Goal: Task Accomplishment & Management: Manage account settings

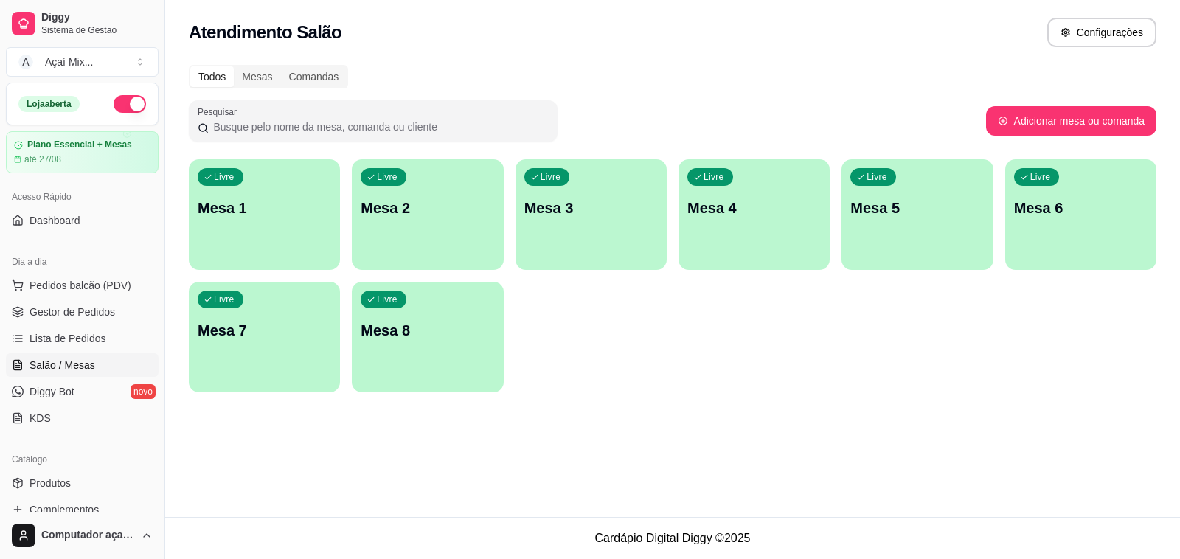
click at [339, 166] on div "Livre Mesa 1 Livre Mesa 2 Livre Mesa 3 Livre Mesa 4 Livre Mesa 5 Livre Mesa 6 L…" at bounding box center [672, 275] width 967 height 233
click at [318, 175] on div "Livre Mesa 1" at bounding box center [264, 205] width 151 height 93
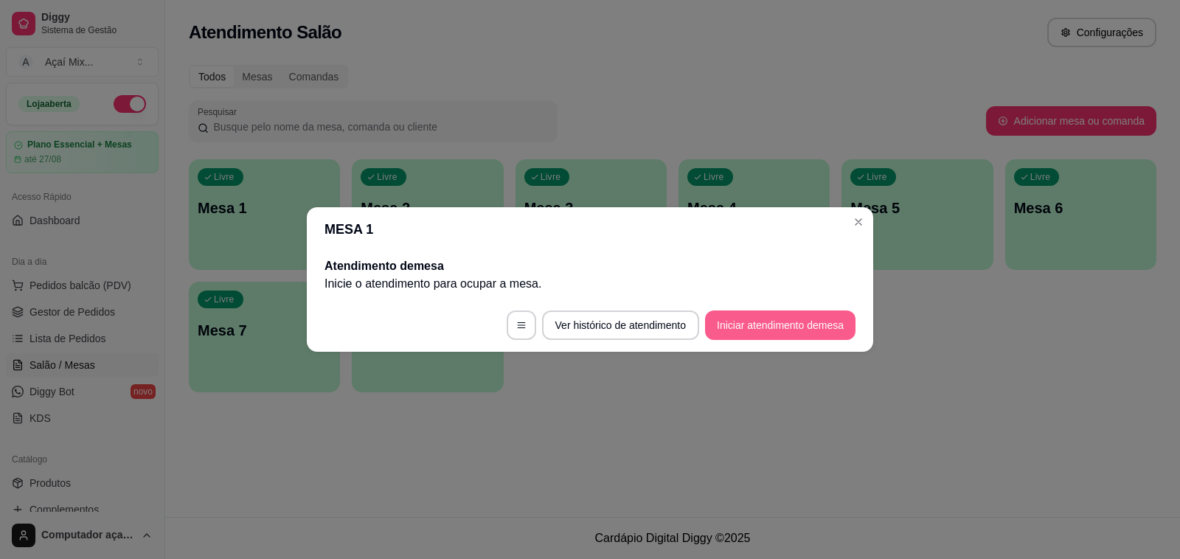
click at [754, 332] on button "Iniciar atendimento de mesa" at bounding box center [780, 324] width 150 height 29
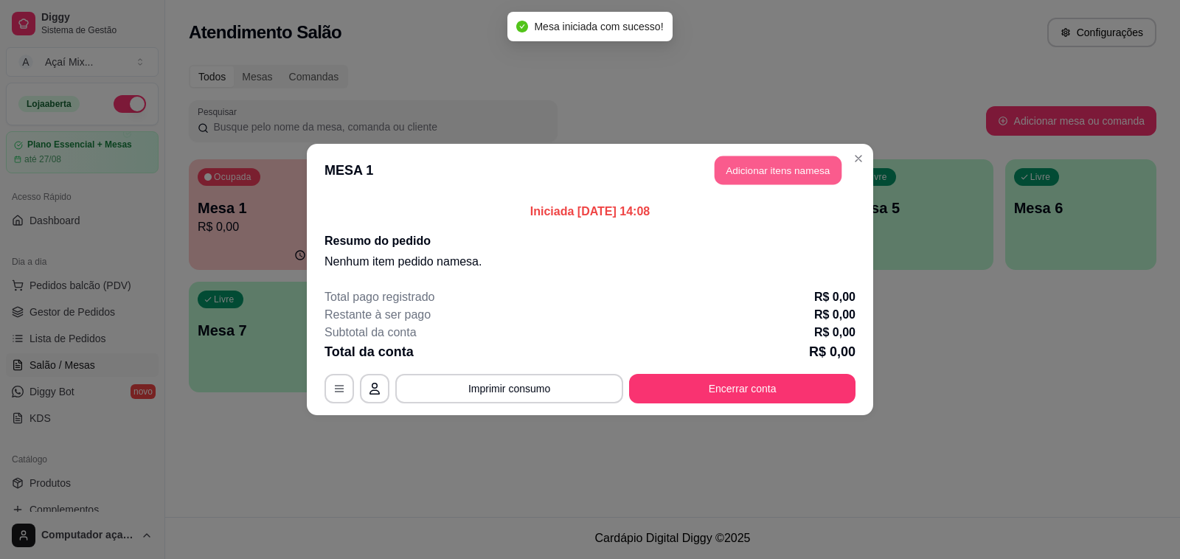
click at [751, 173] on button "Adicionar itens na mesa" at bounding box center [777, 170] width 127 height 29
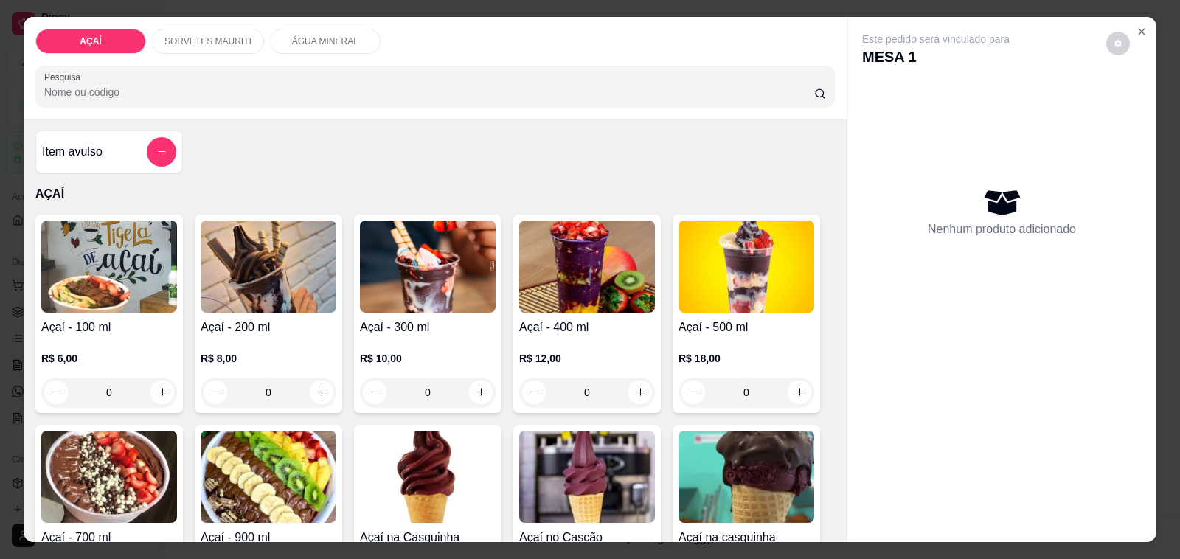
click at [414, 295] on img at bounding box center [428, 266] width 136 height 92
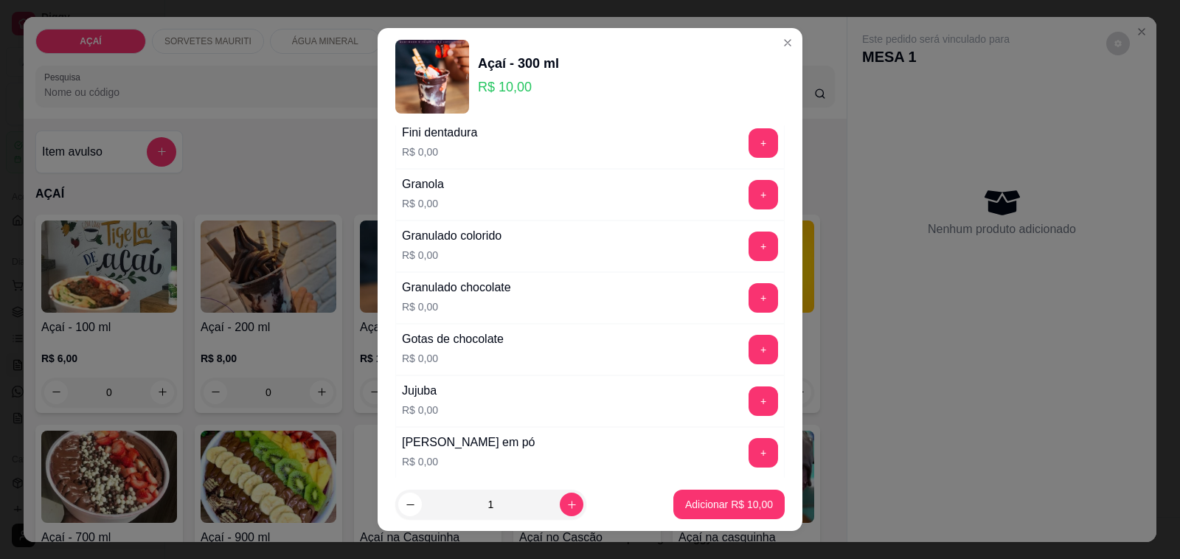
scroll to position [1290, 0]
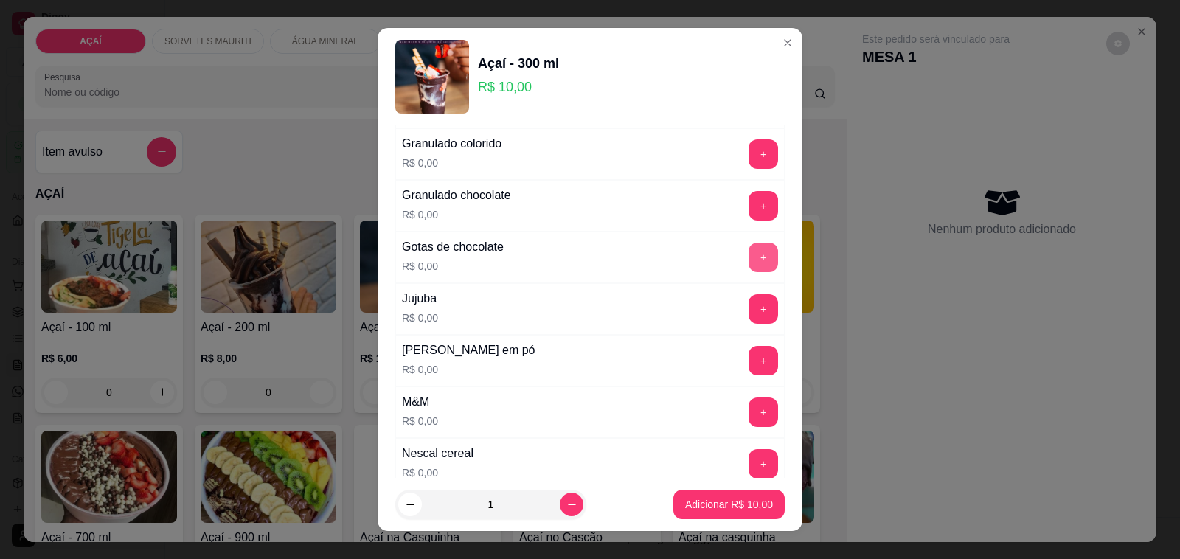
click at [748, 260] on button "+" at bounding box center [762, 257] width 29 height 29
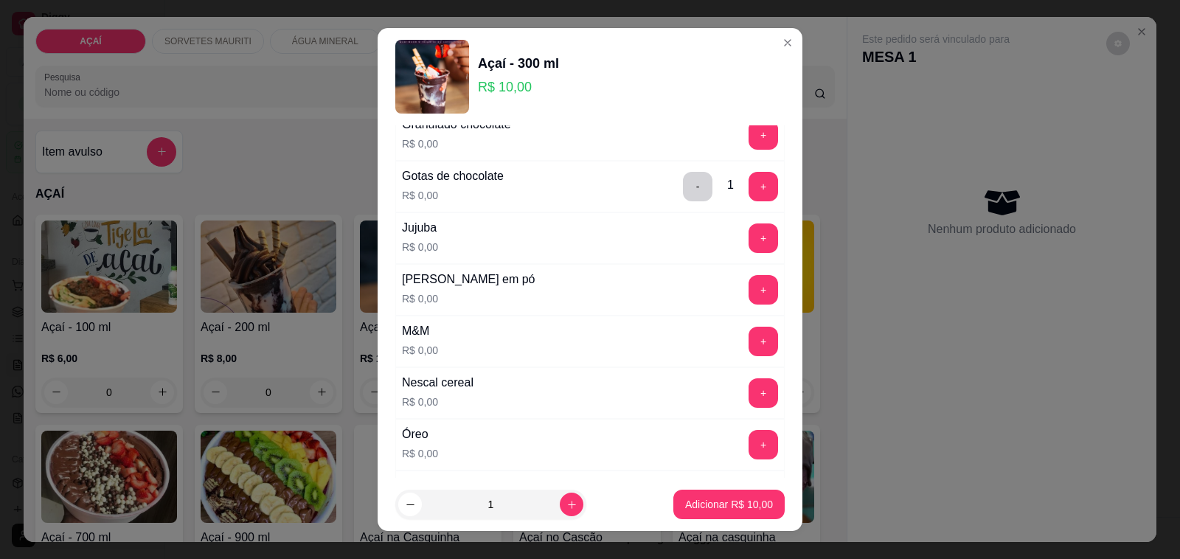
scroll to position [1475, 0]
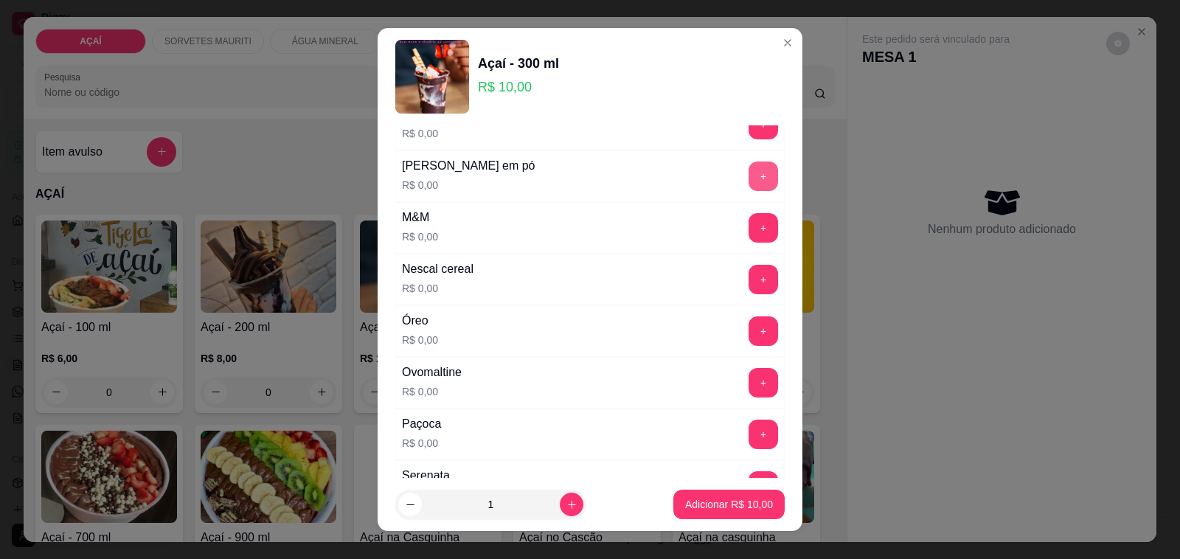
click at [748, 184] on button "+" at bounding box center [762, 175] width 29 height 29
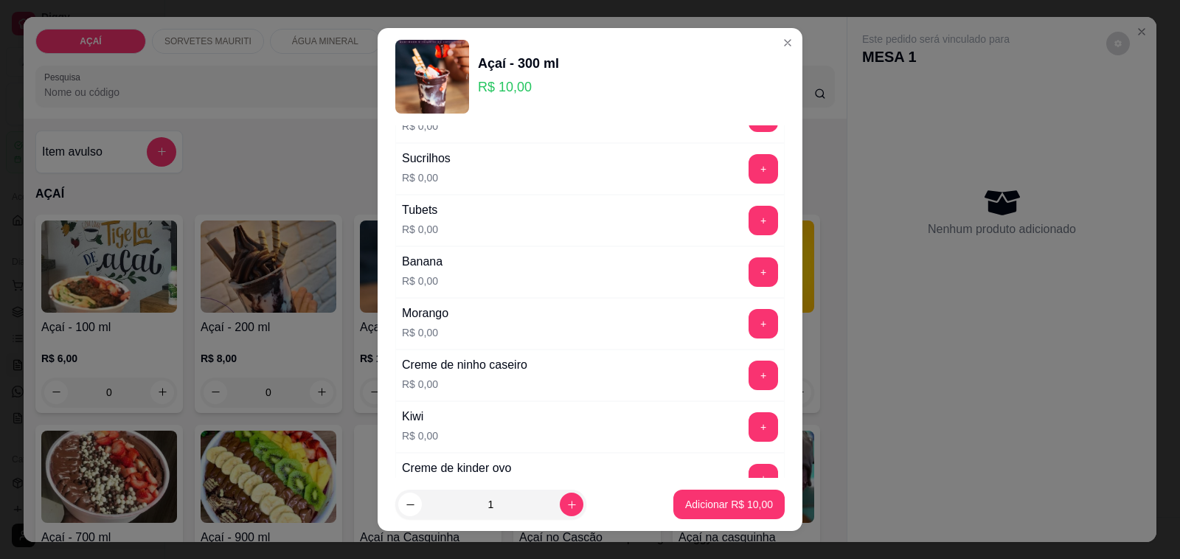
scroll to position [1993, 0]
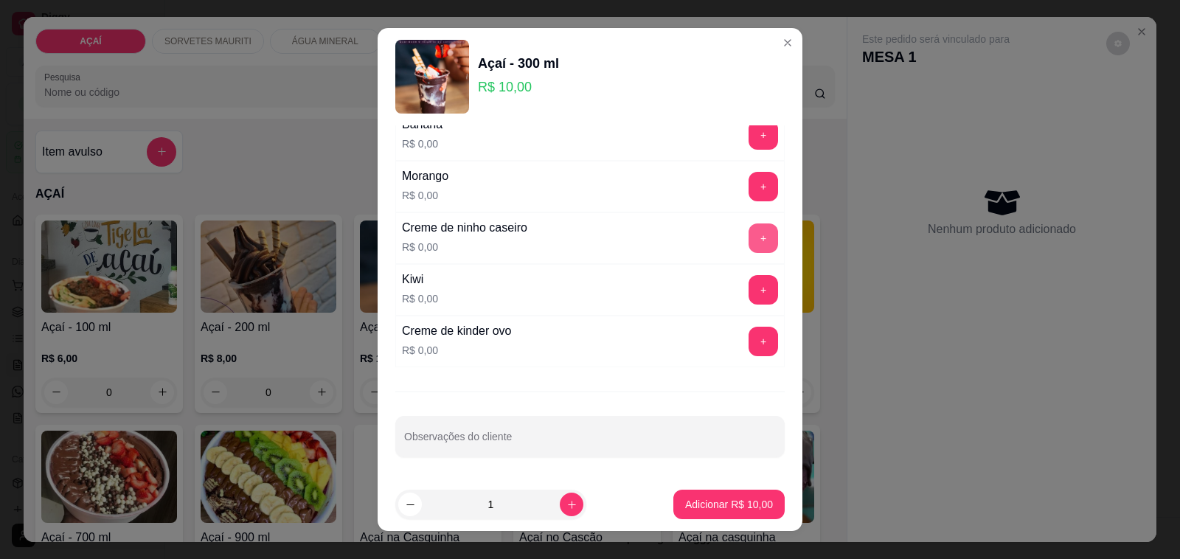
click at [748, 230] on button "+" at bounding box center [762, 237] width 29 height 29
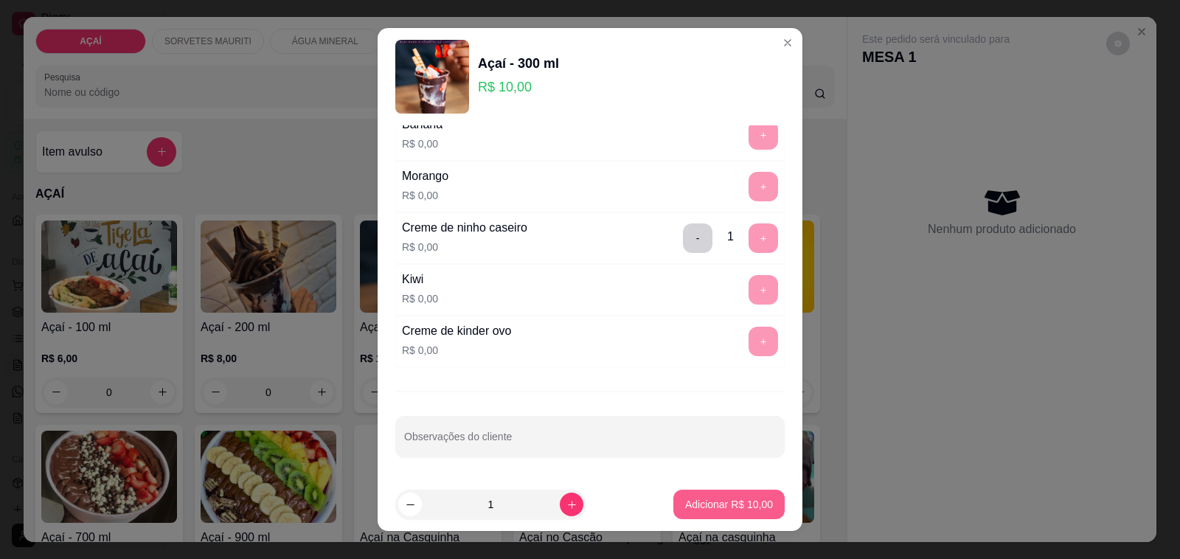
click at [685, 509] on p "Adicionar R$ 10,00" at bounding box center [729, 504] width 88 height 15
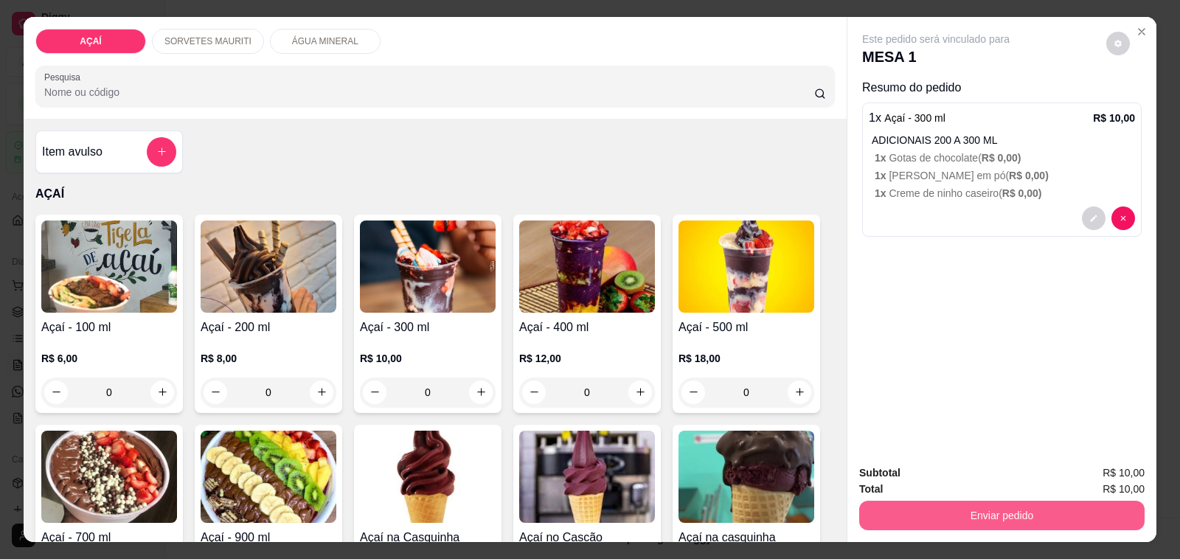
click at [891, 503] on button "Enviar pedido" at bounding box center [1001, 515] width 285 height 29
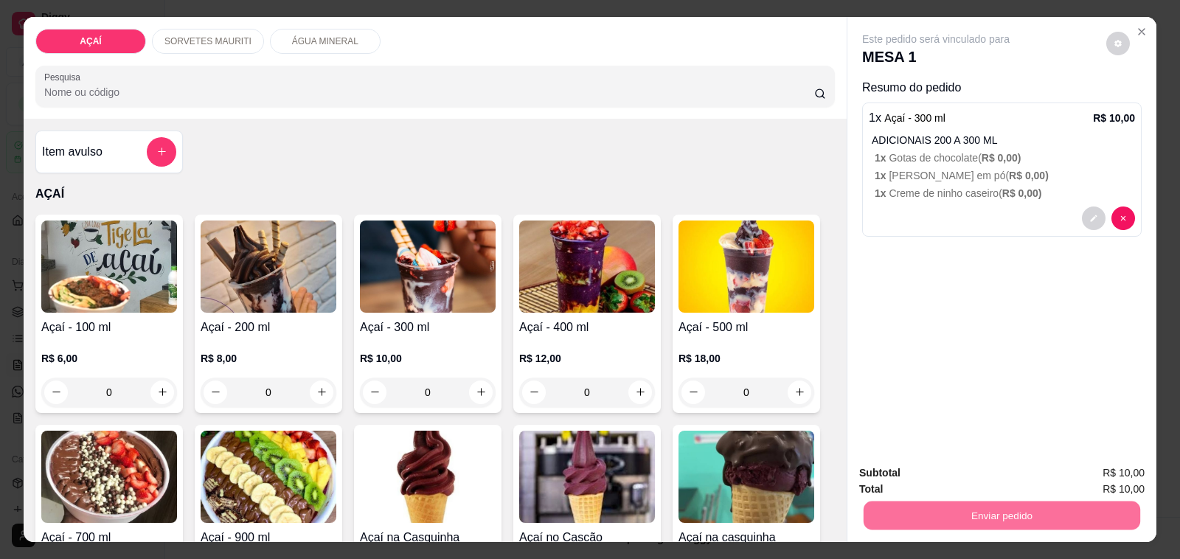
click at [973, 470] on button "Não registrar e enviar pedido" at bounding box center [951, 473] width 153 height 28
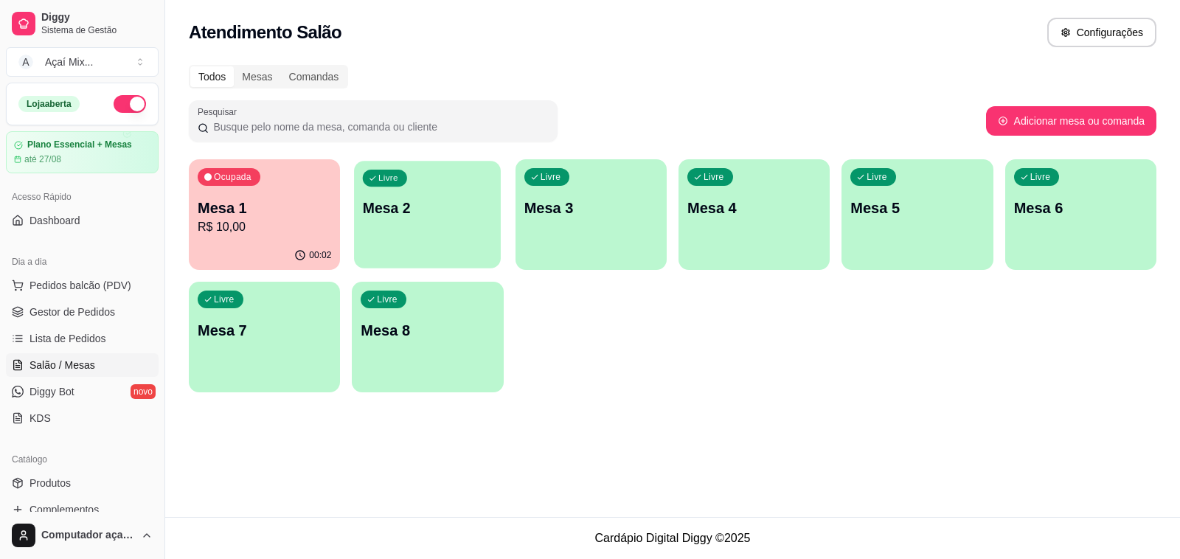
click at [437, 243] on div "Livre Mesa 2" at bounding box center [427, 206] width 147 height 90
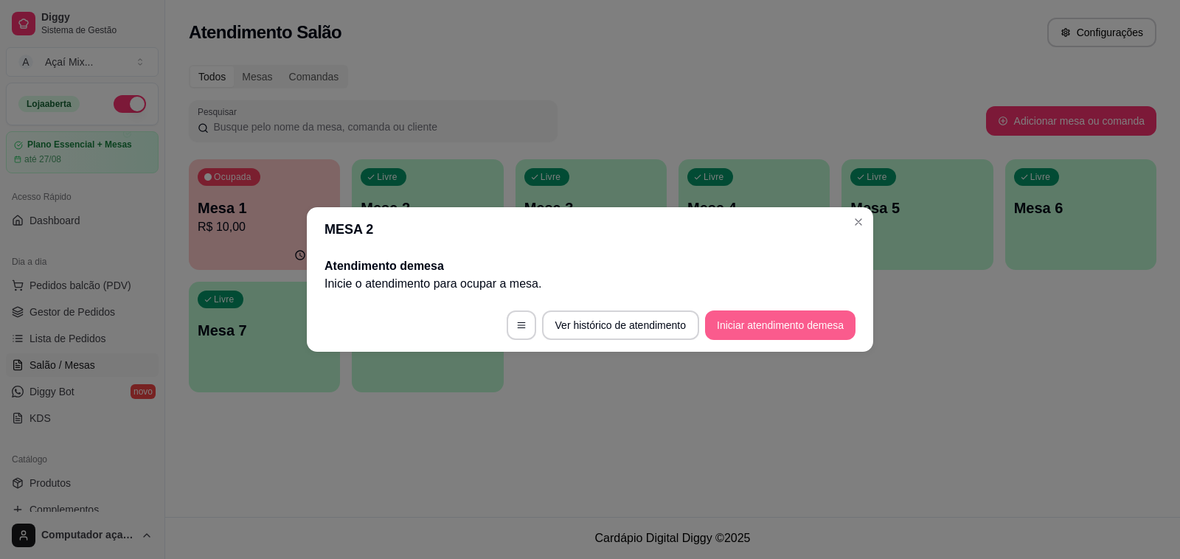
click at [748, 327] on button "Iniciar atendimento de mesa" at bounding box center [780, 324] width 150 height 29
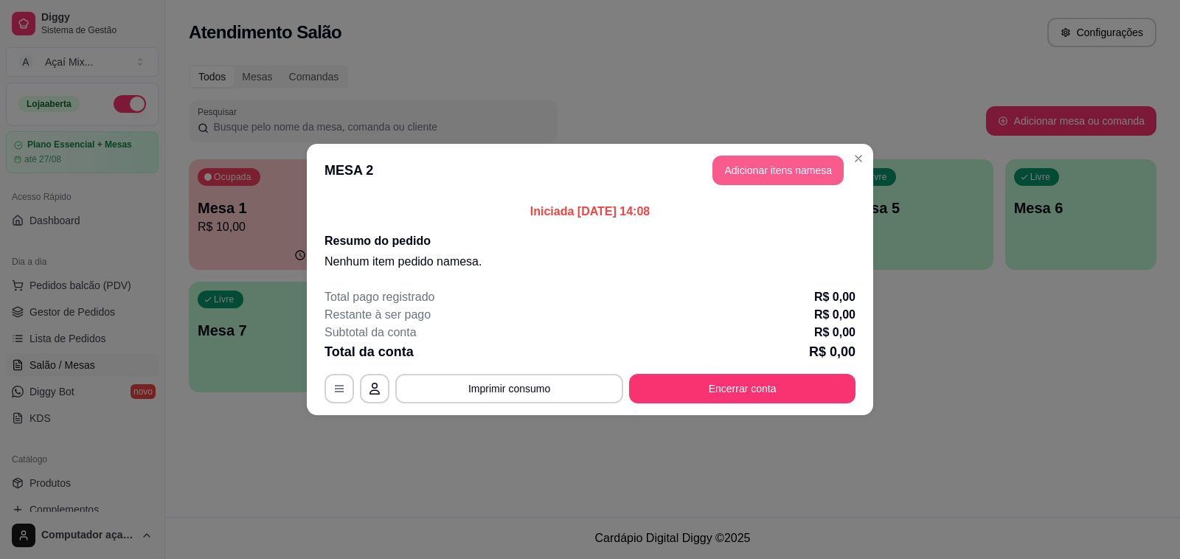
click at [736, 173] on button "Adicionar itens na mesa" at bounding box center [777, 170] width 131 height 29
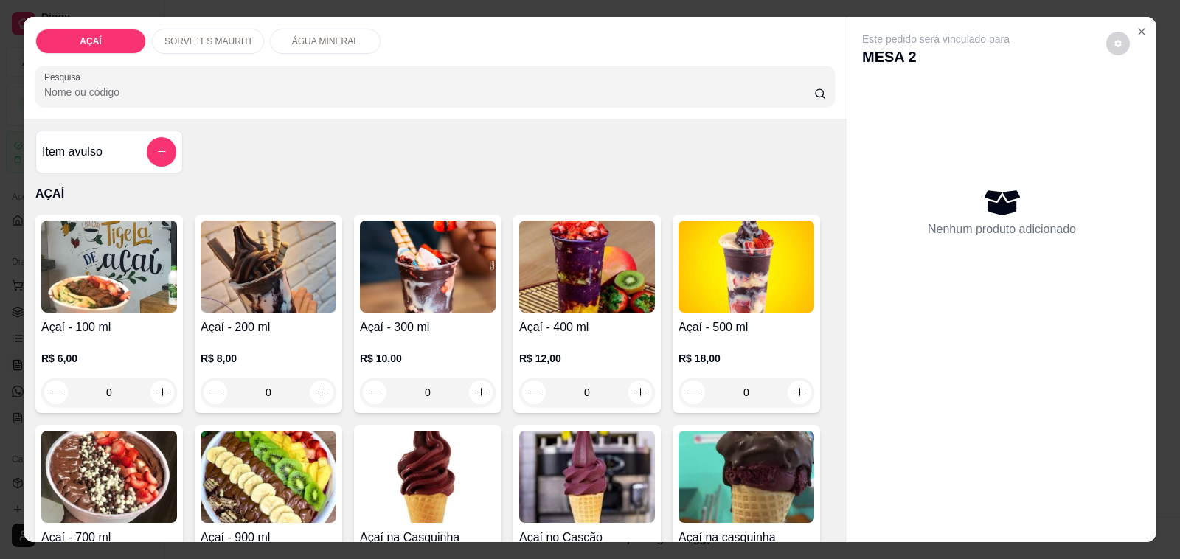
click at [588, 243] on img at bounding box center [587, 266] width 136 height 92
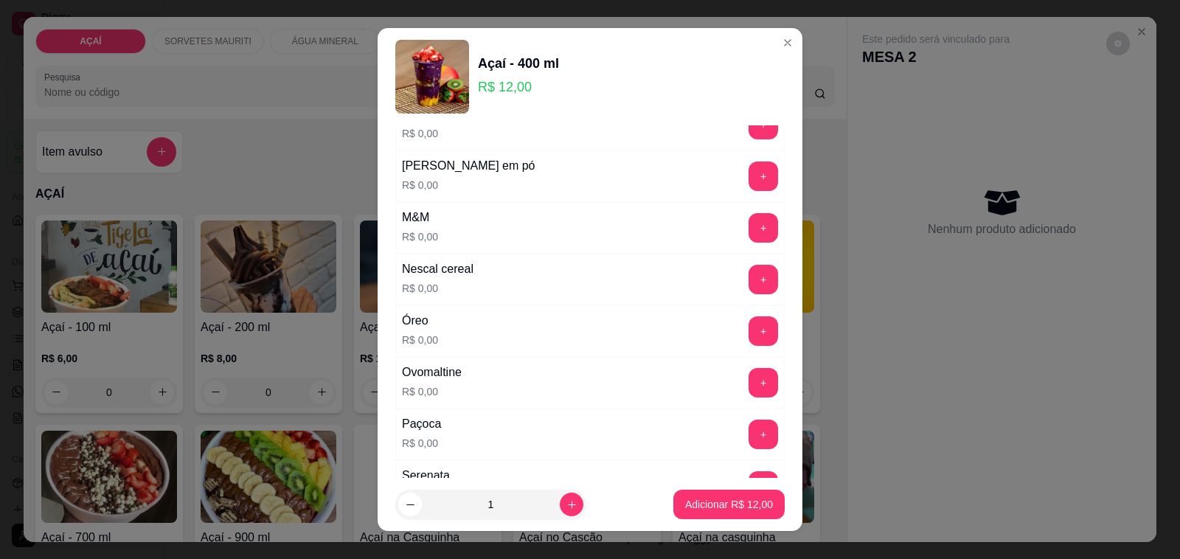
scroll to position [1993, 0]
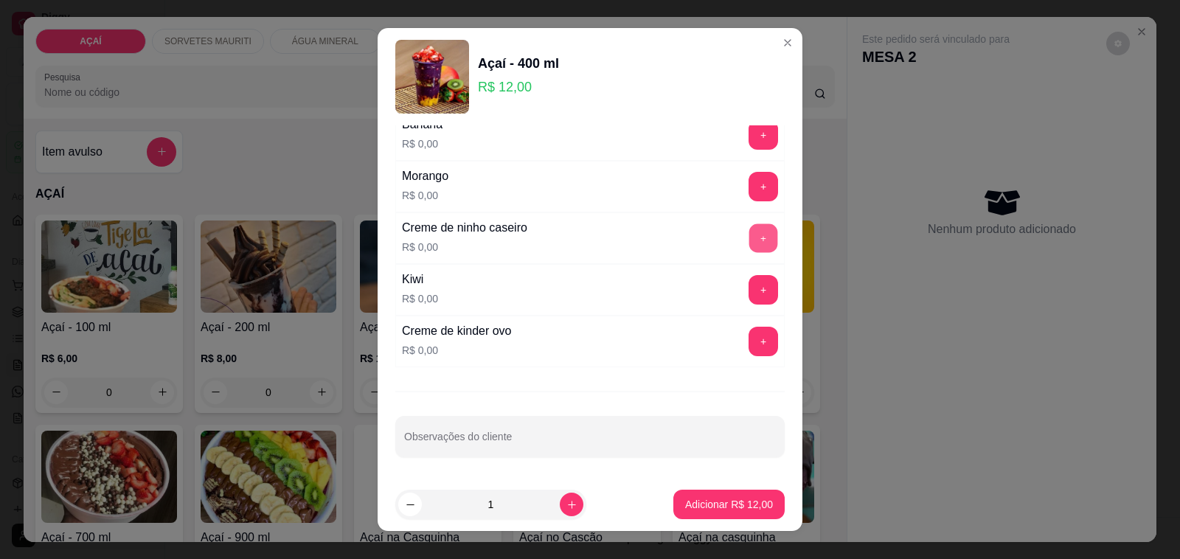
click at [749, 237] on button "+" at bounding box center [763, 238] width 29 height 29
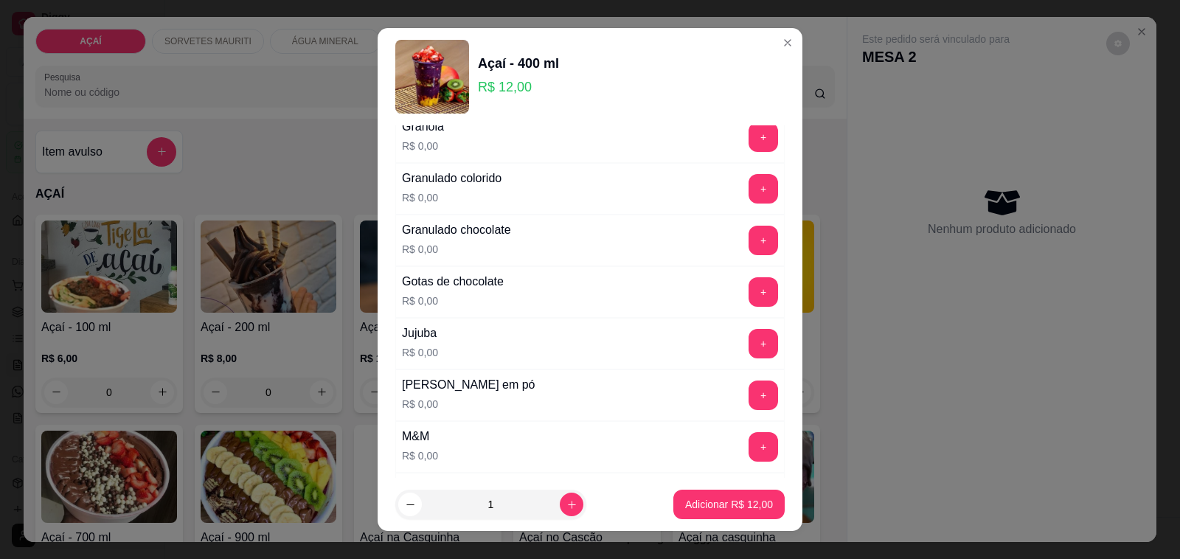
scroll to position [1348, 0]
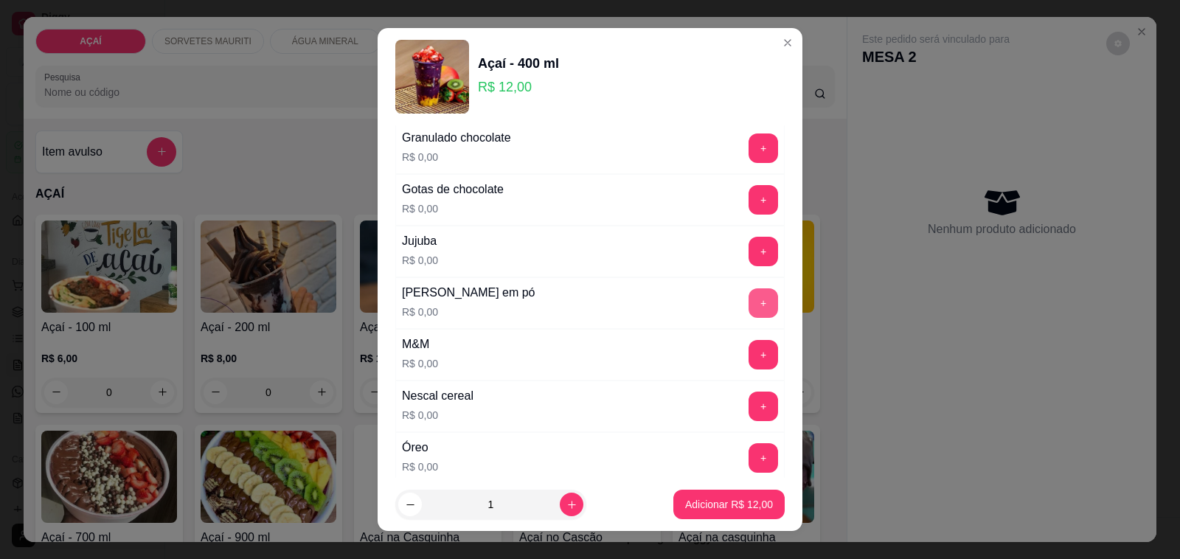
click at [748, 307] on button "+" at bounding box center [762, 302] width 29 height 29
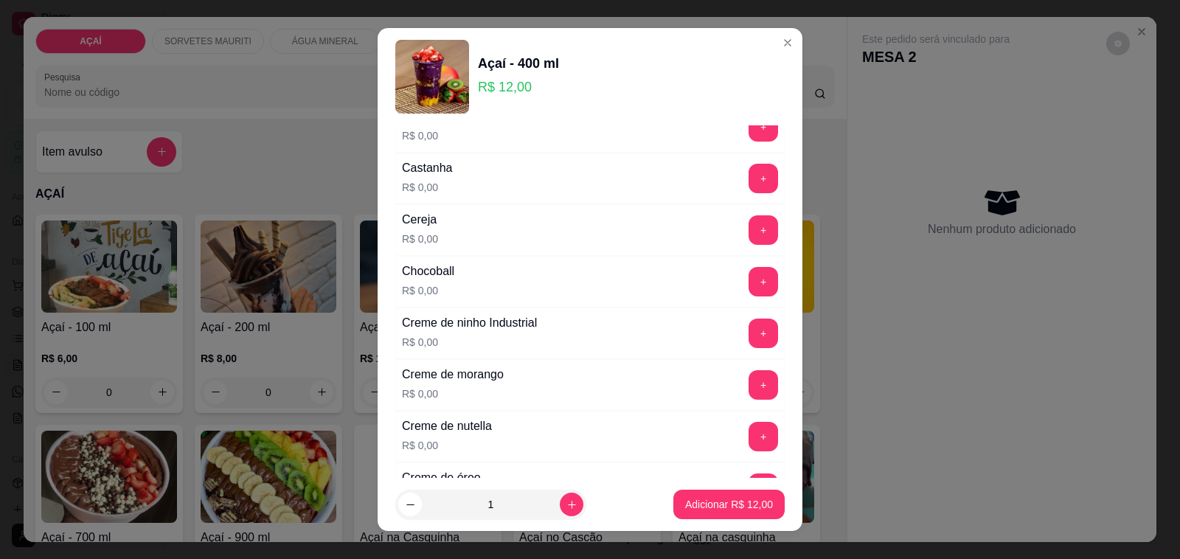
scroll to position [184, 0]
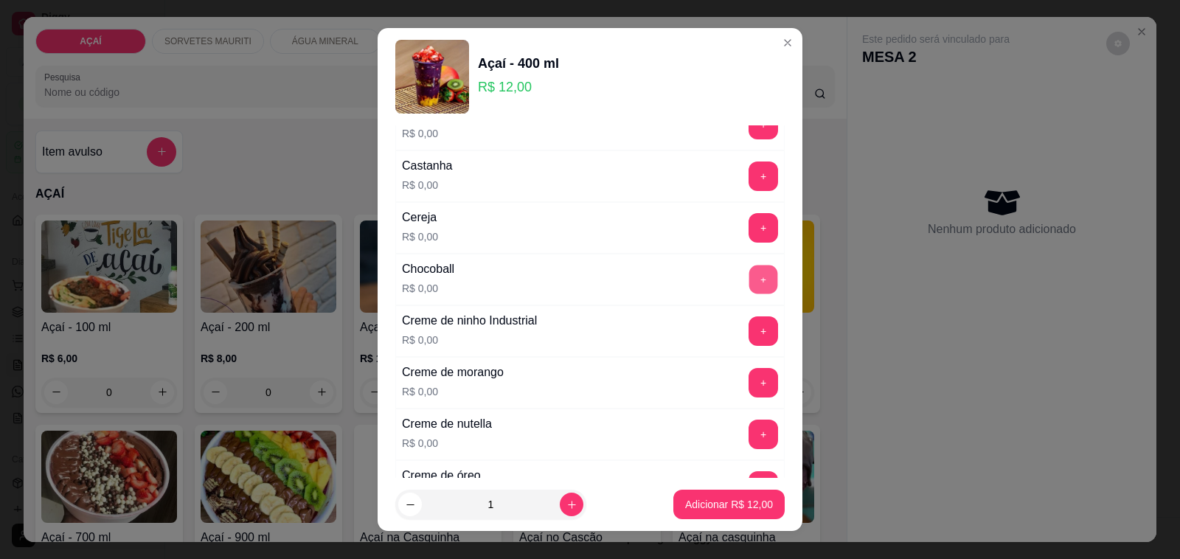
click at [749, 274] on button "+" at bounding box center [763, 279] width 29 height 29
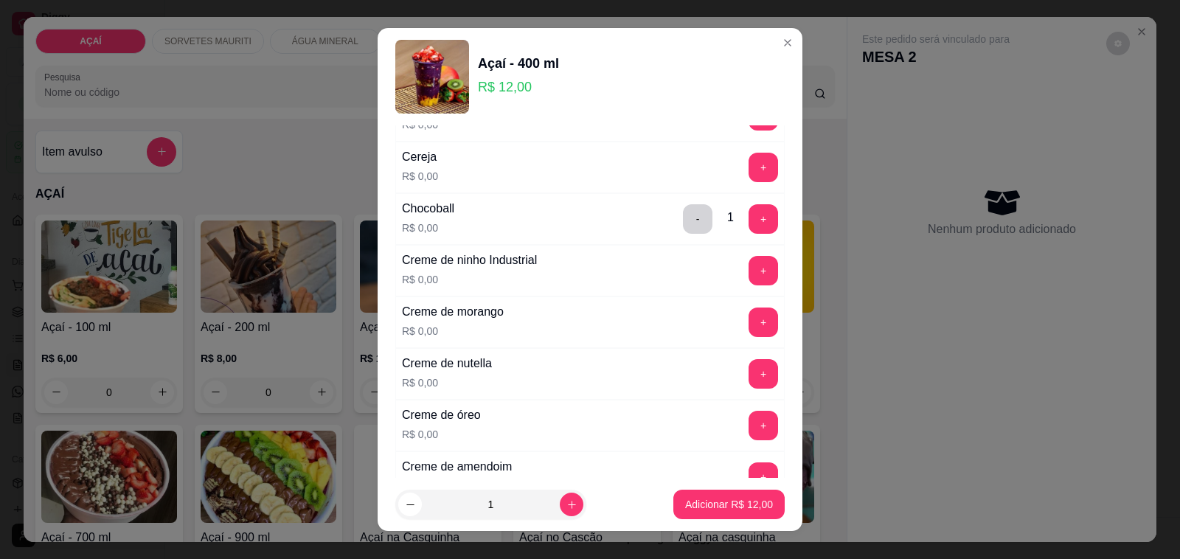
scroll to position [369, 0]
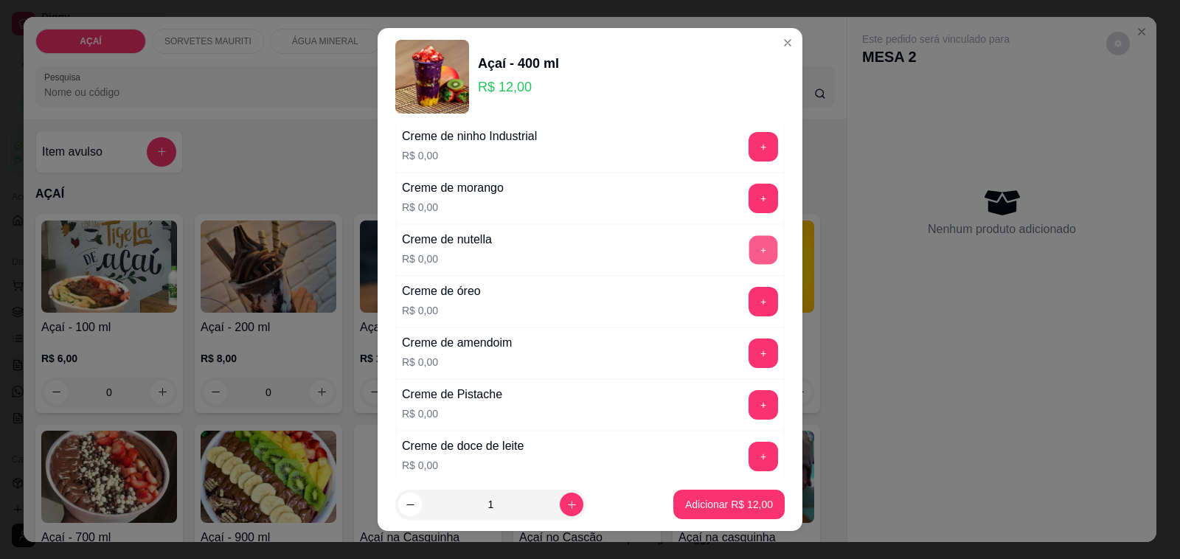
click at [749, 257] on button "+" at bounding box center [763, 250] width 29 height 29
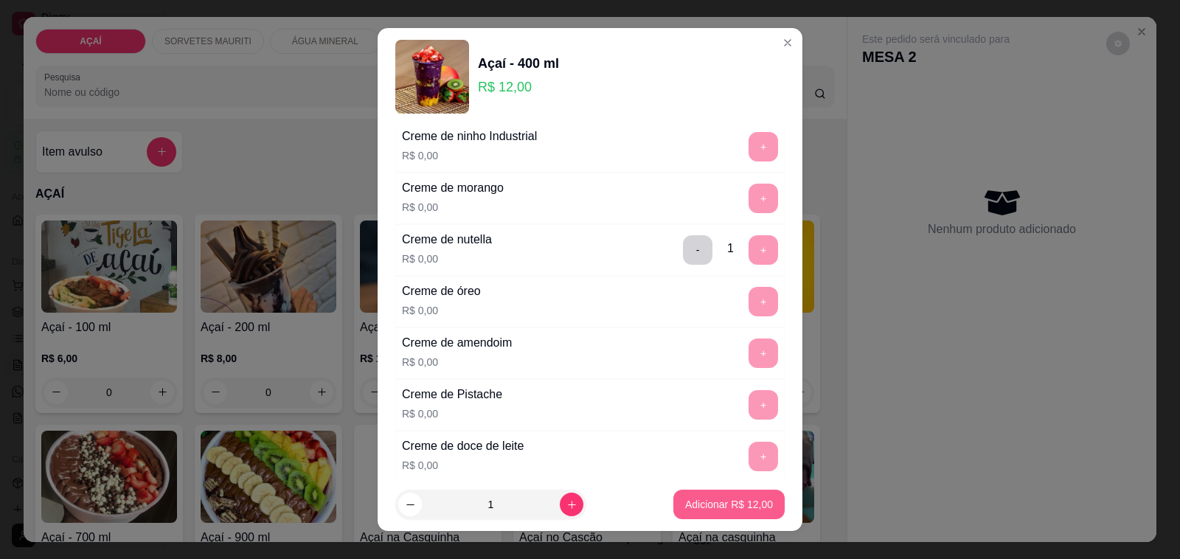
click at [699, 507] on p "Adicionar R$ 12,00" at bounding box center [729, 504] width 88 height 15
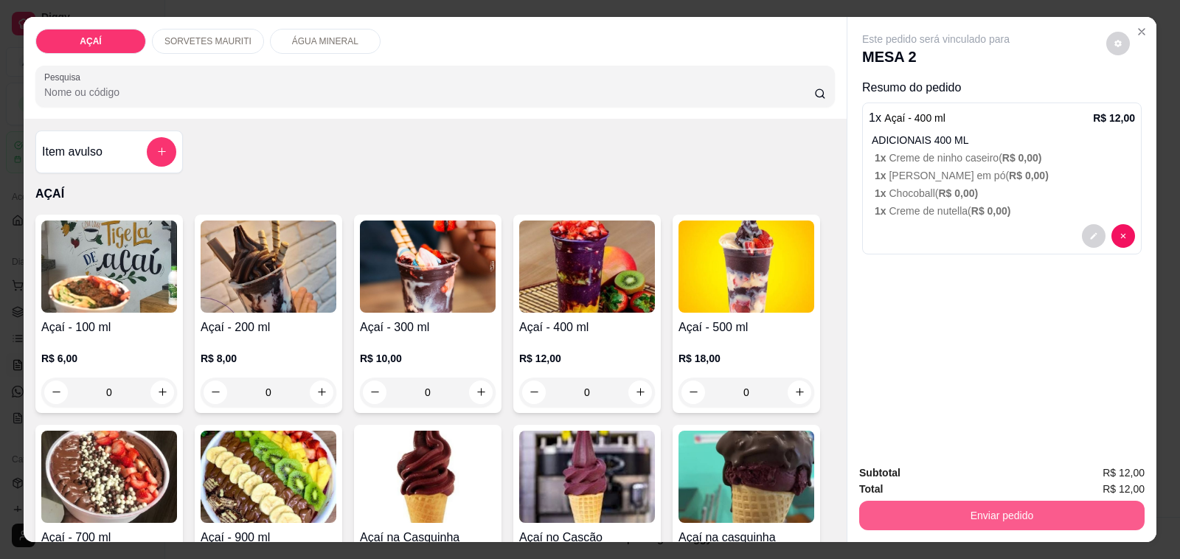
click at [956, 512] on button "Enviar pedido" at bounding box center [1001, 515] width 285 height 29
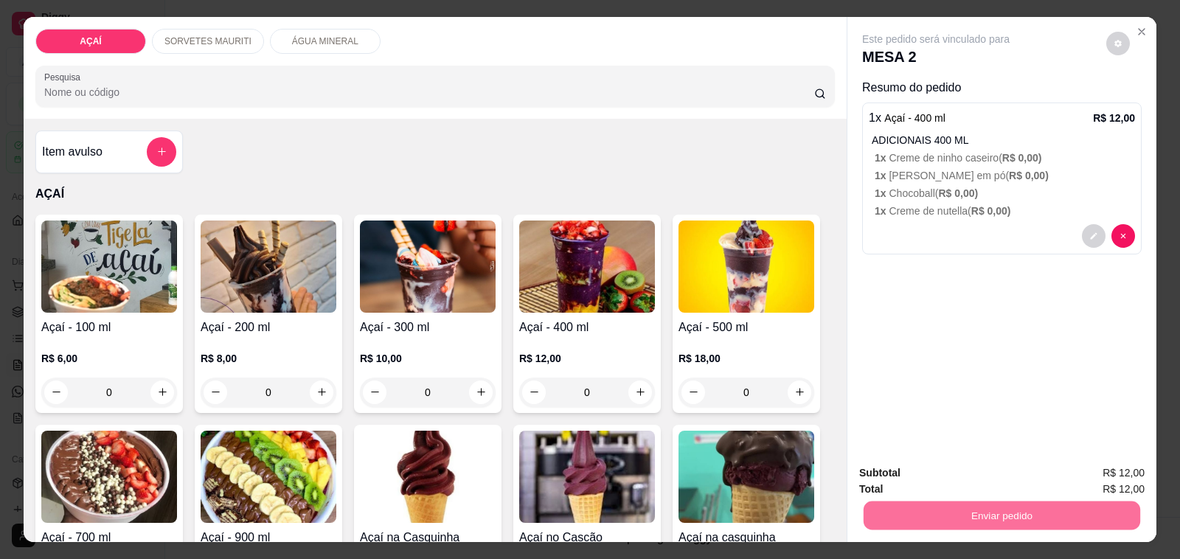
click at [908, 473] on button "Não registrar e enviar pedido" at bounding box center [951, 473] width 153 height 28
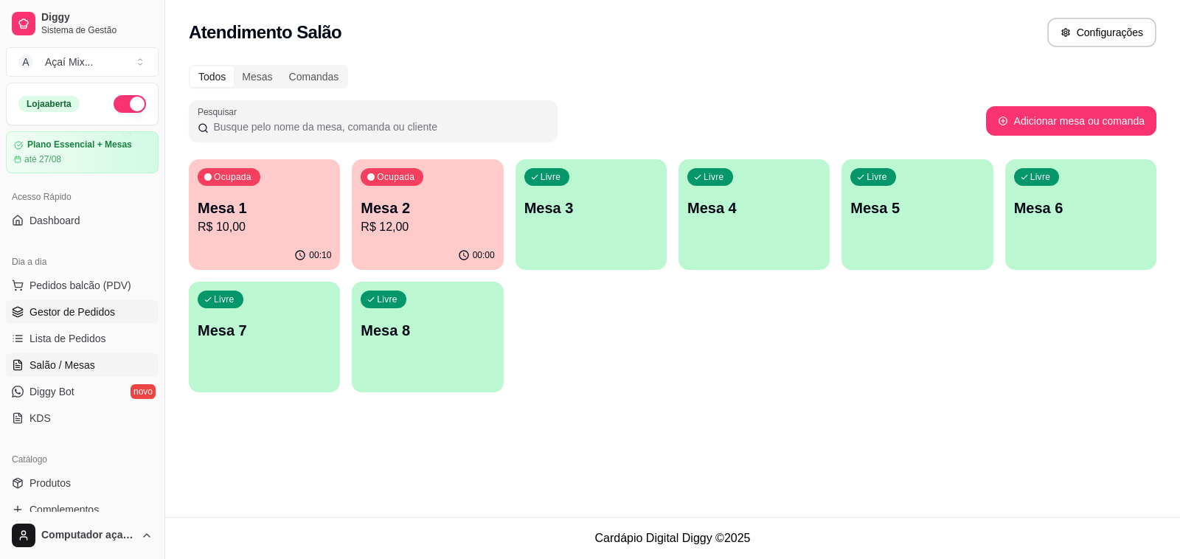
click at [105, 306] on span "Gestor de Pedidos" at bounding box center [72, 312] width 86 height 15
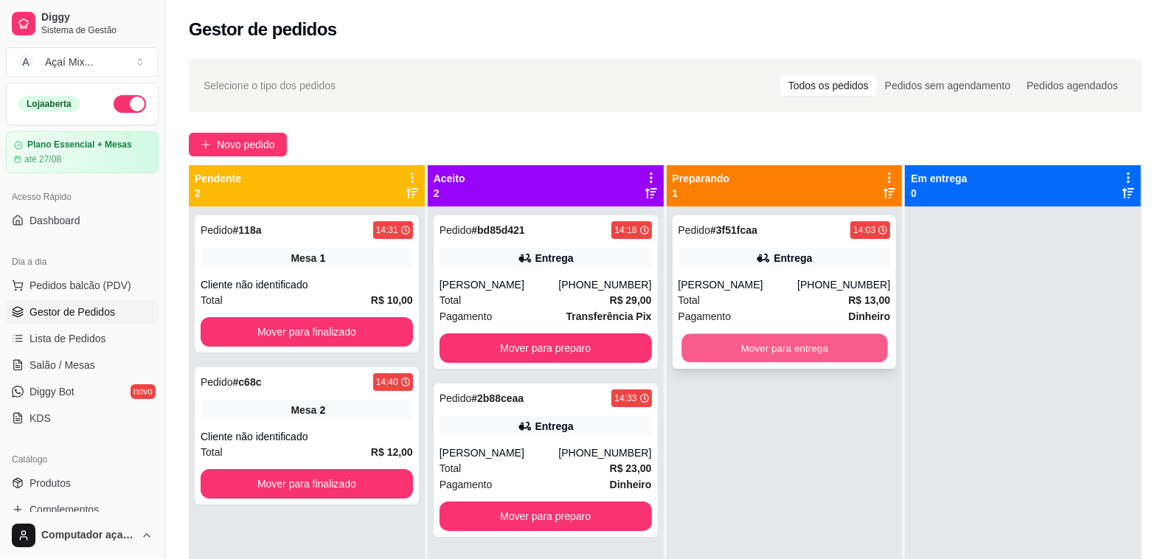
click at [725, 344] on button "Mover para entrega" at bounding box center [784, 348] width 206 height 29
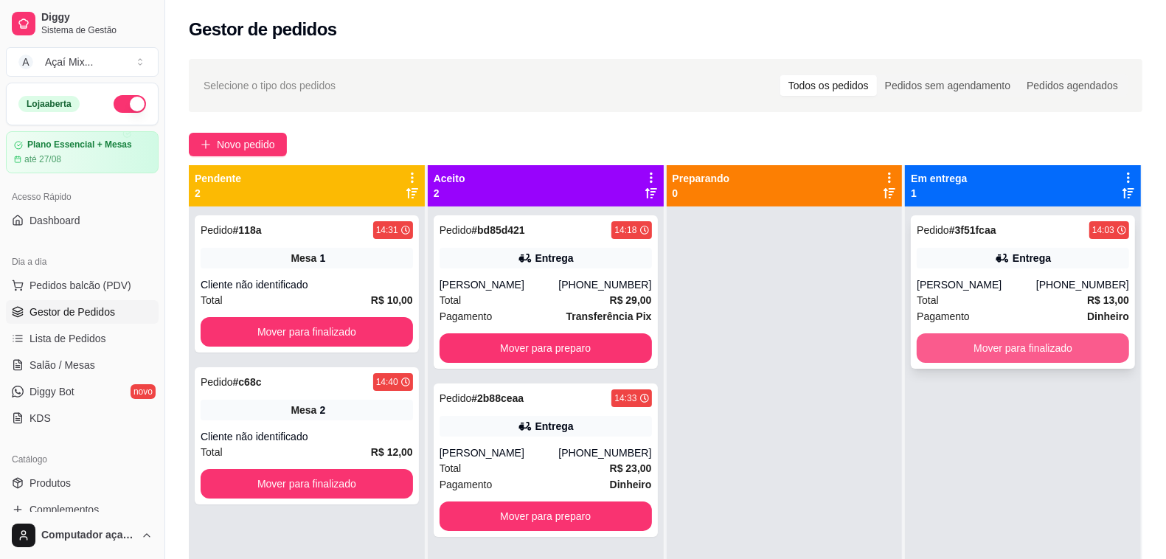
click at [999, 347] on button "Mover para finalizado" at bounding box center [1023, 347] width 212 height 29
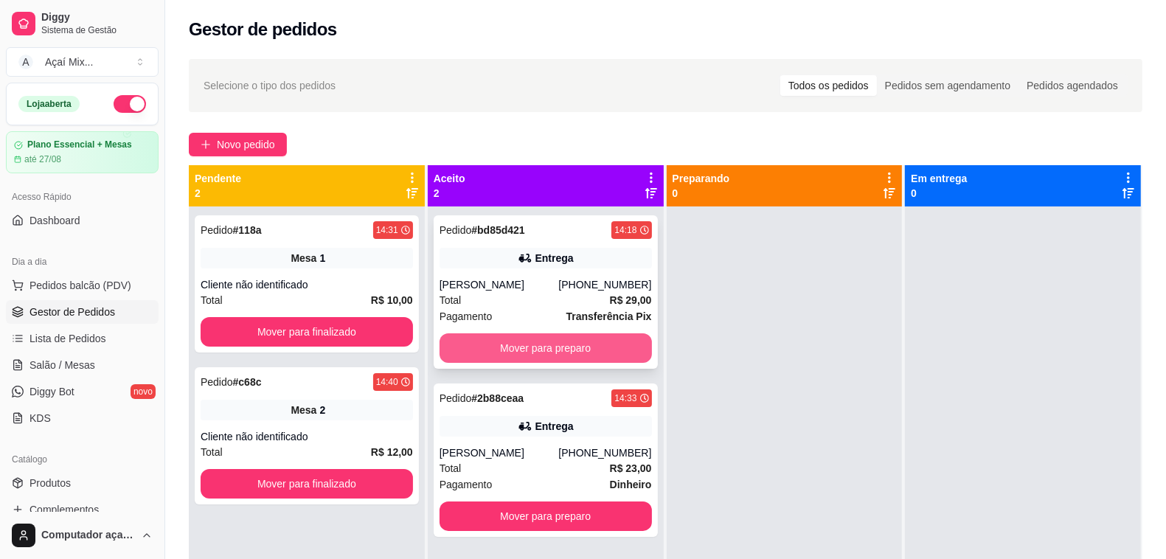
click at [588, 345] on button "Mover para preparo" at bounding box center [545, 347] width 212 height 29
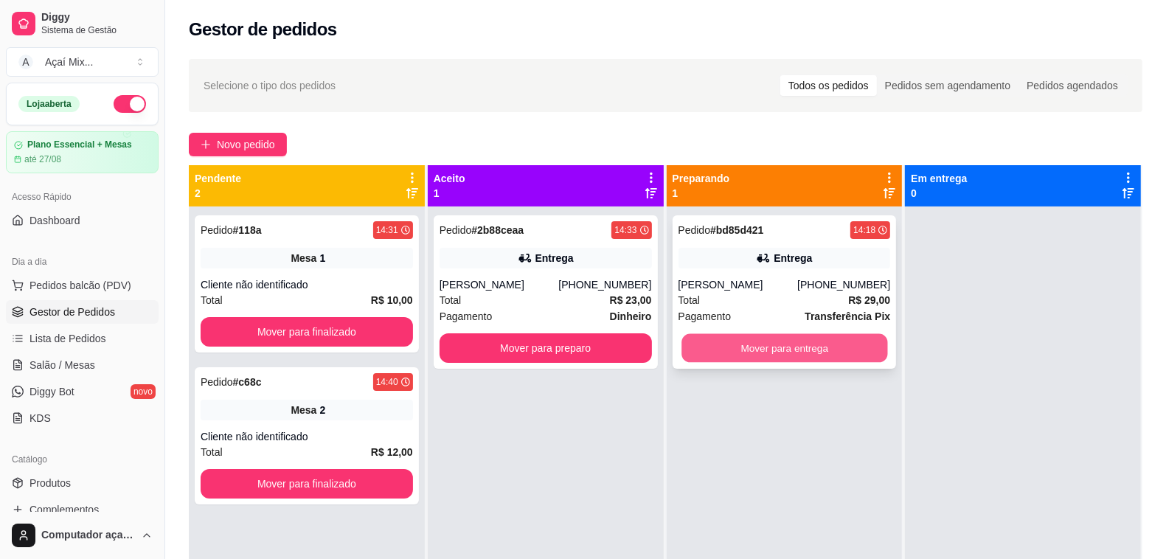
click at [820, 354] on button "Mover para entrega" at bounding box center [784, 348] width 206 height 29
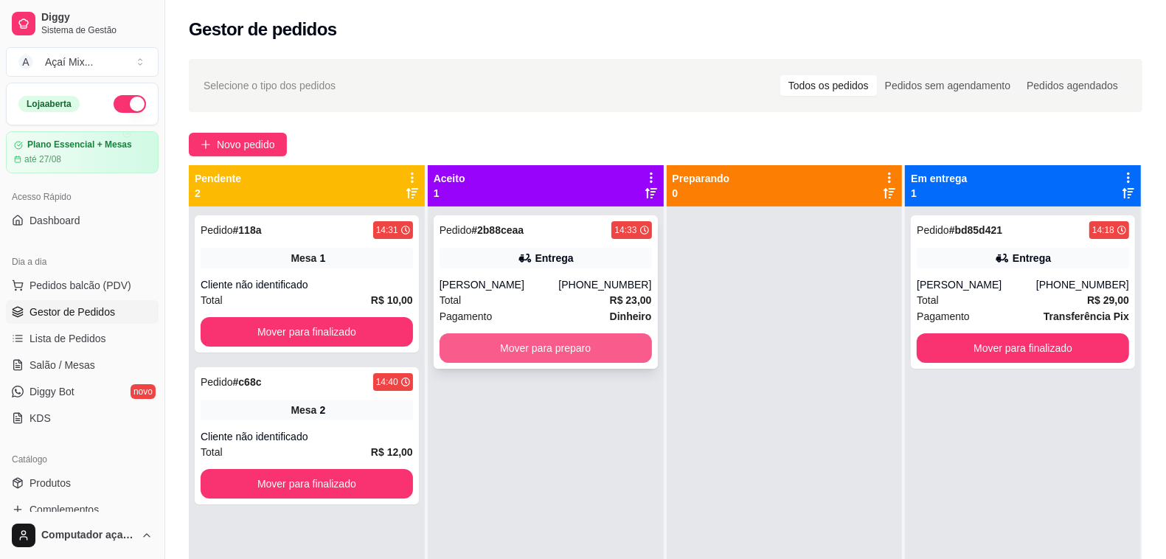
click at [566, 338] on button "Mover para preparo" at bounding box center [545, 347] width 212 height 29
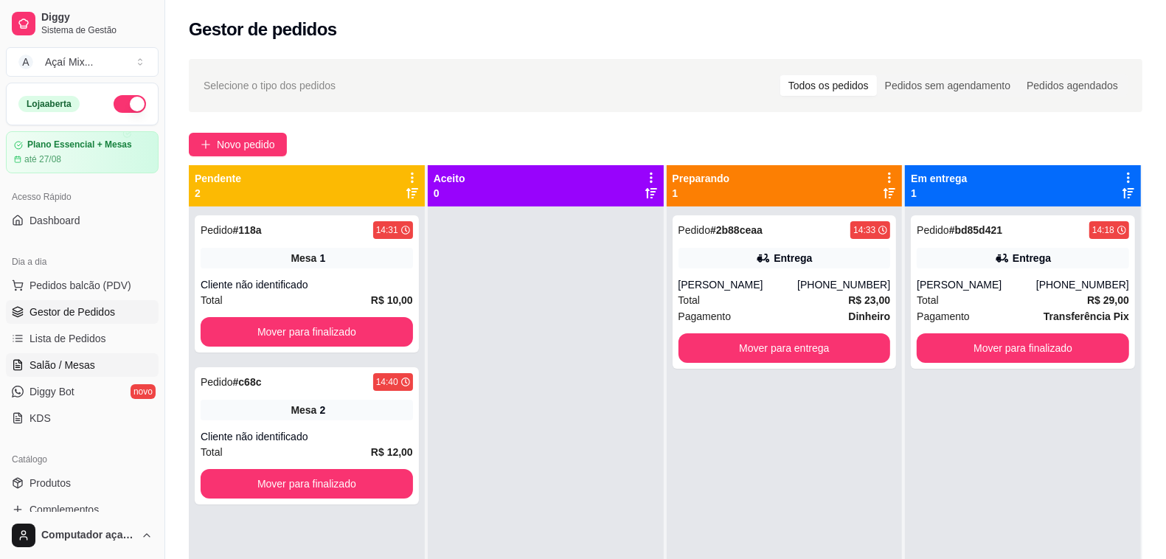
click at [90, 362] on span "Salão / Mesas" at bounding box center [62, 365] width 66 height 15
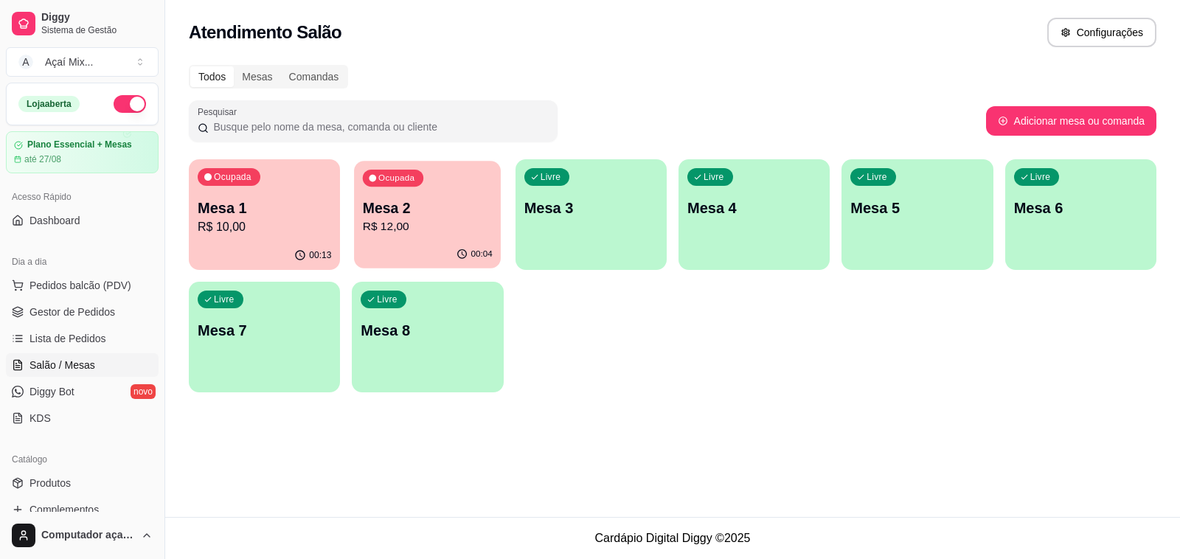
click at [418, 206] on p "Mesa 2" at bounding box center [428, 208] width 130 height 20
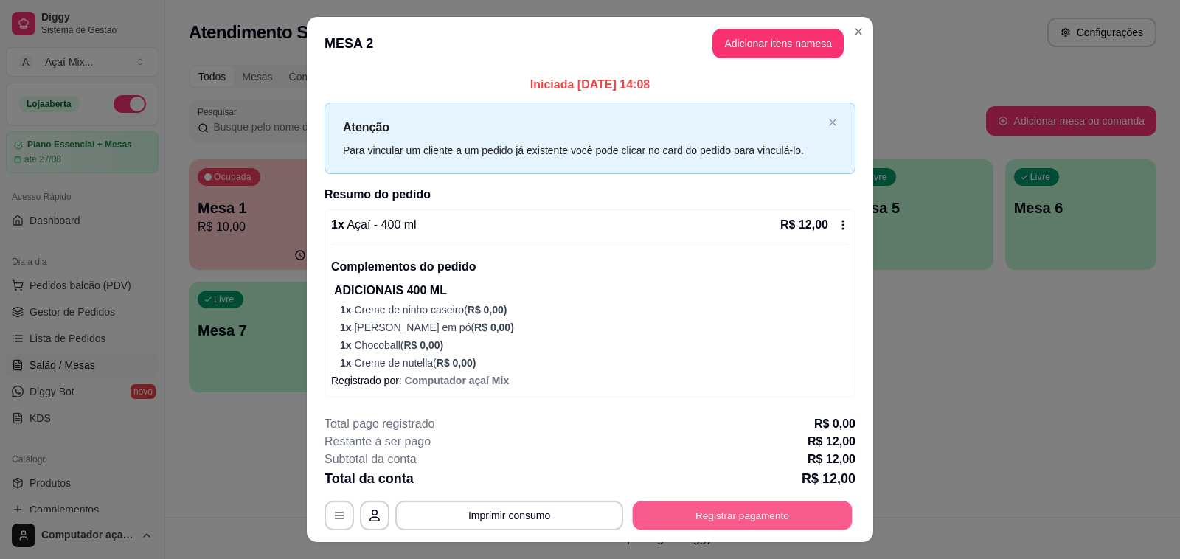
click at [686, 526] on button "Registrar pagamento" at bounding box center [743, 515] width 220 height 29
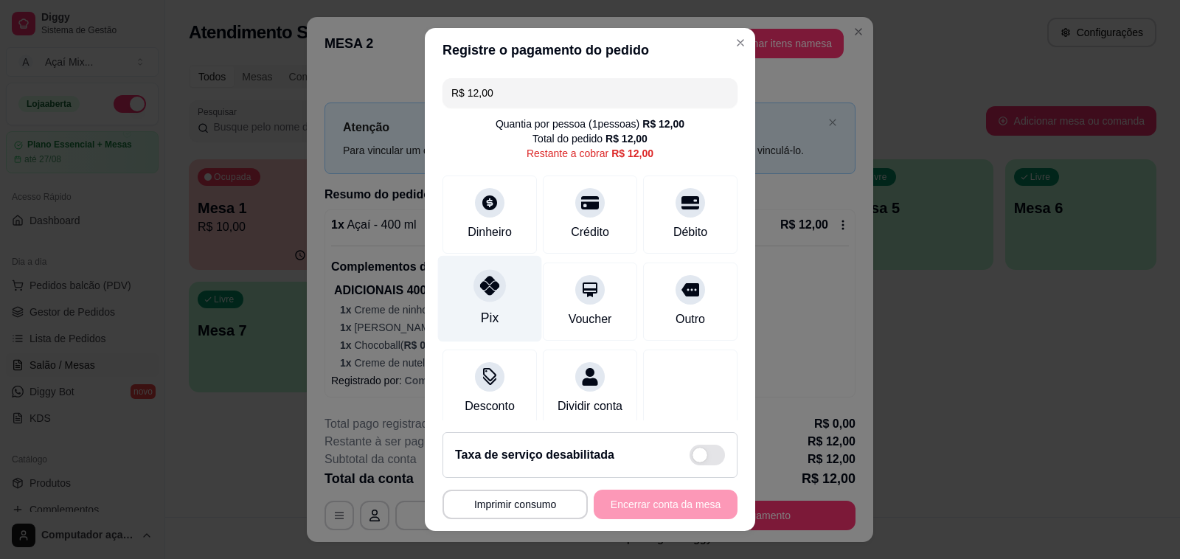
click at [473, 299] on div at bounding box center [489, 285] width 32 height 32
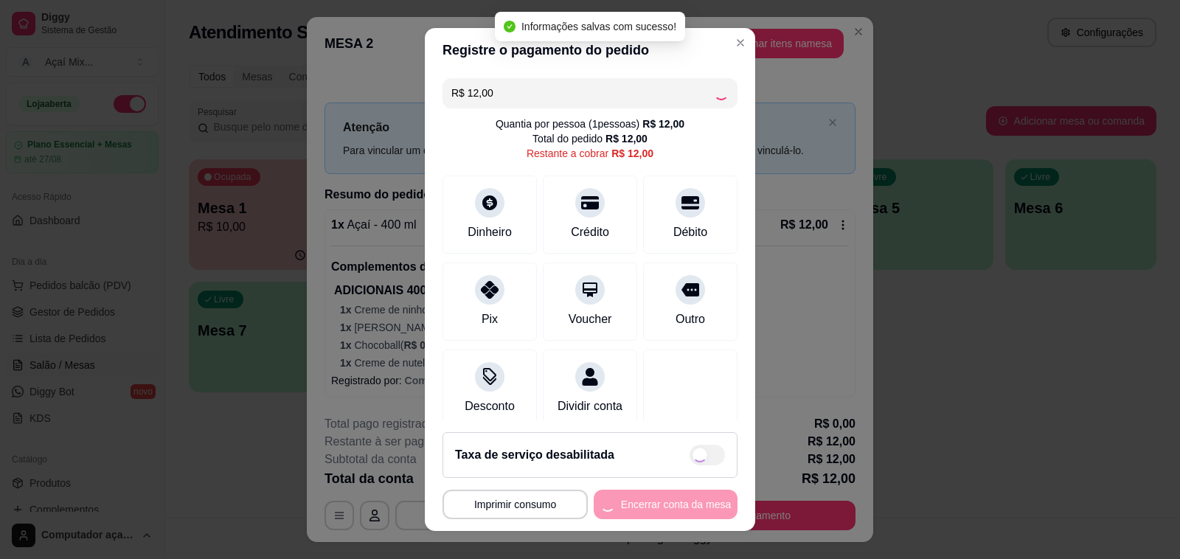
type input "R$ 0,00"
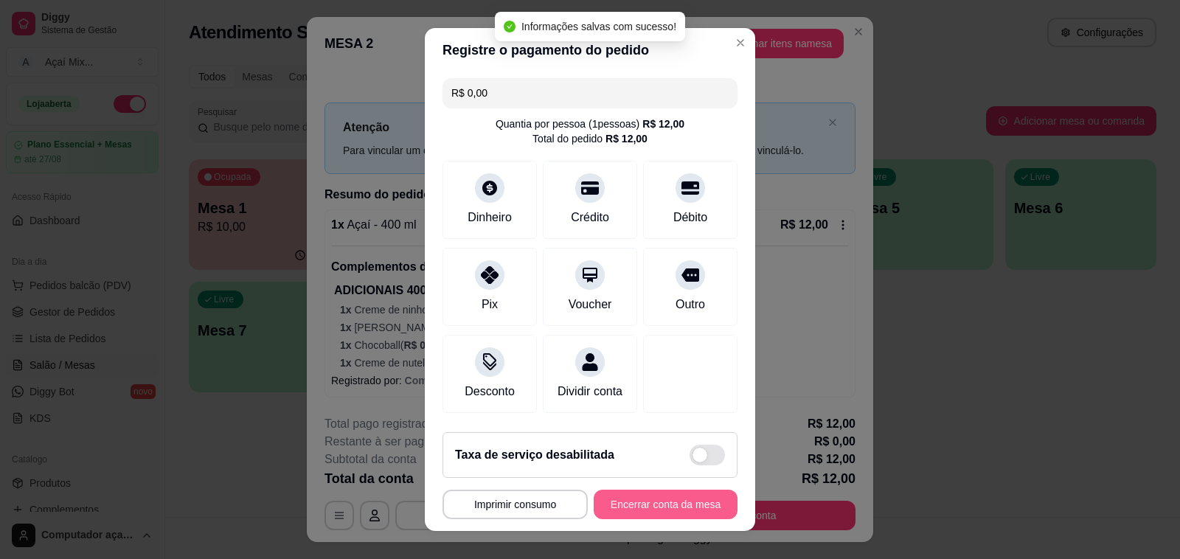
click at [669, 509] on button "Encerrar conta da mesa" at bounding box center [666, 504] width 144 height 29
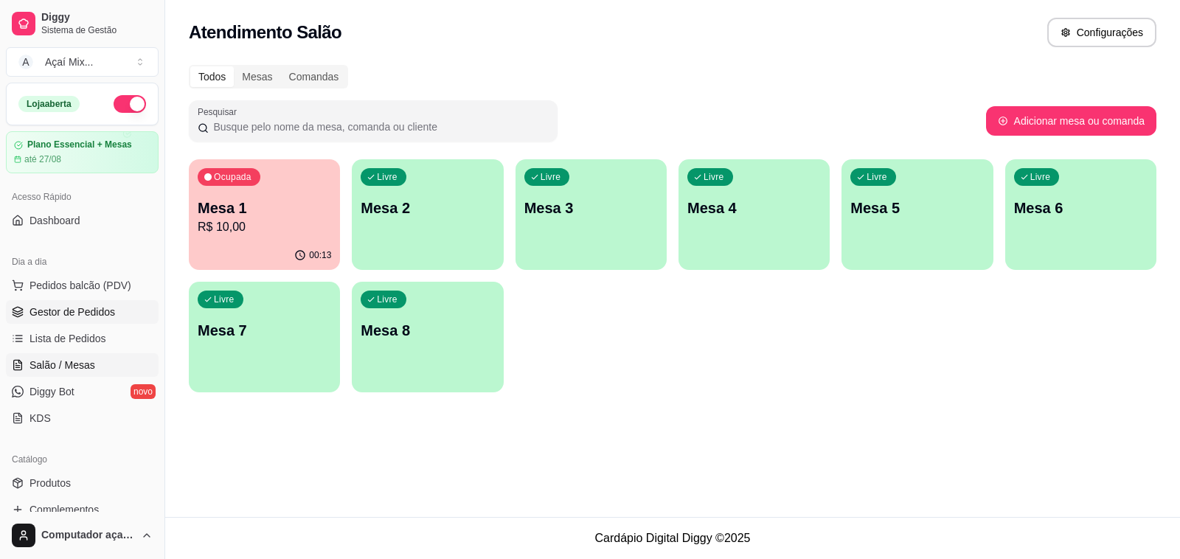
click at [100, 317] on span "Gestor de Pedidos" at bounding box center [72, 312] width 86 height 15
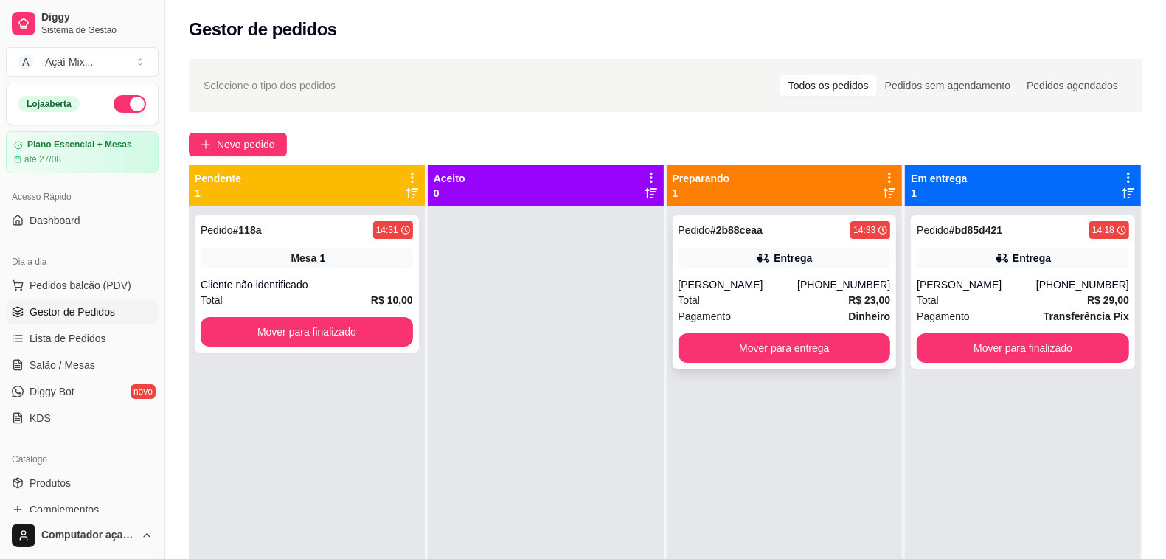
click at [758, 297] on div "Total R$ 23,00" at bounding box center [784, 300] width 212 height 16
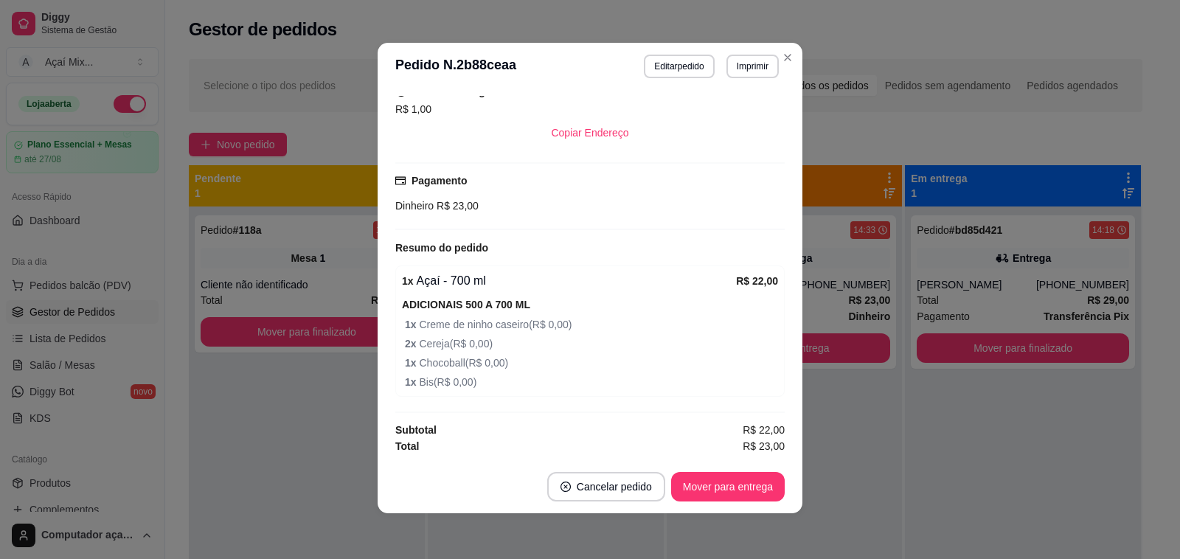
scroll to position [2, 0]
click at [710, 484] on button "Mover para entrega" at bounding box center [728, 485] width 114 height 29
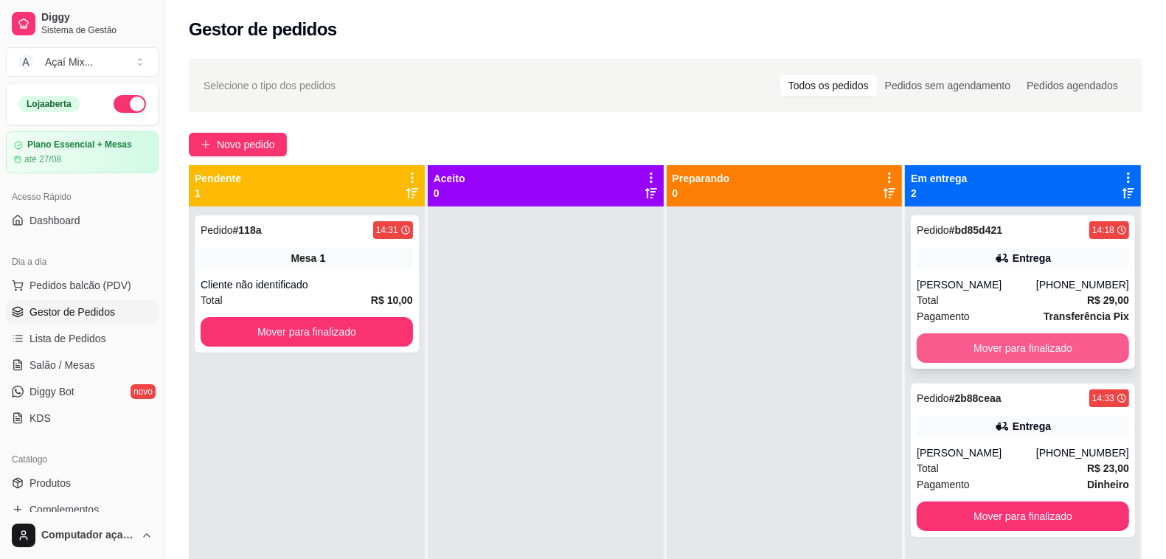
click at [963, 349] on button "Mover para finalizado" at bounding box center [1023, 347] width 212 height 29
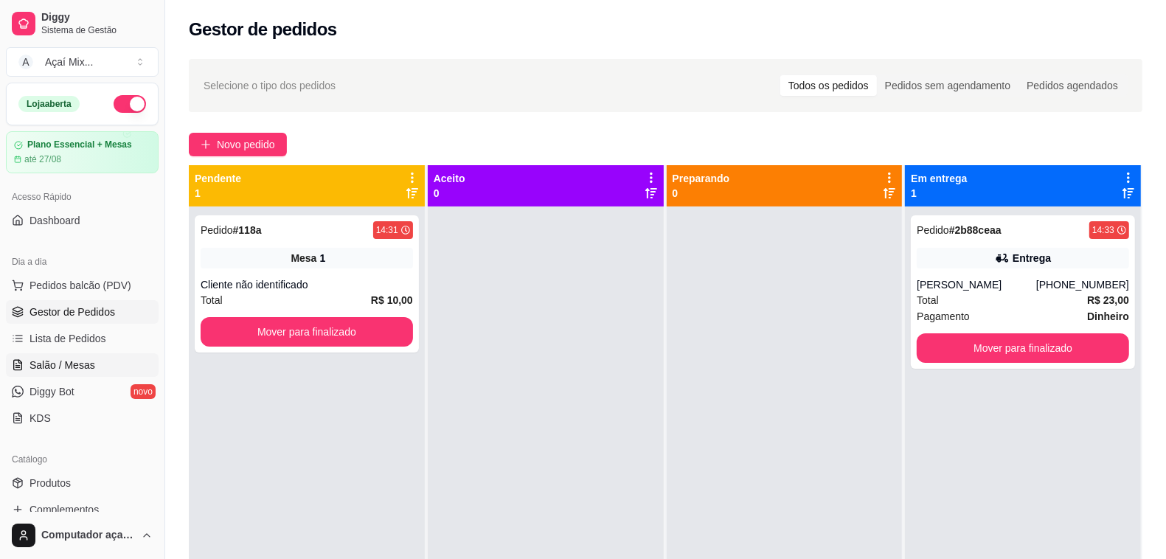
click at [74, 358] on span "Salão / Mesas" at bounding box center [62, 365] width 66 height 15
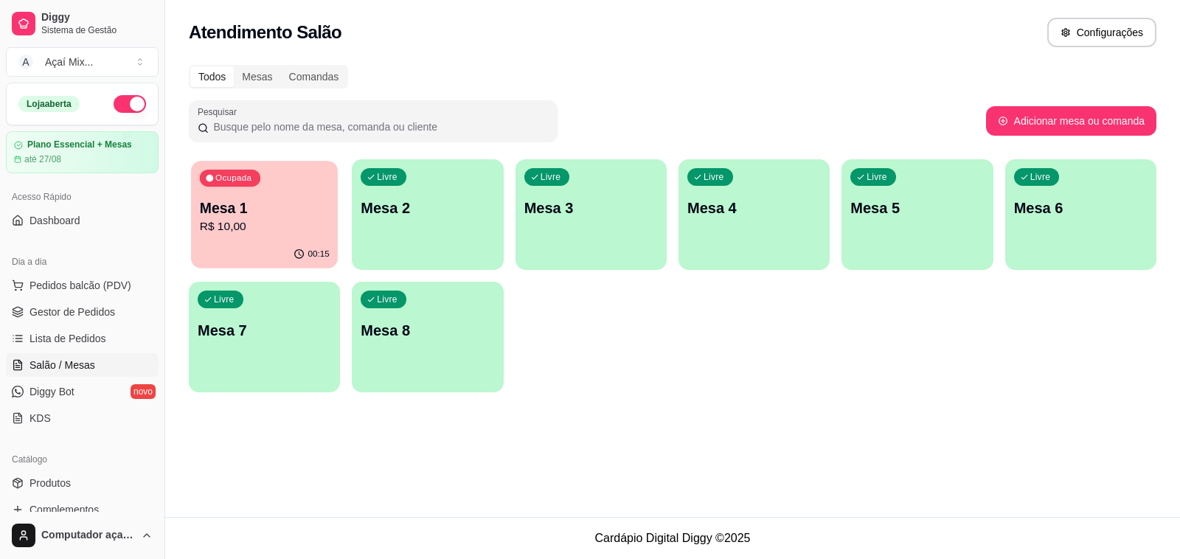
click at [292, 247] on div "00:15" at bounding box center [264, 254] width 147 height 28
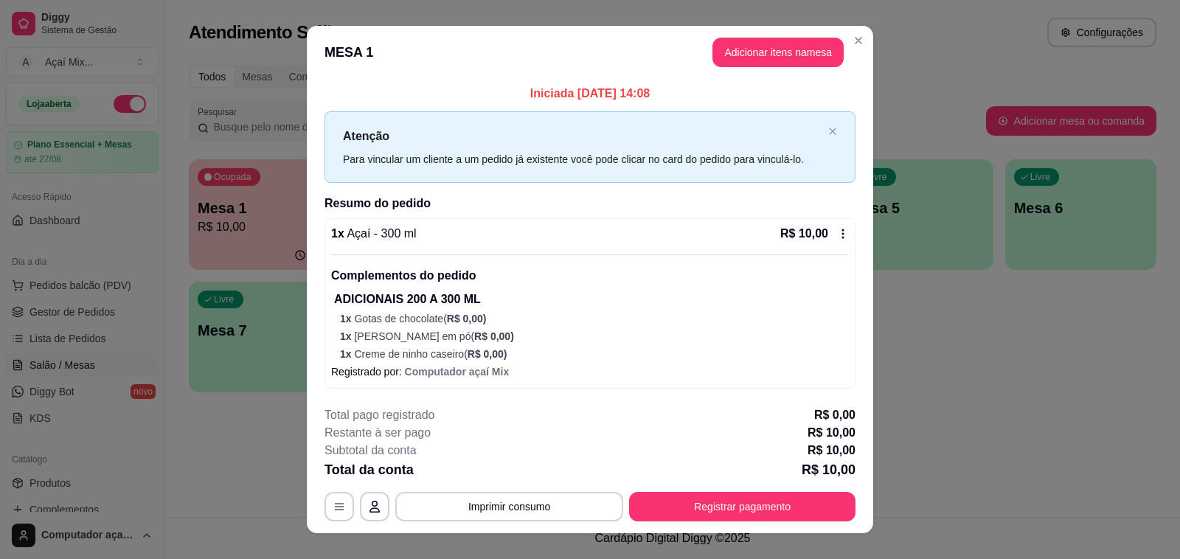
scroll to position [21, 0]
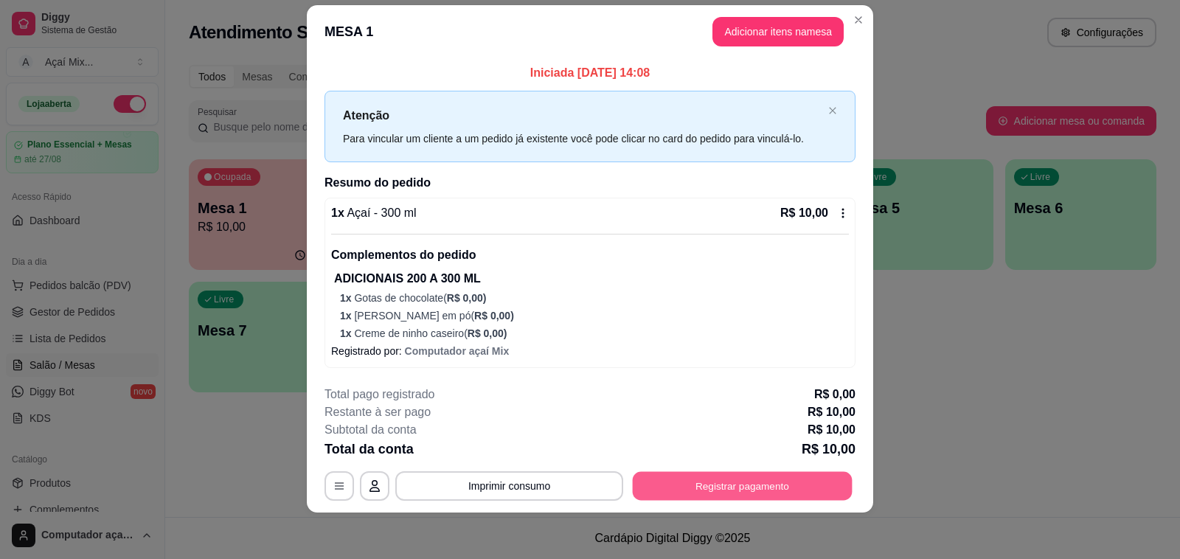
click at [691, 495] on button "Registrar pagamento" at bounding box center [743, 486] width 220 height 29
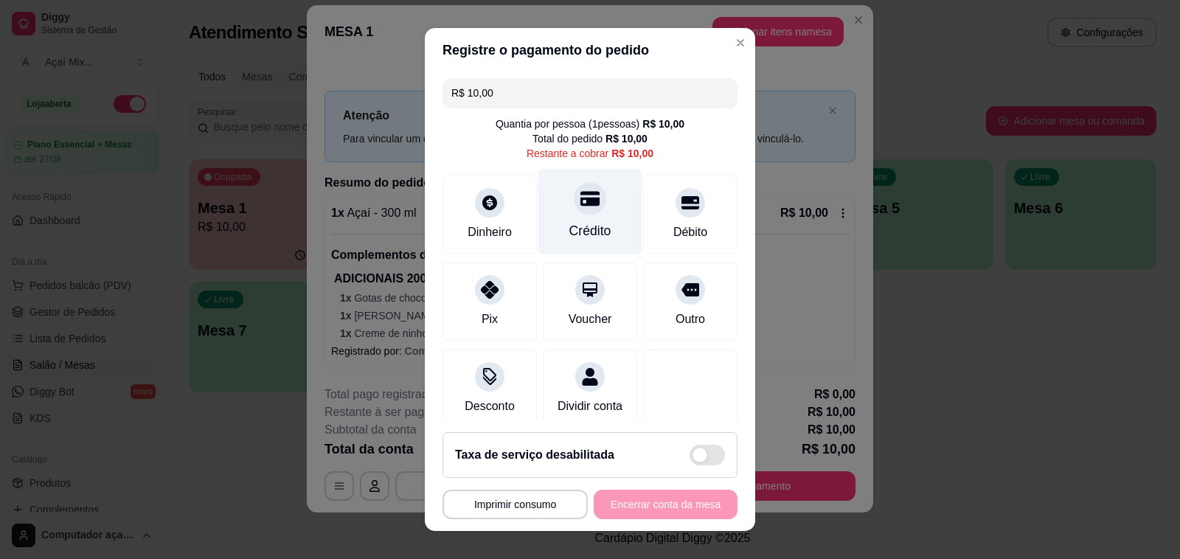
click at [574, 214] on div at bounding box center [590, 198] width 32 height 32
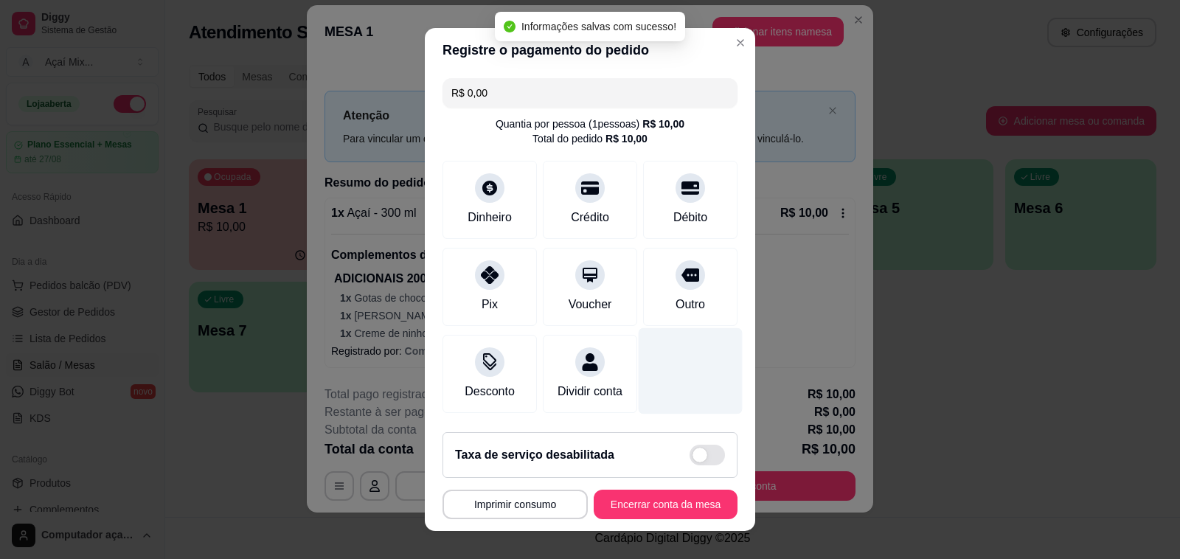
type input "R$ 0,00"
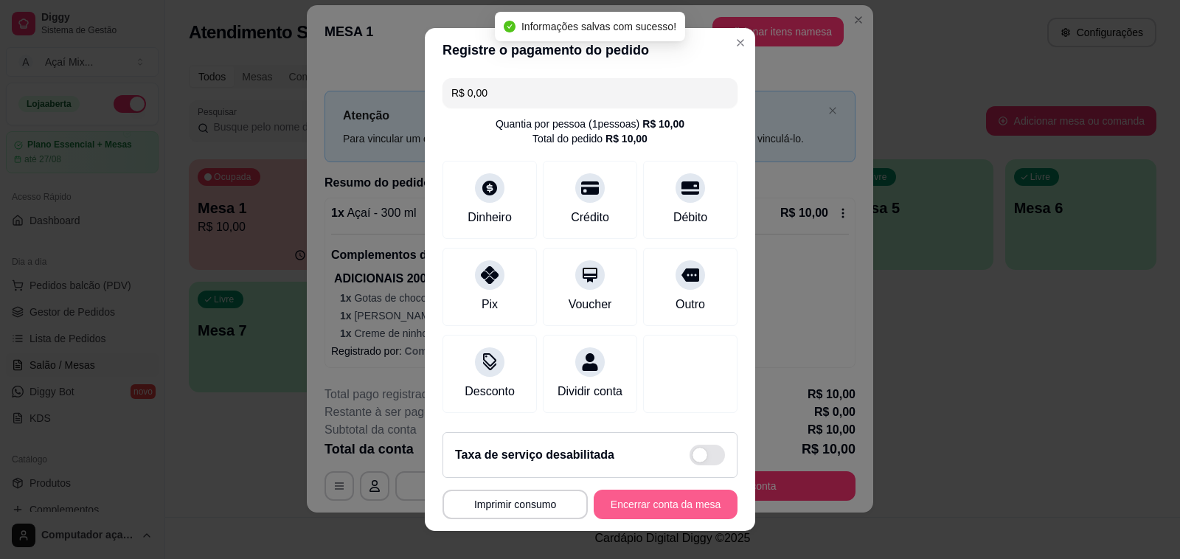
click at [672, 505] on button "Encerrar conta da mesa" at bounding box center [666, 504] width 144 height 29
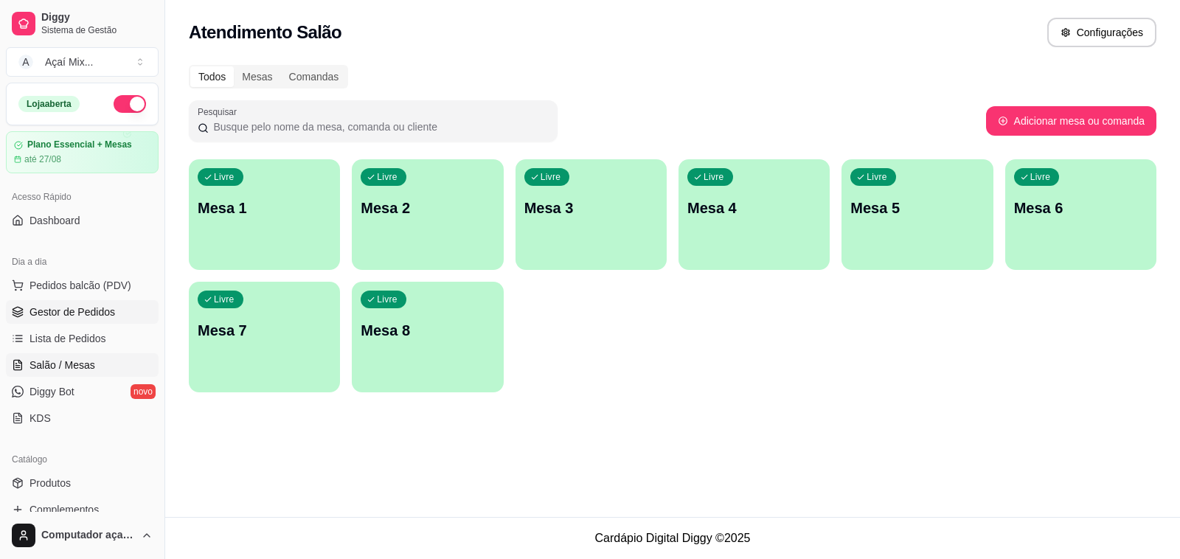
click at [100, 304] on link "Gestor de Pedidos" at bounding box center [82, 312] width 153 height 24
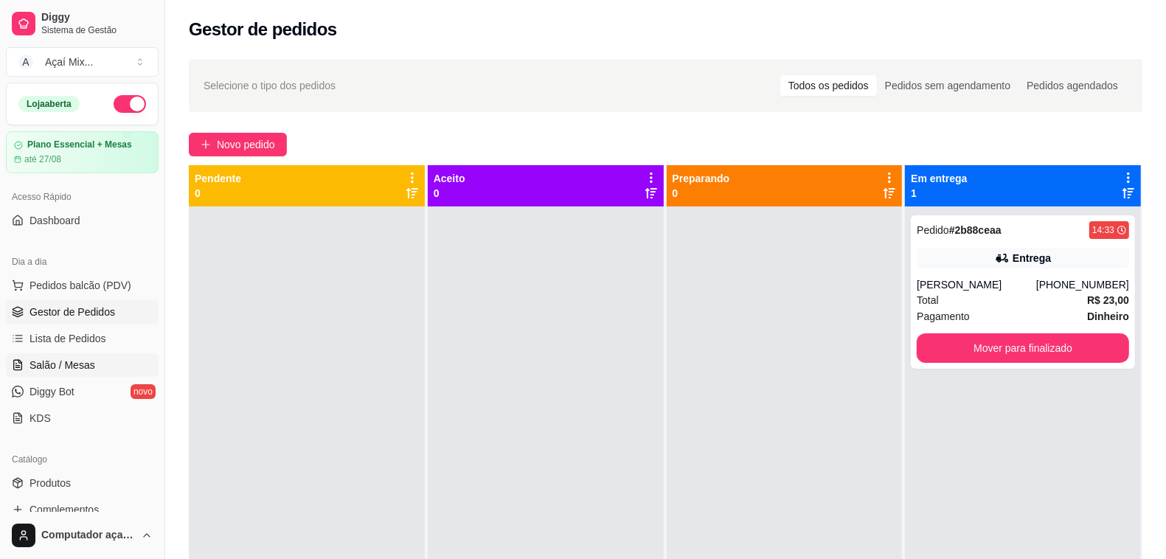
click at [74, 364] on span "Salão / Mesas" at bounding box center [62, 365] width 66 height 15
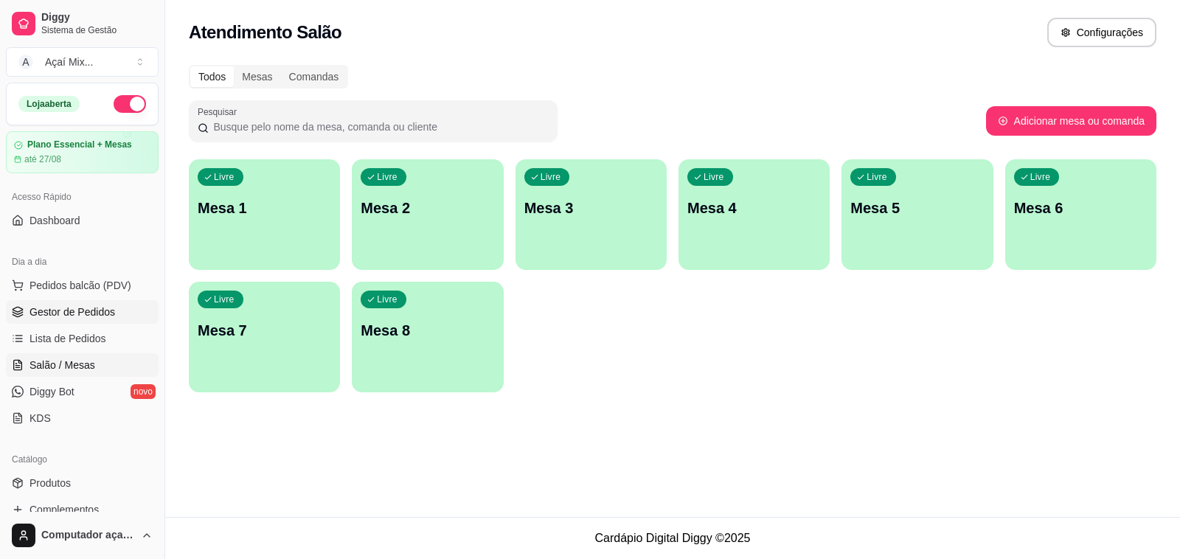
click at [87, 315] on span "Gestor de Pedidos" at bounding box center [72, 312] width 86 height 15
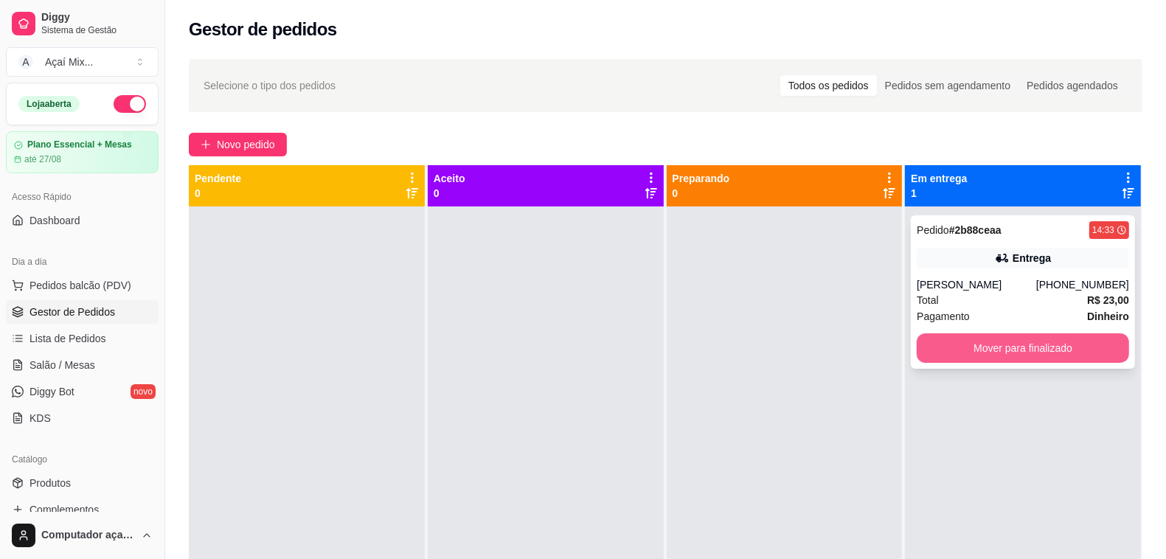
click at [945, 336] on button "Mover para finalizado" at bounding box center [1023, 347] width 212 height 29
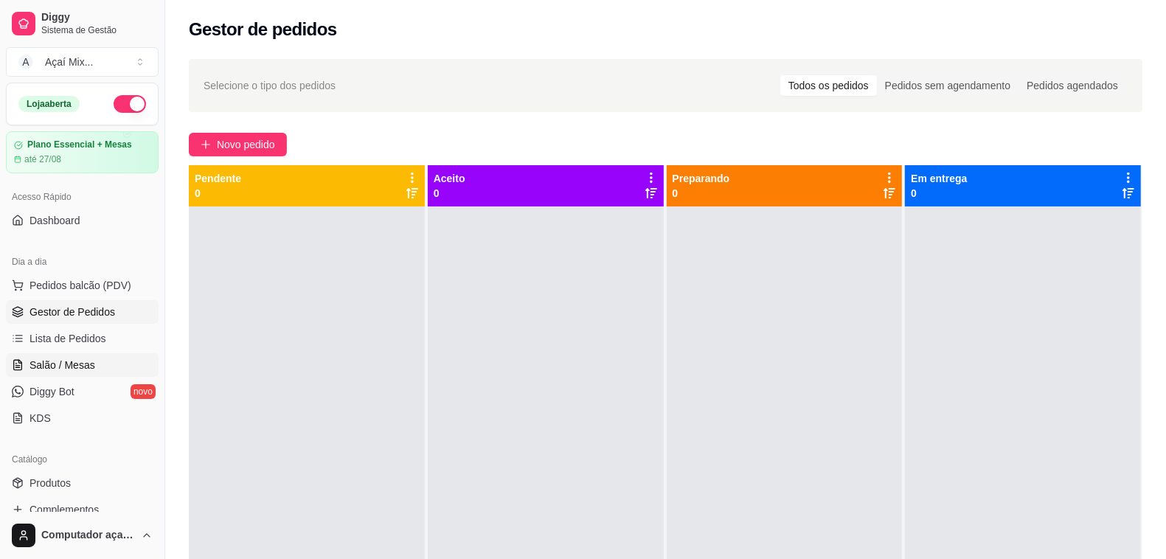
click at [82, 362] on span "Salão / Mesas" at bounding box center [62, 365] width 66 height 15
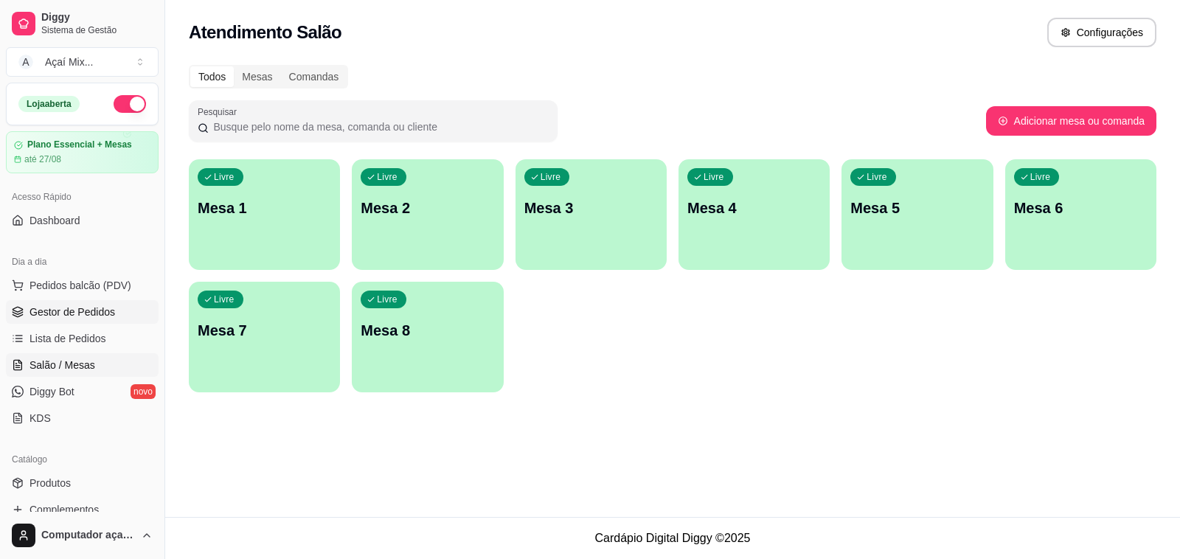
click at [85, 306] on span "Gestor de Pedidos" at bounding box center [72, 312] width 86 height 15
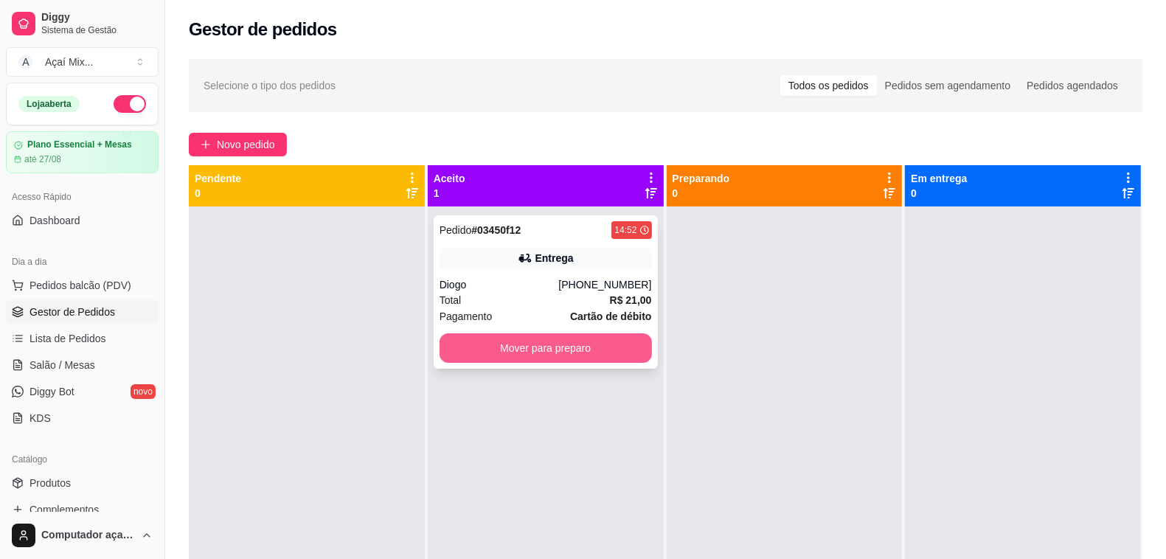
click at [529, 343] on button "Mover para preparo" at bounding box center [545, 347] width 212 height 29
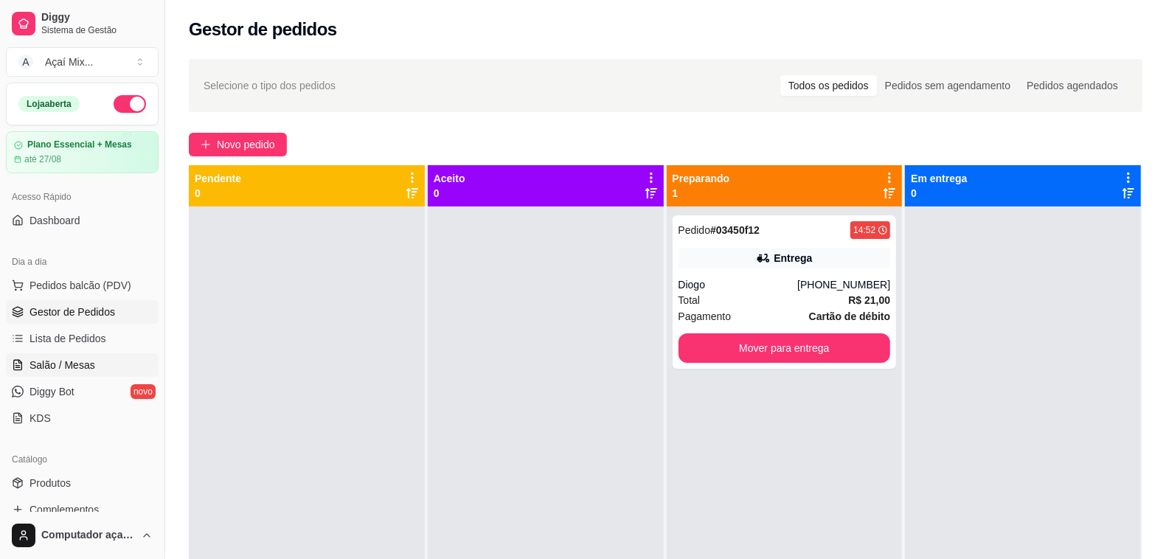
click at [56, 362] on span "Salão / Mesas" at bounding box center [62, 365] width 66 height 15
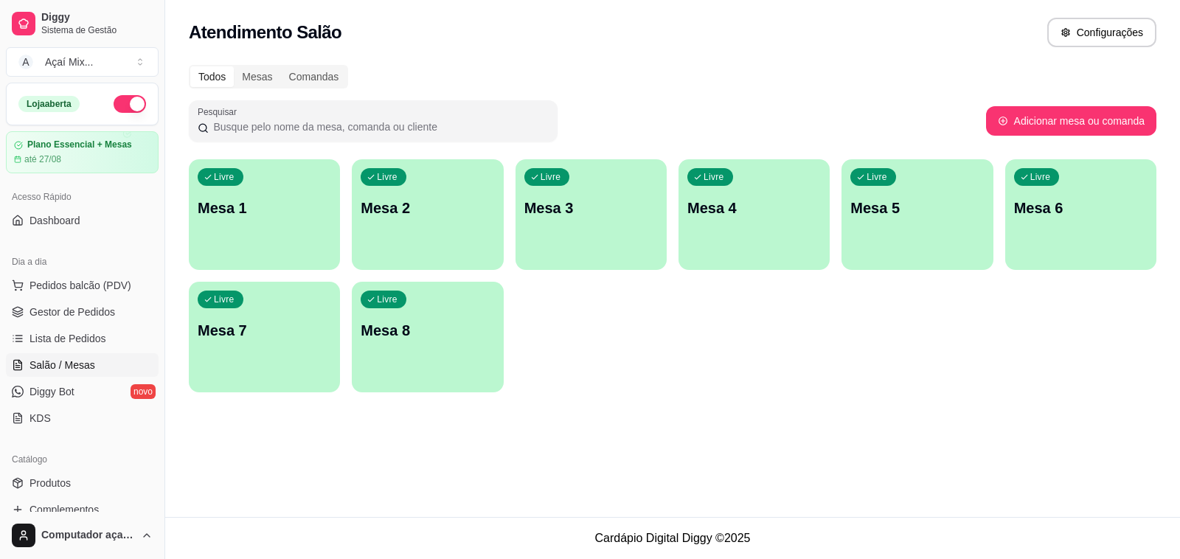
click at [271, 185] on div "Livre Mesa 1" at bounding box center [264, 205] width 151 height 93
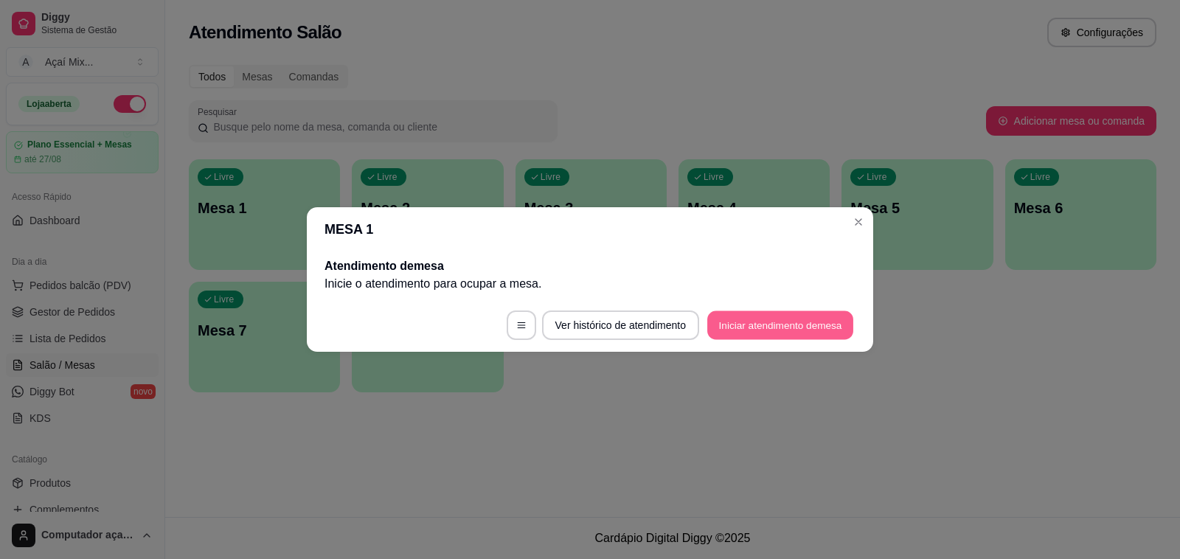
click at [769, 321] on button "Iniciar atendimento de mesa" at bounding box center [780, 325] width 146 height 29
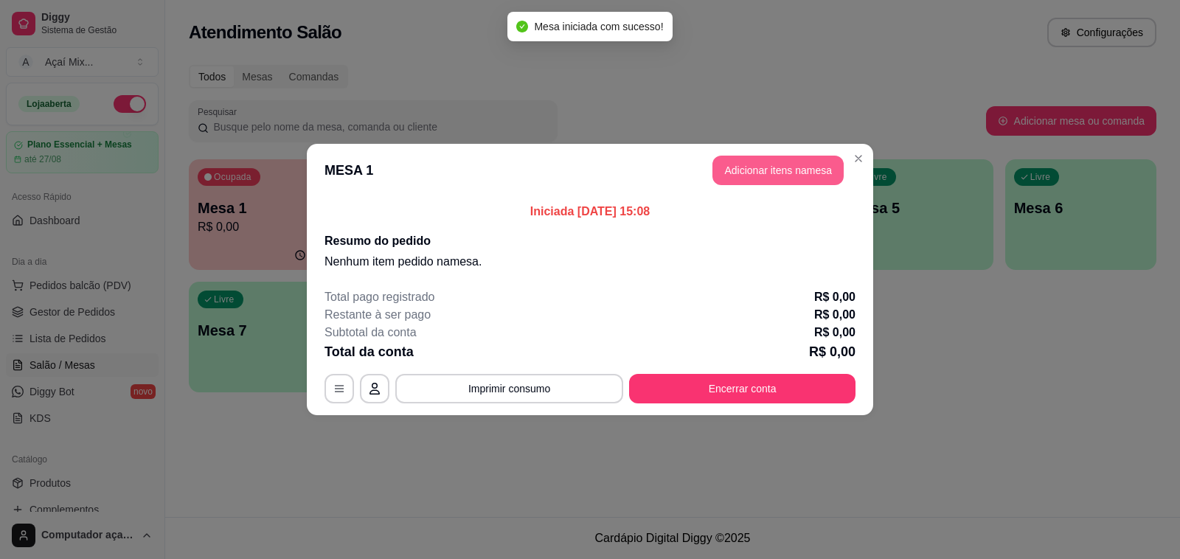
click at [719, 179] on button "Adicionar itens na mesa" at bounding box center [777, 170] width 131 height 29
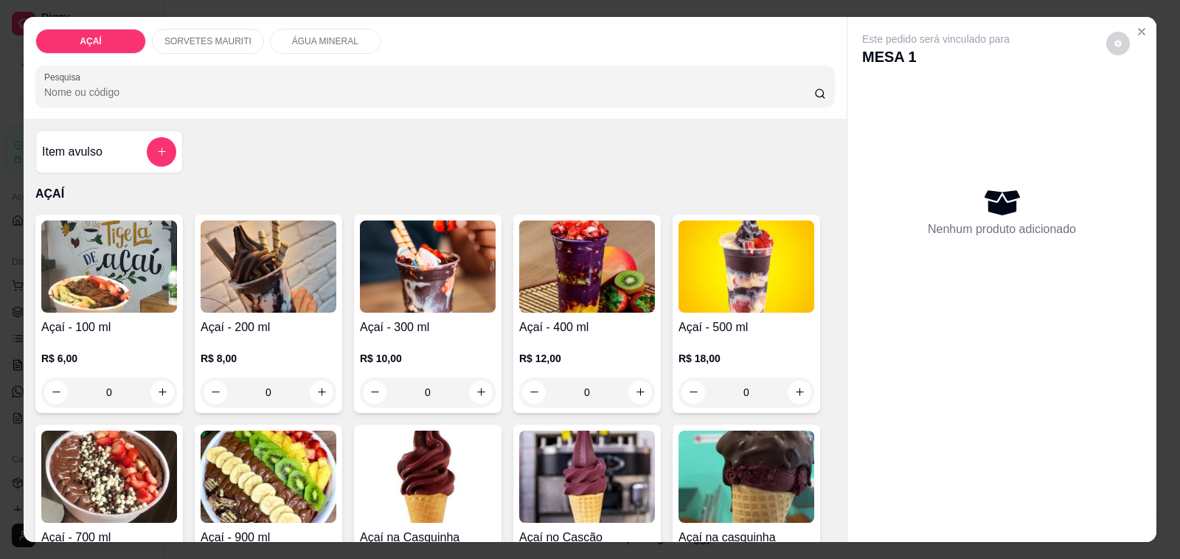
click at [193, 42] on div "SORVETES MAURITI" at bounding box center [208, 41] width 112 height 25
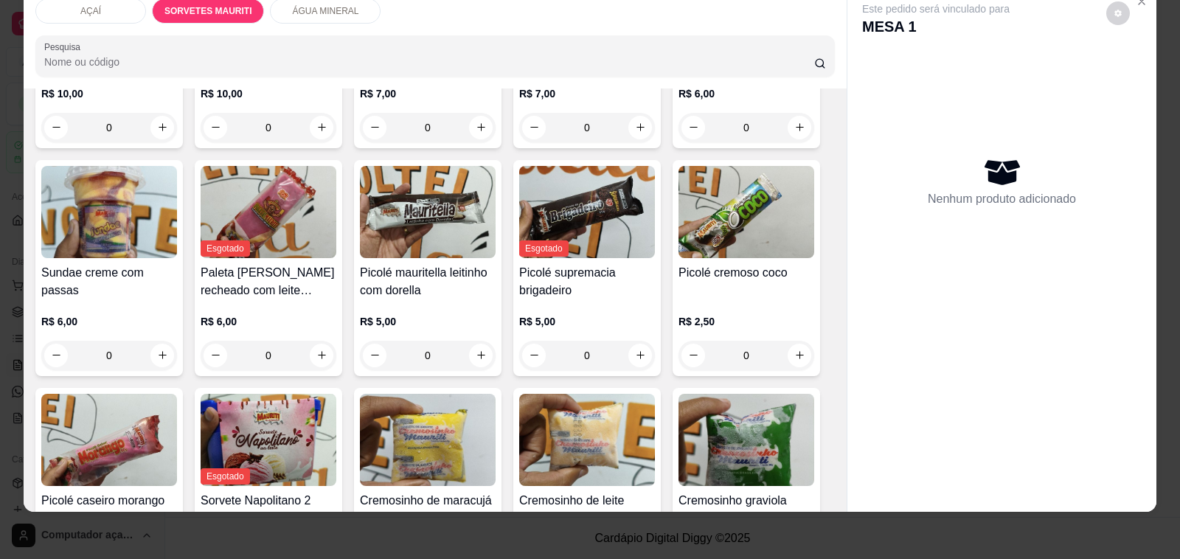
scroll to position [1020, 0]
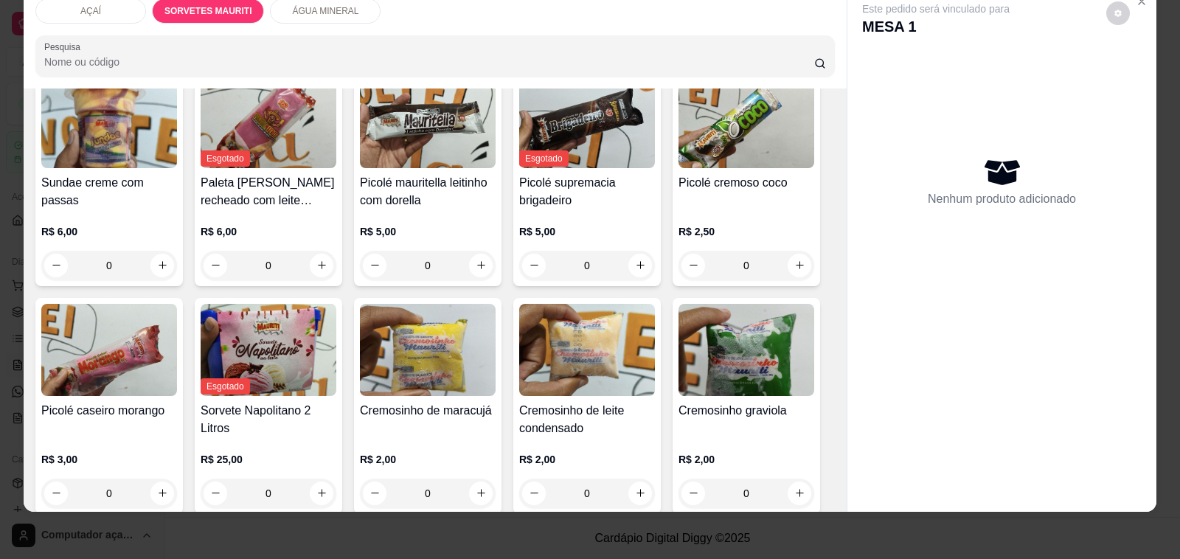
click at [407, 181] on h4 "Picolé mauritella leitinho com dorella" at bounding box center [428, 191] width 136 height 35
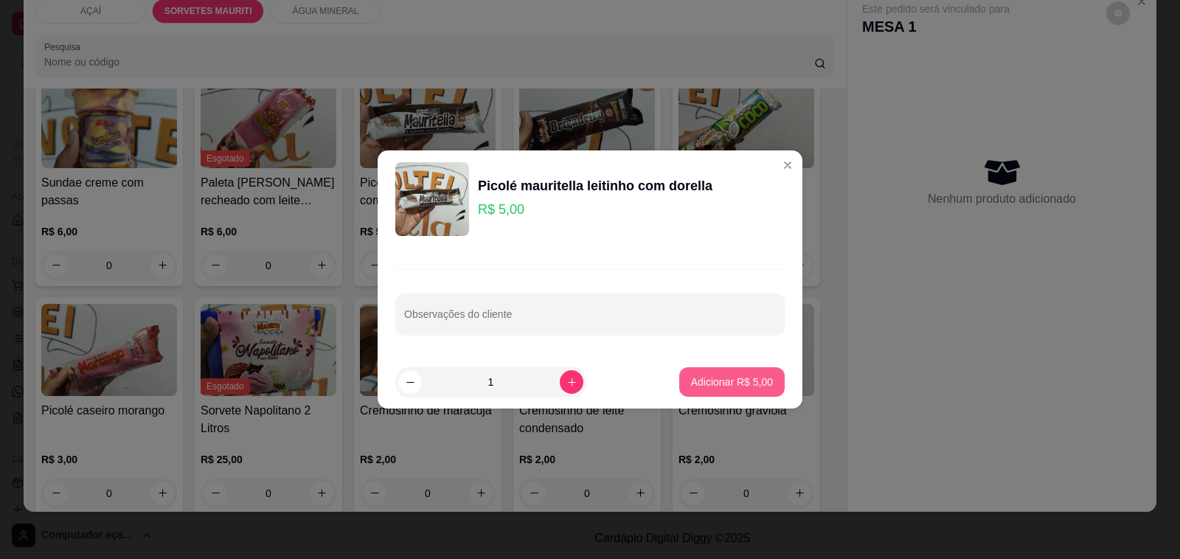
click at [713, 377] on p "Adicionar R$ 5,00" at bounding box center [732, 382] width 82 height 15
type input "1"
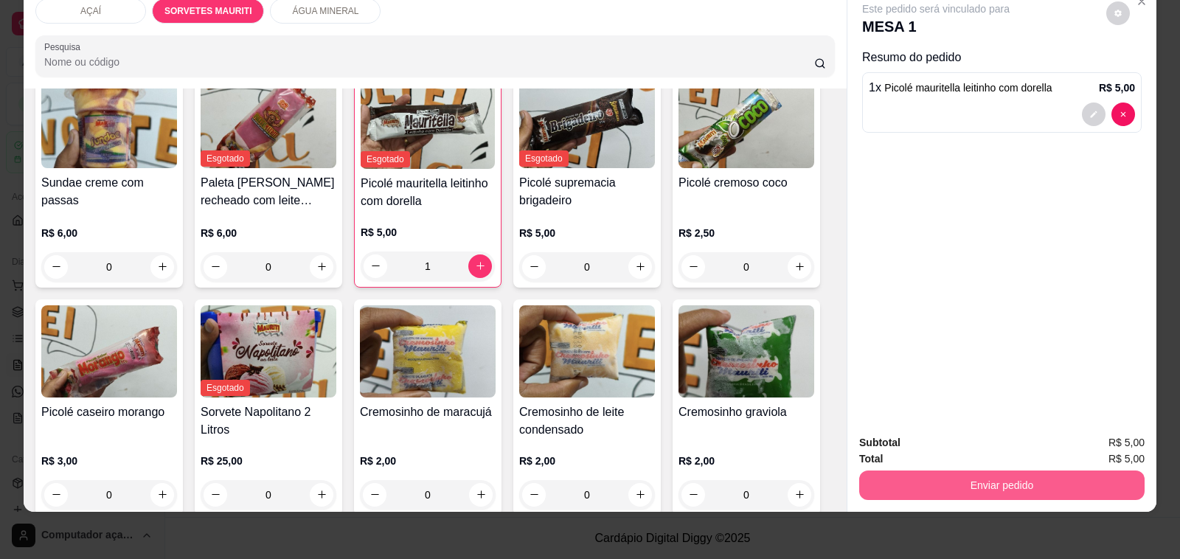
click at [970, 473] on button "Enviar pedido" at bounding box center [1001, 484] width 285 height 29
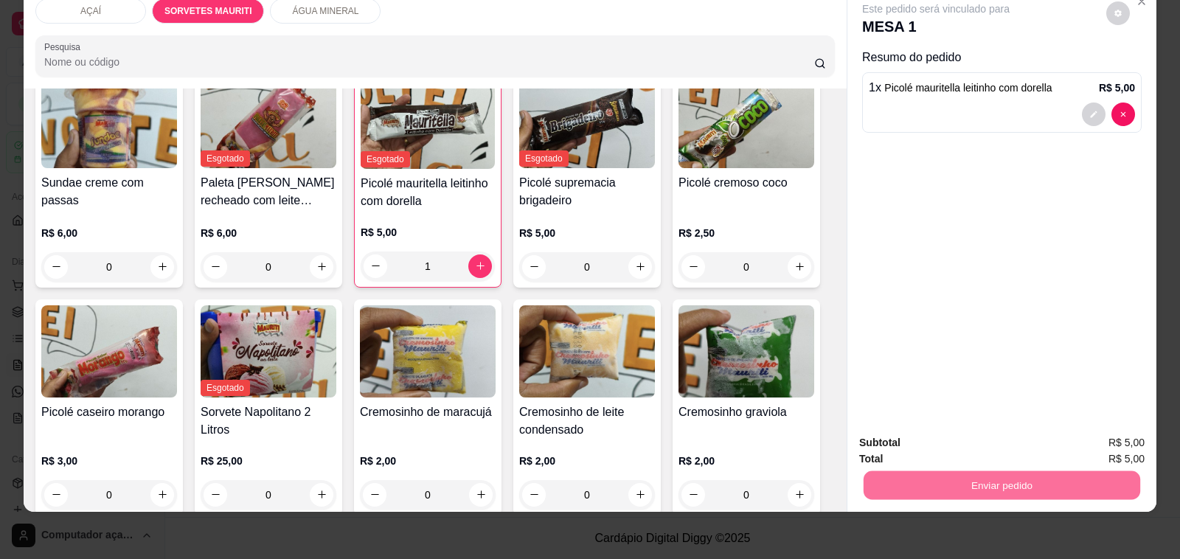
click at [951, 434] on button "Não registrar e enviar pedido" at bounding box center [951, 437] width 153 height 28
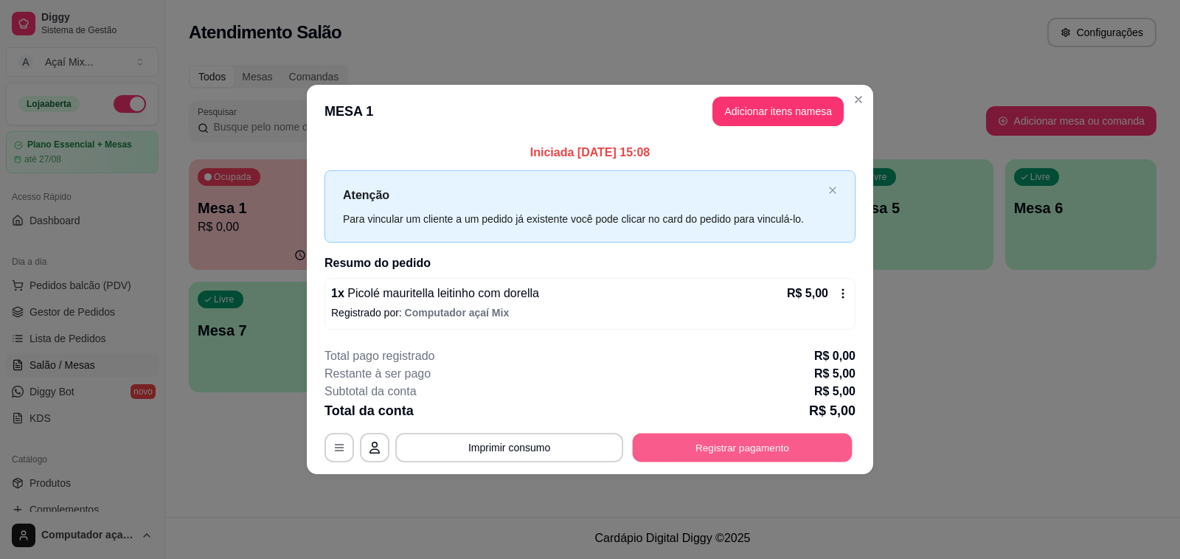
click at [768, 439] on button "Registrar pagamento" at bounding box center [743, 447] width 220 height 29
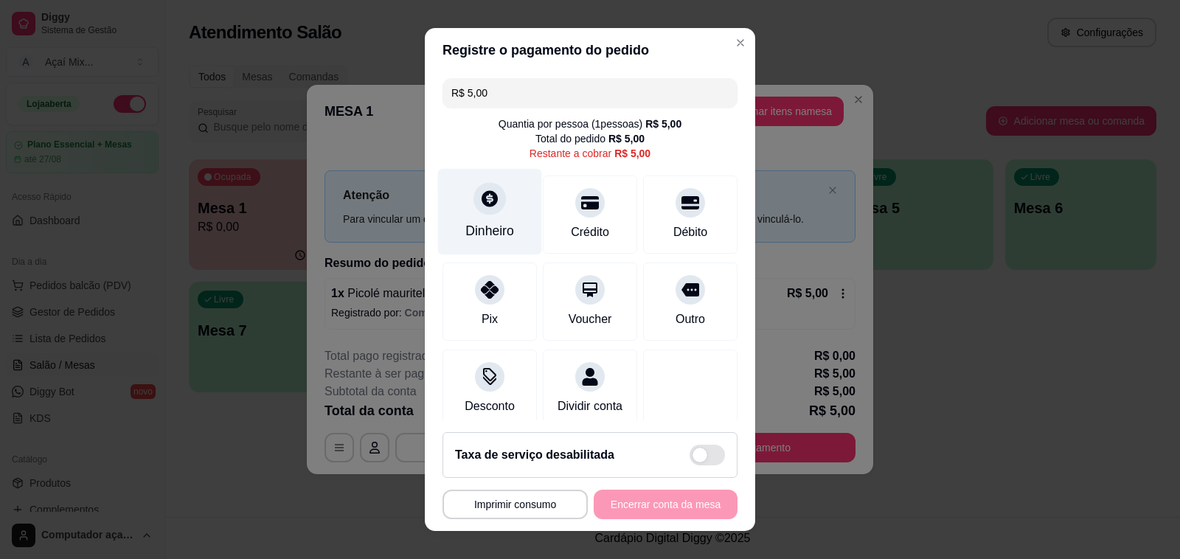
click at [507, 205] on div "Dinheiro" at bounding box center [490, 212] width 104 height 86
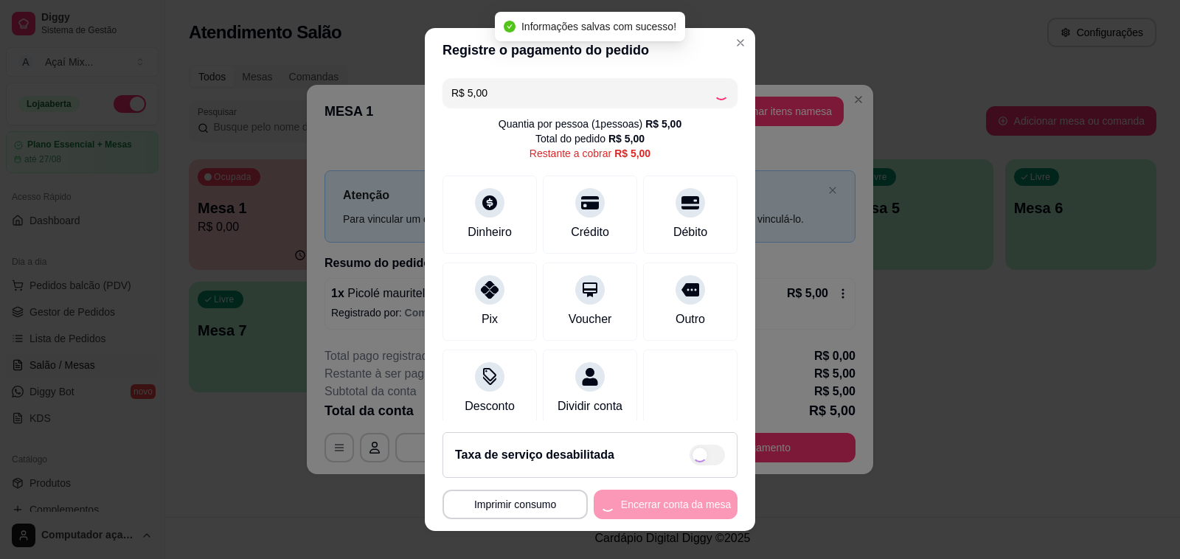
type input "R$ 0,00"
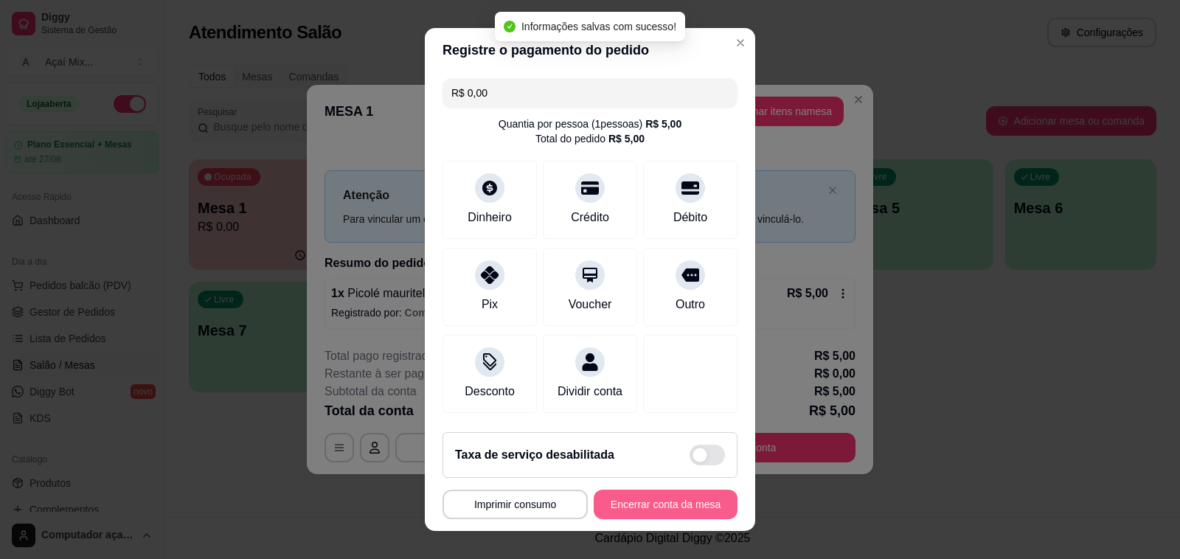
click at [675, 501] on button "Encerrar conta da mesa" at bounding box center [666, 504] width 144 height 29
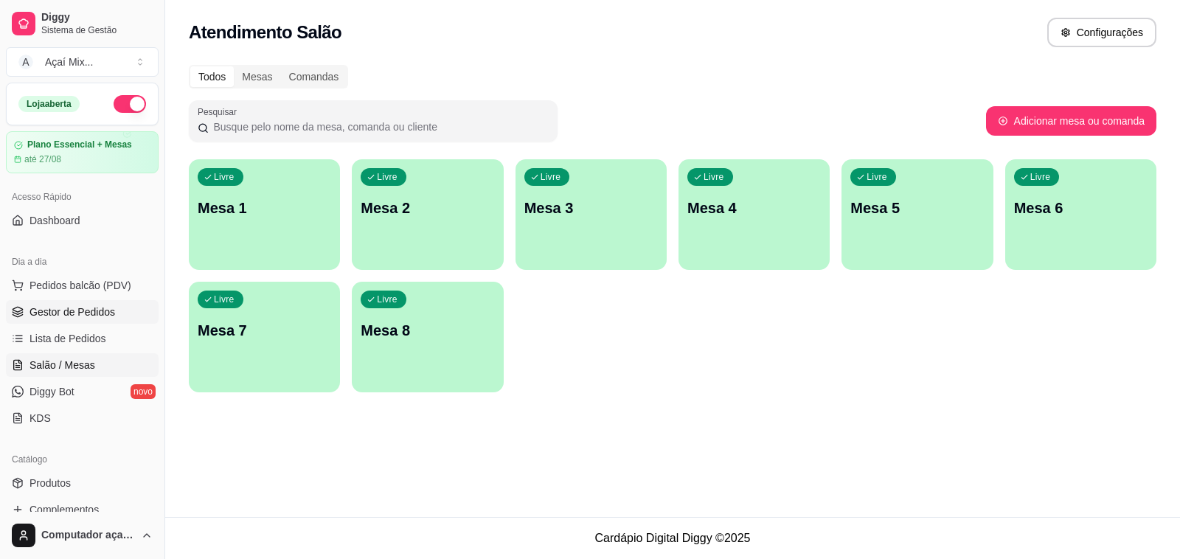
click at [87, 311] on span "Gestor de Pedidos" at bounding box center [72, 312] width 86 height 15
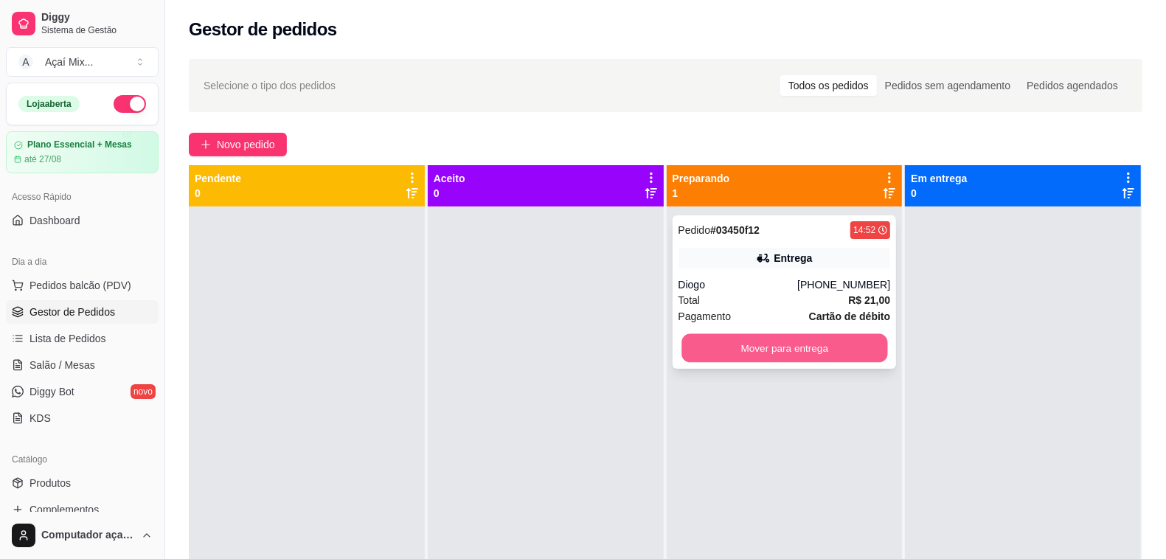
click at [783, 351] on button "Mover para entrega" at bounding box center [784, 348] width 206 height 29
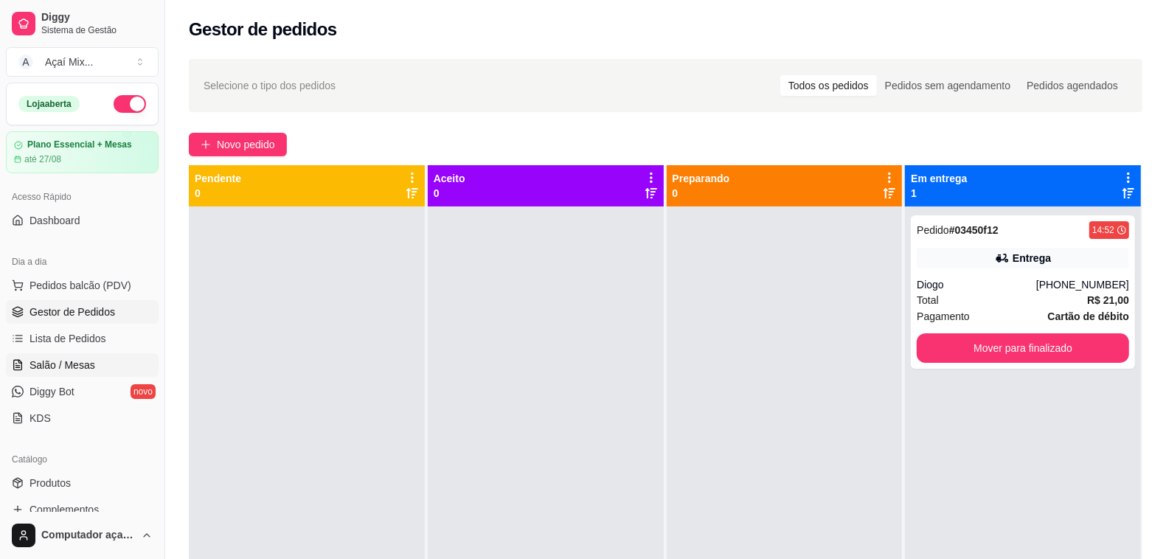
click at [60, 361] on span "Salão / Mesas" at bounding box center [62, 365] width 66 height 15
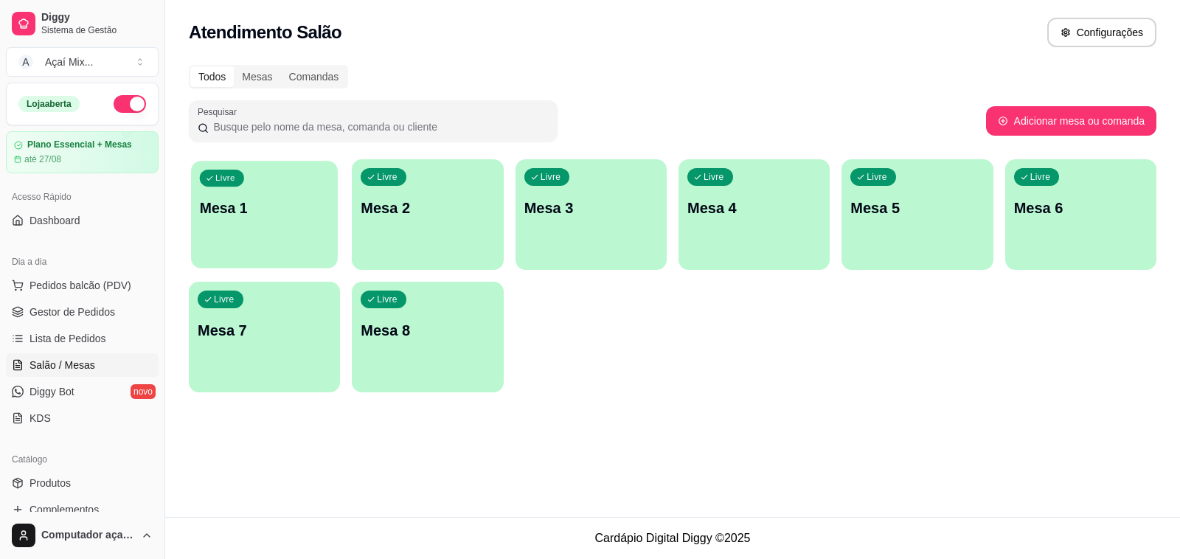
click at [284, 248] on div "Livre Mesa 1" at bounding box center [264, 206] width 147 height 90
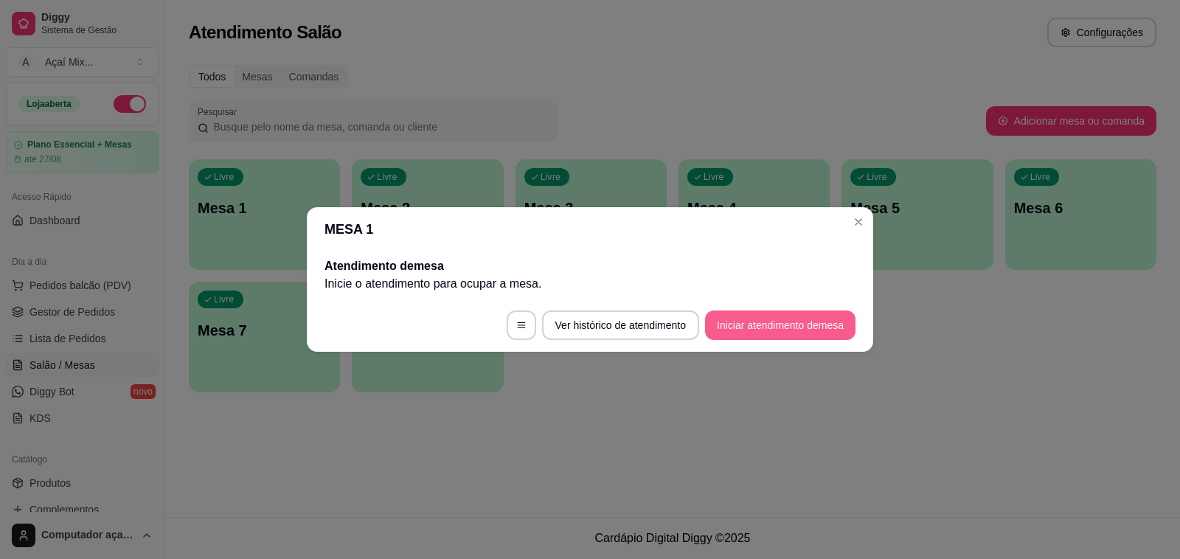
click at [782, 317] on button "Iniciar atendimento de mesa" at bounding box center [780, 324] width 150 height 29
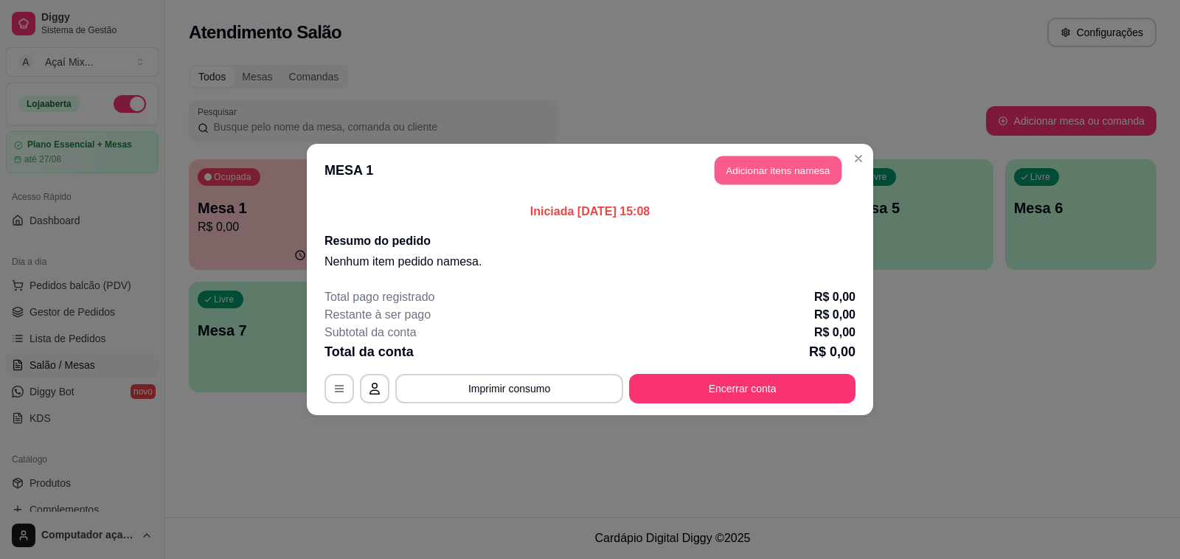
click at [811, 170] on button "Adicionar itens na mesa" at bounding box center [777, 170] width 127 height 29
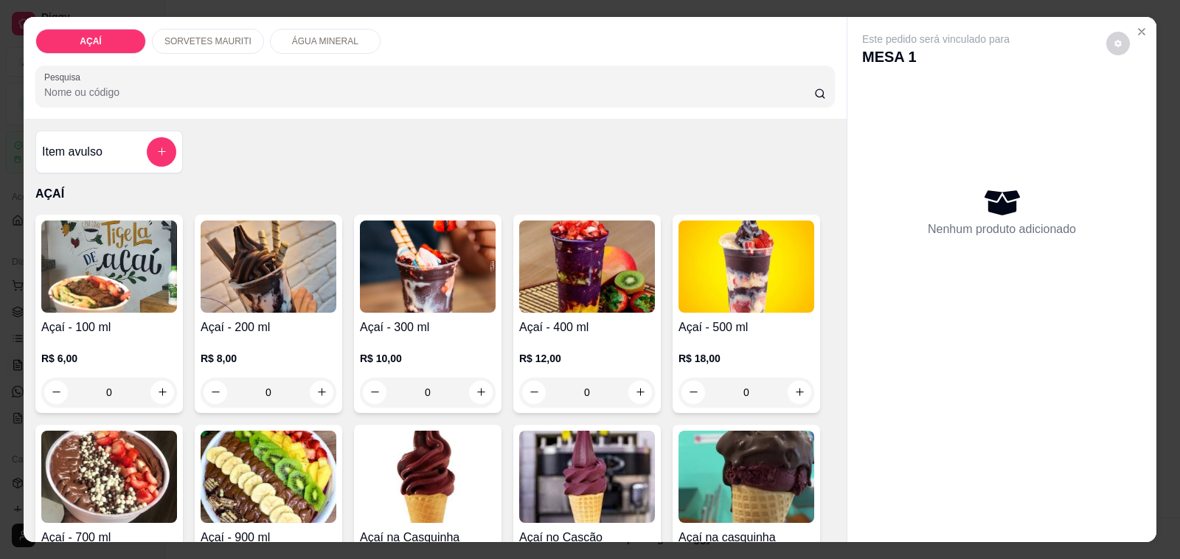
click at [151, 273] on img at bounding box center [109, 266] width 136 height 92
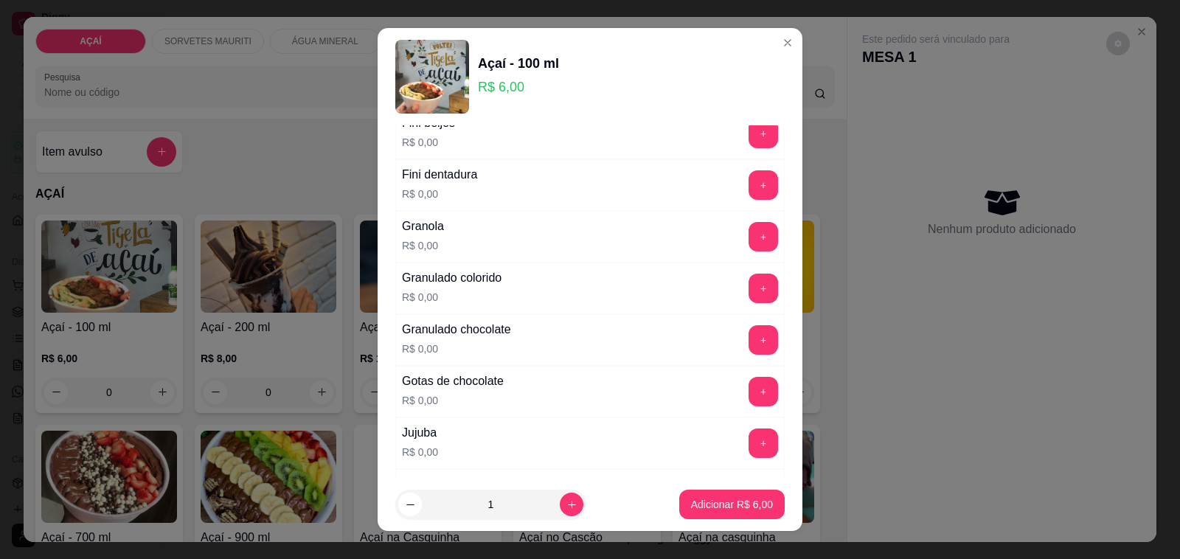
scroll to position [1106, 0]
click at [748, 299] on button "+" at bounding box center [762, 286] width 29 height 29
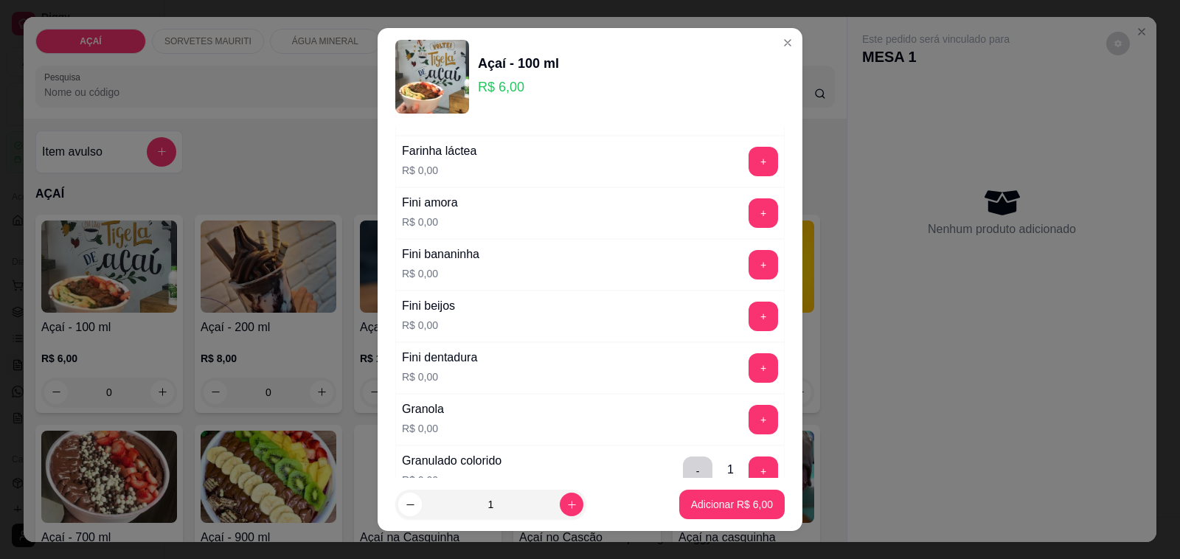
scroll to position [830, 0]
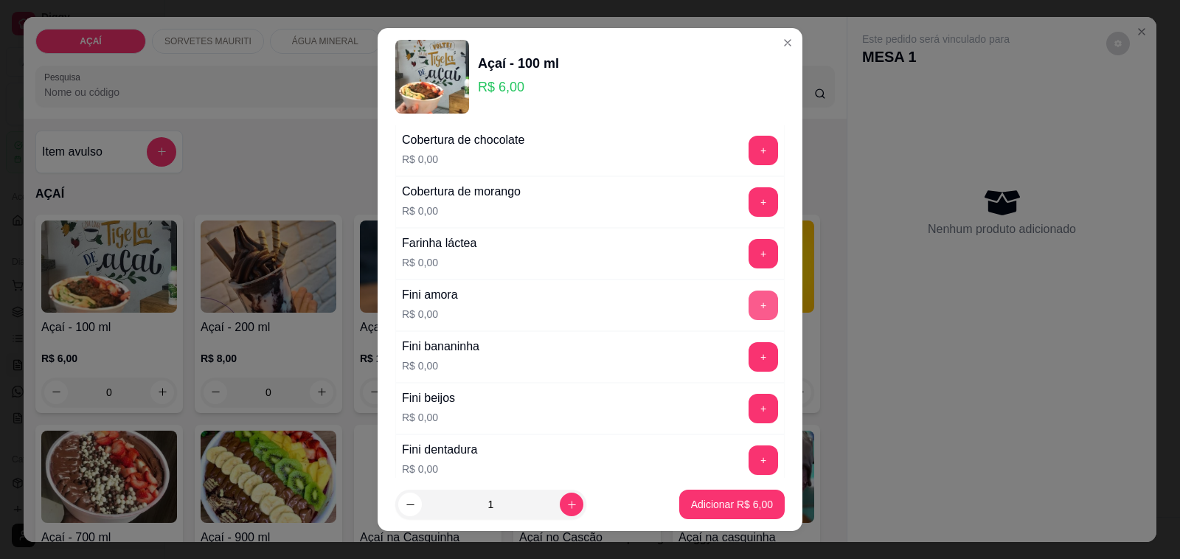
click at [748, 307] on button "+" at bounding box center [762, 305] width 29 height 29
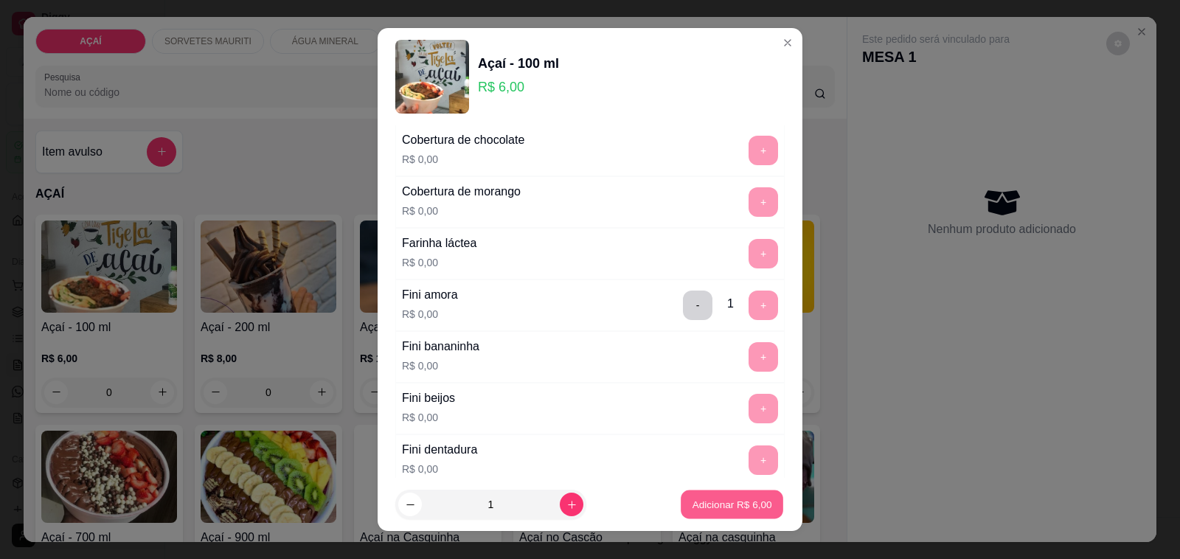
click at [701, 507] on p "Adicionar R$ 6,00" at bounding box center [732, 504] width 80 height 14
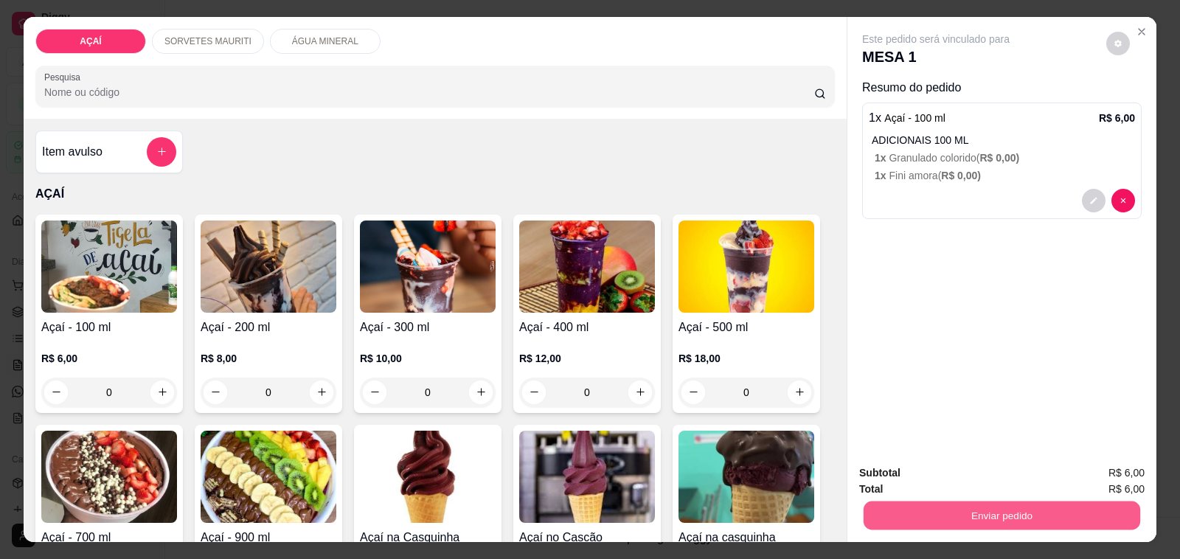
click at [901, 510] on button "Enviar pedido" at bounding box center [1001, 515] width 277 height 29
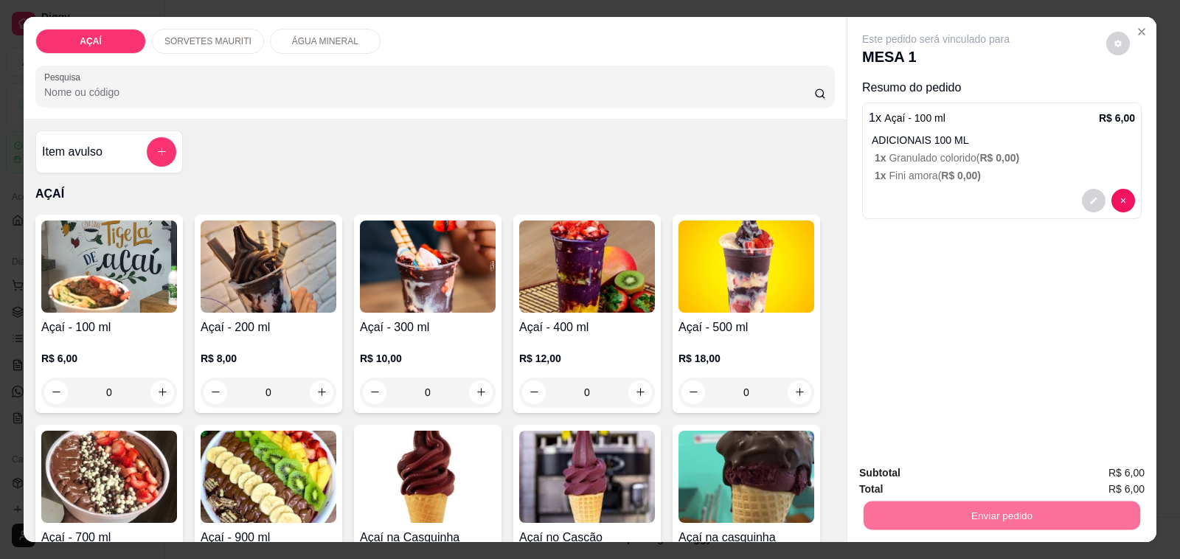
click at [929, 474] on button "Não registrar e enviar pedido" at bounding box center [951, 472] width 149 height 27
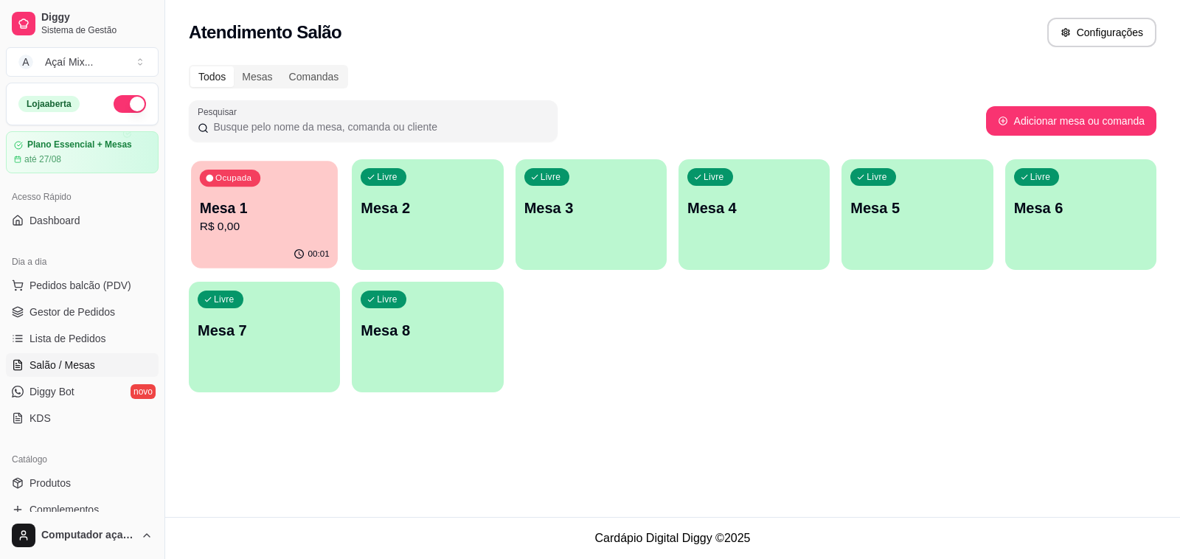
click at [227, 218] on p "R$ 0,00" at bounding box center [265, 226] width 130 height 17
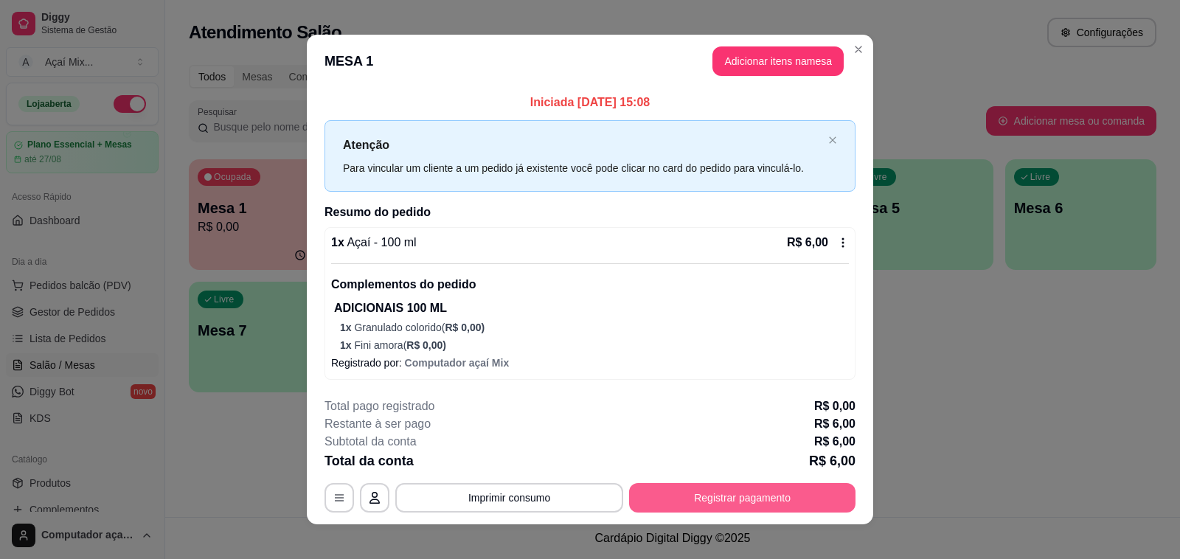
click at [760, 495] on button "Registrar pagamento" at bounding box center [742, 497] width 226 height 29
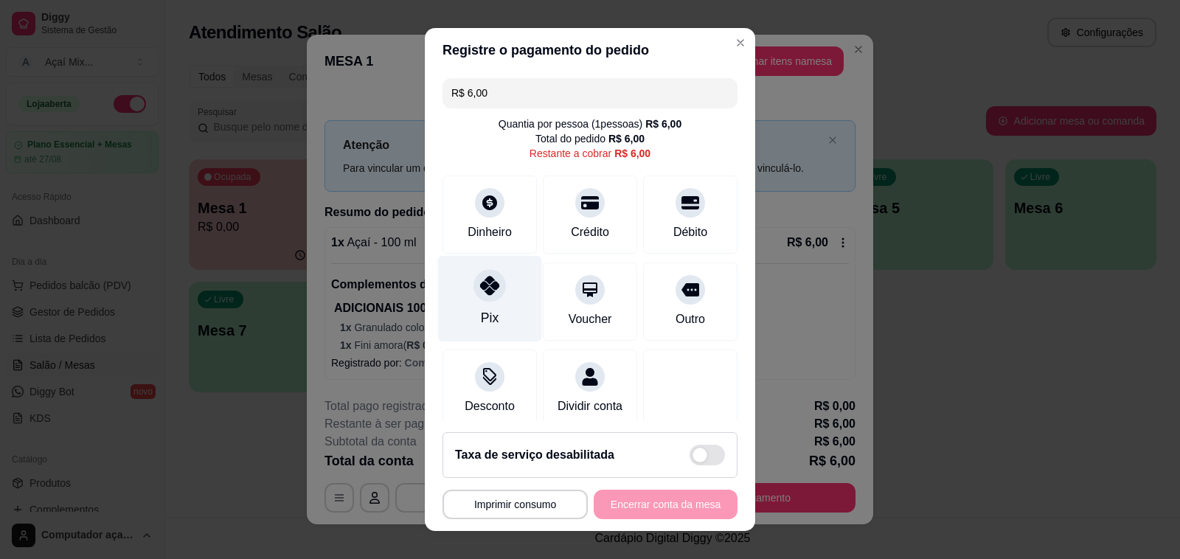
click at [510, 308] on div "Pix" at bounding box center [490, 299] width 104 height 86
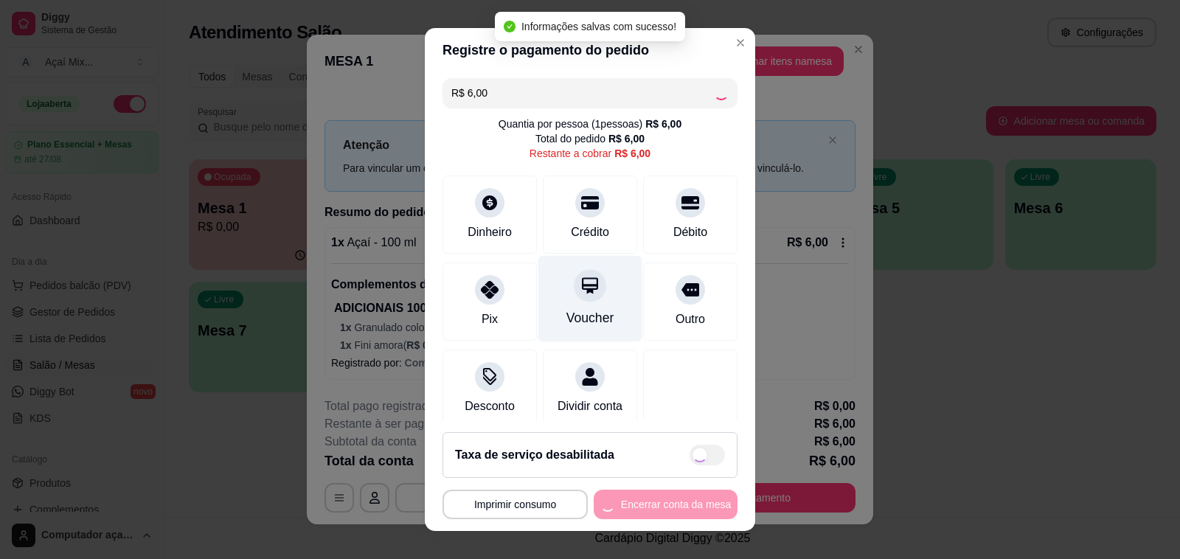
type input "R$ 0,00"
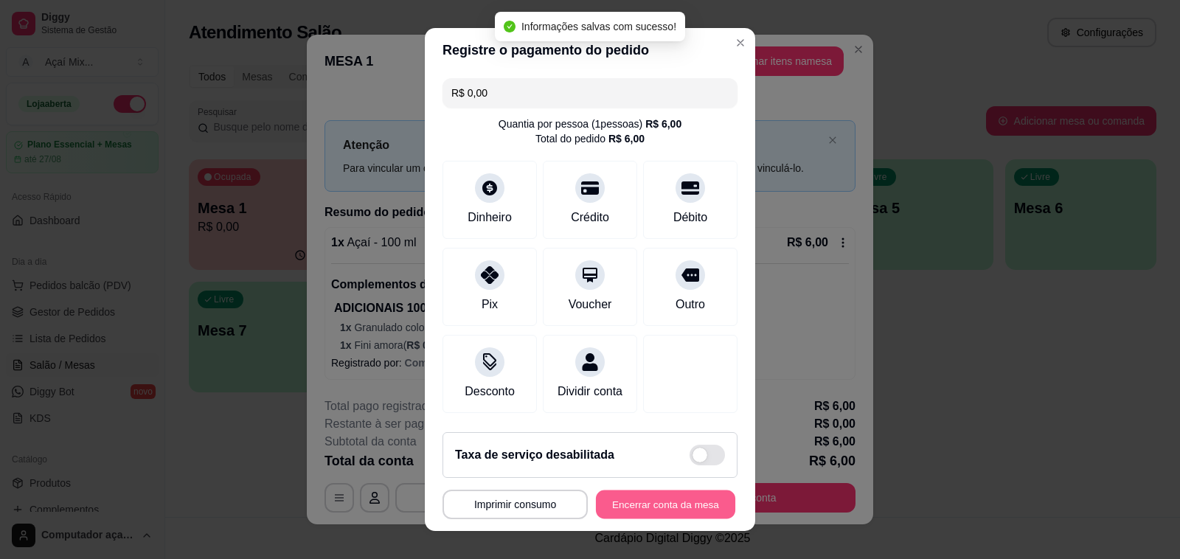
click at [627, 510] on button "Encerrar conta da mesa" at bounding box center [665, 504] width 139 height 29
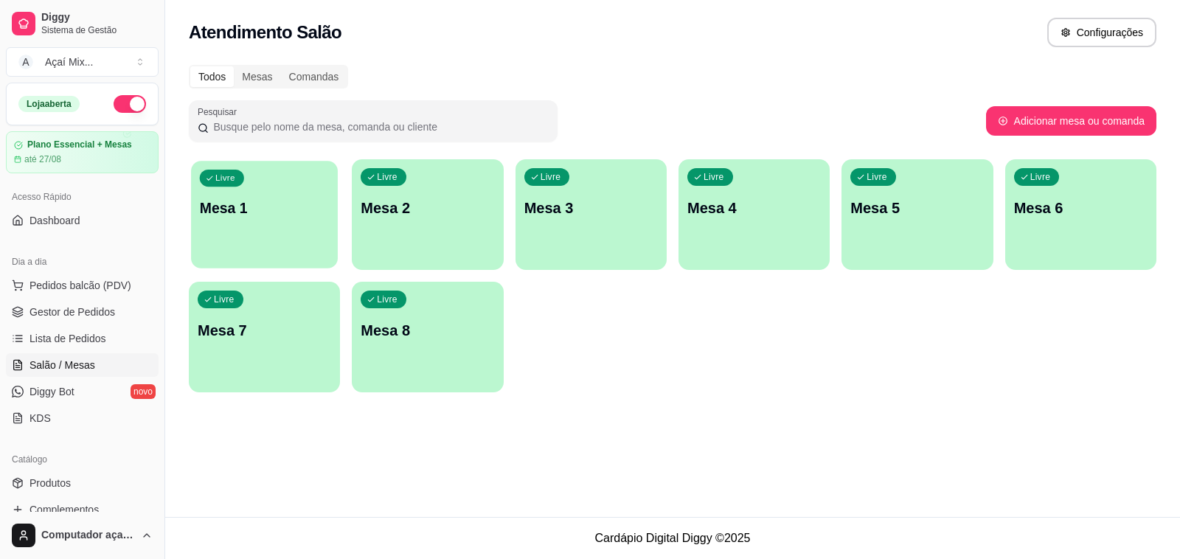
click at [268, 234] on div "Livre Mesa 1" at bounding box center [264, 206] width 147 height 90
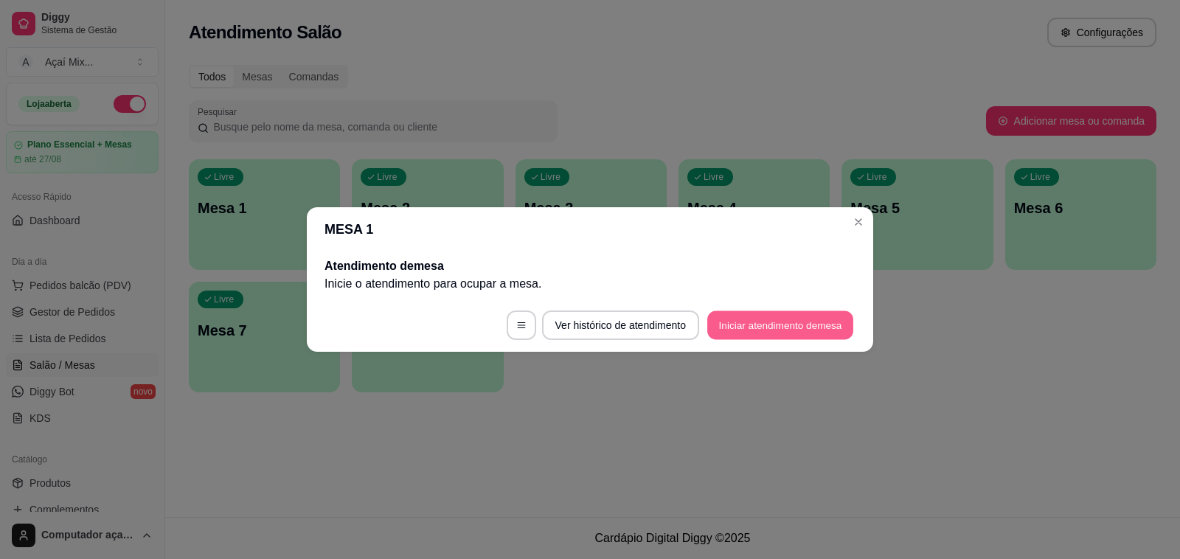
click at [799, 319] on button "Iniciar atendimento de mesa" at bounding box center [780, 325] width 146 height 29
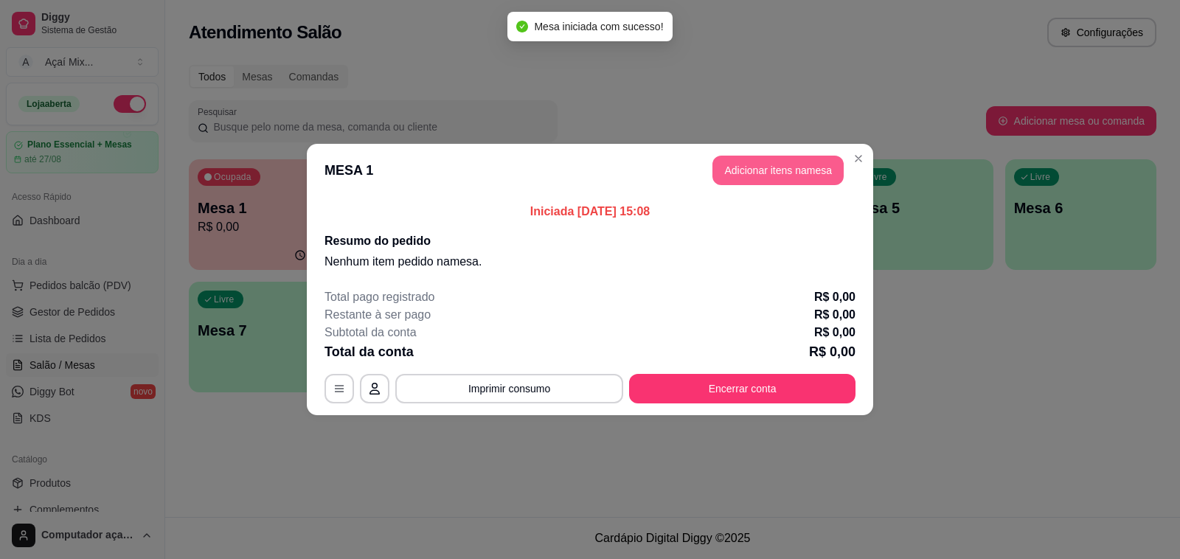
click at [734, 181] on button "Adicionar itens na mesa" at bounding box center [777, 170] width 131 height 29
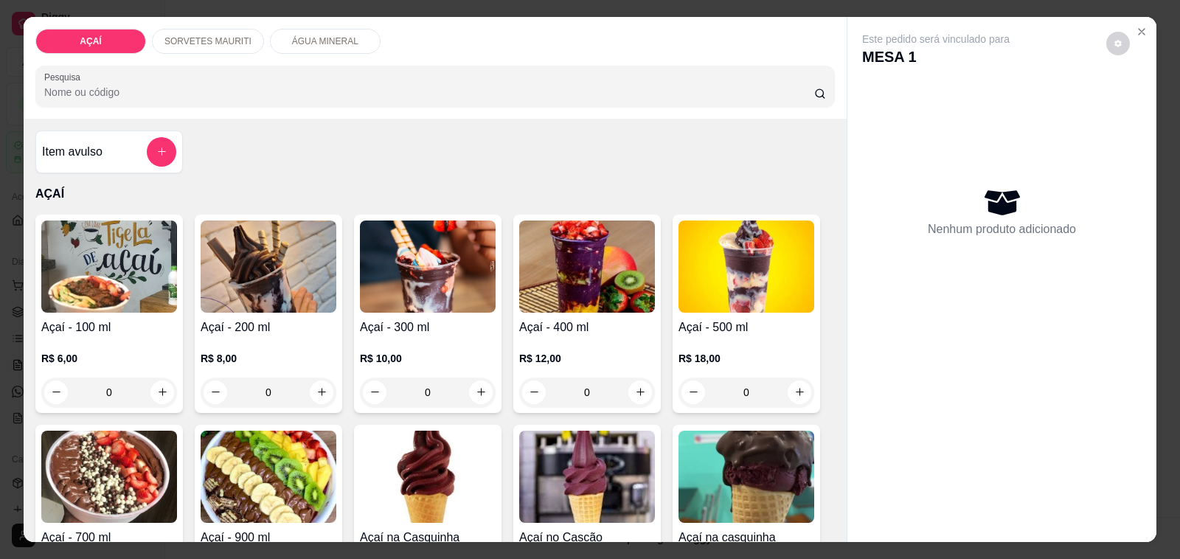
click at [241, 299] on img at bounding box center [269, 266] width 136 height 92
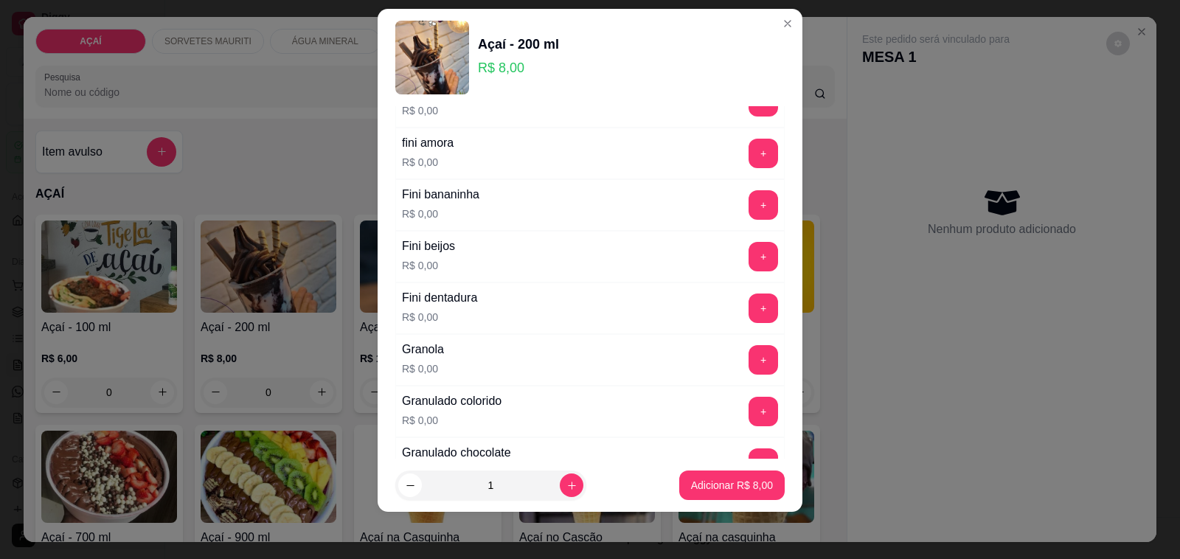
scroll to position [1106, 0]
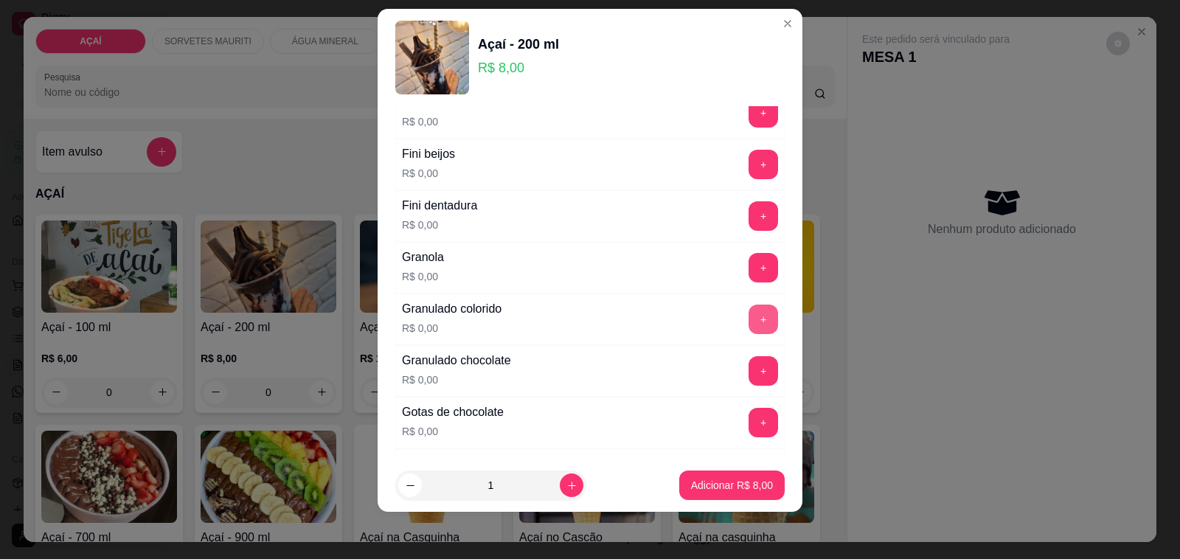
click at [748, 324] on button "+" at bounding box center [762, 319] width 29 height 29
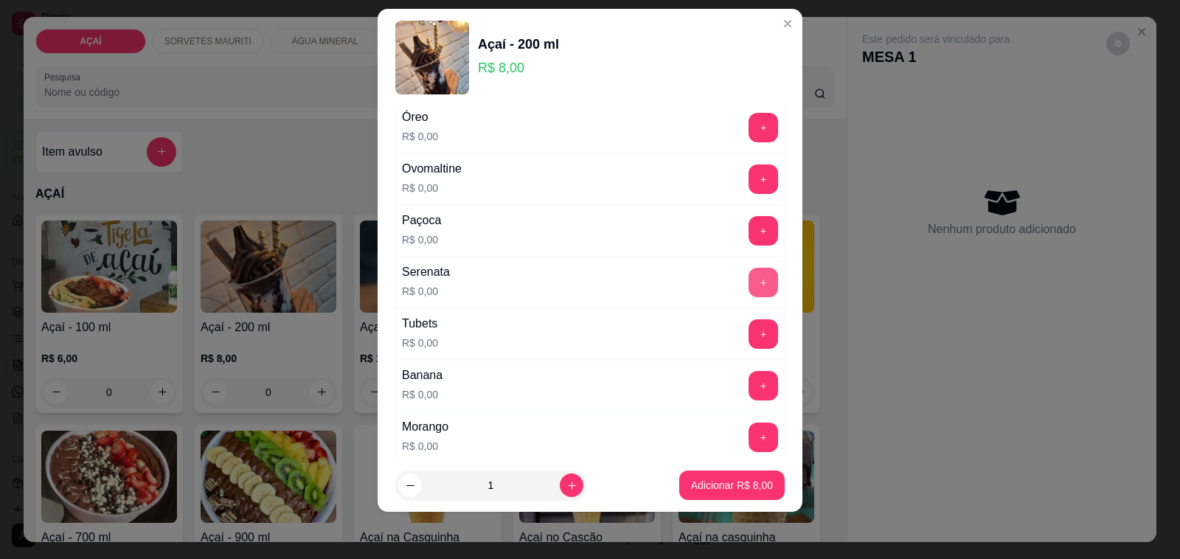
scroll to position [1751, 0]
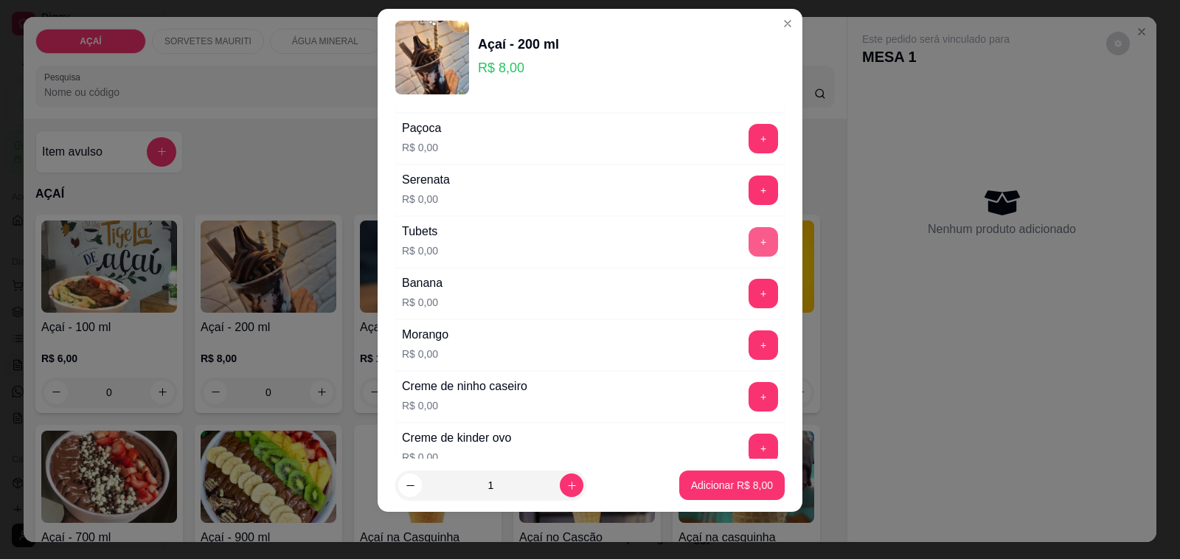
click at [748, 257] on button "+" at bounding box center [762, 241] width 29 height 29
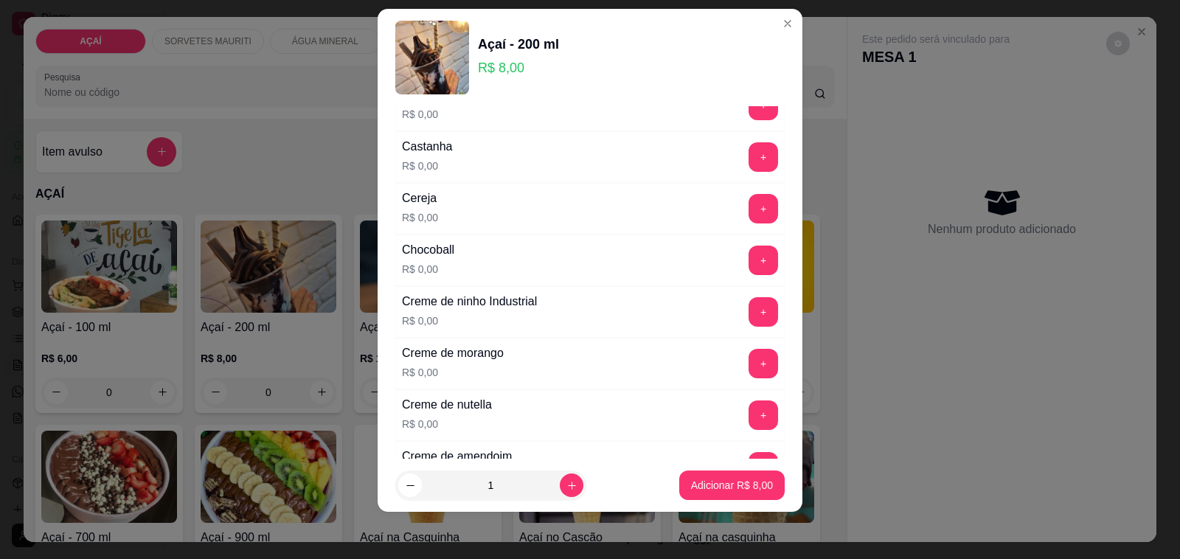
scroll to position [92, 0]
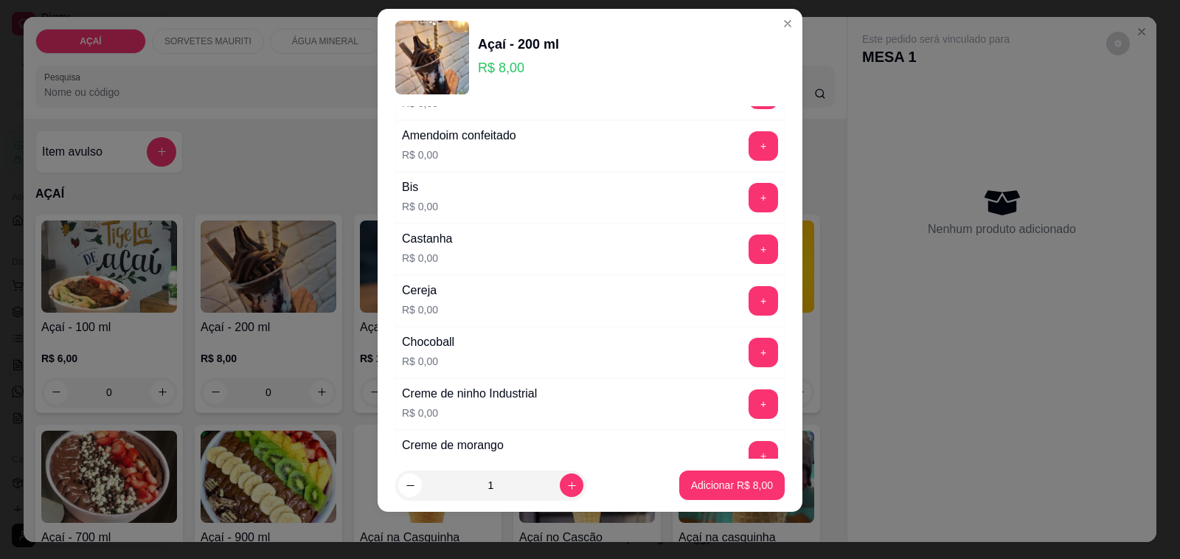
click at [743, 367] on div "+" at bounding box center [763, 352] width 41 height 29
click at [749, 360] on button "+" at bounding box center [763, 352] width 29 height 29
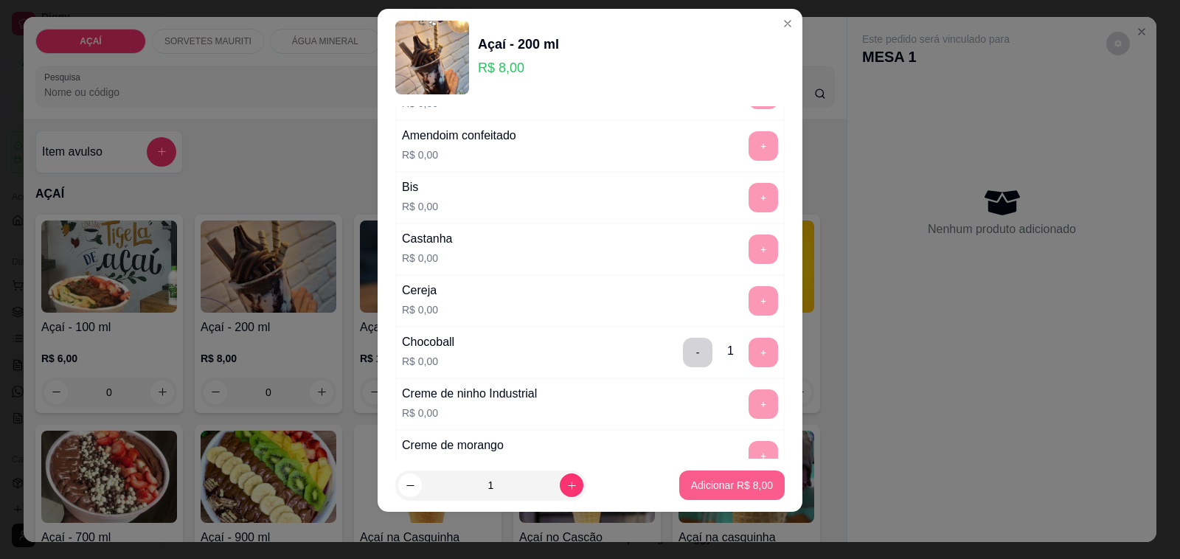
click at [712, 485] on p "Adicionar R$ 8,00" at bounding box center [732, 485] width 82 height 15
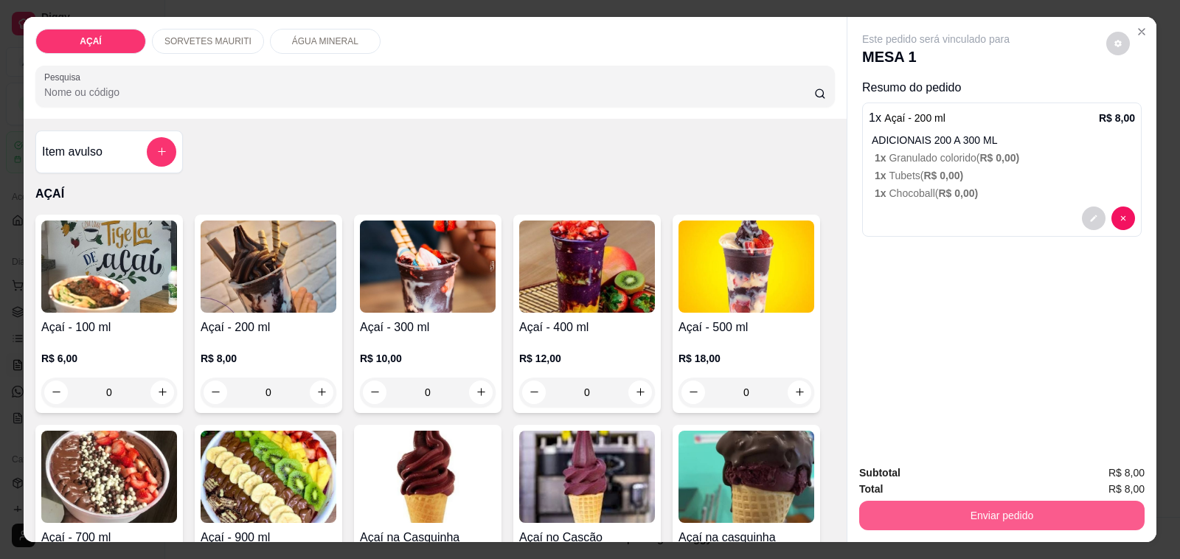
click at [930, 501] on button "Enviar pedido" at bounding box center [1001, 515] width 285 height 29
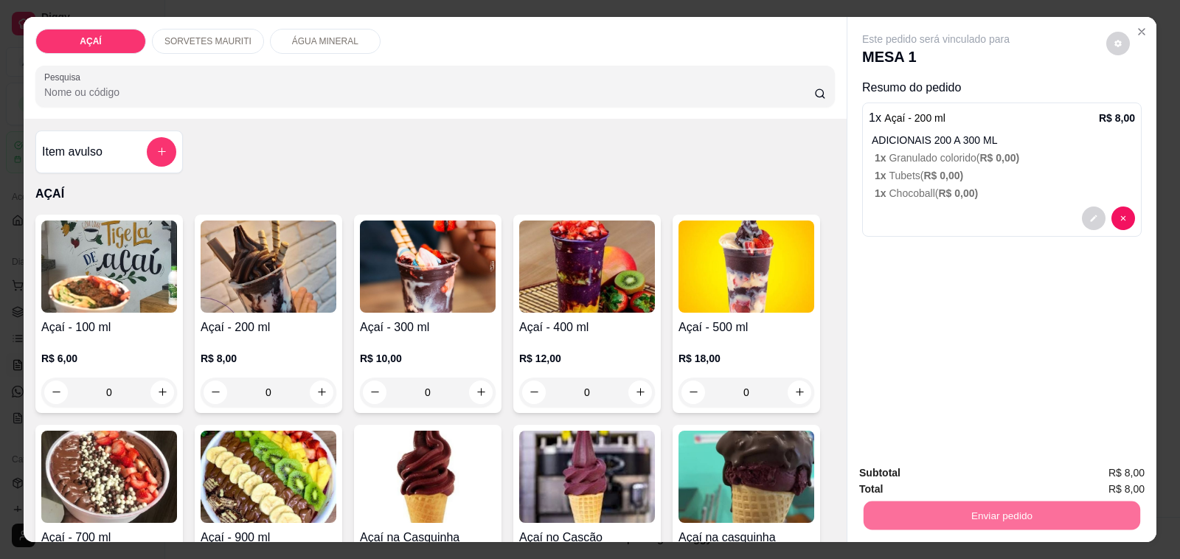
click at [959, 465] on button "Não registrar e enviar pedido" at bounding box center [951, 472] width 149 height 27
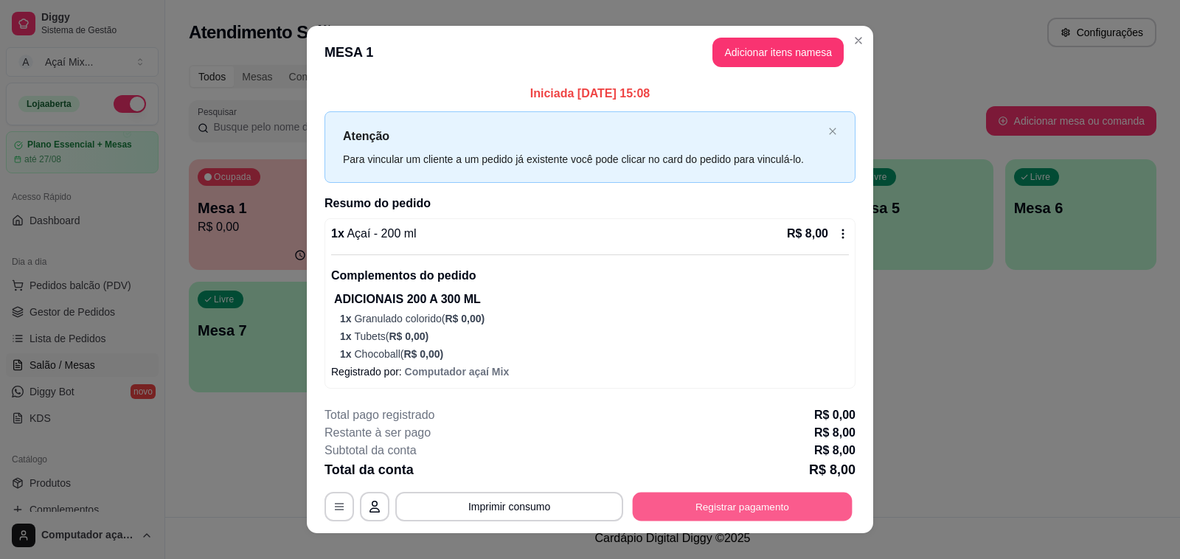
click at [748, 496] on button "Registrar pagamento" at bounding box center [743, 507] width 220 height 29
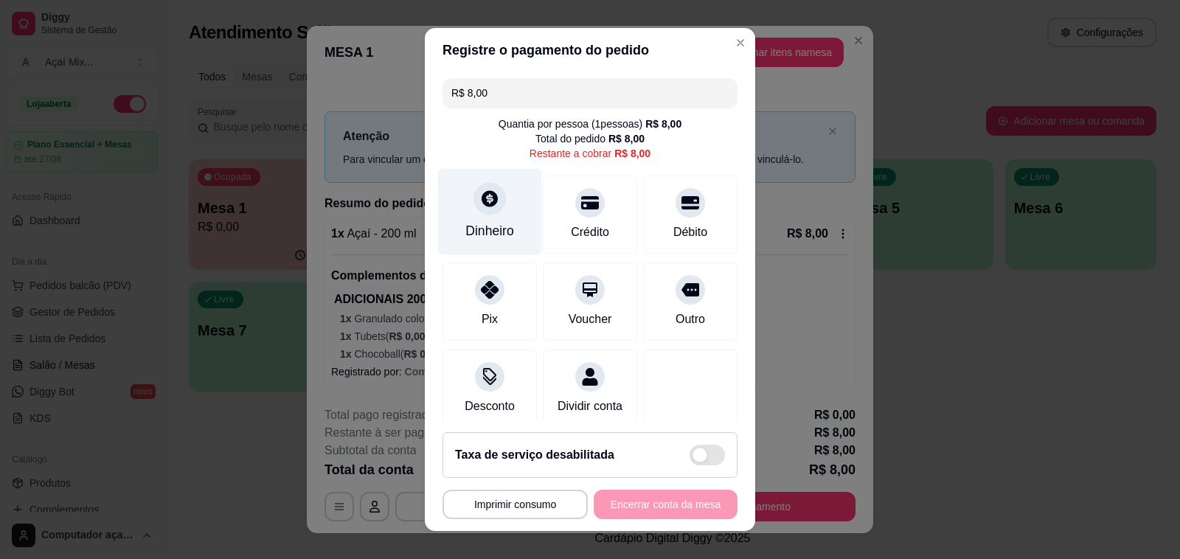
click at [498, 241] on div "Dinheiro" at bounding box center [490, 212] width 104 height 86
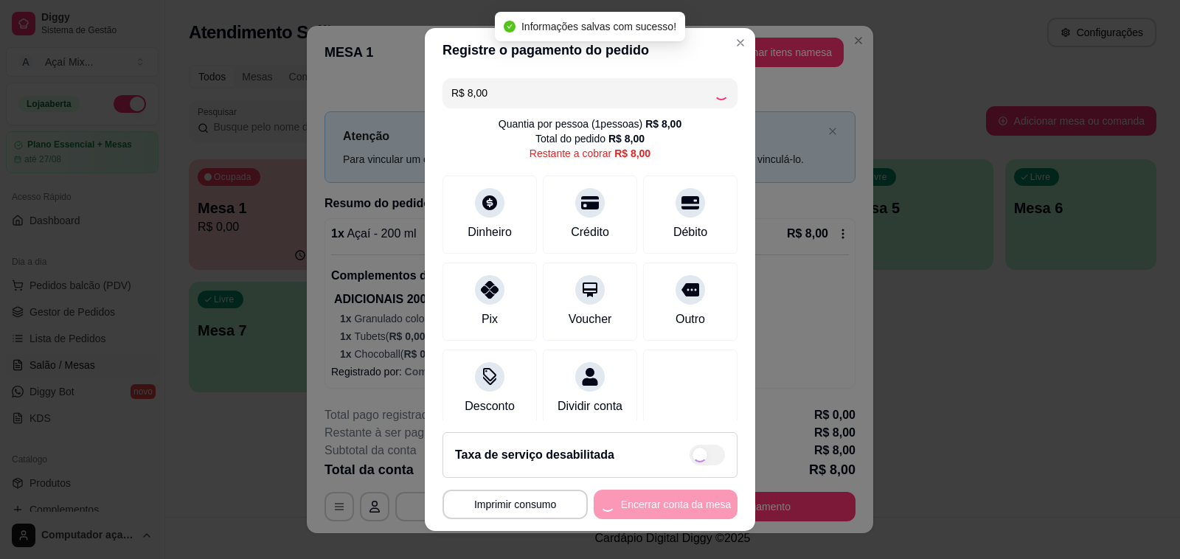
type input "R$ 0,00"
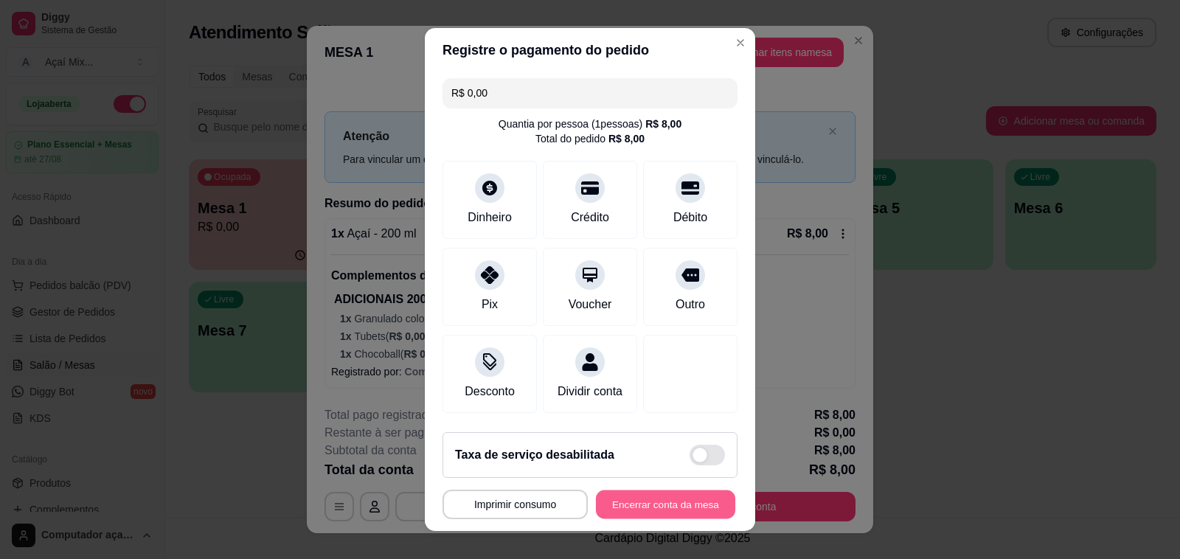
click at [633, 496] on button "Encerrar conta da mesa" at bounding box center [665, 504] width 139 height 29
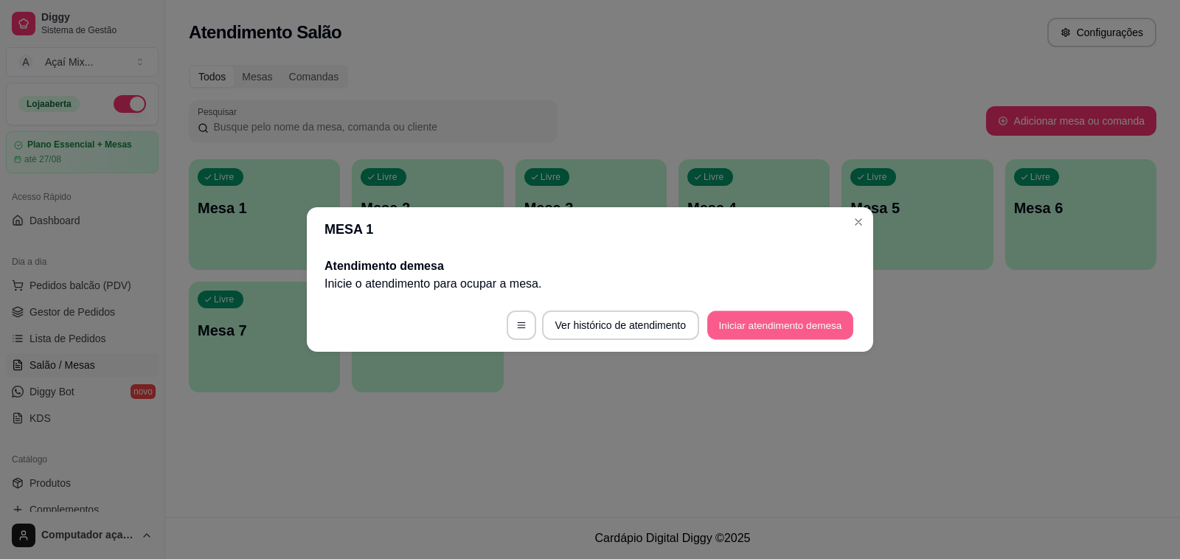
click at [750, 330] on button "Iniciar atendimento de mesa" at bounding box center [780, 325] width 146 height 29
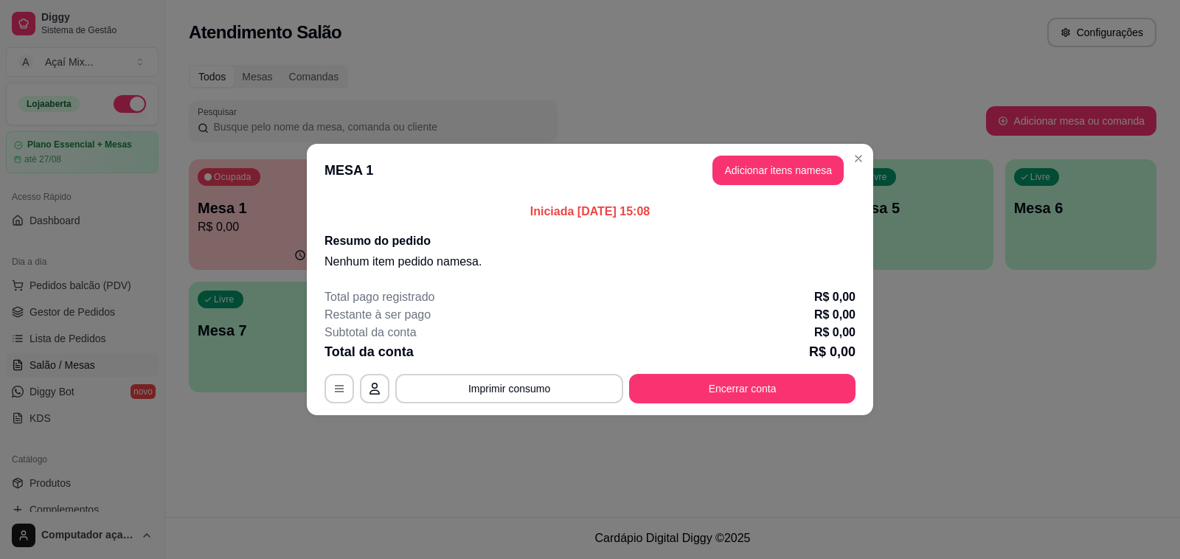
click at [834, 148] on header "MESA 1 Adicionar itens na mesa" at bounding box center [590, 170] width 566 height 53
click at [821, 187] on header "MESA 1 Adicionar itens na mesa" at bounding box center [590, 170] width 566 height 53
click at [818, 153] on header "MESA 1 Adicionar itens na mesa" at bounding box center [590, 170] width 566 height 53
click at [813, 178] on button "Adicionar itens na mesa" at bounding box center [777, 170] width 127 height 29
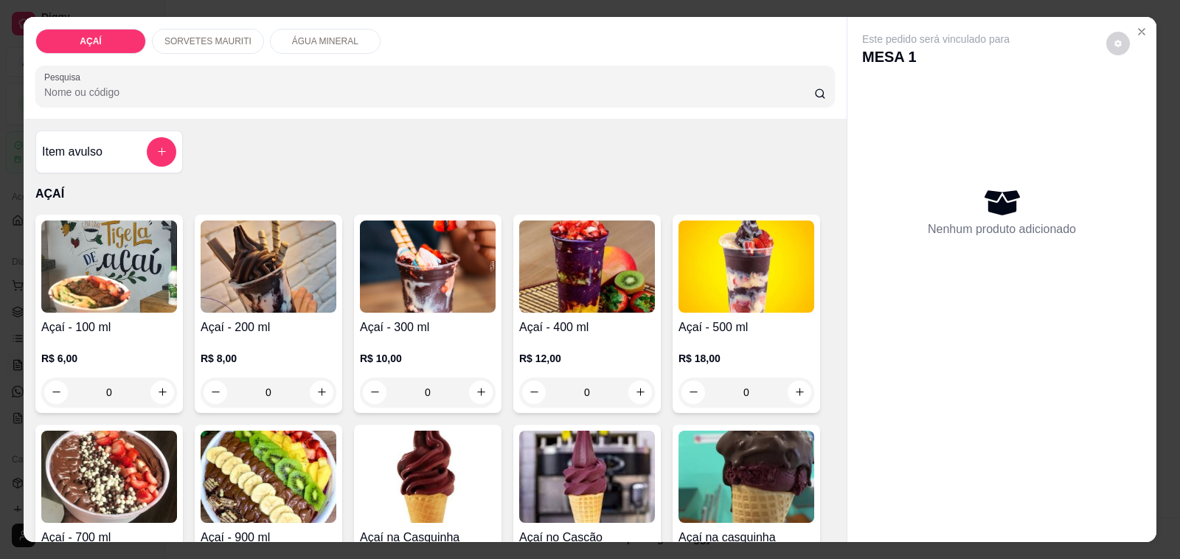
click at [474, 389] on div "0" at bounding box center [428, 392] width 136 height 29
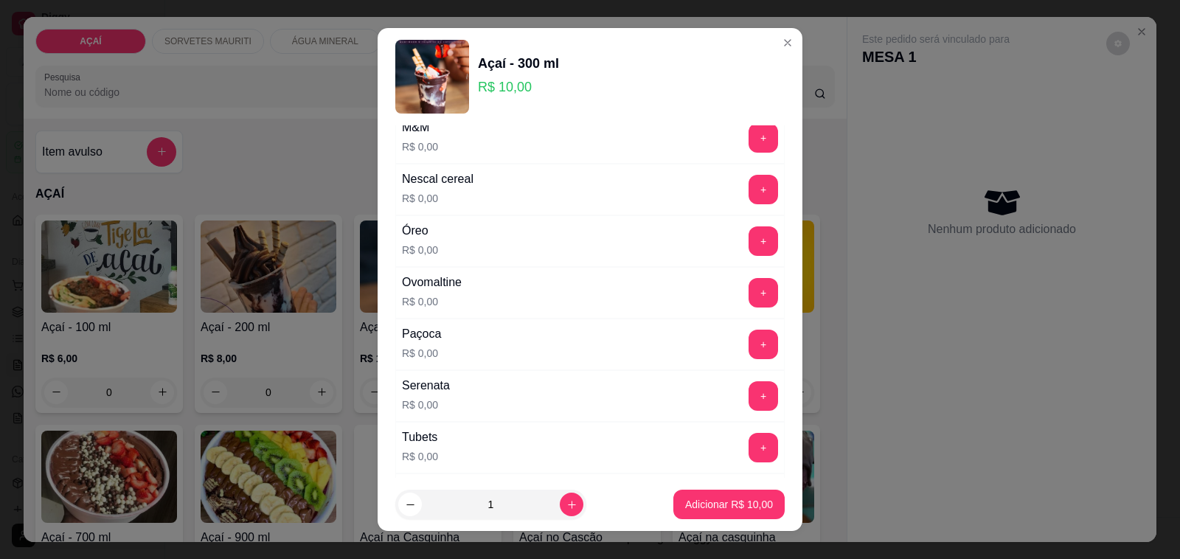
scroll to position [1521, 0]
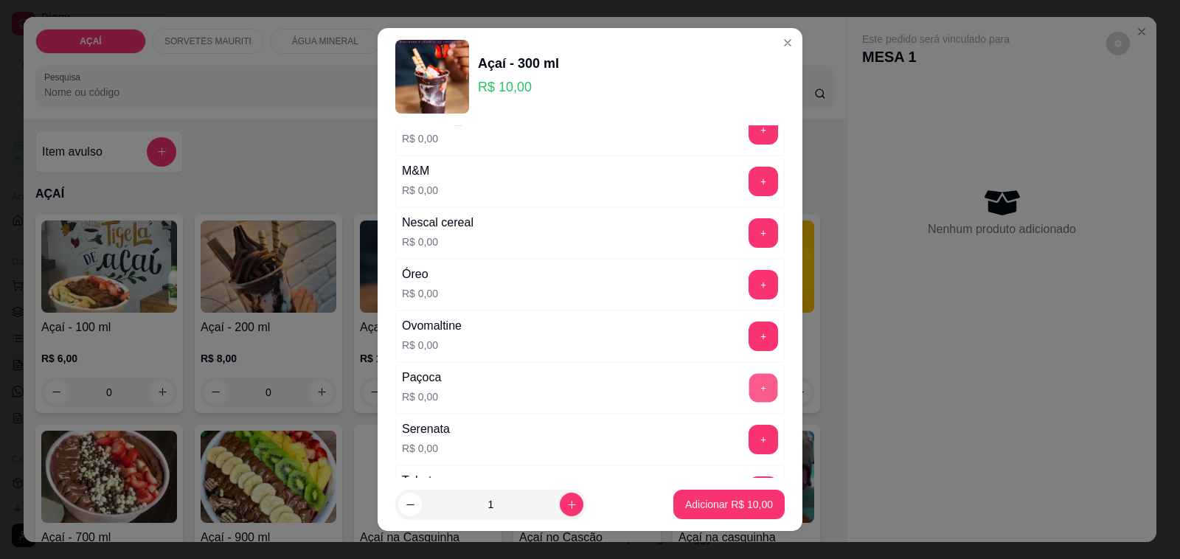
click at [749, 396] on button "+" at bounding box center [763, 388] width 29 height 29
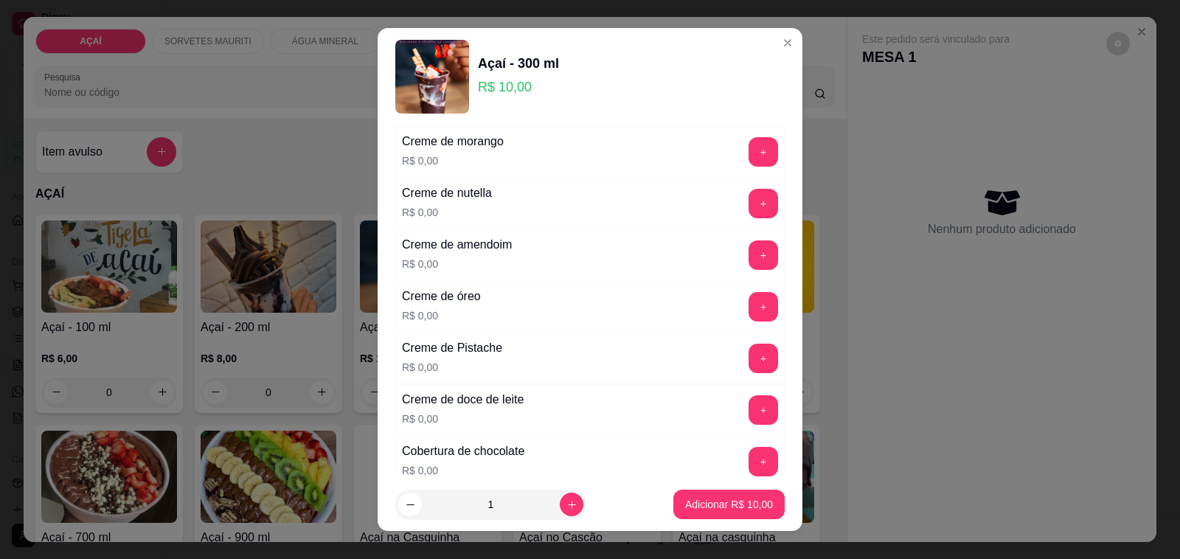
scroll to position [323, 0]
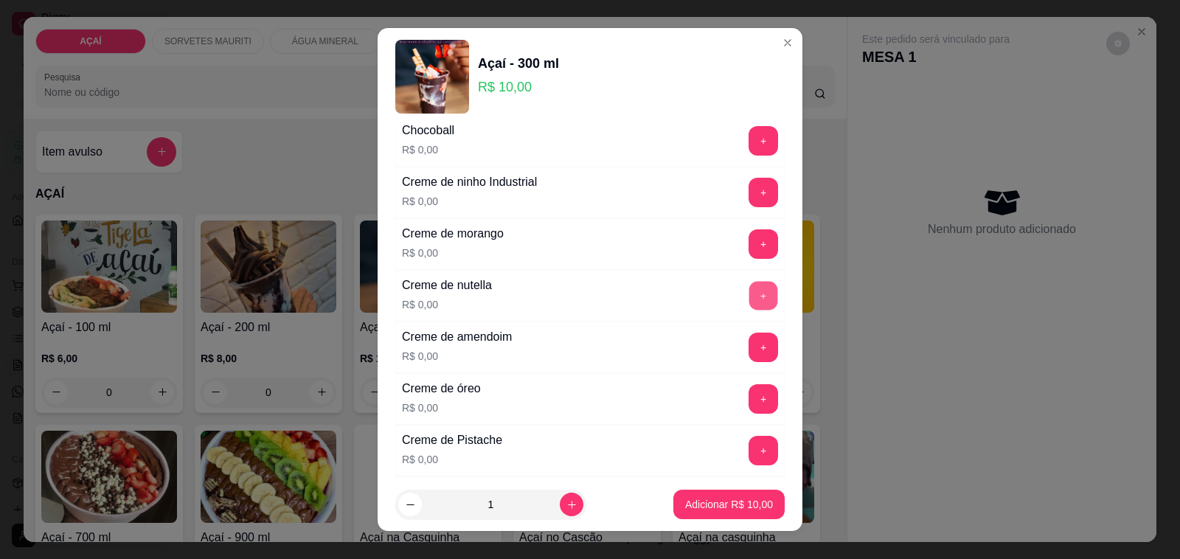
click at [743, 296] on div "+" at bounding box center [763, 295] width 41 height 29
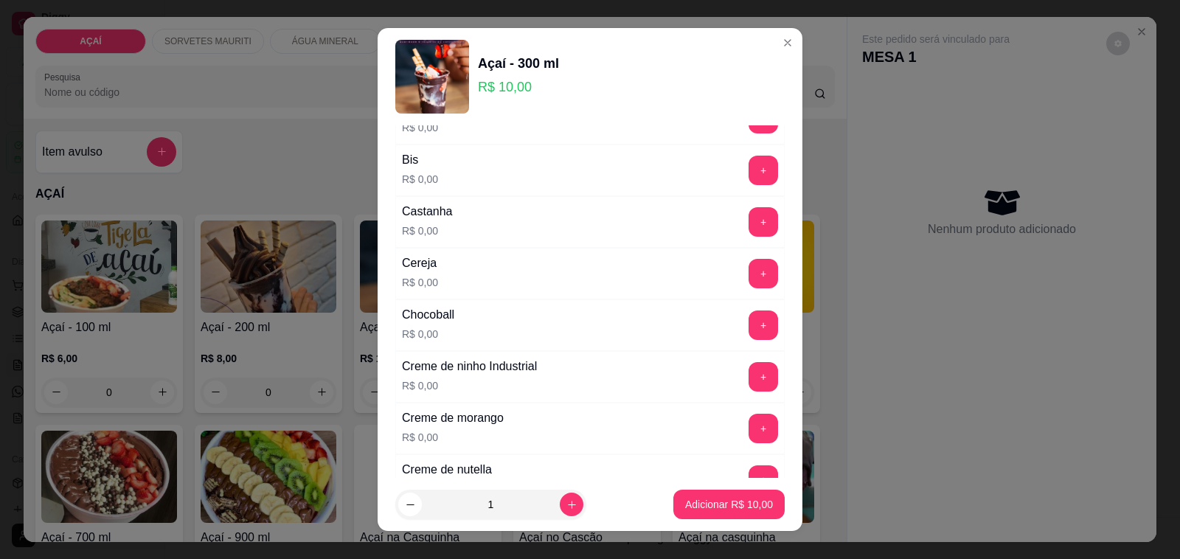
scroll to position [231, 0]
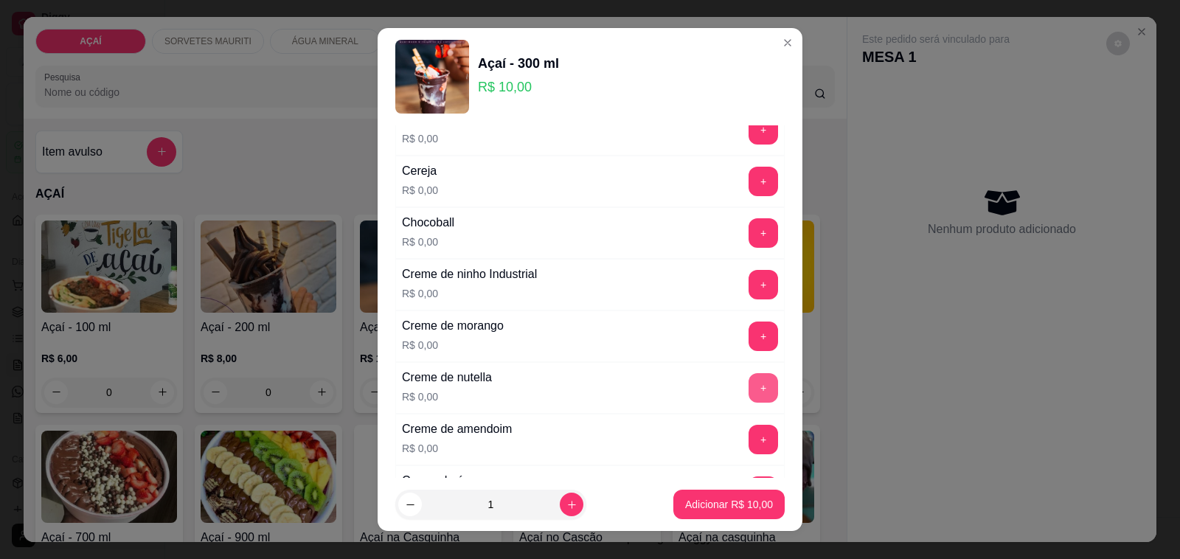
click at [748, 380] on button "+" at bounding box center [762, 387] width 29 height 29
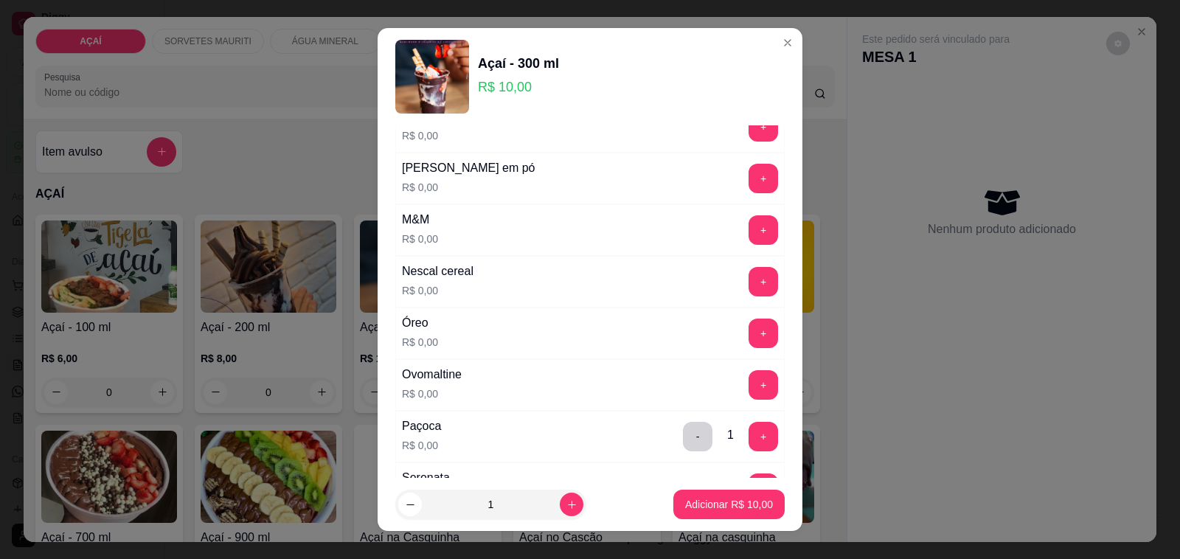
scroll to position [1429, 0]
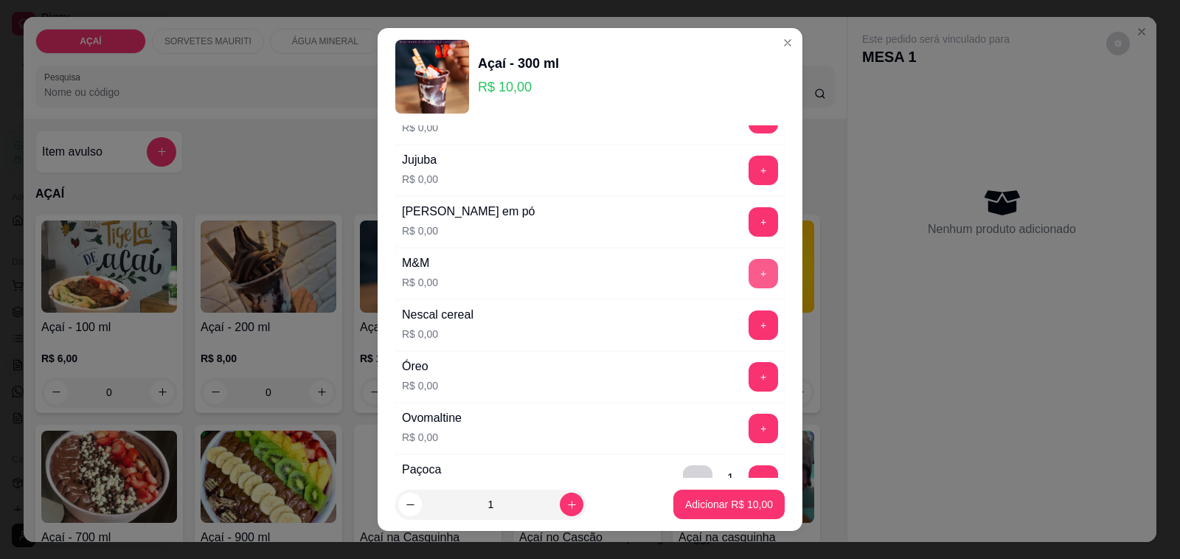
click at [748, 288] on button "+" at bounding box center [762, 273] width 29 height 29
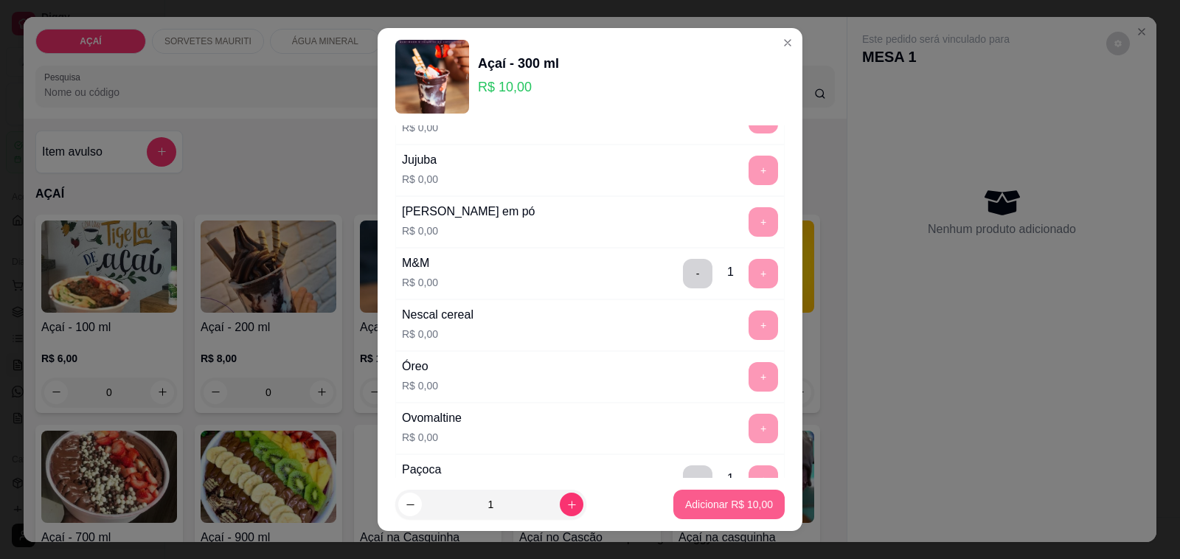
click at [673, 514] on button "Adicionar R$ 10,00" at bounding box center [728, 504] width 111 height 29
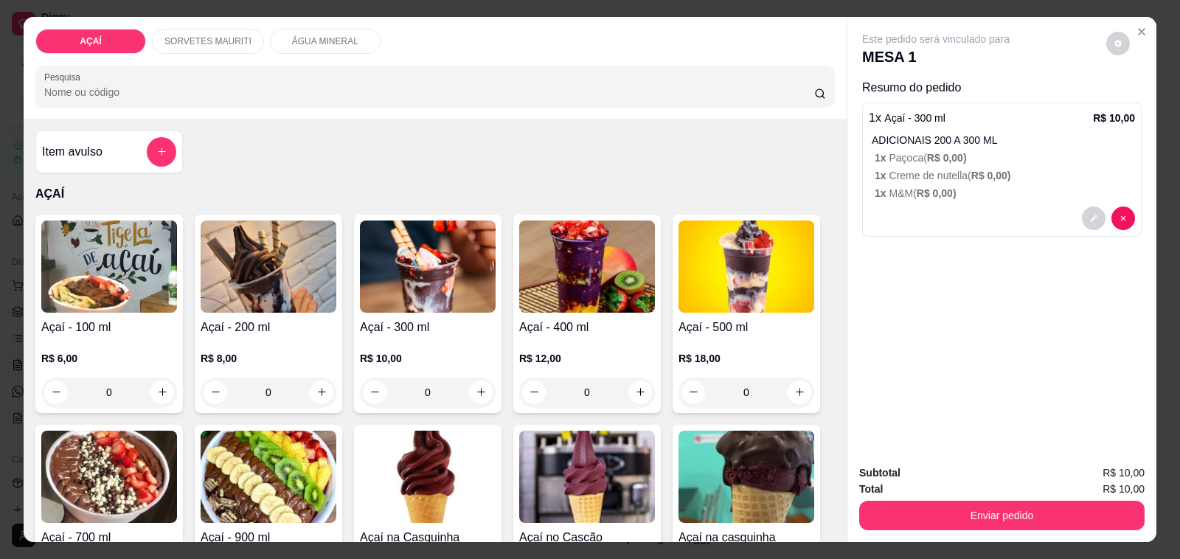
click at [454, 392] on div "0" at bounding box center [428, 392] width 136 height 29
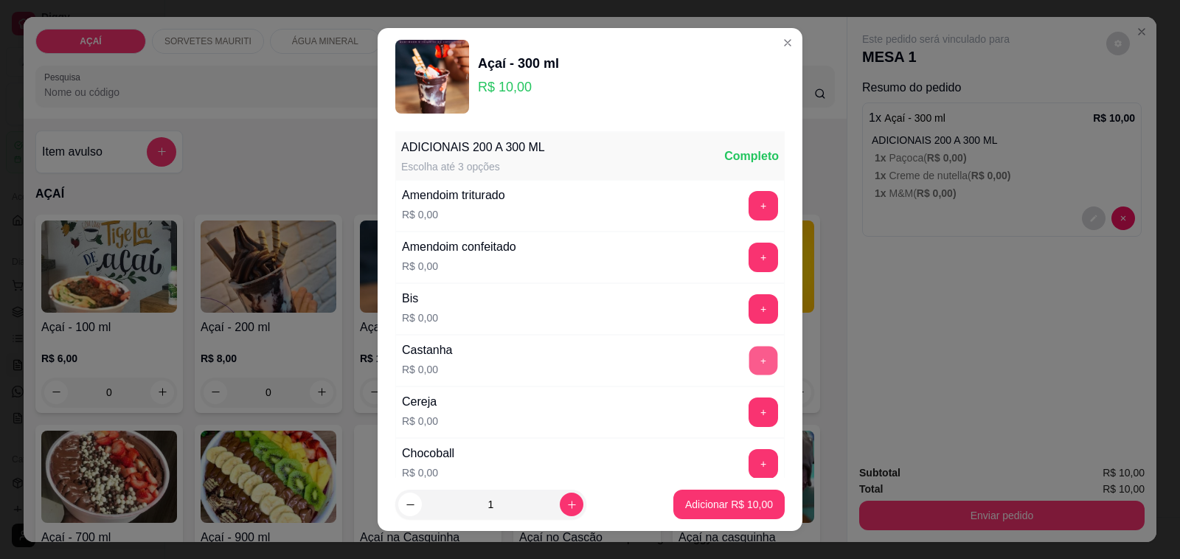
click at [749, 362] on button "+" at bounding box center [763, 361] width 29 height 29
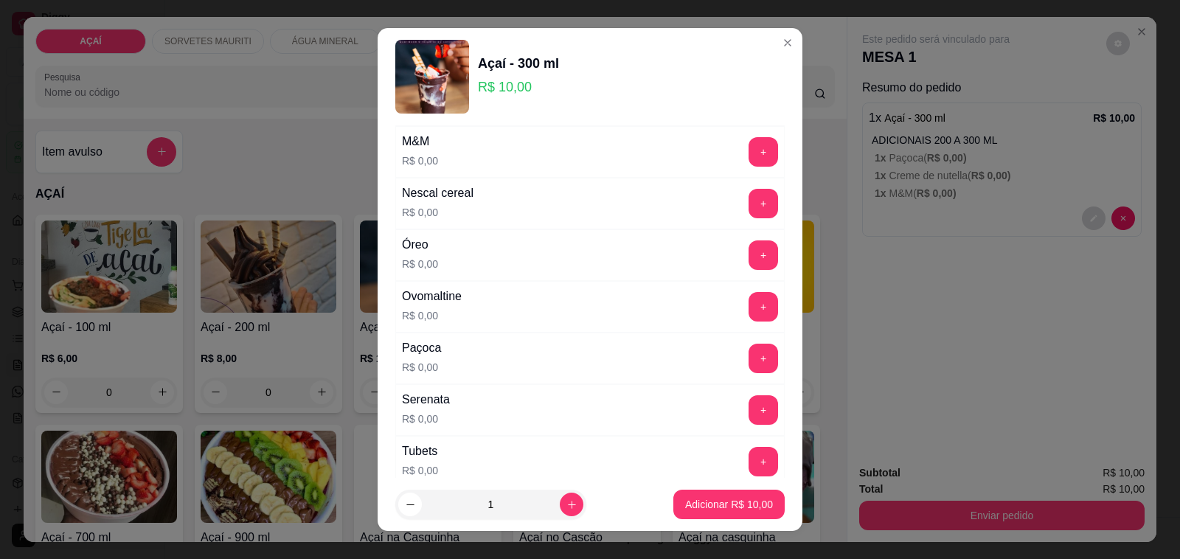
scroll to position [1567, 0]
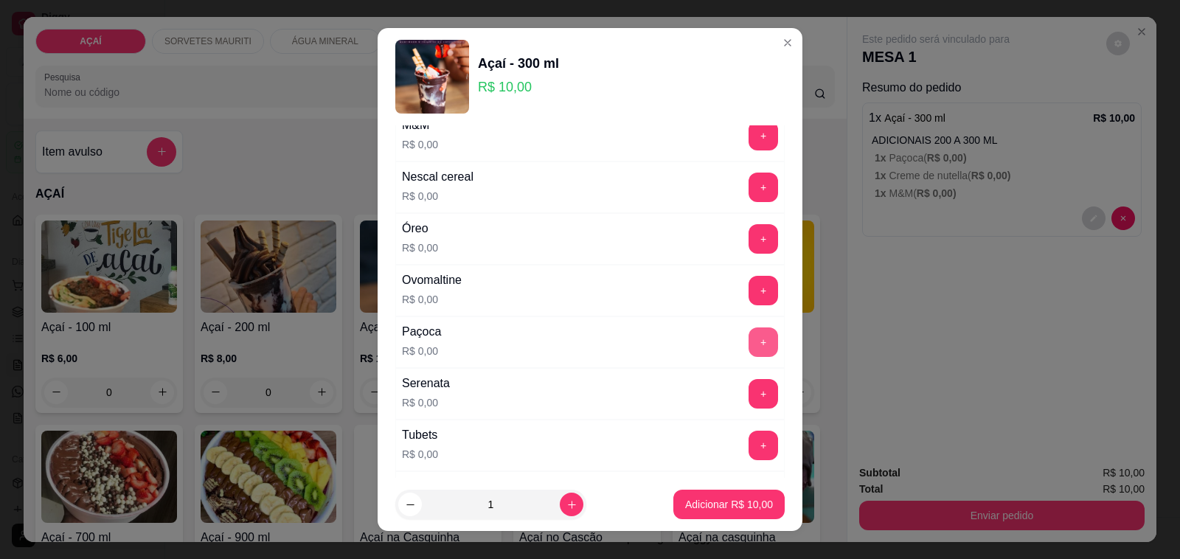
click at [748, 357] on button "+" at bounding box center [762, 341] width 29 height 29
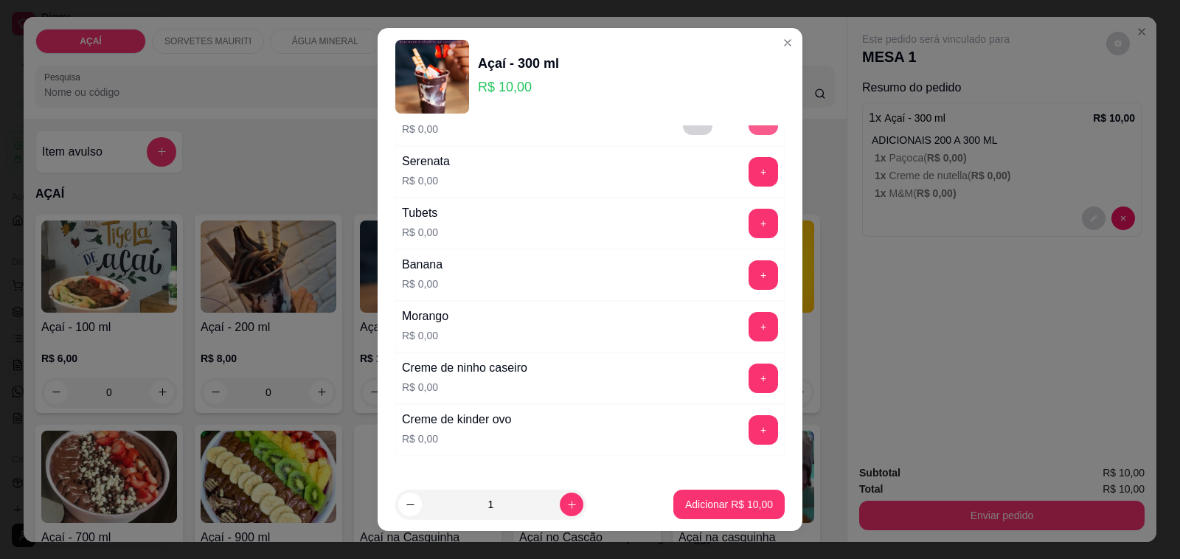
scroll to position [1890, 0]
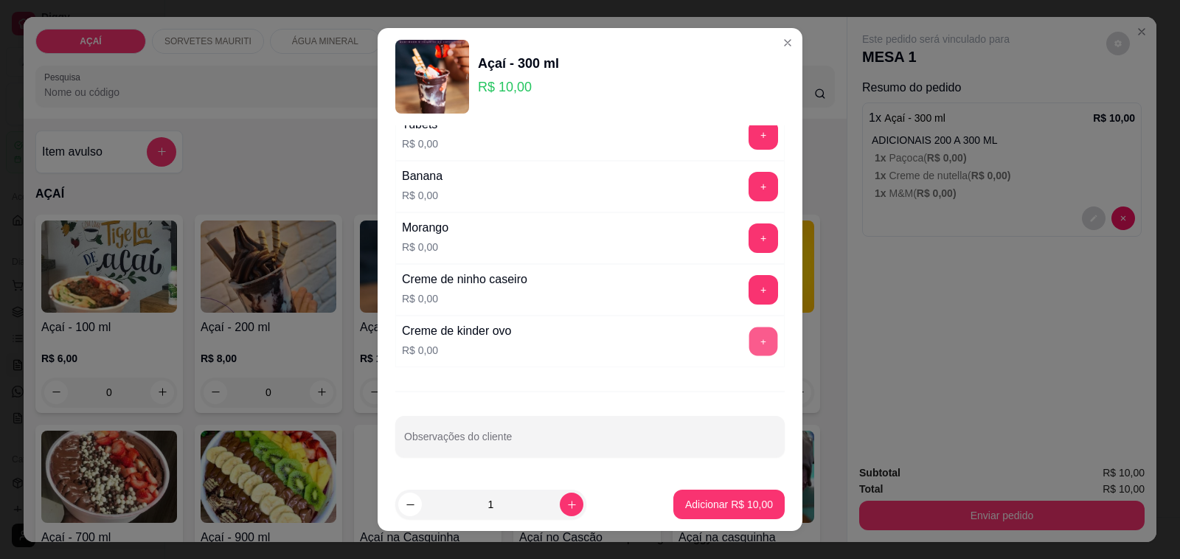
click at [749, 352] on button "+" at bounding box center [763, 341] width 29 height 29
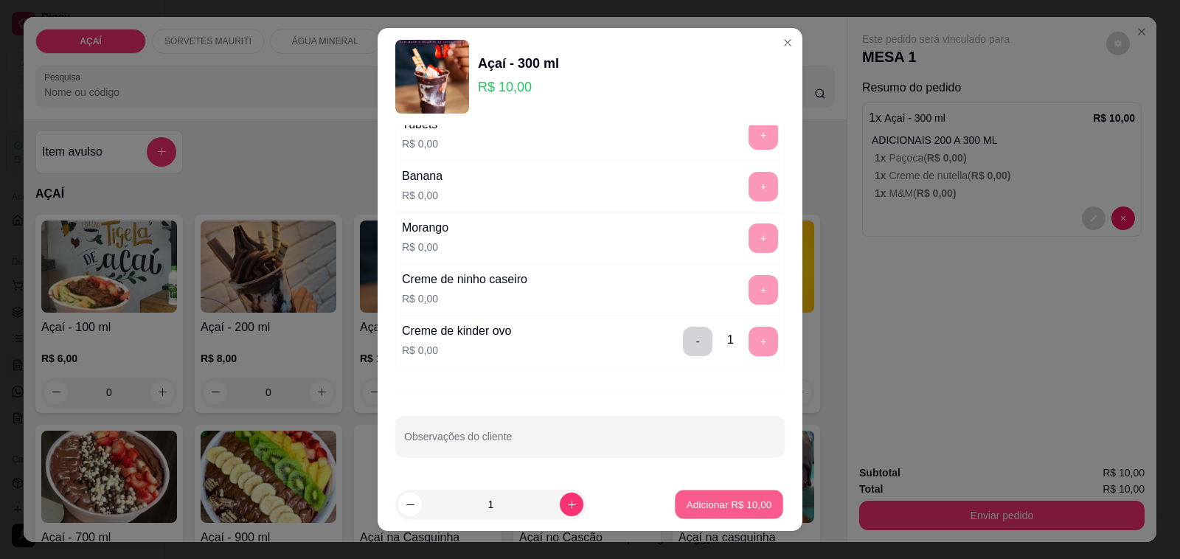
click at [701, 509] on p "Adicionar R$ 10,00" at bounding box center [729, 504] width 86 height 14
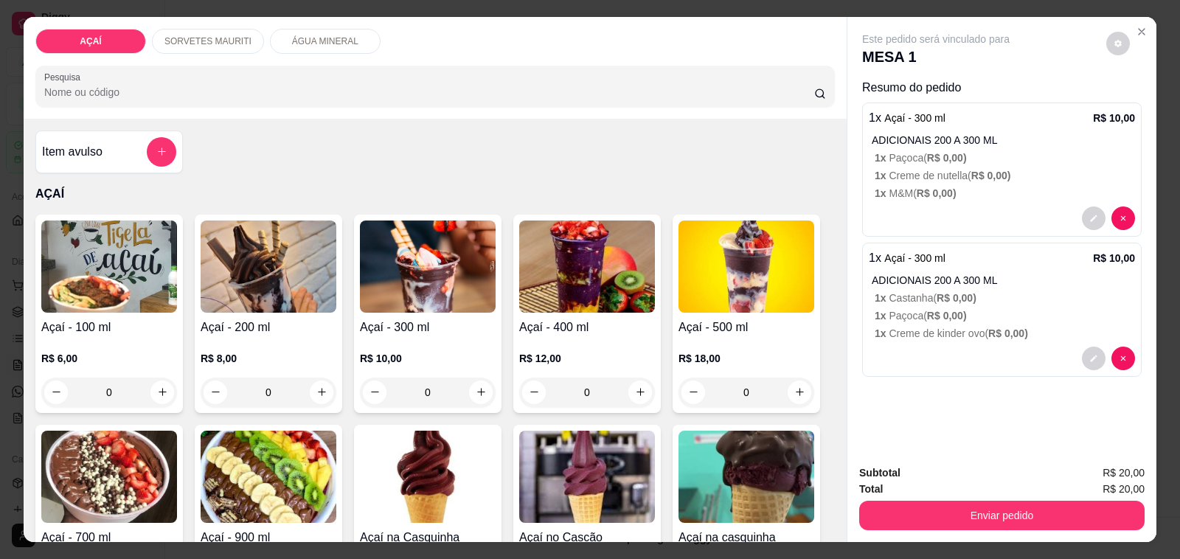
click at [642, 392] on div "0" at bounding box center [587, 392] width 136 height 29
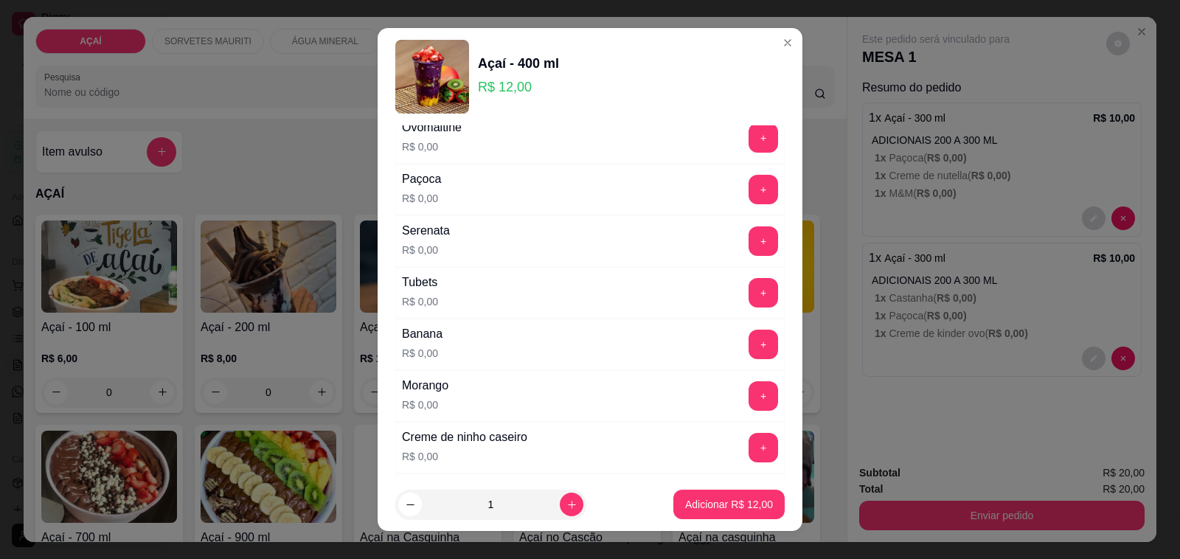
scroll to position [1751, 0]
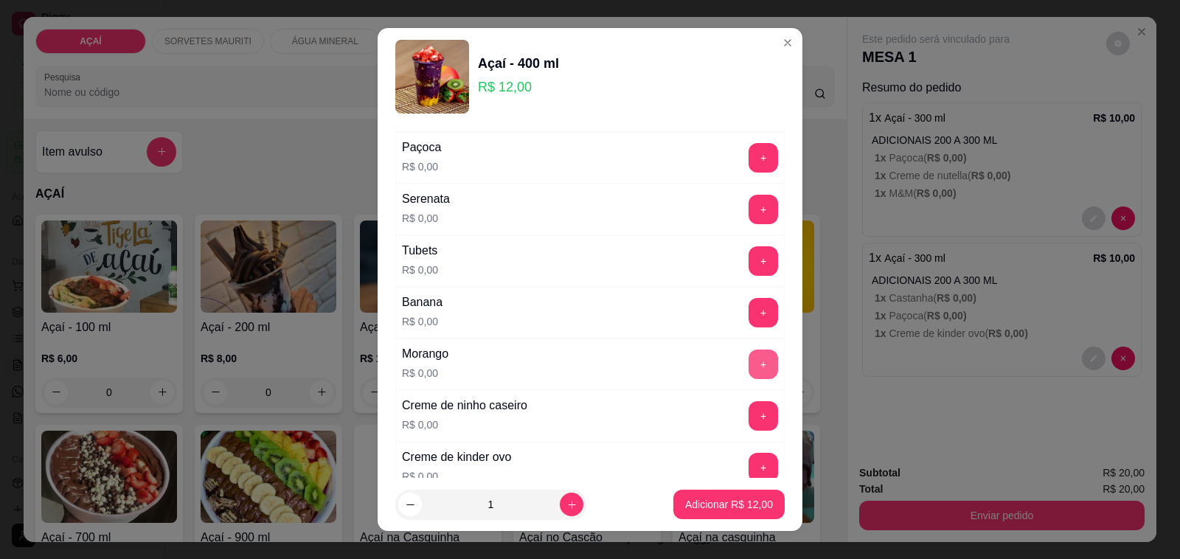
click at [748, 367] on button "+" at bounding box center [762, 364] width 29 height 29
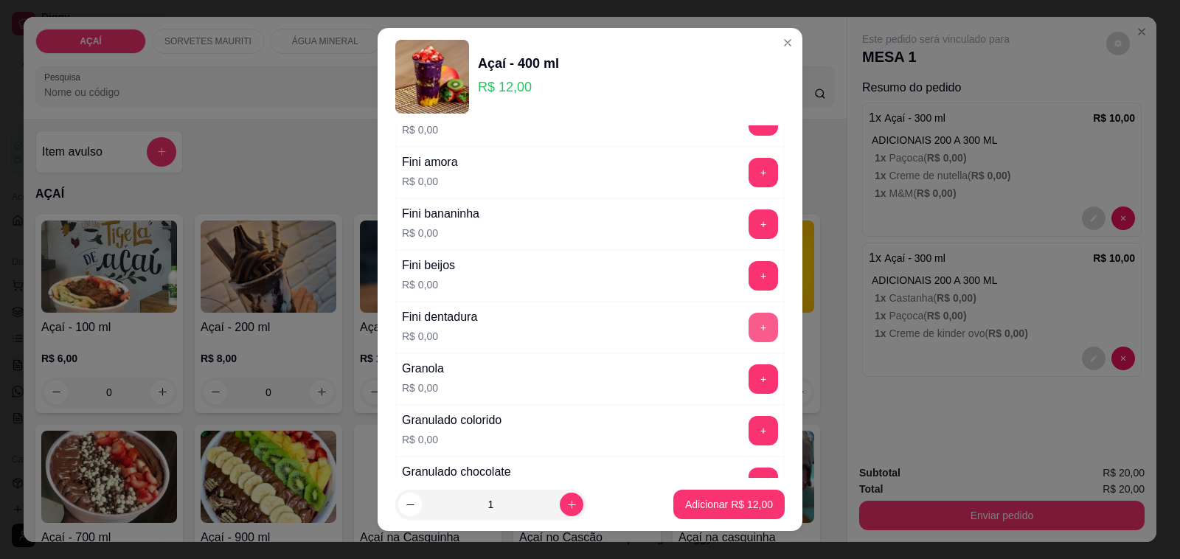
scroll to position [922, 0]
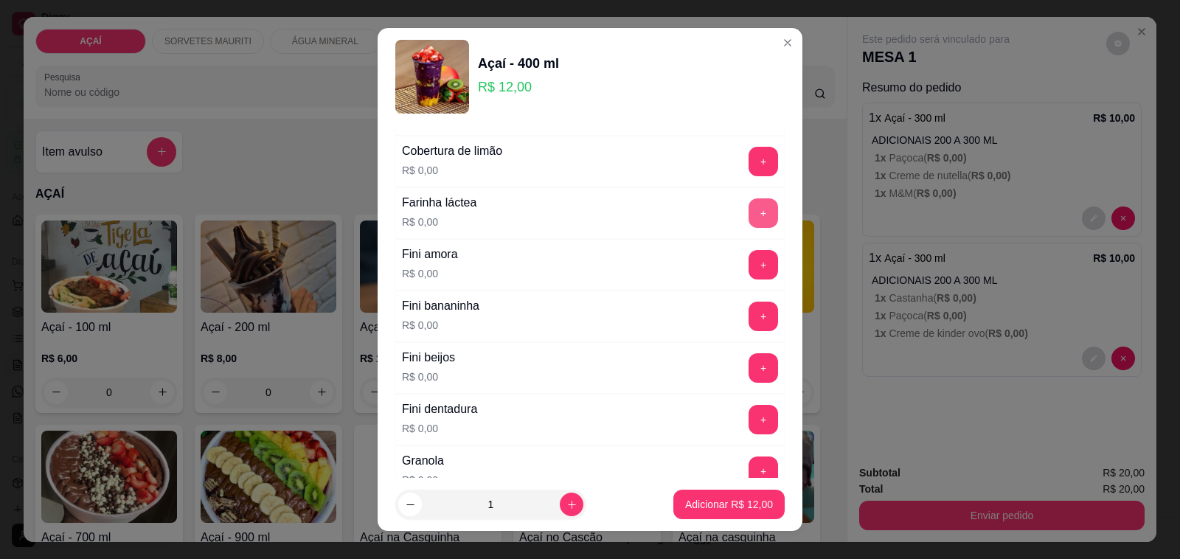
click at [748, 223] on button "+" at bounding box center [762, 212] width 29 height 29
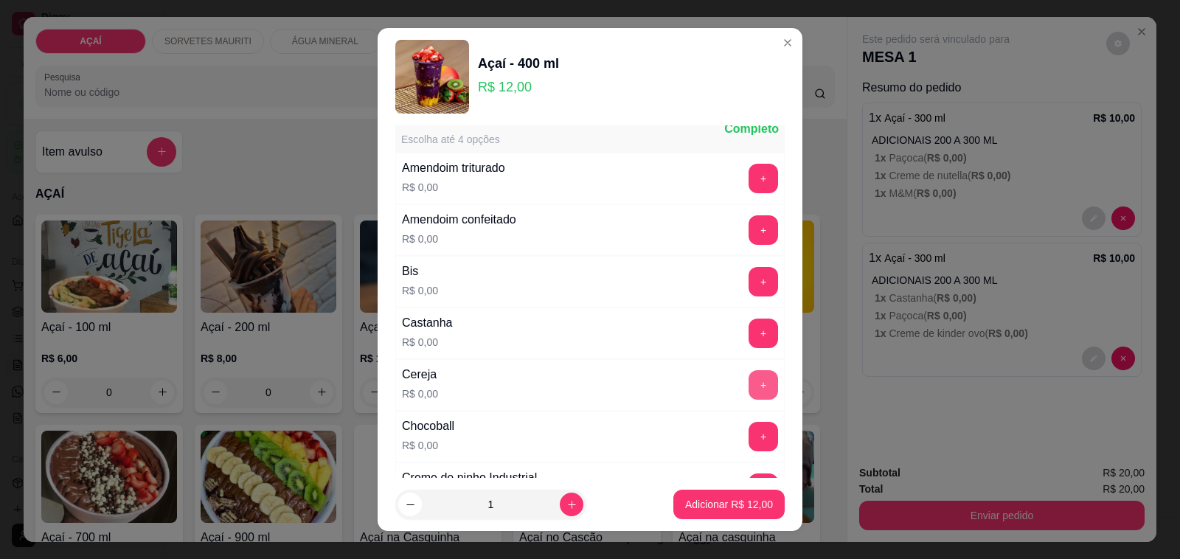
scroll to position [0, 0]
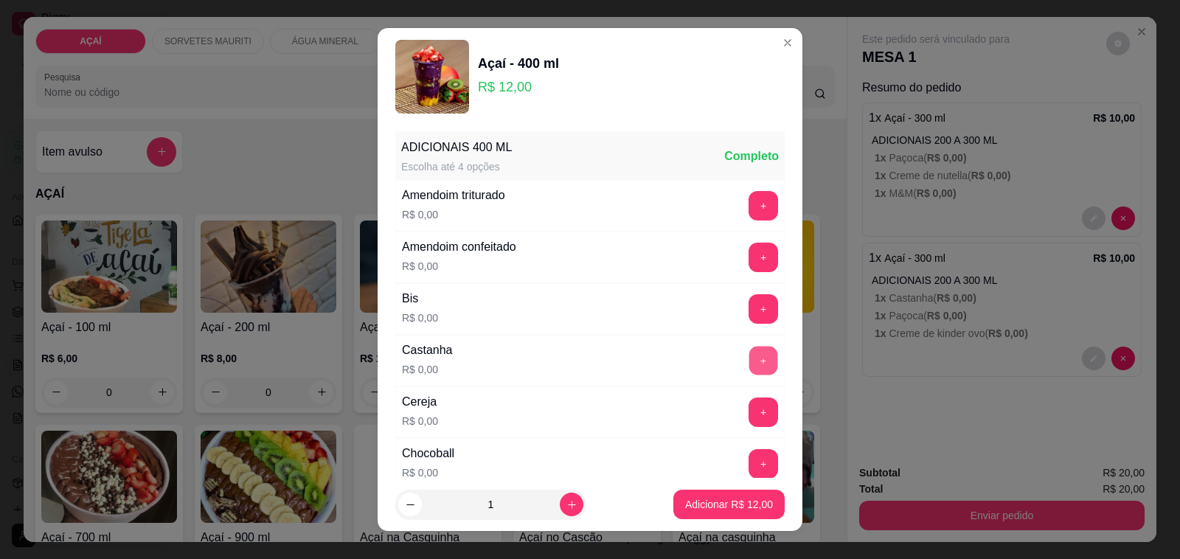
click at [749, 352] on button "+" at bounding box center [763, 361] width 29 height 29
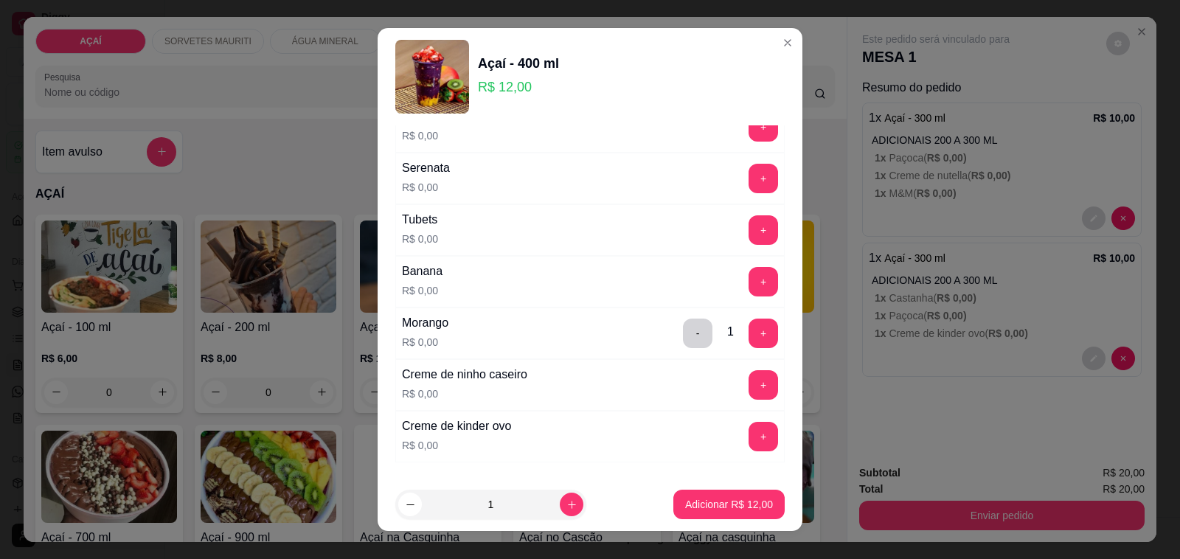
scroll to position [1751, 0]
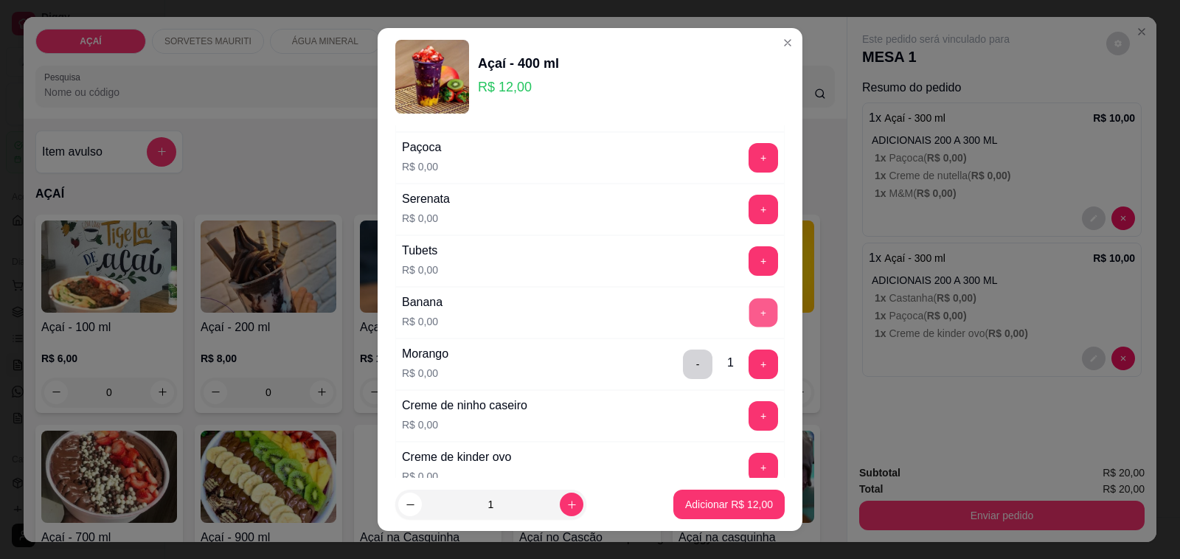
click at [749, 311] on button "+" at bounding box center [763, 313] width 29 height 29
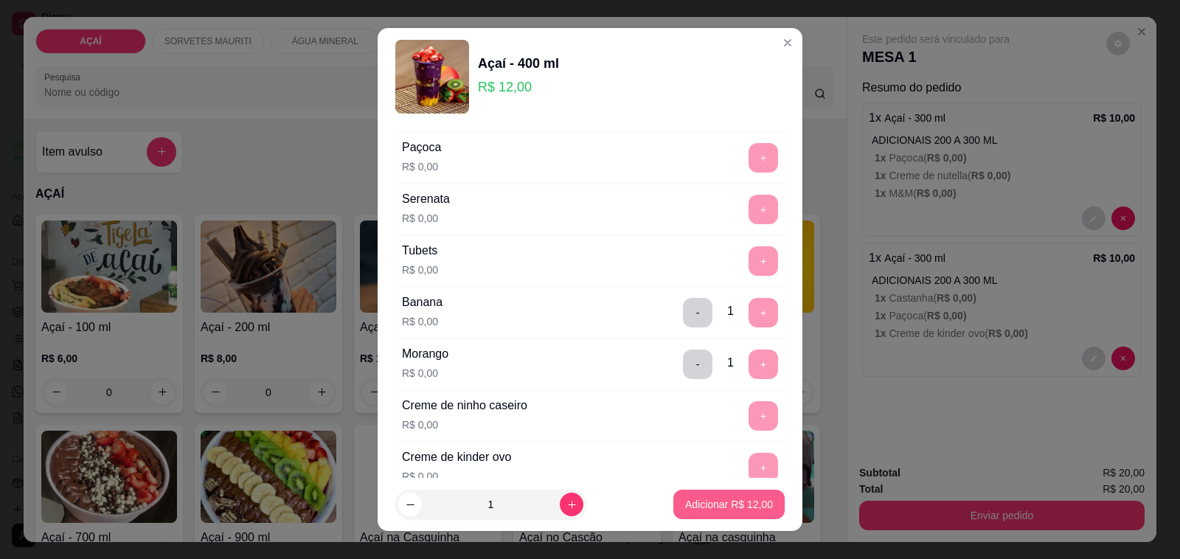
click at [716, 498] on p "Adicionar R$ 12,00" at bounding box center [729, 504] width 88 height 15
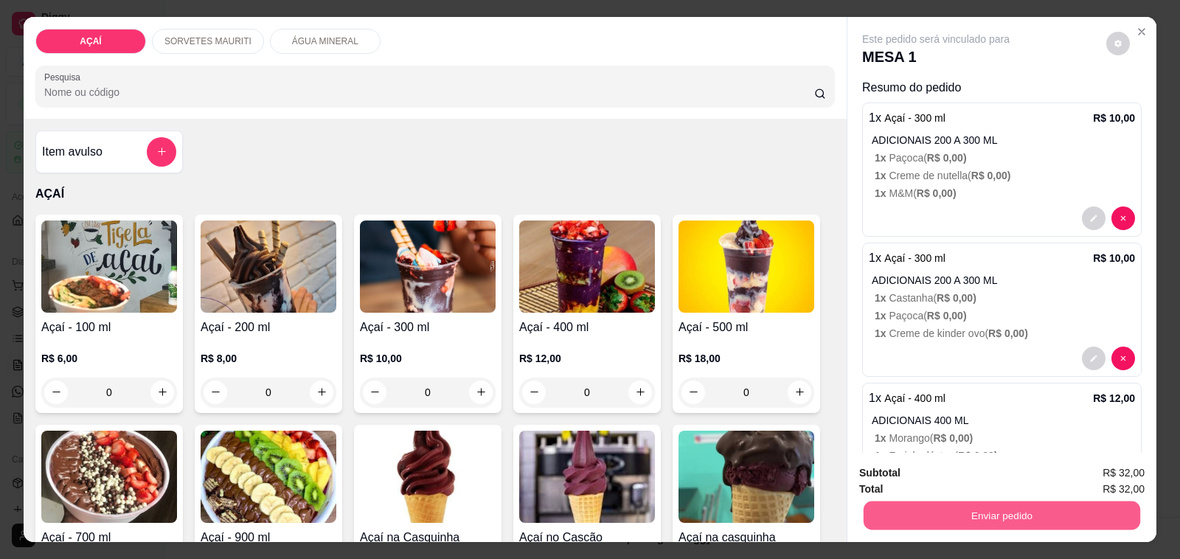
click at [870, 507] on button "Enviar pedido" at bounding box center [1001, 515] width 277 height 29
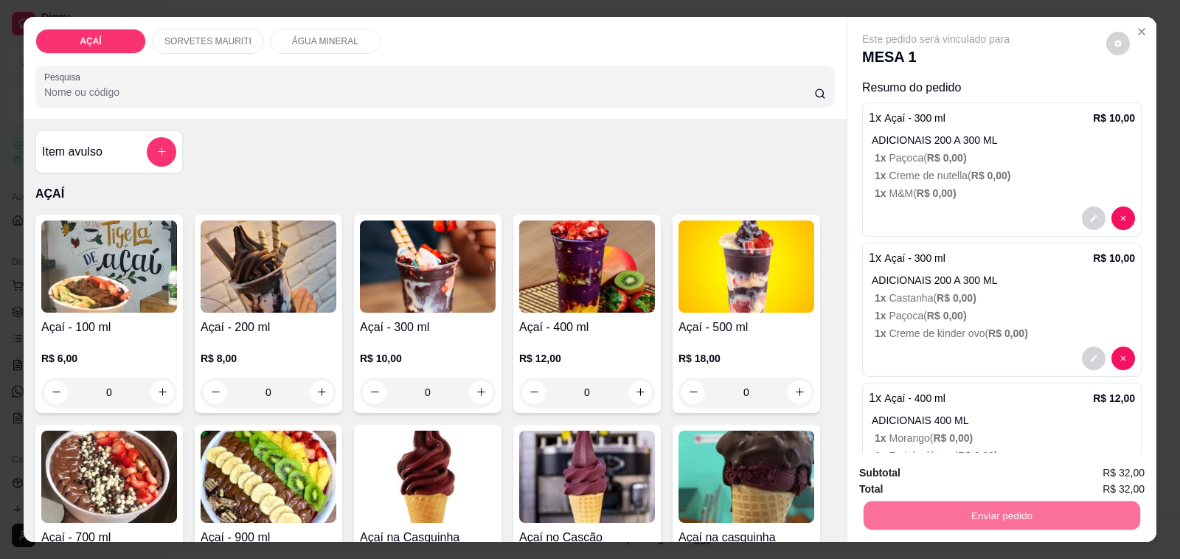
click at [881, 472] on button "Não registrar e enviar pedido" at bounding box center [951, 473] width 153 height 28
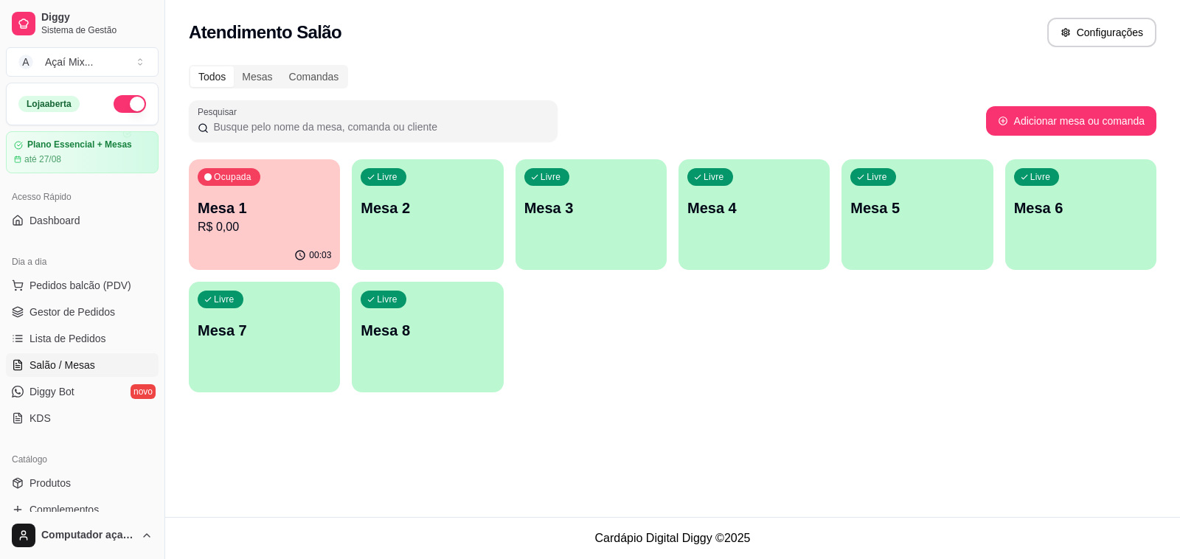
click at [399, 227] on div "Livre Mesa 2" at bounding box center [427, 205] width 151 height 93
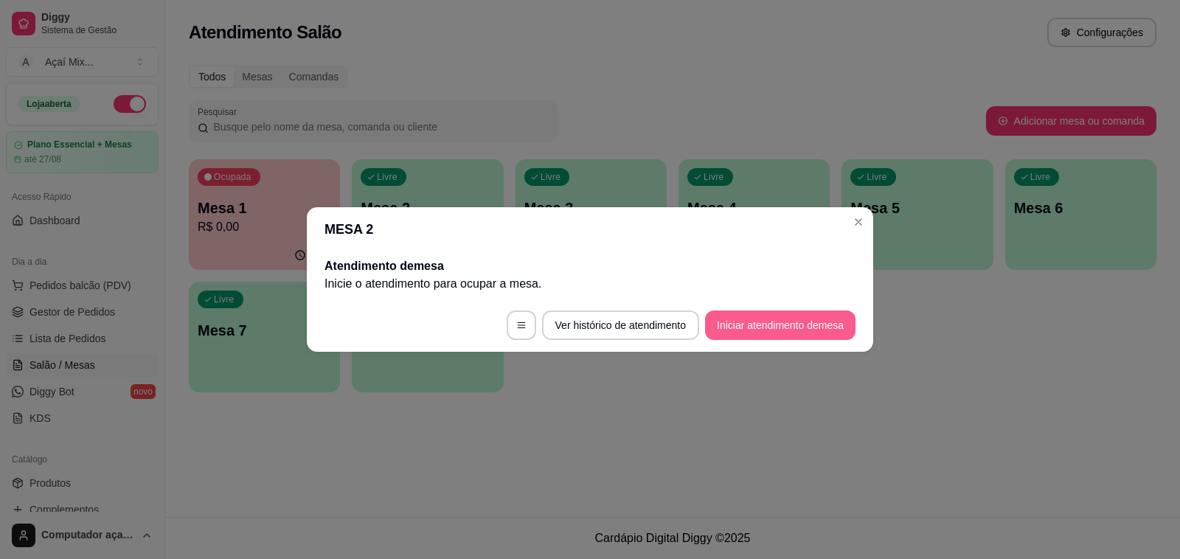
click at [730, 310] on button "Iniciar atendimento de mesa" at bounding box center [780, 324] width 150 height 29
click at [730, 322] on button "Iniciar atendimento de mesa" at bounding box center [780, 325] width 146 height 29
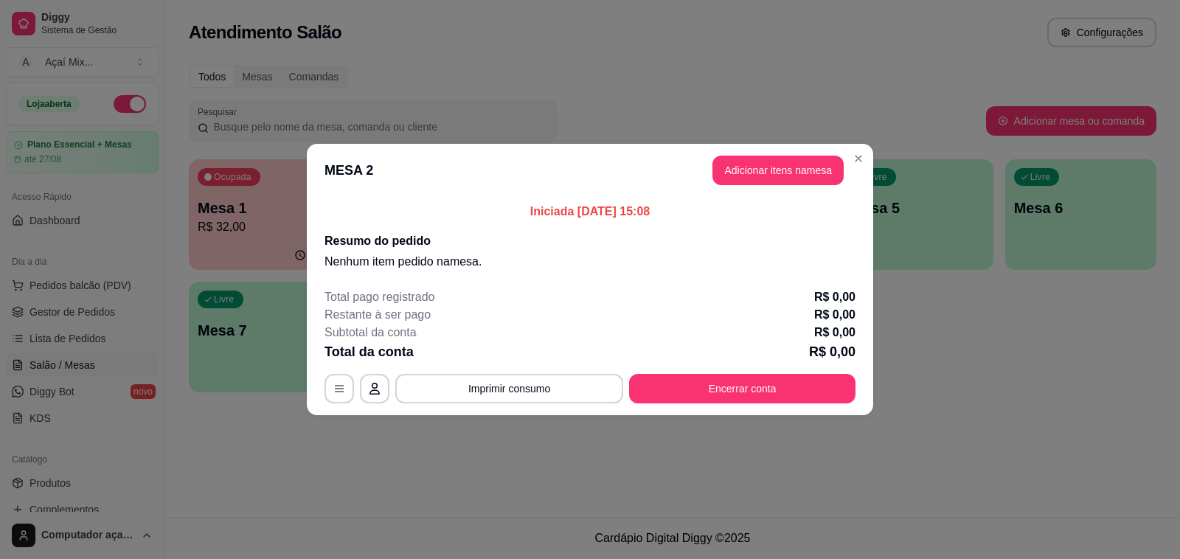
click at [756, 153] on header "MESA 2 Adicionar itens na mesa" at bounding box center [590, 170] width 566 height 53
click at [761, 161] on button "Adicionar itens na mesa" at bounding box center [777, 170] width 131 height 29
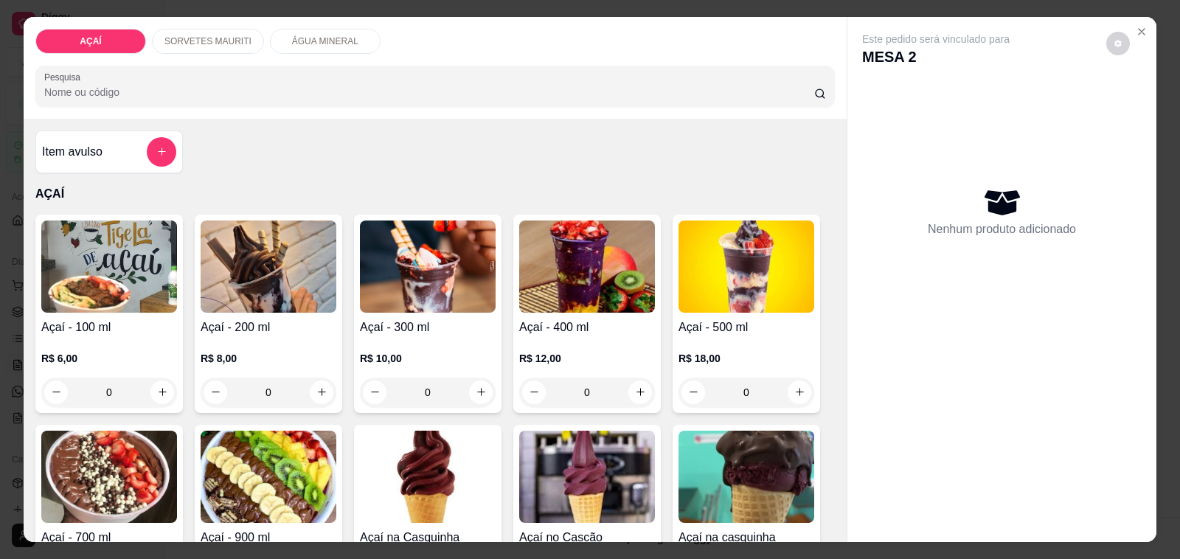
click at [635, 378] on div "0" at bounding box center [587, 392] width 136 height 29
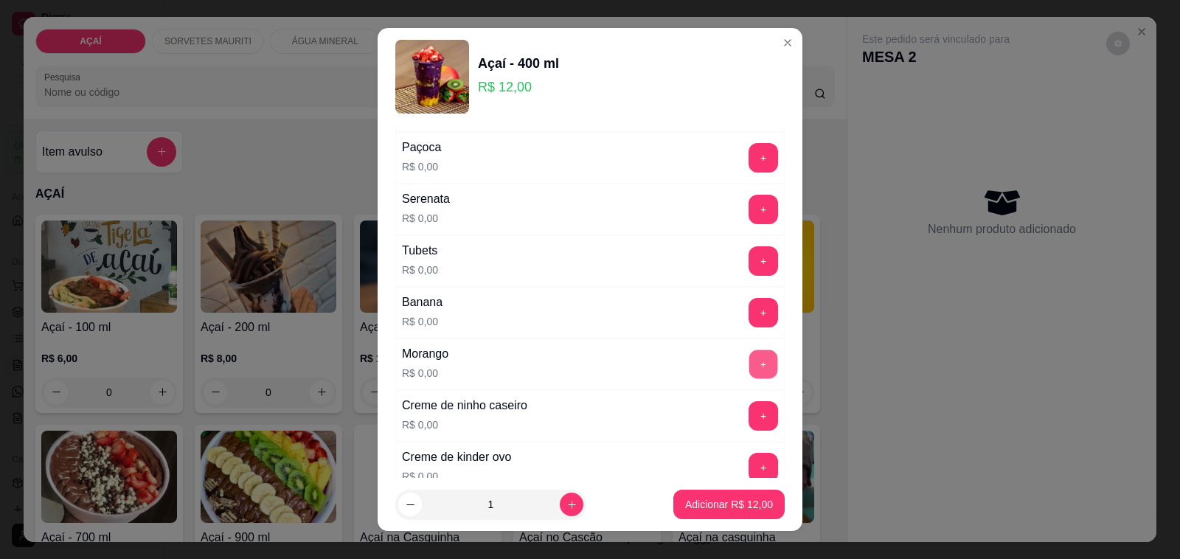
click at [749, 365] on button "+" at bounding box center [763, 364] width 29 height 29
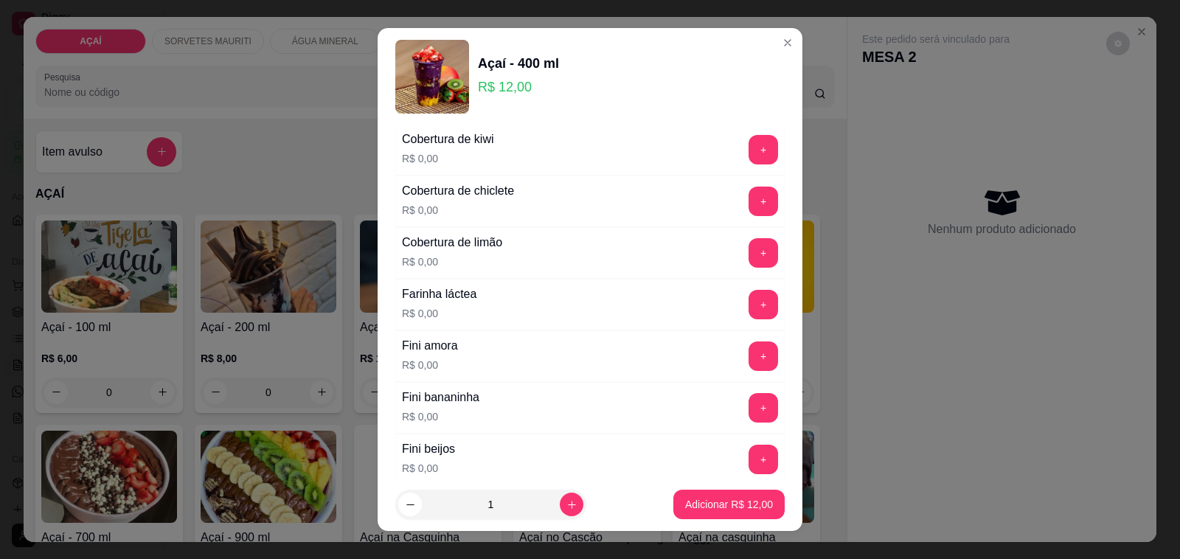
scroll to position [830, 0]
click at [749, 144] on button "+" at bounding box center [763, 150] width 29 height 29
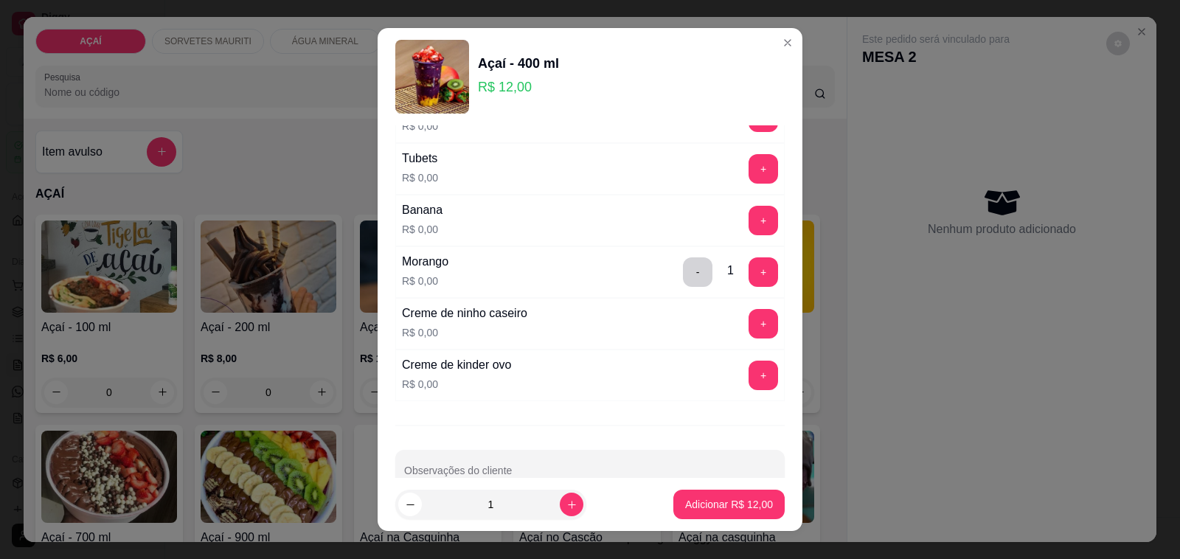
scroll to position [1890, 0]
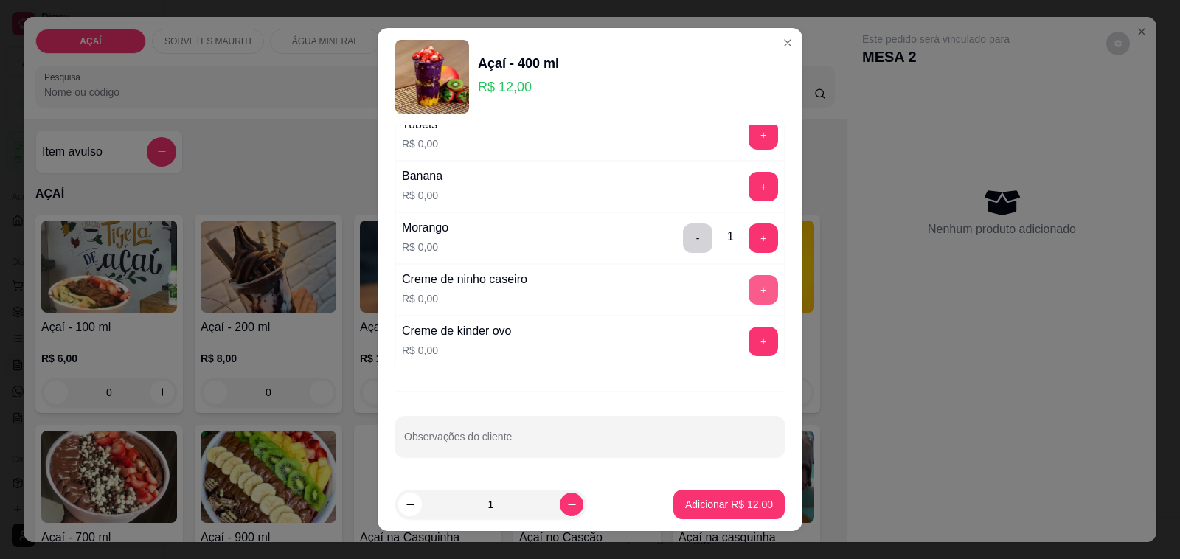
click at [748, 292] on button "+" at bounding box center [762, 289] width 29 height 29
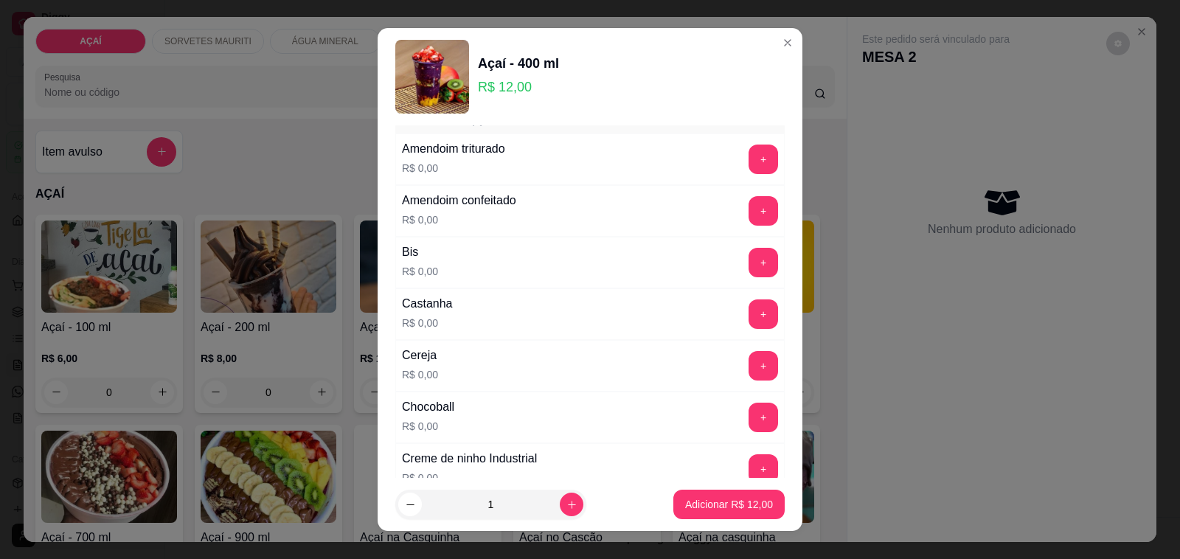
scroll to position [0, 0]
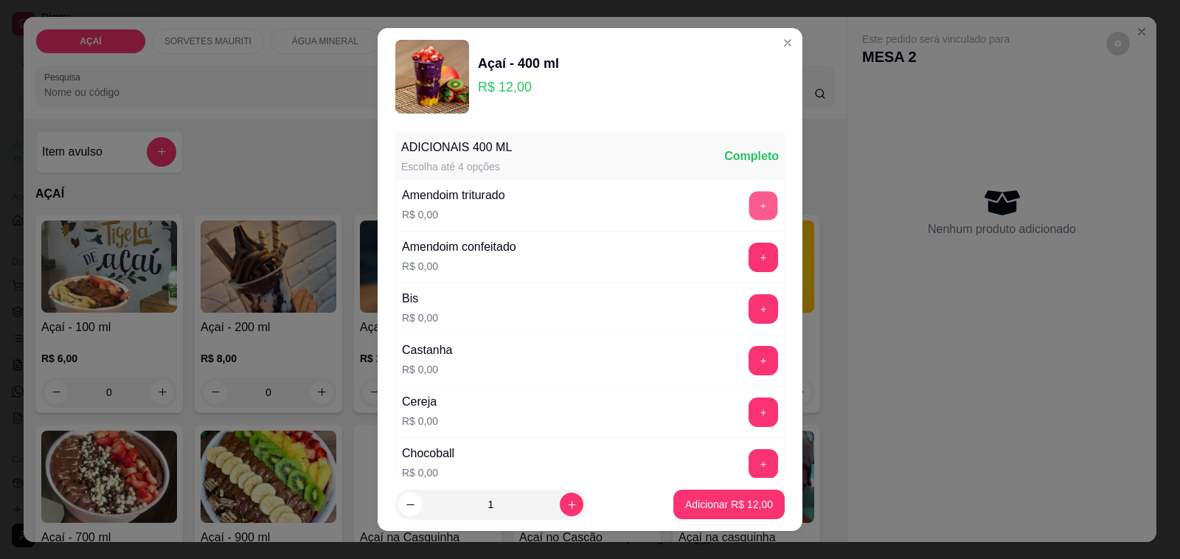
click at [749, 195] on button "+" at bounding box center [763, 206] width 29 height 29
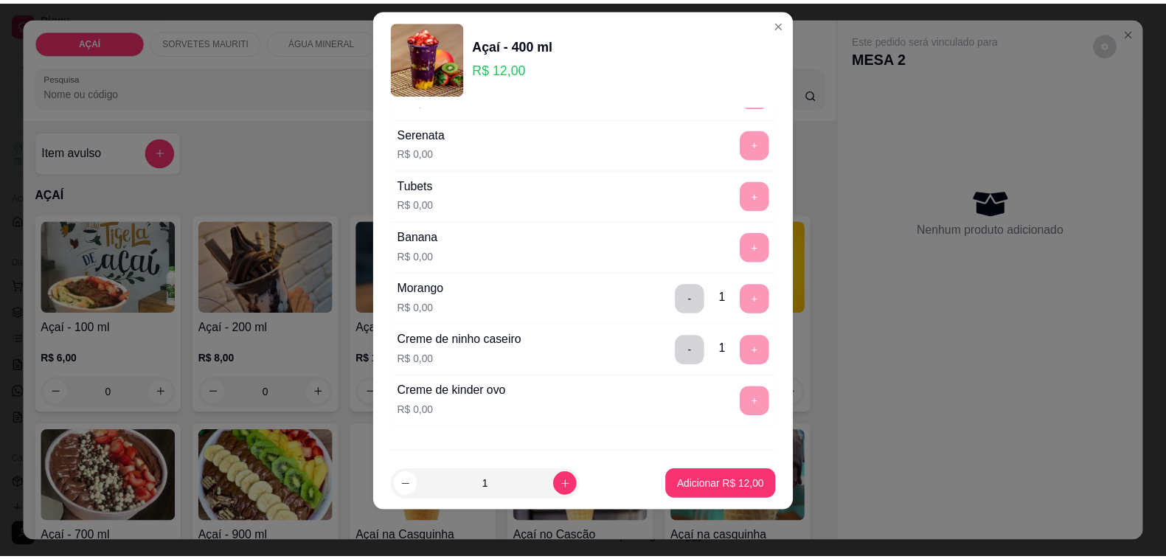
scroll to position [1890, 0]
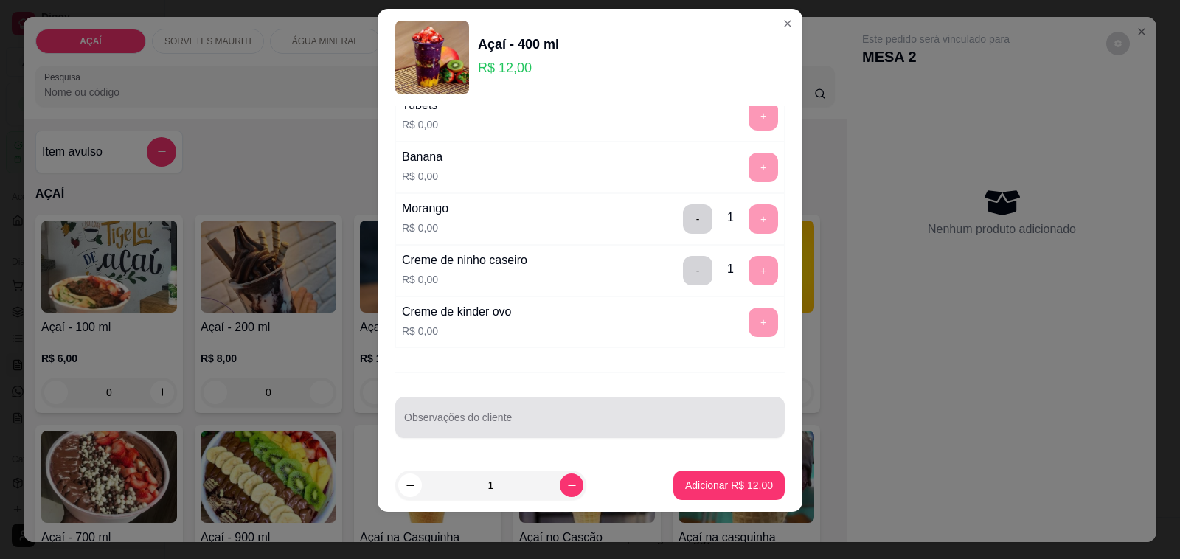
click at [481, 425] on input "Observações do cliente" at bounding box center [590, 423] width 372 height 15
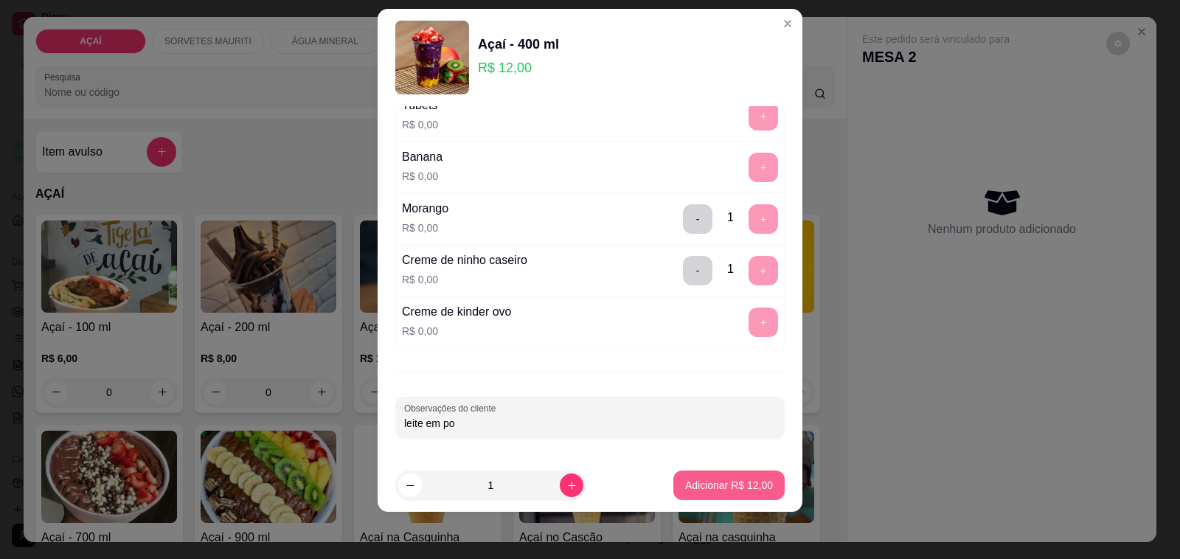
type input "leite em po"
click at [732, 491] on p "Adicionar R$ 12,00" at bounding box center [729, 485] width 86 height 14
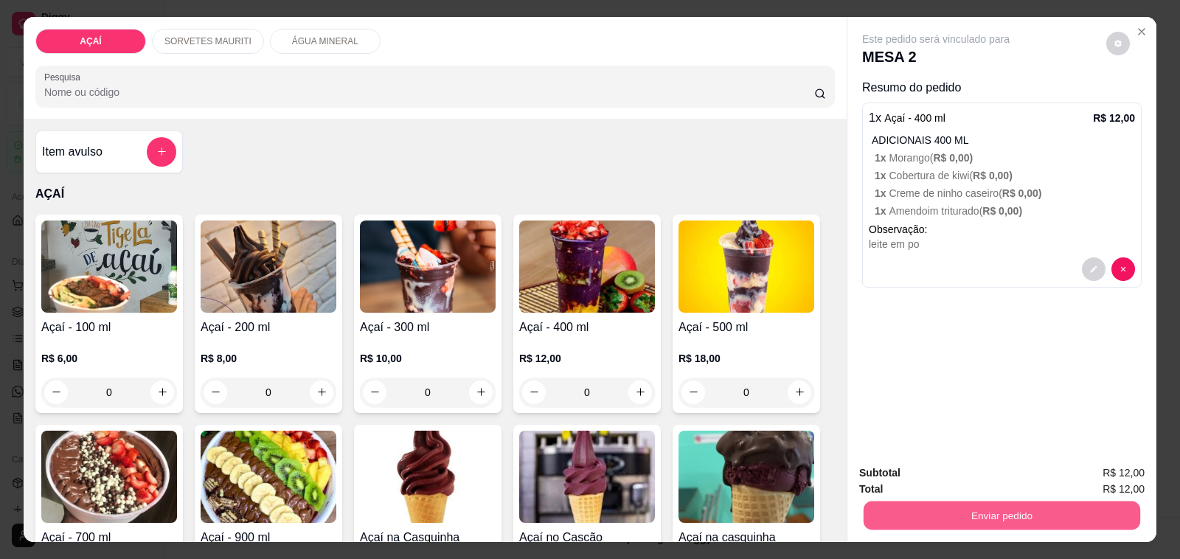
click at [863, 512] on button "Enviar pedido" at bounding box center [1001, 515] width 277 height 29
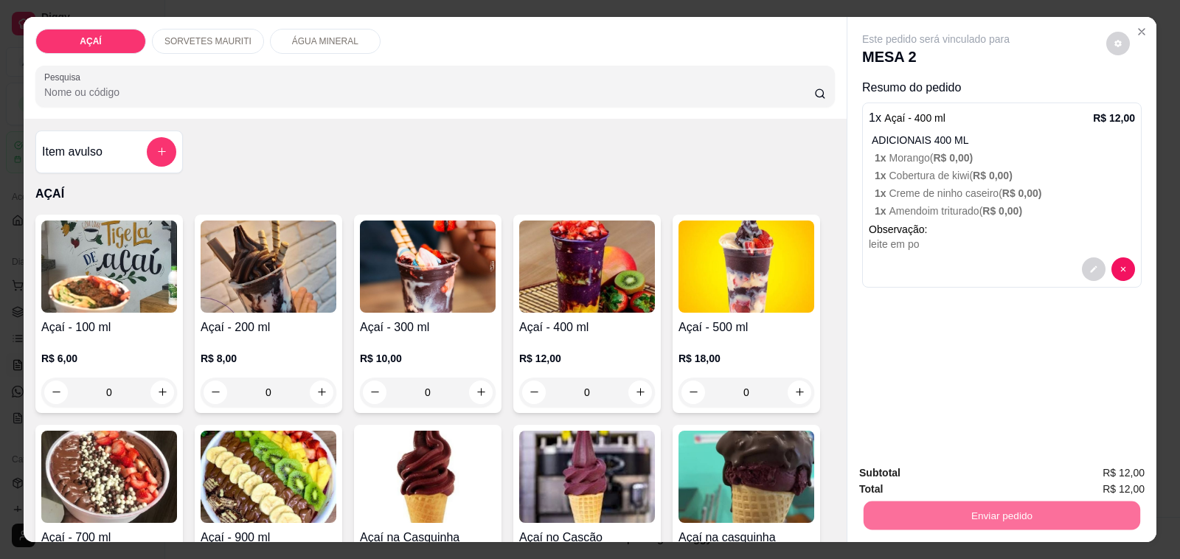
click at [905, 465] on button "Não registrar e enviar pedido" at bounding box center [951, 473] width 153 height 28
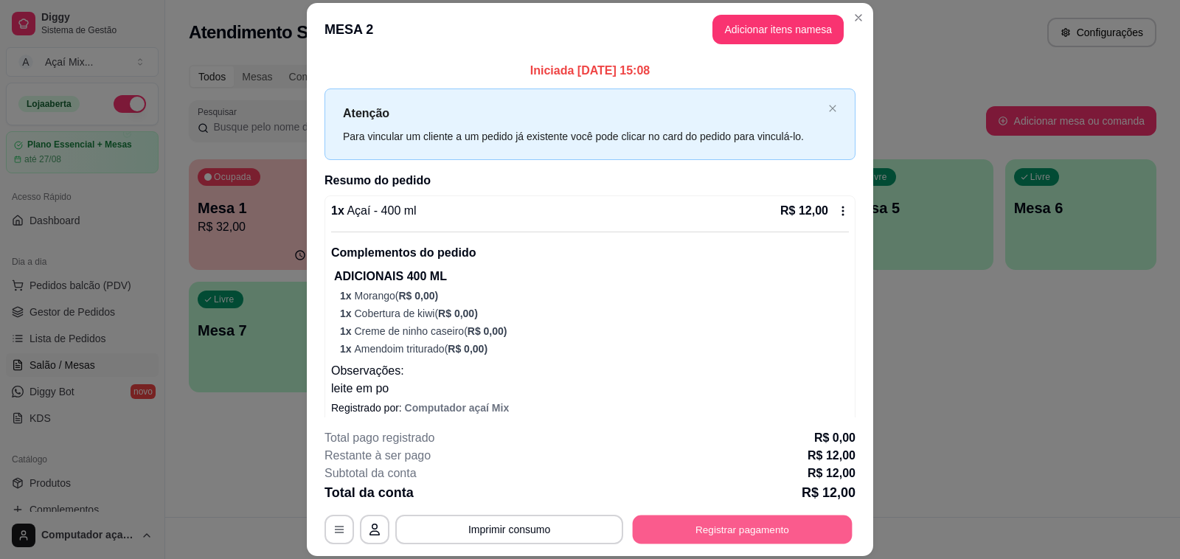
click at [778, 539] on button "Registrar pagamento" at bounding box center [743, 529] width 220 height 29
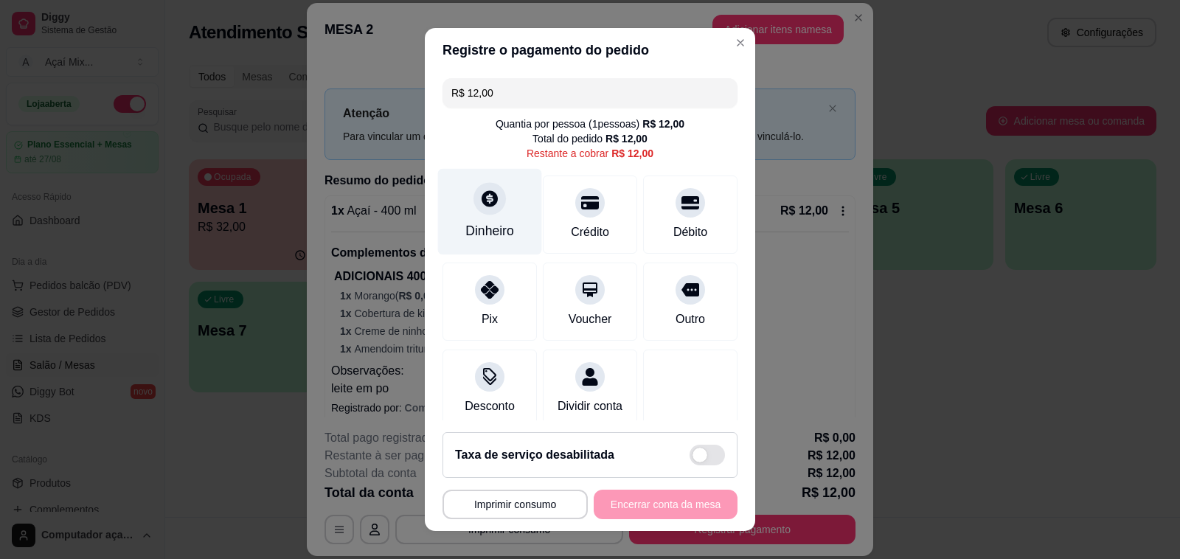
click at [484, 204] on icon at bounding box center [489, 198] width 19 height 19
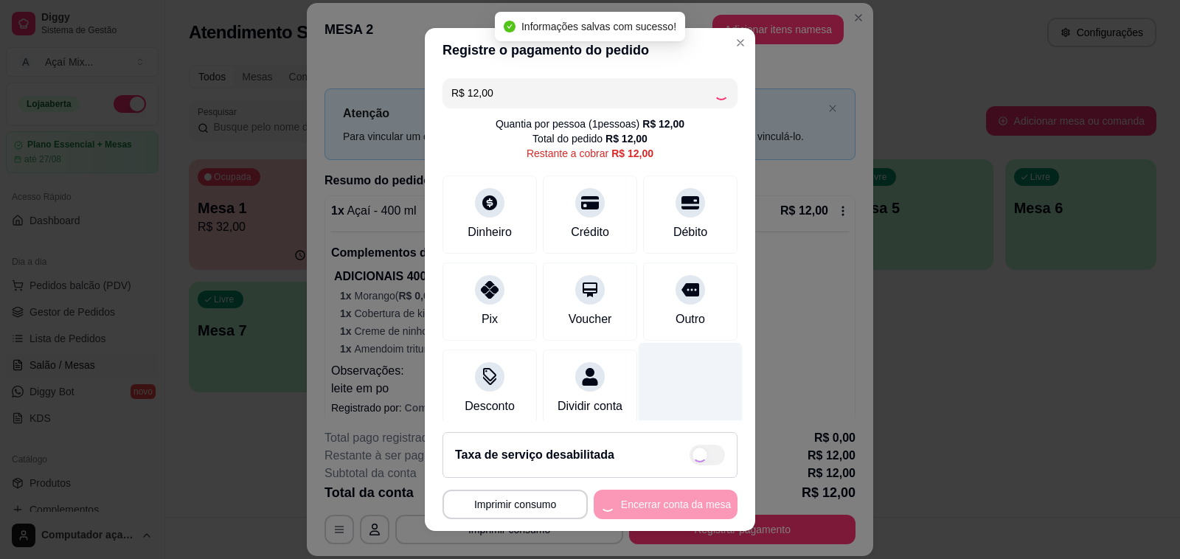
type input "R$ 0,00"
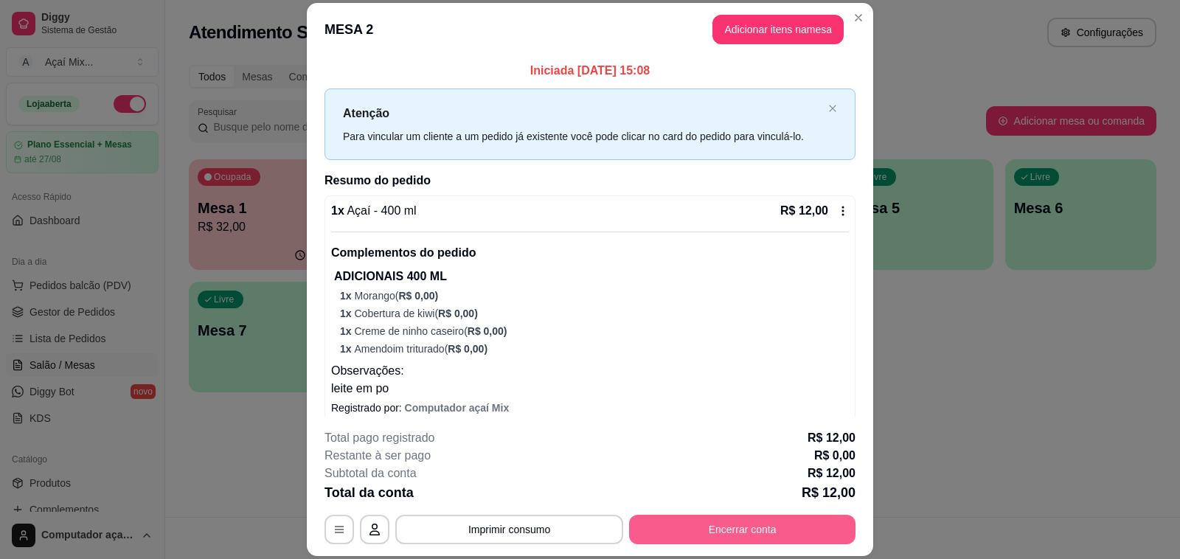
click at [709, 528] on button "Encerrar conta" at bounding box center [742, 529] width 226 height 29
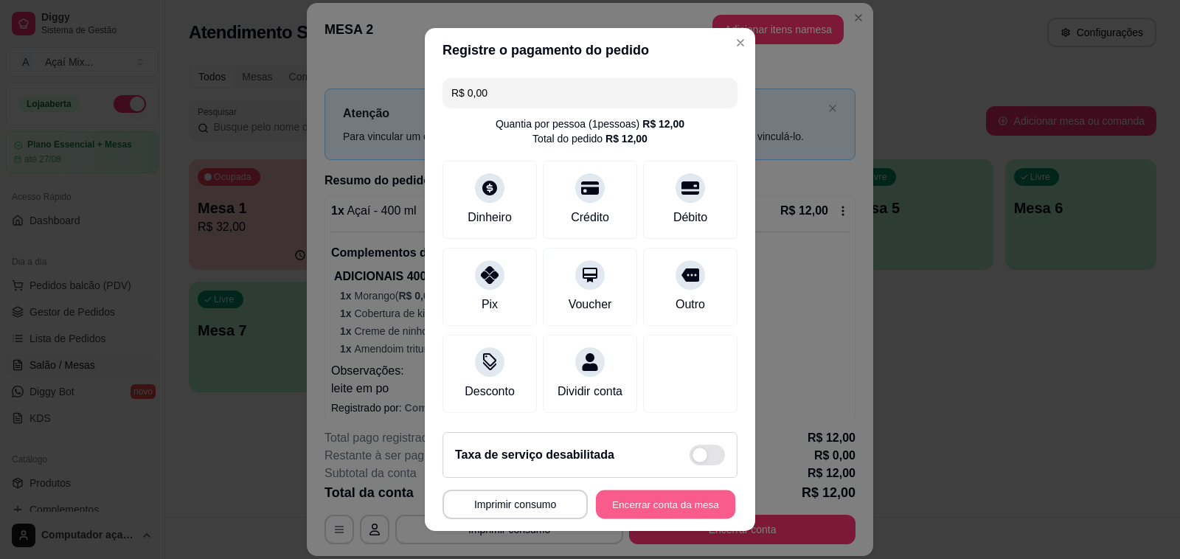
click at [695, 505] on button "Encerrar conta da mesa" at bounding box center [665, 504] width 139 height 29
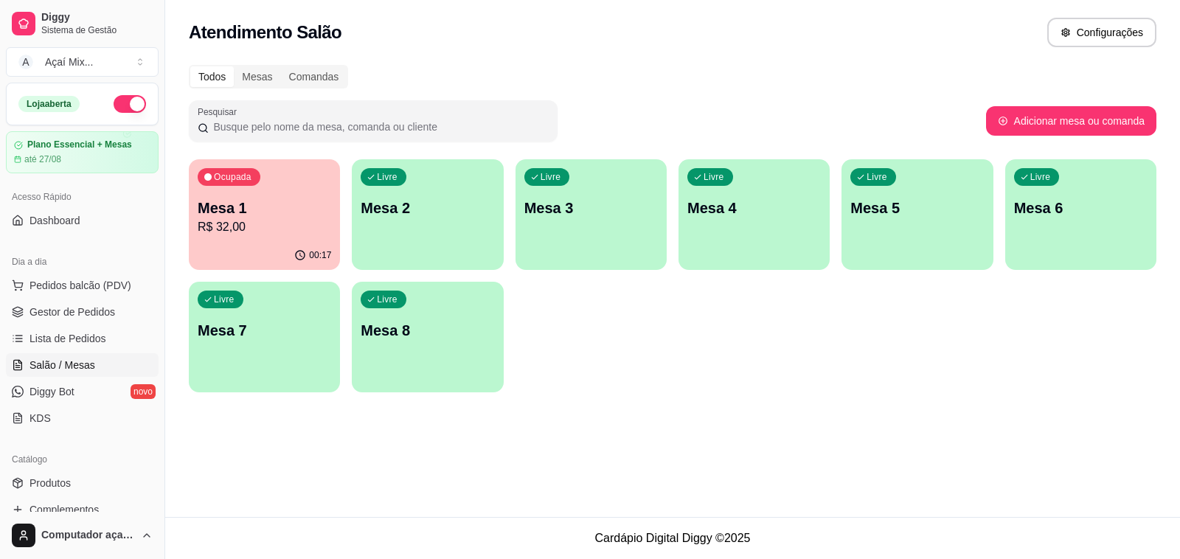
click at [296, 215] on p "Mesa 1" at bounding box center [264, 208] width 133 height 21
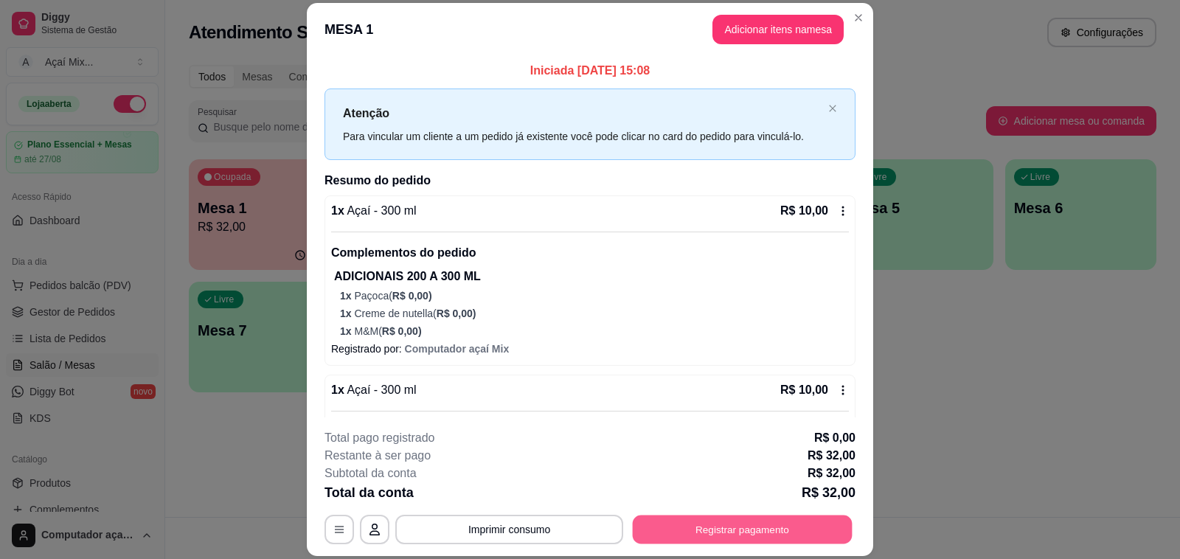
click at [812, 518] on button "Registrar pagamento" at bounding box center [743, 529] width 220 height 29
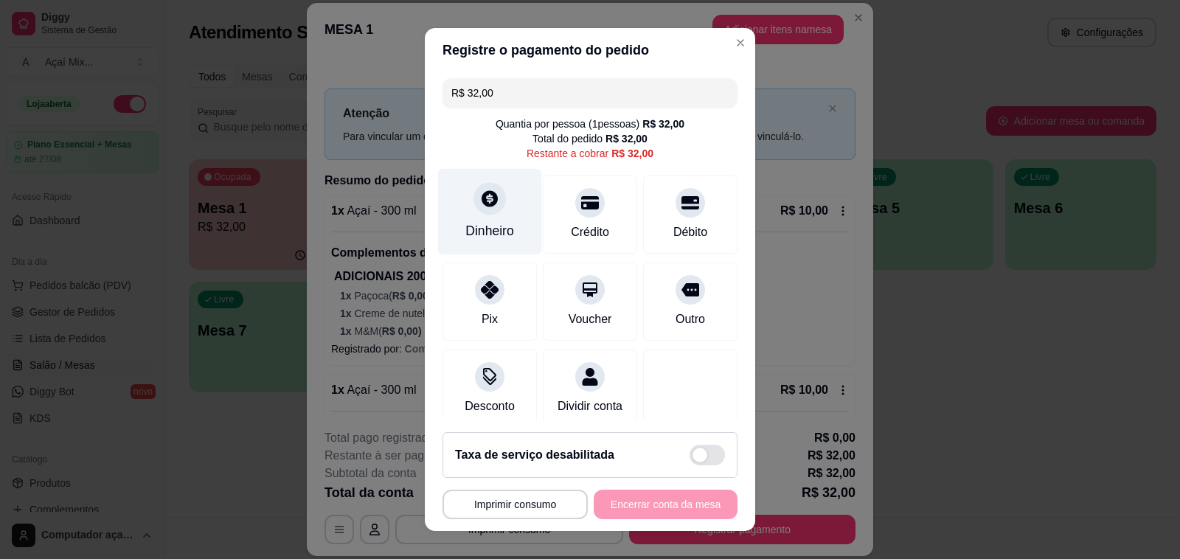
click at [481, 199] on icon at bounding box center [489, 198] width 16 height 16
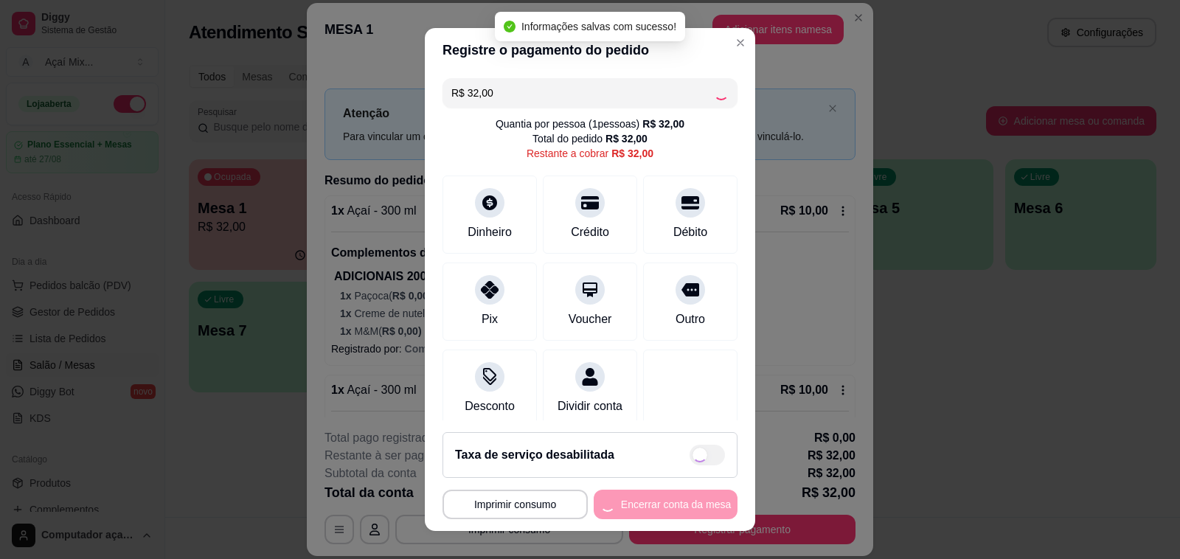
type input "R$ 0,00"
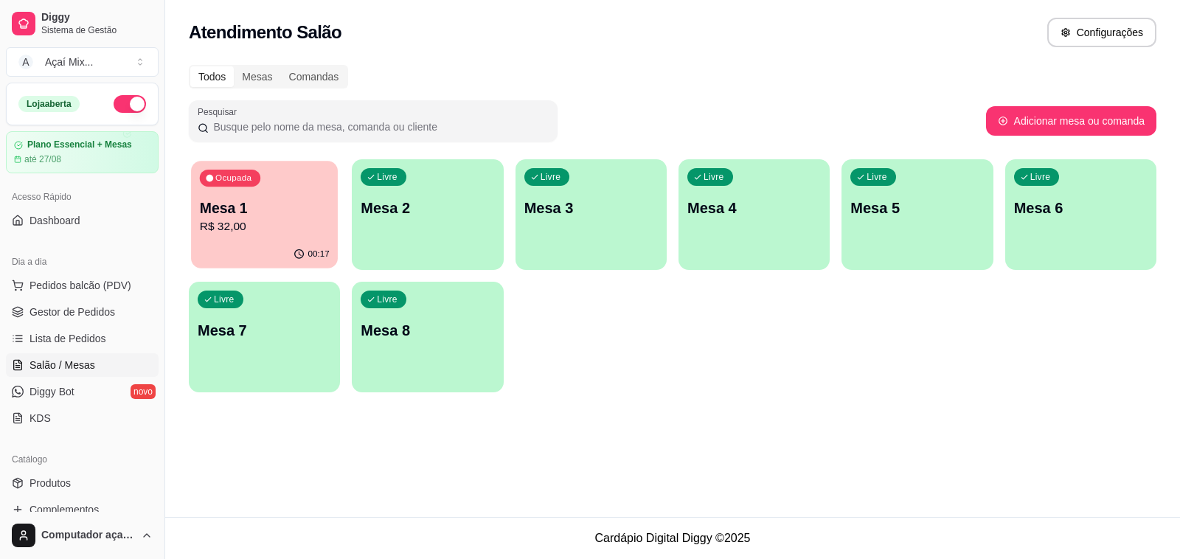
click at [277, 186] on div "Ocupada Mesa 1 R$ 32,00" at bounding box center [264, 201] width 147 height 80
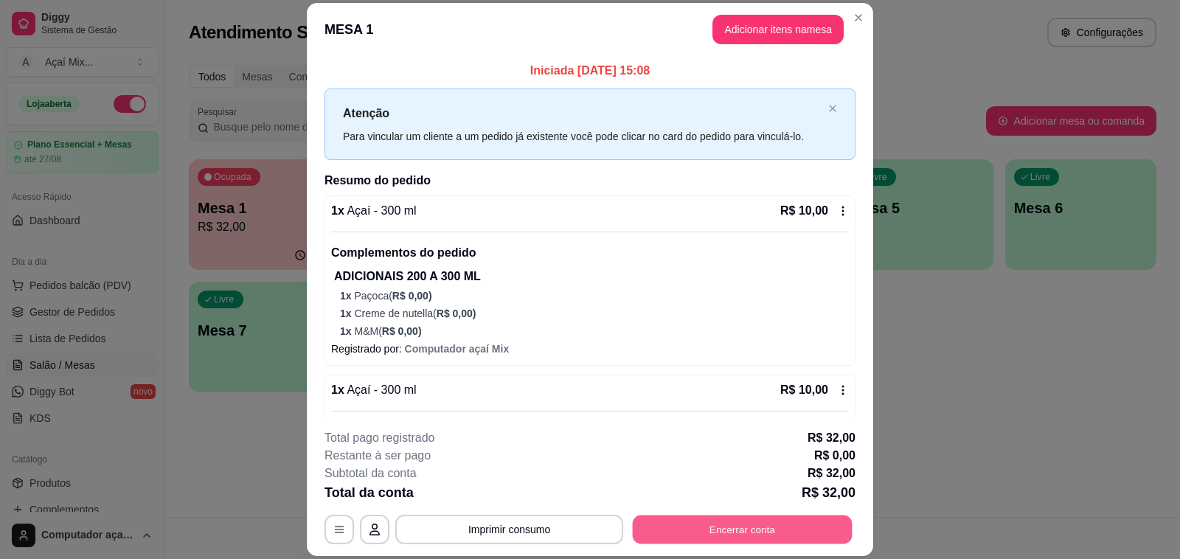
click at [697, 537] on button "Encerrar conta" at bounding box center [743, 529] width 220 height 29
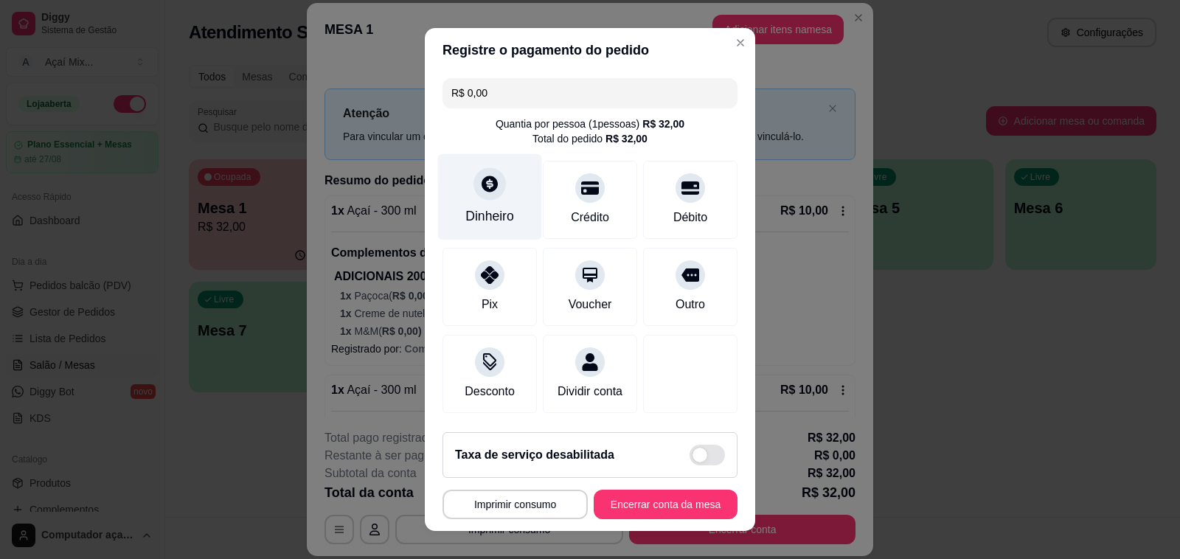
click at [499, 231] on div "Dinheiro" at bounding box center [490, 197] width 104 height 86
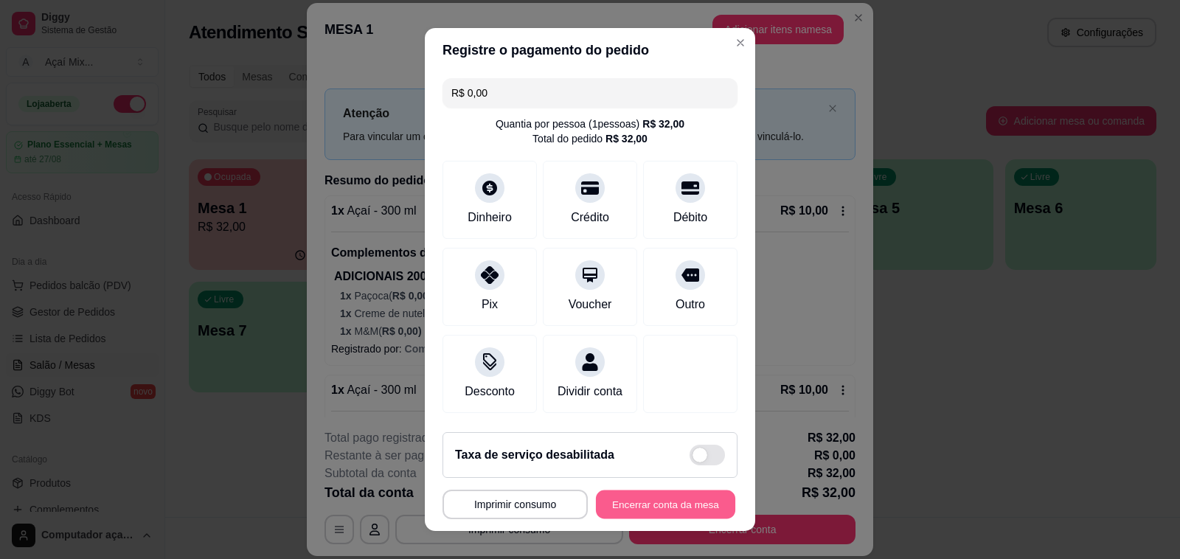
click at [623, 505] on button "Encerrar conta da mesa" at bounding box center [665, 504] width 139 height 29
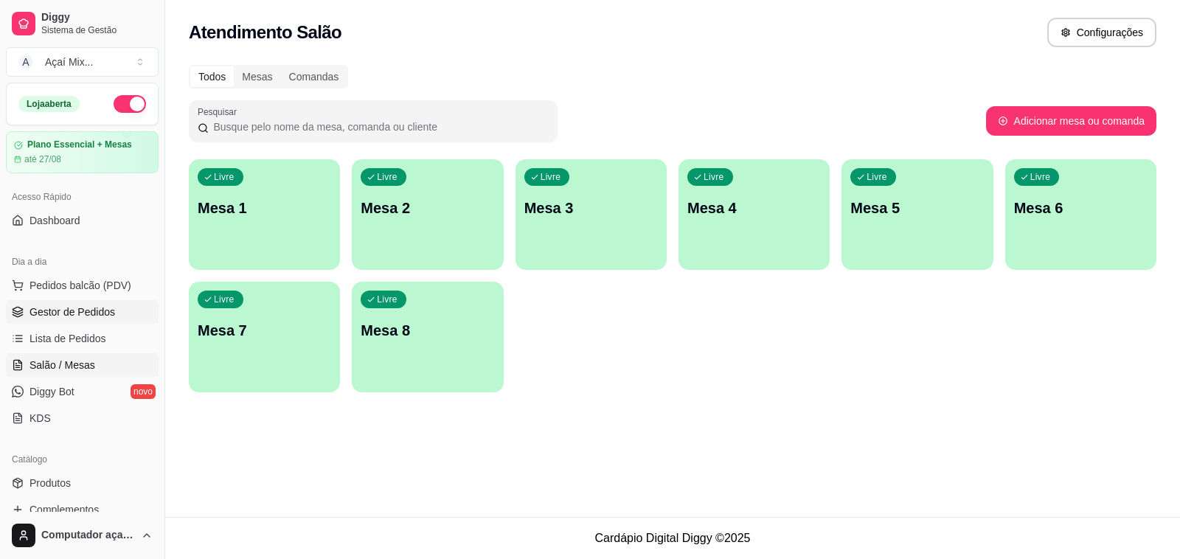
click at [113, 310] on link "Gestor de Pedidos" at bounding box center [82, 312] width 153 height 24
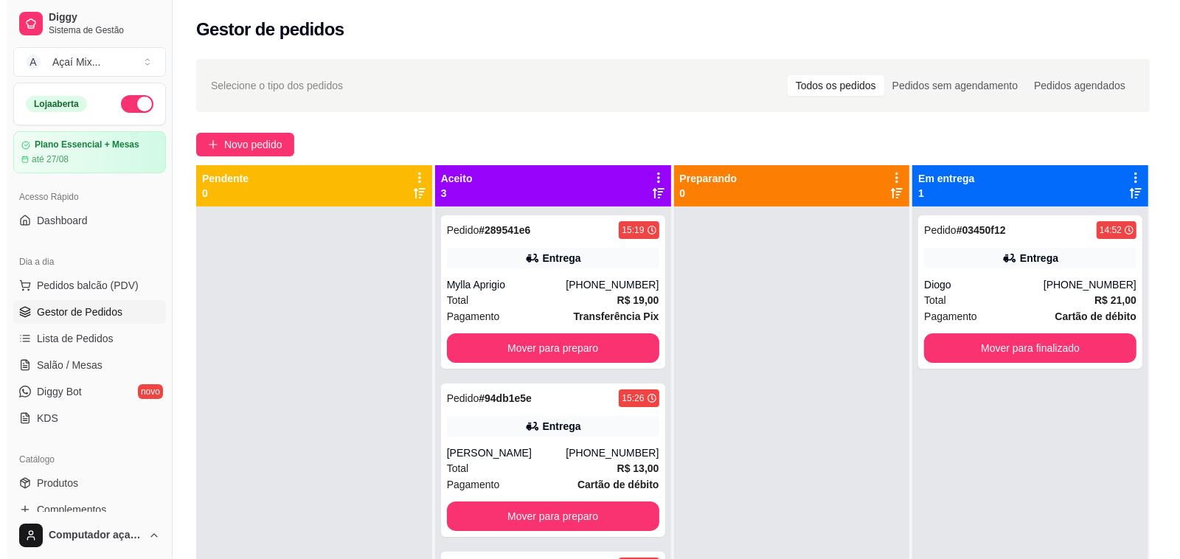
scroll to position [41, 0]
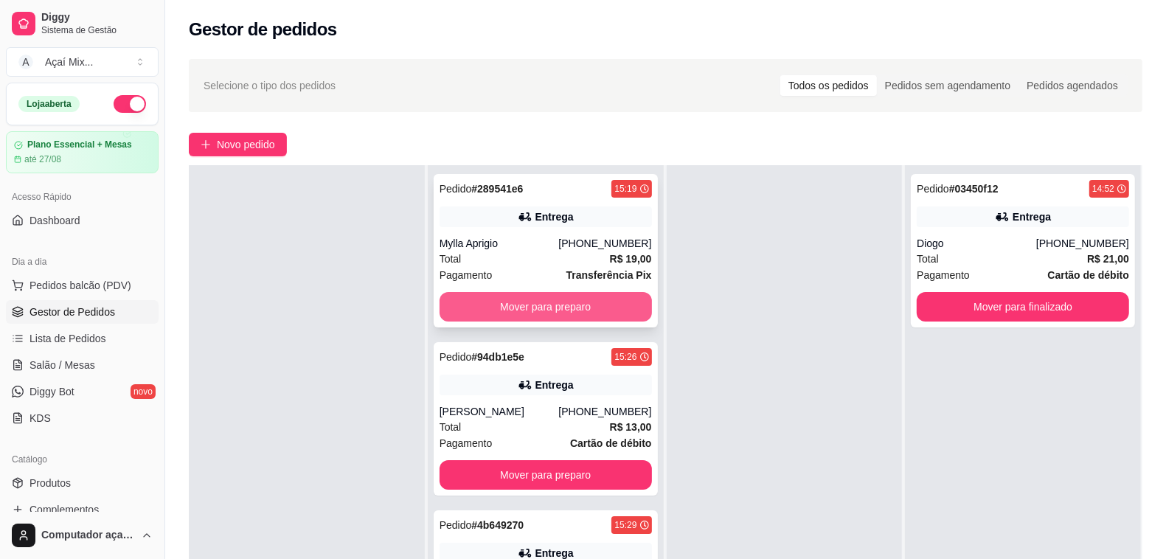
click at [579, 305] on button "Mover para preparo" at bounding box center [545, 306] width 212 height 29
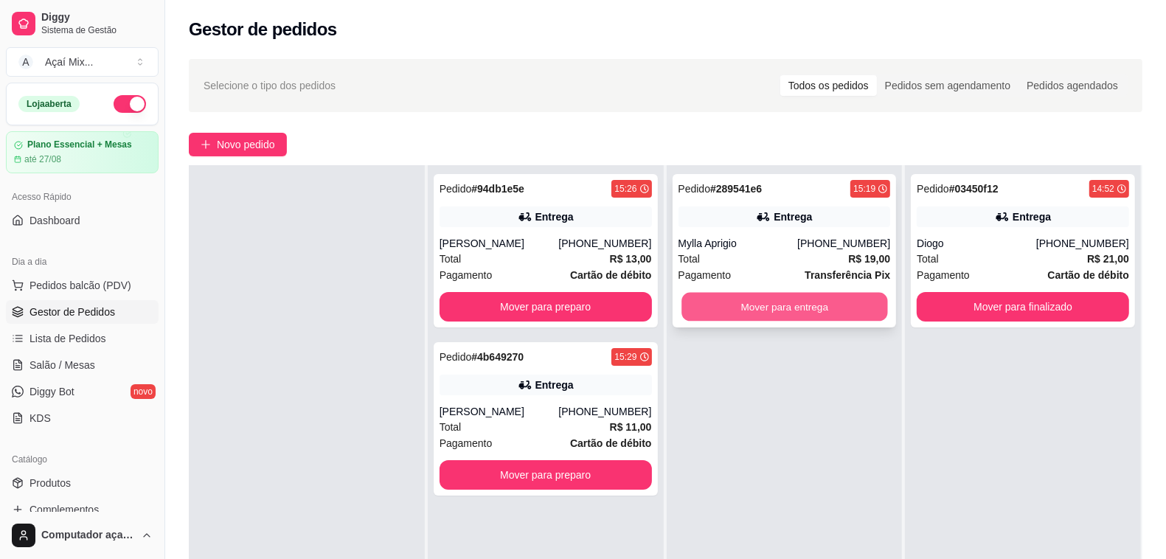
click at [728, 305] on button "Mover para entrega" at bounding box center [784, 307] width 206 height 29
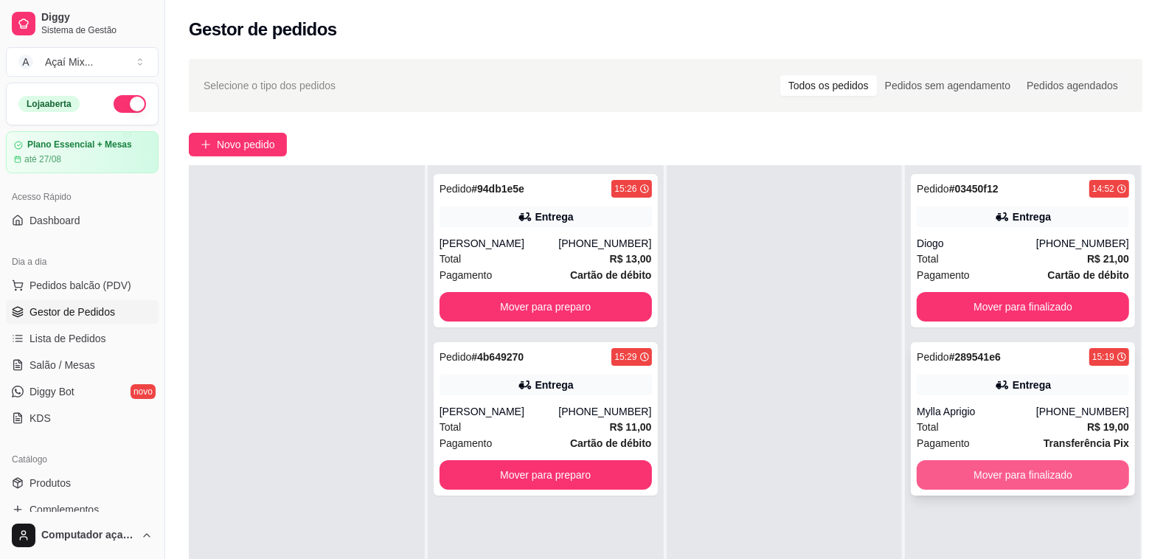
click at [1025, 470] on button "Mover para finalizado" at bounding box center [1023, 474] width 212 height 29
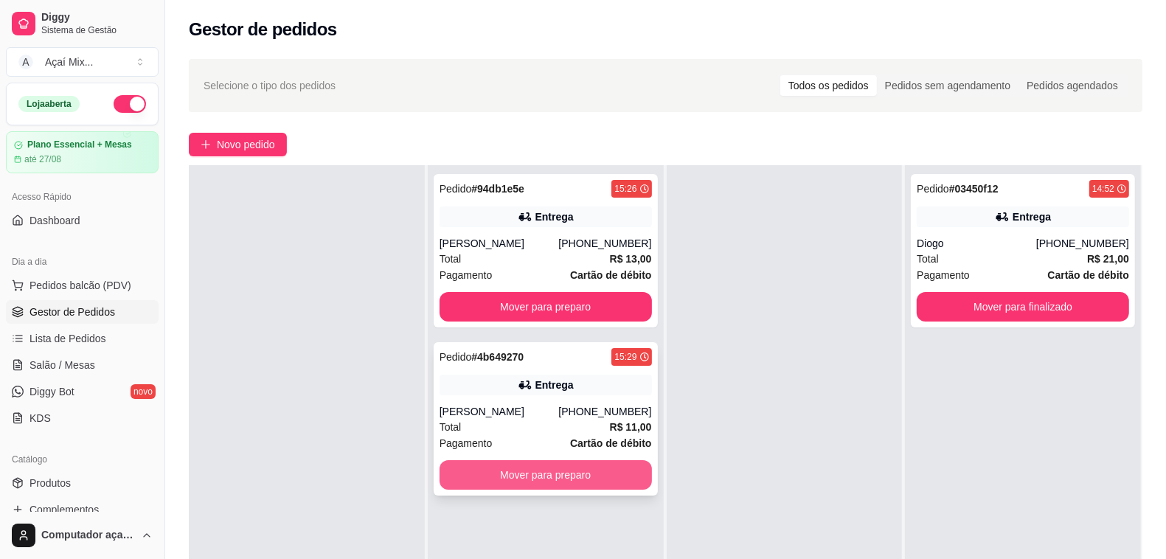
click at [536, 485] on button "Mover para preparo" at bounding box center [545, 474] width 212 height 29
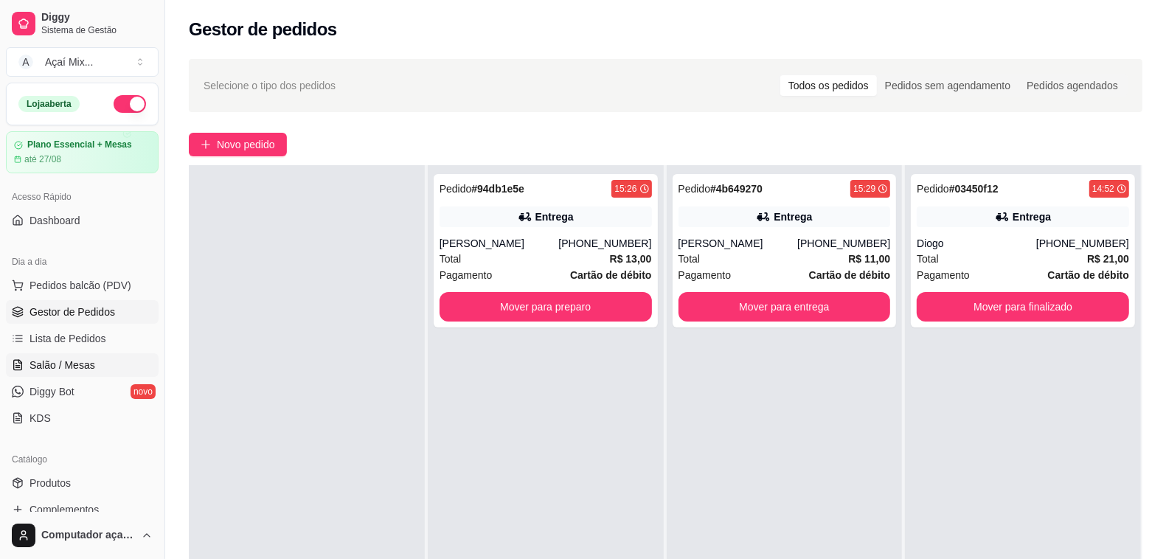
click at [66, 364] on span "Salão / Mesas" at bounding box center [62, 365] width 66 height 15
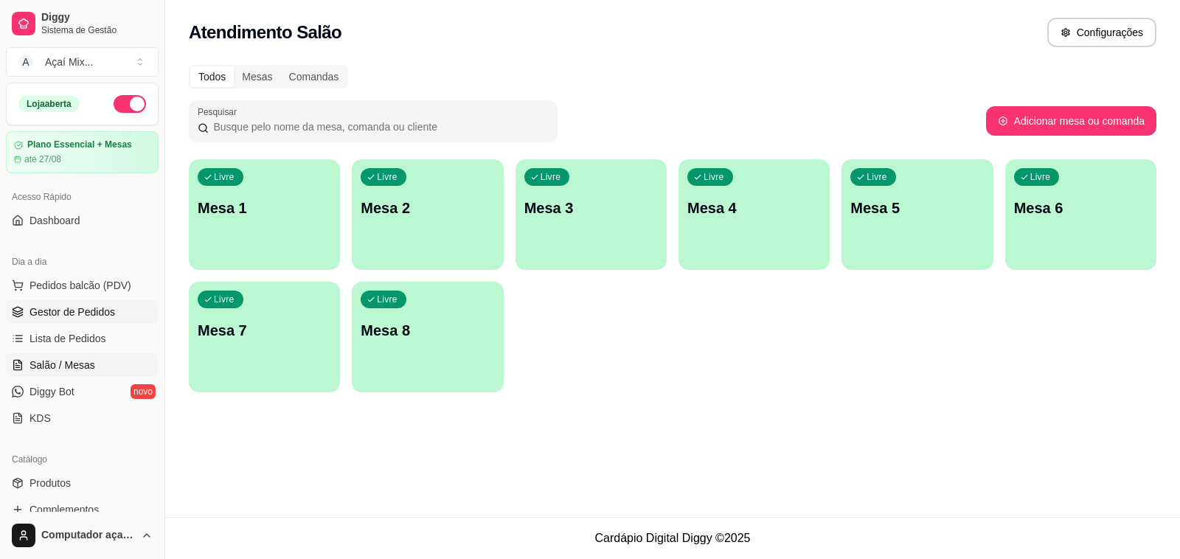
click at [117, 310] on link "Gestor de Pedidos" at bounding box center [82, 312] width 153 height 24
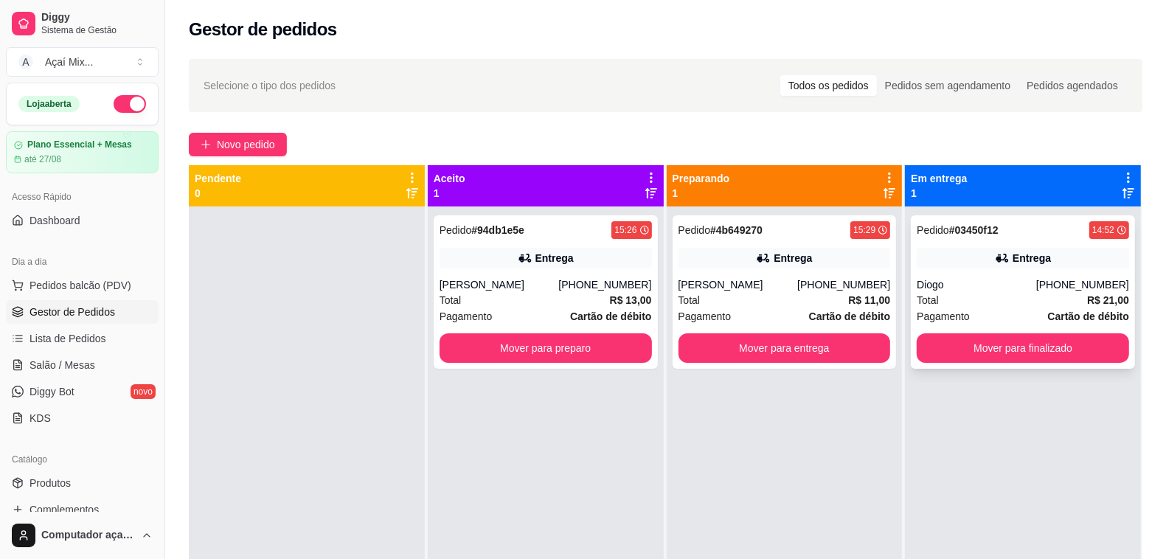
click at [979, 301] on div "Total R$ 21,00" at bounding box center [1023, 300] width 212 height 16
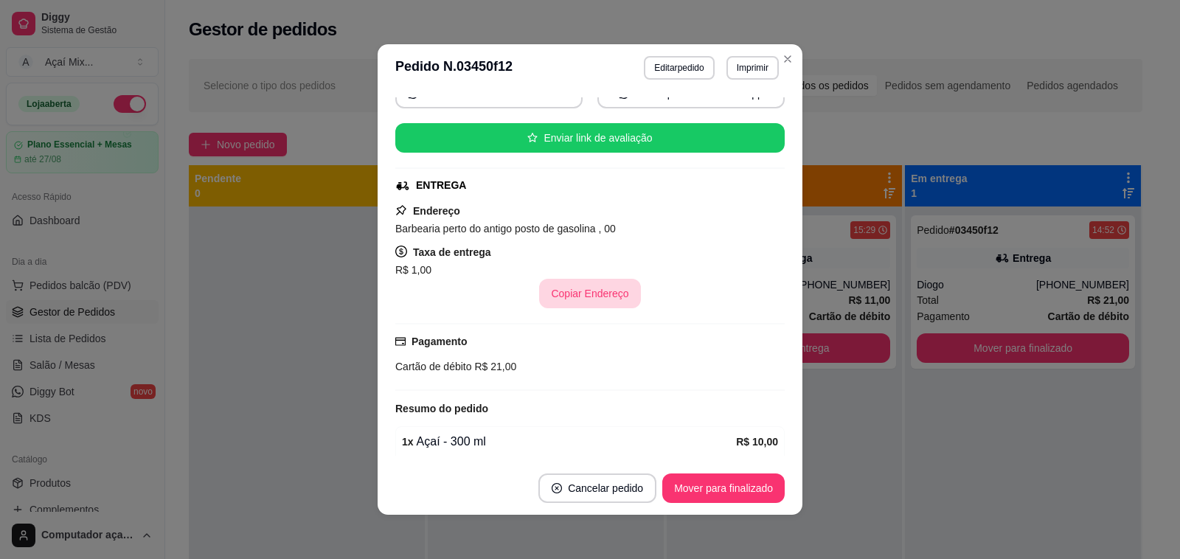
scroll to position [153, 0]
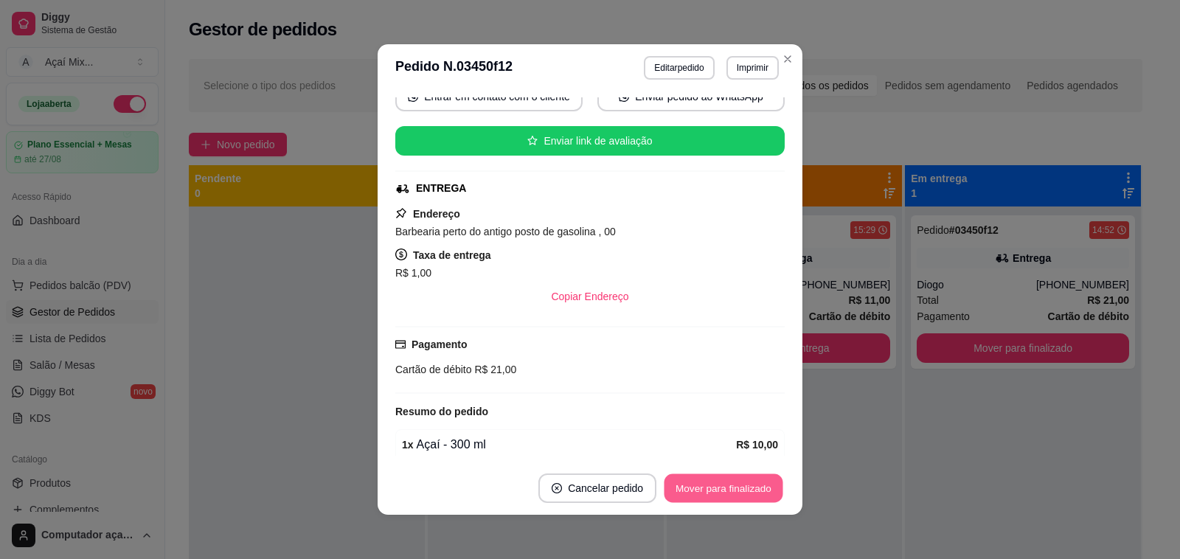
click at [724, 494] on button "Mover para finalizado" at bounding box center [723, 488] width 119 height 29
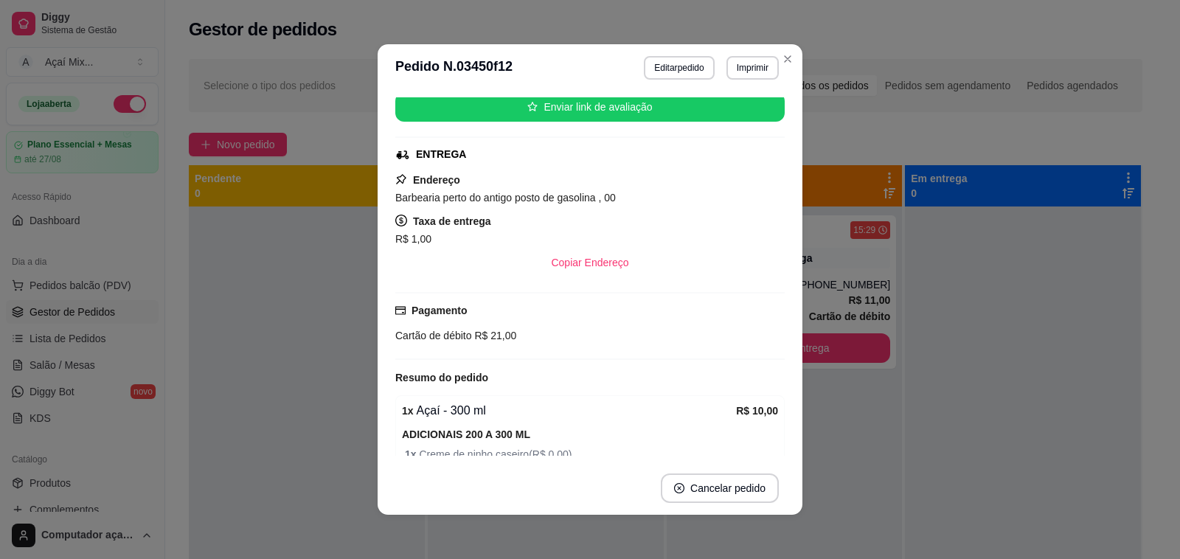
scroll to position [119, 0]
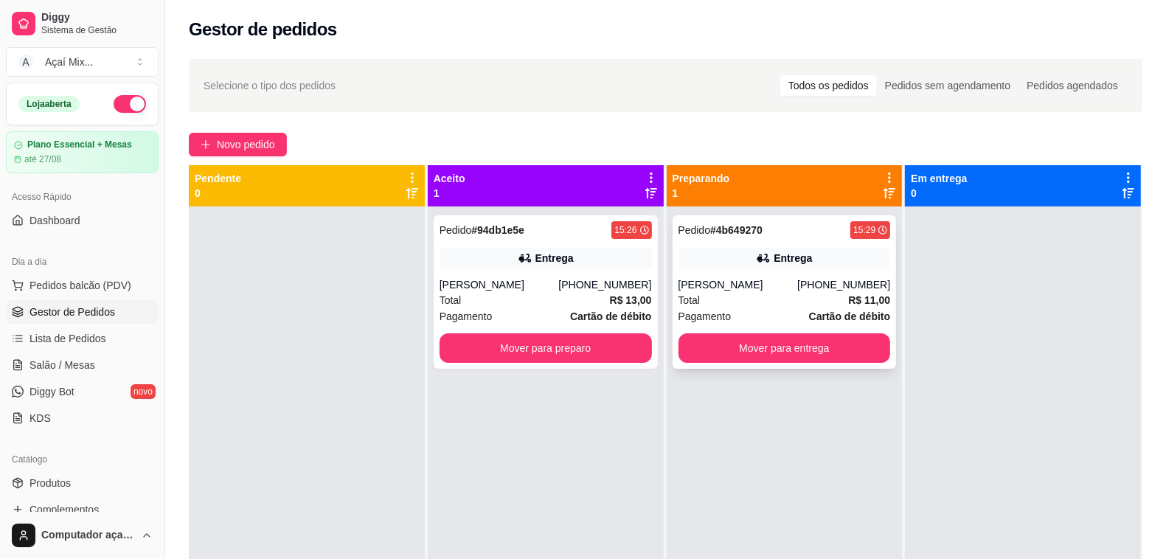
click at [778, 300] on div "Total R$ 11,00" at bounding box center [784, 300] width 212 height 16
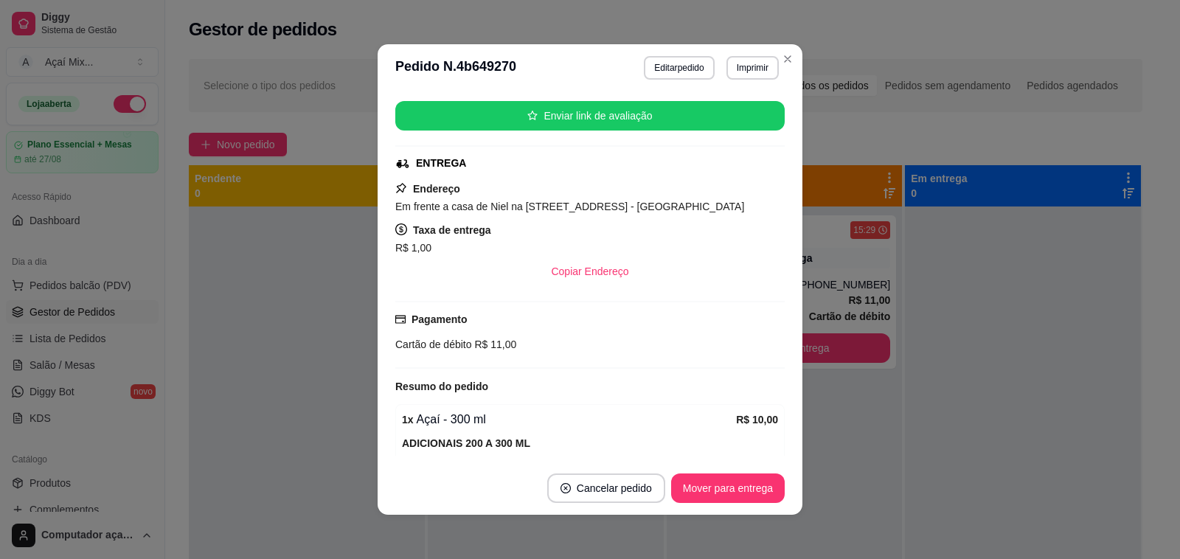
scroll to position [24, 0]
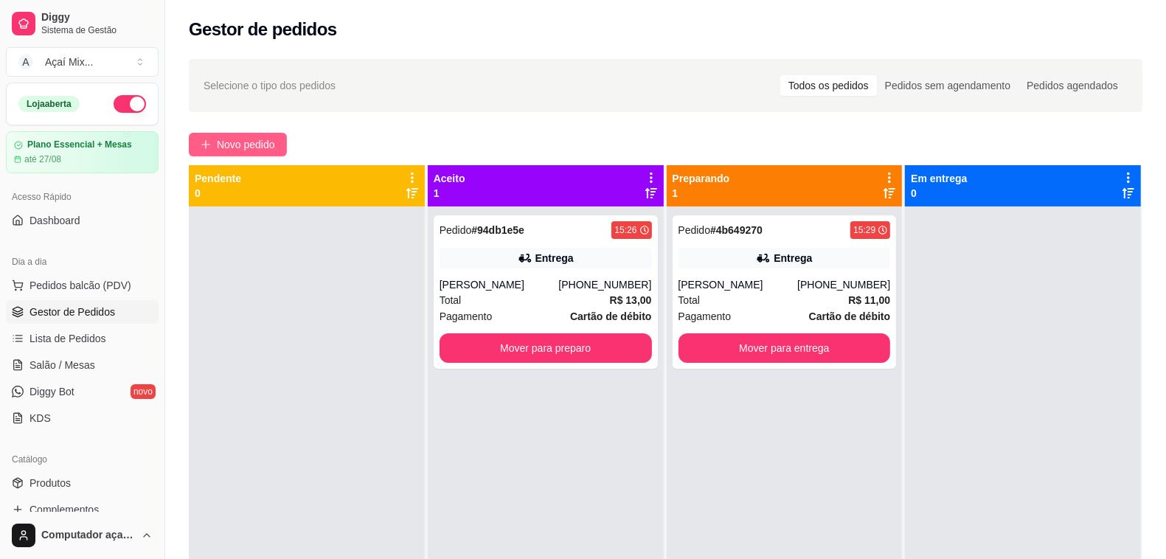
click at [258, 145] on span "Novo pedido" at bounding box center [246, 144] width 58 height 16
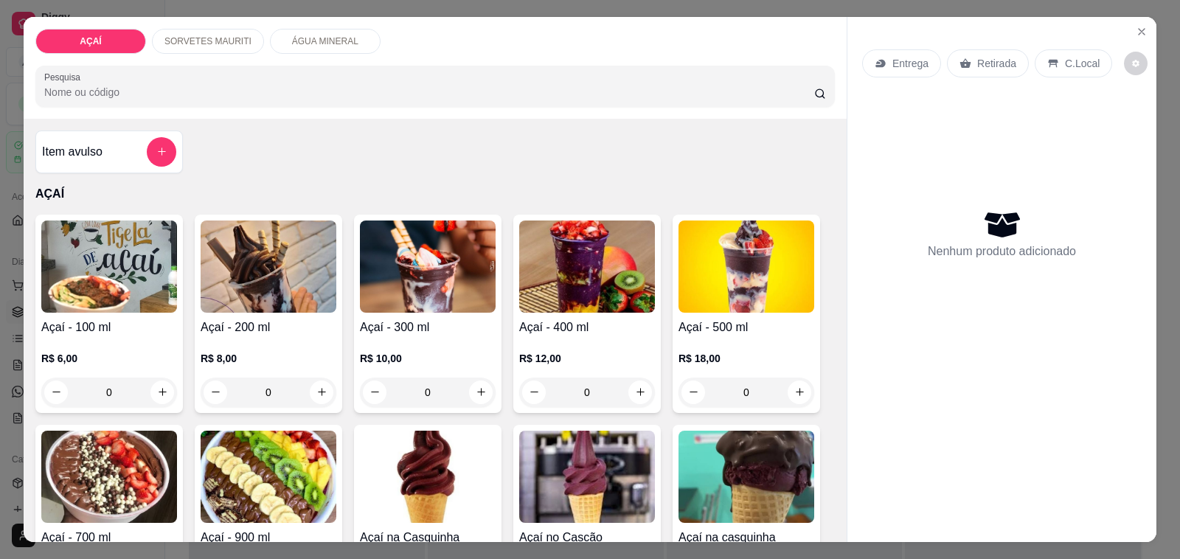
click at [552, 288] on img at bounding box center [587, 266] width 136 height 92
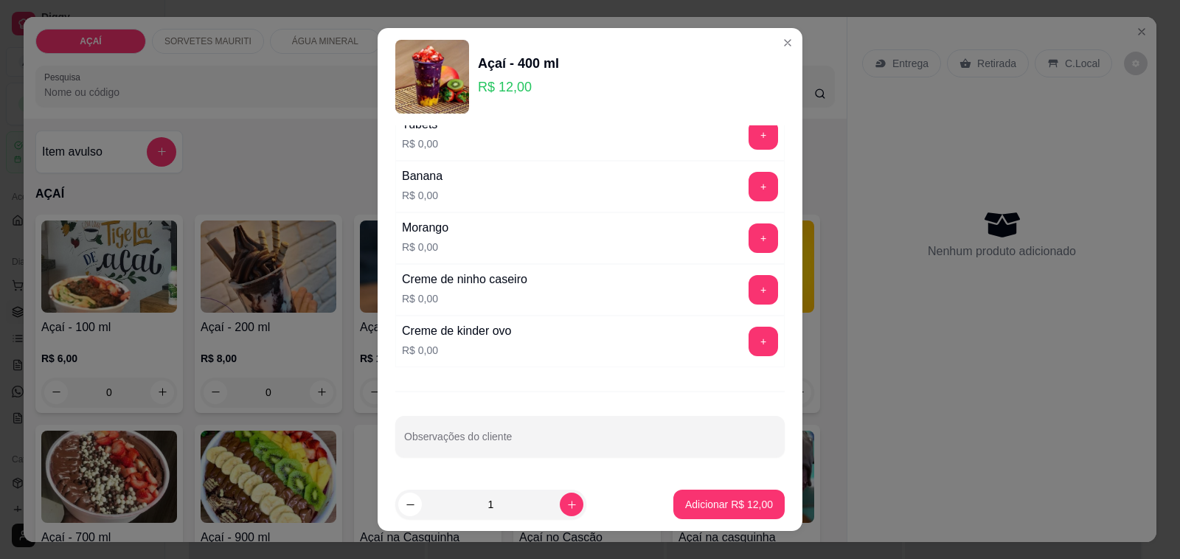
scroll to position [1890, 0]
click at [748, 290] on button "+" at bounding box center [762, 289] width 29 height 29
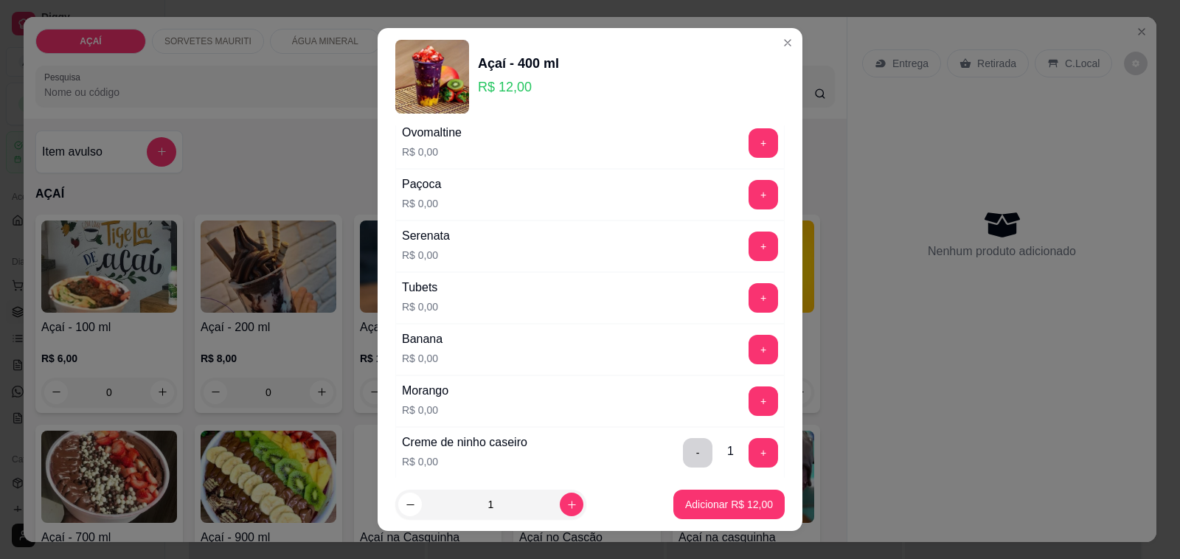
scroll to position [1798, 0]
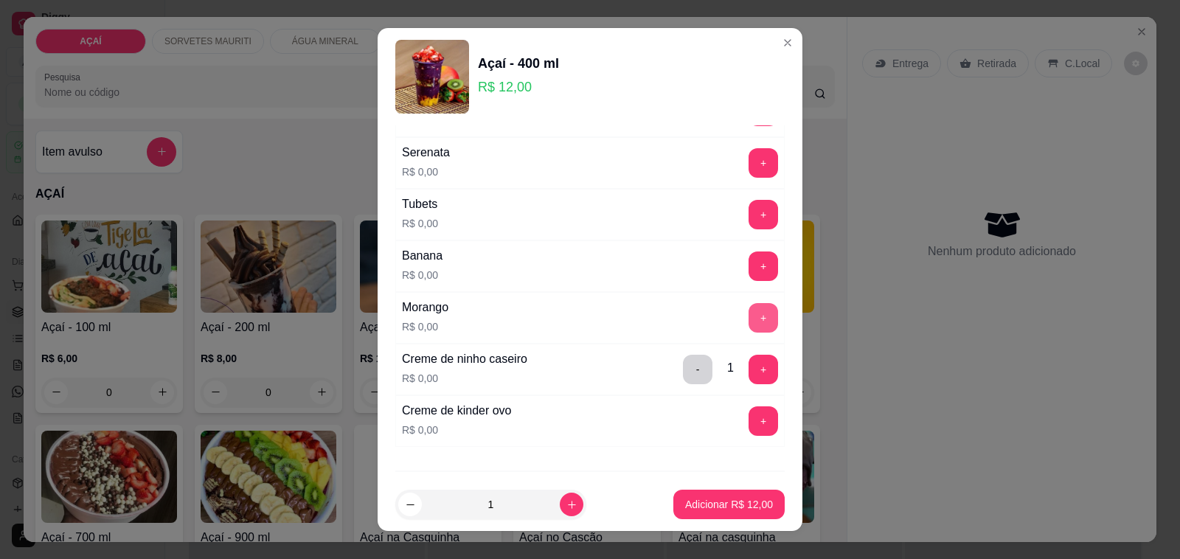
click at [748, 330] on button "+" at bounding box center [762, 317] width 29 height 29
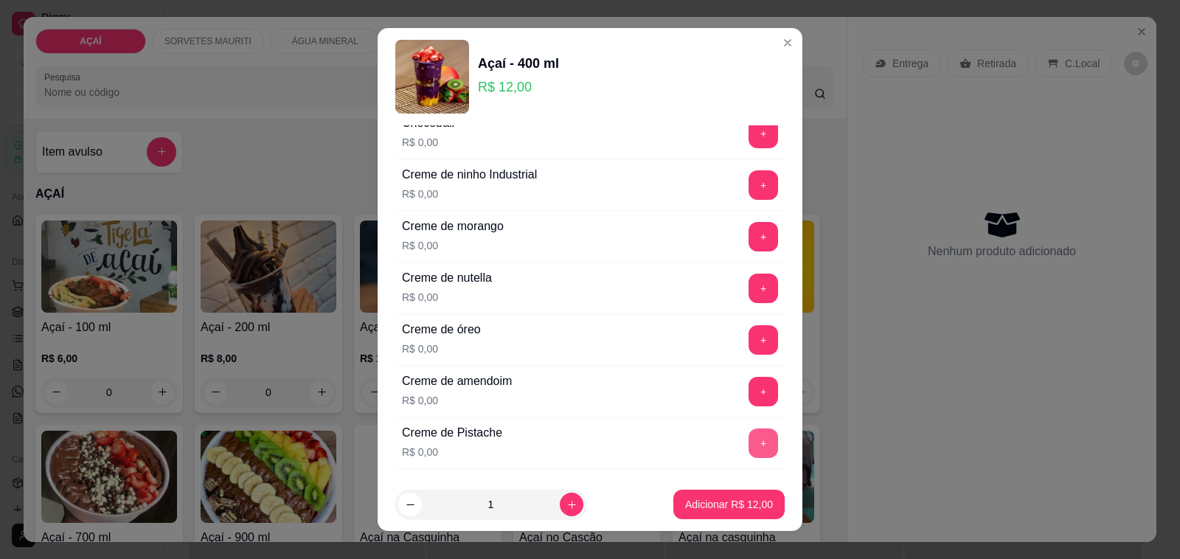
scroll to position [139, 0]
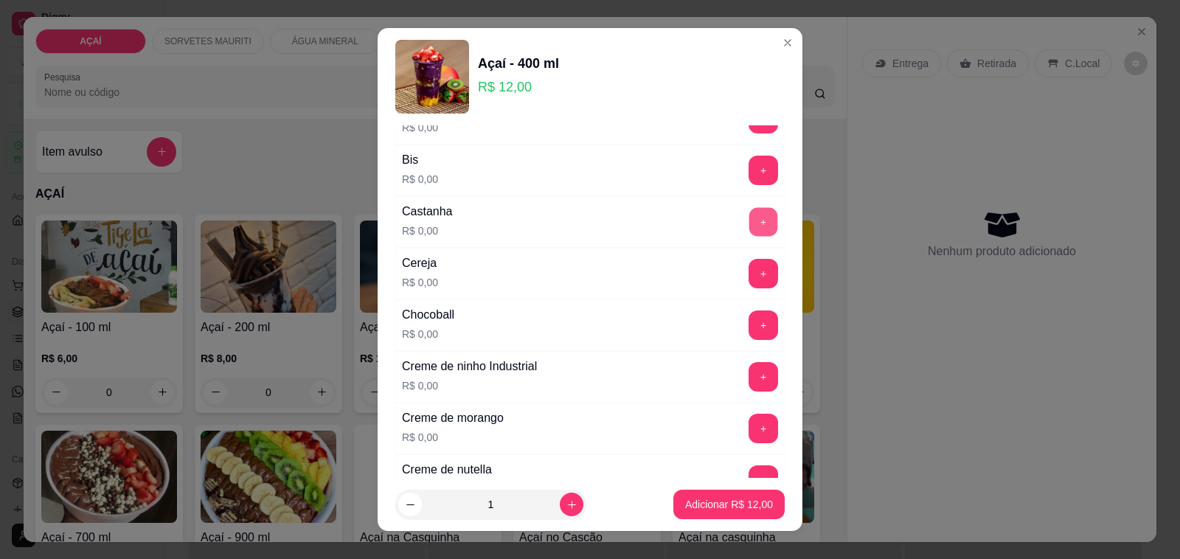
click at [749, 227] on button "+" at bounding box center [763, 222] width 29 height 29
click at [748, 227] on button "+" at bounding box center [762, 221] width 29 height 29
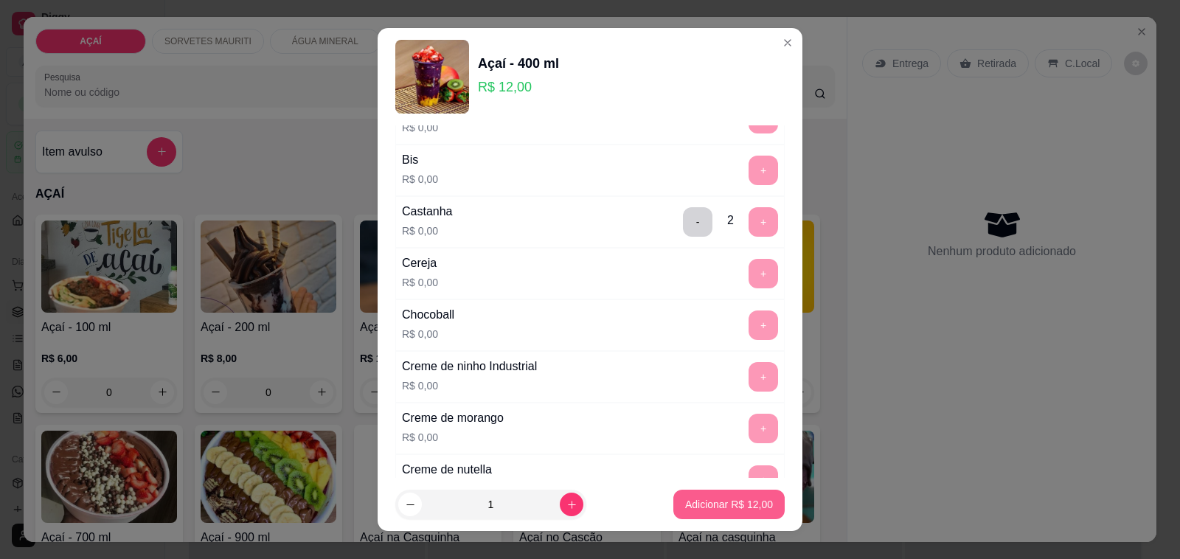
click at [687, 498] on p "Adicionar R$ 12,00" at bounding box center [729, 504] width 88 height 15
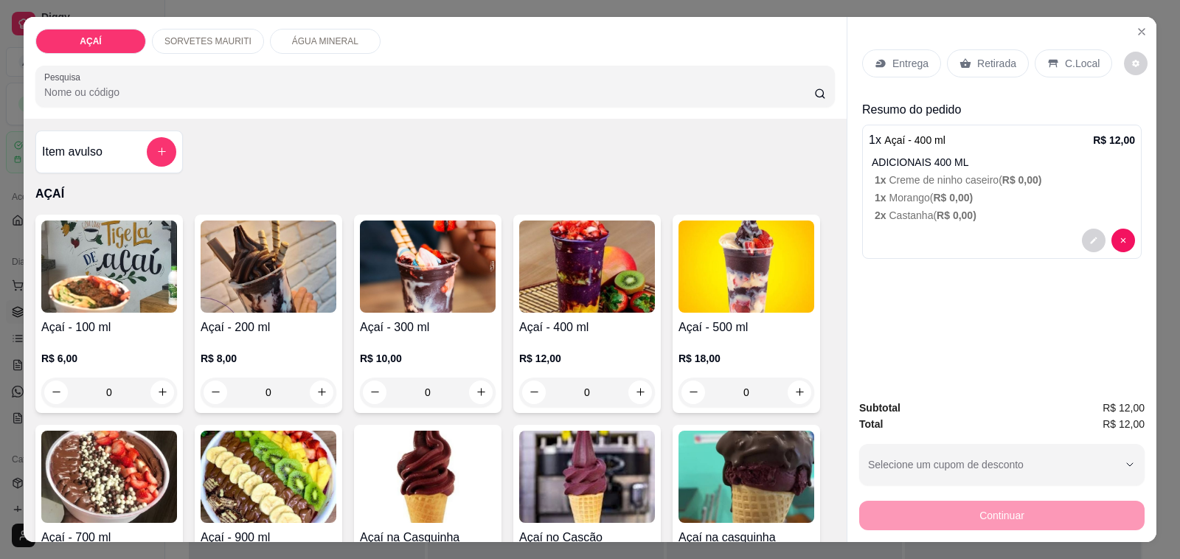
click at [544, 269] on img at bounding box center [587, 266] width 136 height 92
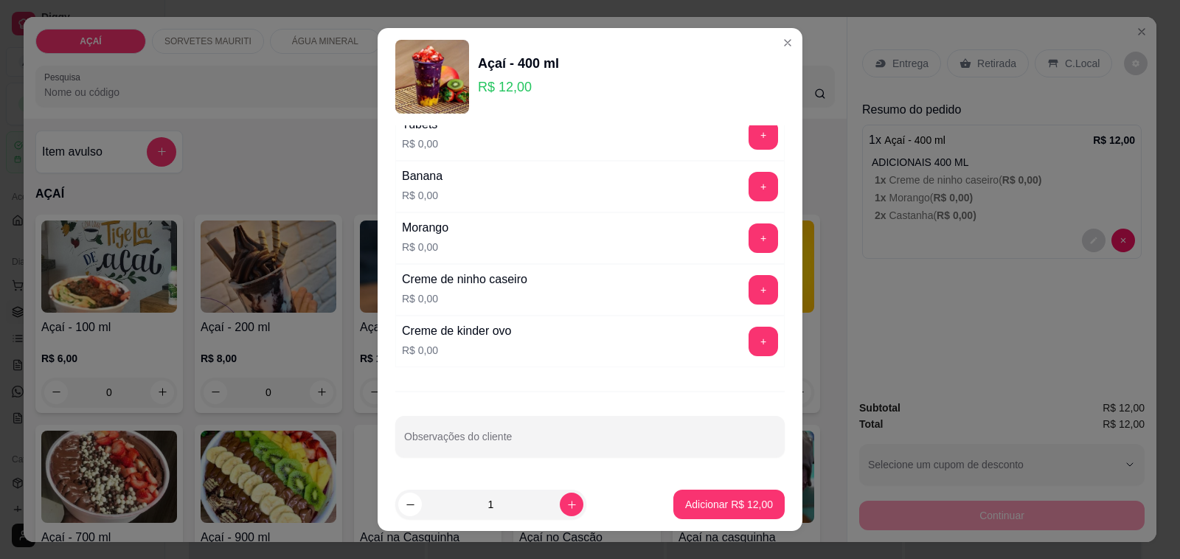
scroll to position [1890, 0]
click at [748, 286] on button "+" at bounding box center [762, 289] width 29 height 29
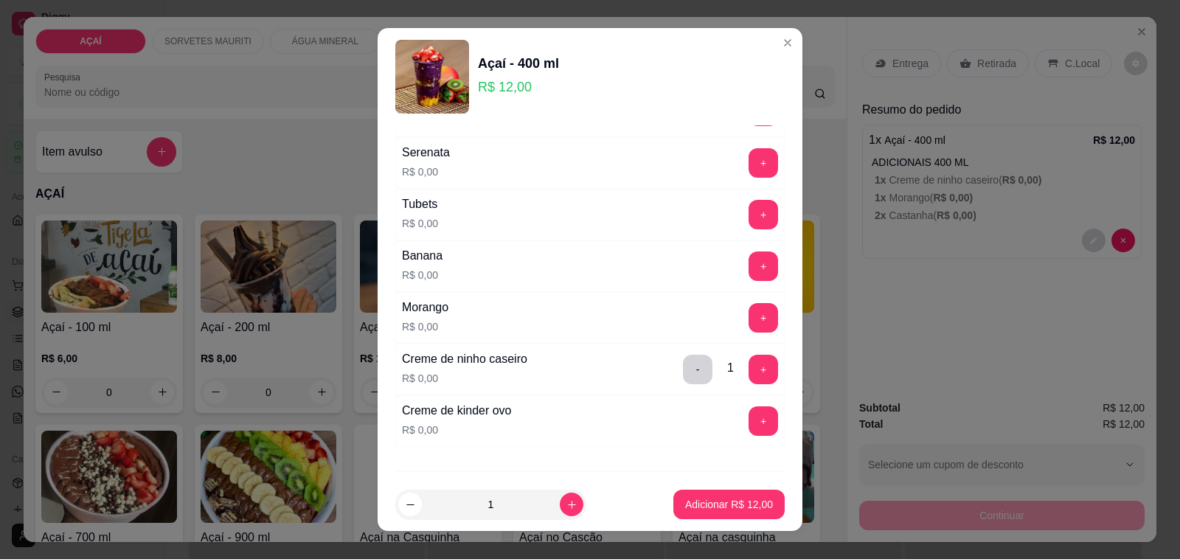
scroll to position [1613, 0]
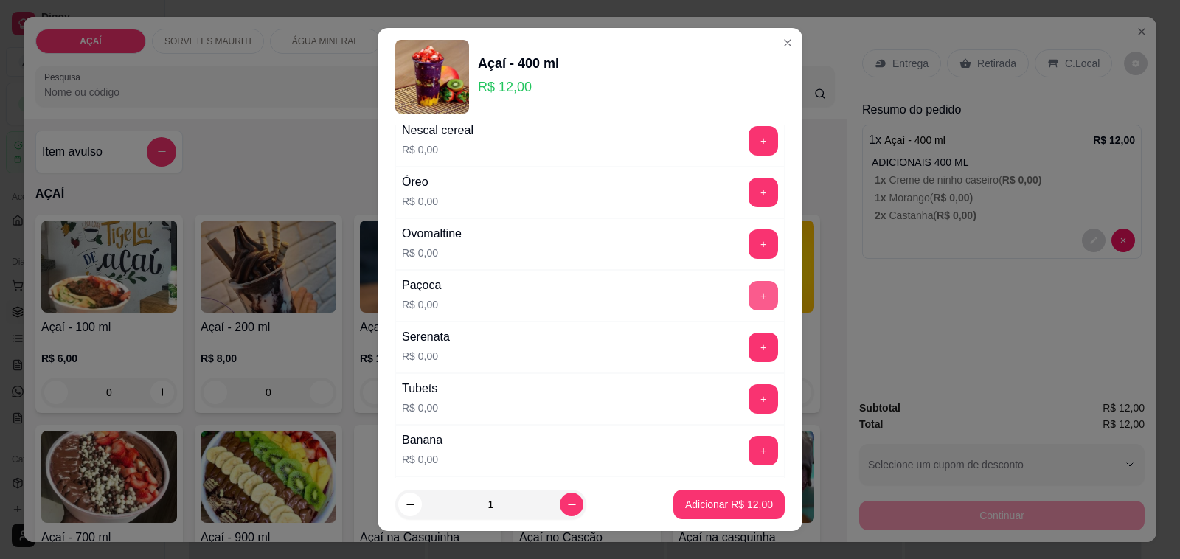
click at [748, 296] on button "+" at bounding box center [762, 295] width 29 height 29
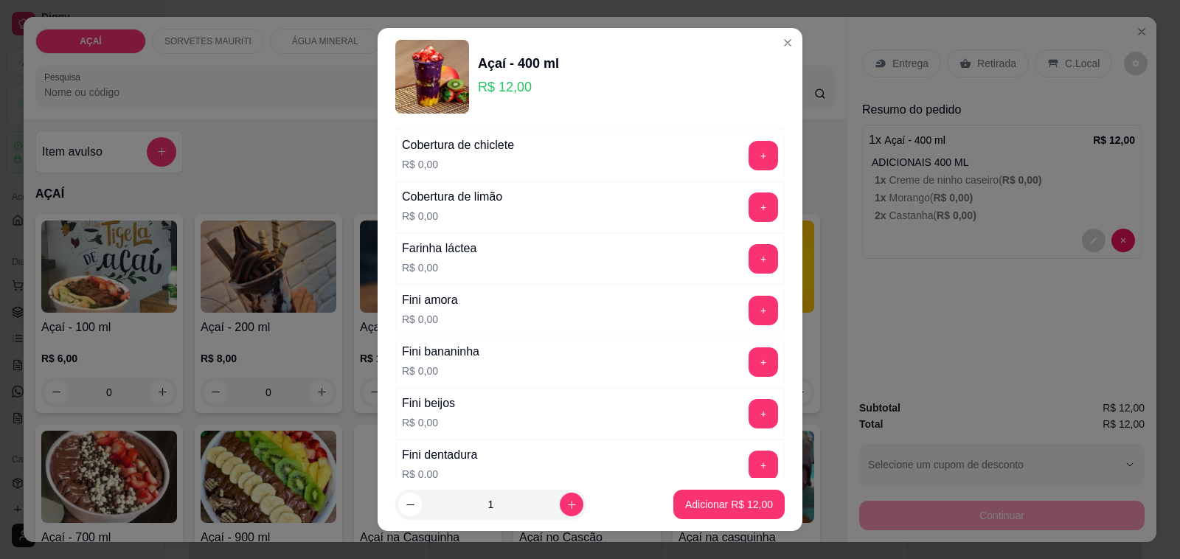
scroll to position [968, 0]
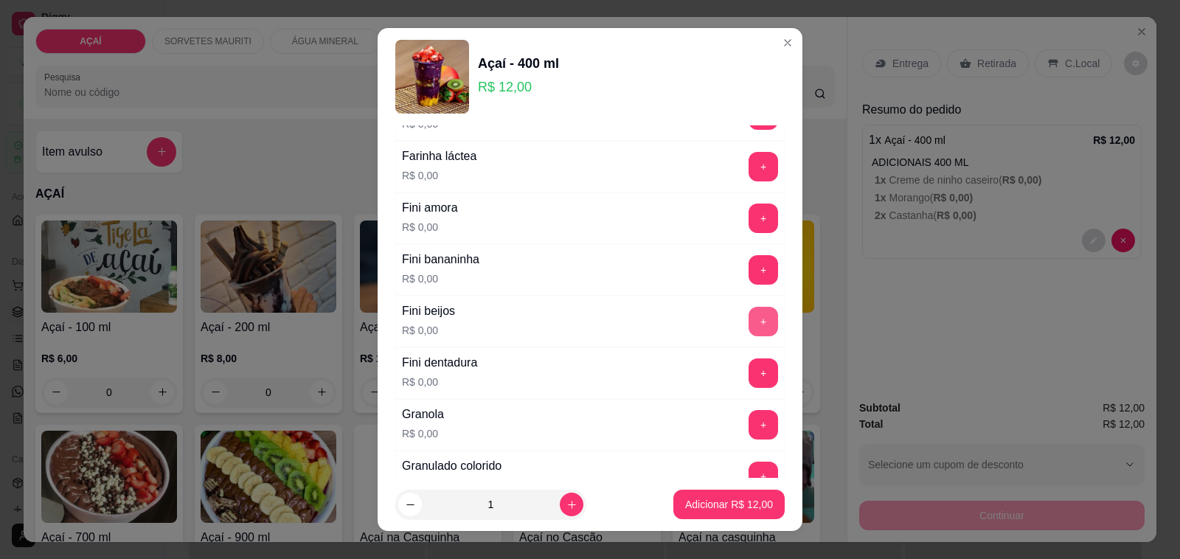
click at [748, 319] on button "+" at bounding box center [762, 321] width 29 height 29
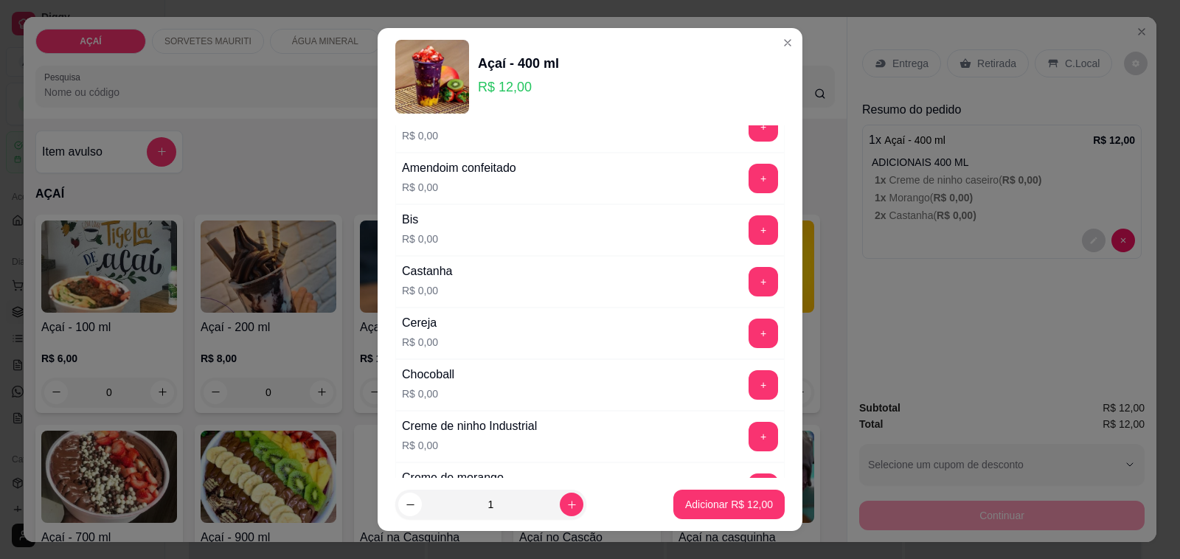
scroll to position [46, 0]
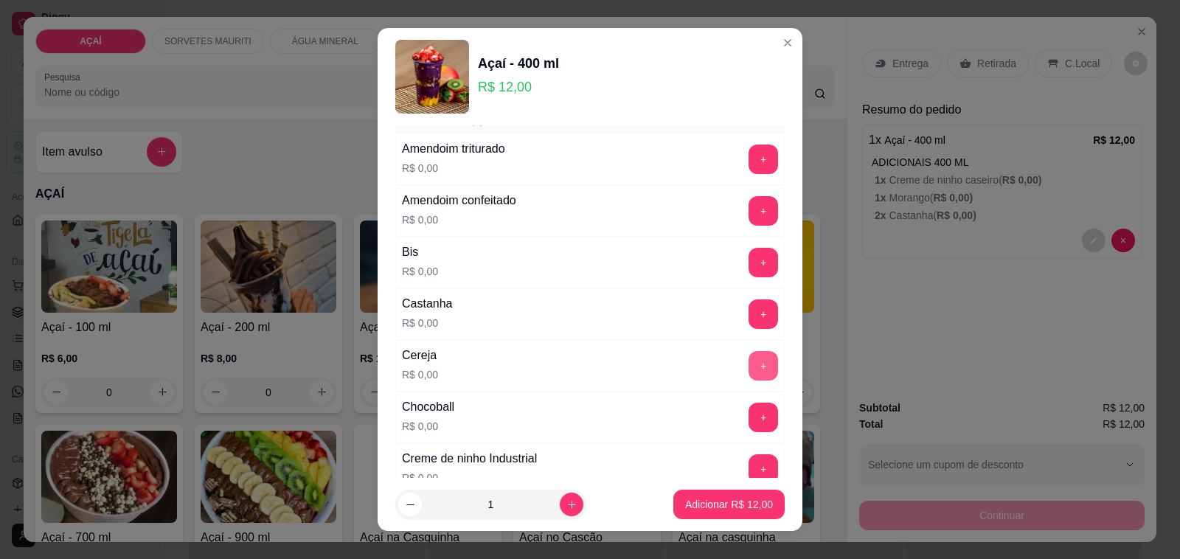
click at [748, 358] on button "+" at bounding box center [762, 365] width 29 height 29
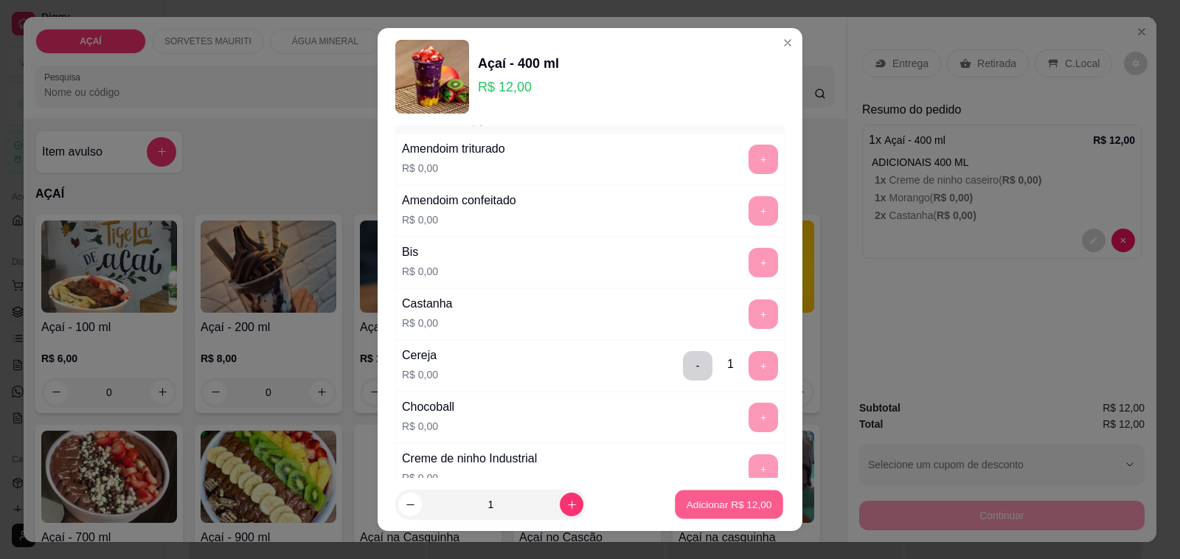
click at [700, 509] on p "Adicionar R$ 12,00" at bounding box center [729, 504] width 86 height 14
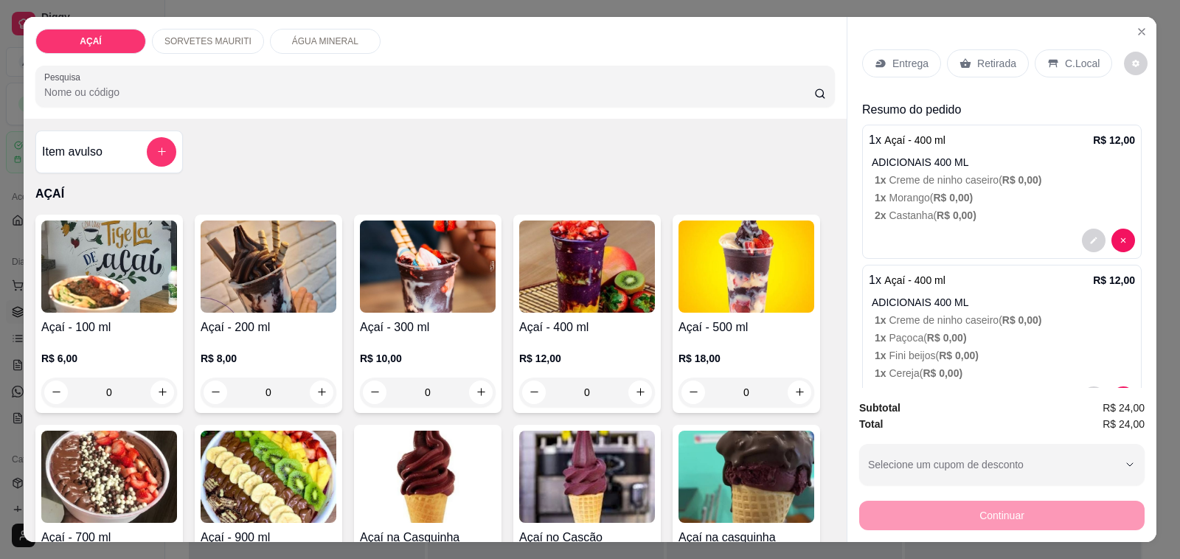
click at [900, 58] on p "Entrega" at bounding box center [910, 63] width 36 height 15
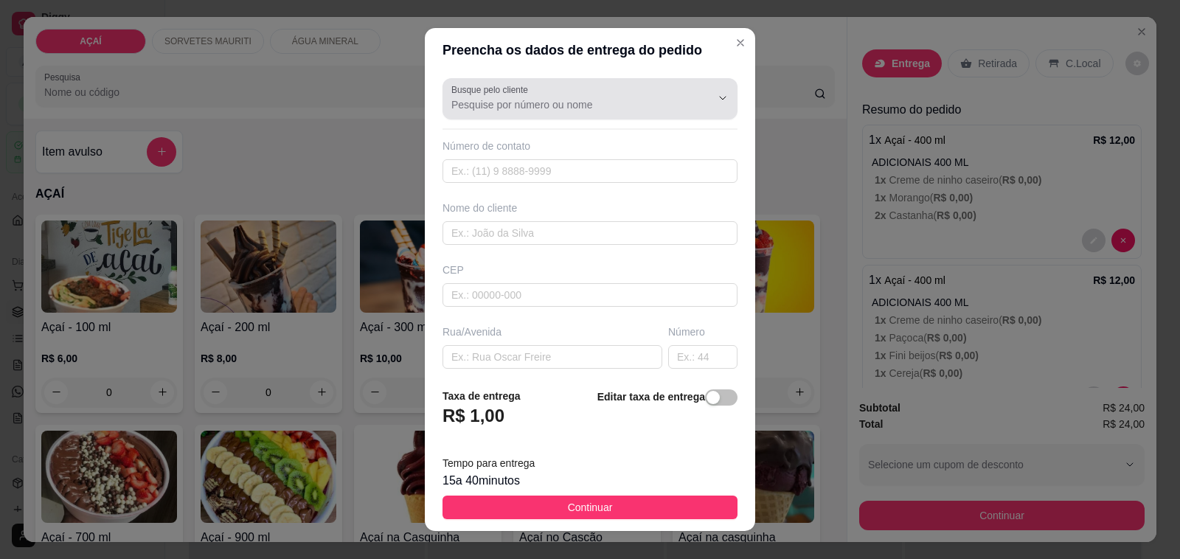
click at [509, 109] on input "Busque pelo cliente" at bounding box center [569, 104] width 236 height 15
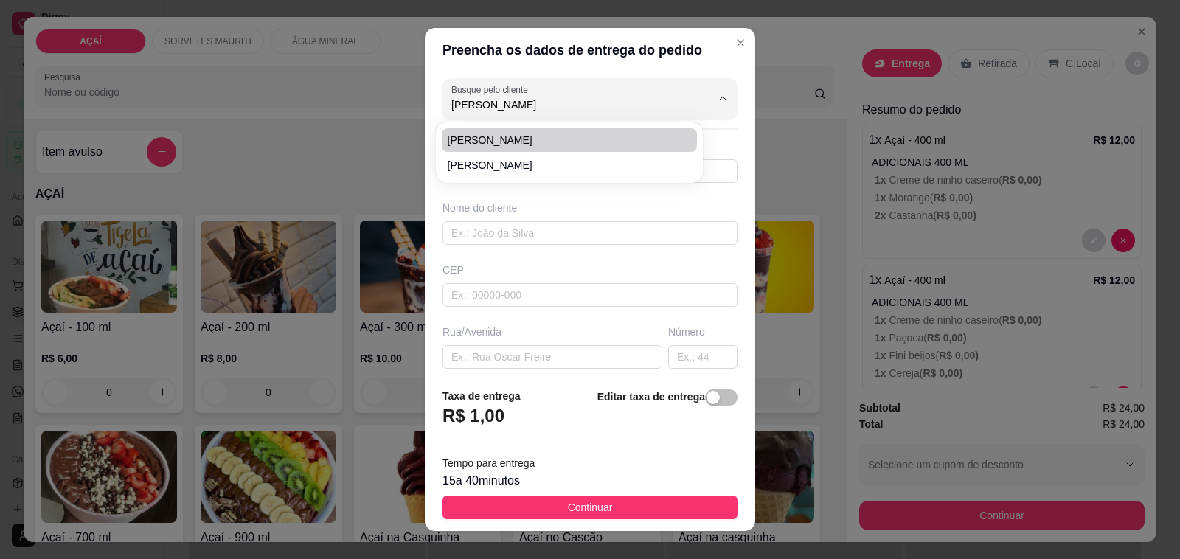
click at [503, 133] on span "ana ritir" at bounding box center [562, 140] width 229 height 15
type input "ana ritir"
type input "8282208581"
type input "ana ritir"
type input "575200000"
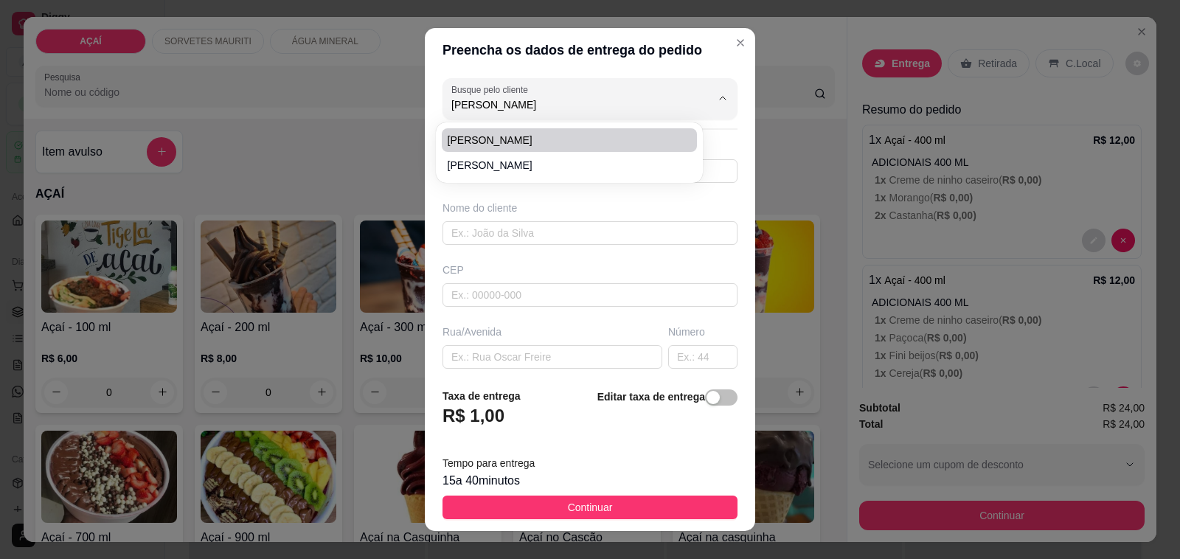
type input "Maravilha"
type input "creche"
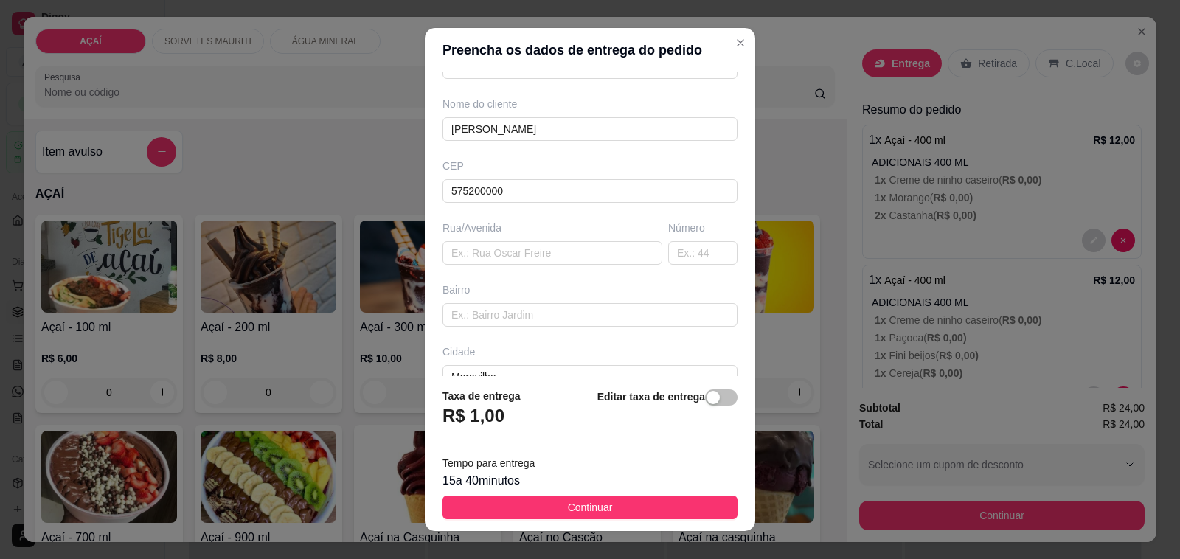
scroll to position [0, 0]
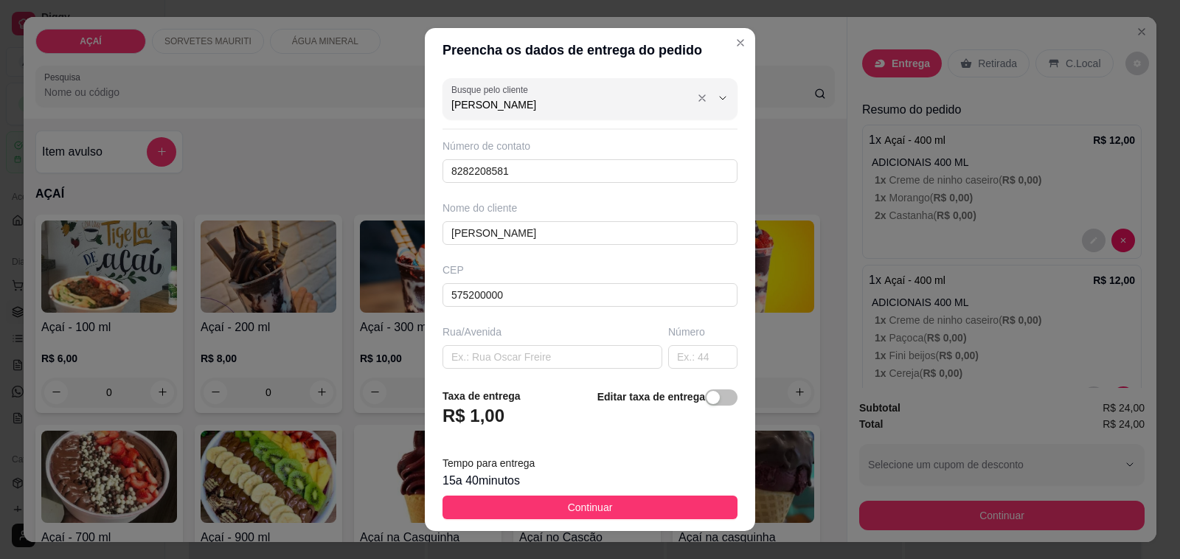
click at [521, 104] on input "ana ritir" at bounding box center [569, 104] width 236 height 15
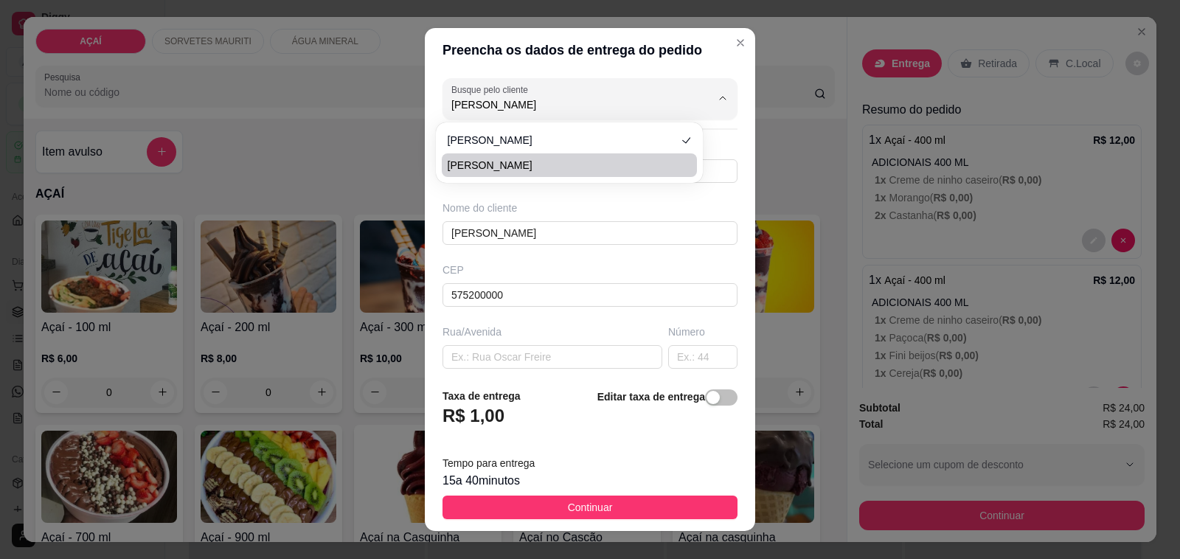
click at [510, 158] on span "ANA RITIR" at bounding box center [562, 165] width 229 height 15
type input "ANA RITIR"
type input "82982208581"
type input "ANA RITIR"
type input "57520000"
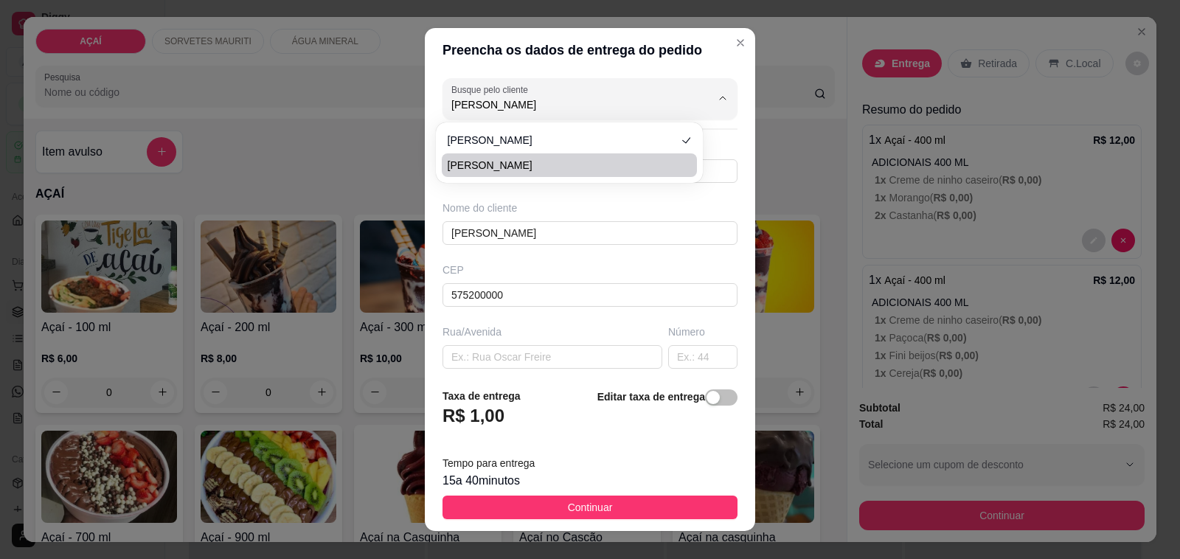
type input "PRACA DOS BRINQUEDOS"
type input "0"
type input "CENTRO"
type input "VIZINHO A CASA DA ESQUINA DE RODRIGO TRINDADE"
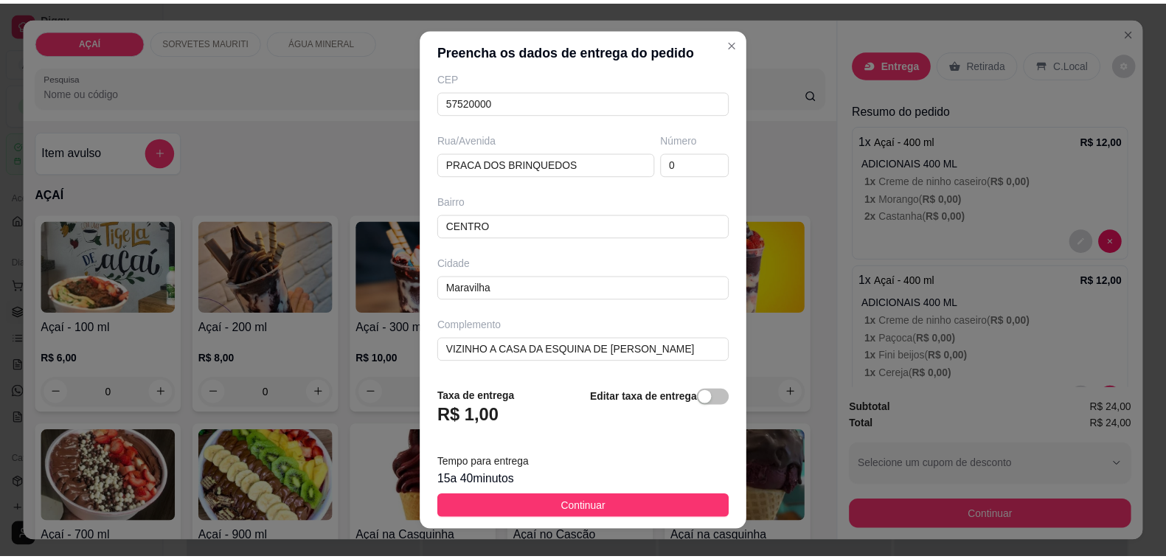
scroll to position [195, 0]
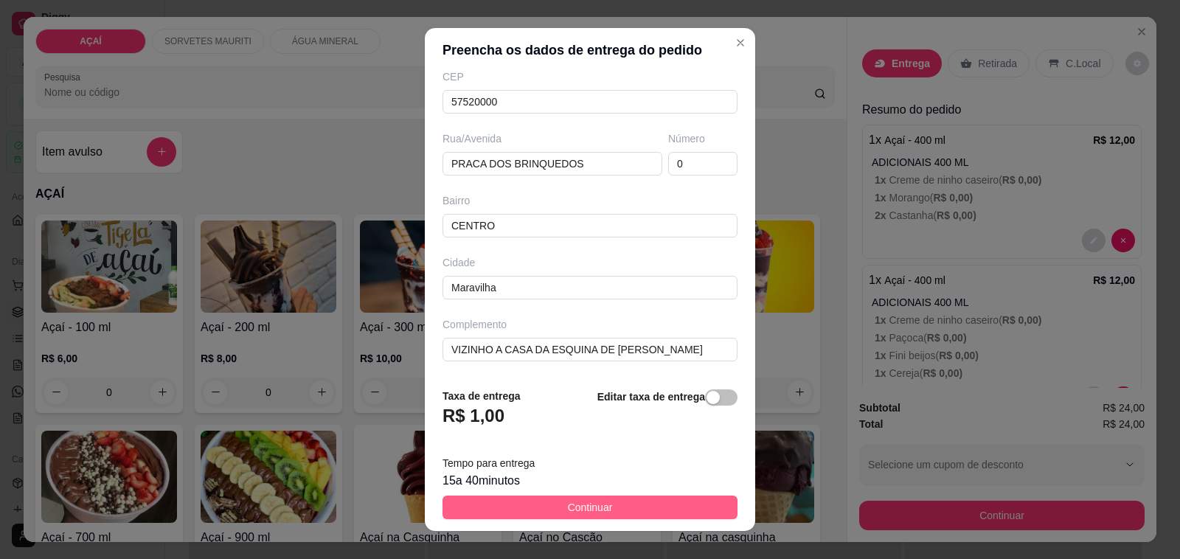
click at [610, 510] on button "Continuar" at bounding box center [589, 508] width 295 height 24
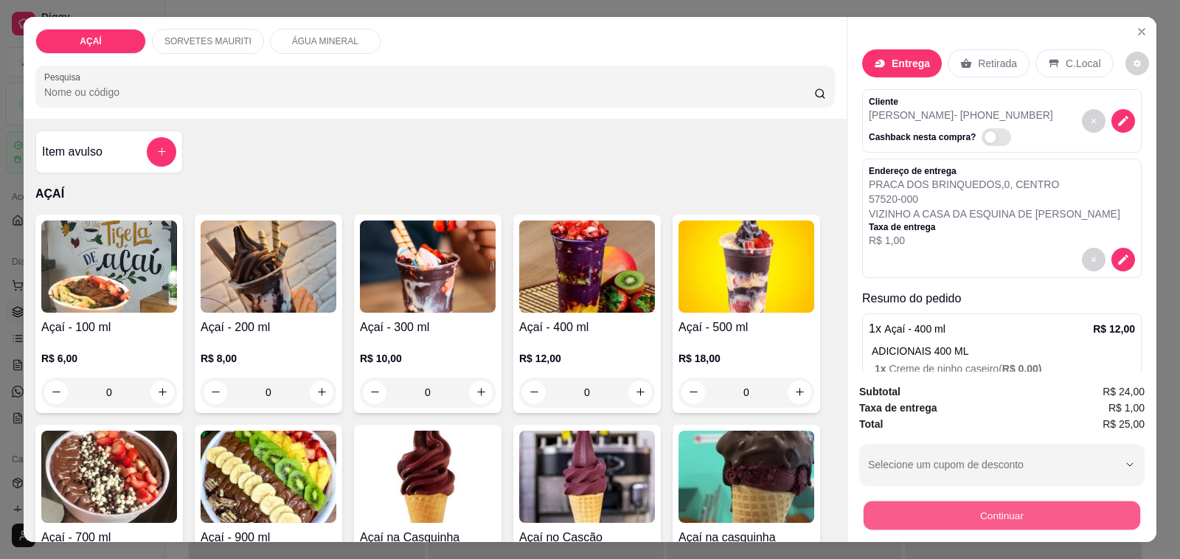
click at [902, 501] on button "Continuar" at bounding box center [1001, 515] width 277 height 29
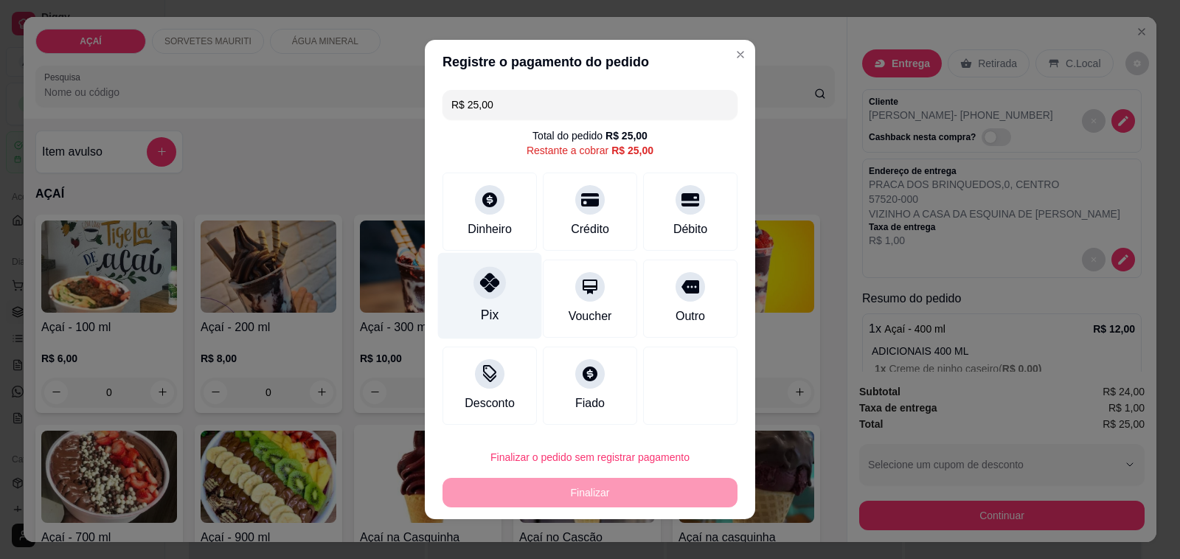
click at [515, 285] on div "Pix" at bounding box center [490, 296] width 104 height 86
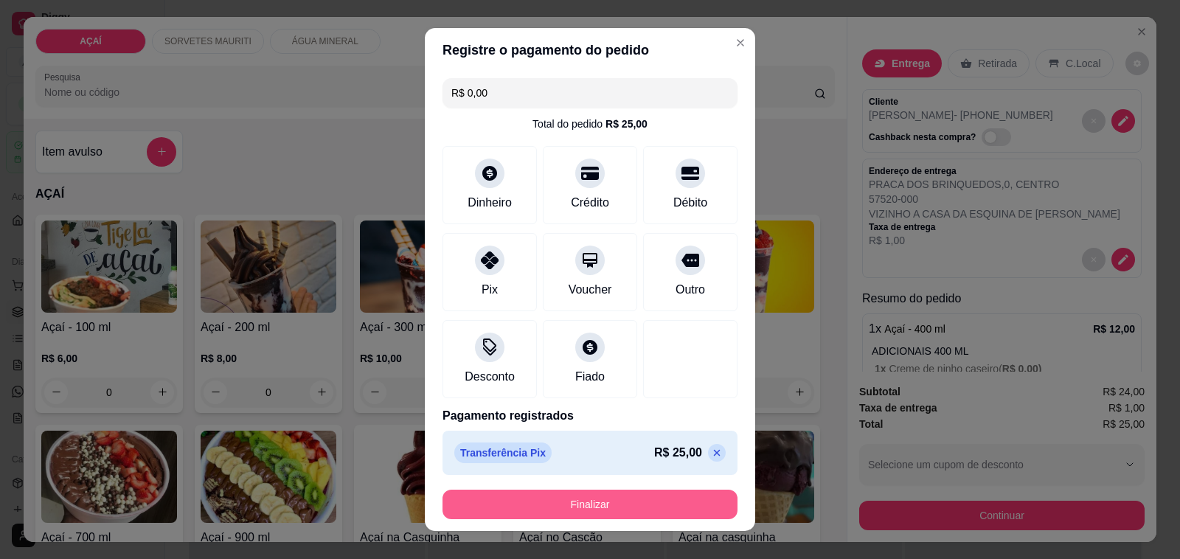
click at [574, 502] on button "Finalizar" at bounding box center [589, 504] width 295 height 29
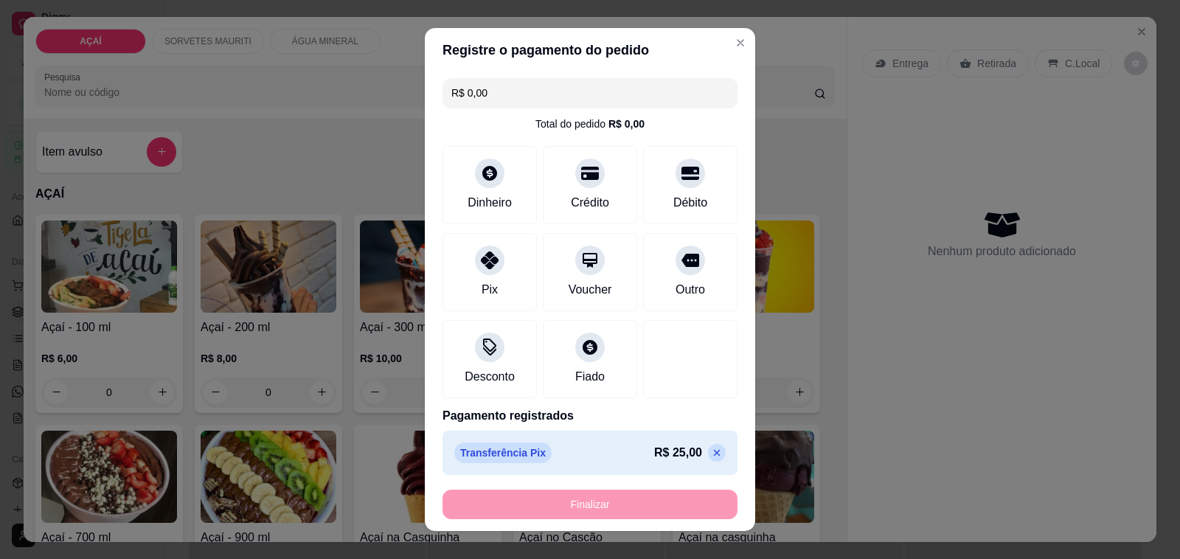
type input "-R$ 25,00"
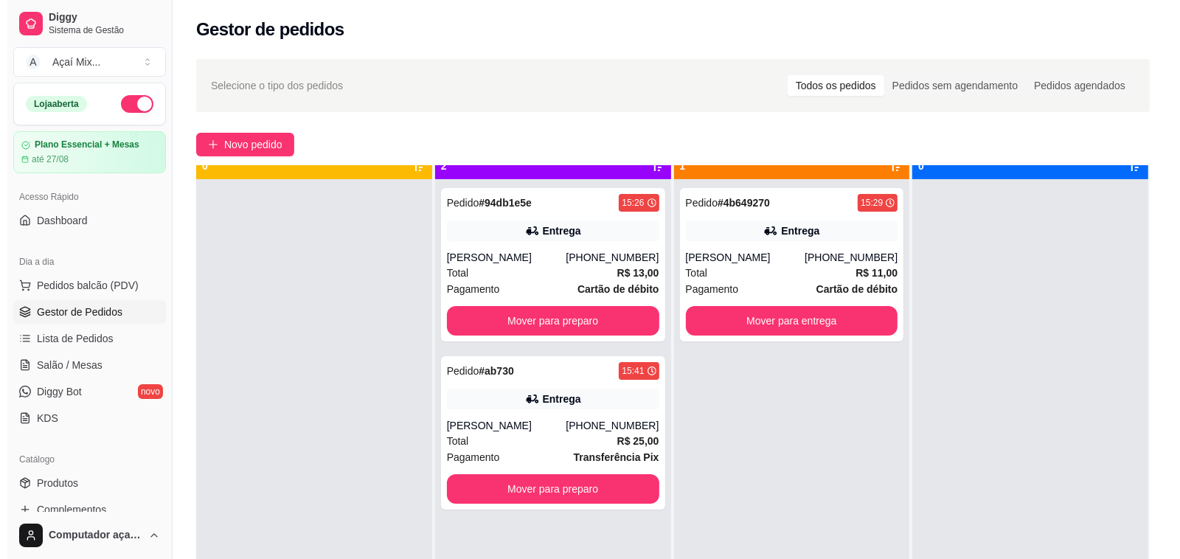
scroll to position [41, 0]
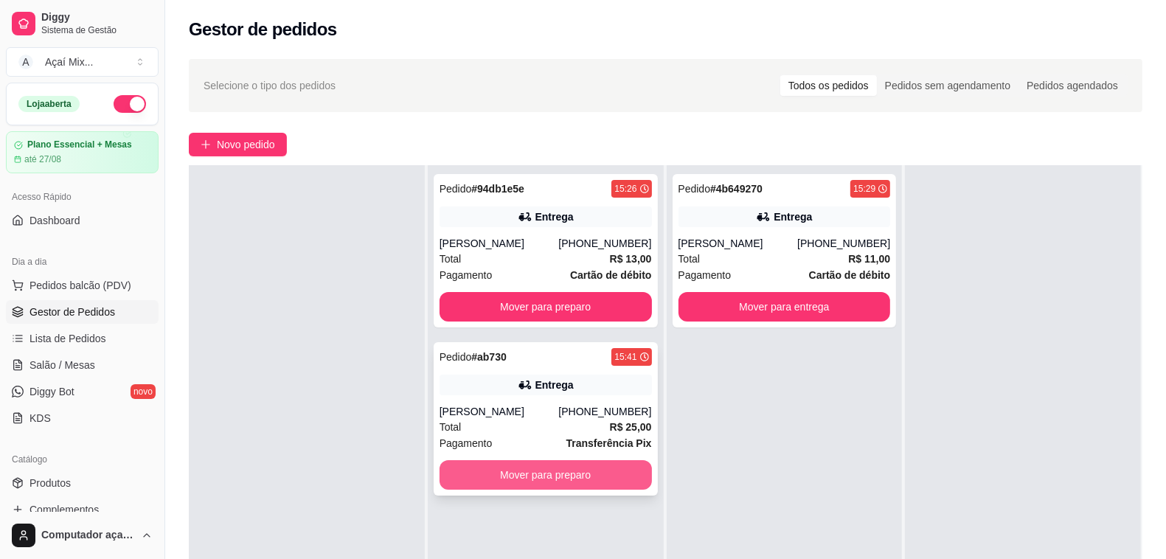
click at [586, 473] on button "Mover para preparo" at bounding box center [545, 474] width 212 height 29
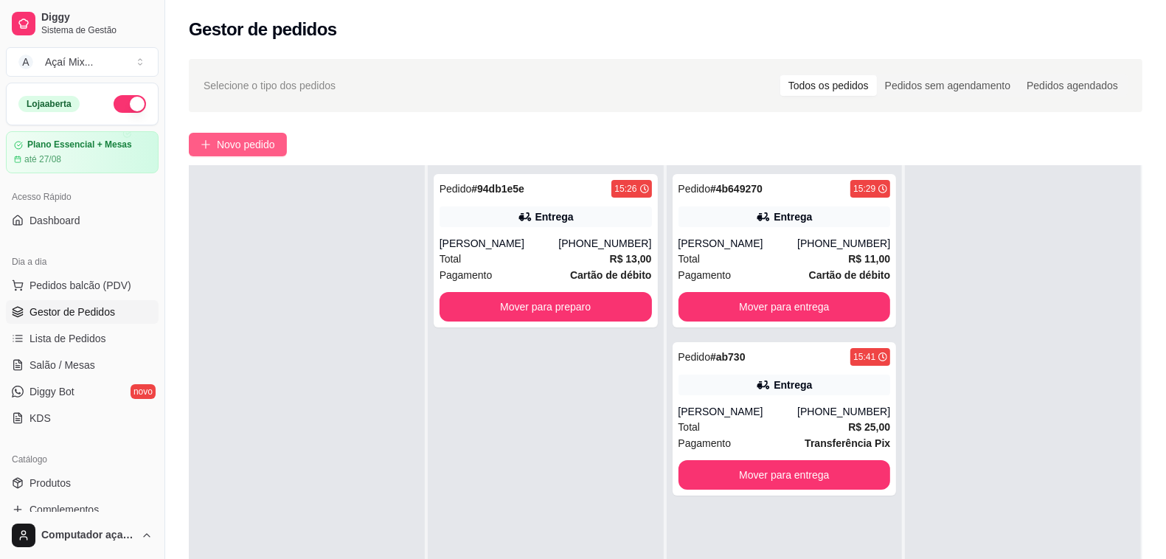
click at [225, 149] on span "Novo pedido" at bounding box center [246, 144] width 58 height 16
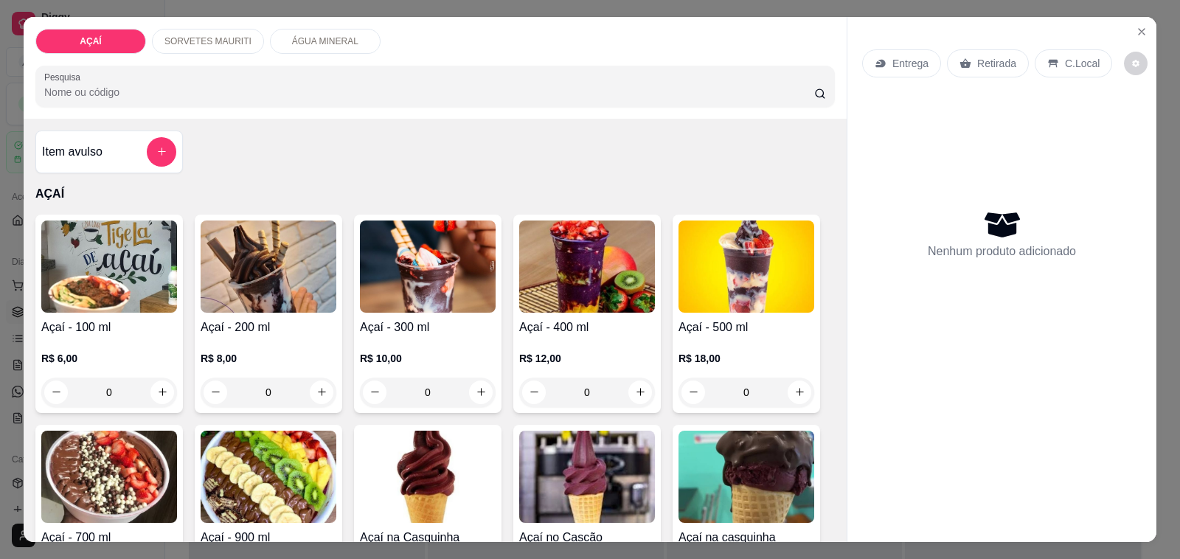
click at [417, 274] on img at bounding box center [428, 266] width 136 height 92
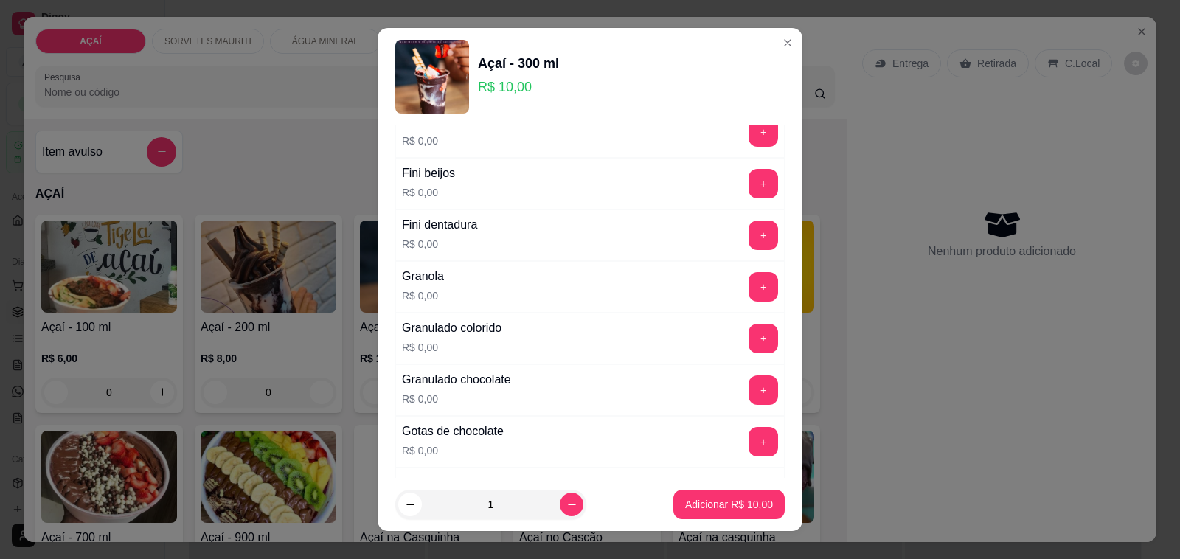
scroll to position [922, 0]
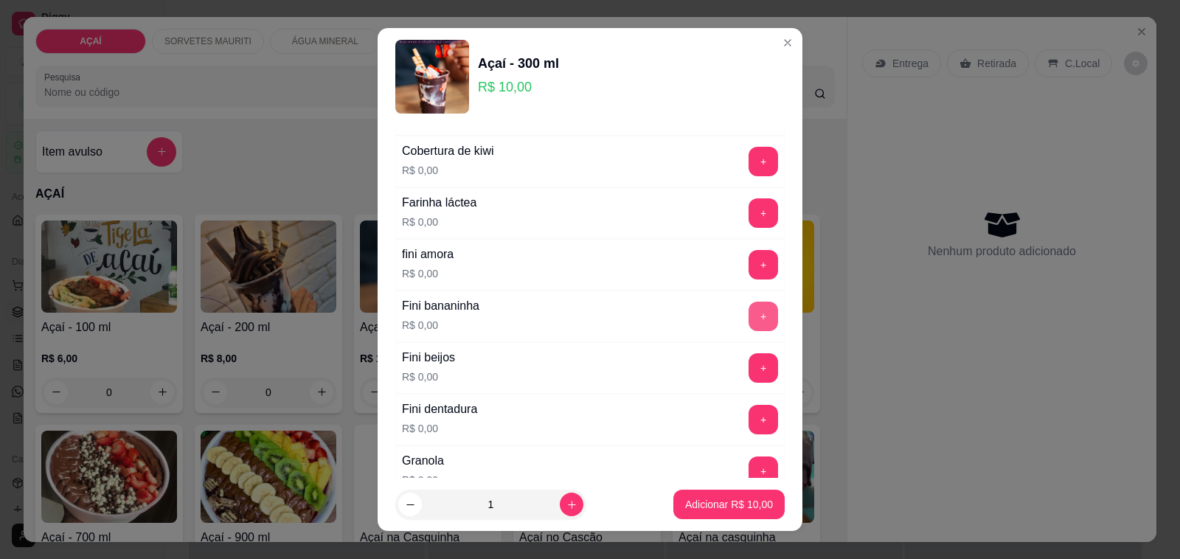
click at [748, 323] on button "+" at bounding box center [762, 316] width 29 height 29
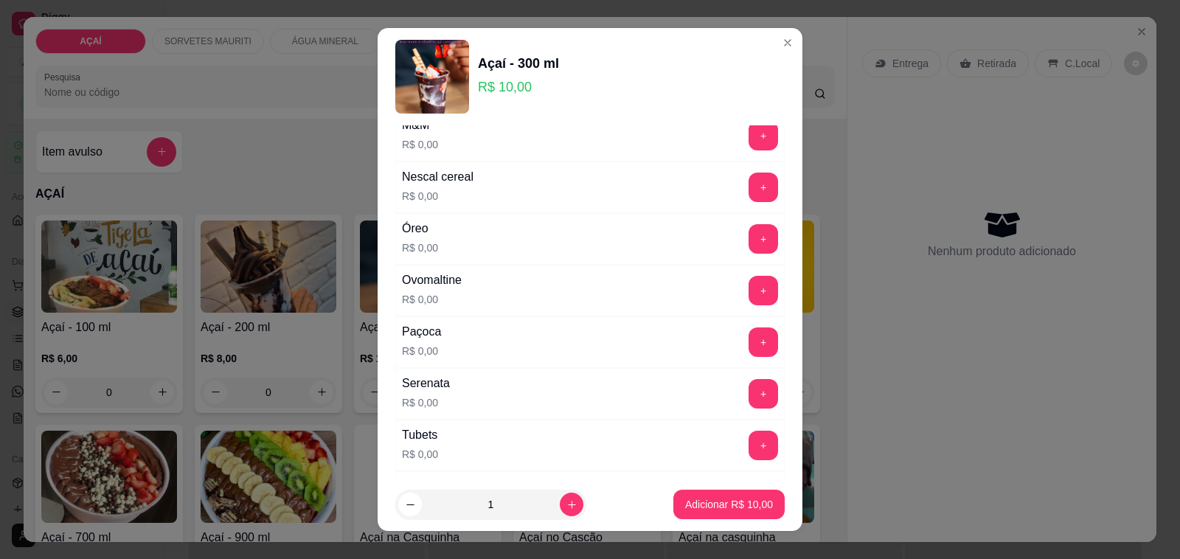
scroll to position [1383, 0]
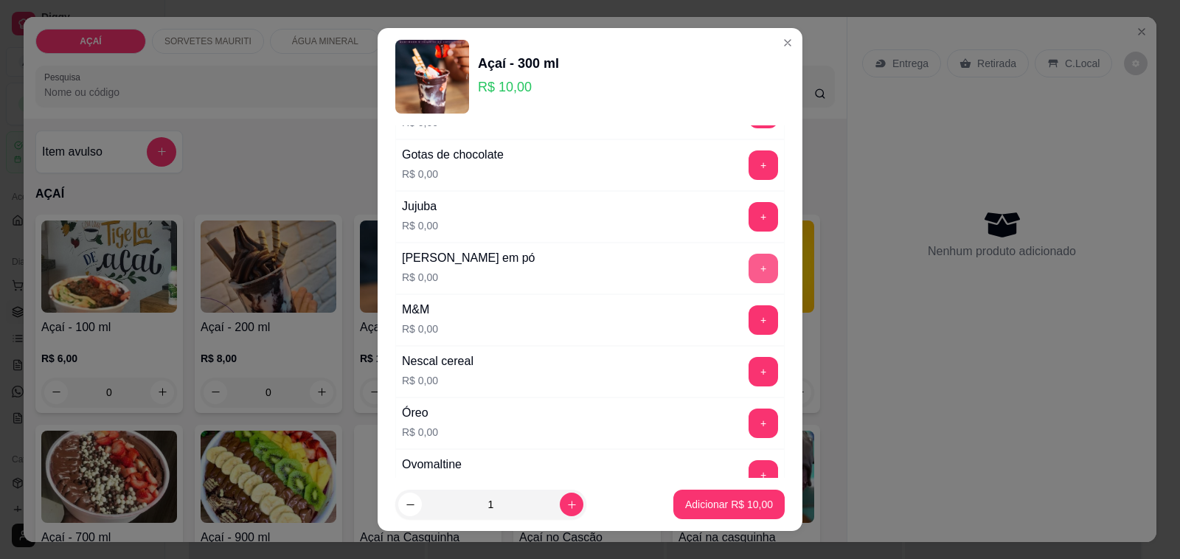
click at [748, 275] on button "+" at bounding box center [762, 268] width 29 height 29
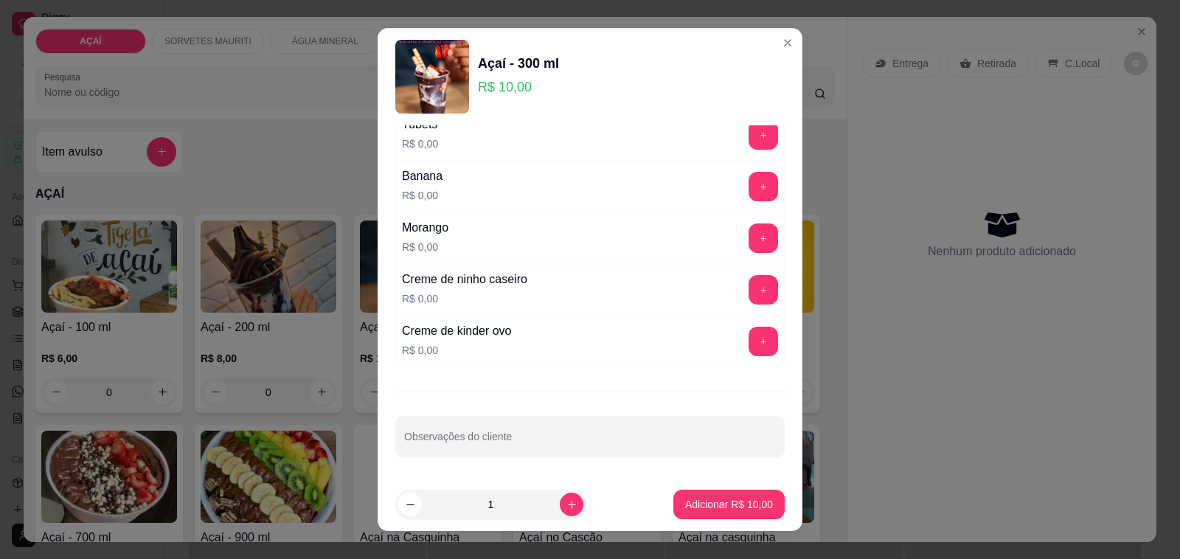
scroll to position [1890, 0]
click at [748, 288] on button "+" at bounding box center [762, 289] width 29 height 29
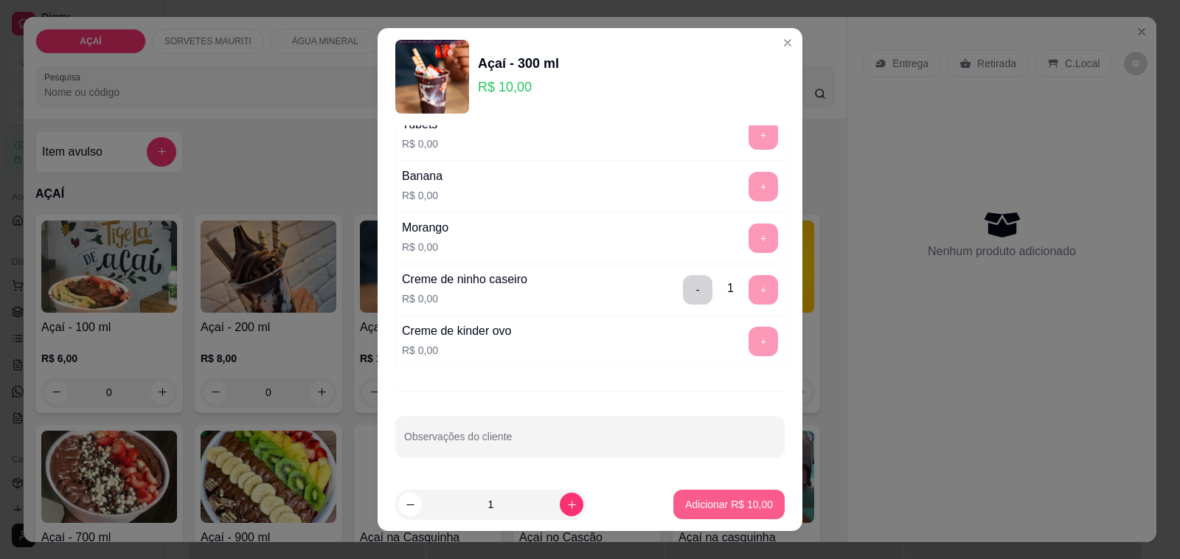
click at [717, 509] on p "Adicionar R$ 10,00" at bounding box center [729, 504] width 88 height 15
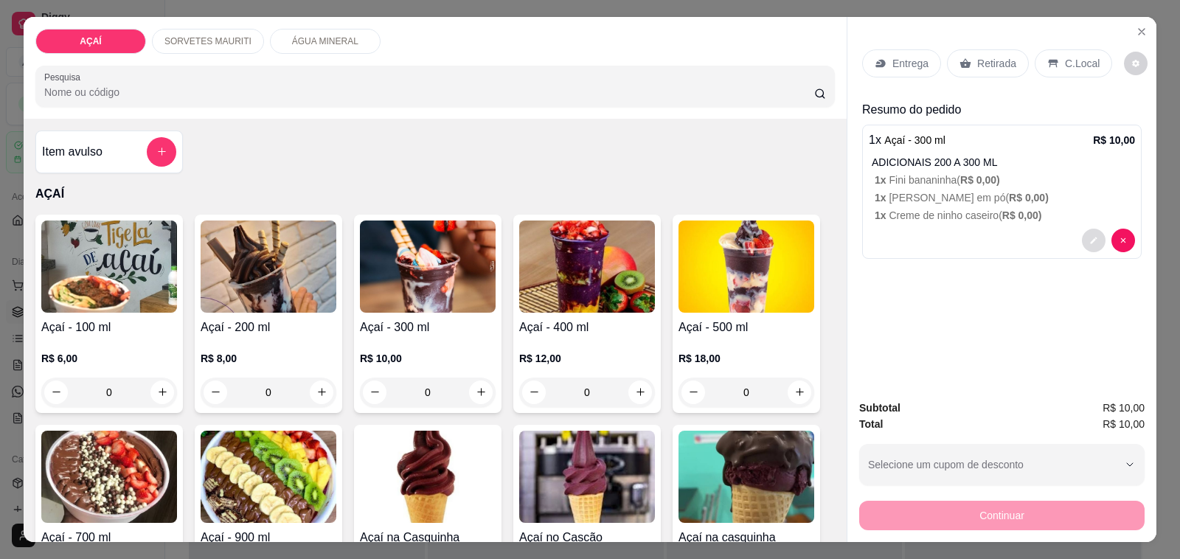
click at [1091, 229] on button "decrease-product-quantity" at bounding box center [1094, 241] width 24 height 24
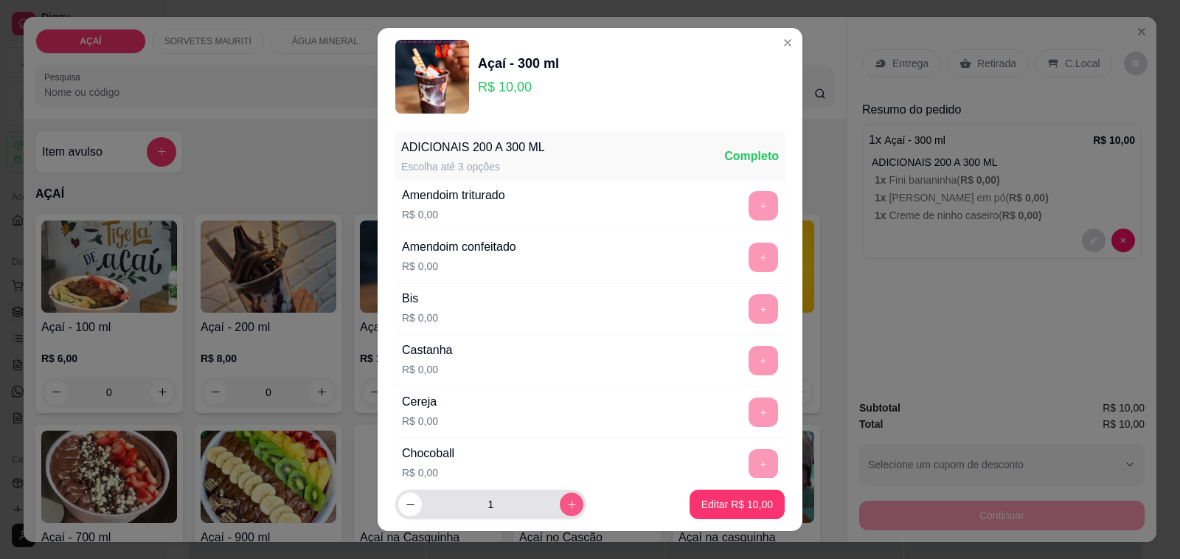
click at [560, 496] on button "increase-product-quantity" at bounding box center [572, 505] width 24 height 24
type input "2"
click at [712, 510] on p "Editar R$ 20,00" at bounding box center [736, 504] width 69 height 14
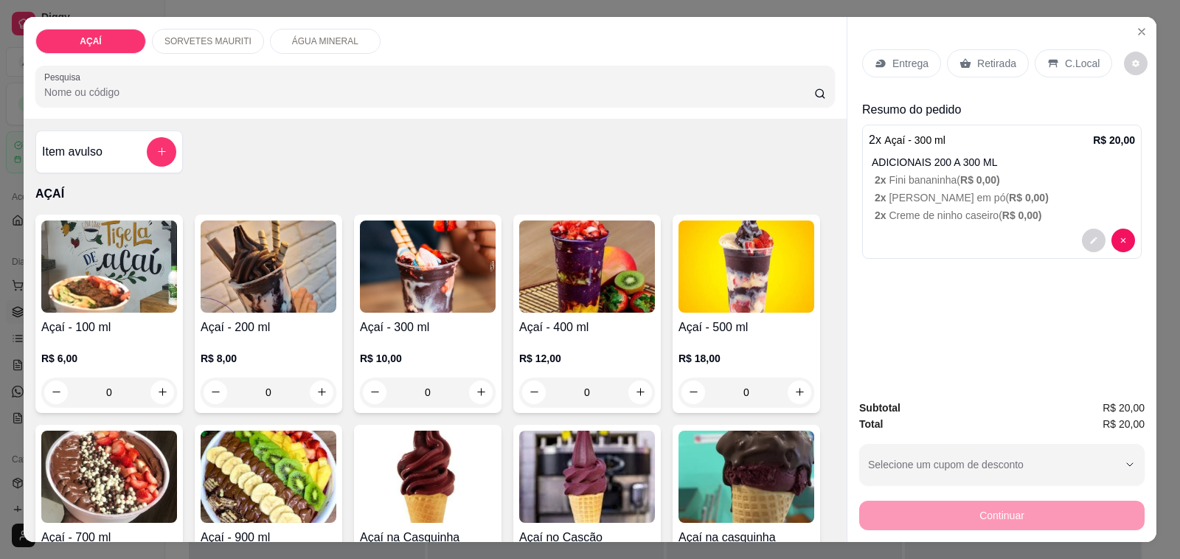
click at [889, 66] on div "Entrega" at bounding box center [901, 63] width 79 height 28
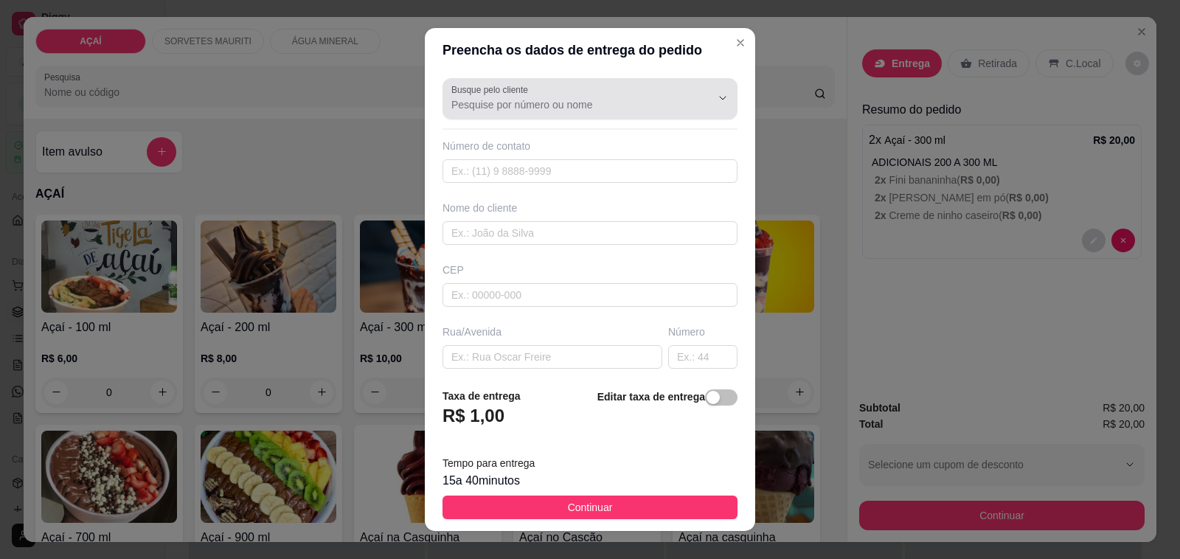
click at [608, 84] on div at bounding box center [589, 98] width 277 height 29
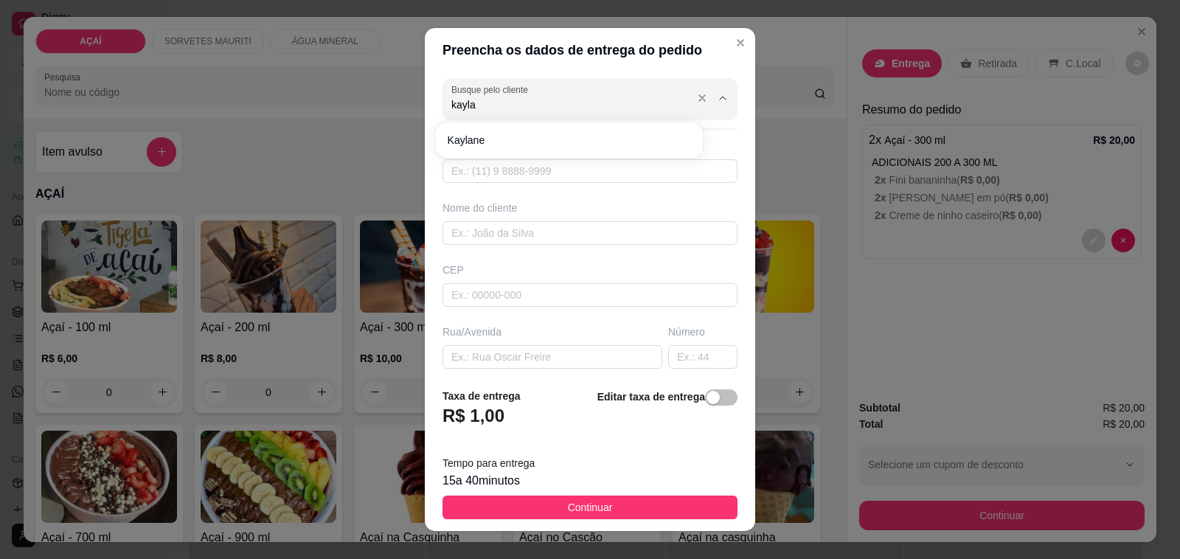
type input "kaylan"
click at [594, 226] on input "text" at bounding box center [589, 233] width 295 height 24
click at [565, 157] on div "Número de contato" at bounding box center [589, 161] width 295 height 44
click at [564, 153] on div "Número de contato" at bounding box center [589, 146] width 295 height 15
click at [564, 141] on div "Número de contato" at bounding box center [589, 146] width 295 height 15
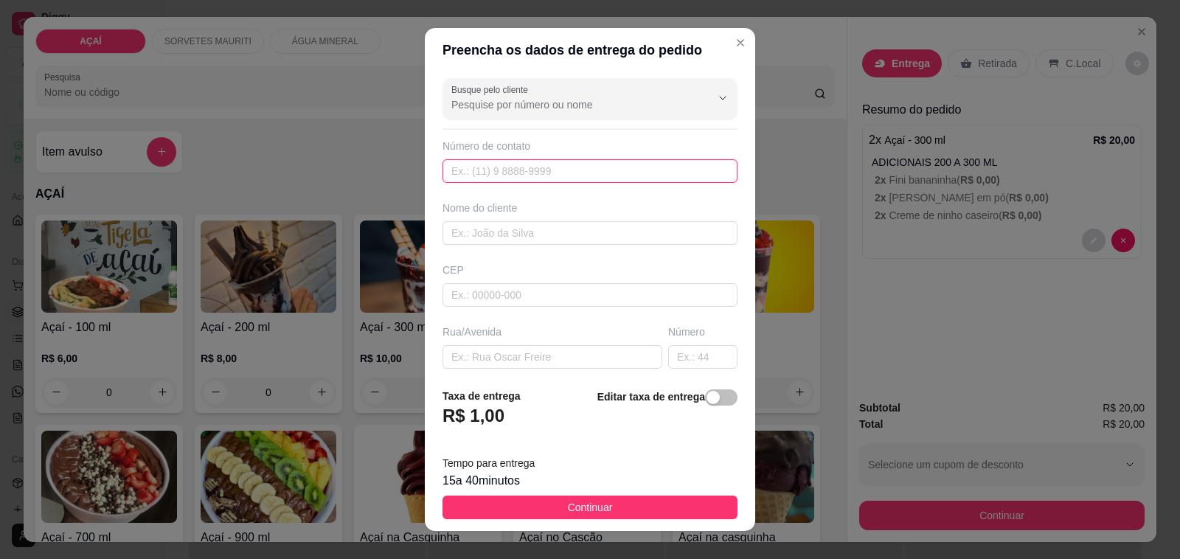
click at [561, 160] on input "text" at bounding box center [589, 171] width 295 height 24
type input "(82) 98185-4538"
click at [565, 236] on input "text" at bounding box center [589, 233] width 295 height 24
type input "kaylan"
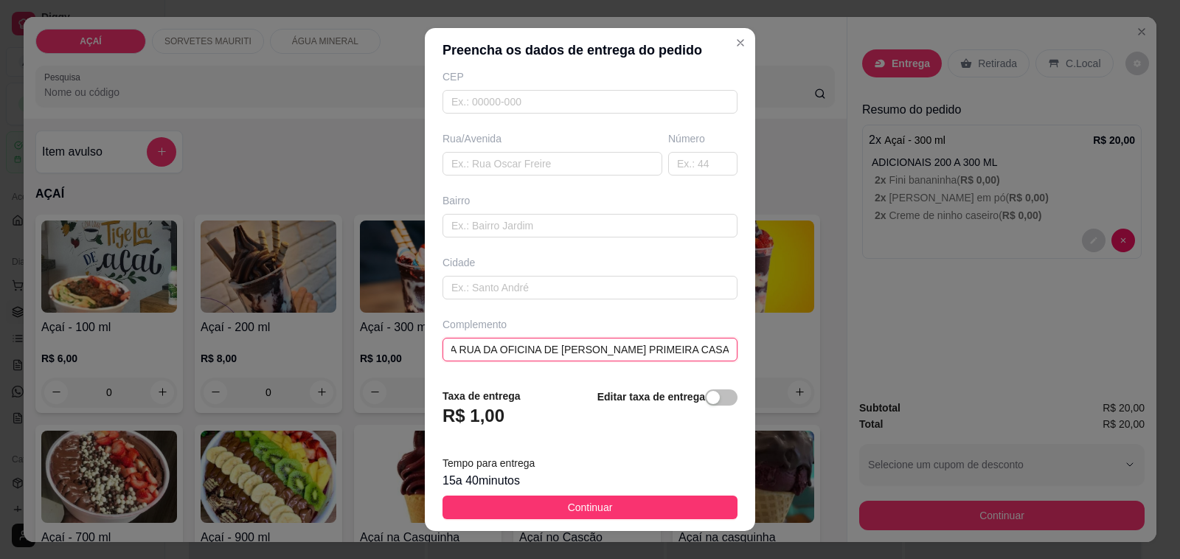
scroll to position [0, 15]
type input "NA RUA DA OFICINA DE RENATO PRIMEIRA CASA DEPOIS"
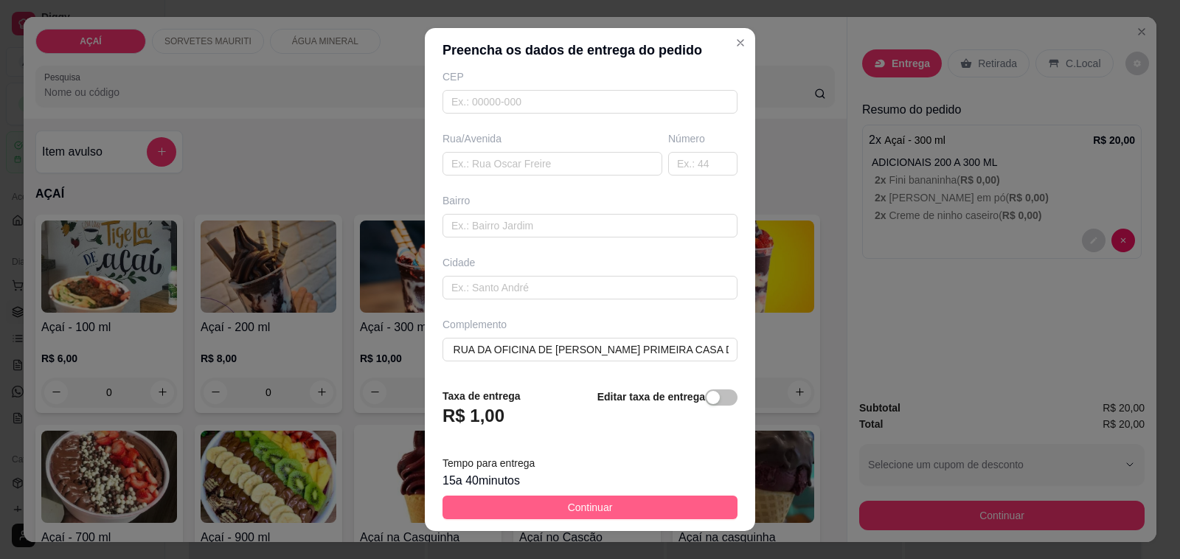
click at [568, 502] on span "Continuar" at bounding box center [590, 507] width 45 height 16
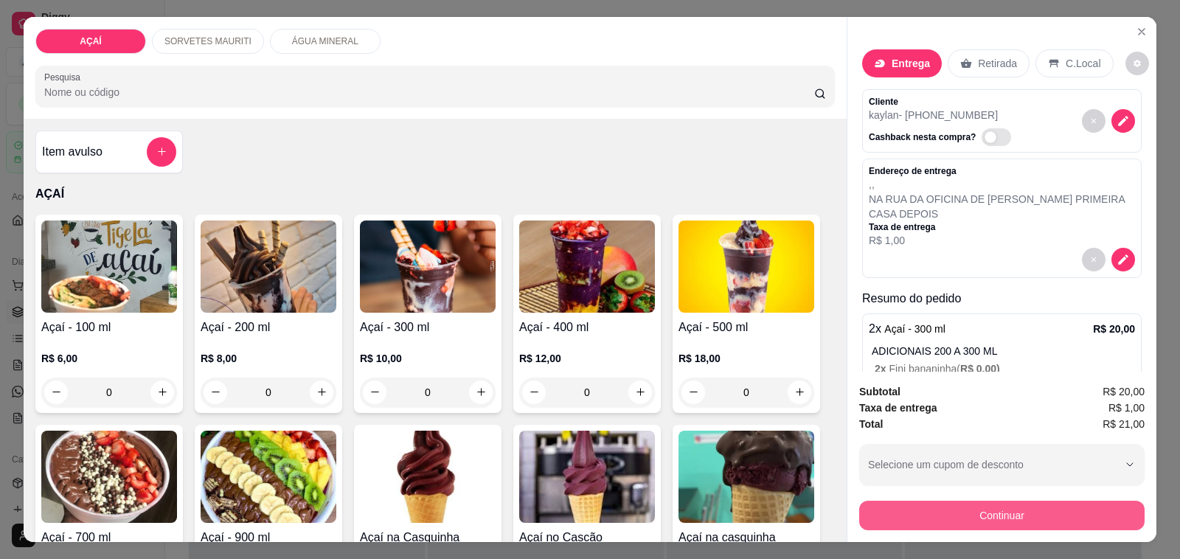
click at [978, 503] on button "Continuar" at bounding box center [1001, 515] width 285 height 29
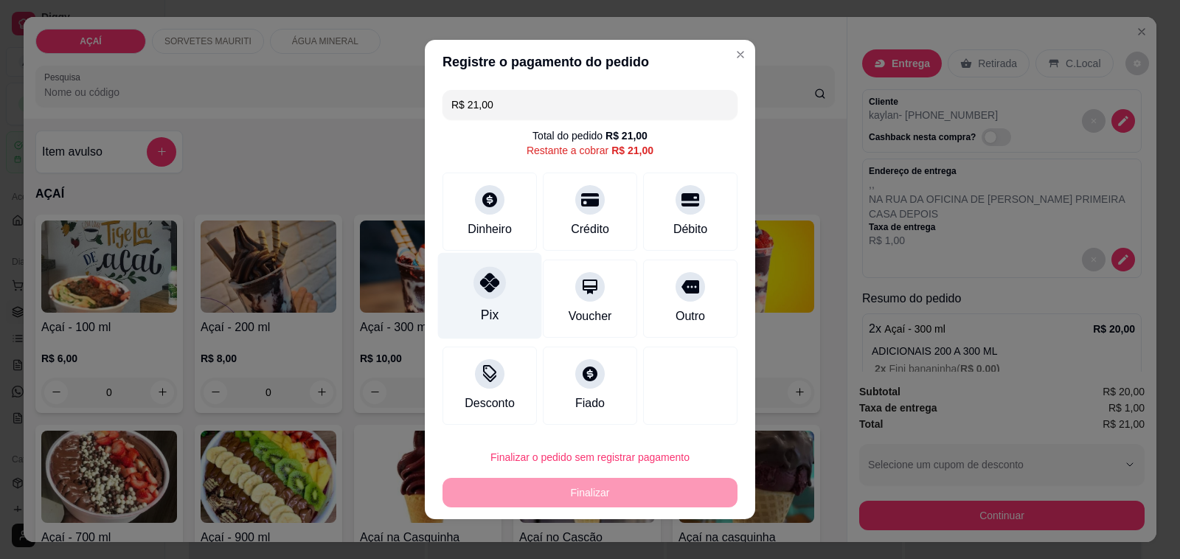
click at [501, 290] on div "Pix" at bounding box center [490, 296] width 104 height 86
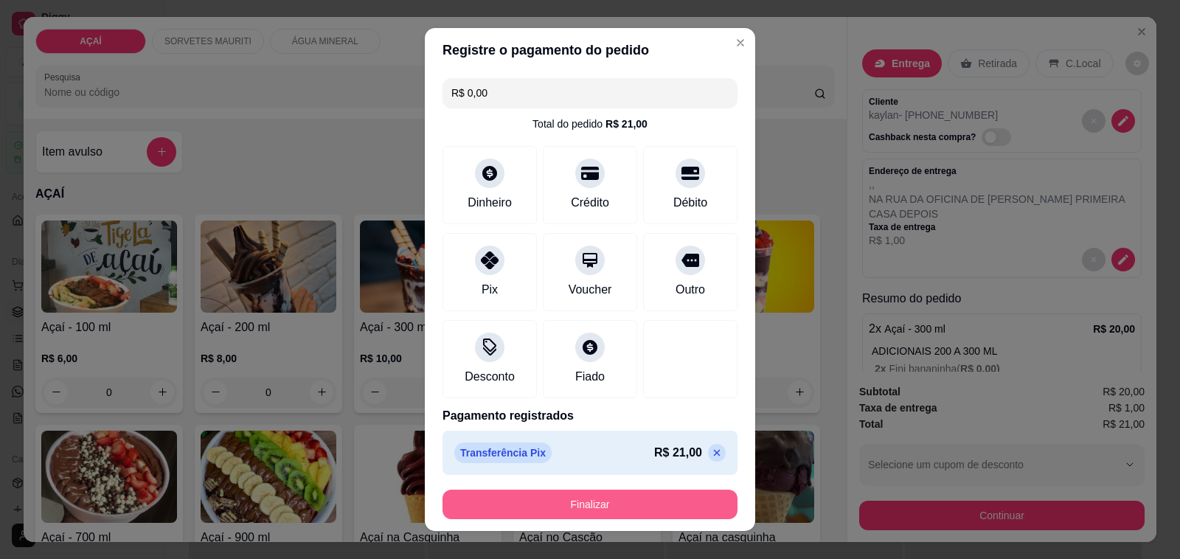
click at [564, 499] on button "Finalizar" at bounding box center [589, 504] width 295 height 29
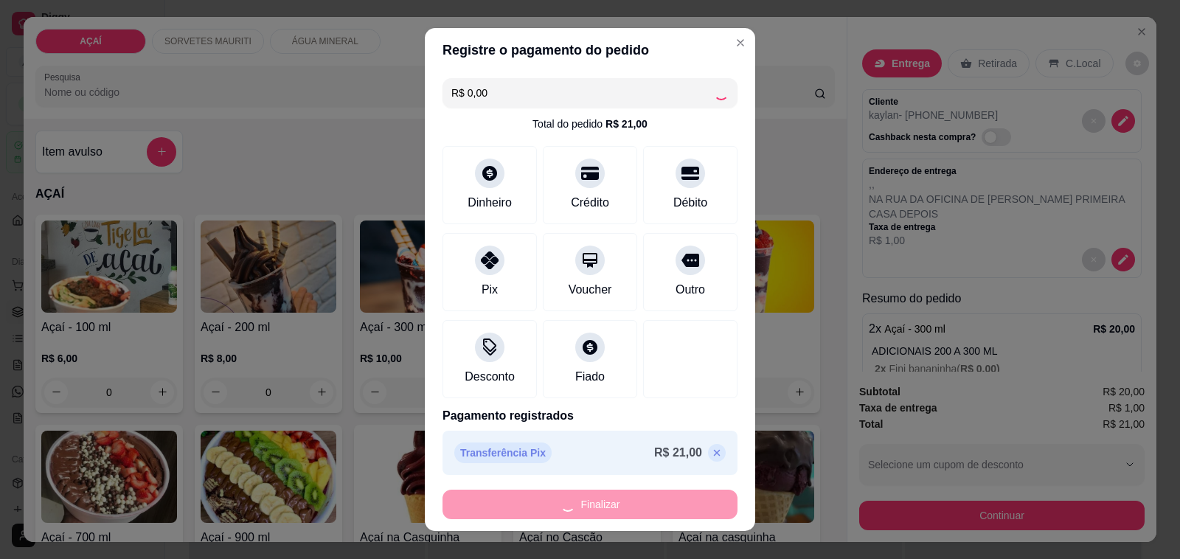
type input "-R$ 21,00"
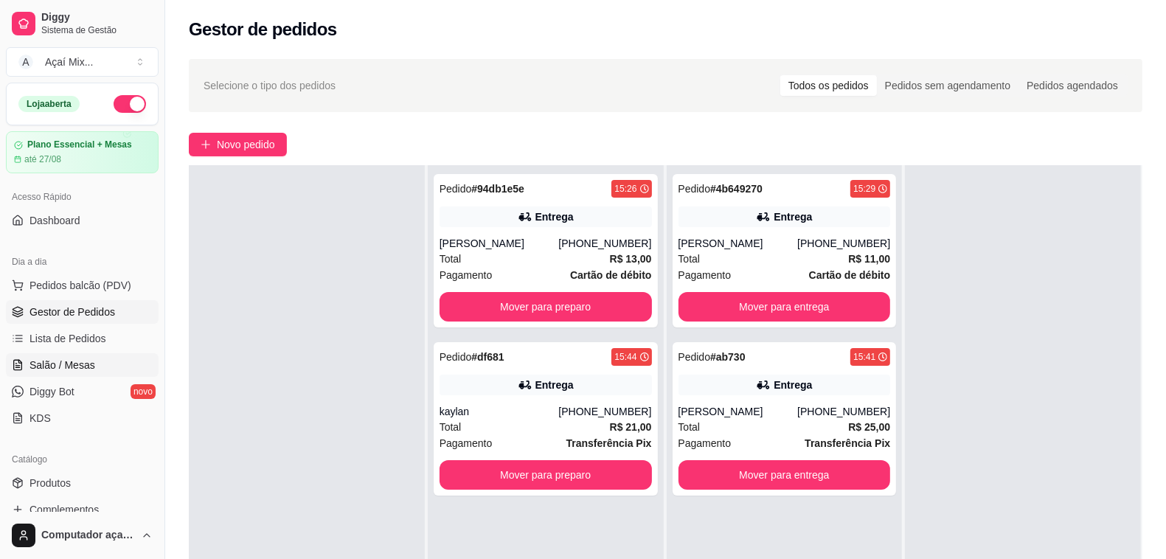
click at [88, 364] on span "Salão / Mesas" at bounding box center [62, 365] width 66 height 15
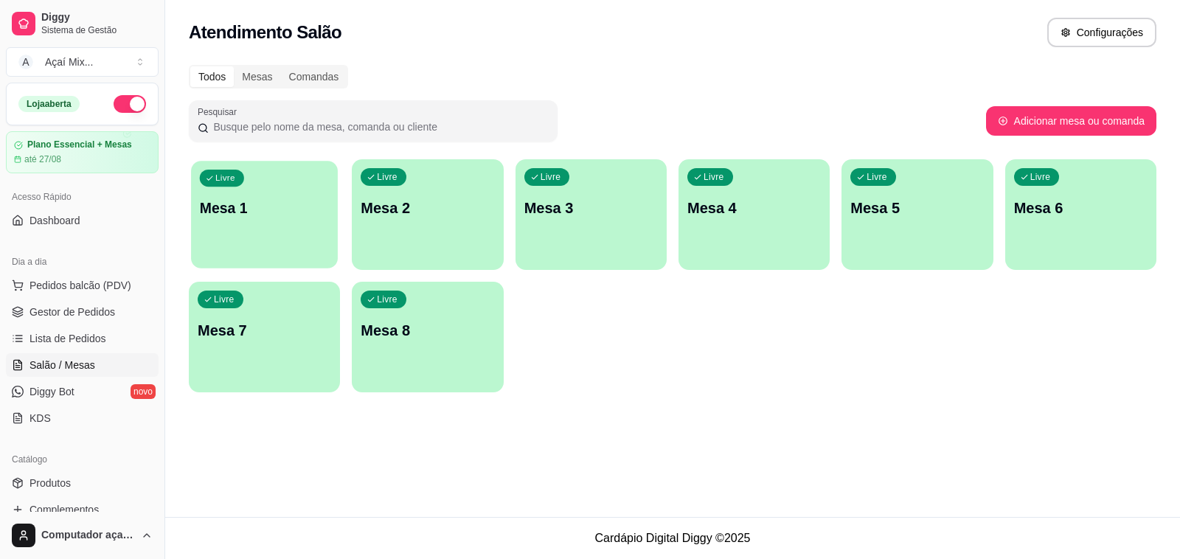
click at [315, 195] on div "Livre Mesa 1" at bounding box center [264, 206] width 147 height 90
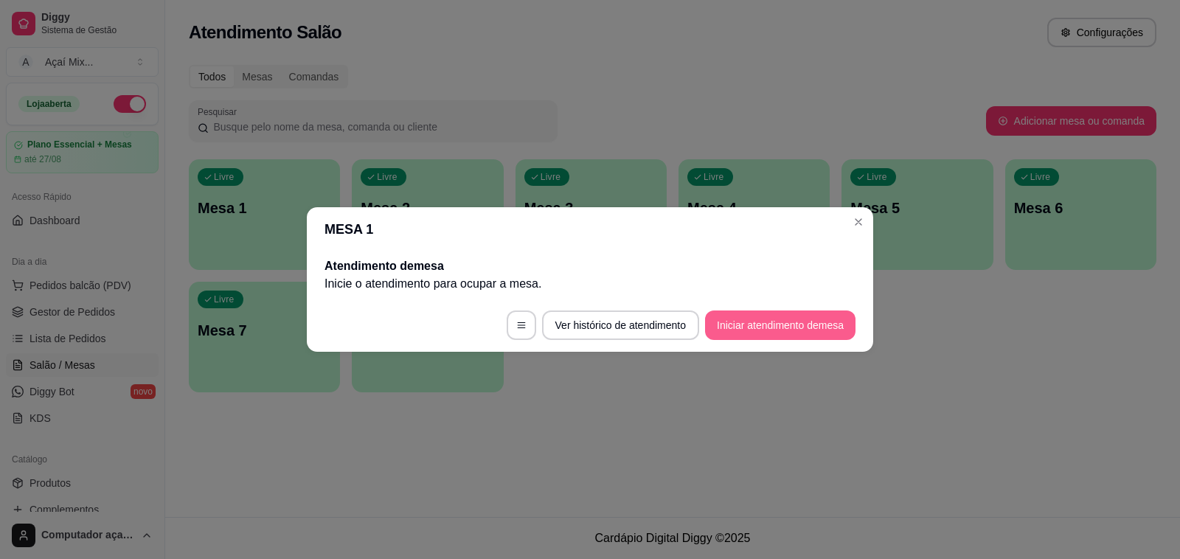
click at [818, 332] on button "Iniciar atendimento de mesa" at bounding box center [780, 324] width 150 height 29
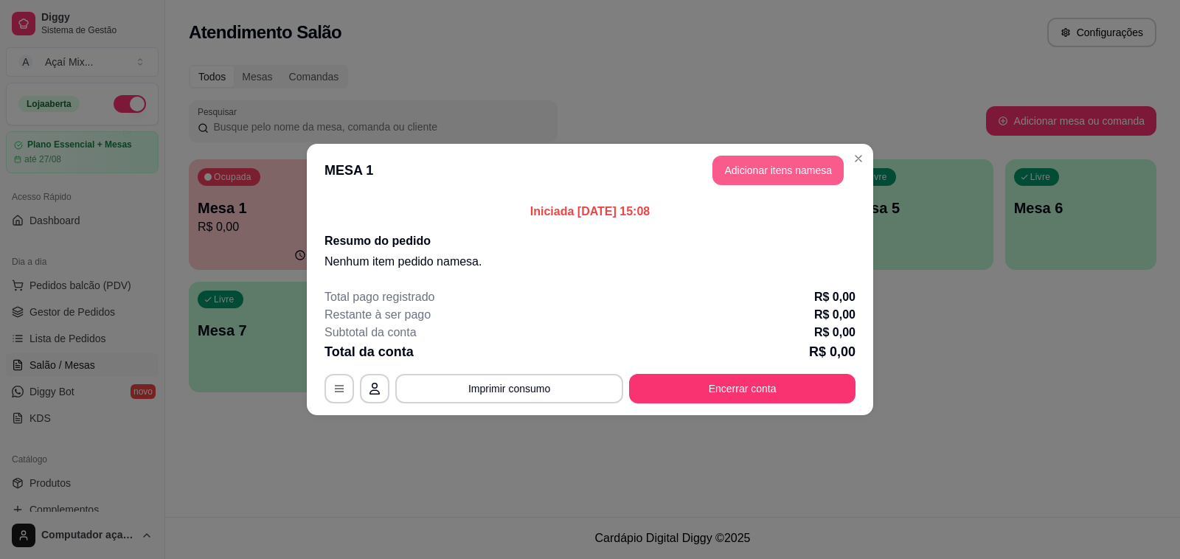
click at [736, 172] on button "Adicionar itens na mesa" at bounding box center [777, 170] width 131 height 29
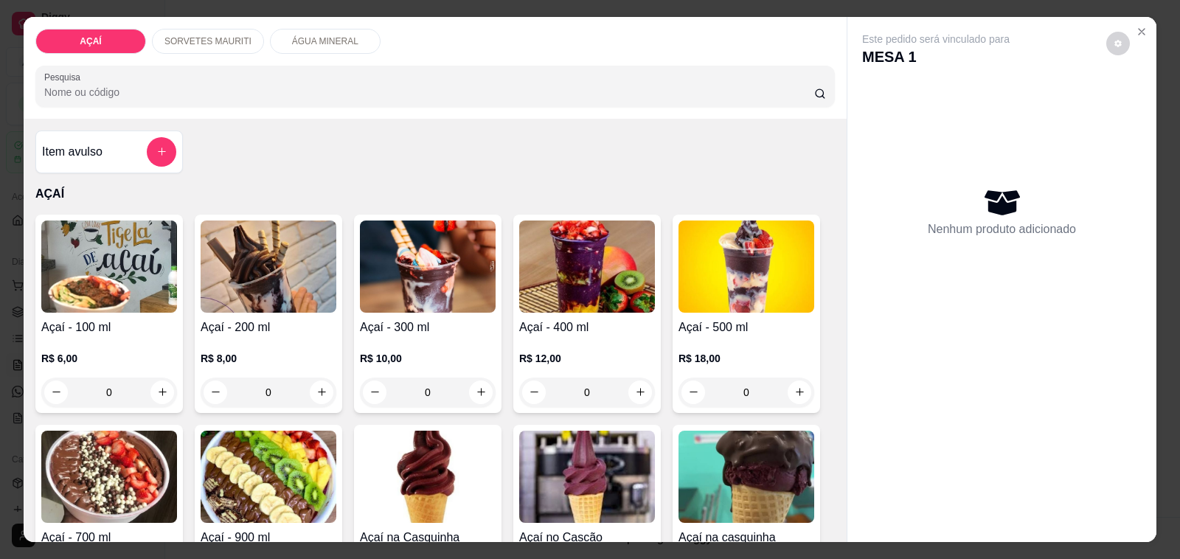
click at [418, 271] on img at bounding box center [428, 266] width 136 height 92
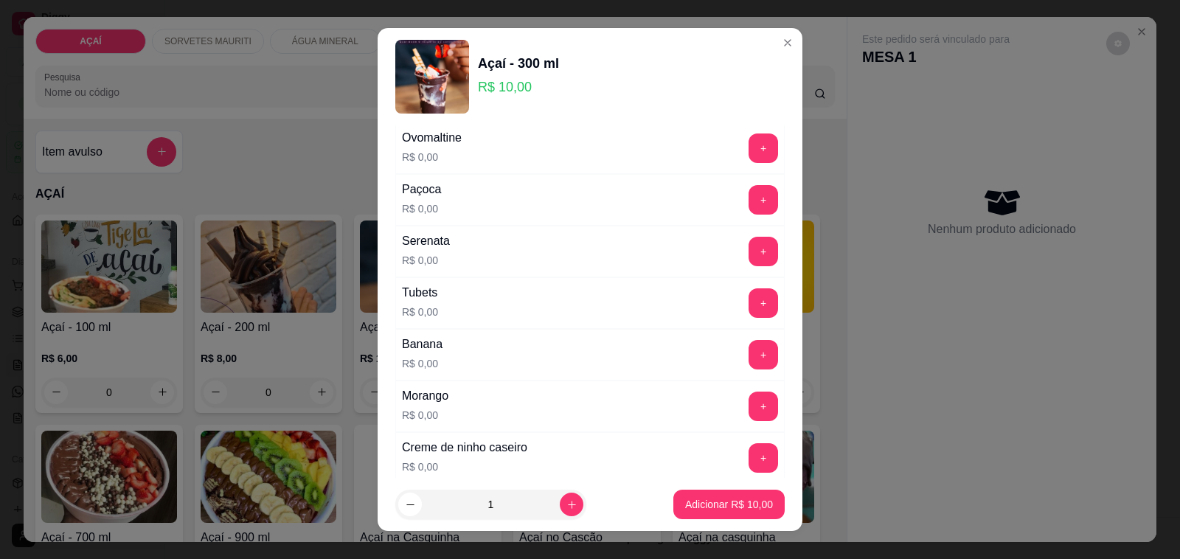
scroll to position [1706, 0]
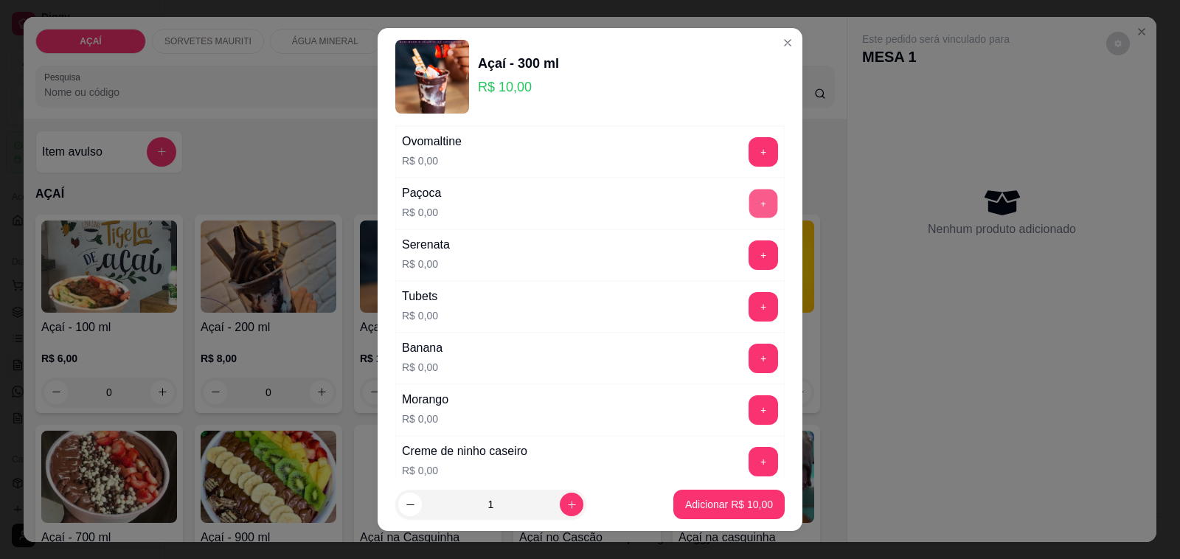
click at [749, 216] on button "+" at bounding box center [763, 204] width 29 height 29
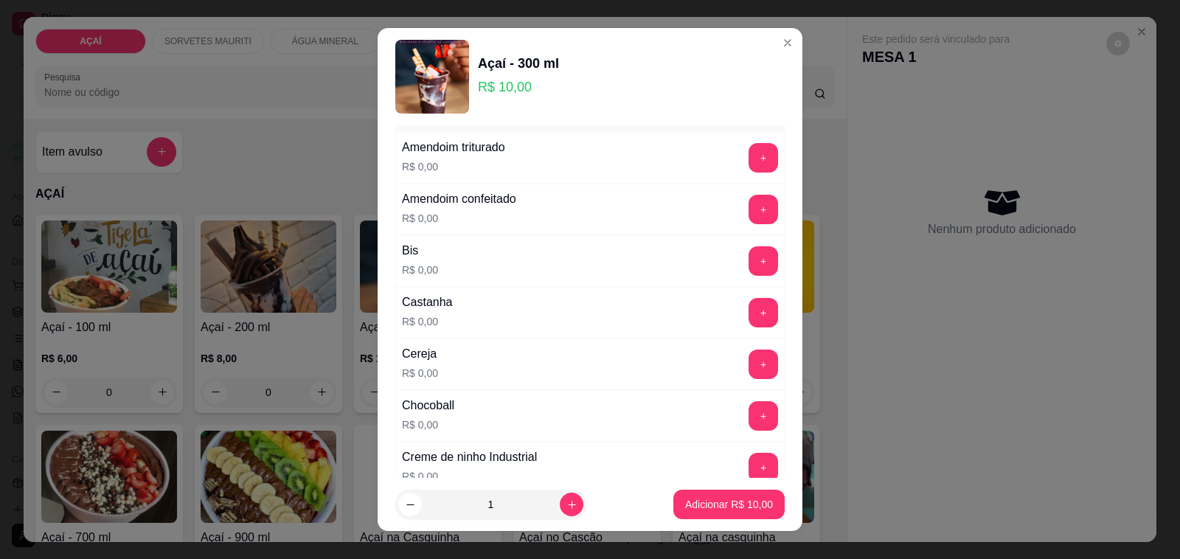
scroll to position [46, 0]
click at [748, 255] on button "+" at bounding box center [762, 262] width 29 height 29
click at [749, 358] on button "+" at bounding box center [763, 366] width 29 height 29
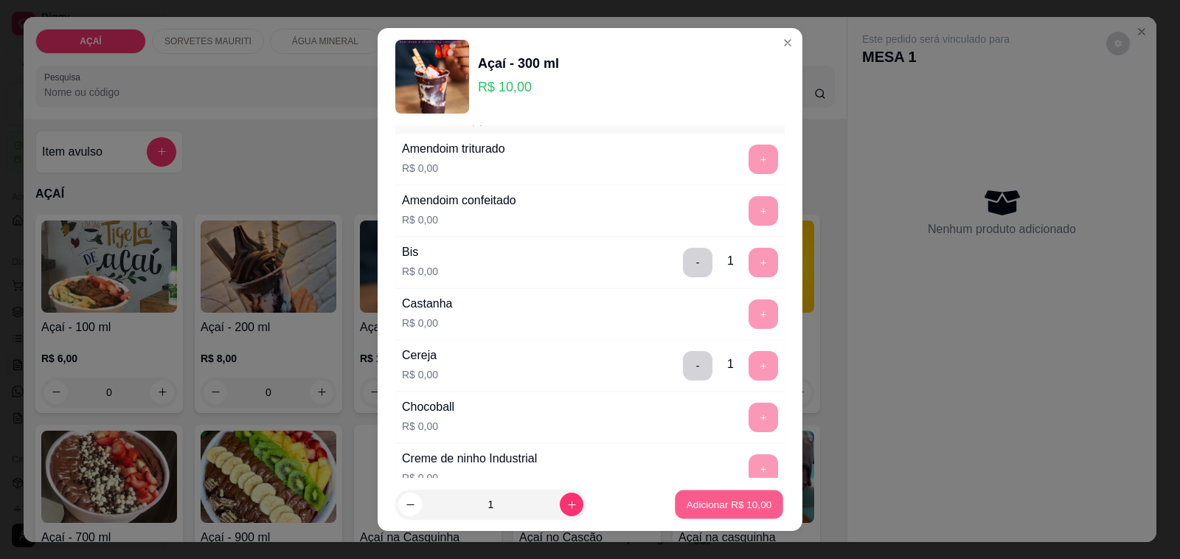
click at [708, 504] on p "Adicionar R$ 10,00" at bounding box center [729, 504] width 86 height 14
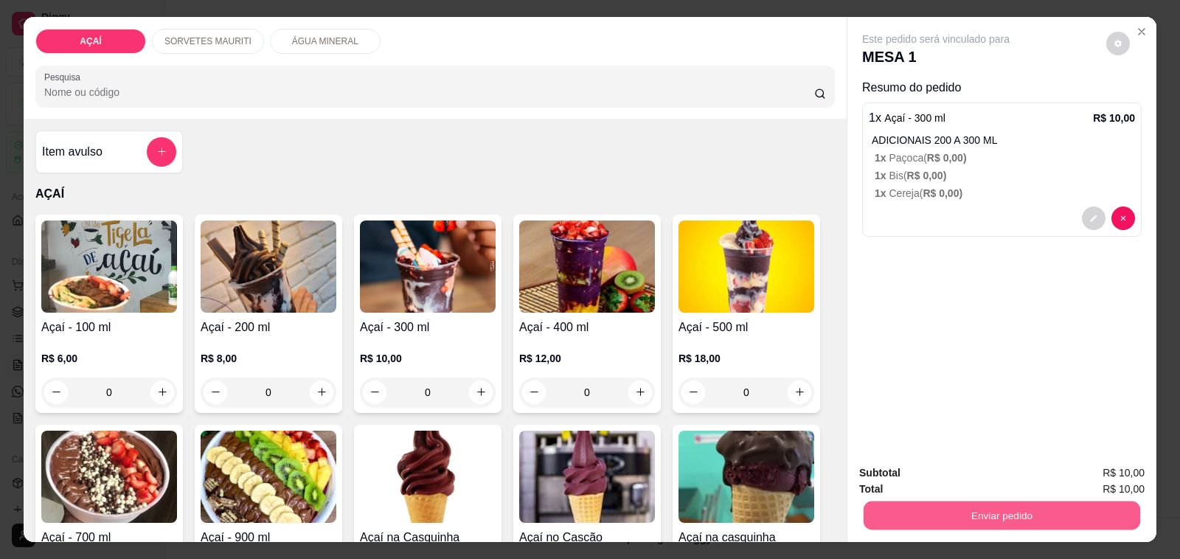
click at [986, 518] on button "Enviar pedido" at bounding box center [1001, 515] width 277 height 29
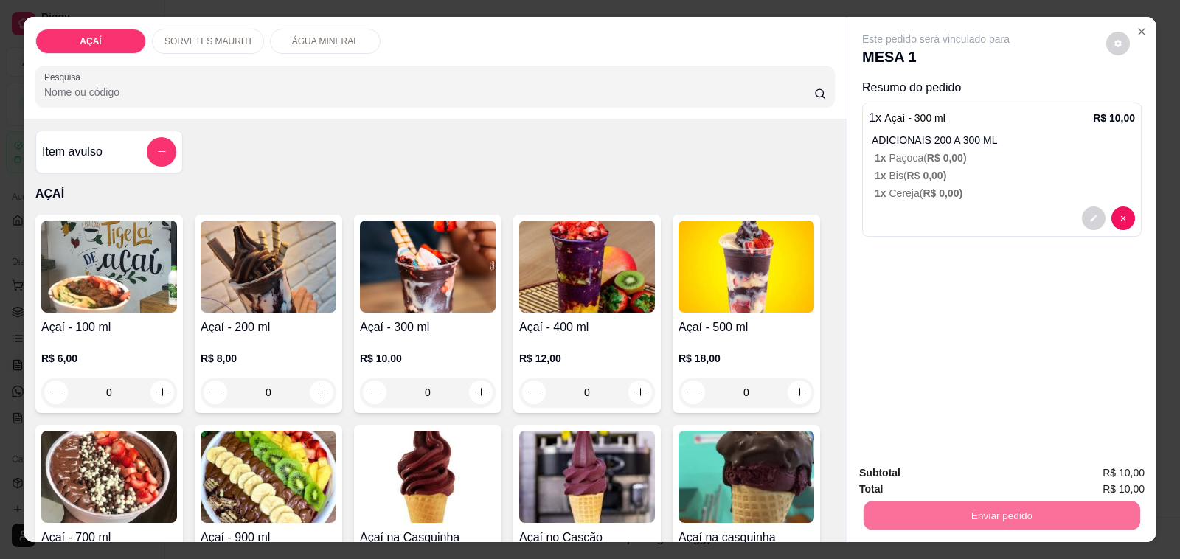
click at [939, 466] on button "Não registrar e enviar pedido" at bounding box center [951, 473] width 153 height 28
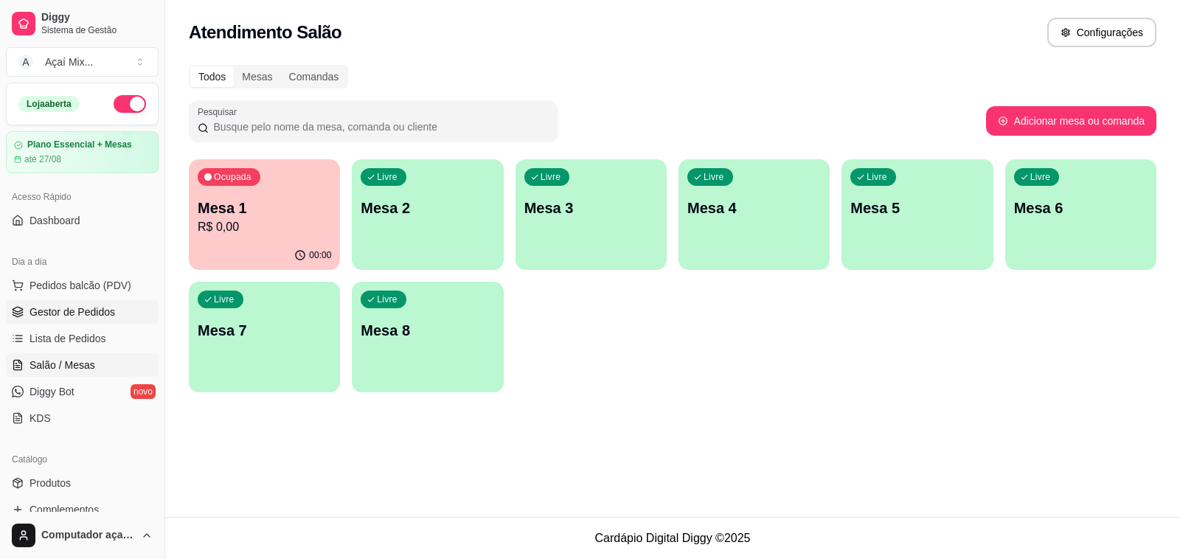
click at [88, 315] on span "Gestor de Pedidos" at bounding box center [72, 312] width 86 height 15
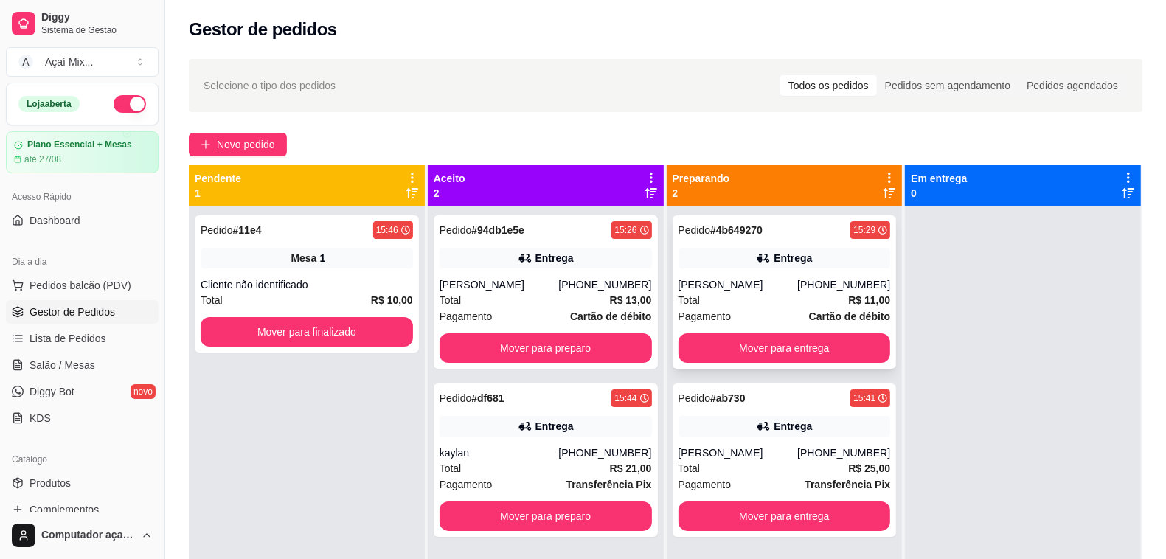
click at [791, 286] on div "Janiele" at bounding box center [737, 284] width 119 height 15
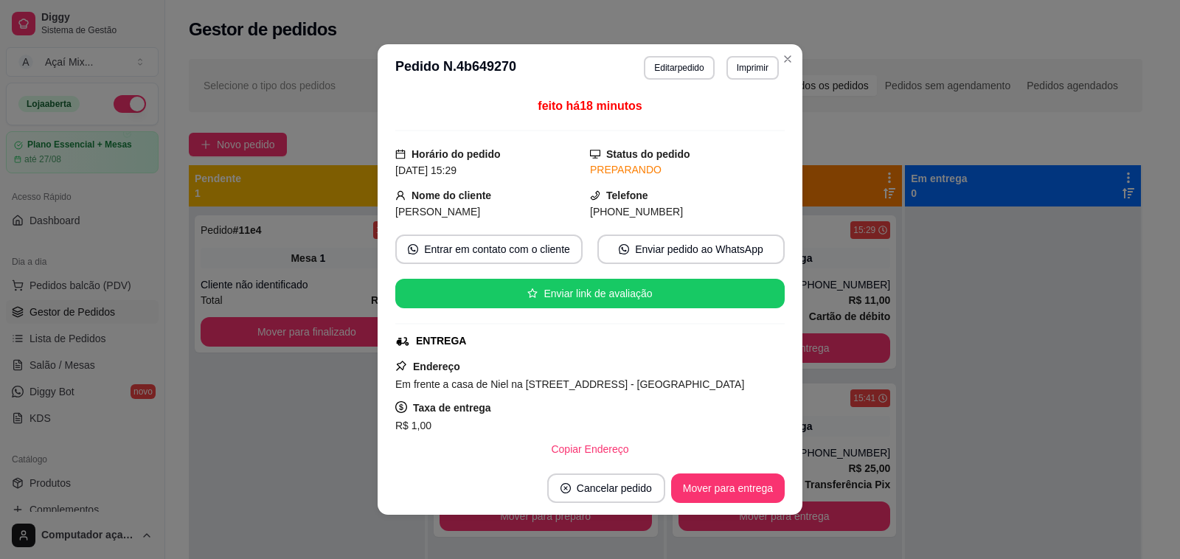
scroll to position [184, 0]
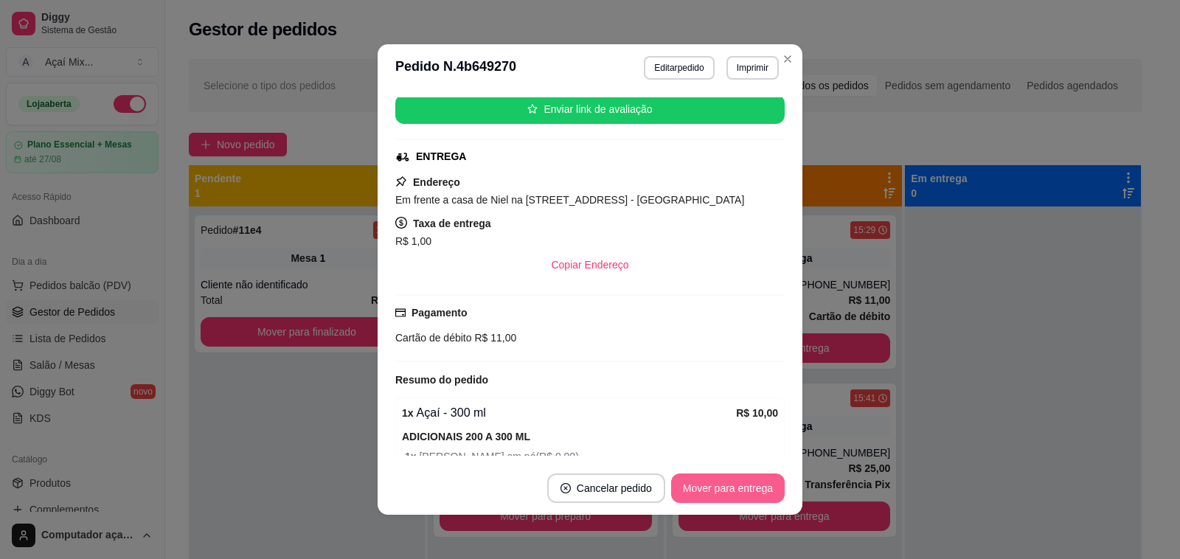
click at [706, 496] on button "Mover para entrega" at bounding box center [728, 487] width 114 height 29
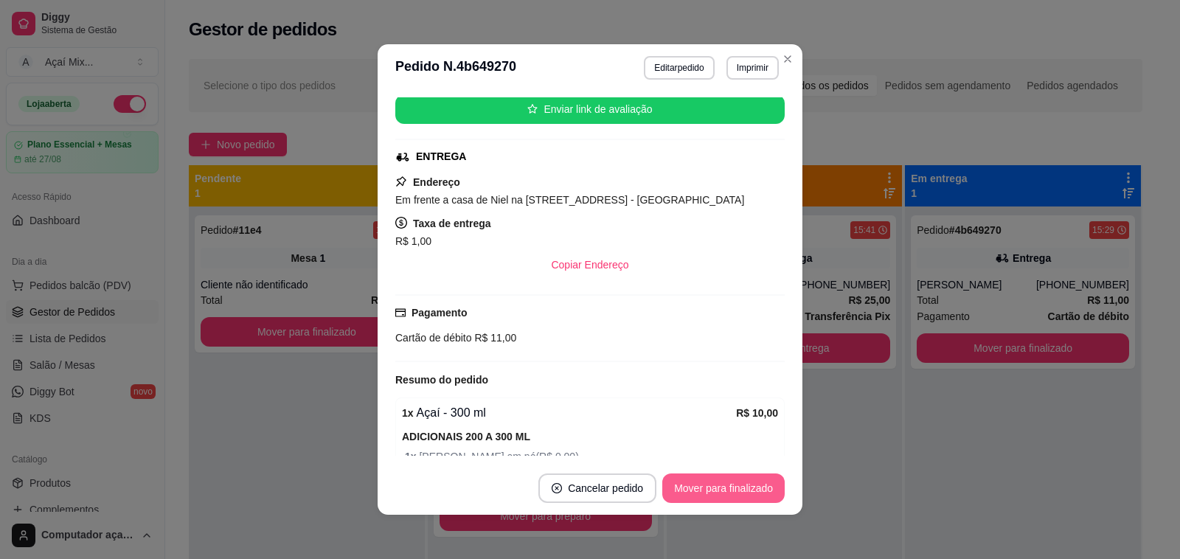
click at [748, 479] on button "Mover para finalizado" at bounding box center [723, 487] width 122 height 29
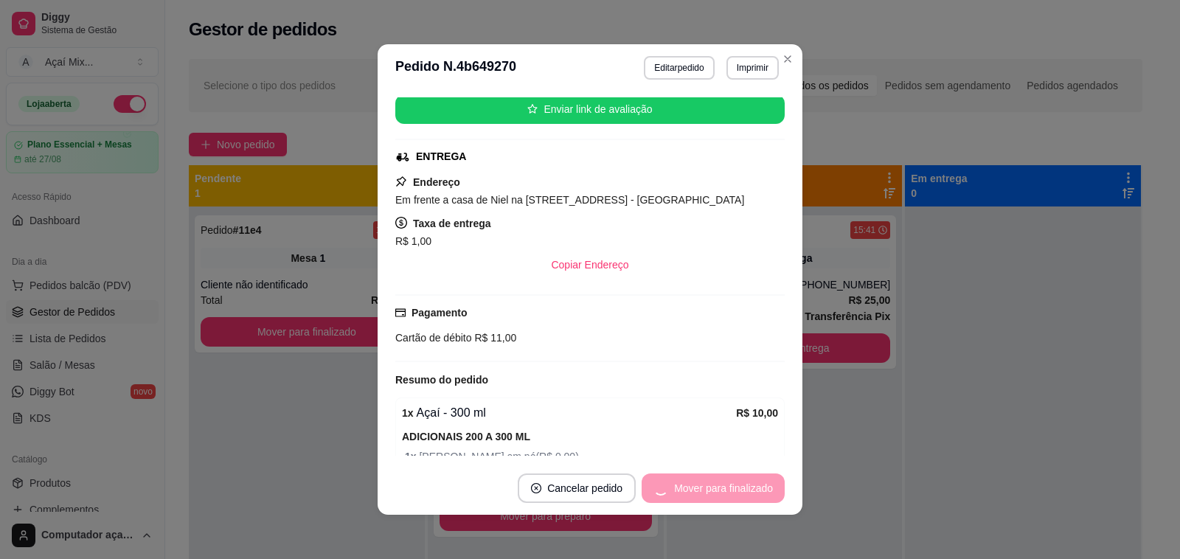
scroll to position [150, 0]
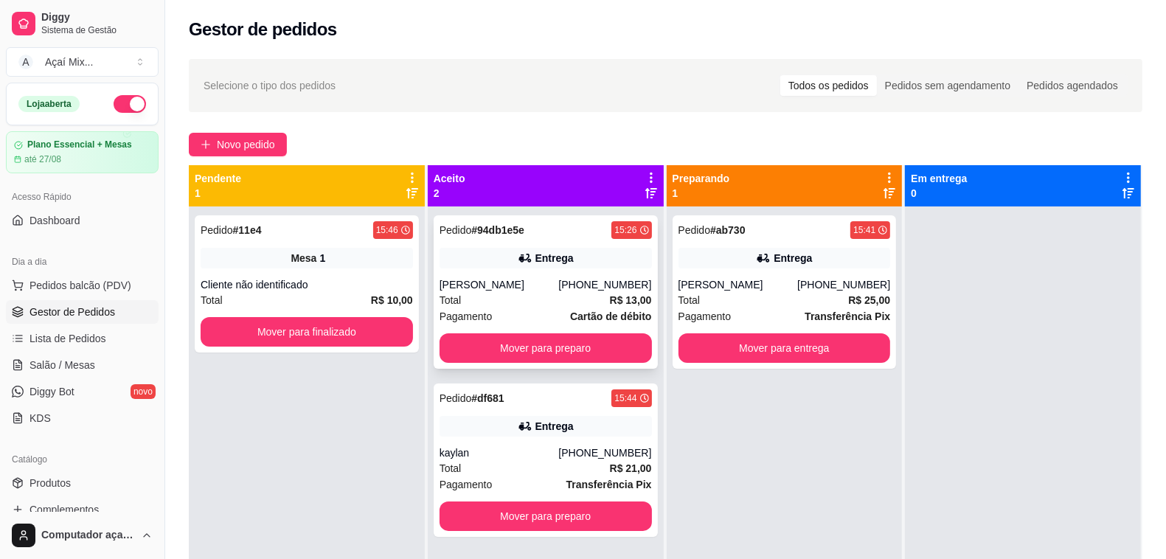
click at [576, 288] on div "(19) 99529-6852" at bounding box center [604, 284] width 93 height 15
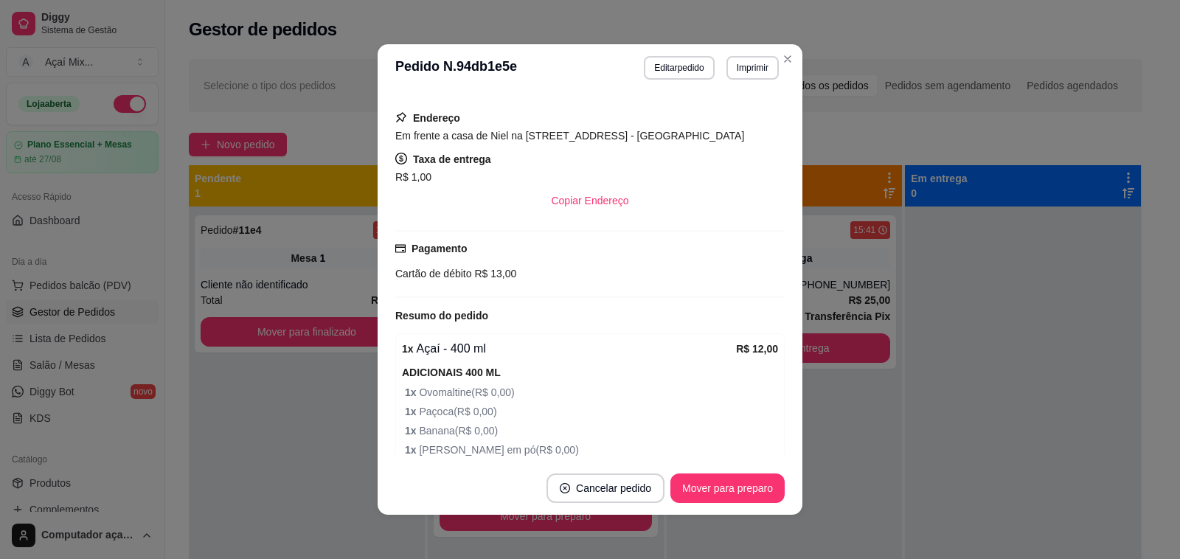
scroll to position [277, 0]
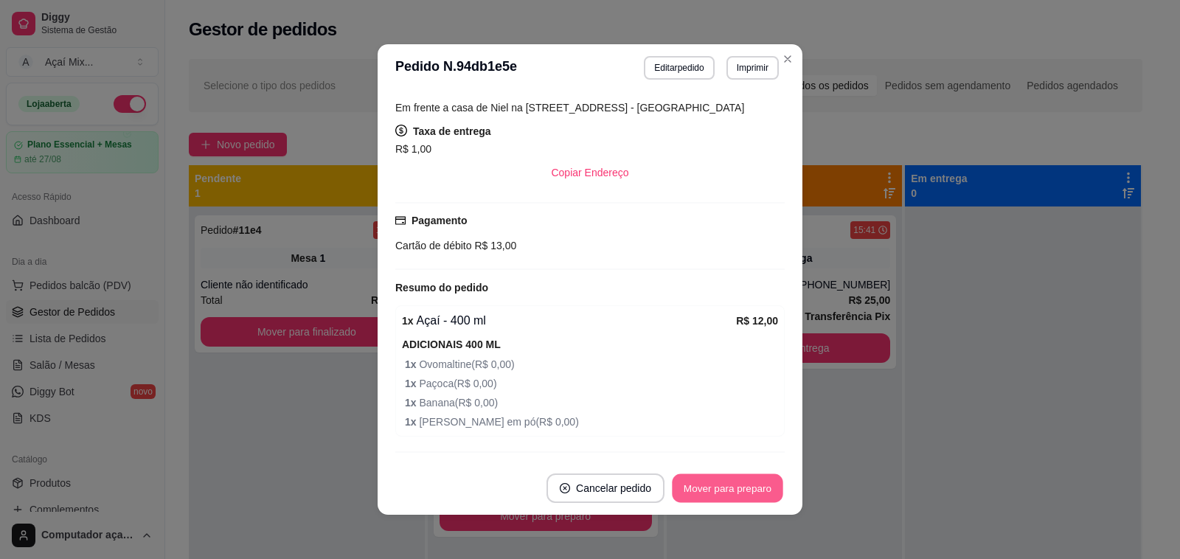
click at [694, 489] on button "Mover para preparo" at bounding box center [727, 488] width 111 height 29
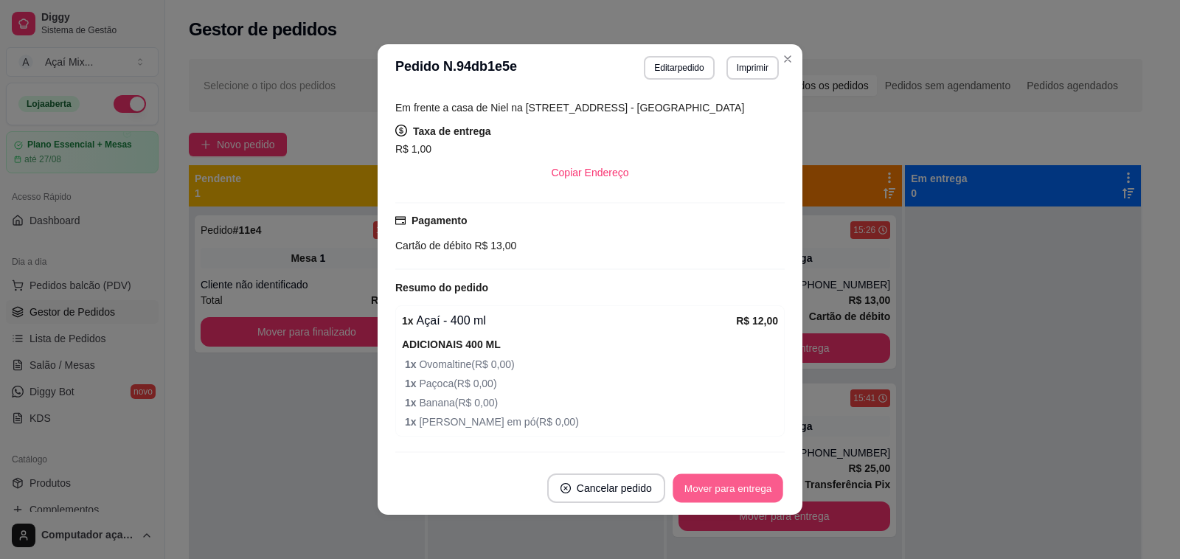
click at [698, 487] on button "Mover para entrega" at bounding box center [727, 488] width 111 height 29
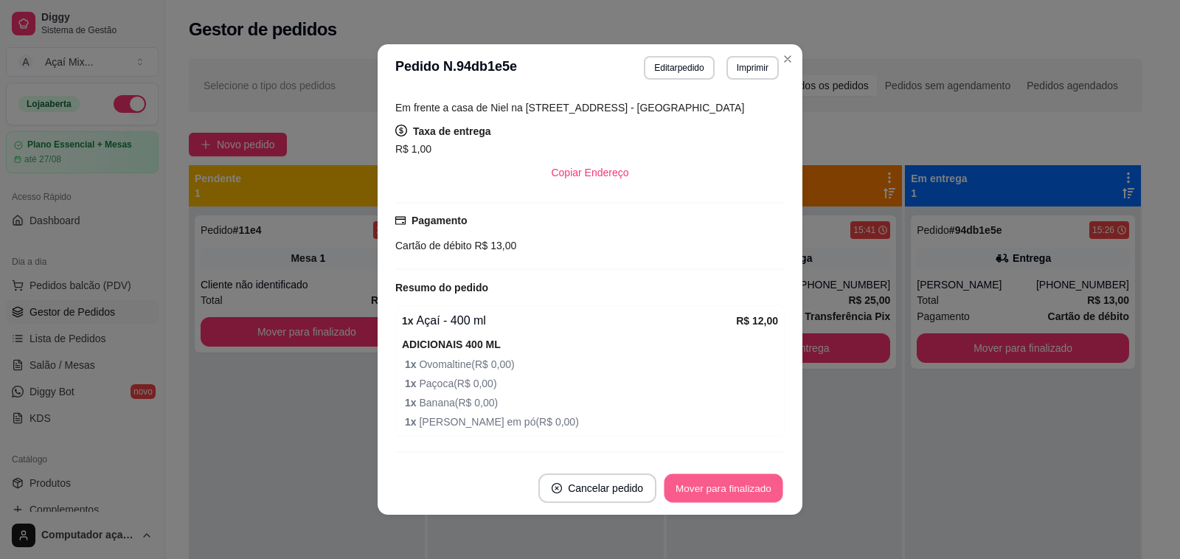
click at [708, 480] on button "Mover para finalizado" at bounding box center [723, 488] width 119 height 29
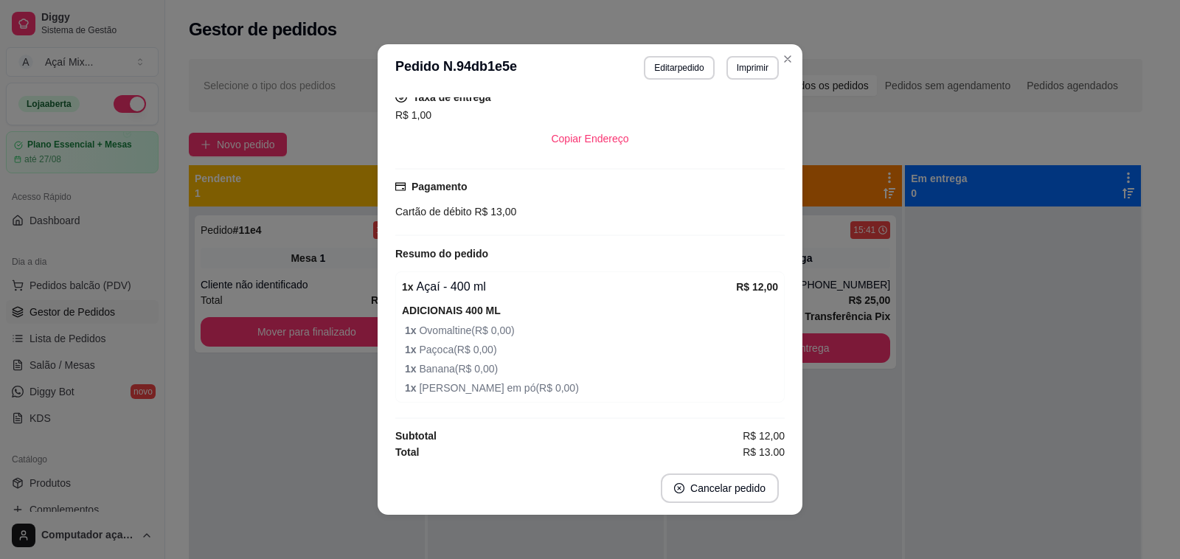
scroll to position [242, 0]
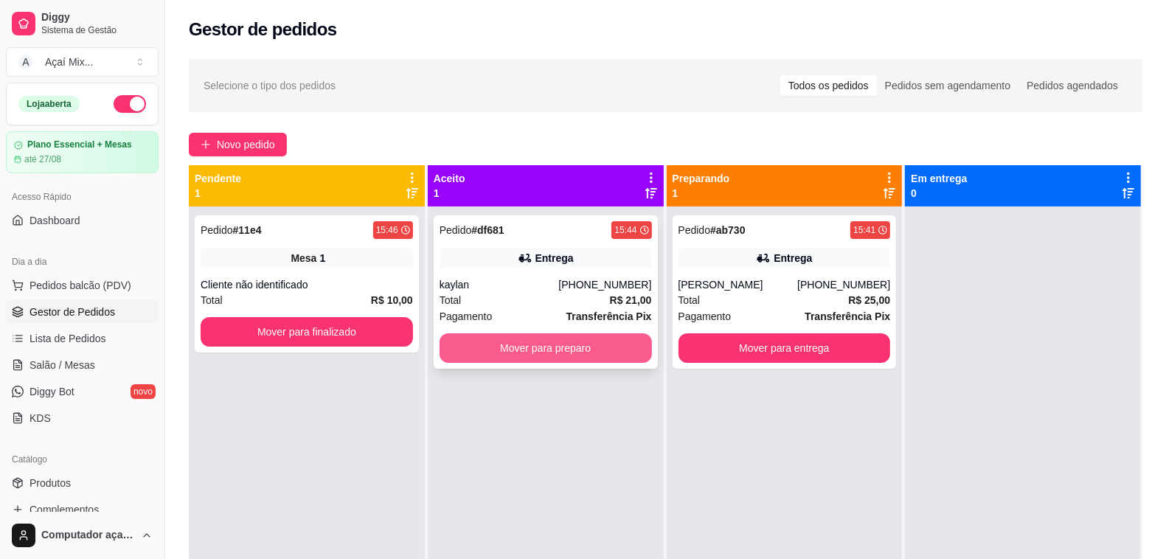
click at [540, 345] on button "Mover para preparo" at bounding box center [545, 347] width 212 height 29
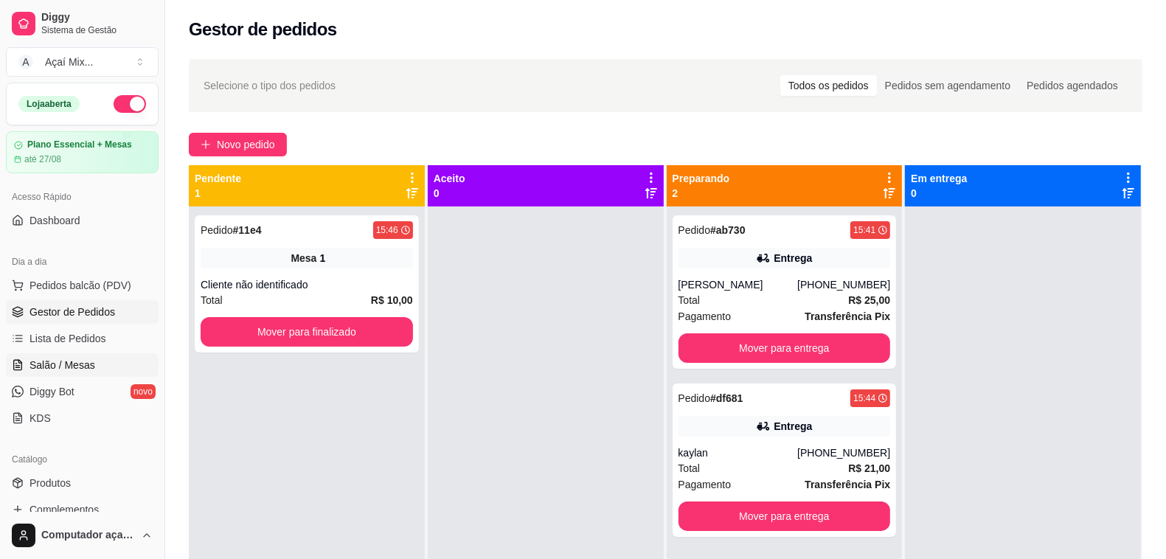
click at [83, 362] on span "Salão / Mesas" at bounding box center [62, 365] width 66 height 15
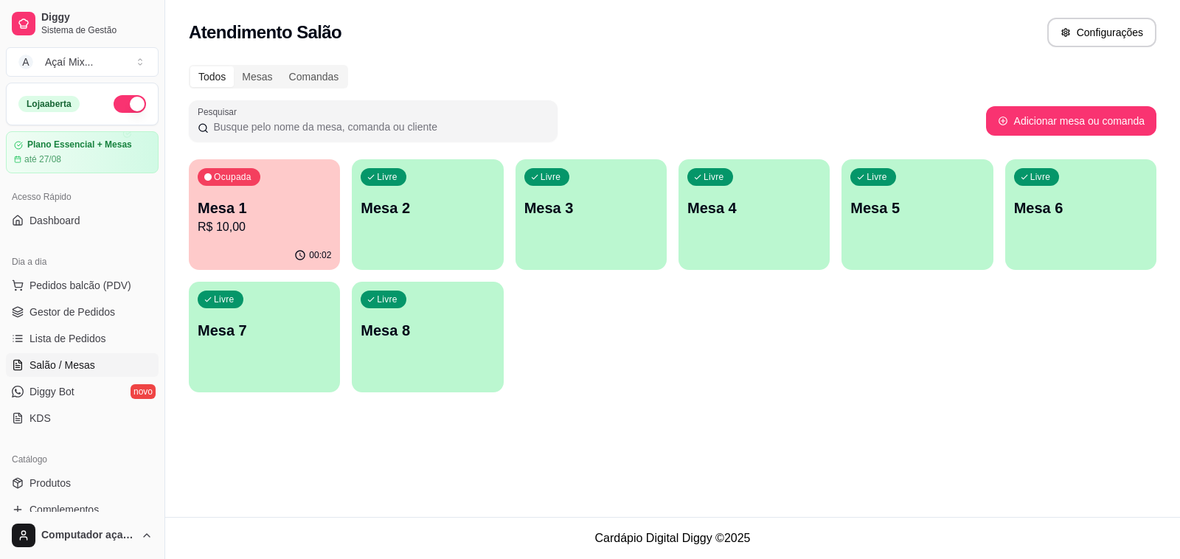
click at [269, 215] on p "Mesa 1" at bounding box center [264, 208] width 133 height 21
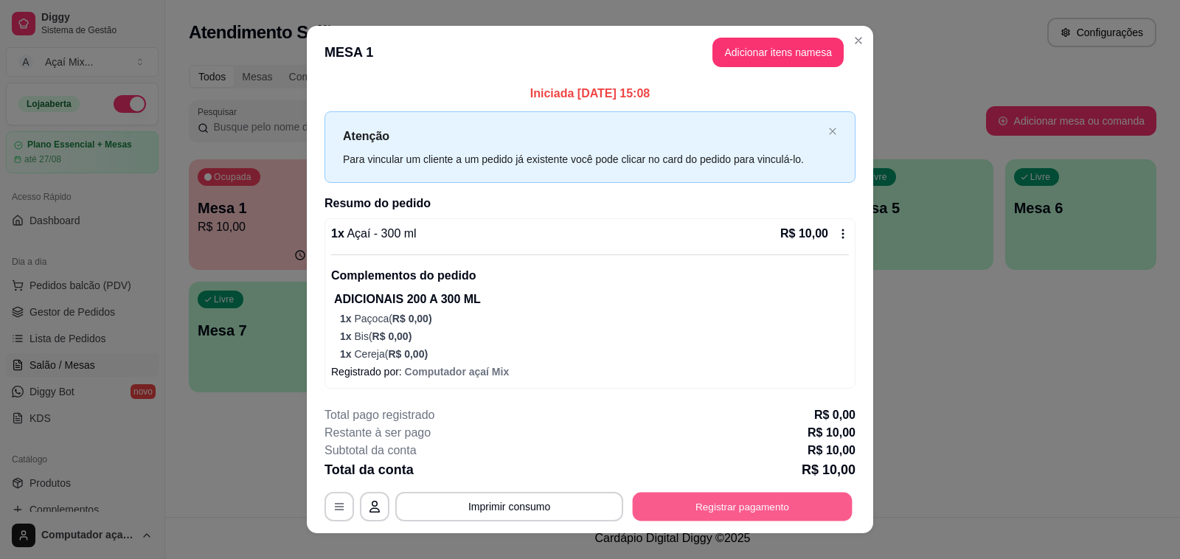
click at [650, 496] on button "Registrar pagamento" at bounding box center [743, 507] width 220 height 29
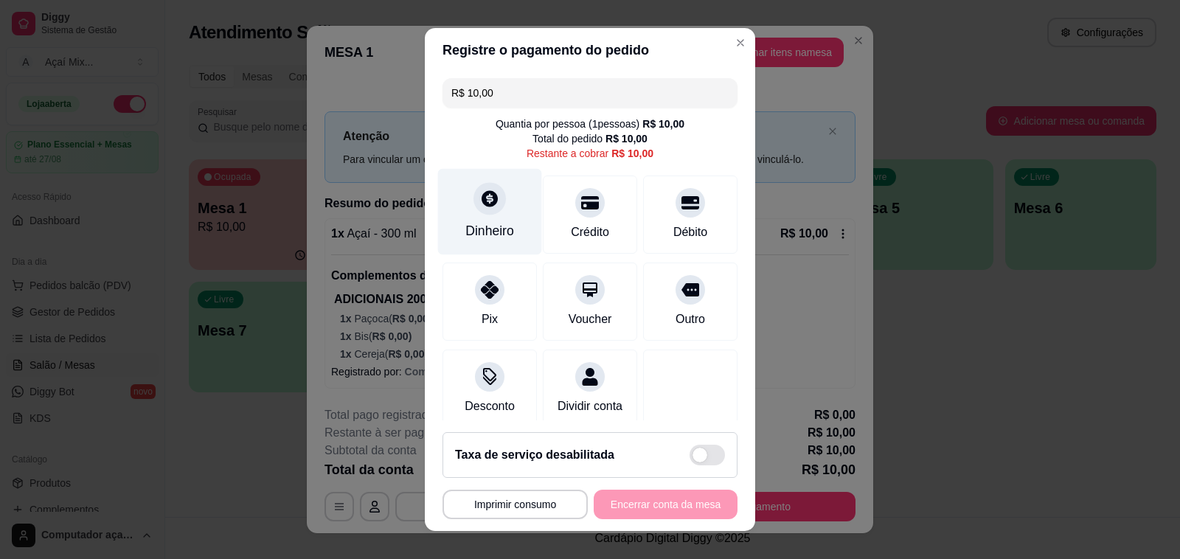
click at [506, 215] on div "Dinheiro" at bounding box center [490, 212] width 104 height 86
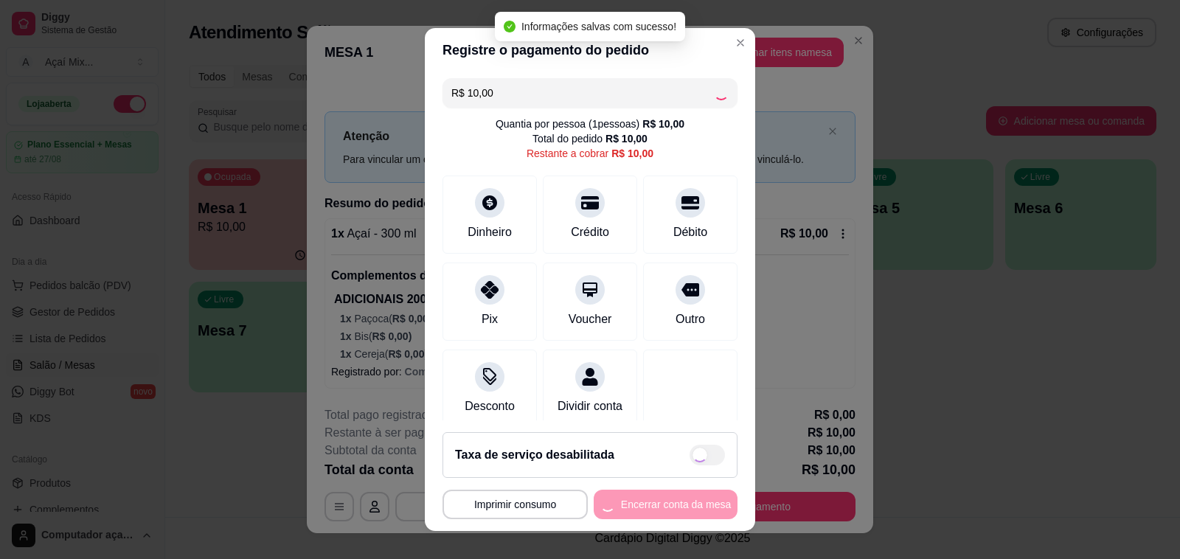
type input "R$ 0,00"
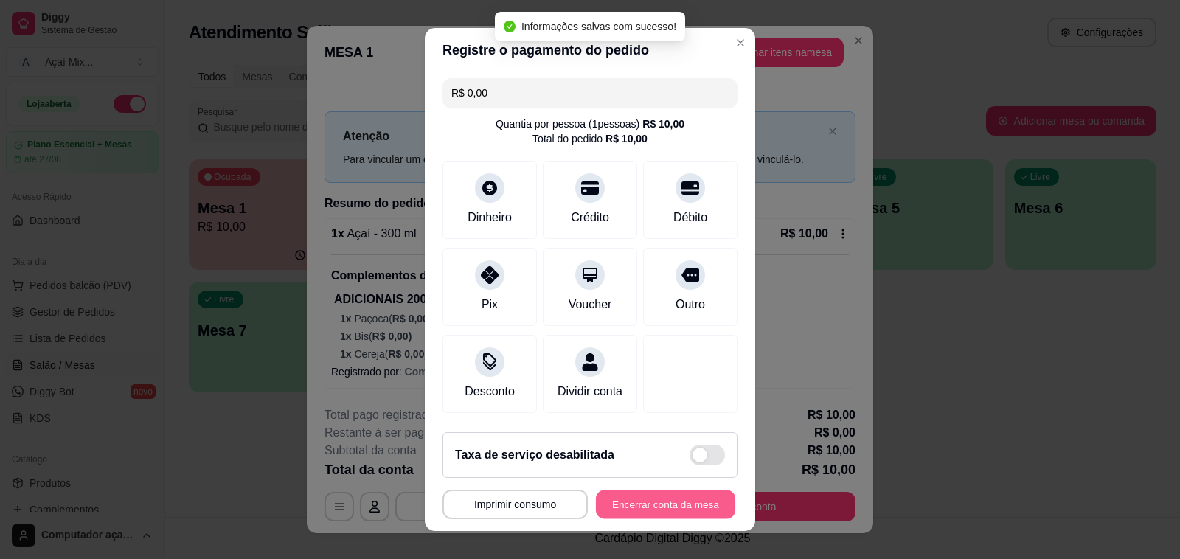
click at [625, 501] on button "Encerrar conta da mesa" at bounding box center [665, 504] width 139 height 29
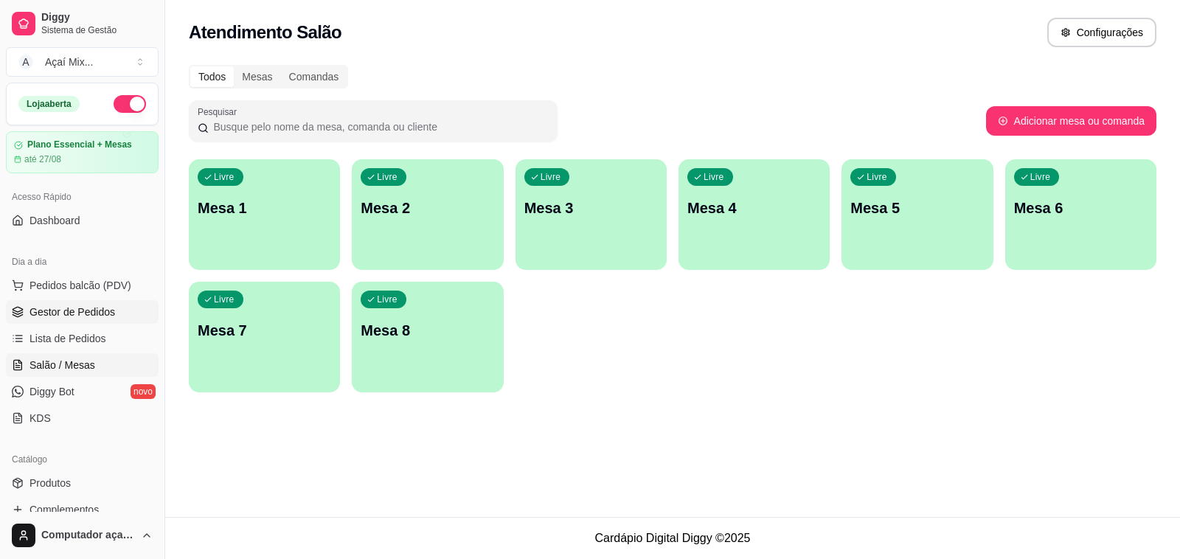
click at [101, 315] on span "Gestor de Pedidos" at bounding box center [72, 312] width 86 height 15
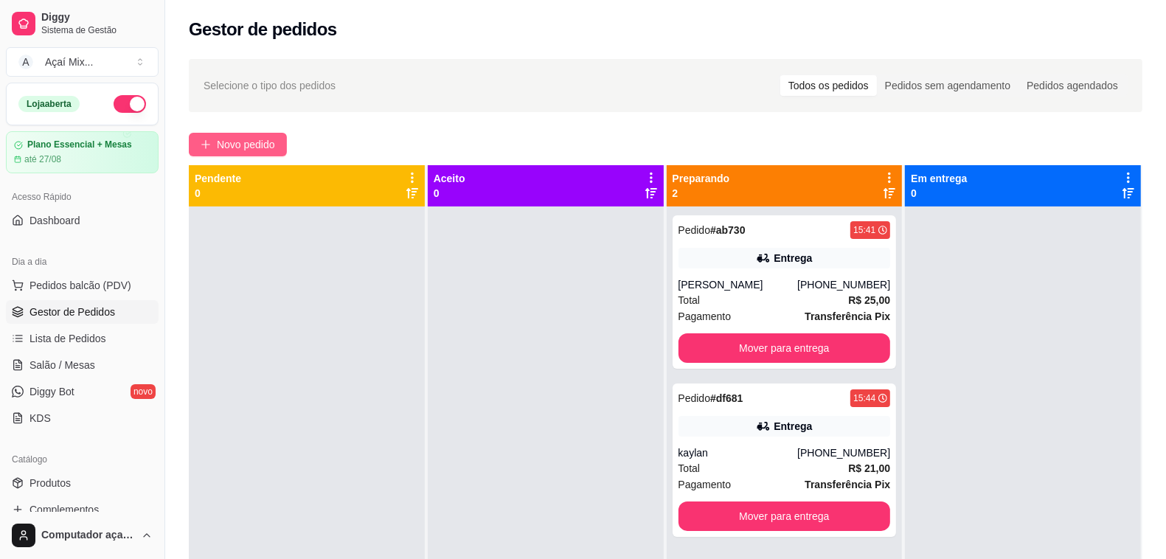
click at [253, 142] on span "Novo pedido" at bounding box center [246, 144] width 58 height 16
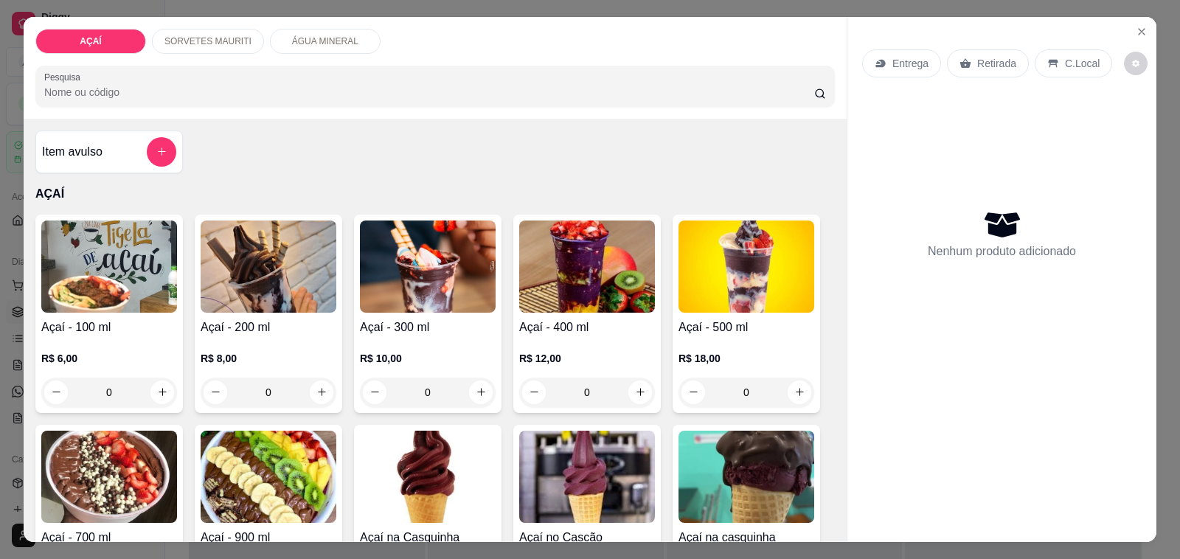
click at [543, 285] on img at bounding box center [587, 266] width 136 height 92
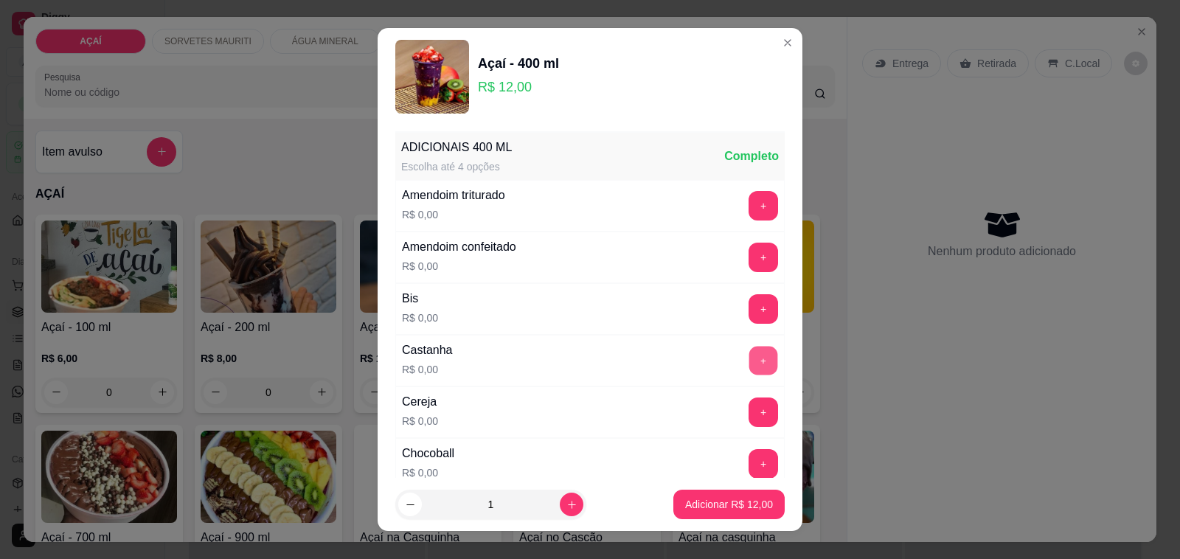
click at [749, 361] on button "+" at bounding box center [763, 361] width 29 height 29
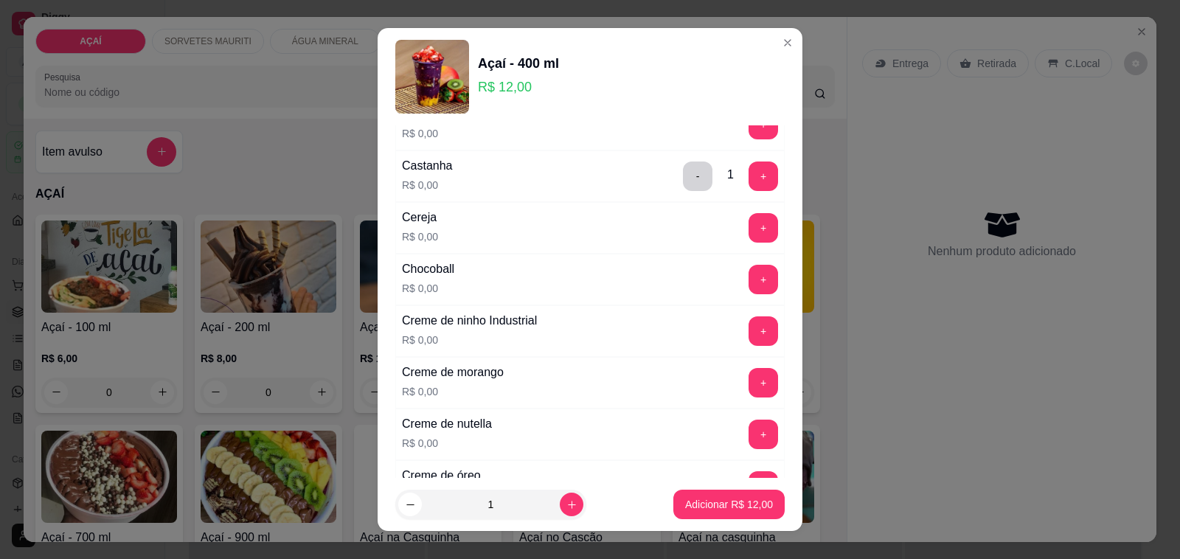
scroll to position [277, 0]
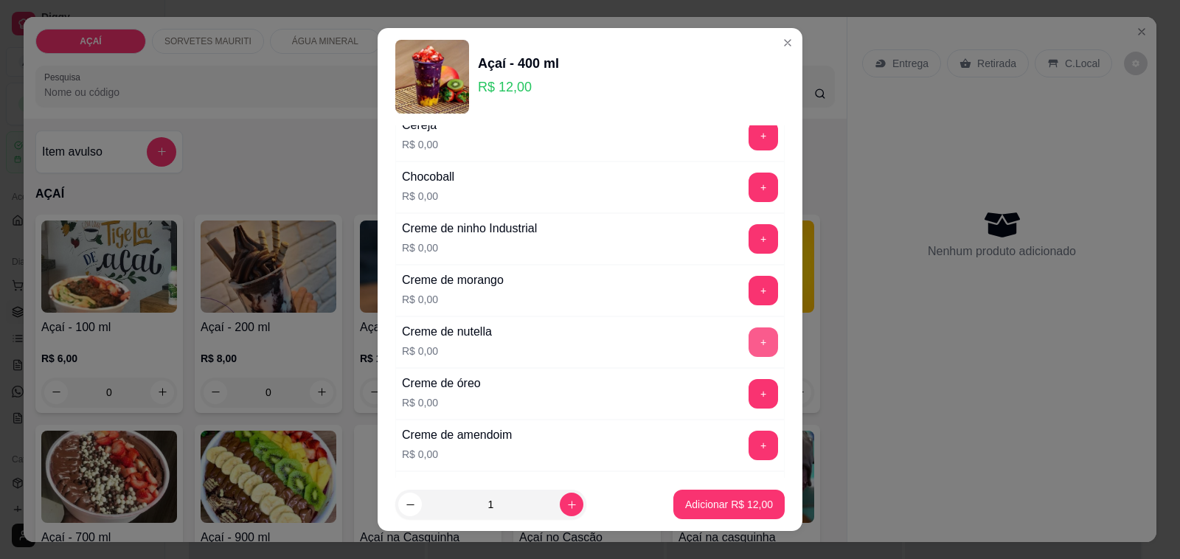
click at [748, 344] on button "+" at bounding box center [762, 341] width 29 height 29
click at [749, 190] on button "+" at bounding box center [763, 187] width 29 height 29
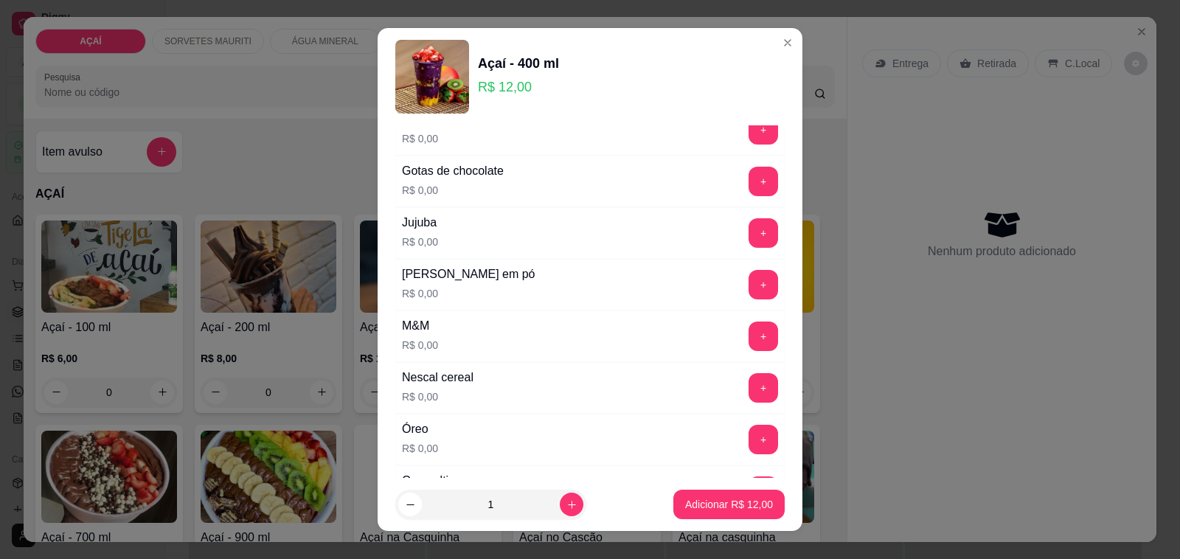
scroll to position [1383, 0]
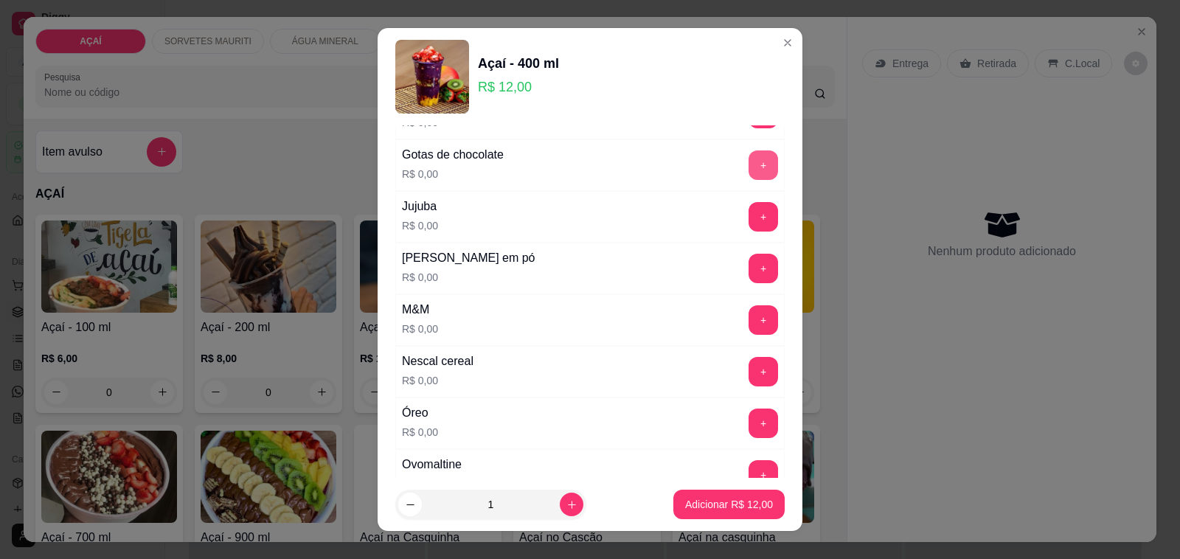
click at [748, 170] on button "+" at bounding box center [762, 164] width 29 height 29
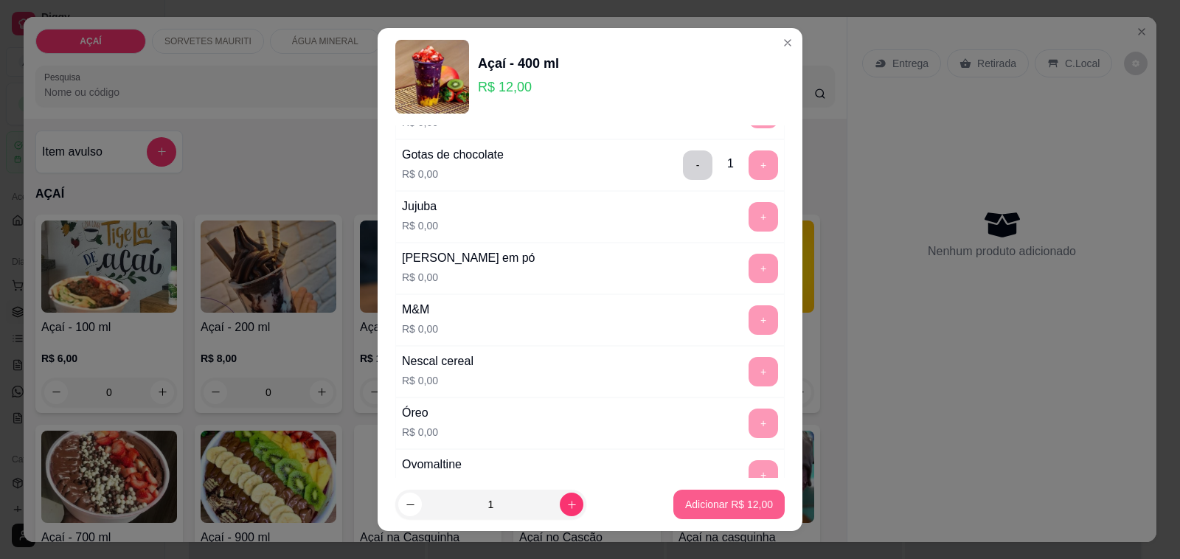
click at [704, 510] on p "Adicionar R$ 12,00" at bounding box center [729, 504] width 88 height 15
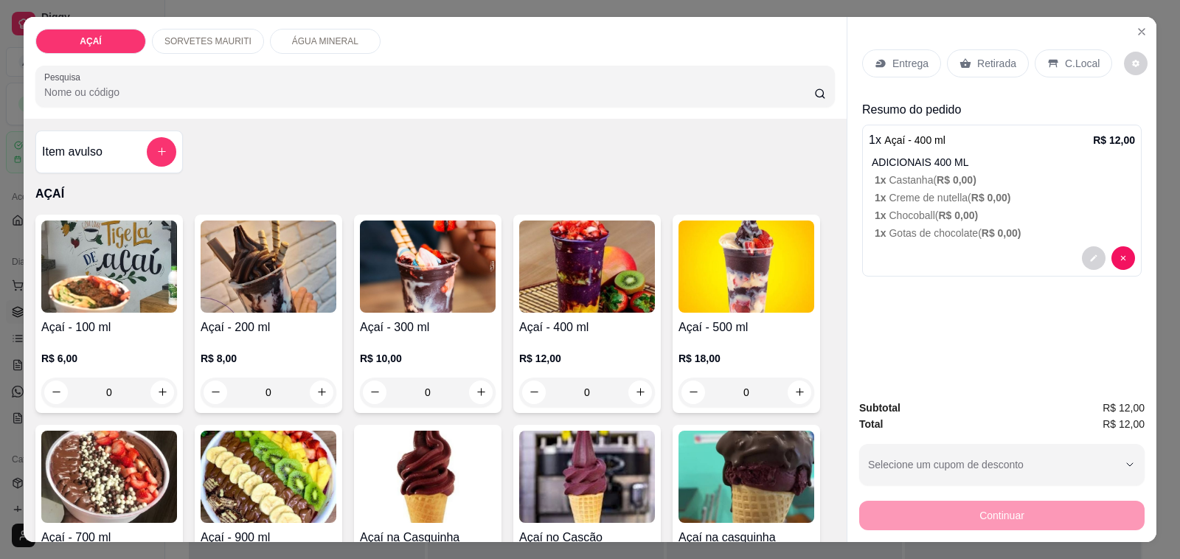
click at [153, 255] on img at bounding box center [109, 266] width 136 height 92
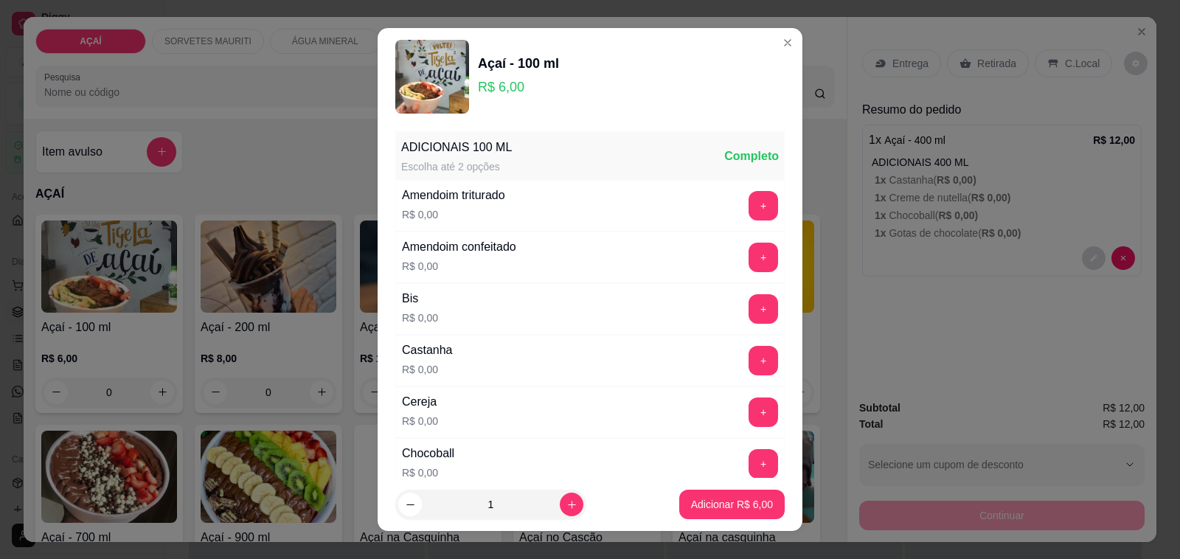
scroll to position [277, 0]
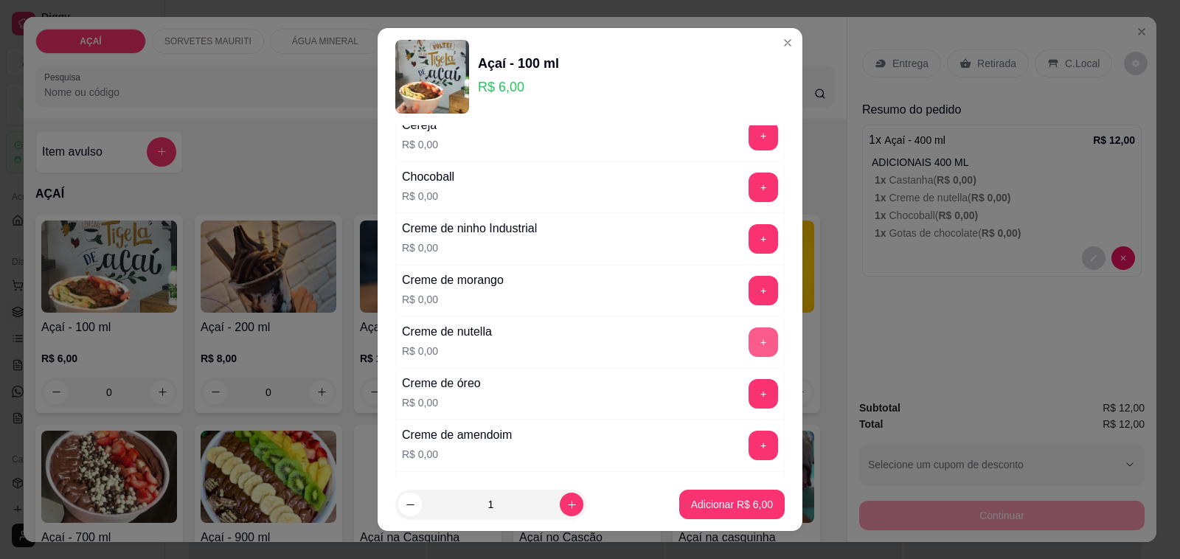
click at [748, 349] on button "+" at bounding box center [762, 341] width 29 height 29
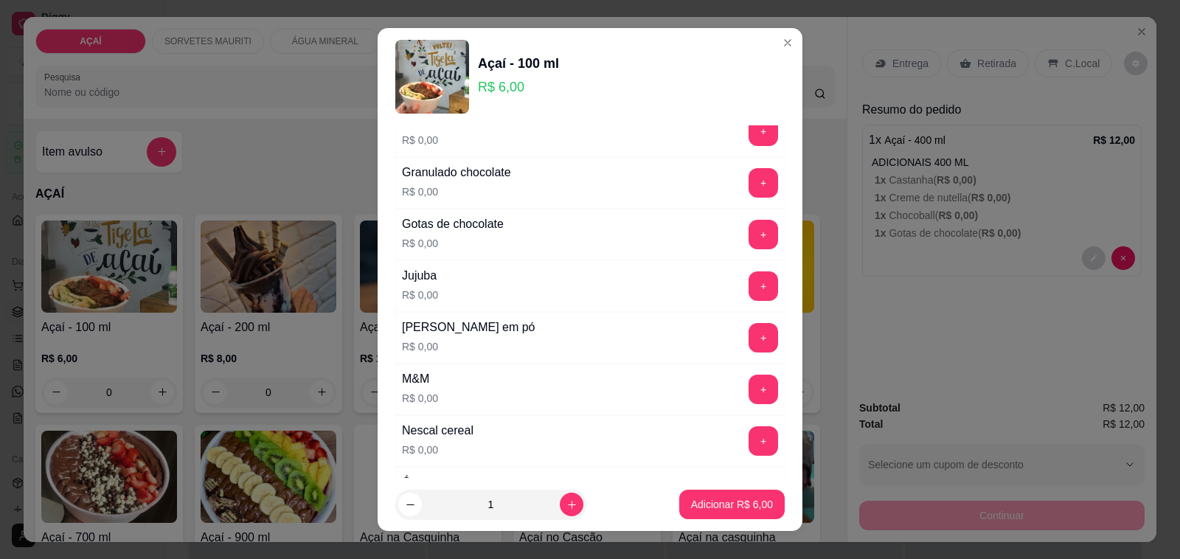
scroll to position [1290, 0]
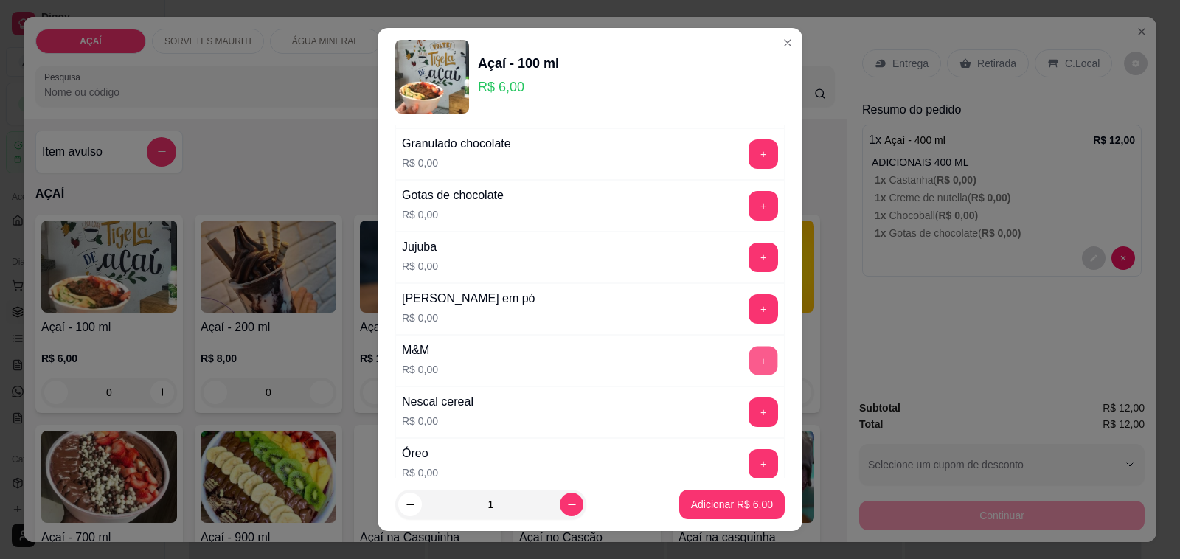
click at [749, 369] on button "+" at bounding box center [763, 361] width 29 height 29
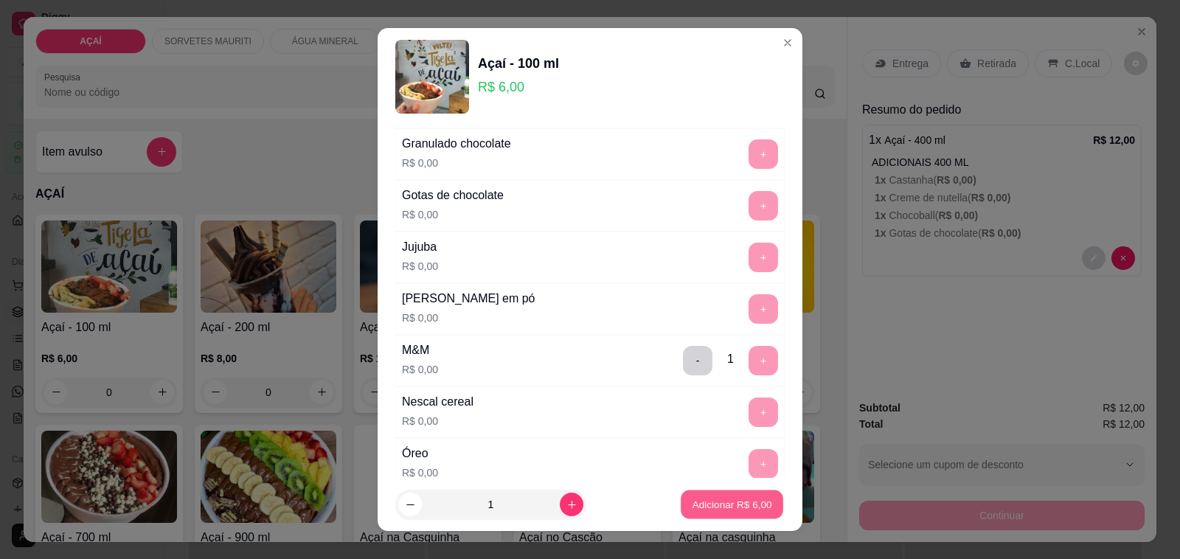
click at [724, 506] on p "Adicionar R$ 6,00" at bounding box center [732, 504] width 80 height 14
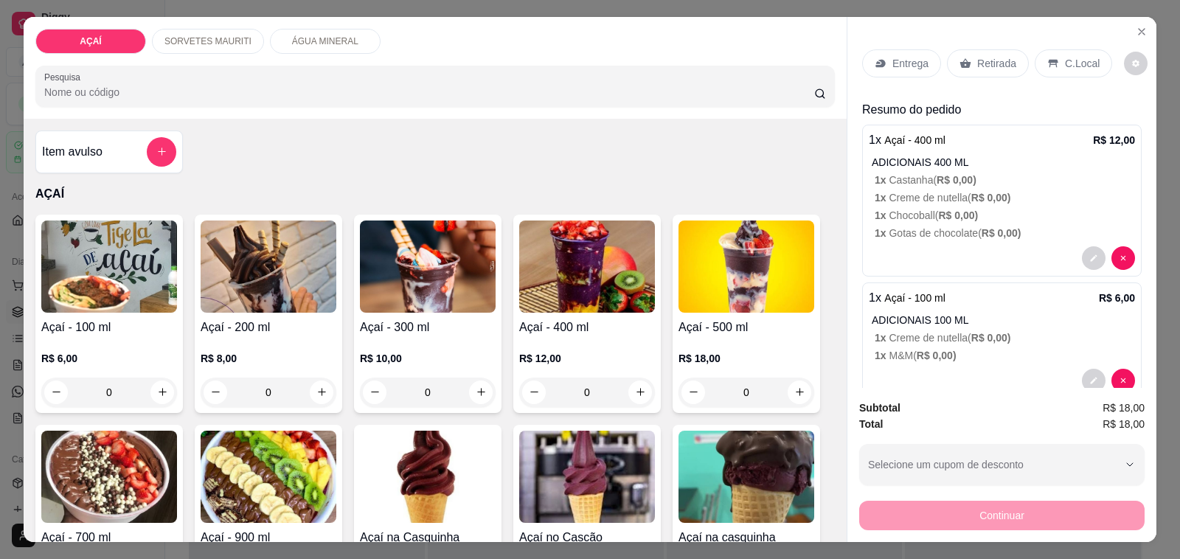
click at [905, 59] on p "Entrega" at bounding box center [910, 63] width 36 height 15
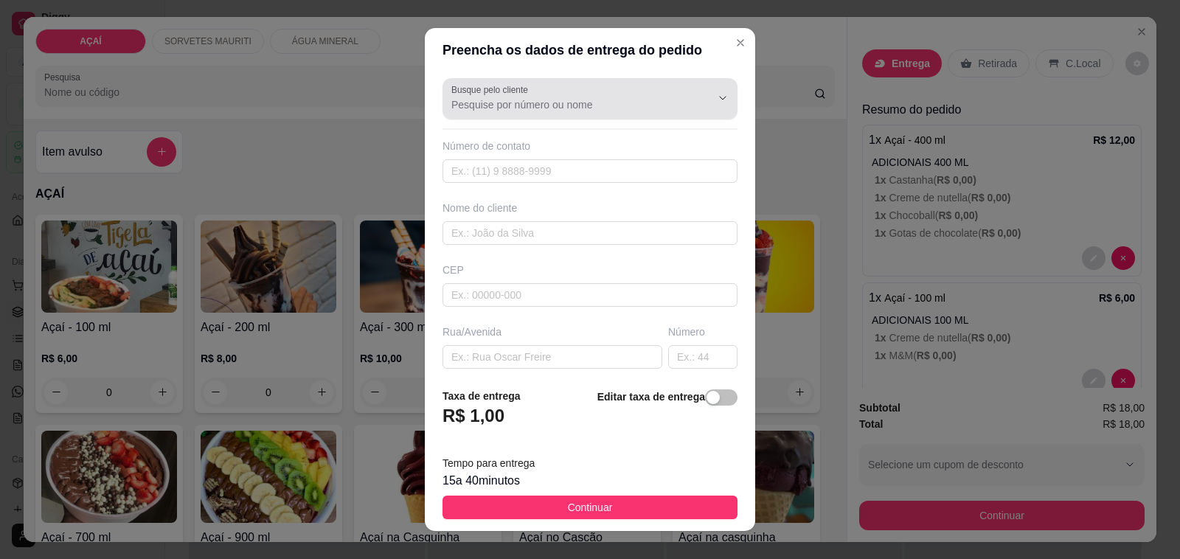
click at [557, 111] on input "Busque pelo cliente" at bounding box center [569, 104] width 236 height 15
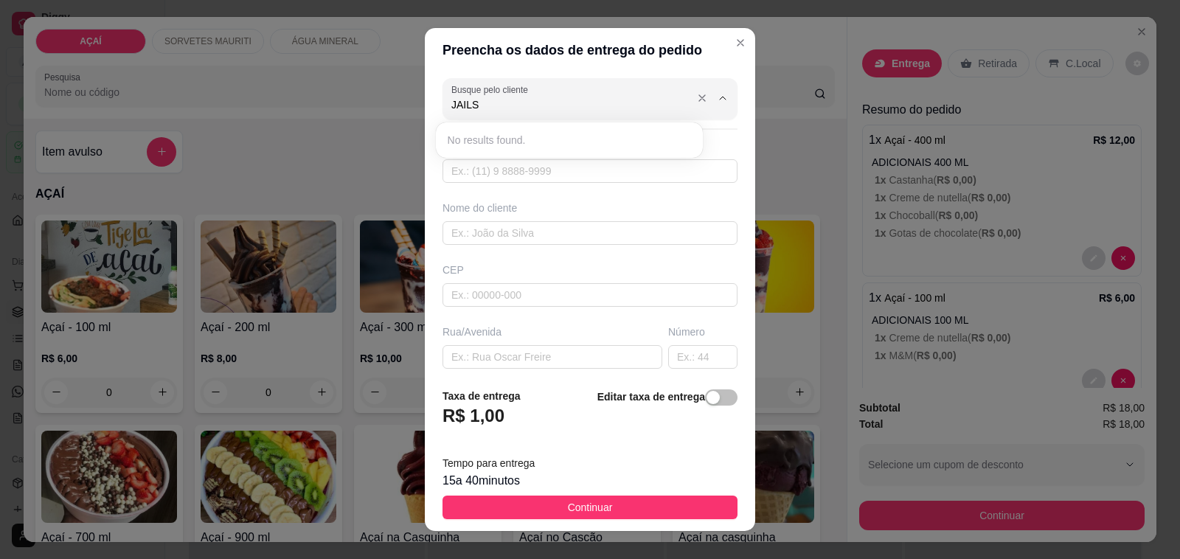
type input "JAIL"
click at [511, 172] on input "text" at bounding box center [589, 171] width 295 height 24
type input "82981328724"
click at [511, 173] on input "text" at bounding box center [589, 171] width 295 height 24
type input "82981328724"
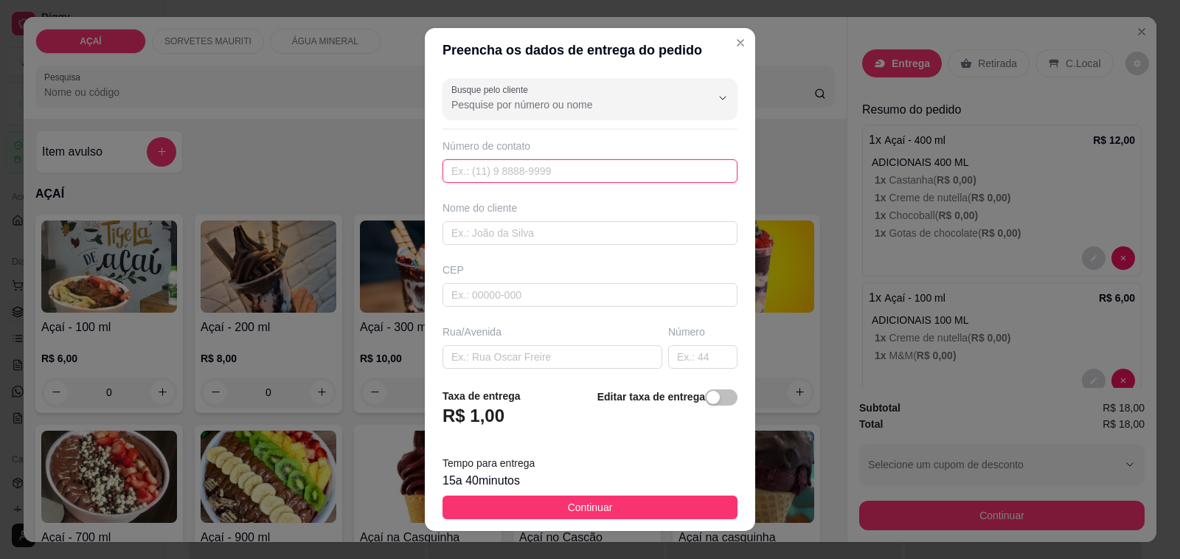
click at [511, 173] on input "text" at bounding box center [589, 171] width 295 height 24
click at [496, 237] on input "text" at bounding box center [589, 233] width 295 height 24
click at [509, 164] on input "text" at bounding box center [589, 171] width 295 height 24
type input "(82) 98132-8724"
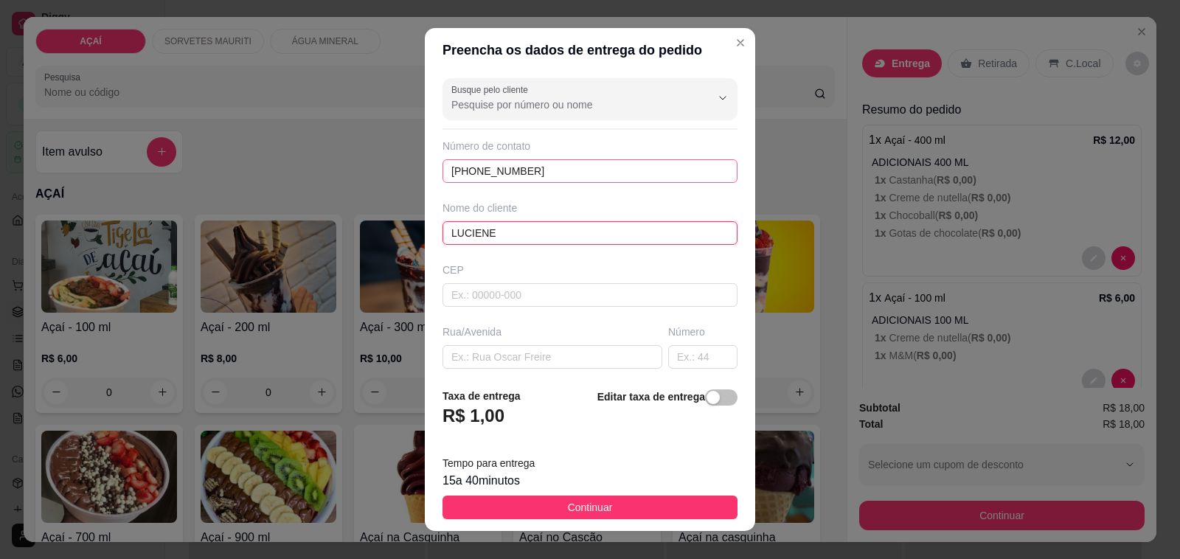
type input "LUCIENE"
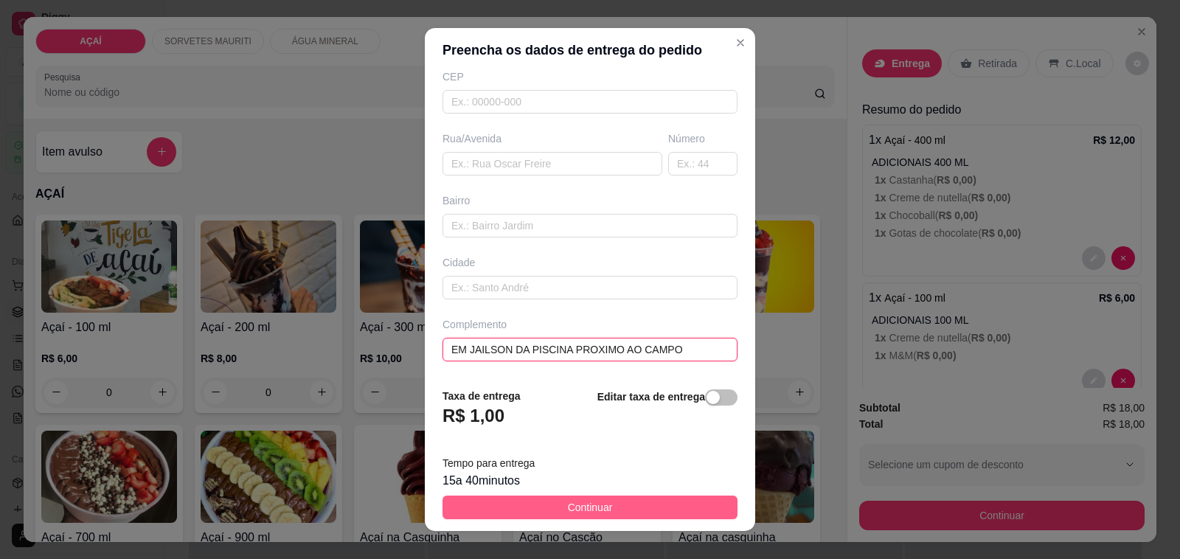
type input "EM JAILSON DA PISCINA PROXIMO AO CAMPO"
click at [599, 501] on button "Continuar" at bounding box center [589, 508] width 295 height 24
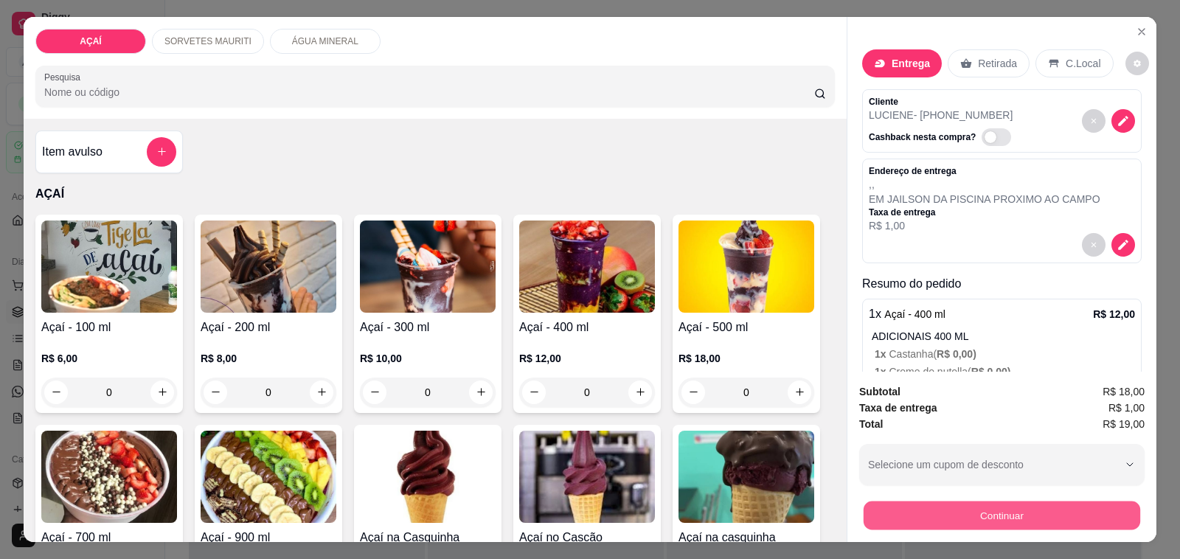
click at [978, 507] on button "Continuar" at bounding box center [1001, 515] width 277 height 29
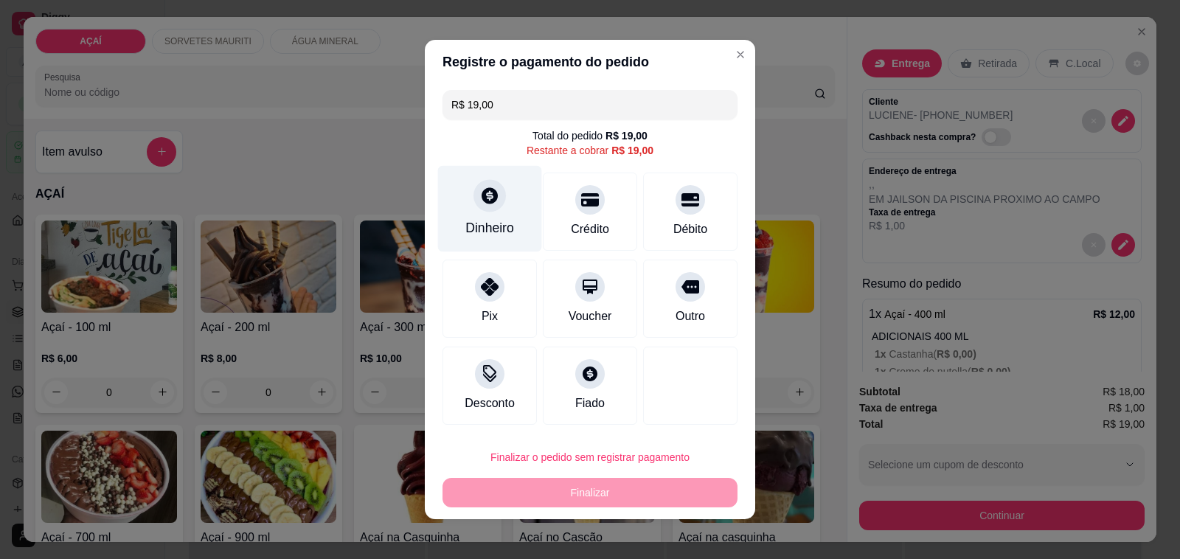
click at [456, 190] on div "Dinheiro" at bounding box center [490, 209] width 104 height 86
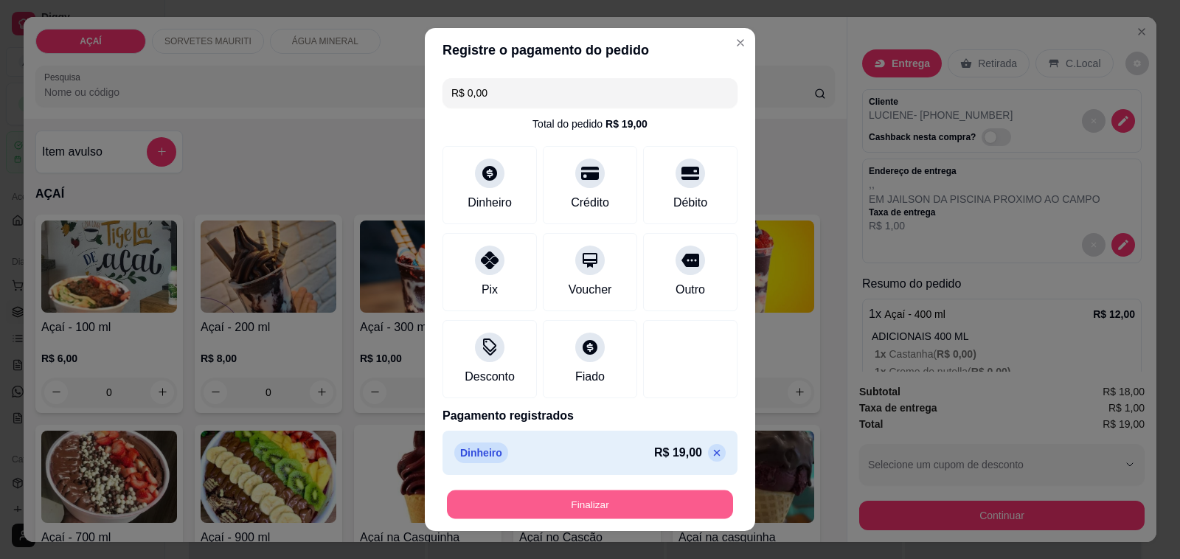
click at [636, 503] on button "Finalizar" at bounding box center [590, 504] width 286 height 29
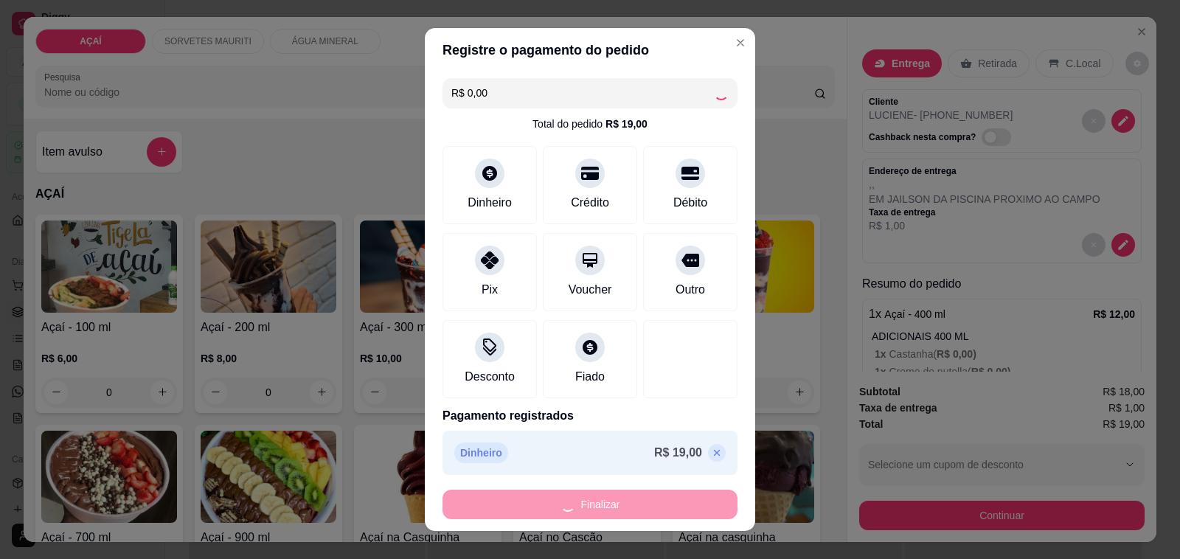
type input "-R$ 19,00"
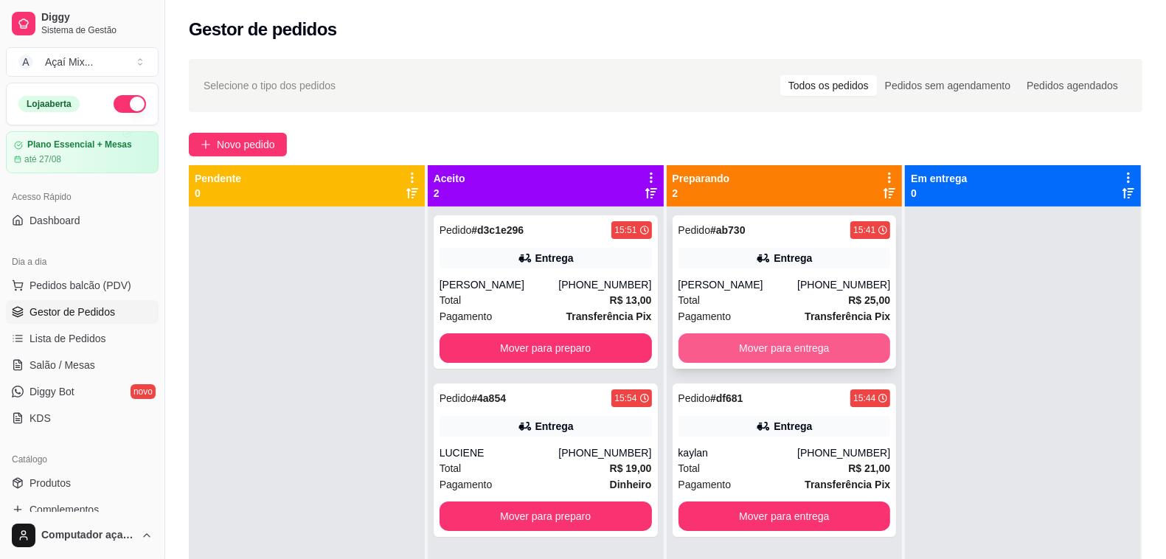
click at [752, 356] on button "Mover para entrega" at bounding box center [784, 347] width 212 height 29
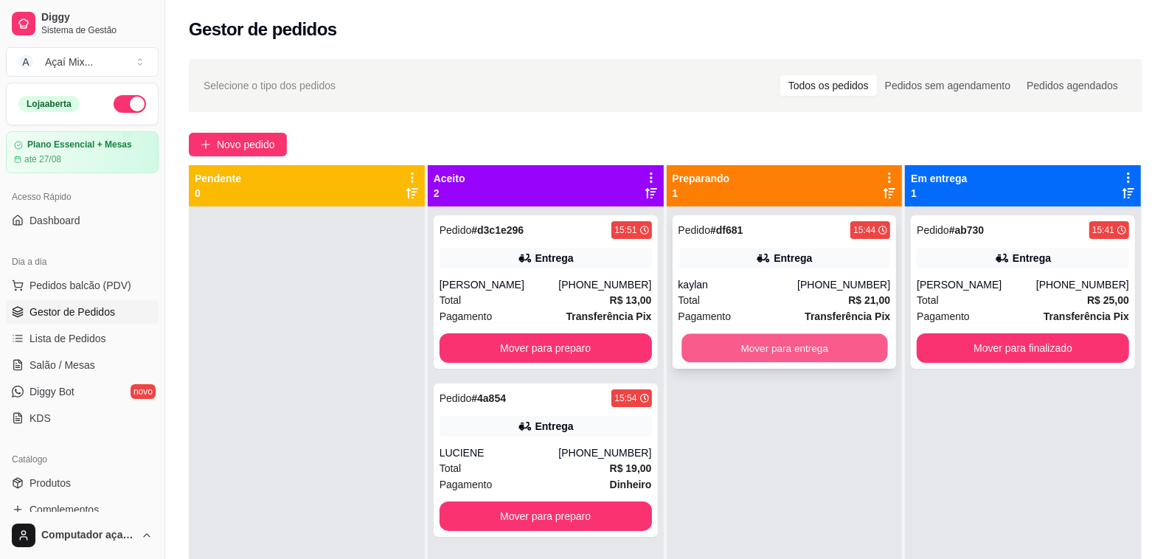
click at [796, 351] on button "Mover para entrega" at bounding box center [784, 348] width 206 height 29
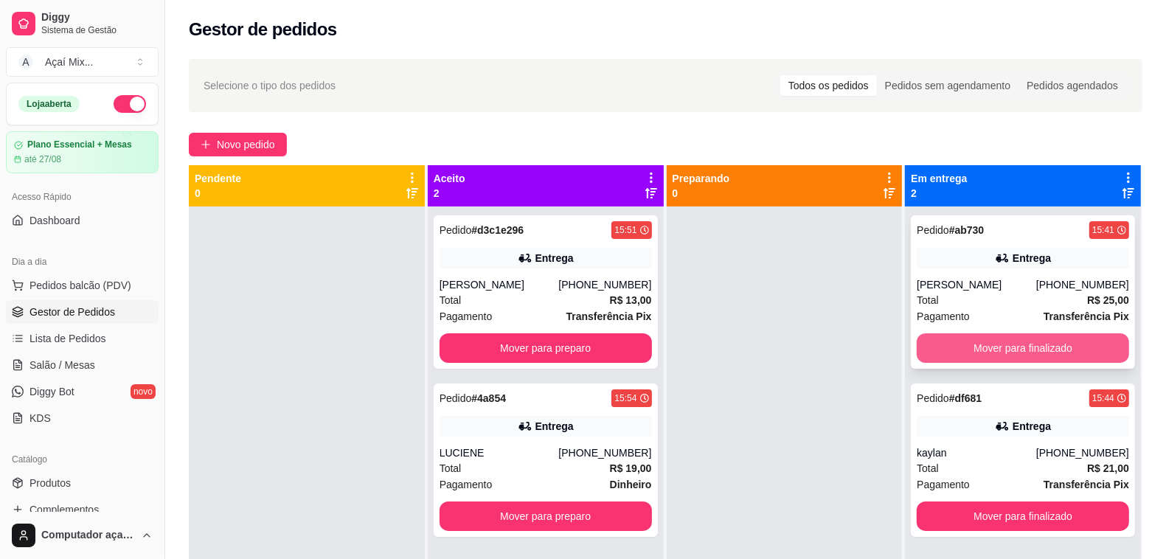
click at [1006, 339] on button "Mover para finalizado" at bounding box center [1023, 347] width 212 height 29
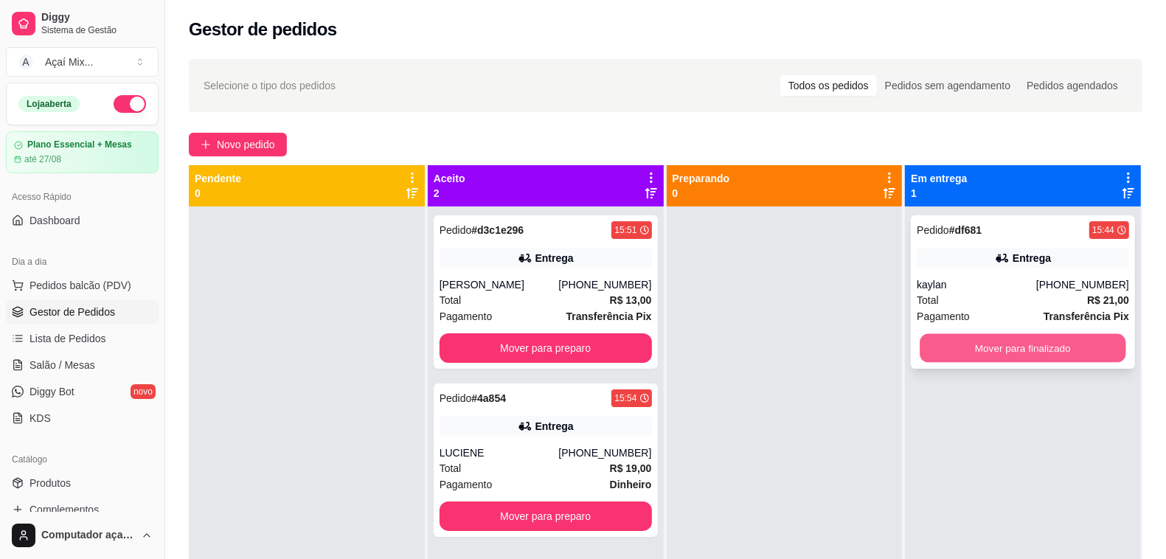
click at [1007, 344] on button "Mover para finalizado" at bounding box center [1023, 348] width 206 height 29
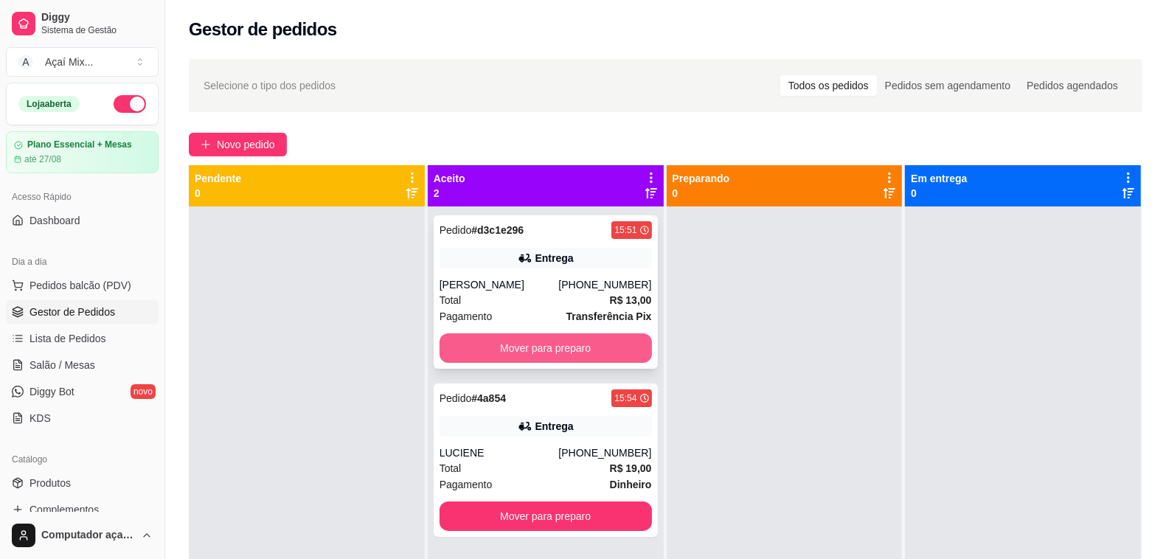
click at [566, 358] on button "Mover para preparo" at bounding box center [545, 347] width 212 height 29
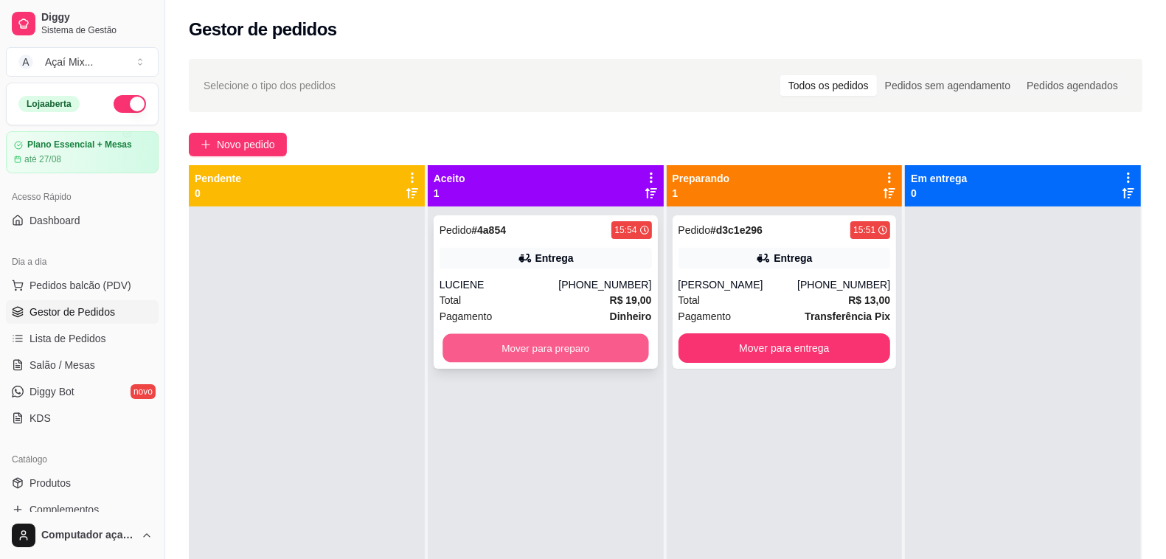
click at [555, 359] on button "Mover para preparo" at bounding box center [545, 348] width 206 height 29
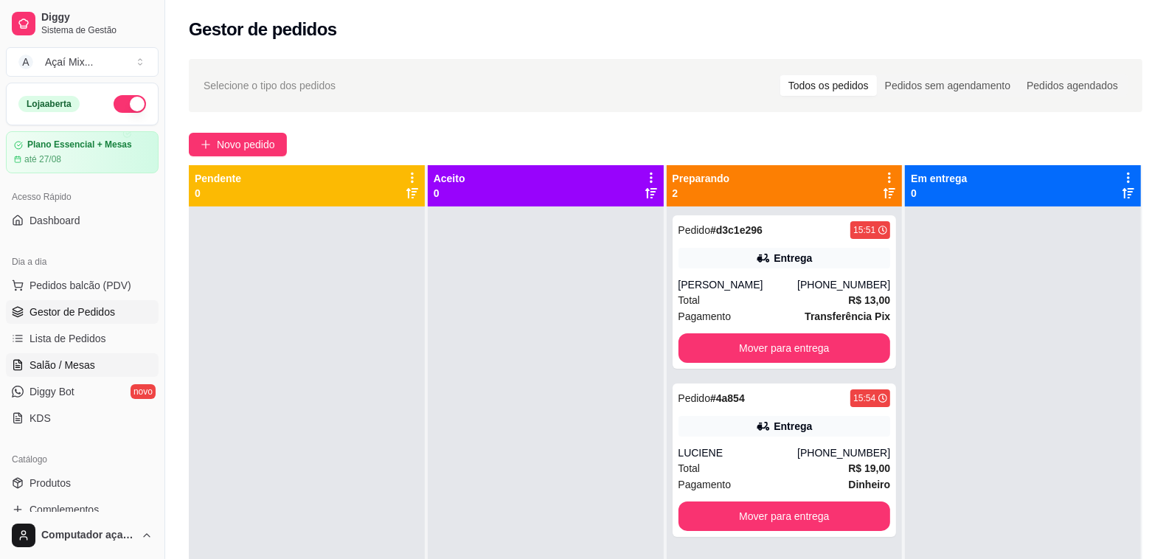
click at [78, 370] on span "Salão / Mesas" at bounding box center [62, 365] width 66 height 15
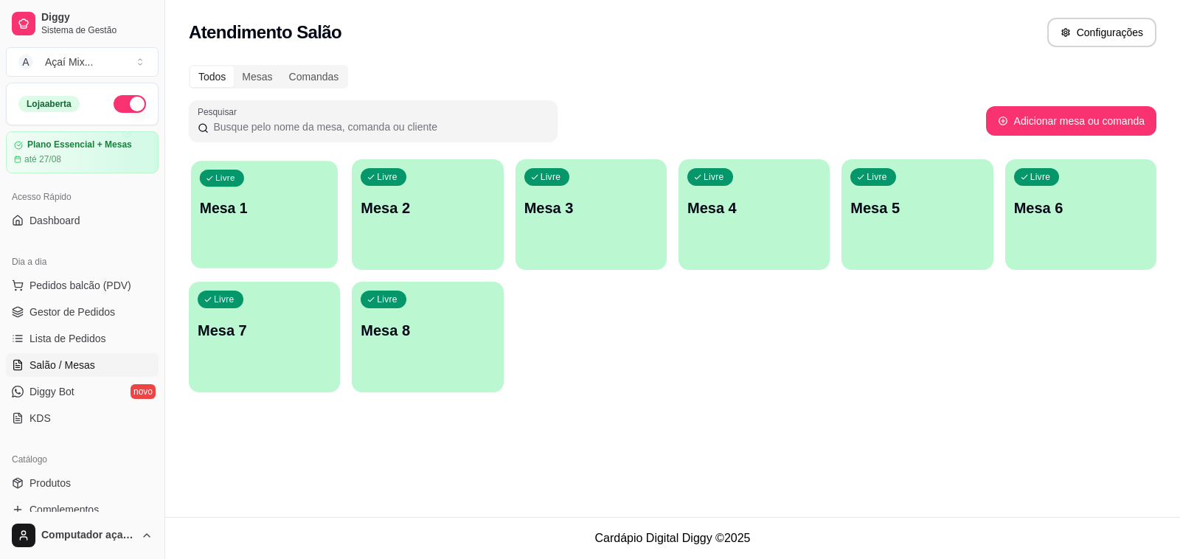
click at [216, 208] on p "Mesa 1" at bounding box center [265, 208] width 130 height 20
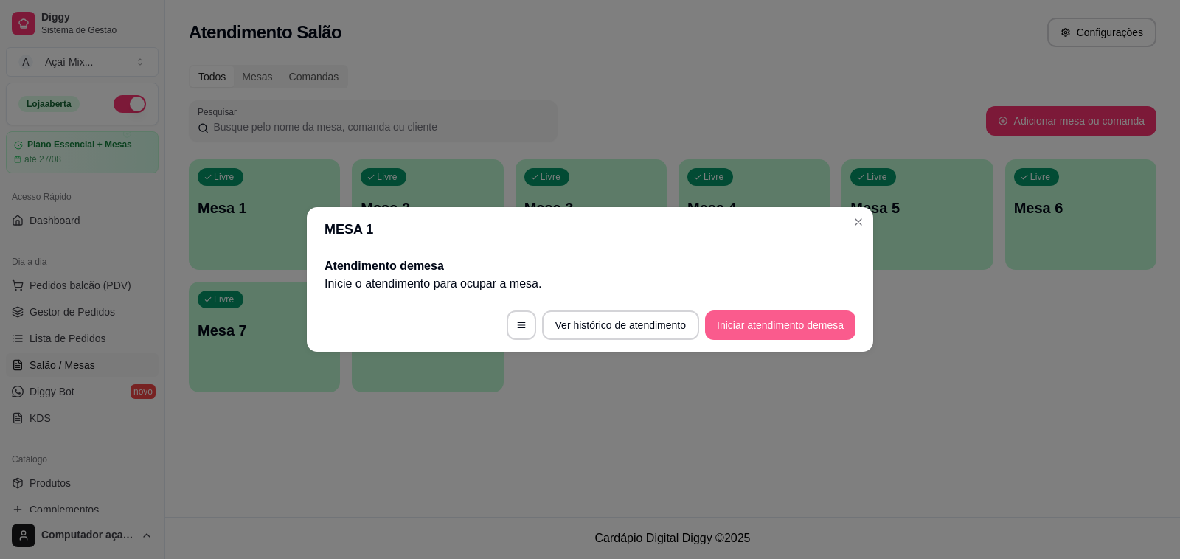
click at [835, 321] on button "Iniciar atendimento de mesa" at bounding box center [780, 324] width 150 height 29
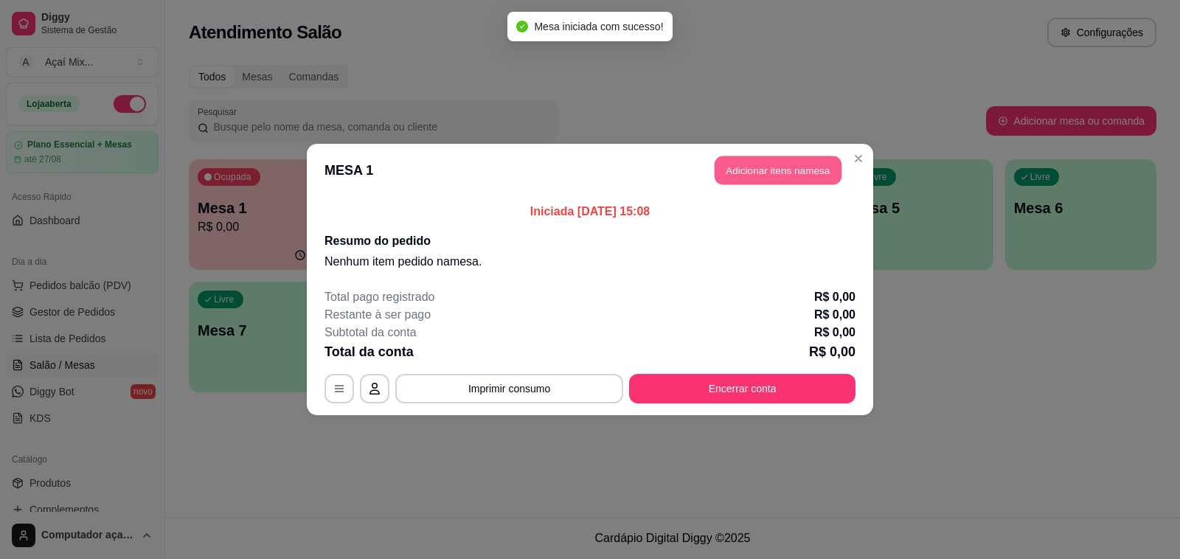
click at [790, 164] on button "Adicionar itens na mesa" at bounding box center [777, 170] width 127 height 29
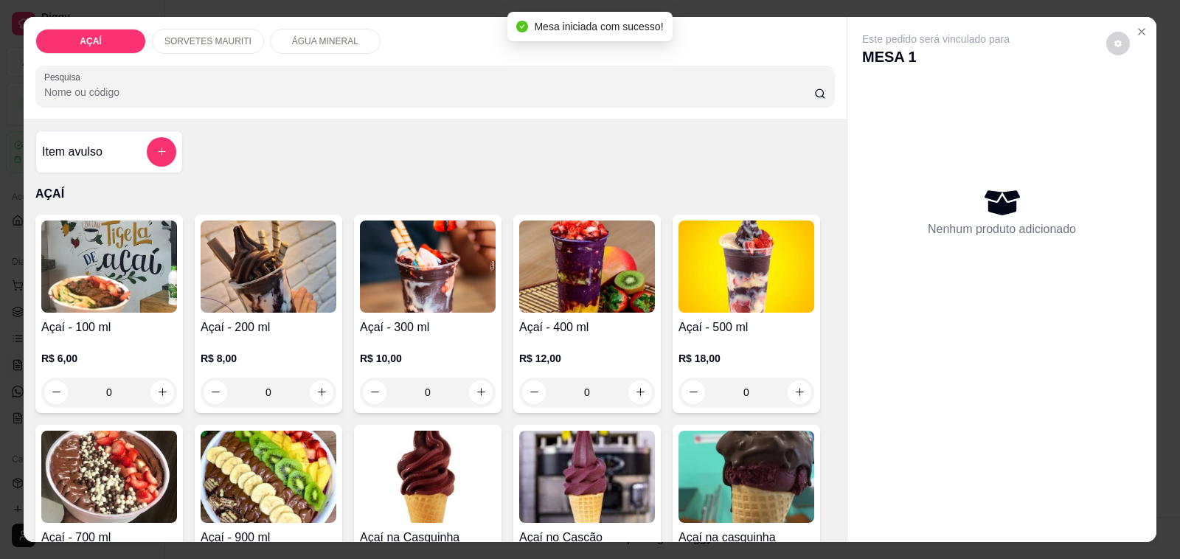
click at [398, 277] on img at bounding box center [428, 266] width 136 height 92
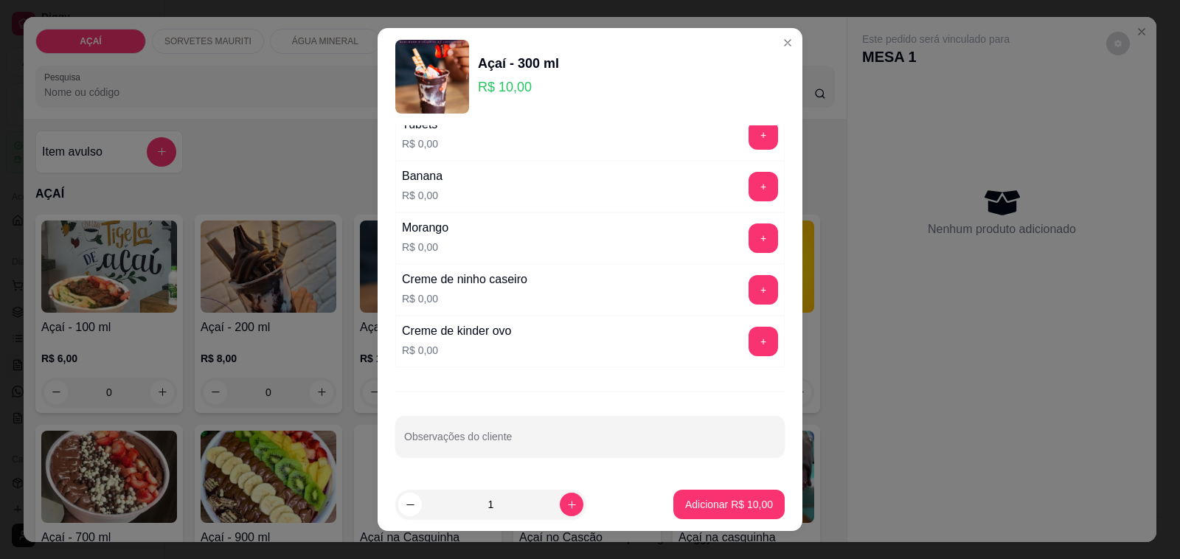
scroll to position [1890, 0]
click at [748, 281] on button "+" at bounding box center [762, 289] width 29 height 29
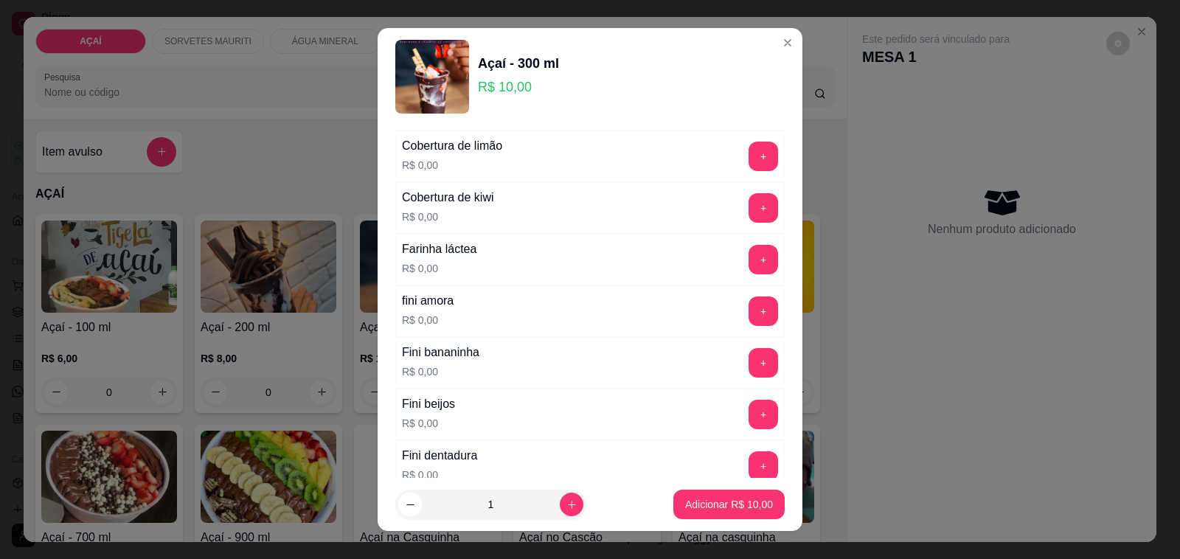
scroll to position [876, 0]
click at [749, 317] on button "+" at bounding box center [763, 310] width 29 height 29
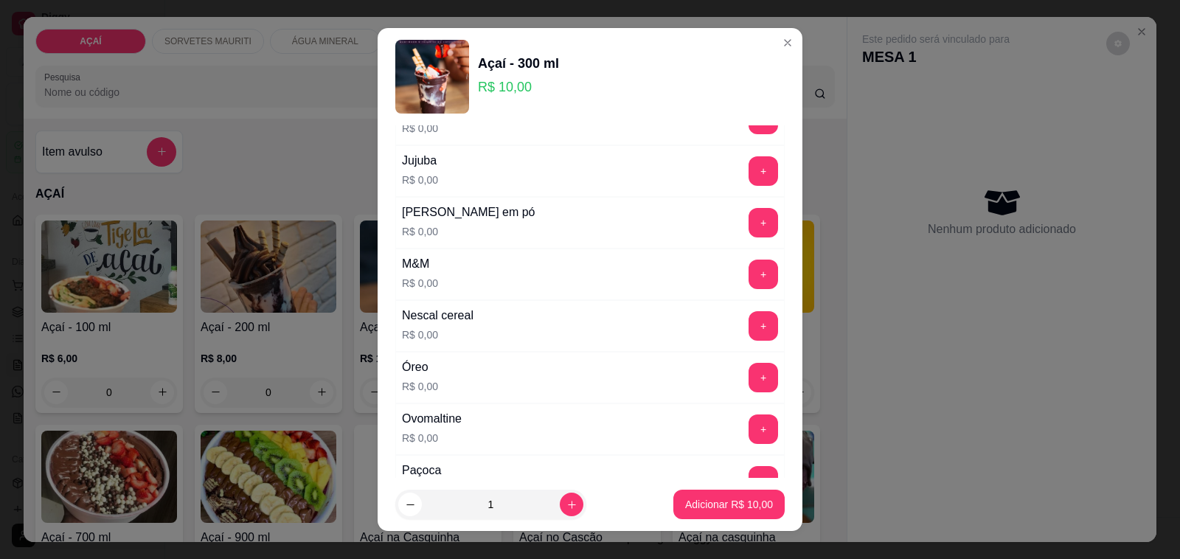
scroll to position [1429, 0]
click at [748, 288] on button "+" at bounding box center [762, 273] width 29 height 29
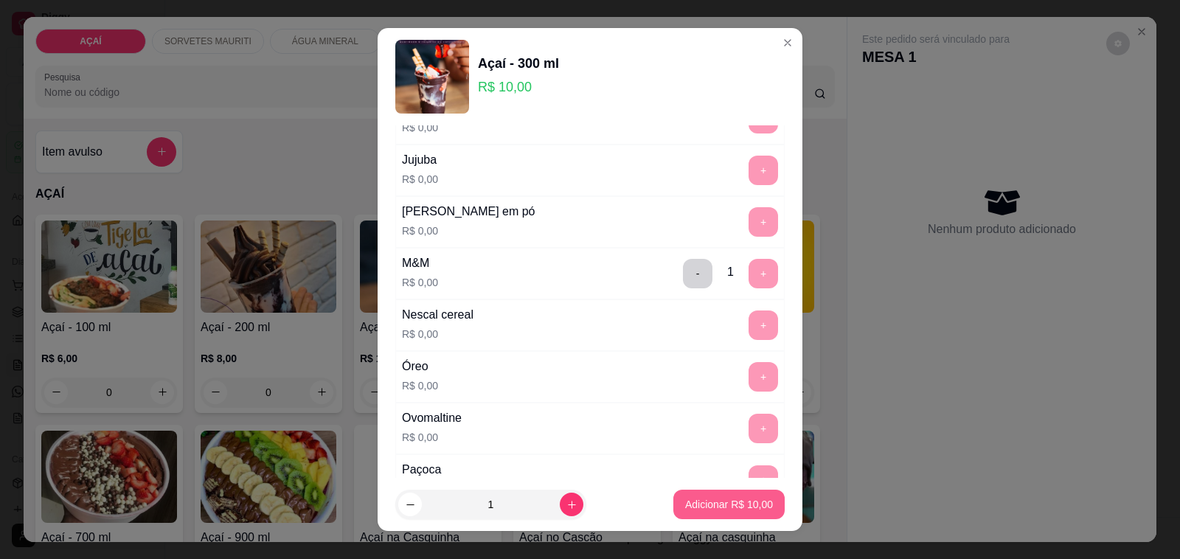
click at [702, 500] on p "Adicionar R$ 10,00" at bounding box center [729, 504] width 88 height 15
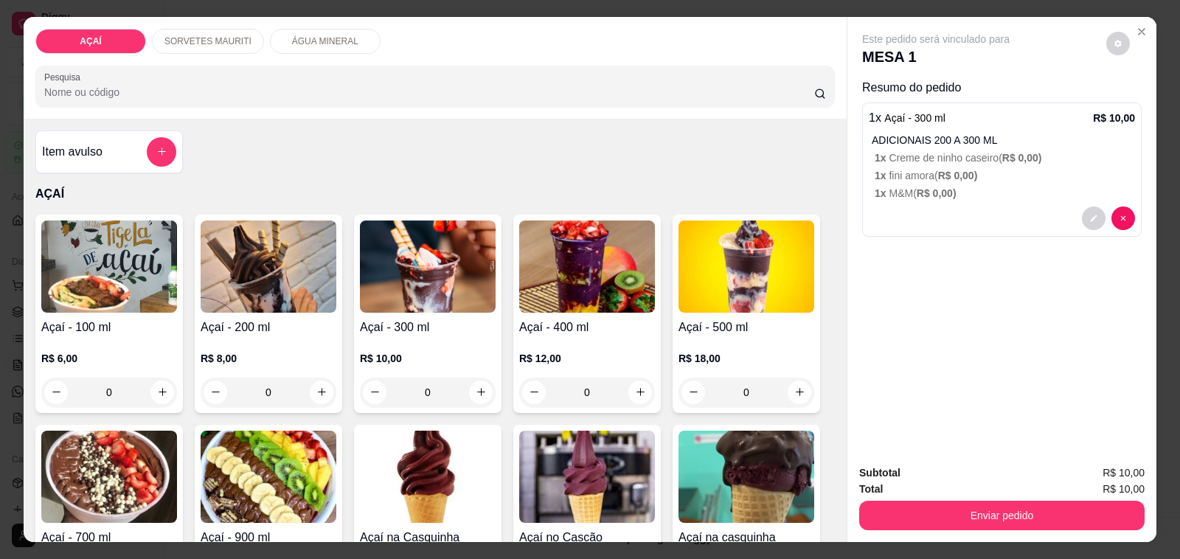
click at [424, 271] on img at bounding box center [428, 266] width 136 height 92
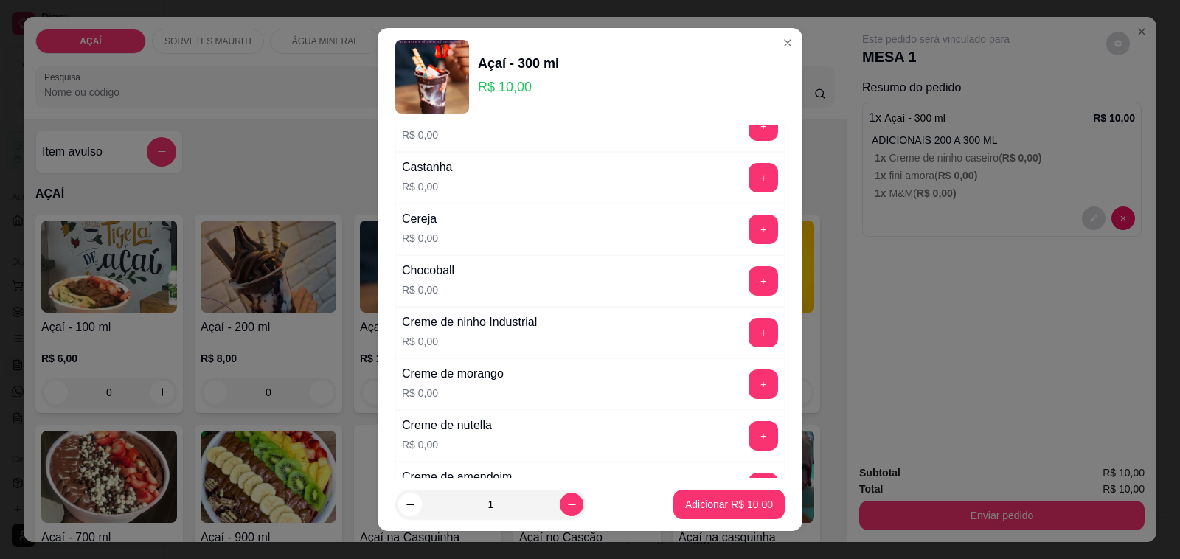
scroll to position [184, 0]
click at [749, 338] on button "+" at bounding box center [763, 331] width 29 height 29
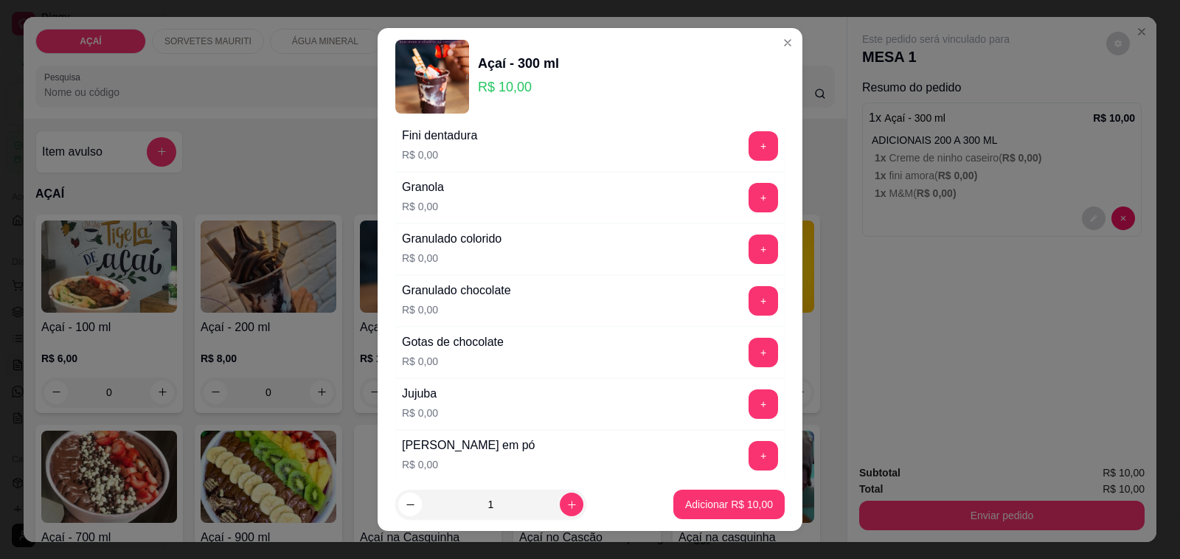
scroll to position [1198, 0]
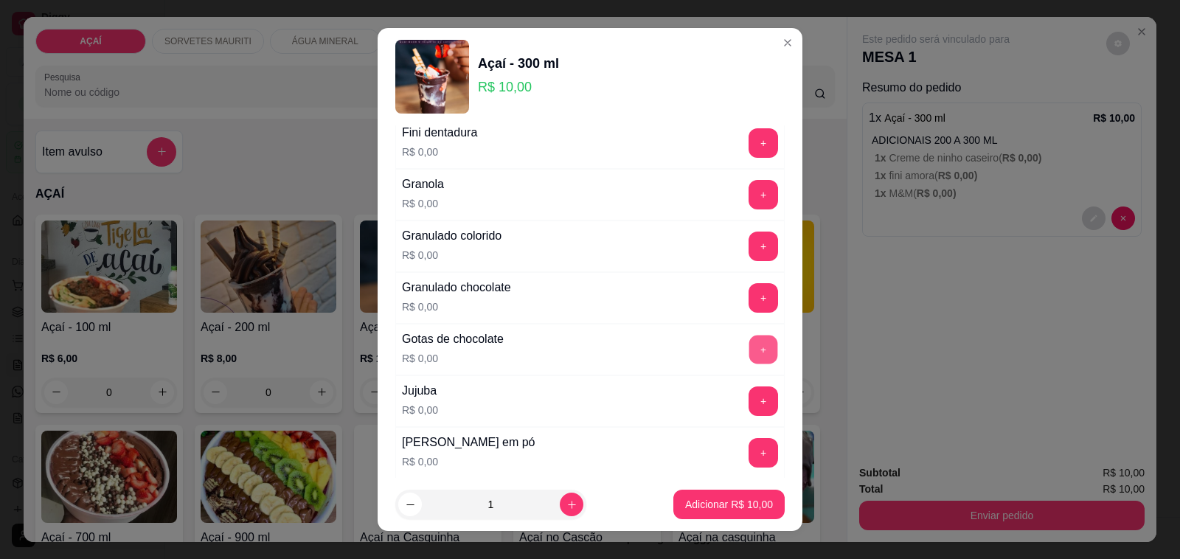
click at [749, 355] on button "+" at bounding box center [763, 349] width 29 height 29
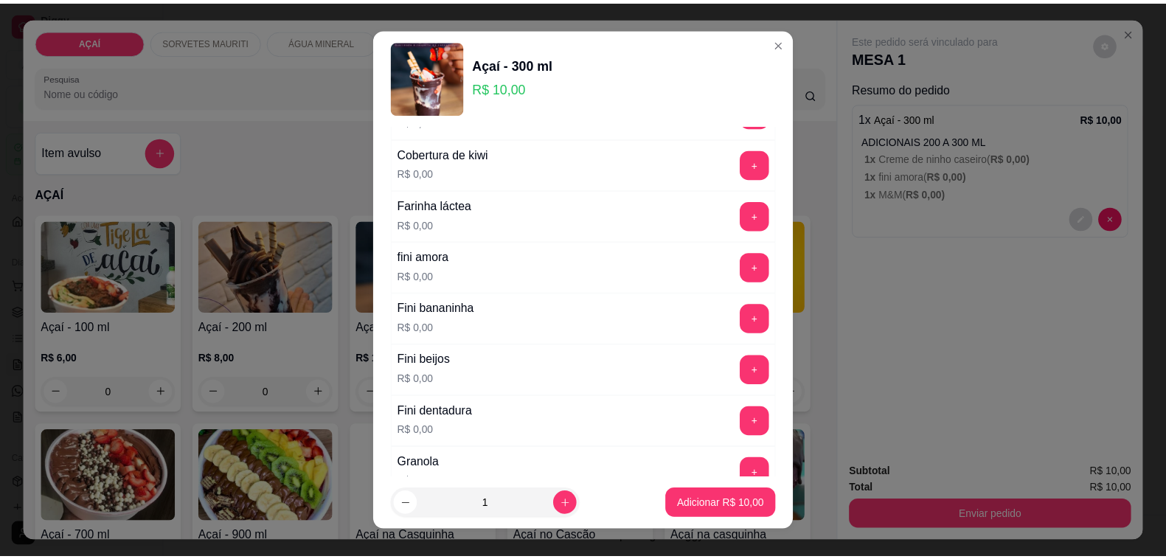
scroll to position [737, 0]
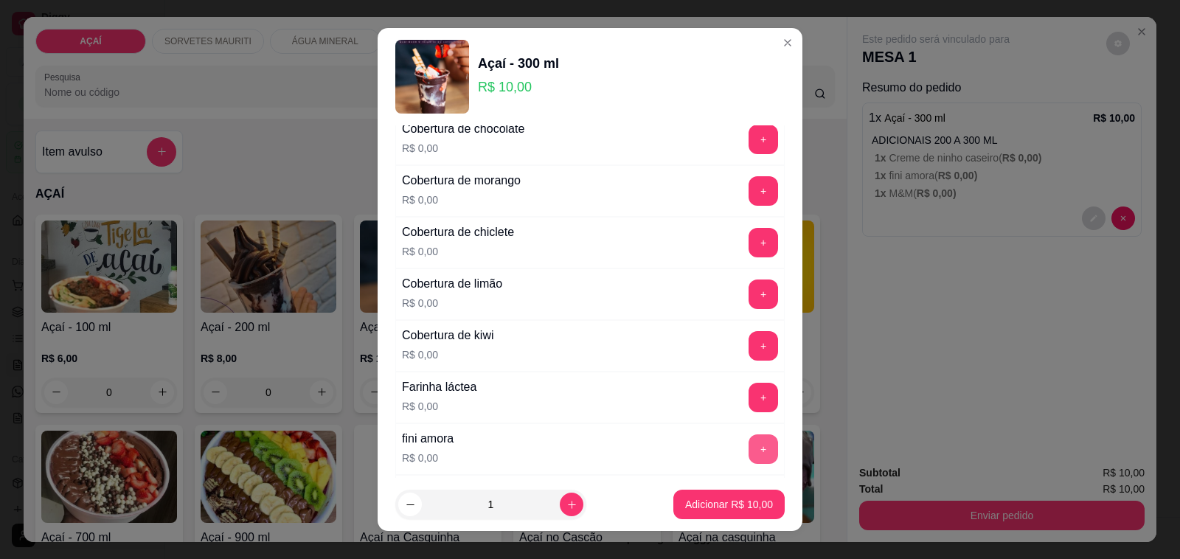
click at [748, 457] on button "+" at bounding box center [762, 448] width 29 height 29
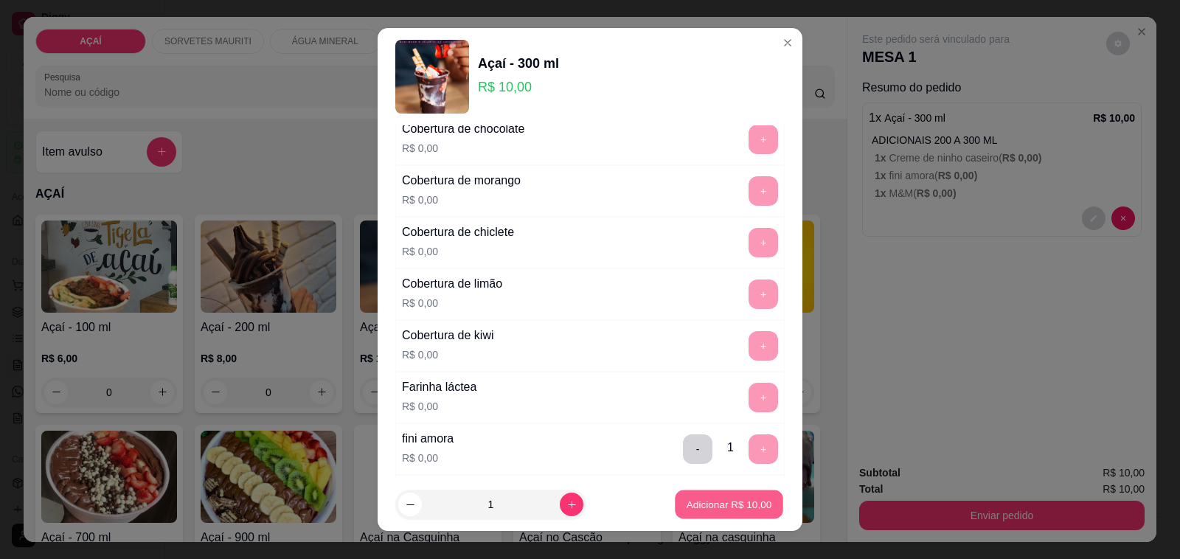
click at [715, 495] on button "Adicionar R$ 10,00" at bounding box center [729, 504] width 108 height 29
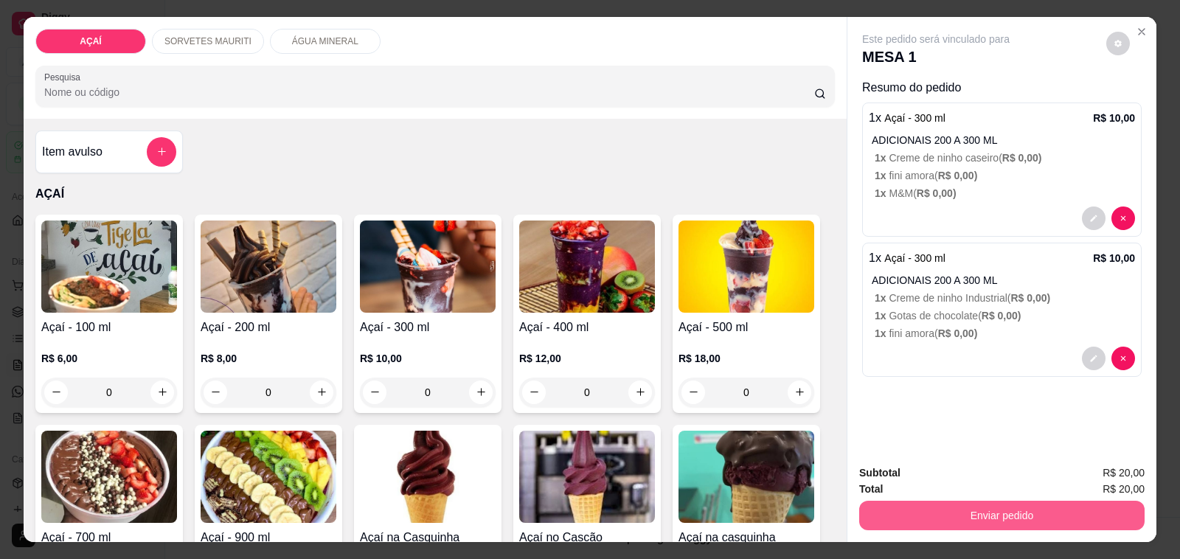
click at [938, 512] on button "Enviar pedido" at bounding box center [1001, 515] width 285 height 29
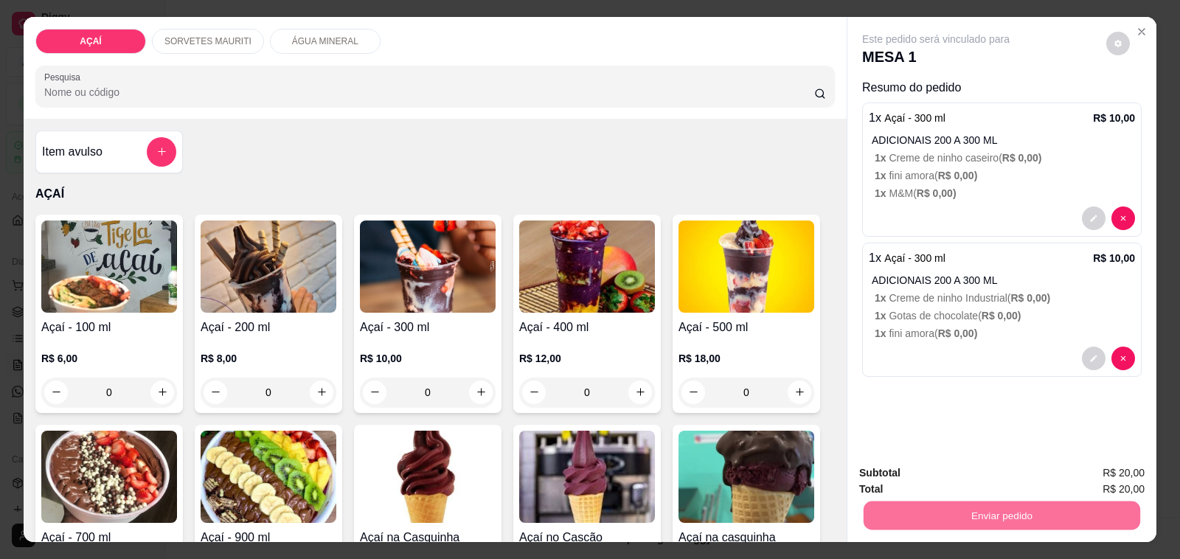
click at [914, 474] on button "Não registrar e enviar pedido" at bounding box center [951, 472] width 149 height 27
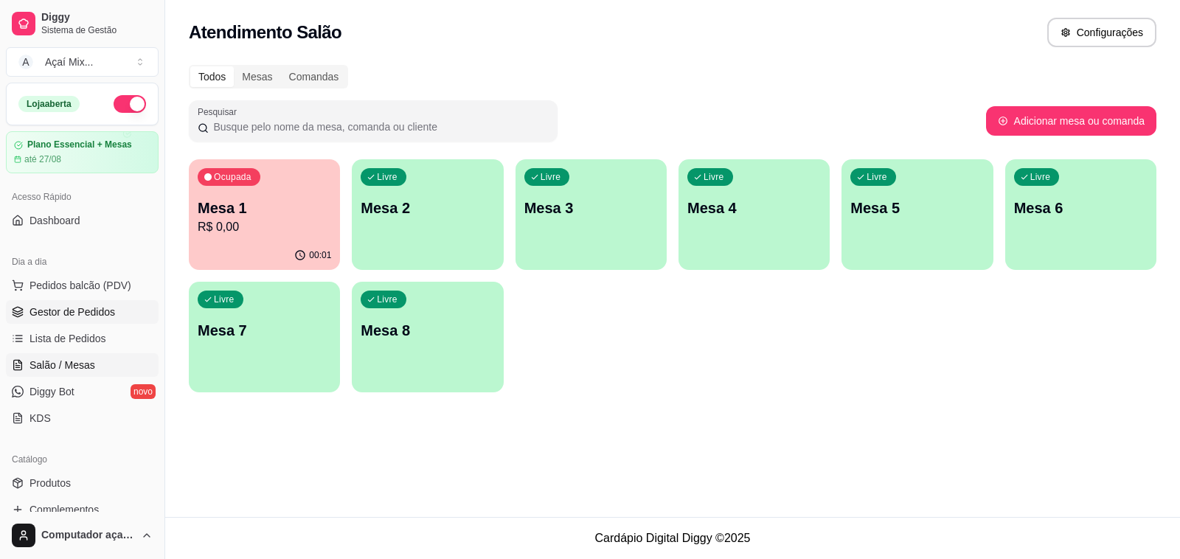
click at [79, 307] on span "Gestor de Pedidos" at bounding box center [72, 312] width 86 height 15
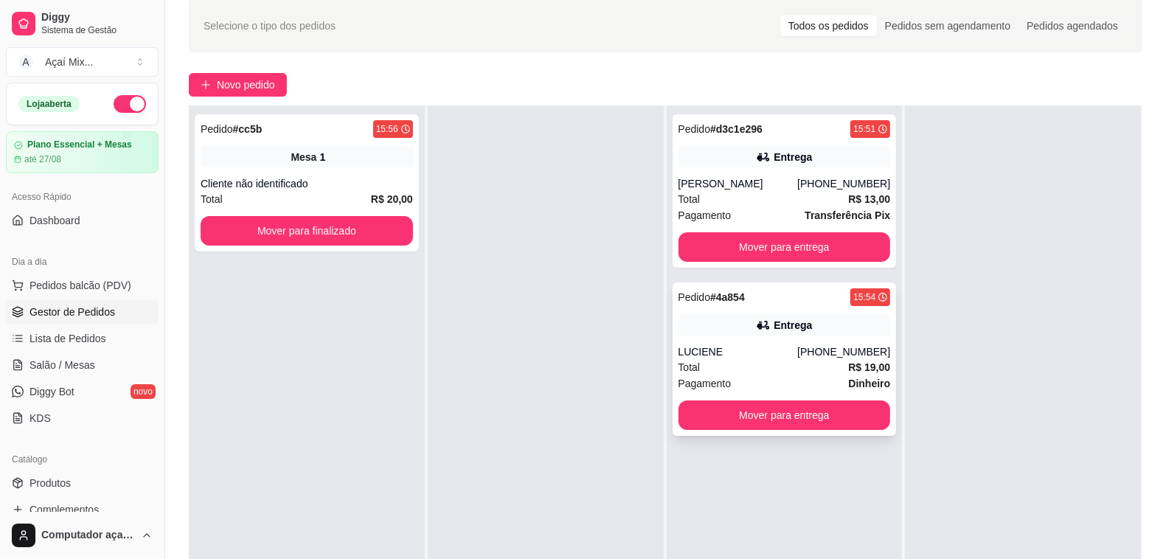
scroll to position [92, 0]
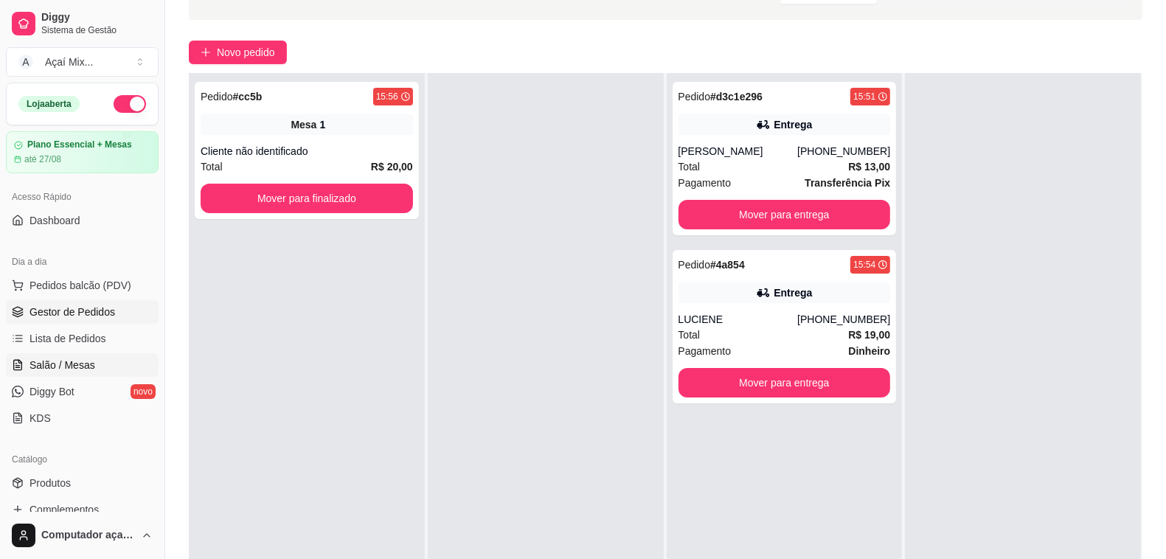
click at [65, 369] on span "Salão / Mesas" at bounding box center [62, 365] width 66 height 15
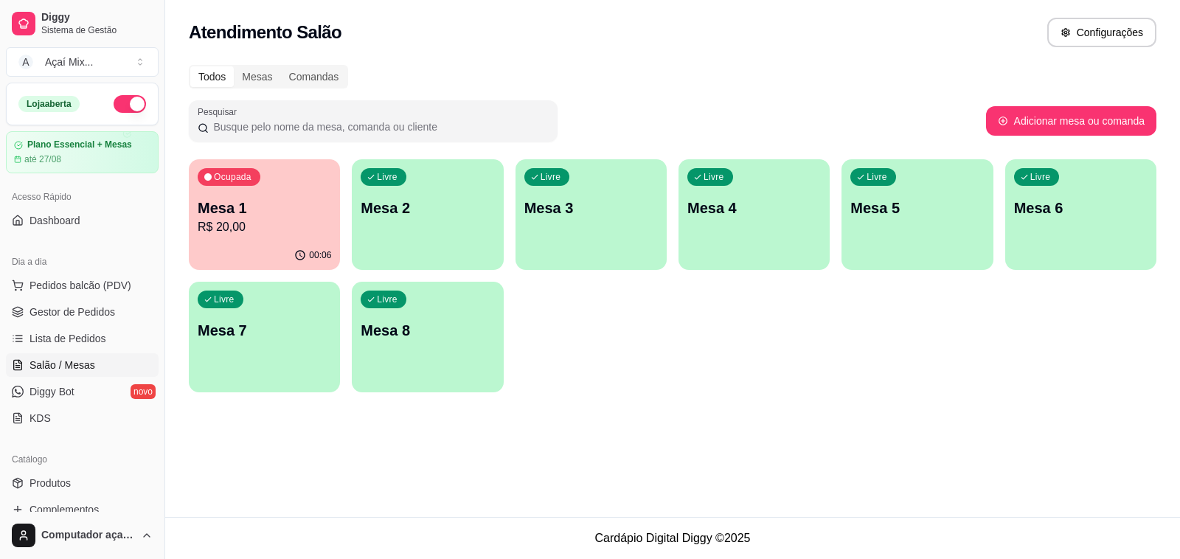
click at [374, 204] on p "Mesa 2" at bounding box center [427, 208] width 133 height 21
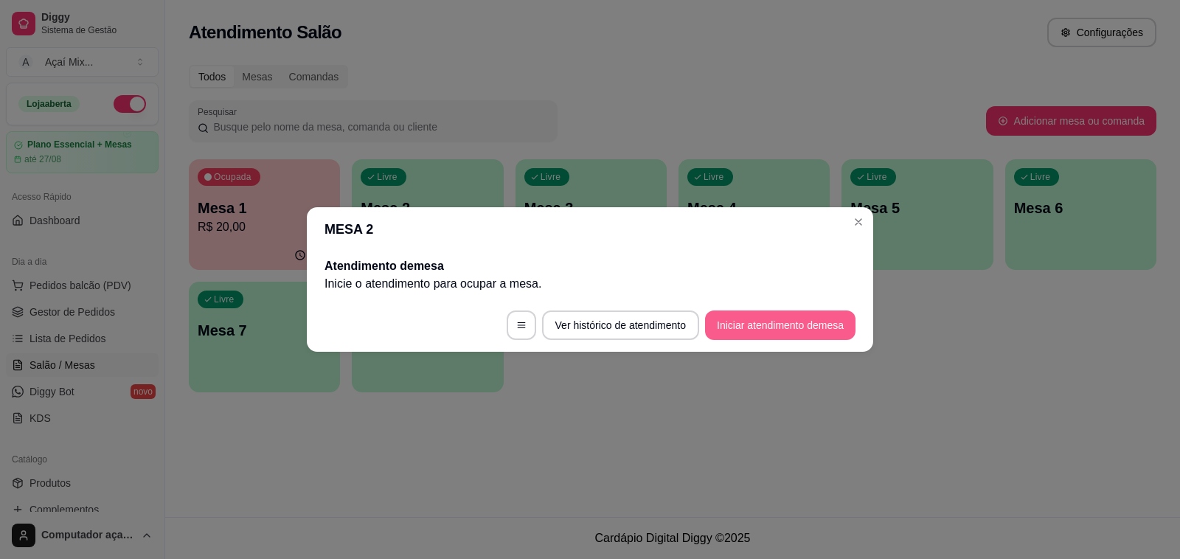
click at [795, 329] on button "Iniciar atendimento de mesa" at bounding box center [780, 324] width 150 height 29
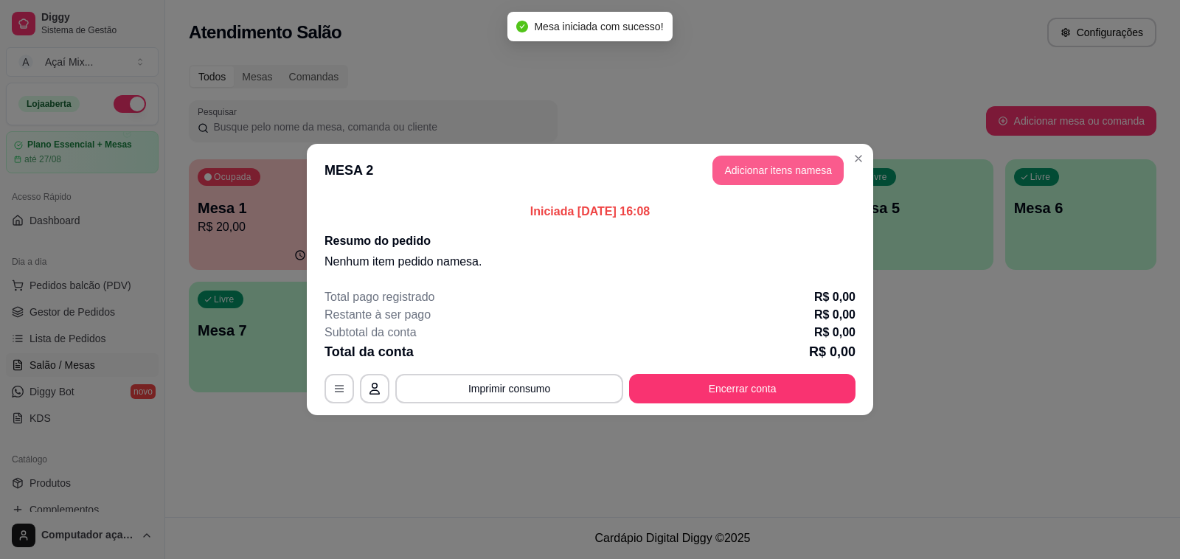
click at [764, 172] on button "Adicionar itens na mesa" at bounding box center [777, 170] width 131 height 29
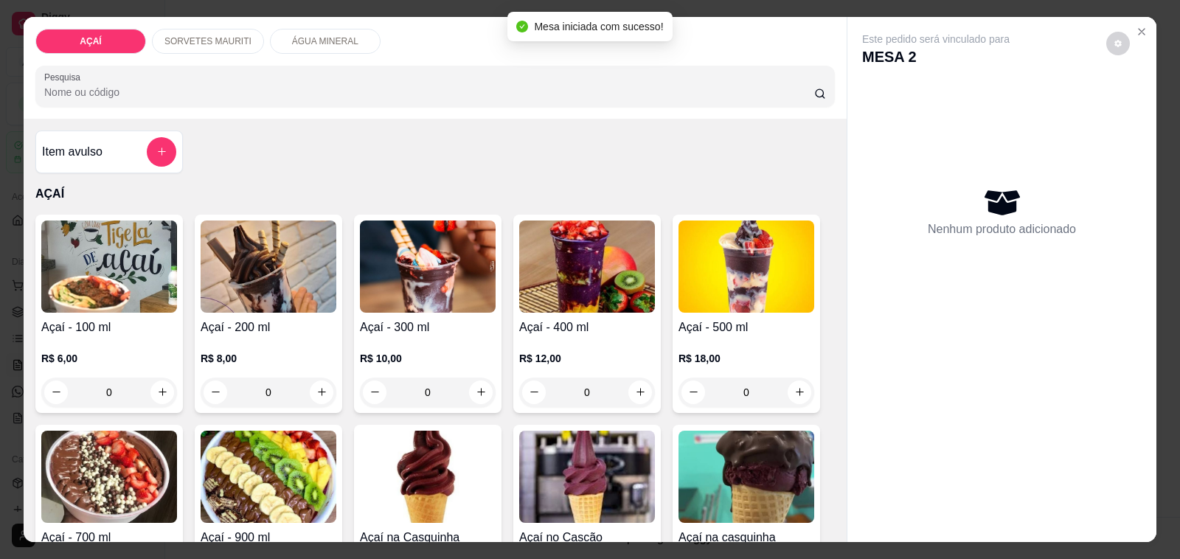
click at [434, 277] on img at bounding box center [428, 266] width 136 height 92
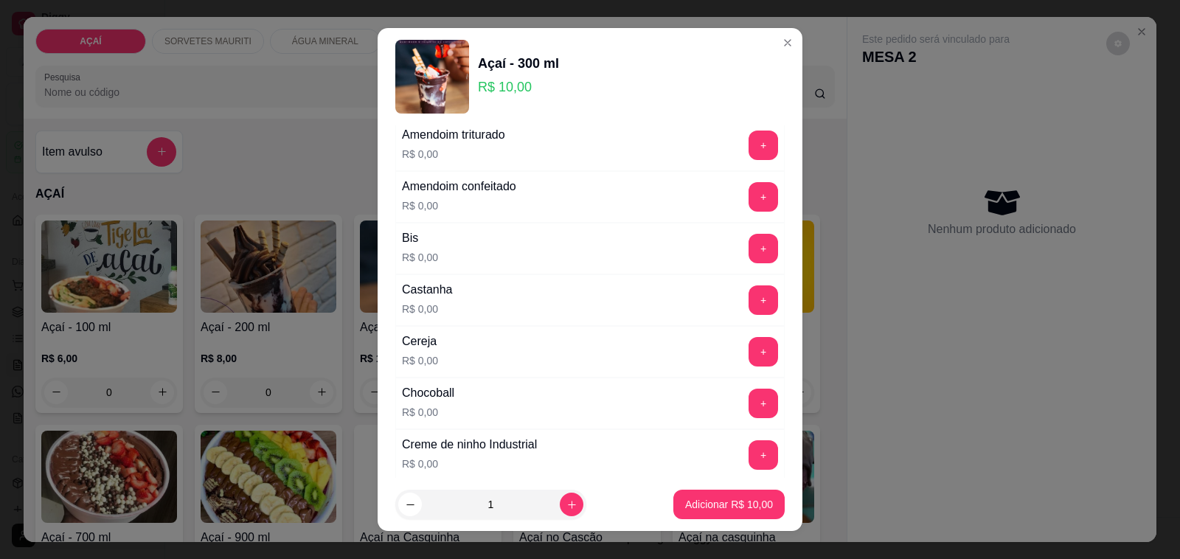
scroll to position [92, 0]
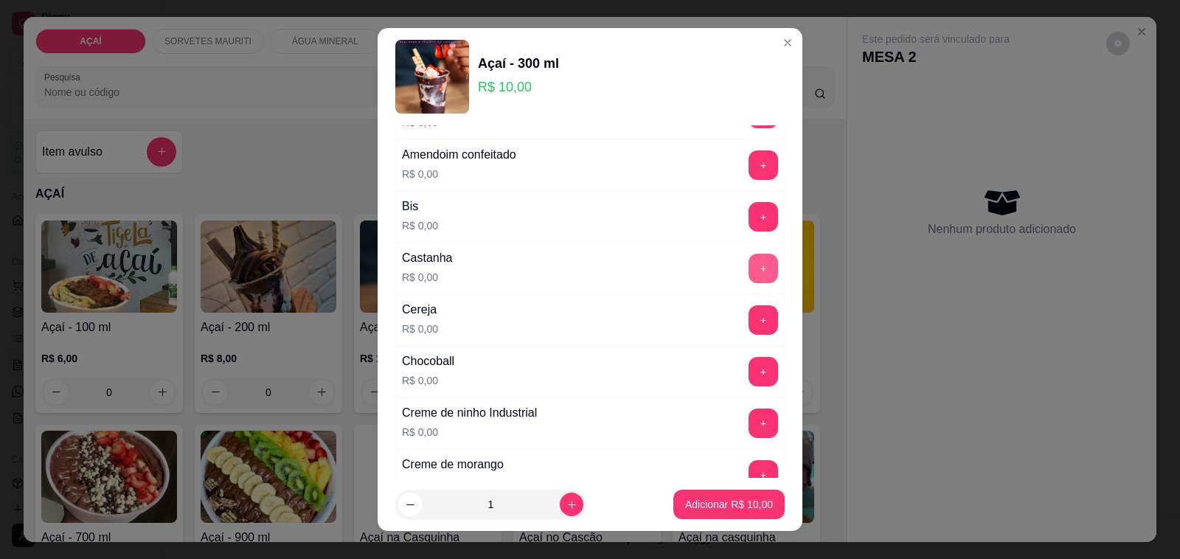
click at [748, 274] on button "+" at bounding box center [762, 268] width 29 height 29
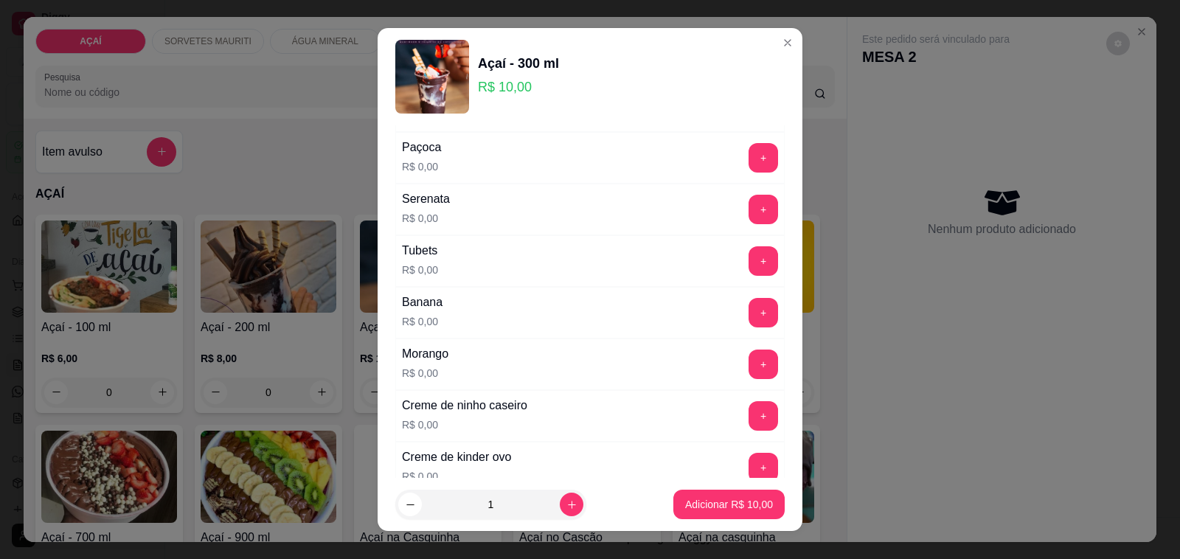
scroll to position [1890, 0]
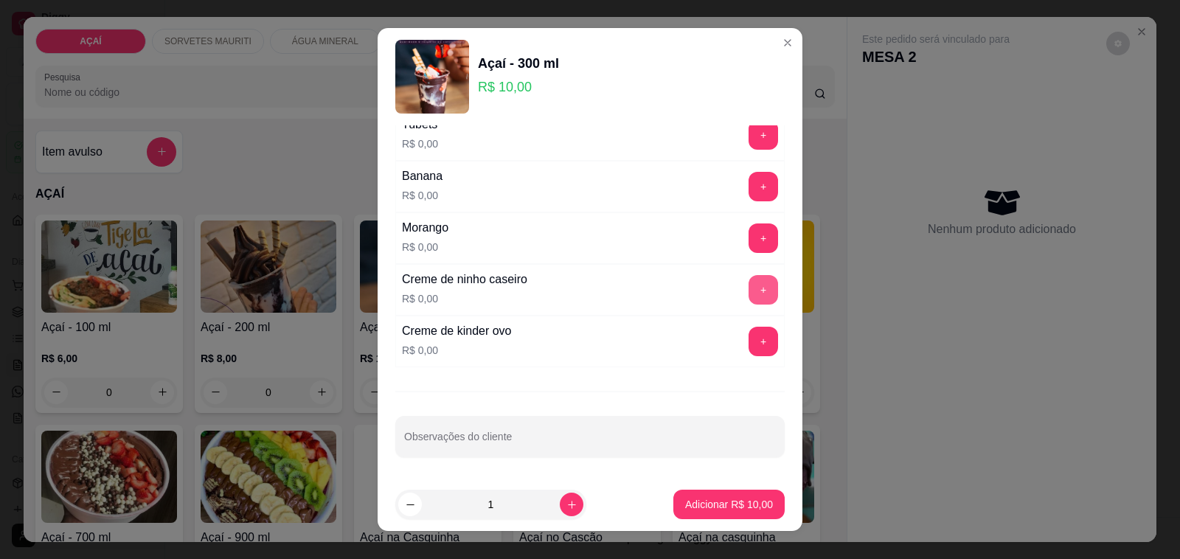
click at [748, 286] on button "+" at bounding box center [762, 289] width 29 height 29
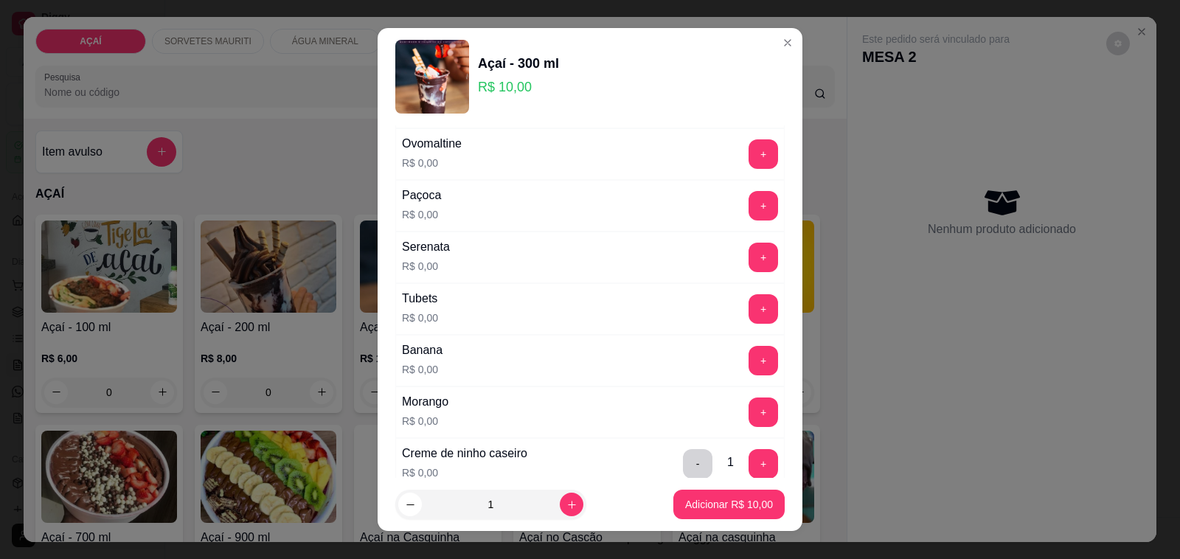
scroll to position [1706, 0]
click at [748, 373] on button "+" at bounding box center [762, 358] width 29 height 29
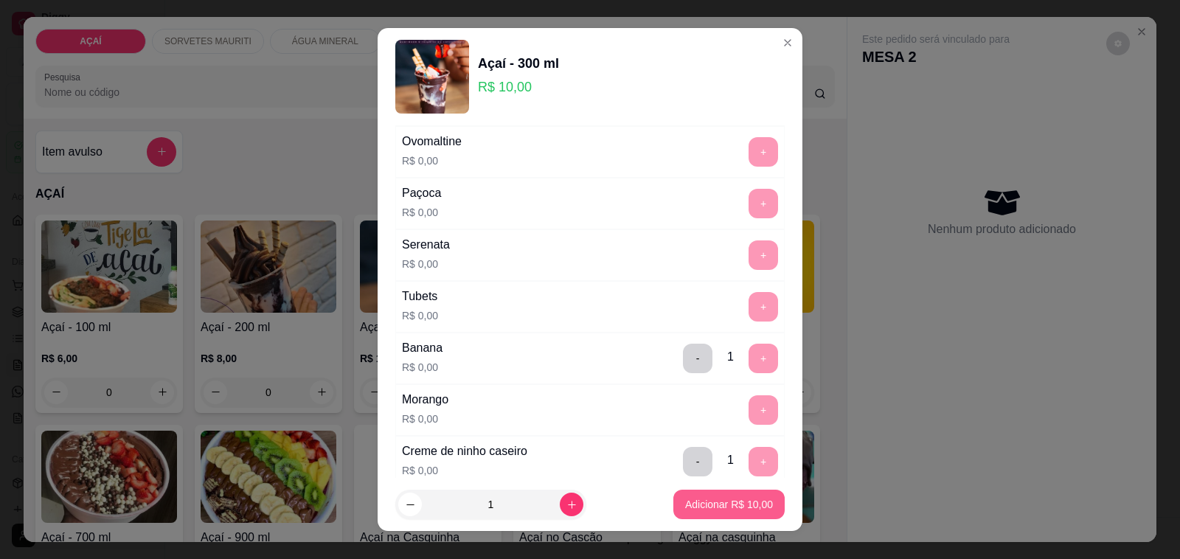
click at [704, 511] on p "Adicionar R$ 10,00" at bounding box center [729, 504] width 88 height 15
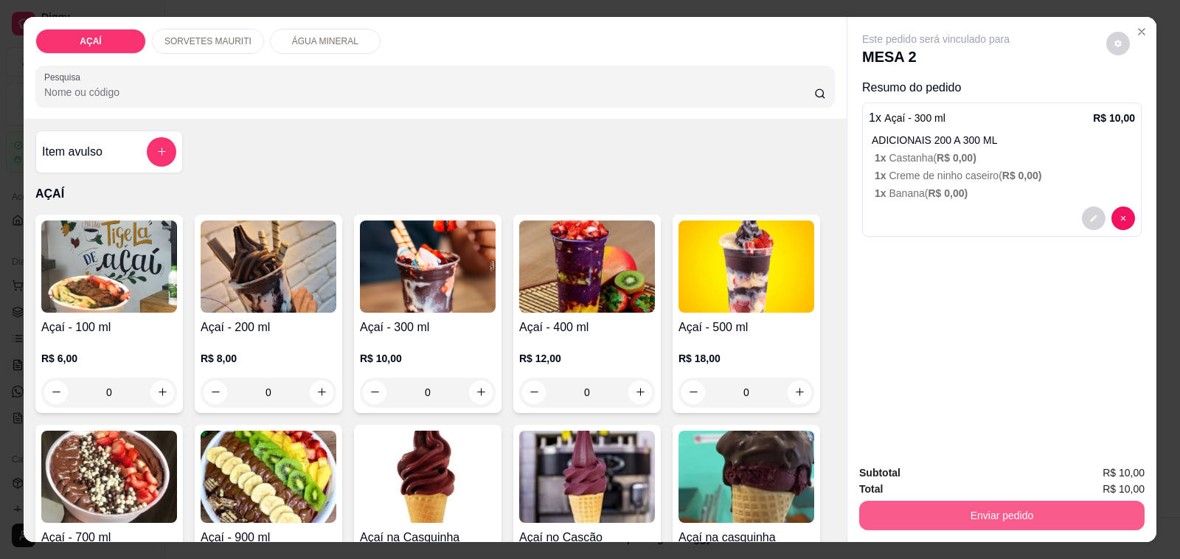
click at [998, 505] on button "Enviar pedido" at bounding box center [1001, 515] width 285 height 29
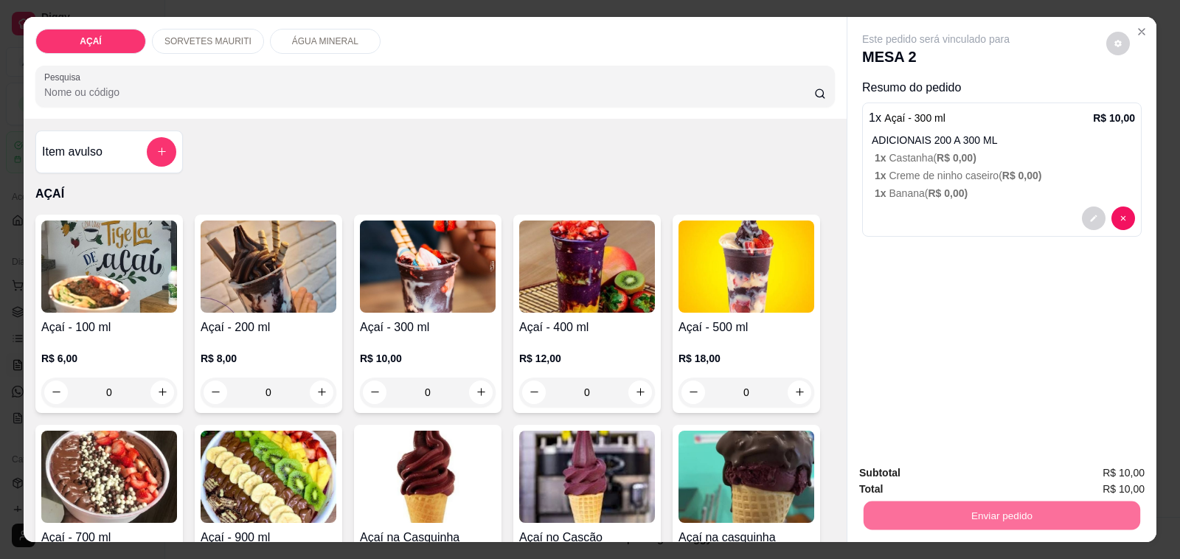
click at [981, 469] on button "Não registrar e enviar pedido" at bounding box center [951, 472] width 149 height 27
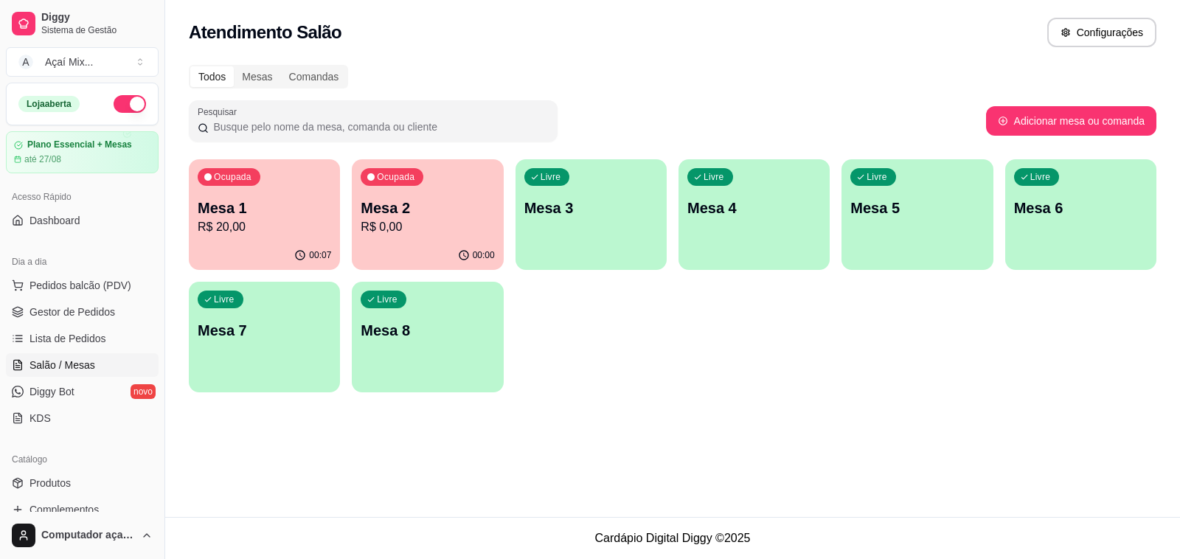
click at [282, 229] on p "R$ 20,00" at bounding box center [264, 227] width 133 height 18
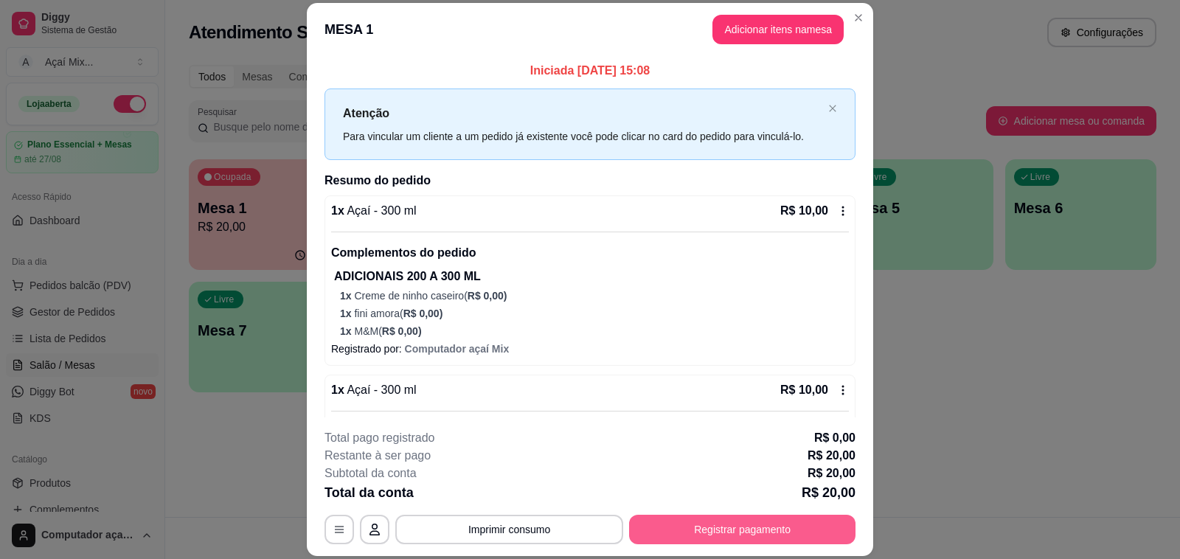
click at [764, 531] on button "Registrar pagamento" at bounding box center [742, 529] width 226 height 29
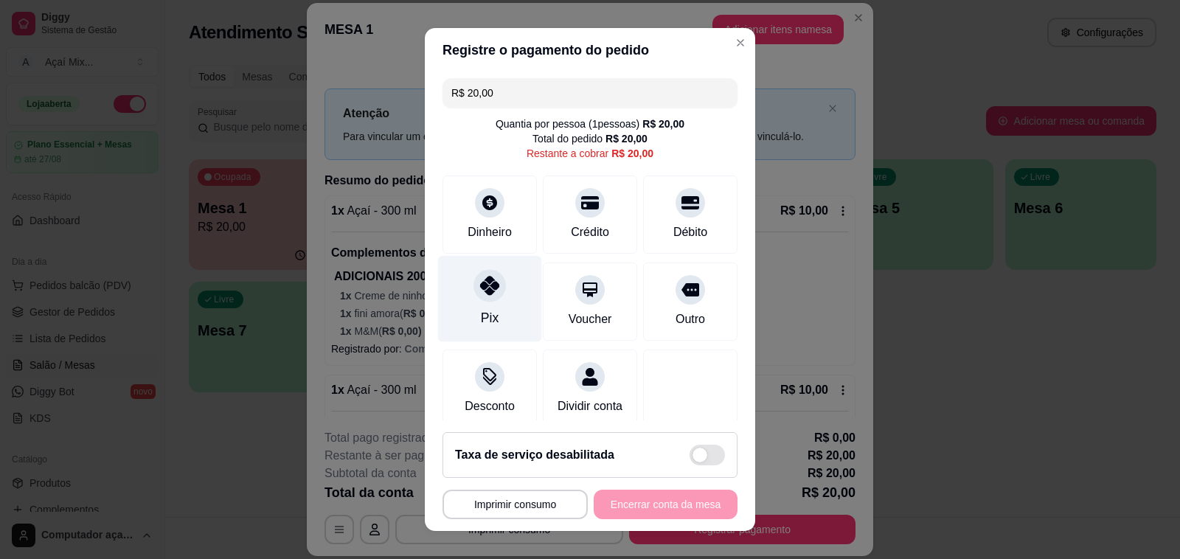
drag, startPoint x: 465, startPoint y: 289, endPoint x: 476, endPoint y: 304, distance: 18.4
click at [473, 299] on div at bounding box center [489, 285] width 32 height 32
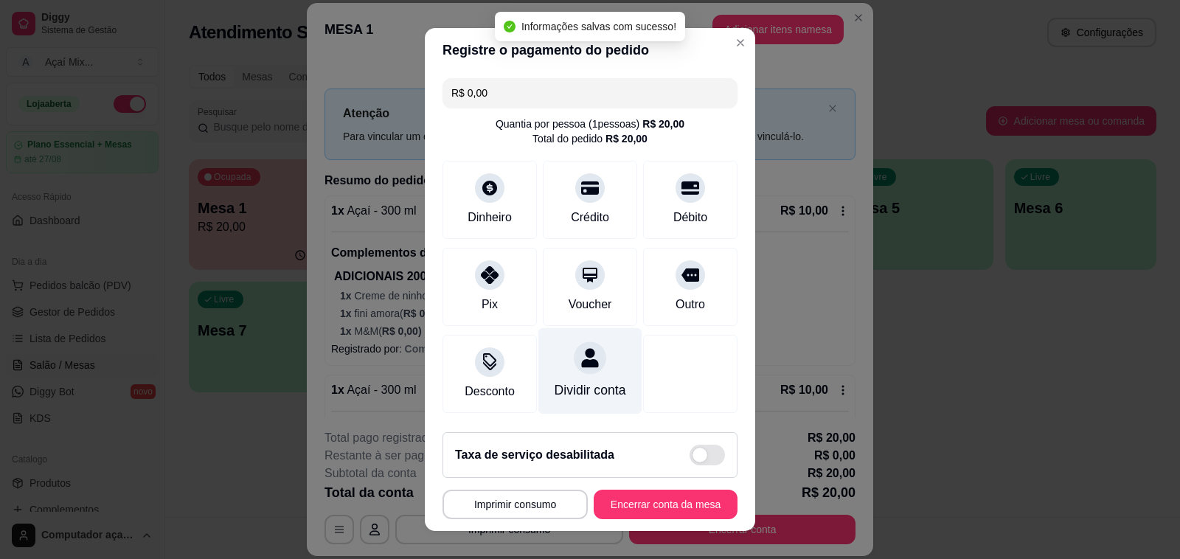
type input "R$ 0,00"
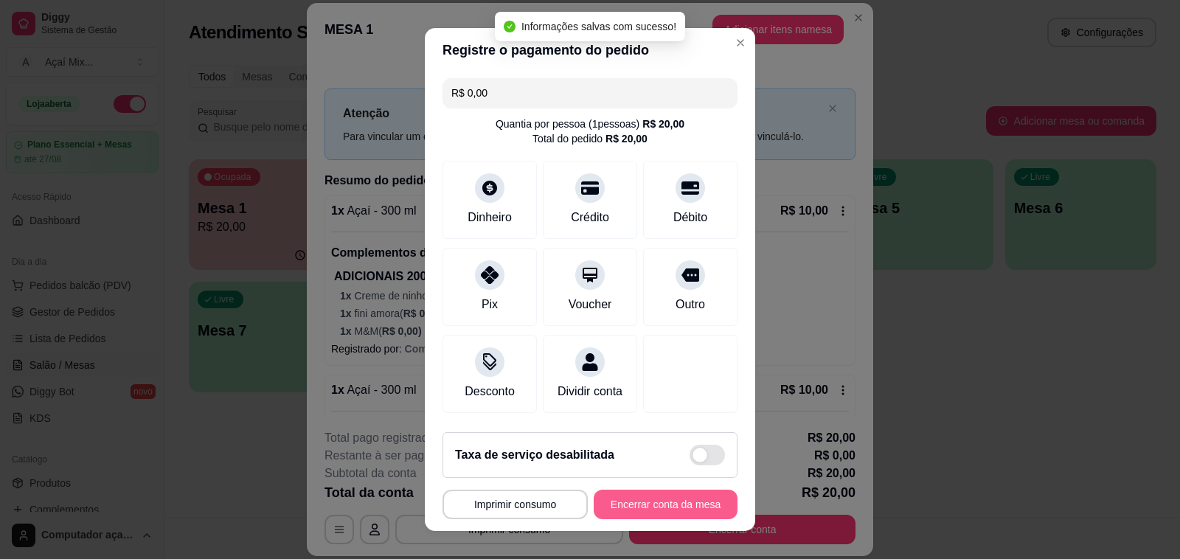
click at [634, 503] on button "Encerrar conta da mesa" at bounding box center [666, 504] width 144 height 29
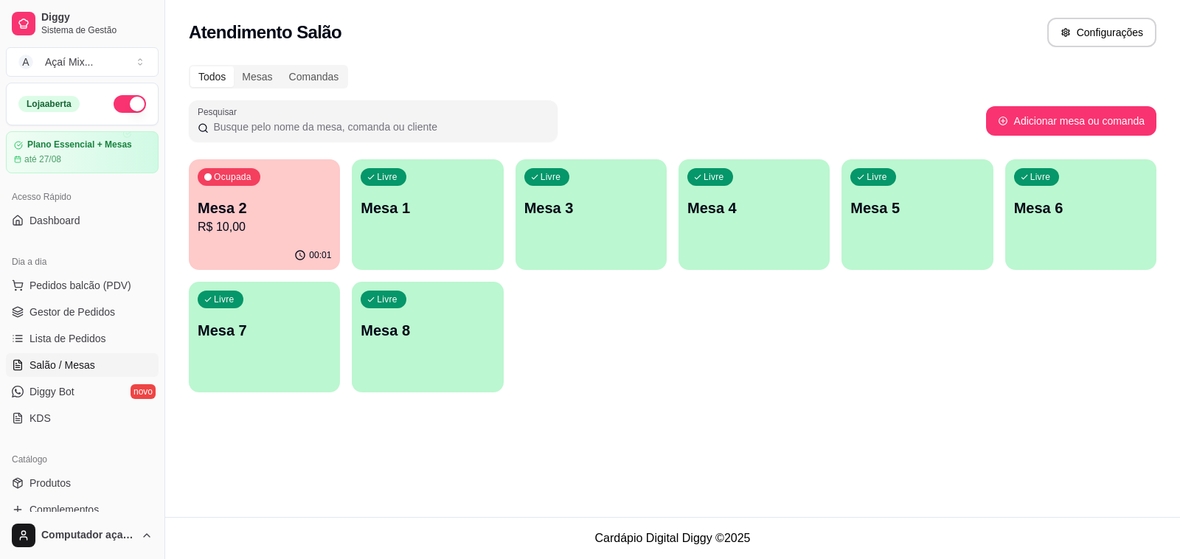
click at [407, 208] on p "Mesa 1" at bounding box center [427, 208] width 133 height 21
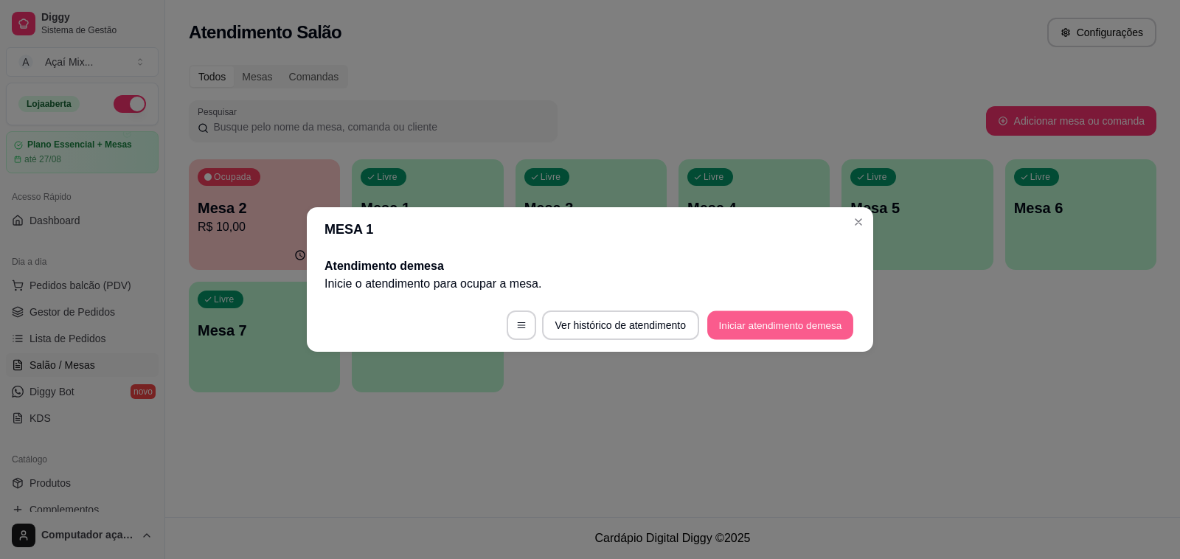
click at [719, 314] on button "Iniciar atendimento de mesa" at bounding box center [780, 325] width 146 height 29
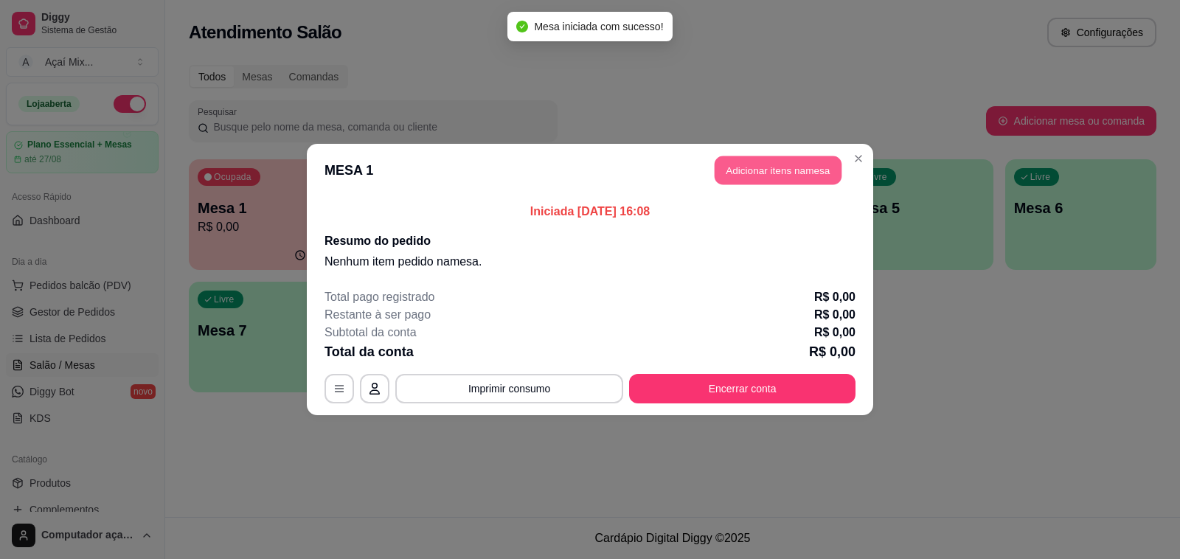
click at [768, 166] on button "Adicionar itens na mesa" at bounding box center [777, 170] width 127 height 29
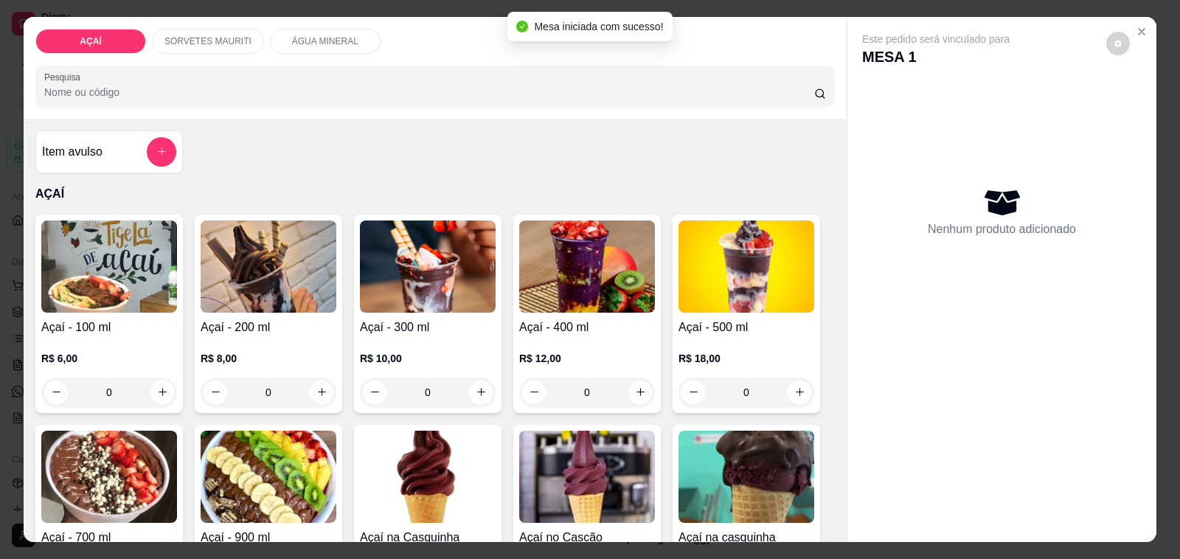
click at [428, 262] on img at bounding box center [428, 266] width 136 height 92
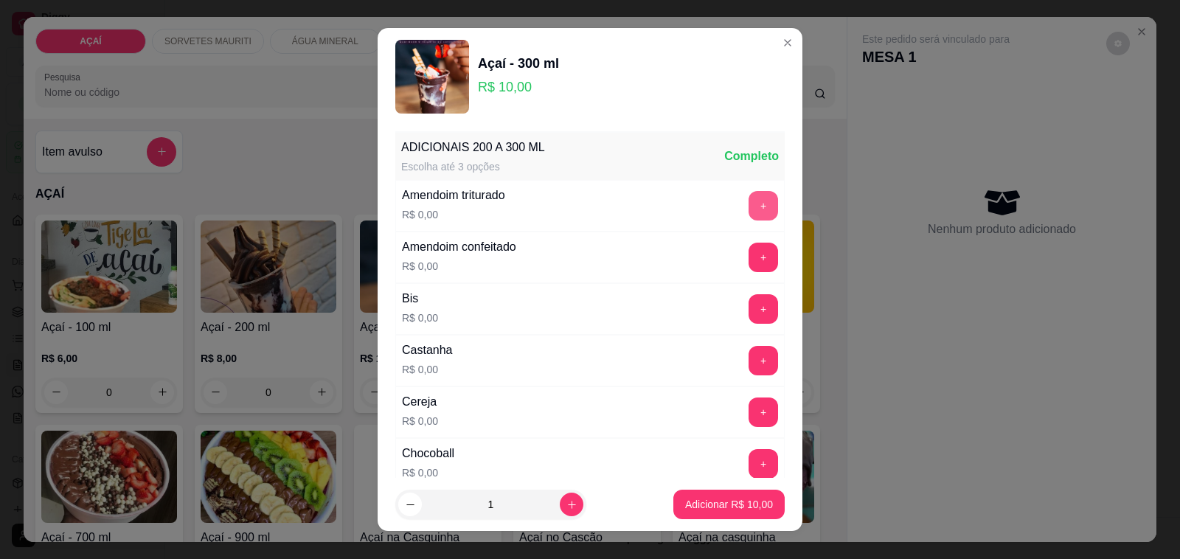
click at [748, 204] on button "+" at bounding box center [762, 205] width 29 height 29
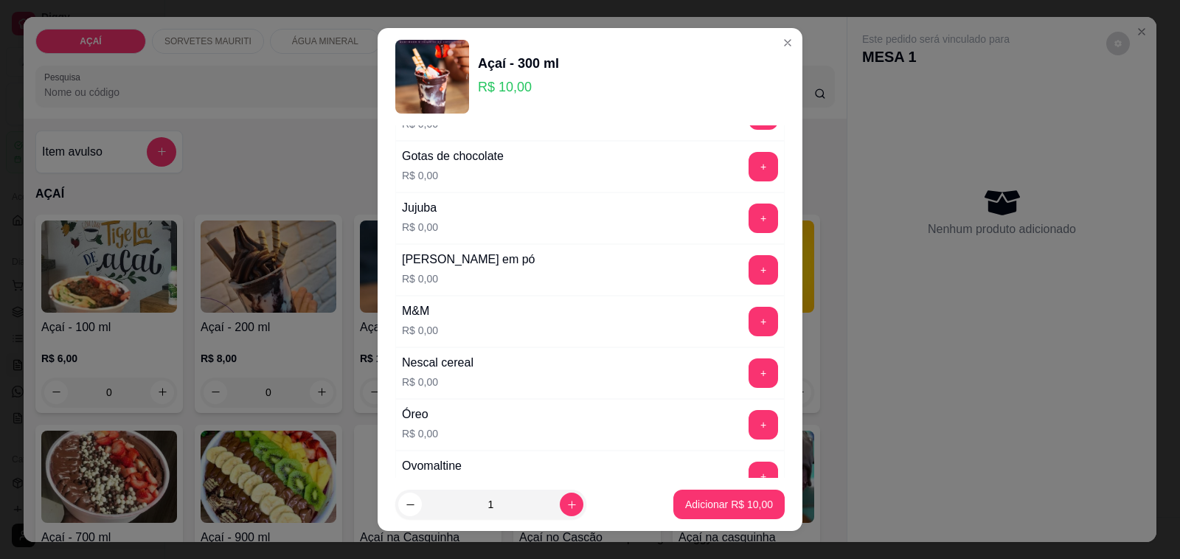
scroll to position [1383, 0]
click at [748, 277] on button "+" at bounding box center [762, 268] width 29 height 29
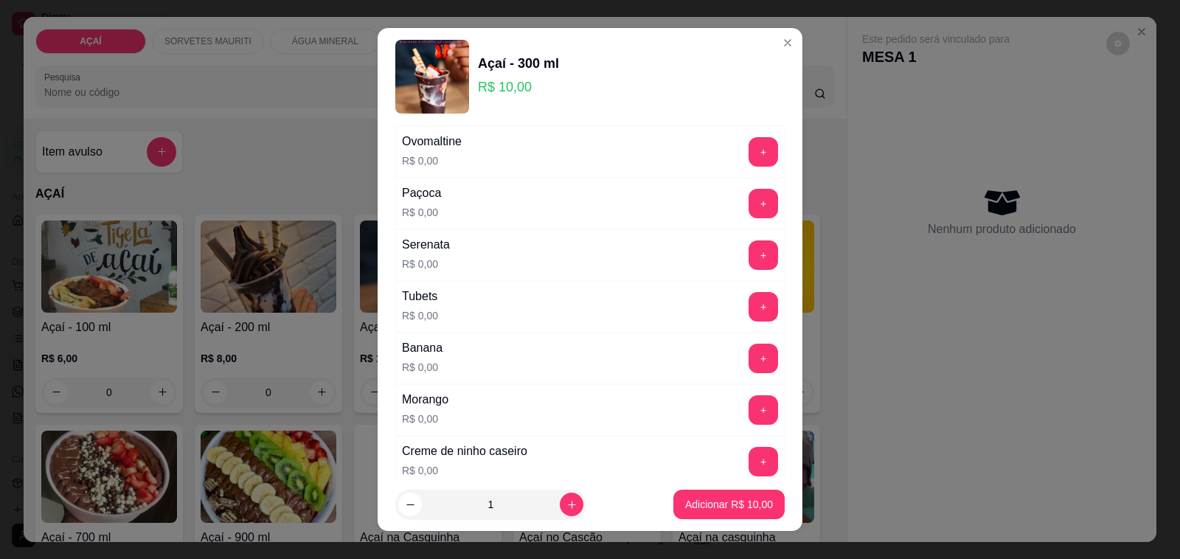
scroll to position [1890, 0]
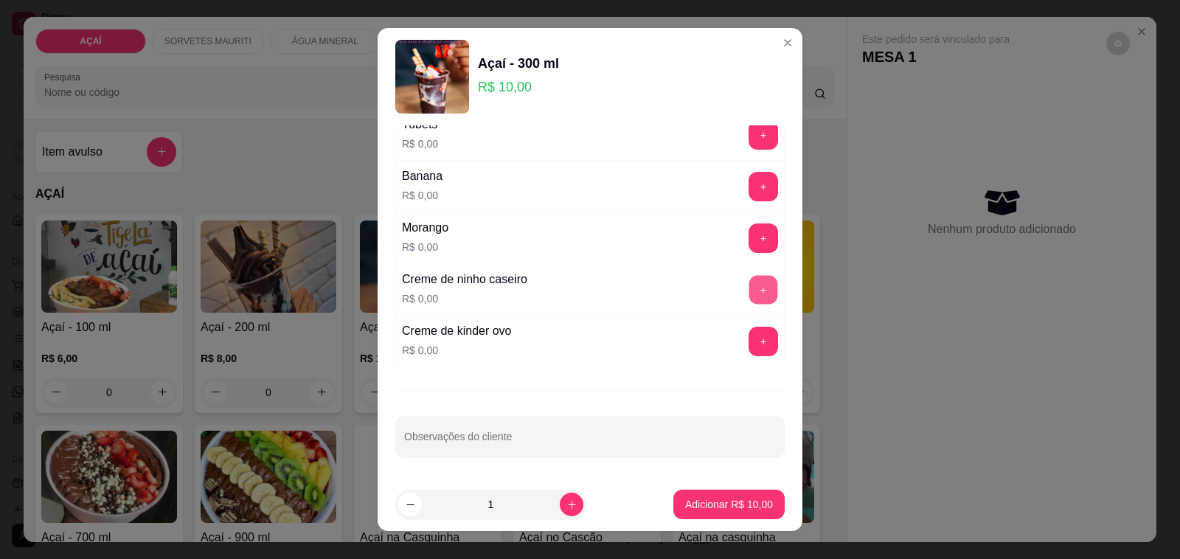
click at [749, 288] on button "+" at bounding box center [763, 290] width 29 height 29
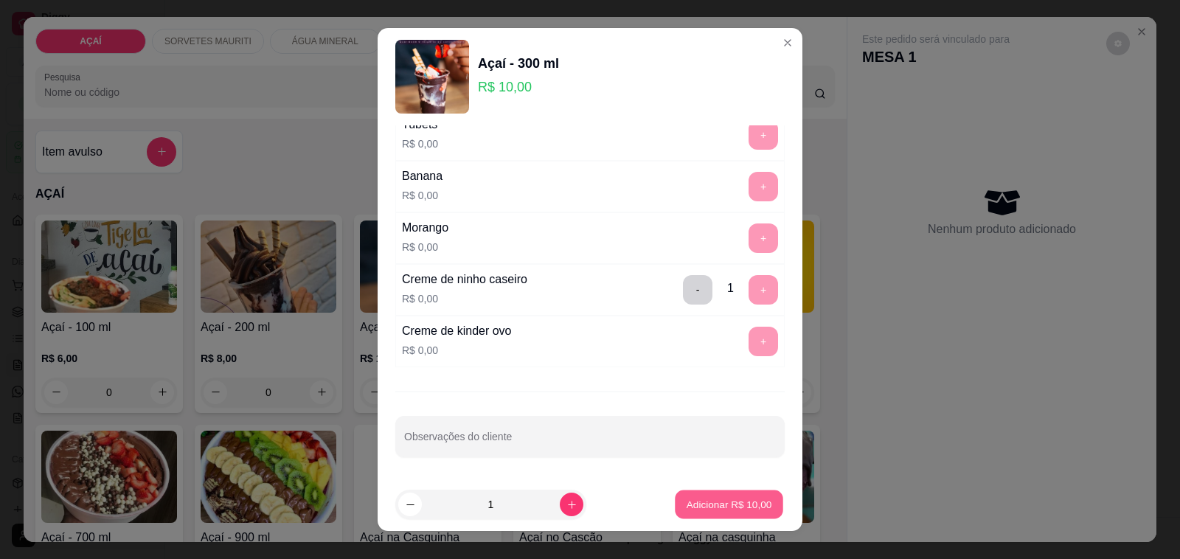
click at [720, 495] on button "Adicionar R$ 10,00" at bounding box center [729, 504] width 108 height 29
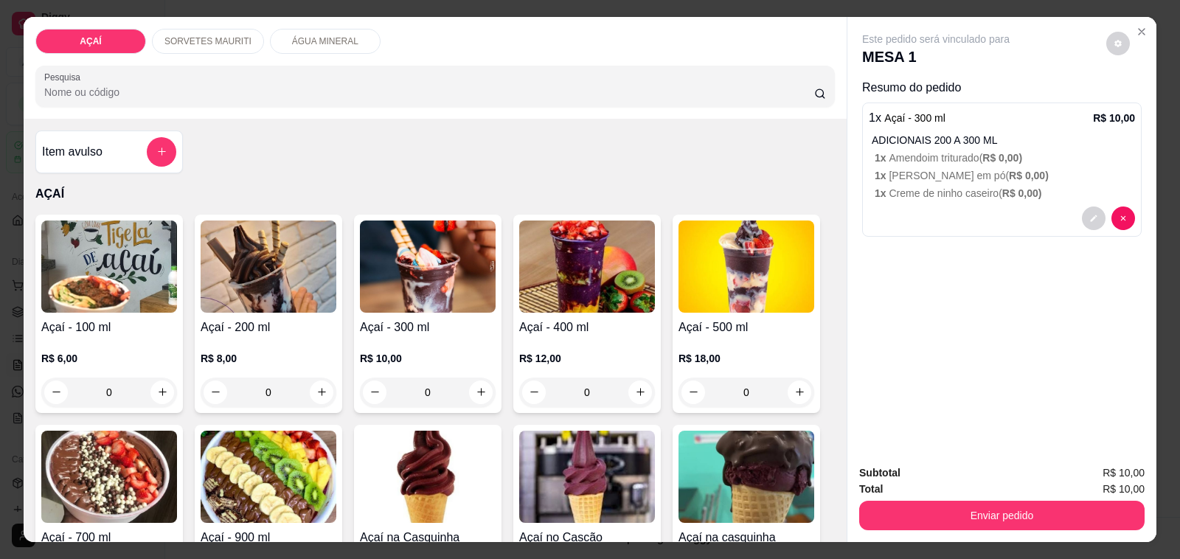
drag, startPoint x: 500, startPoint y: 262, endPoint x: 480, endPoint y: 271, distance: 21.5
click at [494, 266] on div "Açaí - 100 ml R$ 6,00 0 Açaí - 200 ml R$ 8,00 0 Açaí - 300 ml R$ 10,00 0 Açaí -…" at bounding box center [434, 533] width 799 height 636
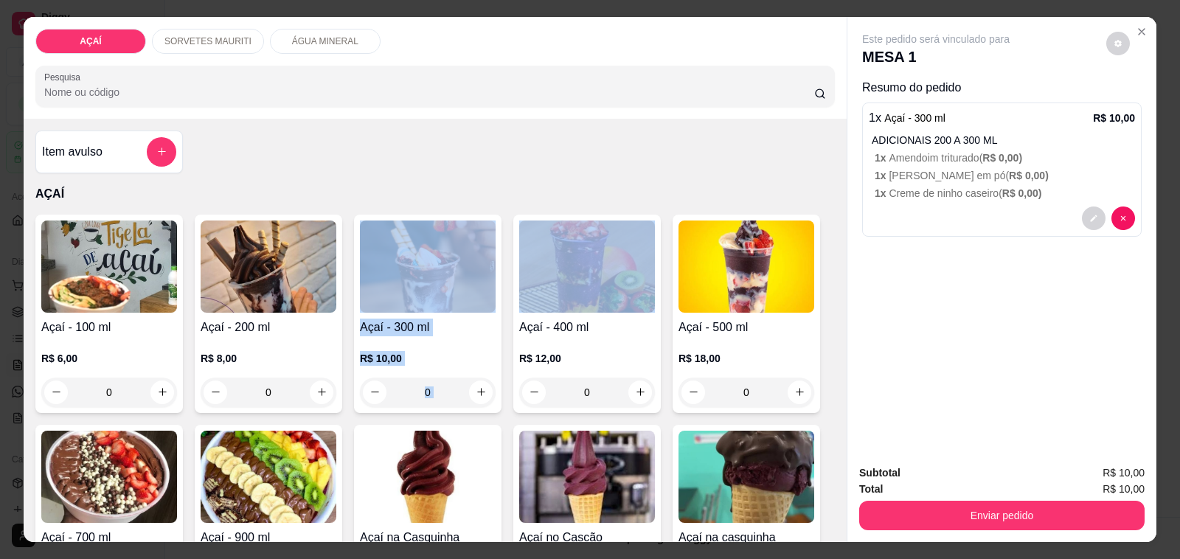
click at [474, 280] on img at bounding box center [428, 266] width 136 height 92
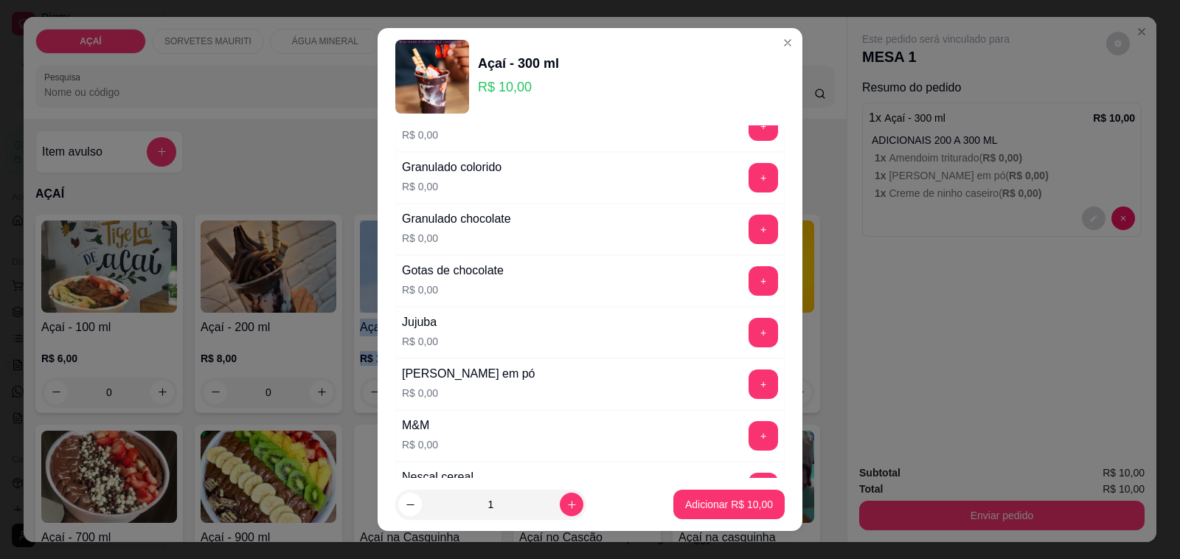
scroll to position [1290, 0]
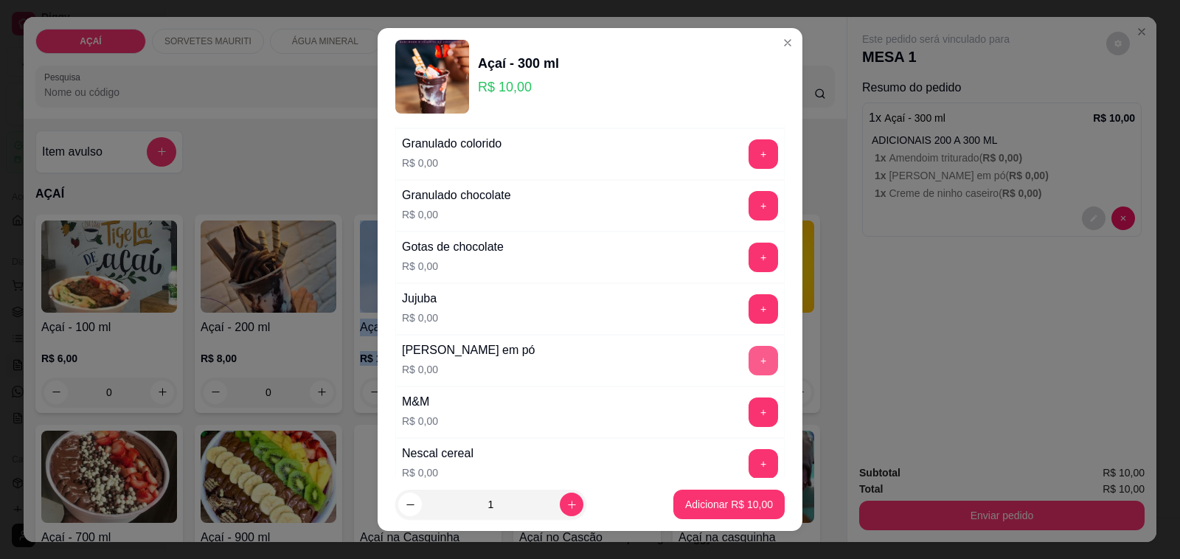
click at [748, 370] on button "+" at bounding box center [762, 360] width 29 height 29
click at [748, 307] on button "+" at bounding box center [762, 308] width 29 height 29
click at [748, 423] on button "+" at bounding box center [762, 411] width 29 height 29
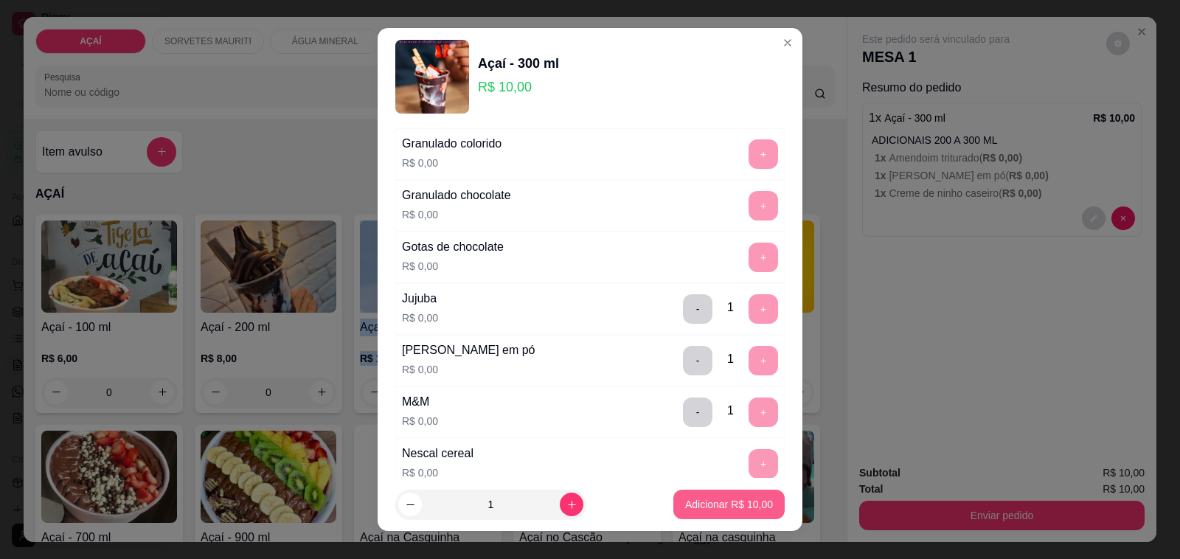
click at [708, 498] on p "Adicionar R$ 10,00" at bounding box center [729, 504] width 88 height 15
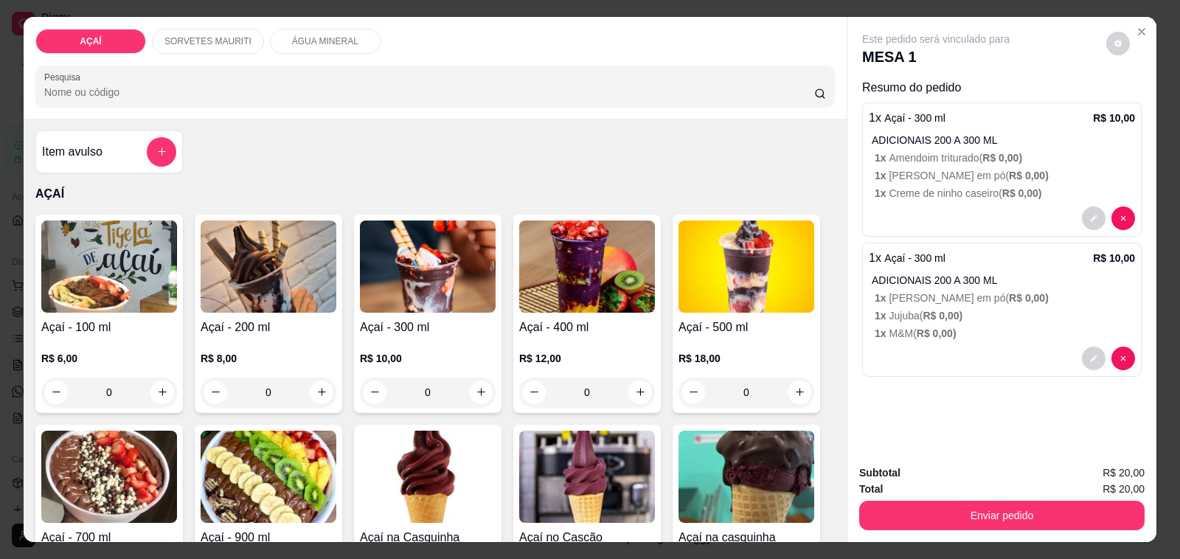
click at [493, 161] on div "Item avulso AÇAÍ Açaí - 100 ml R$ 6,00 0 Açaí - 200 ml R$ 8,00 0 Açaí - 300 ml …" at bounding box center [435, 331] width 823 height 424
click at [434, 248] on img at bounding box center [428, 266] width 136 height 92
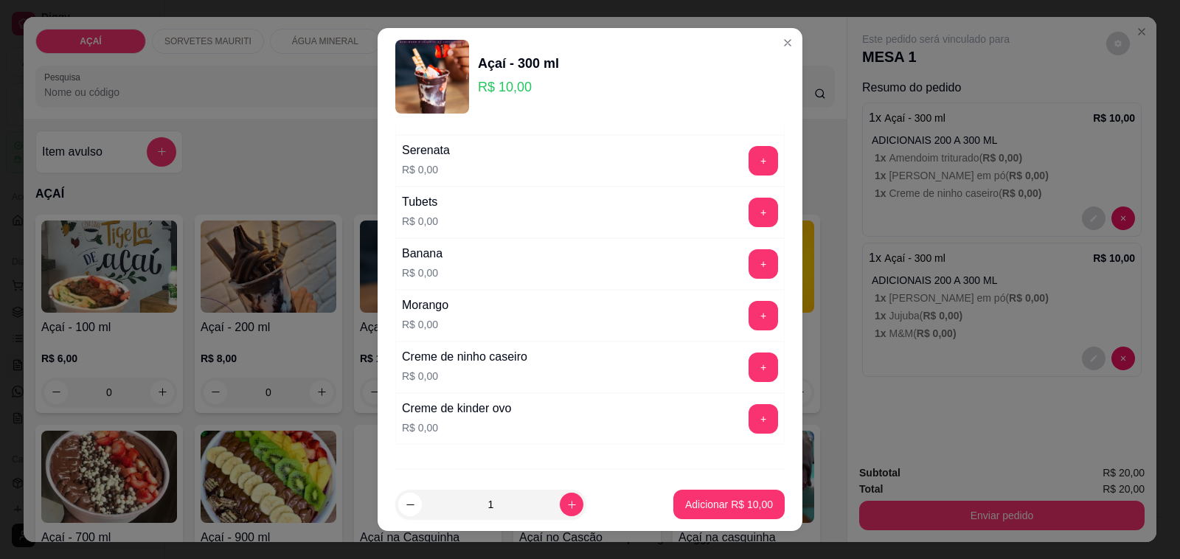
scroll to position [1890, 0]
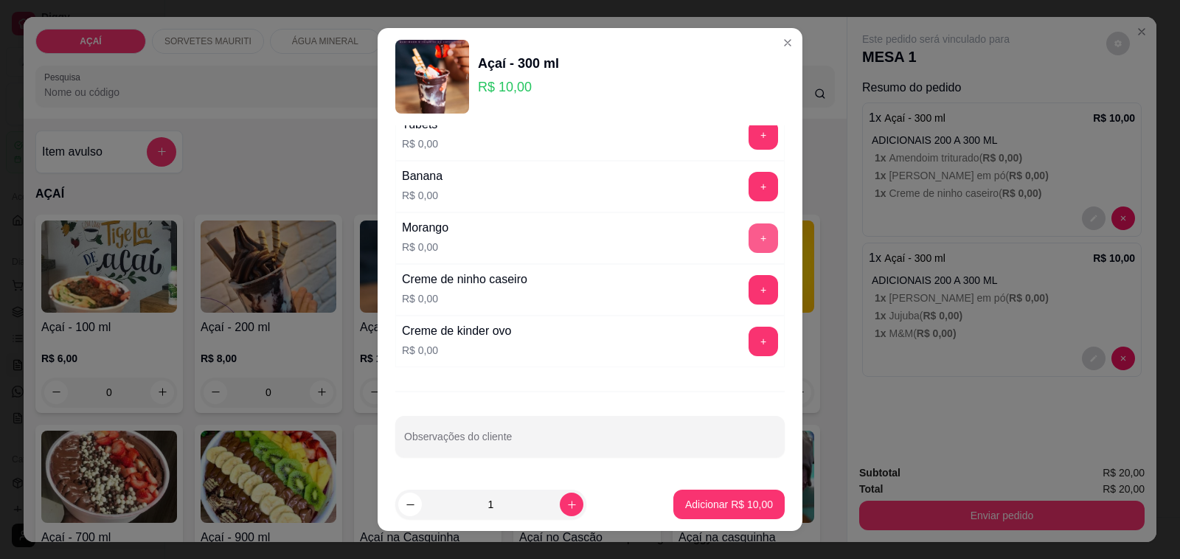
click at [748, 241] on button "+" at bounding box center [762, 237] width 29 height 29
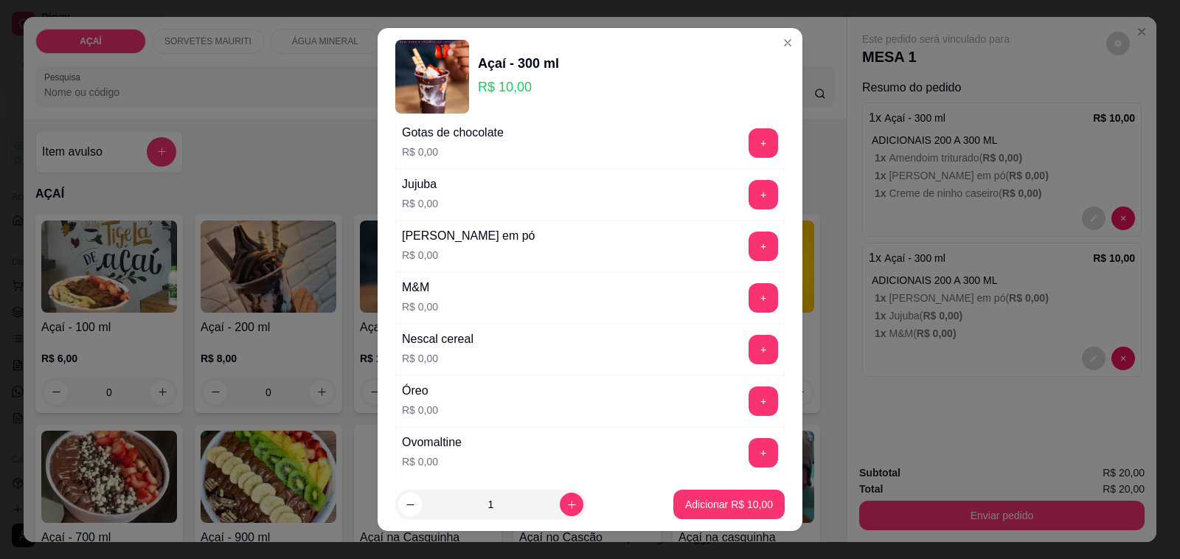
scroll to position [1429, 0]
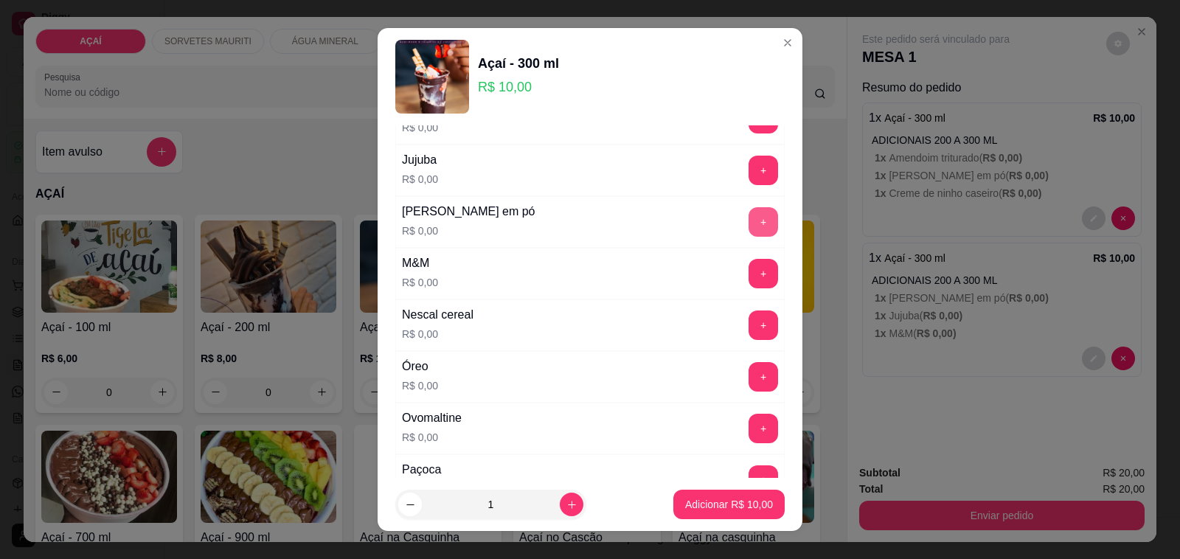
click at [748, 237] on button "+" at bounding box center [762, 221] width 29 height 29
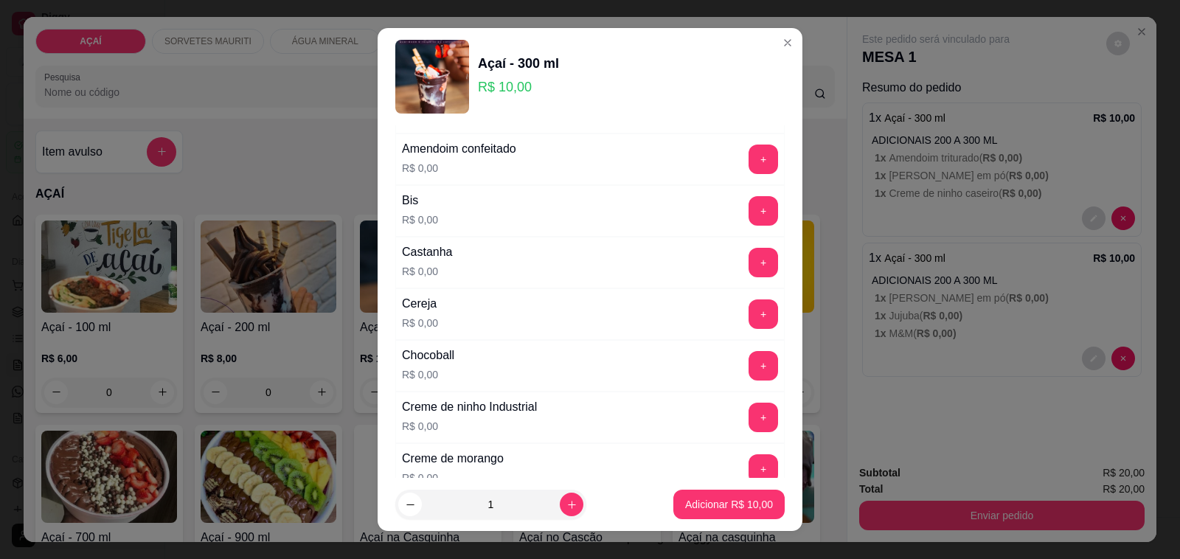
scroll to position [184, 0]
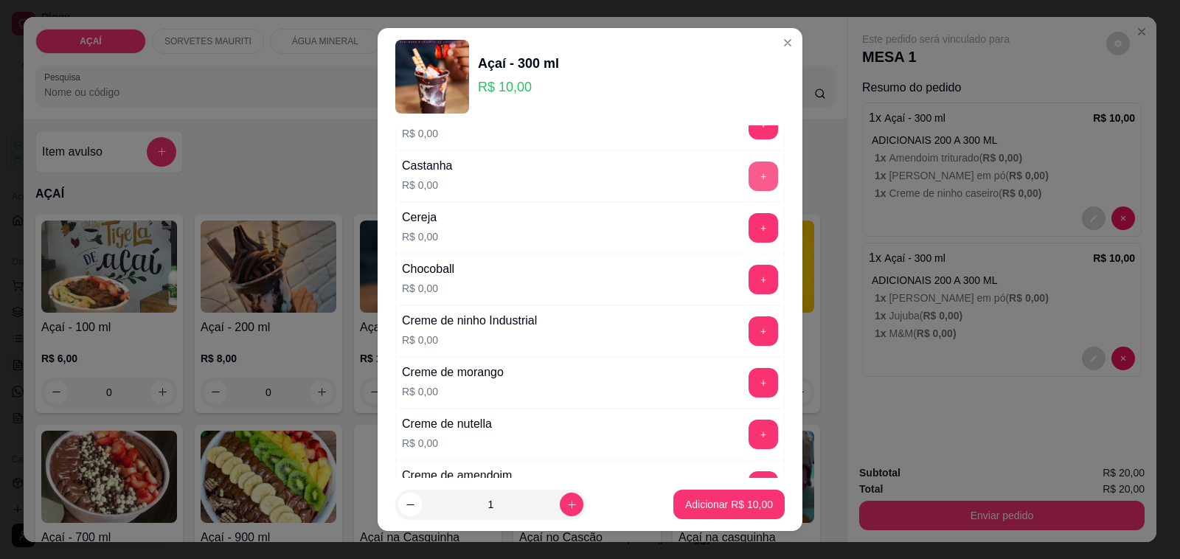
click at [748, 175] on button "+" at bounding box center [762, 175] width 29 height 29
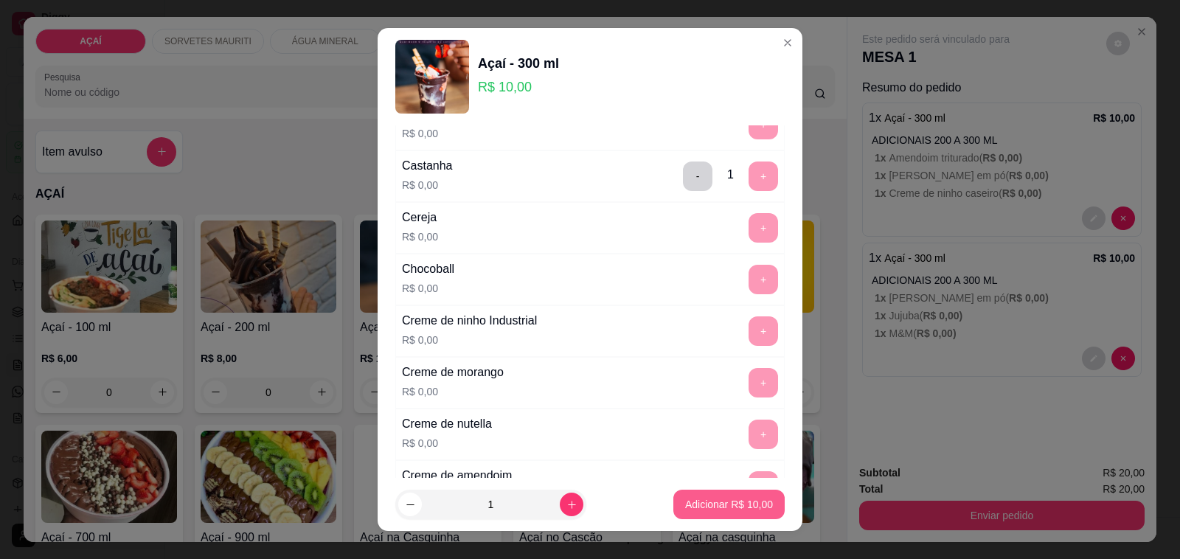
click at [694, 496] on button "Adicionar R$ 10,00" at bounding box center [728, 504] width 111 height 29
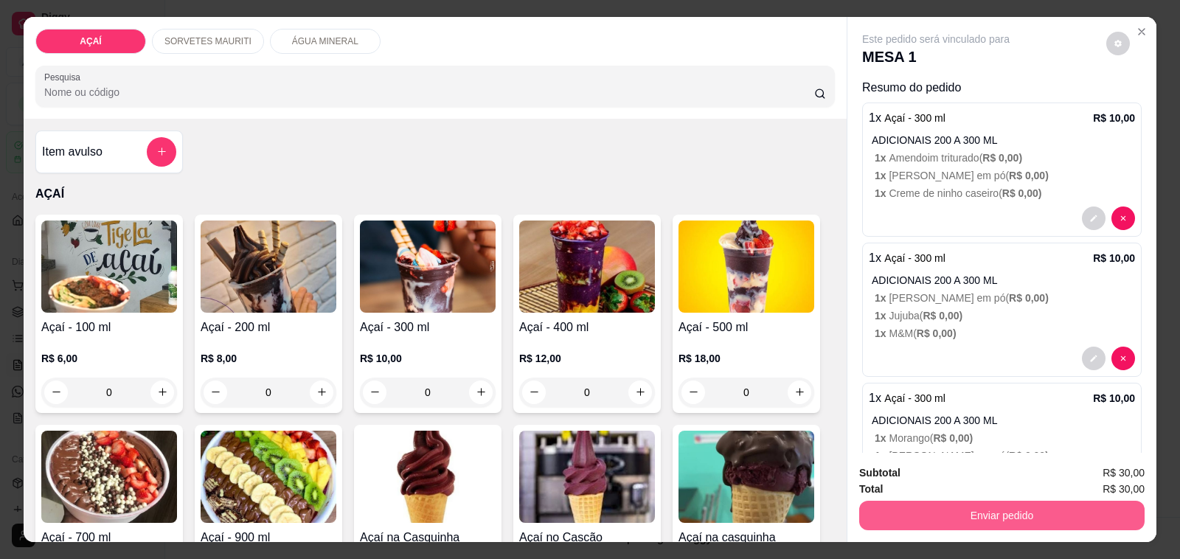
click at [1012, 507] on button "Enviar pedido" at bounding box center [1001, 515] width 285 height 29
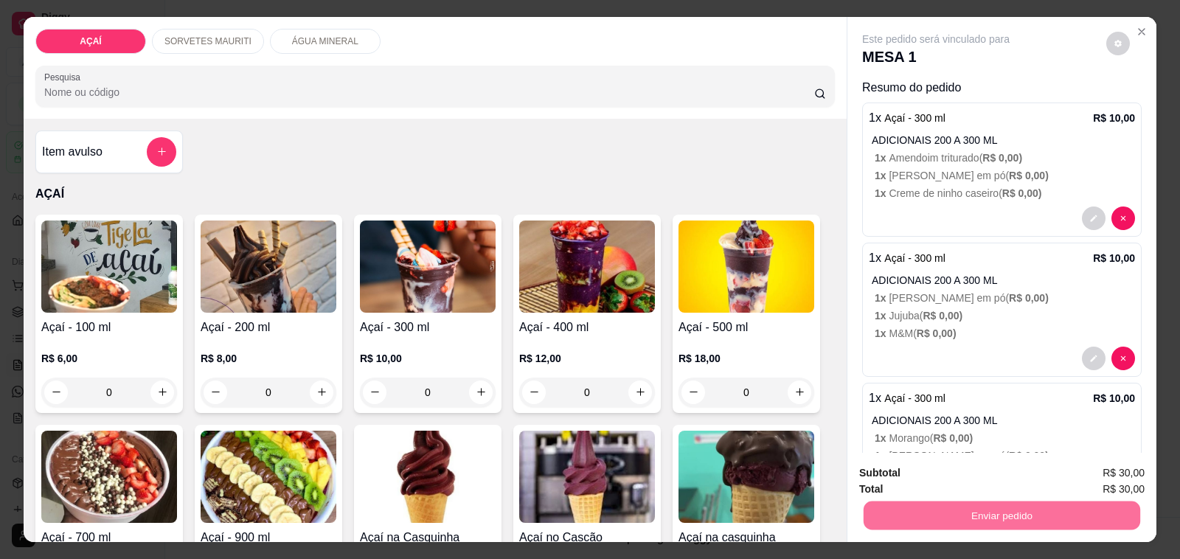
click at [988, 480] on button "Não registrar e enviar pedido" at bounding box center [951, 472] width 149 height 27
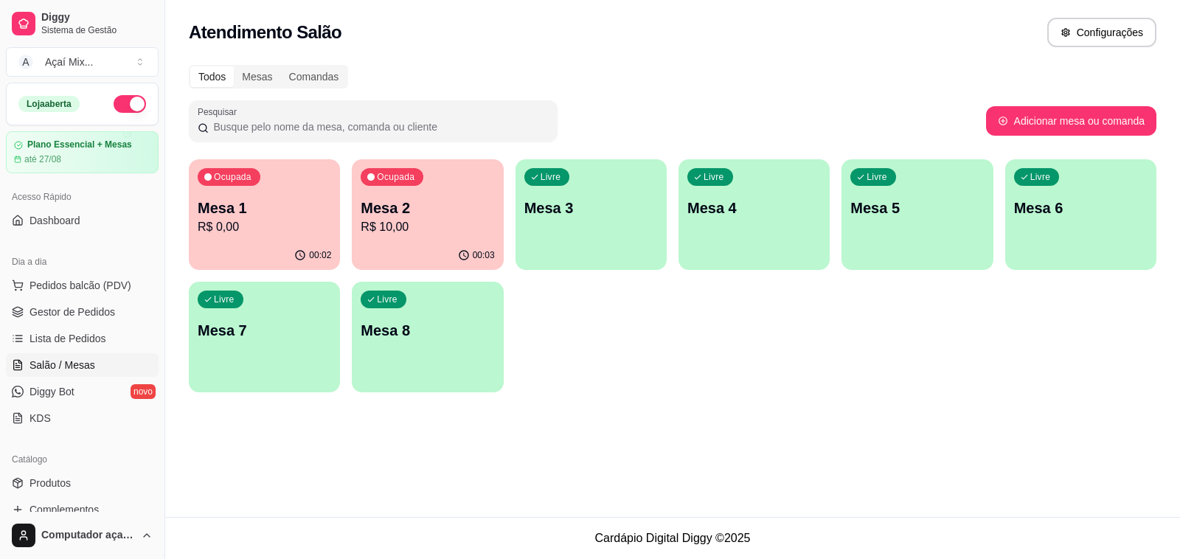
click at [709, 380] on div "Ocupada Mesa 1 R$ 0,00 00:02 Ocupada Mesa 2 R$ 10,00 00:03 Livre Mesa 3 Livre M…" at bounding box center [672, 275] width 967 height 233
click at [285, 244] on div "00:02" at bounding box center [264, 255] width 151 height 29
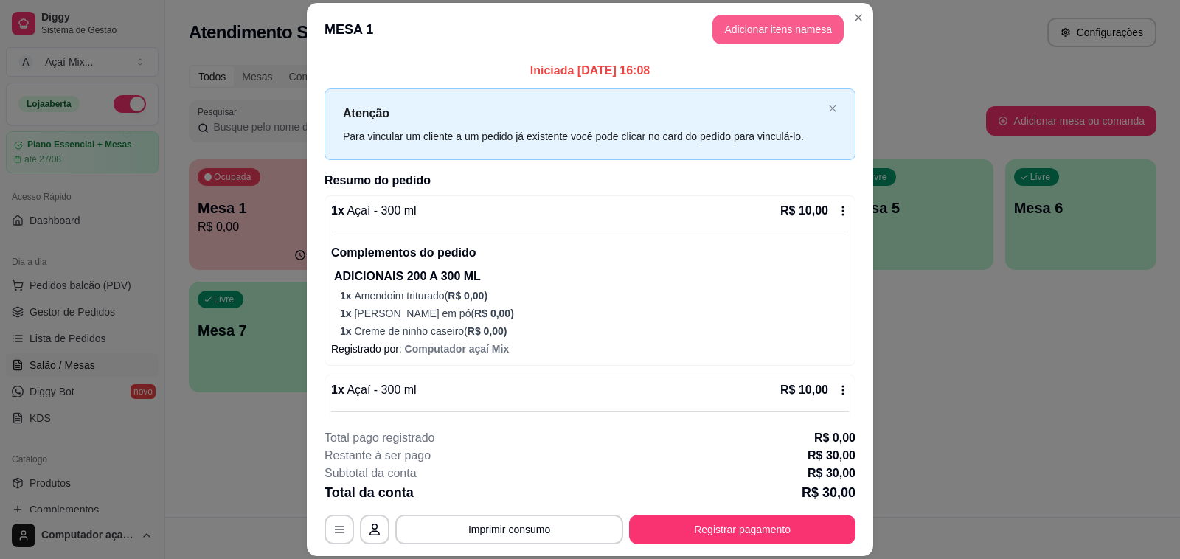
click at [765, 29] on button "Adicionar itens na mesa" at bounding box center [777, 29] width 131 height 29
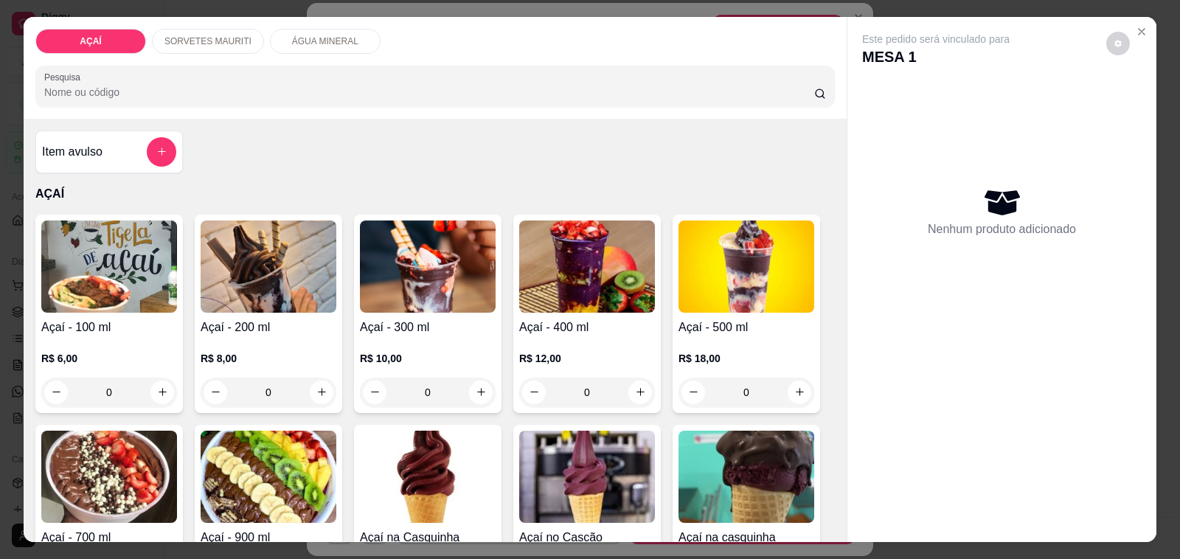
click at [458, 280] on img at bounding box center [428, 266] width 136 height 92
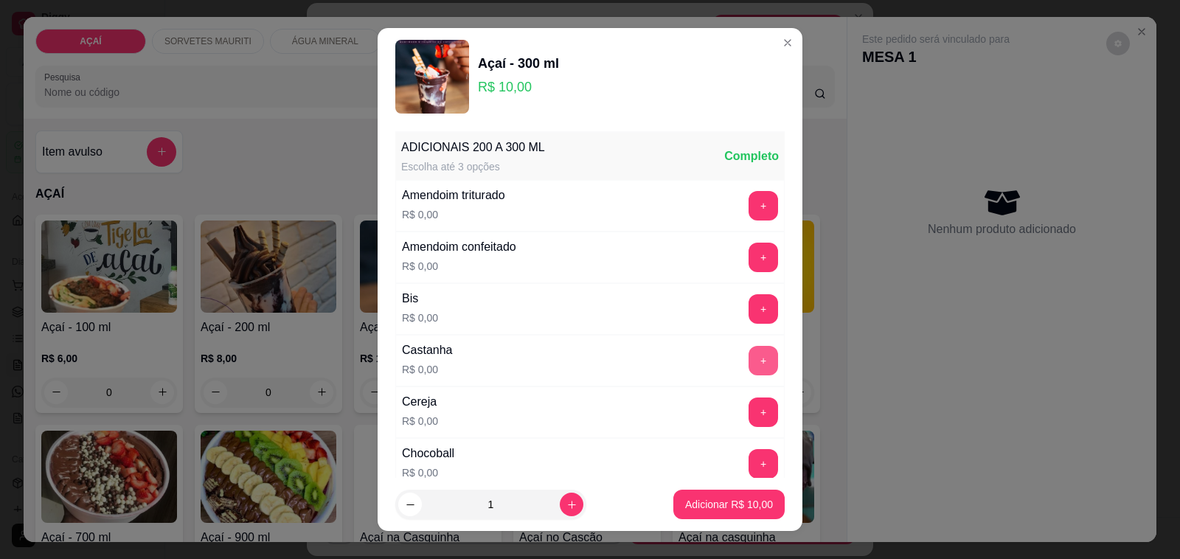
click at [748, 359] on button "+" at bounding box center [762, 360] width 29 height 29
click at [748, 210] on button "+" at bounding box center [762, 205] width 29 height 29
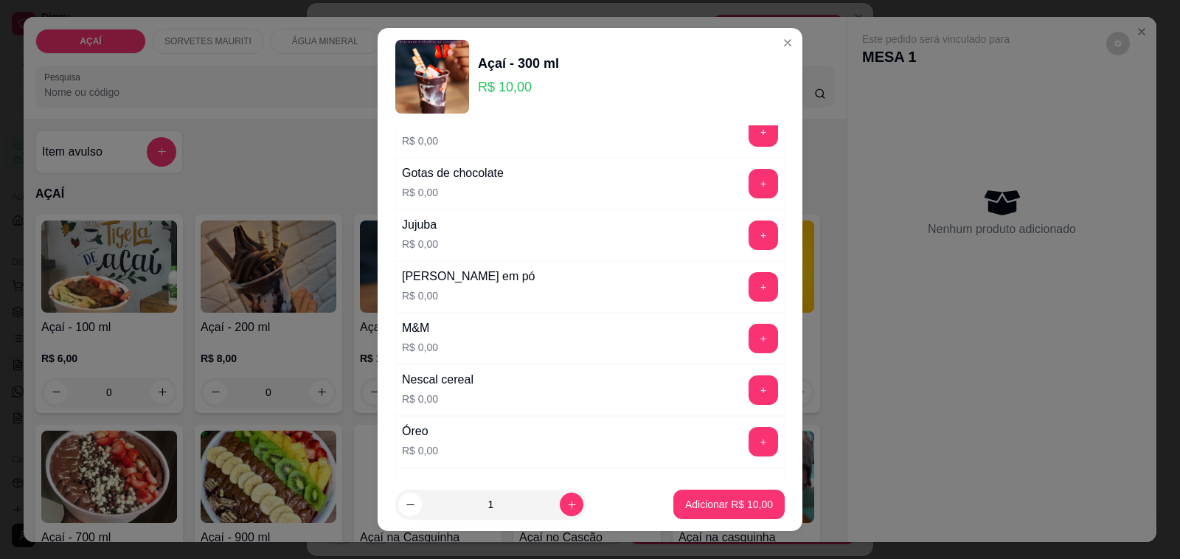
scroll to position [1383, 0]
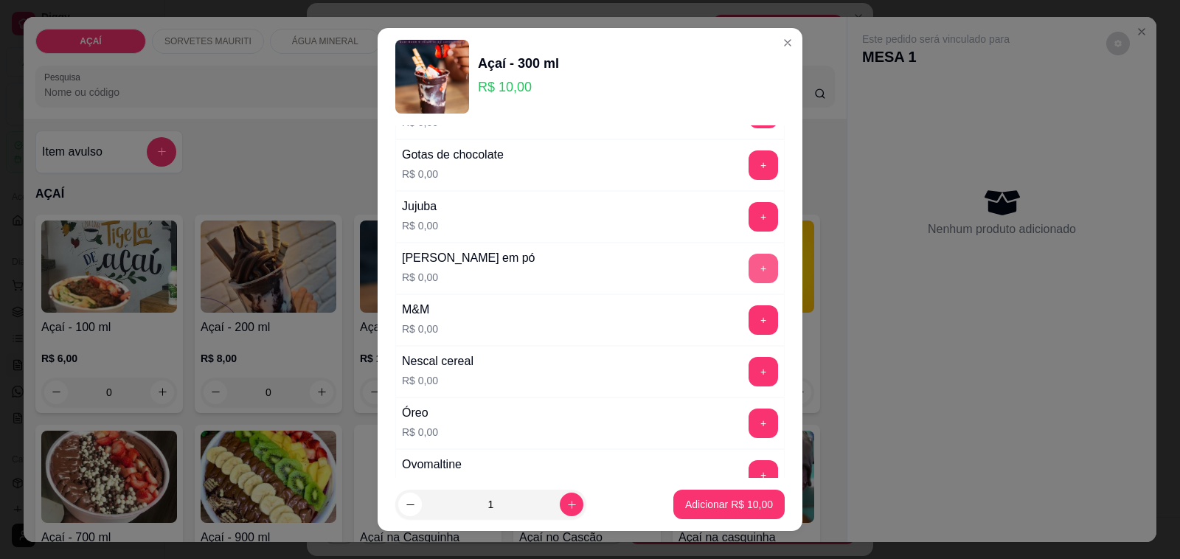
click at [748, 280] on button "+" at bounding box center [762, 268] width 29 height 29
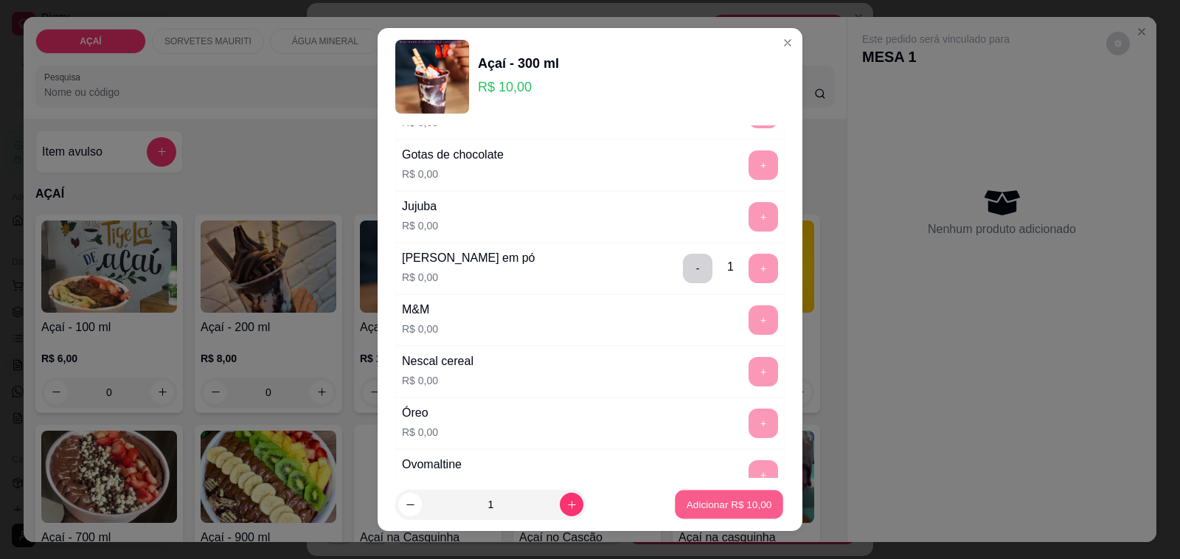
click at [706, 503] on p "Adicionar R$ 10,00" at bounding box center [729, 504] width 86 height 14
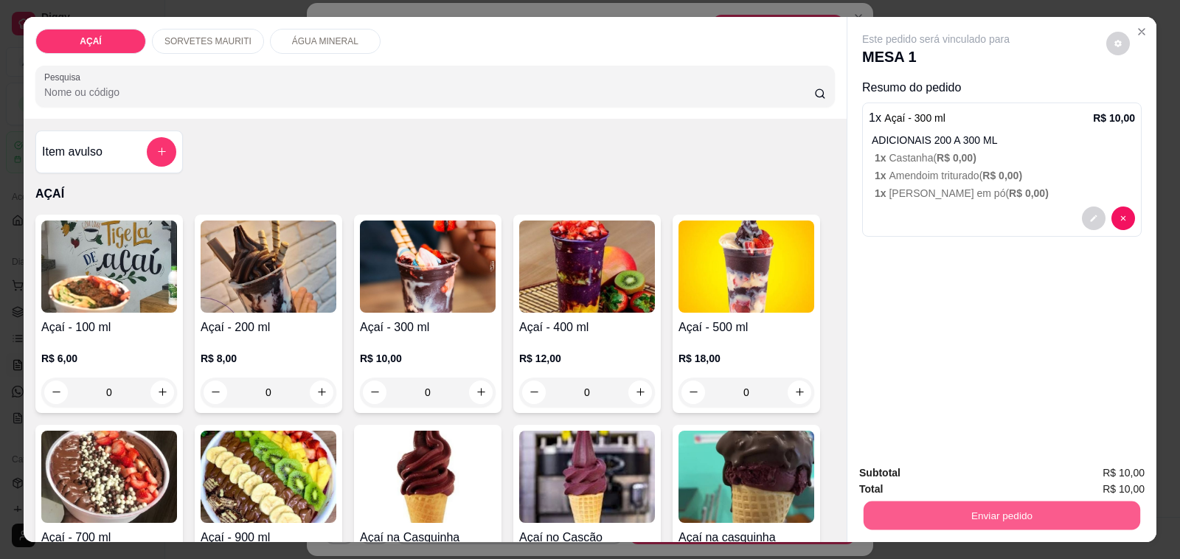
click at [972, 512] on button "Enviar pedido" at bounding box center [1001, 515] width 277 height 29
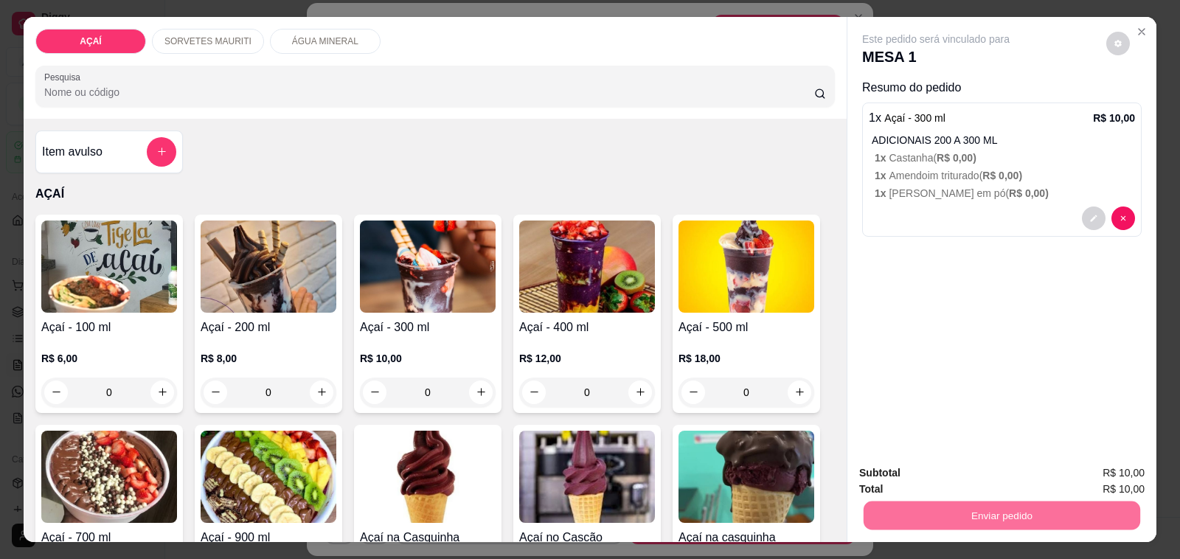
click at [937, 477] on button "Não registrar e enviar pedido" at bounding box center [951, 473] width 153 height 28
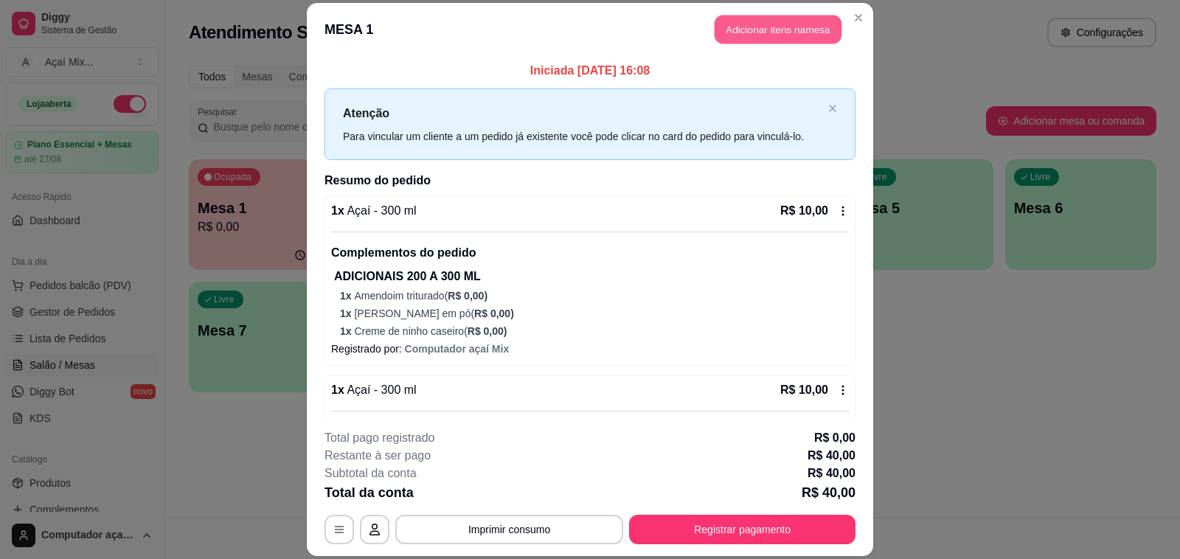
click at [724, 26] on button "Adicionar itens na mesa" at bounding box center [777, 29] width 127 height 29
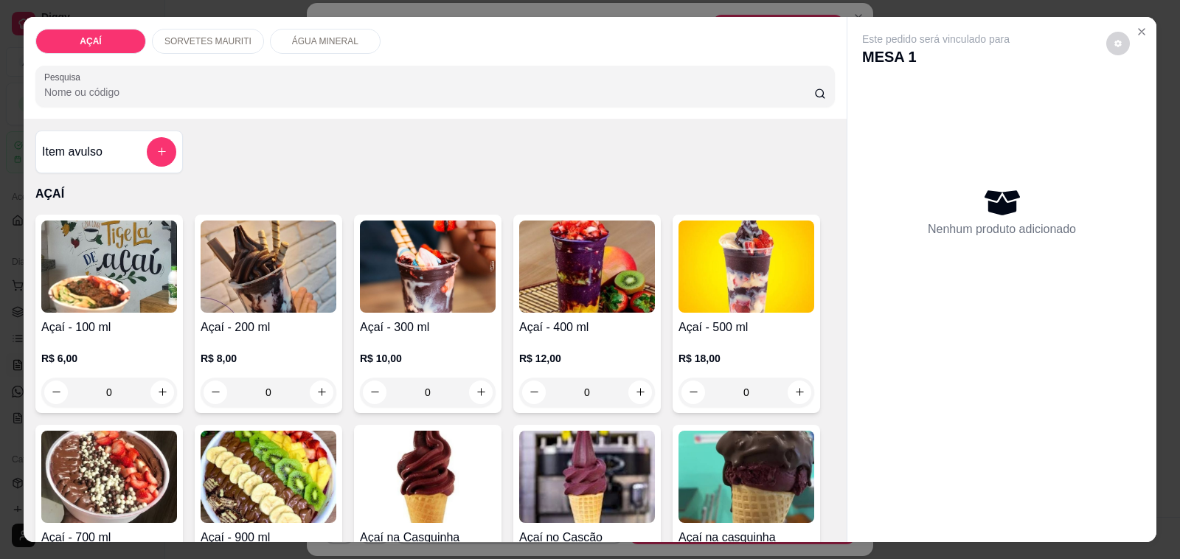
click at [297, 35] on p "ÁGUA MINERAL" at bounding box center [325, 41] width 66 height 12
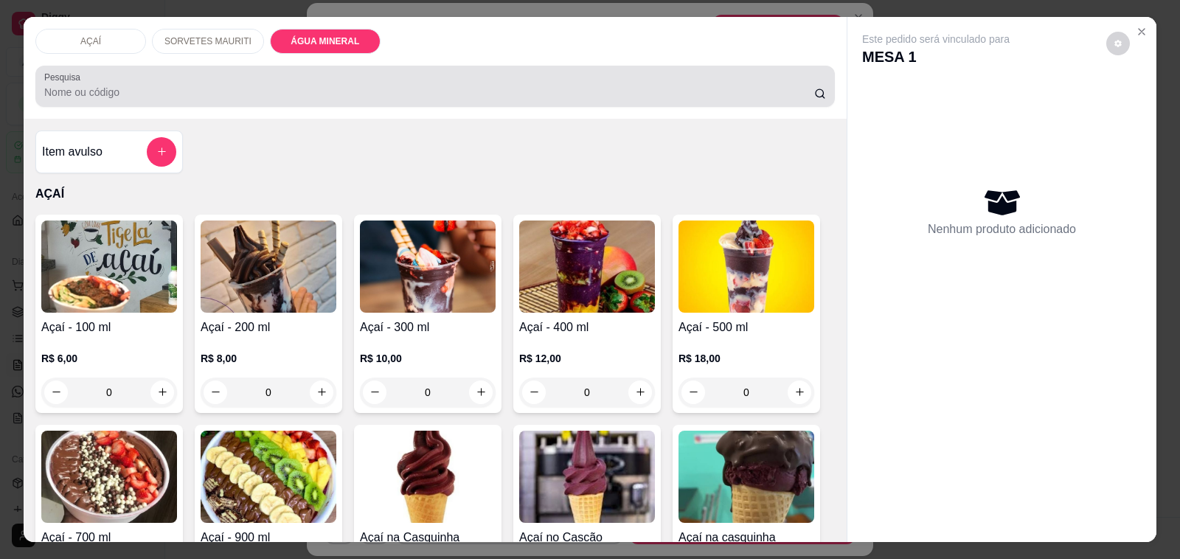
scroll to position [37, 0]
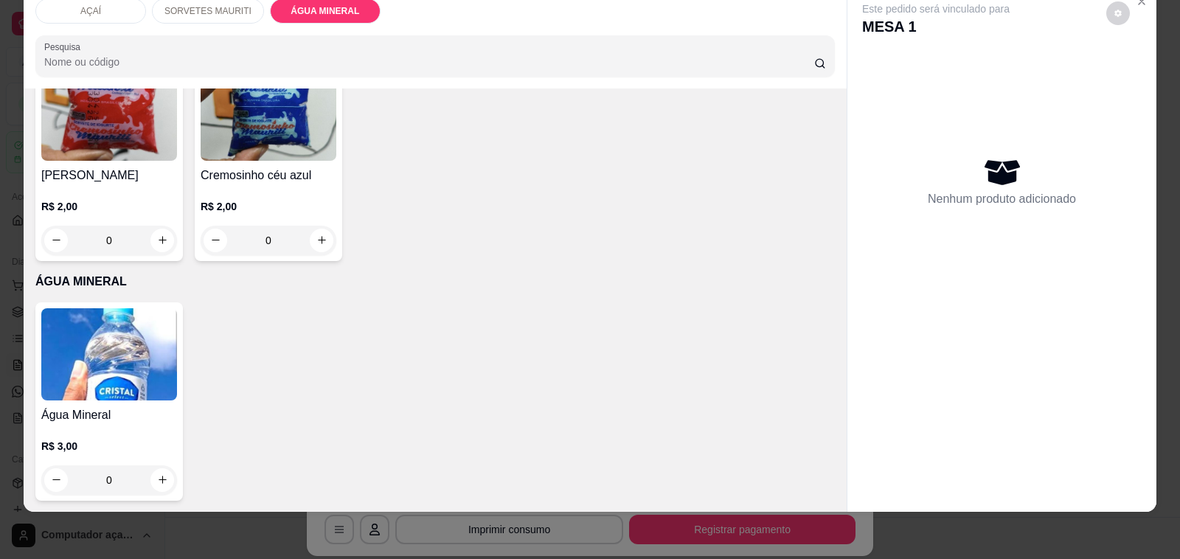
click at [123, 374] on img at bounding box center [109, 354] width 136 height 92
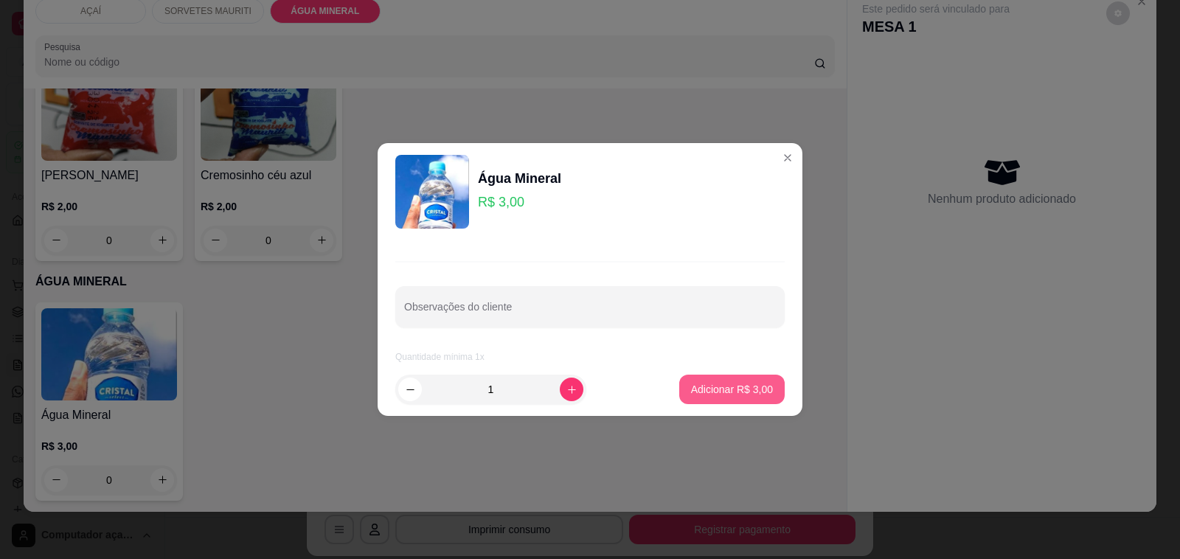
click at [721, 387] on p "Adicionar R$ 3,00" at bounding box center [732, 389] width 82 height 15
type input "1"
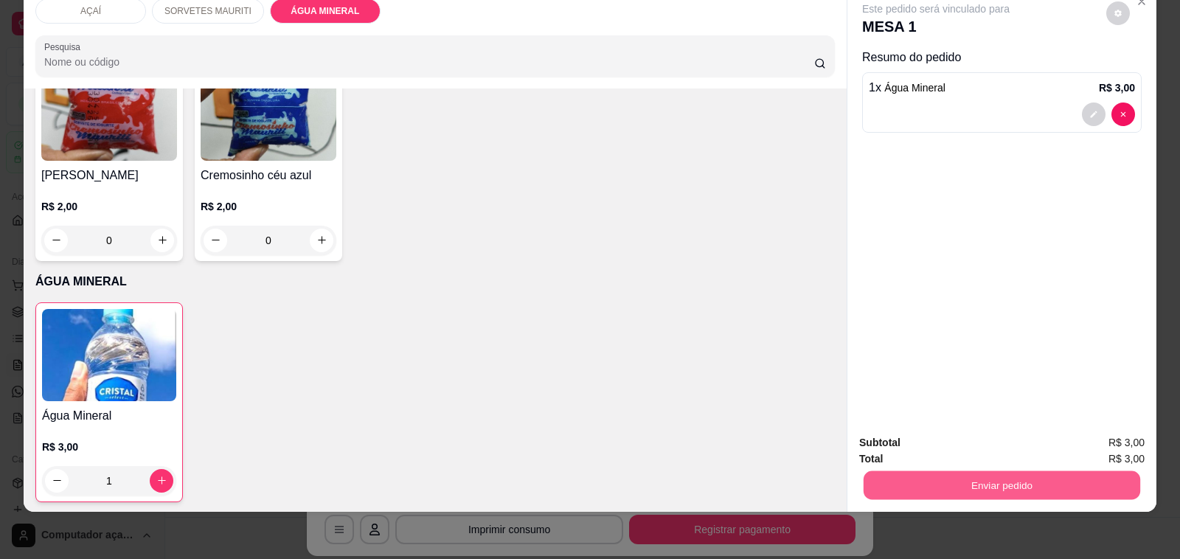
click at [953, 471] on button "Enviar pedido" at bounding box center [1001, 485] width 277 height 29
click at [956, 436] on button "Não registrar e enviar pedido" at bounding box center [951, 437] width 153 height 28
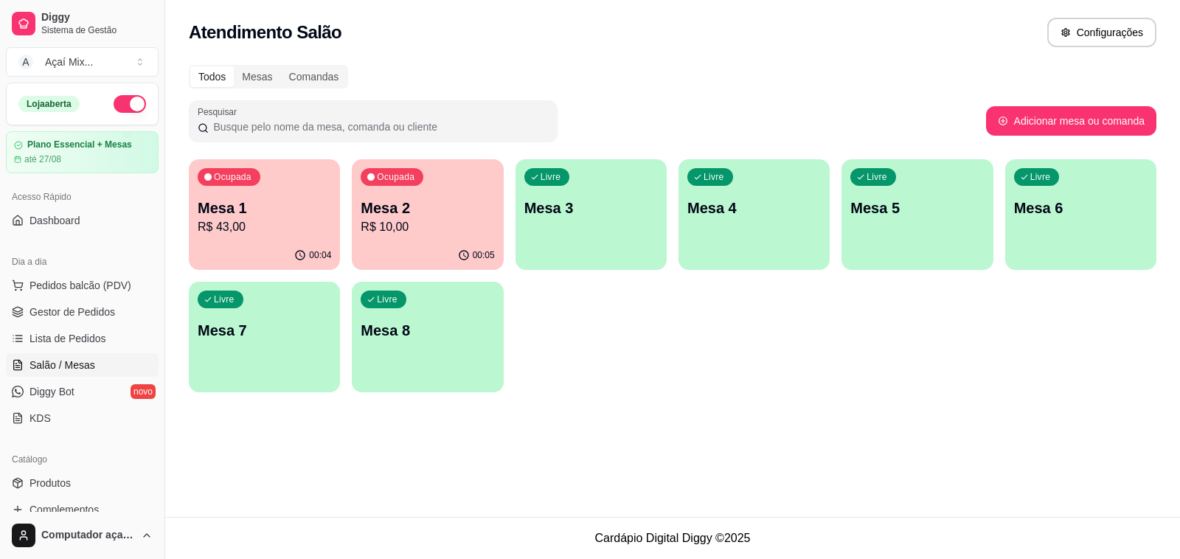
click at [267, 201] on p "Mesa 1" at bounding box center [264, 208] width 133 height 21
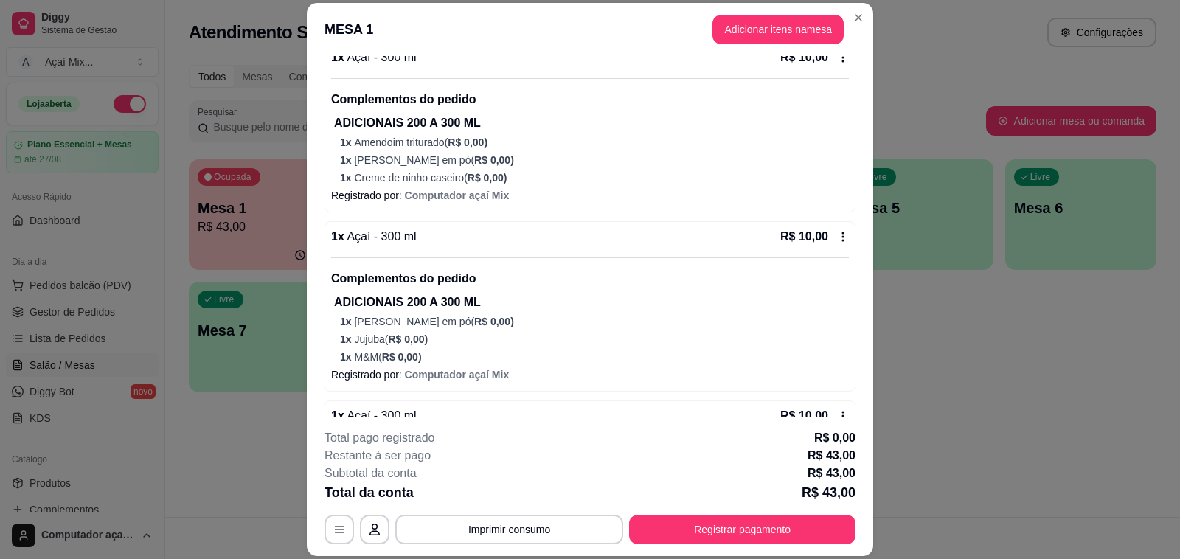
scroll to position [92, 0]
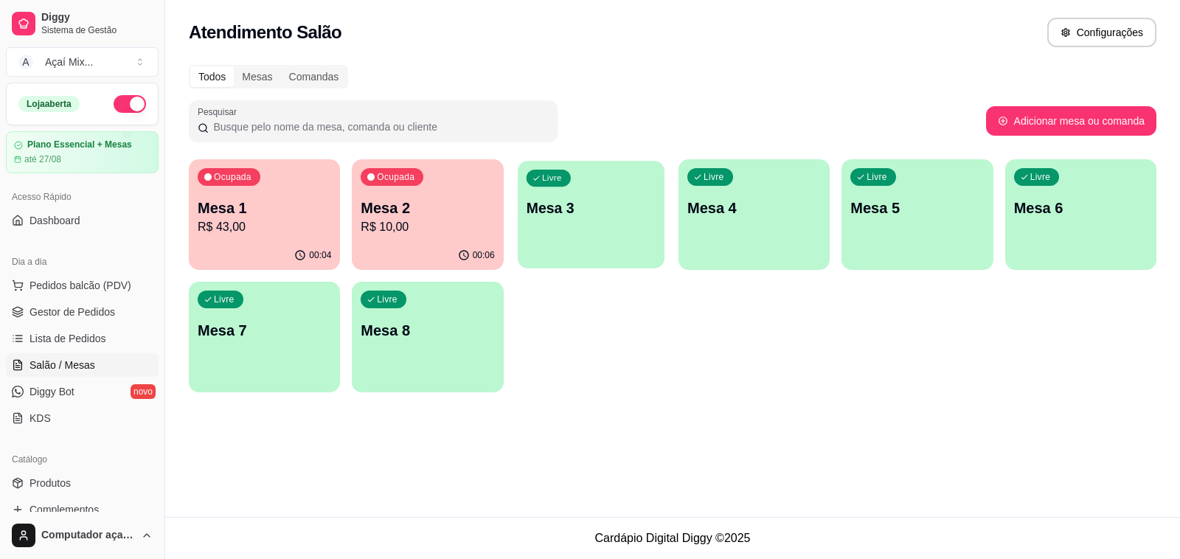
click at [580, 226] on div "Livre Mesa 3" at bounding box center [591, 206] width 147 height 90
click at [591, 190] on div "Livre Mesa 3" at bounding box center [590, 205] width 151 height 93
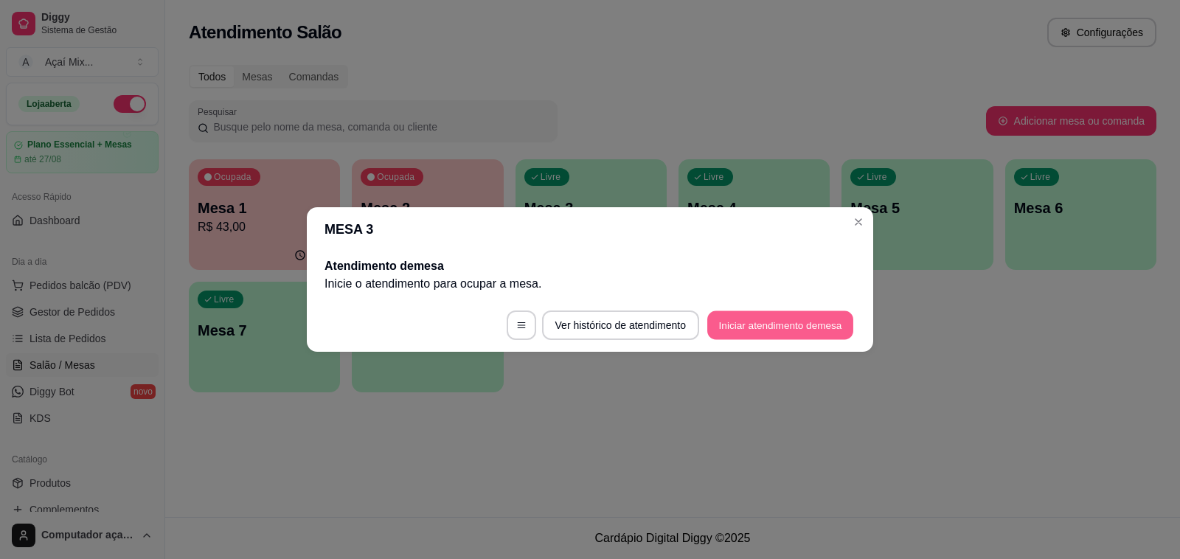
click at [730, 325] on button "Iniciar atendimento de mesa" at bounding box center [780, 325] width 146 height 29
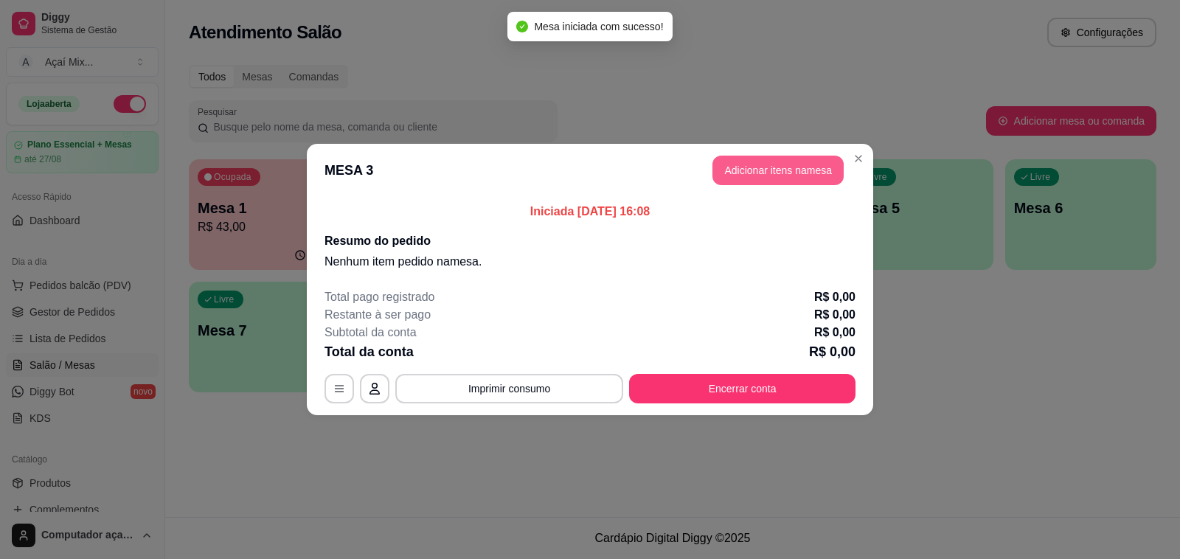
click at [762, 164] on button "Adicionar itens na mesa" at bounding box center [777, 170] width 131 height 29
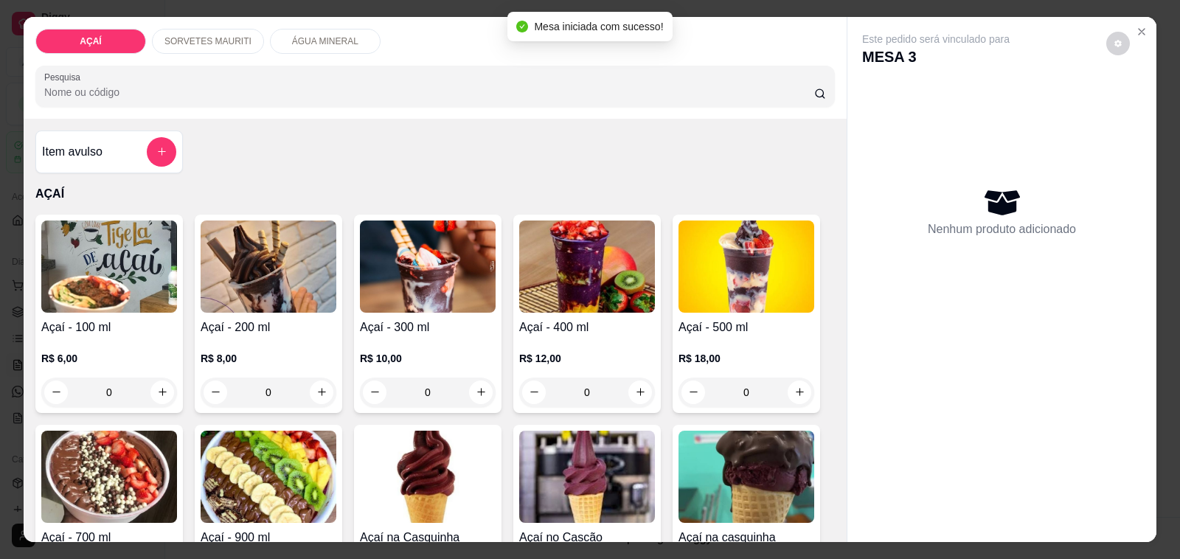
click at [588, 260] on img at bounding box center [587, 266] width 136 height 92
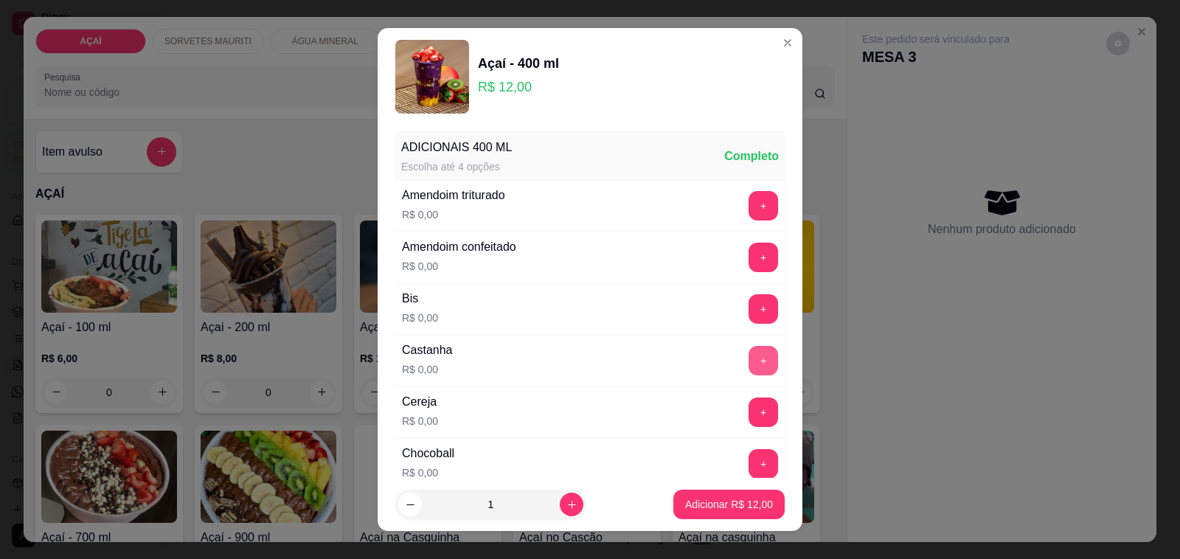
click at [748, 365] on button "+" at bounding box center [762, 360] width 29 height 29
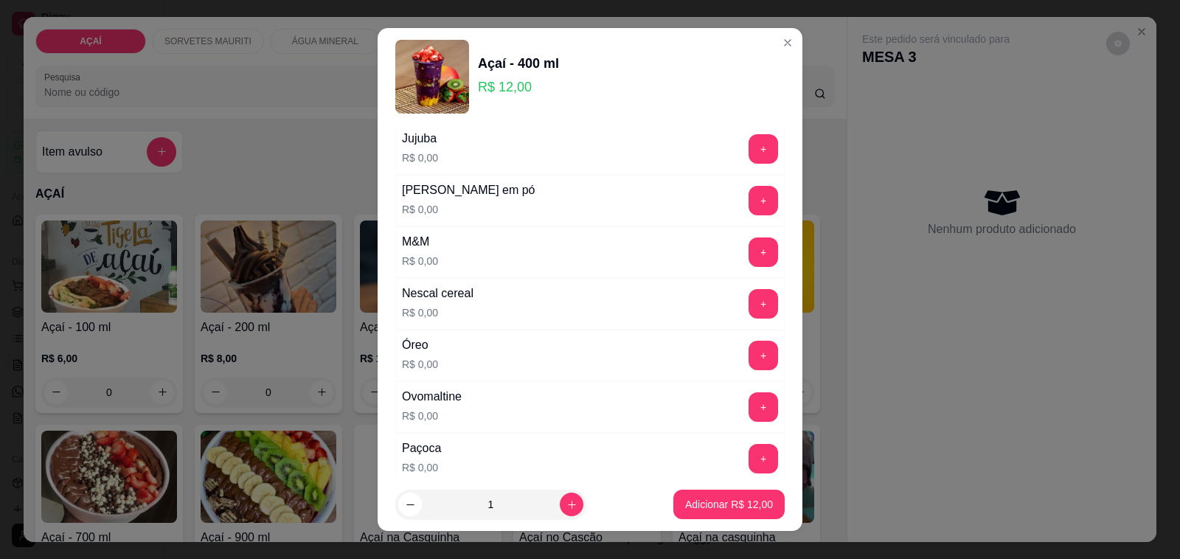
scroll to position [1567, 0]
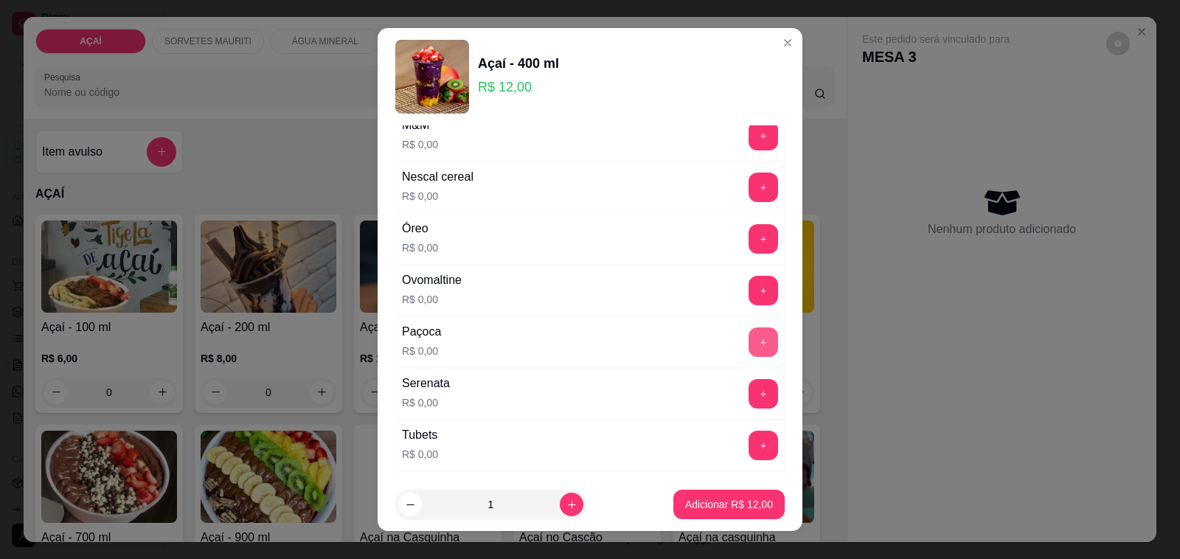
click at [748, 351] on button "+" at bounding box center [762, 341] width 29 height 29
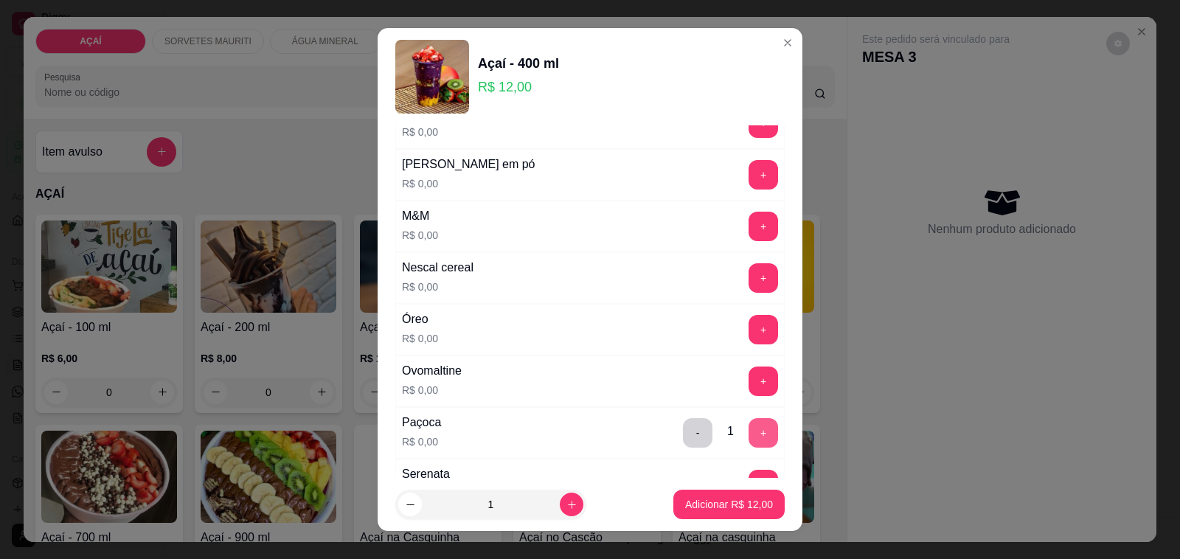
scroll to position [1383, 0]
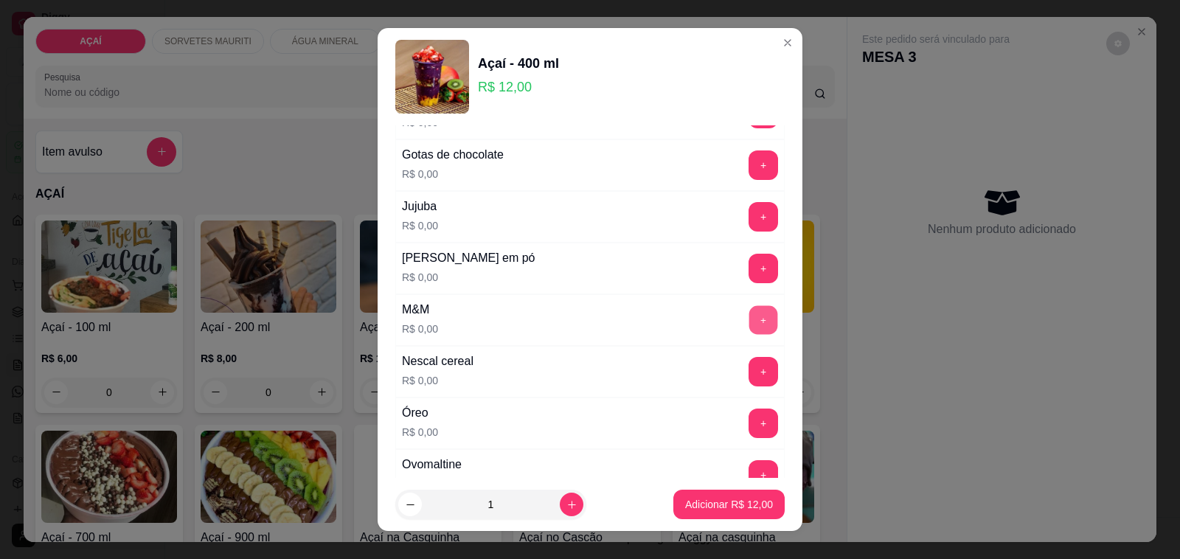
click at [749, 321] on button "+" at bounding box center [763, 320] width 29 height 29
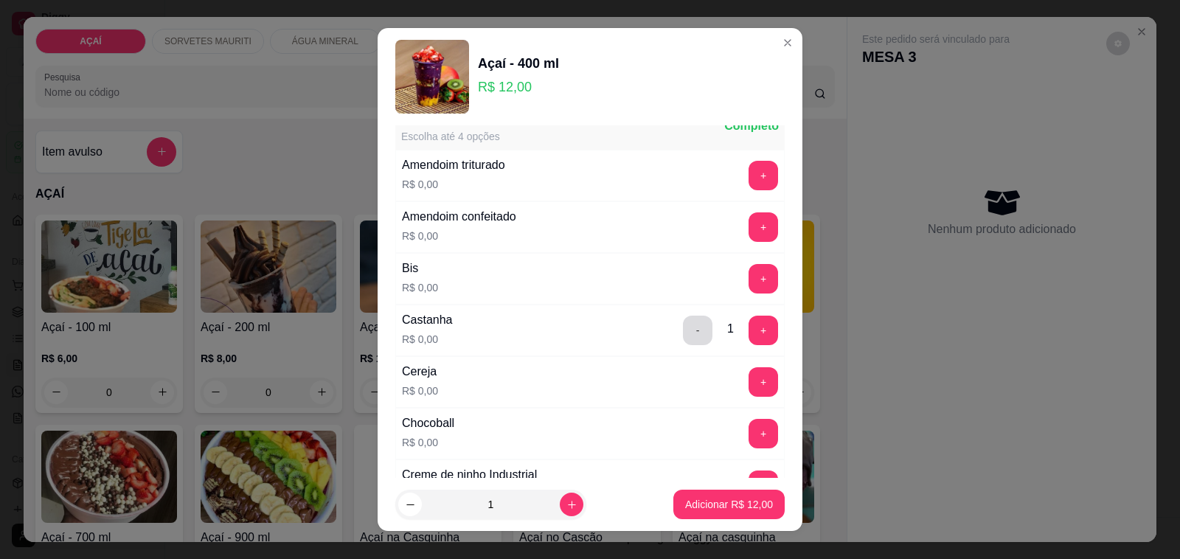
scroll to position [0, 0]
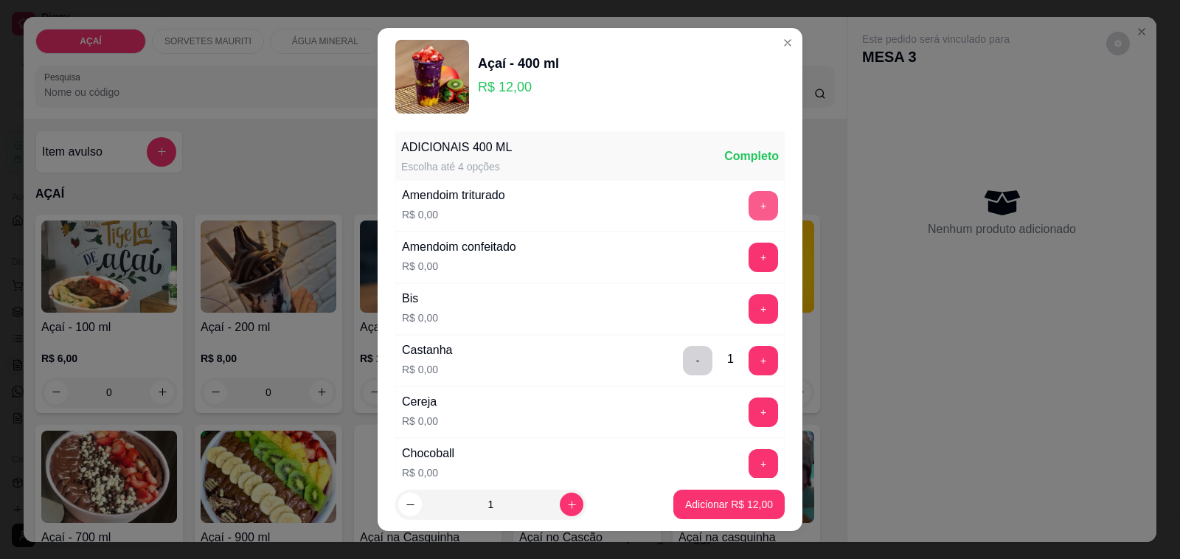
click at [748, 214] on button "+" at bounding box center [762, 205] width 29 height 29
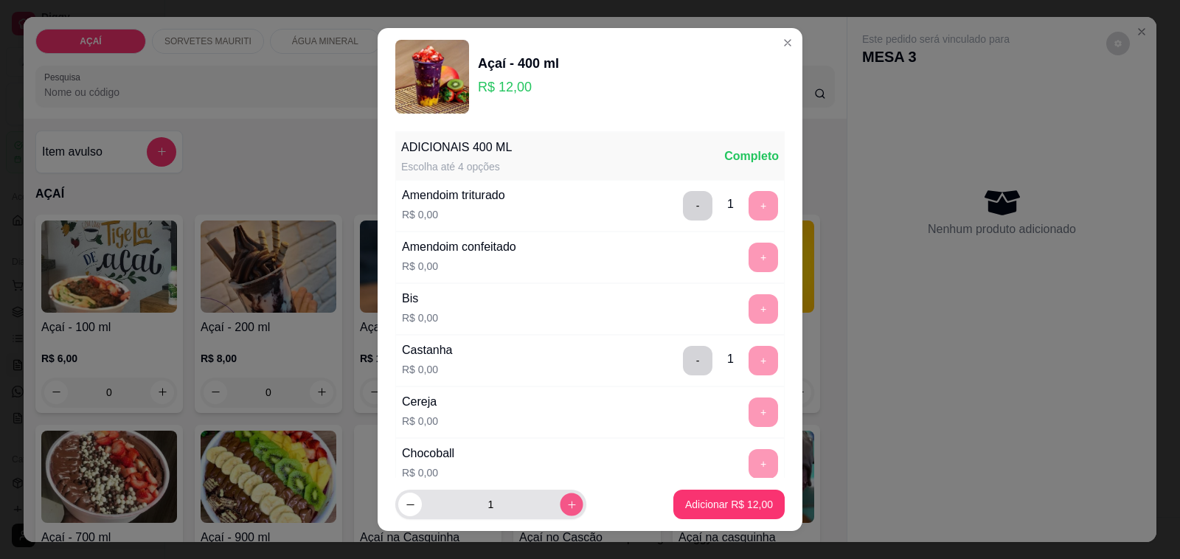
click at [560, 511] on button "increase-product-quantity" at bounding box center [571, 504] width 23 height 23
type input "2"
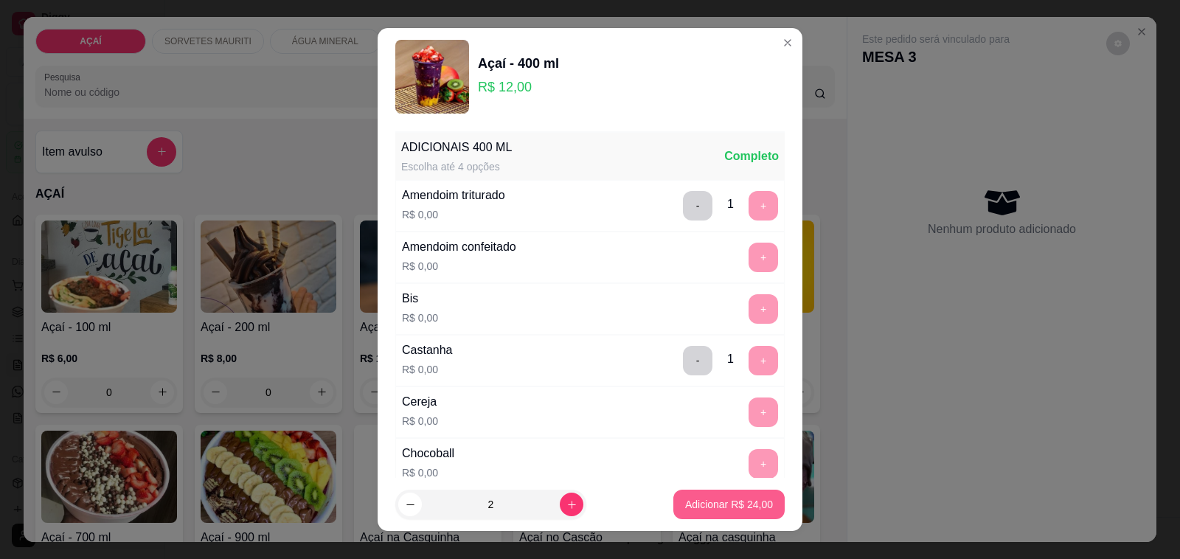
click at [685, 510] on p "Adicionar R$ 24,00" at bounding box center [729, 504] width 88 height 15
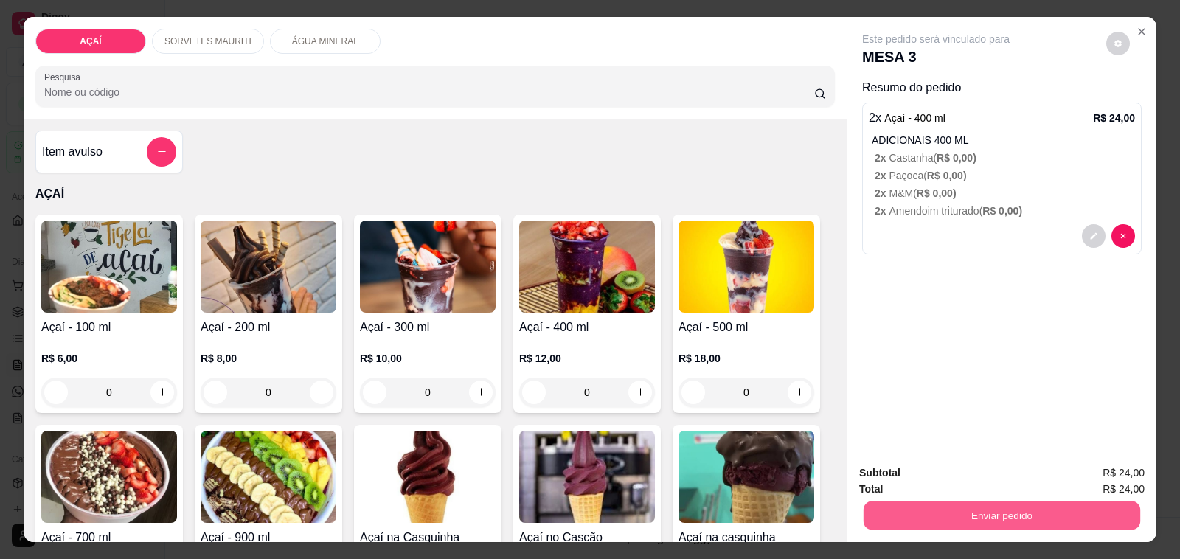
click at [959, 513] on button "Enviar pedido" at bounding box center [1001, 515] width 277 height 29
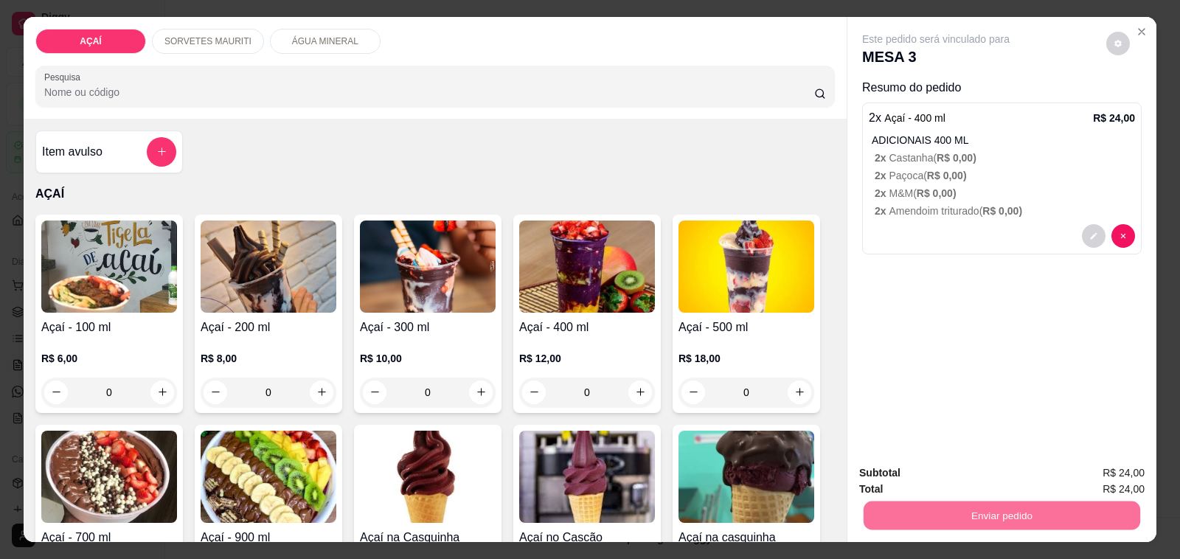
click at [953, 477] on button "Não registrar e enviar pedido" at bounding box center [951, 473] width 153 height 28
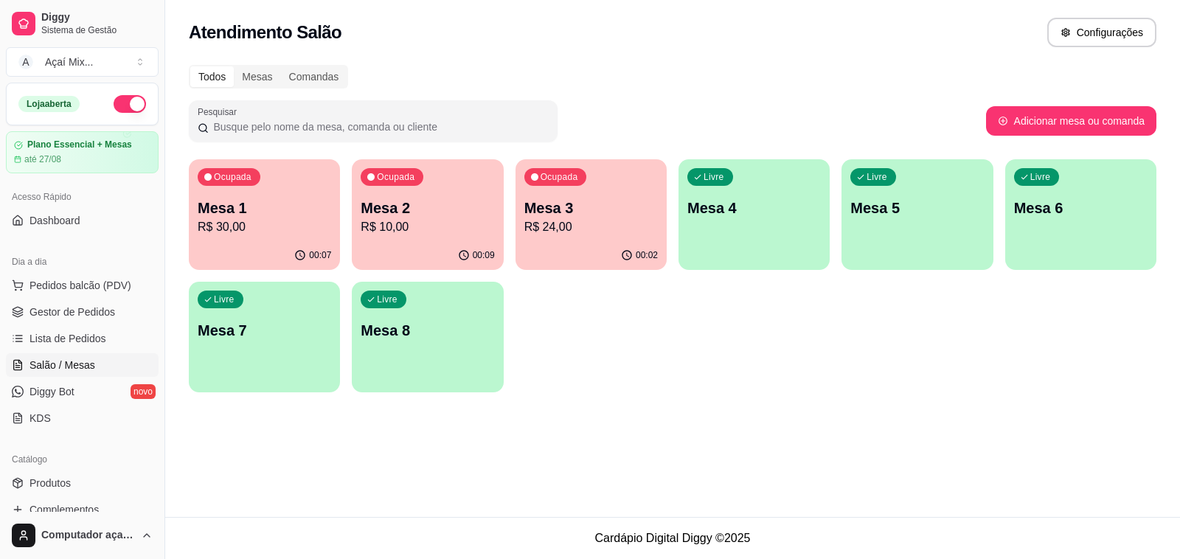
click at [430, 223] on p "R$ 10,00" at bounding box center [427, 227] width 133 height 18
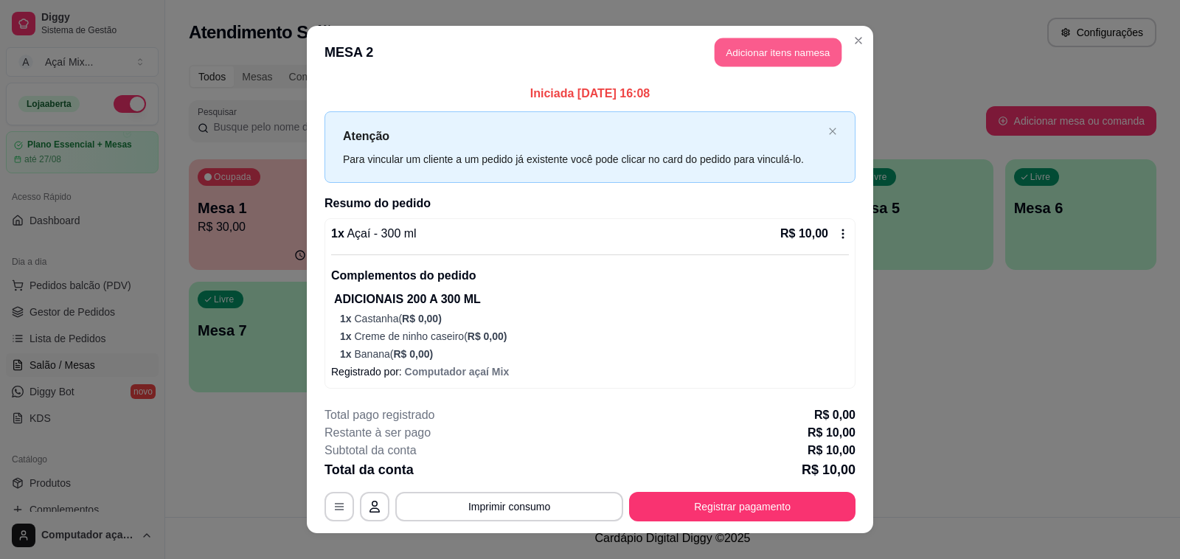
click at [759, 52] on button "Adicionar itens na mesa" at bounding box center [777, 52] width 127 height 29
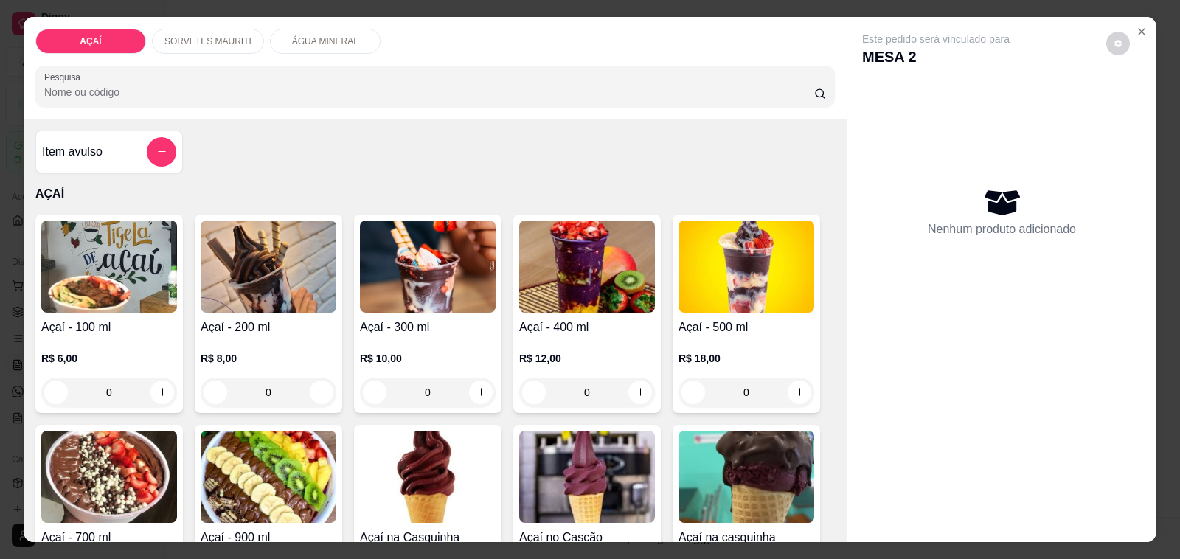
click at [447, 282] on img at bounding box center [428, 266] width 136 height 92
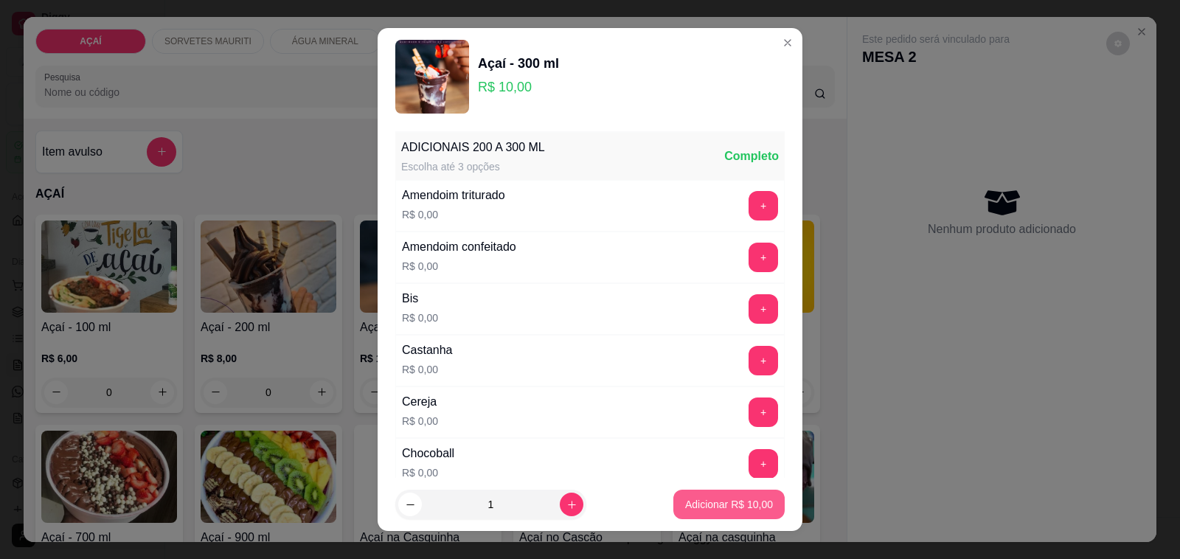
click at [719, 496] on button "Adicionar R$ 10,00" at bounding box center [728, 504] width 111 height 29
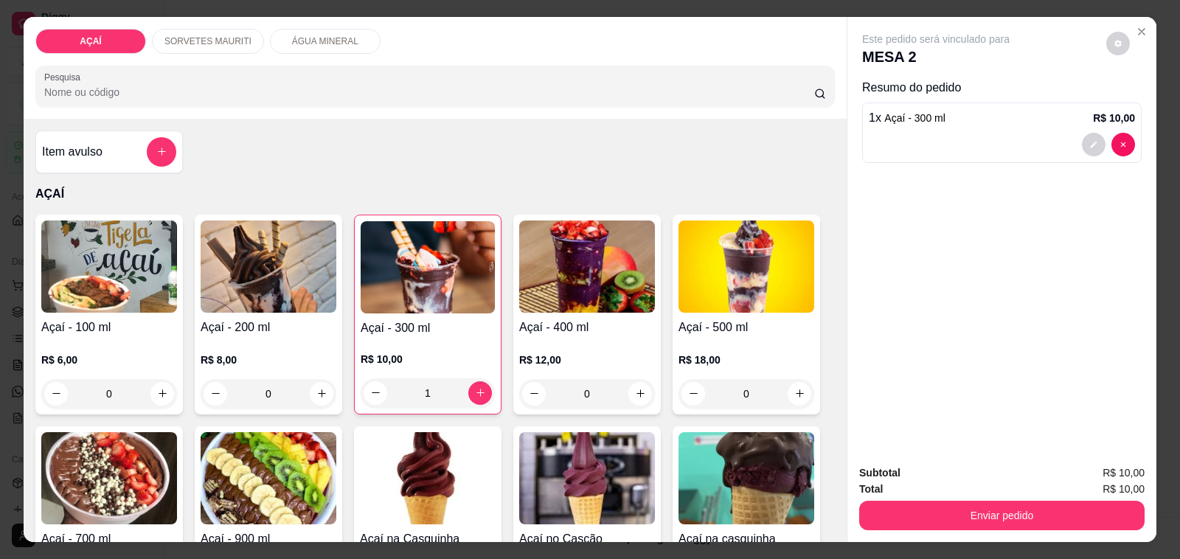
type input "1"
click at [305, 42] on div "ÁGUA MINERAL" at bounding box center [325, 41] width 111 height 25
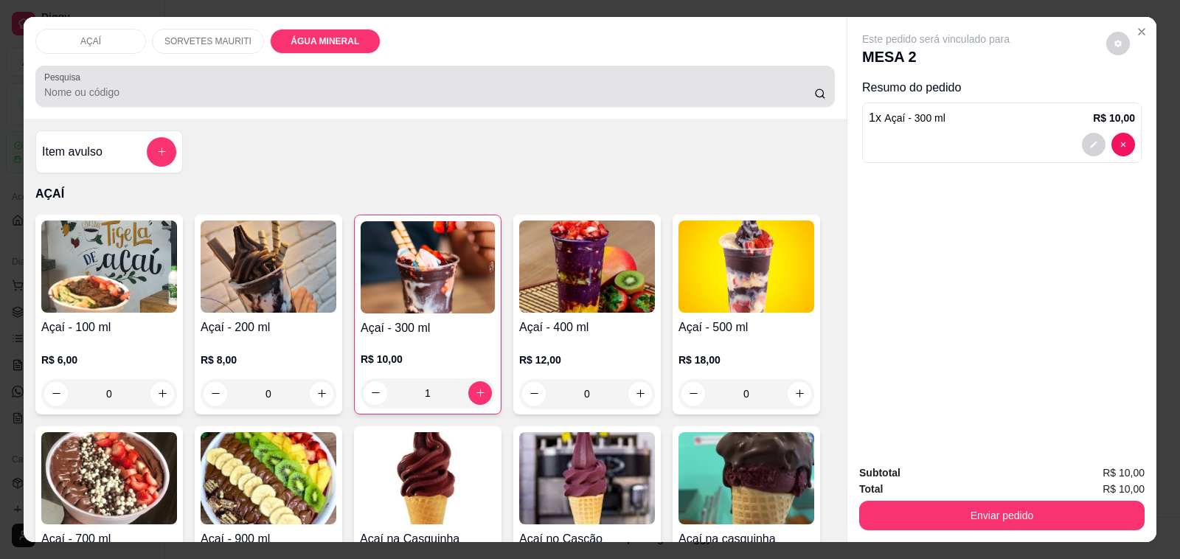
scroll to position [37, 0]
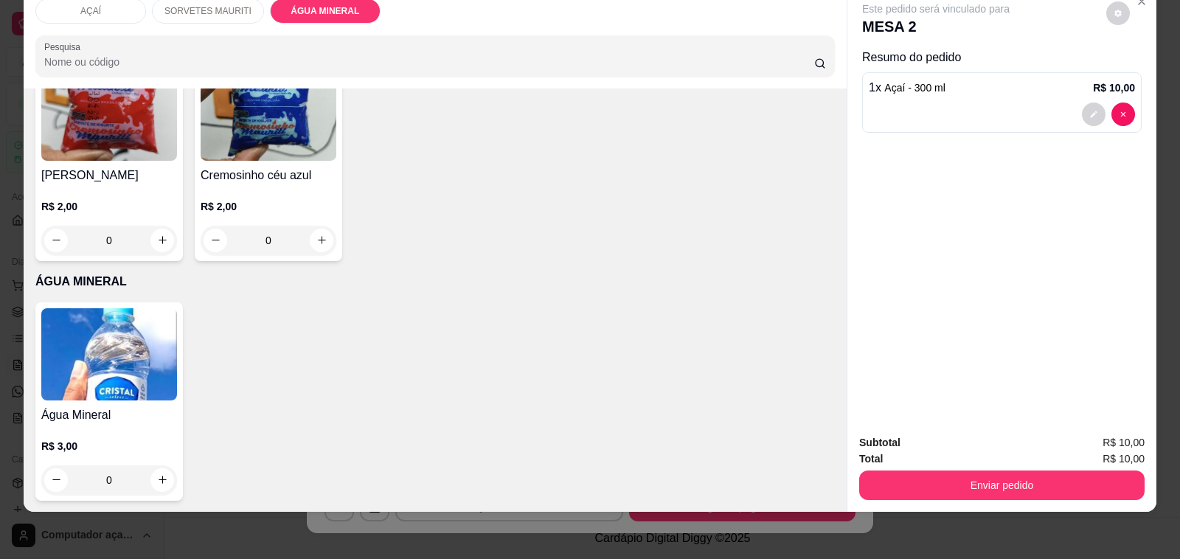
click at [139, 333] on img at bounding box center [109, 354] width 136 height 92
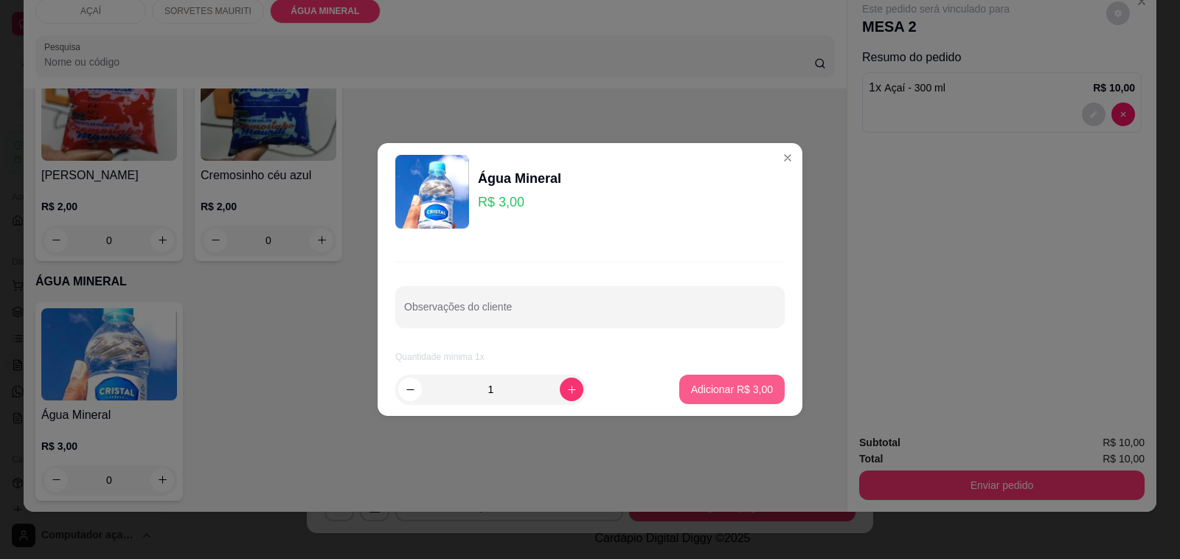
click at [712, 383] on p "Adicionar R$ 3,00" at bounding box center [732, 389] width 82 height 15
type input "1"
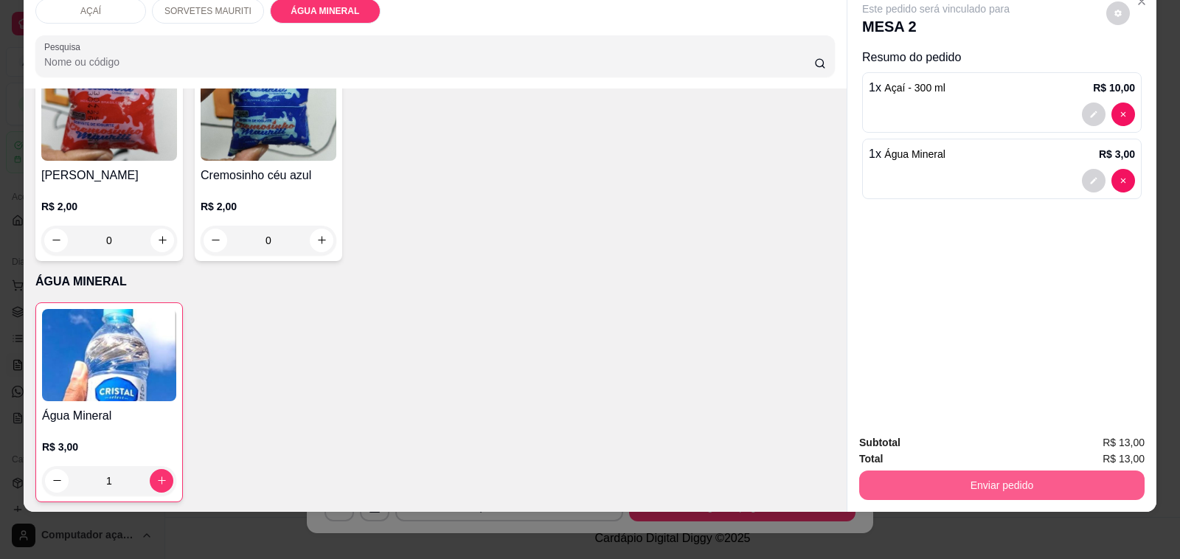
click at [1018, 470] on button "Enviar pedido" at bounding box center [1001, 484] width 285 height 29
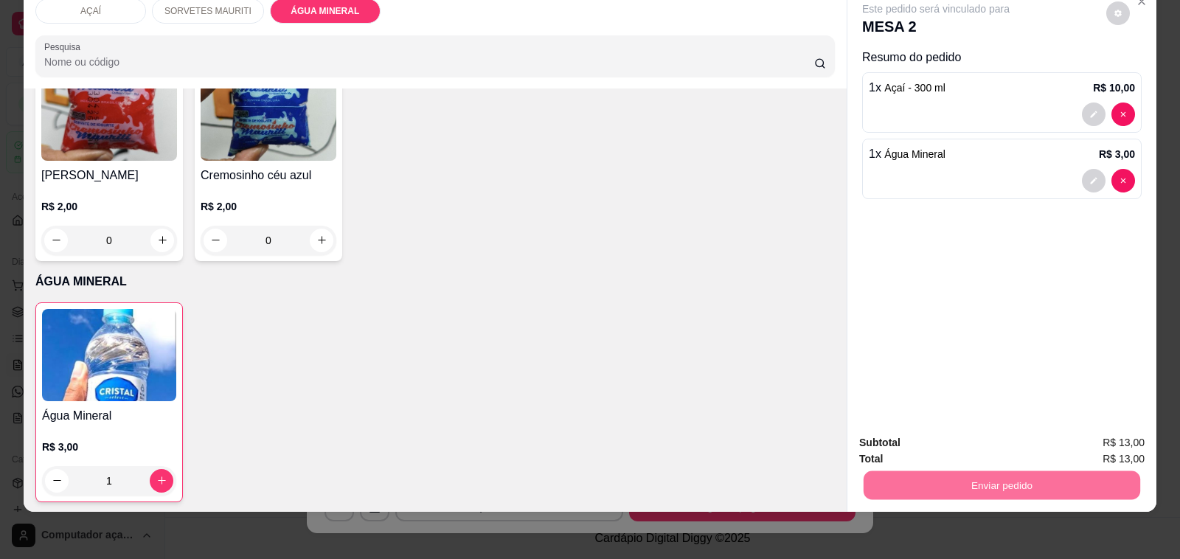
click at [946, 434] on button "Não registrar e enviar pedido" at bounding box center [951, 436] width 153 height 28
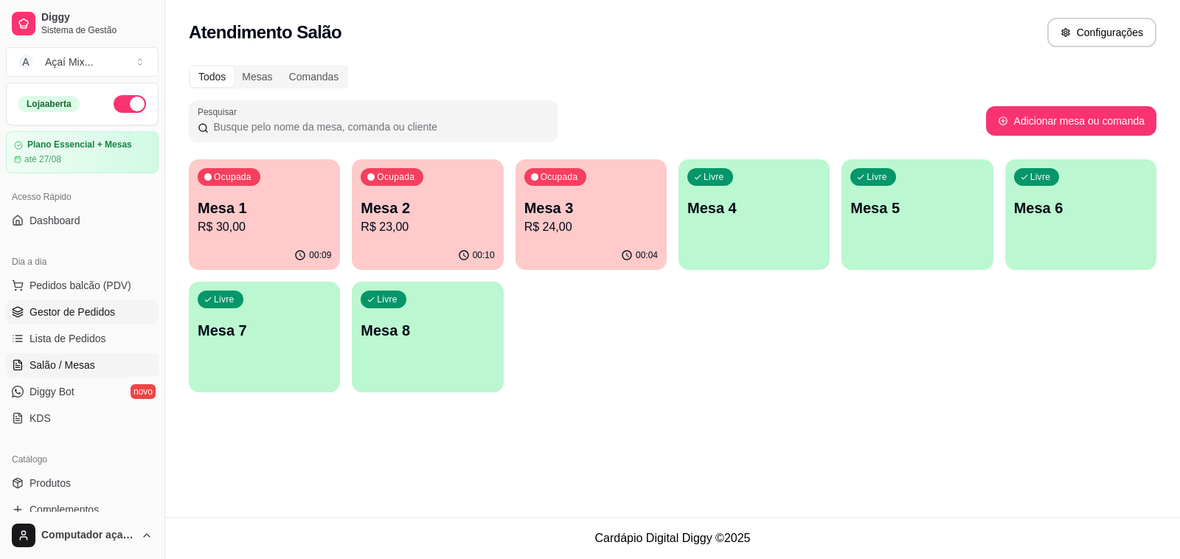
click at [82, 312] on span "Gestor de Pedidos" at bounding box center [72, 312] width 86 height 15
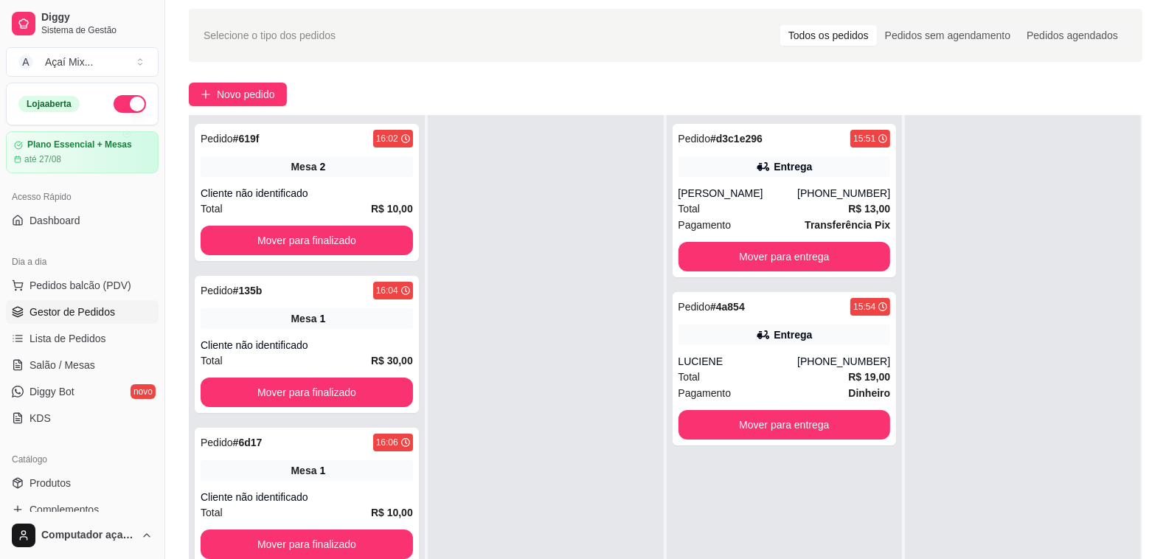
scroll to position [92, 0]
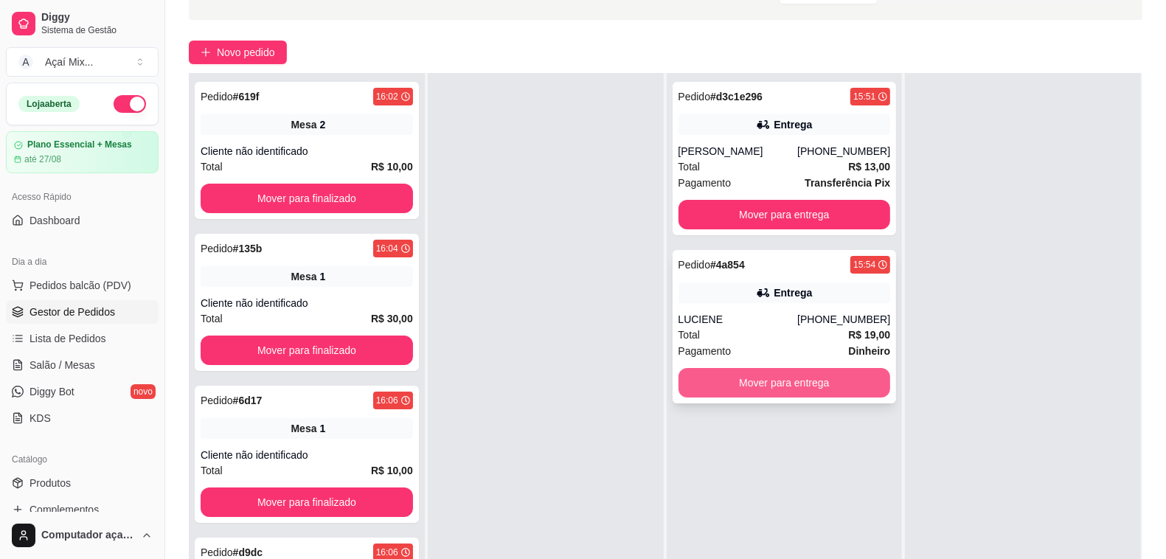
click at [765, 396] on button "Mover para entrega" at bounding box center [784, 382] width 212 height 29
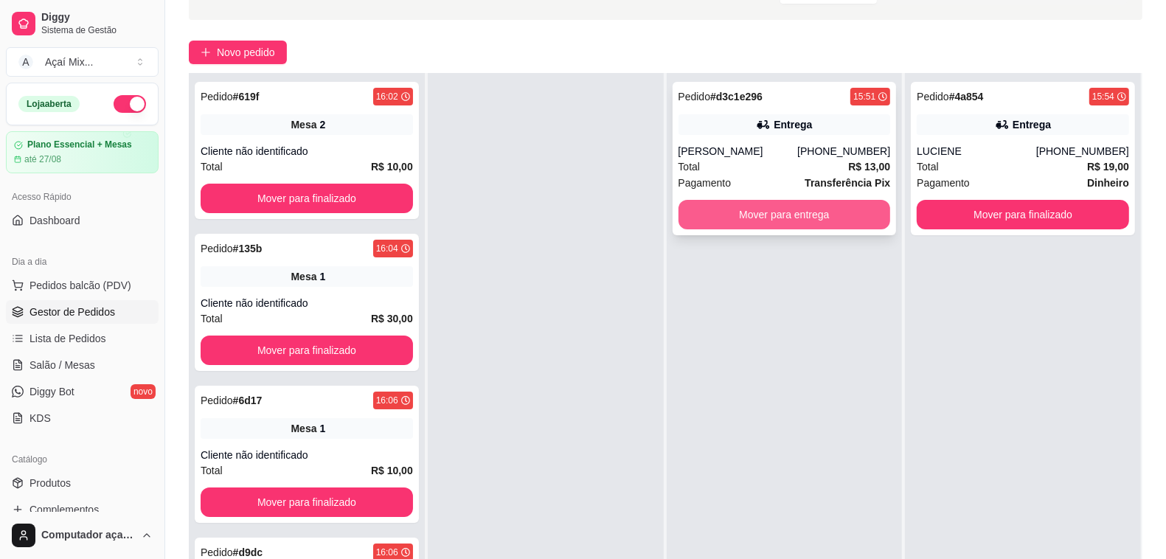
click at [737, 229] on button "Mover para entrega" at bounding box center [784, 214] width 212 height 29
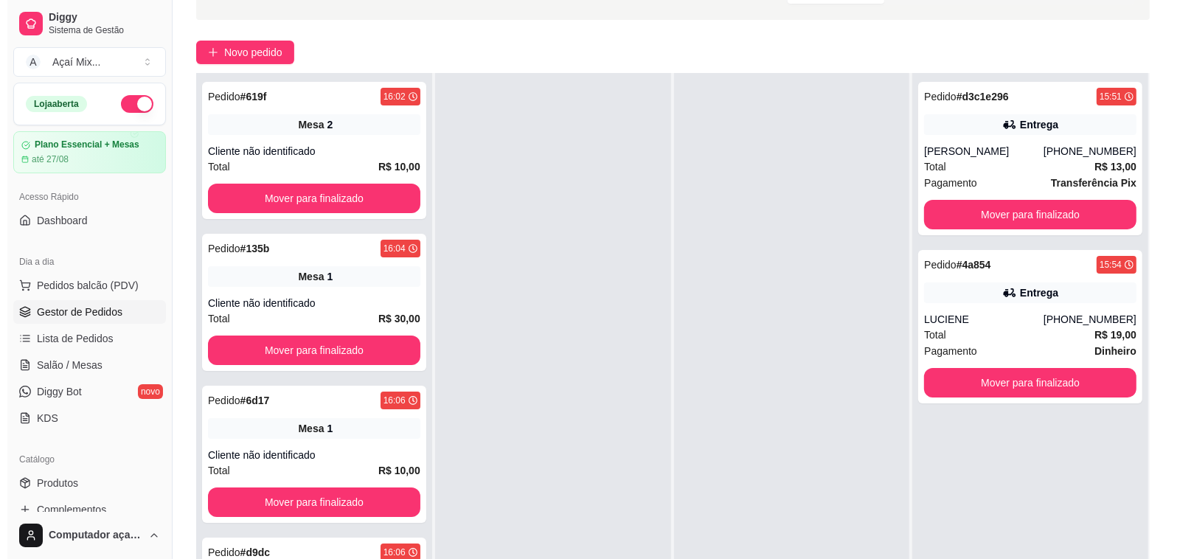
scroll to position [0, 0]
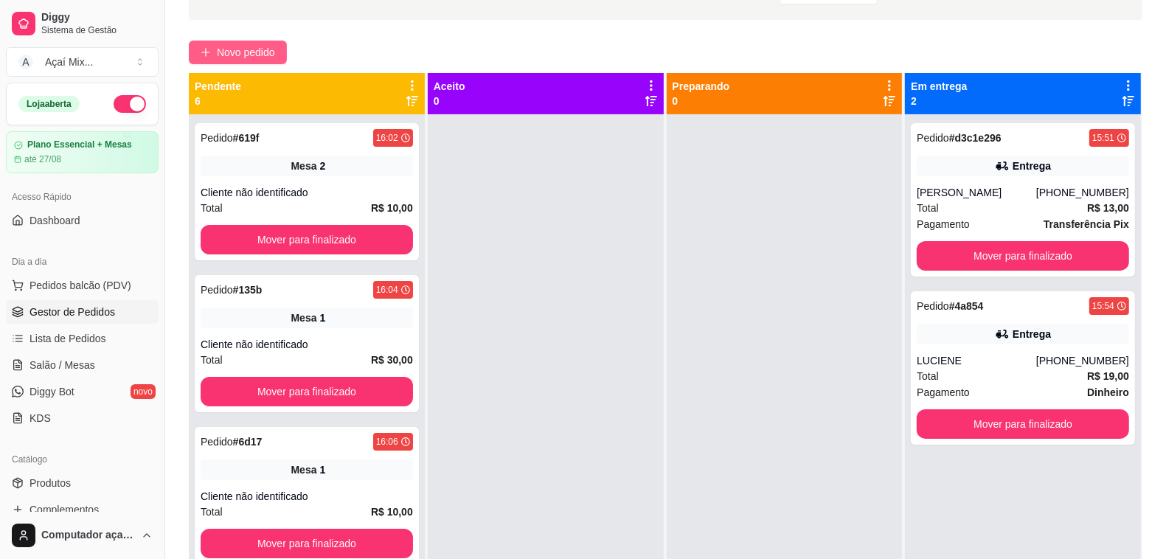
click at [234, 53] on span "Novo pedido" at bounding box center [246, 52] width 58 height 16
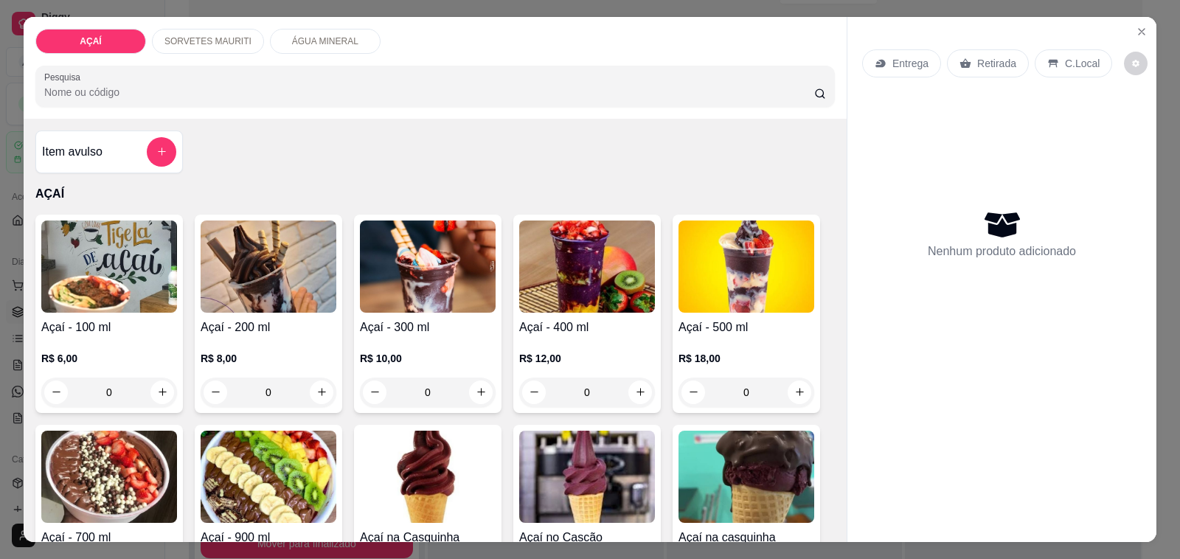
click at [625, 240] on img at bounding box center [587, 266] width 136 height 92
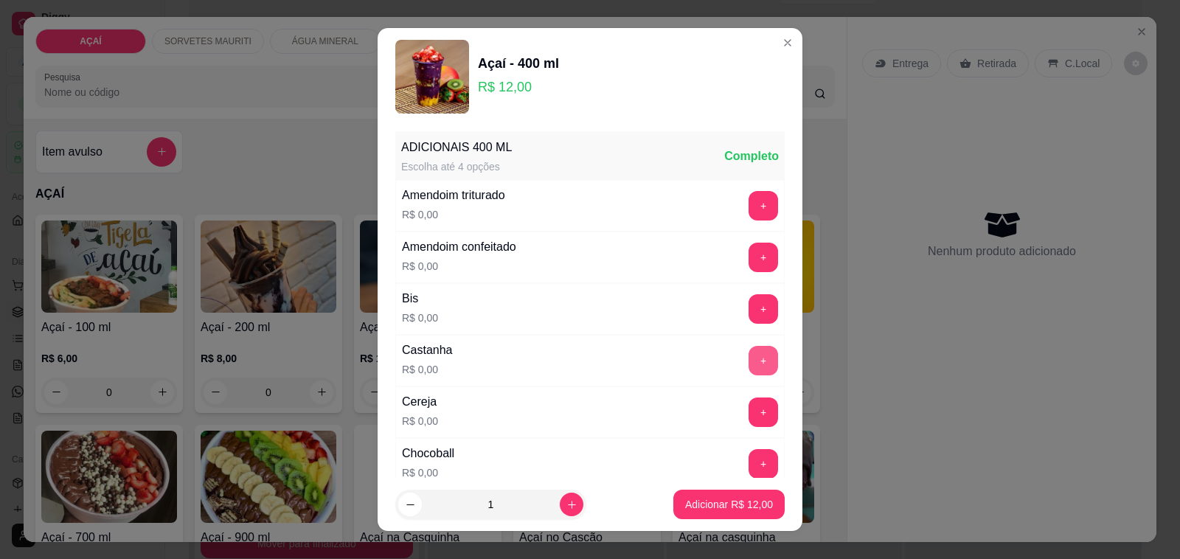
click at [748, 358] on button "+" at bounding box center [762, 360] width 29 height 29
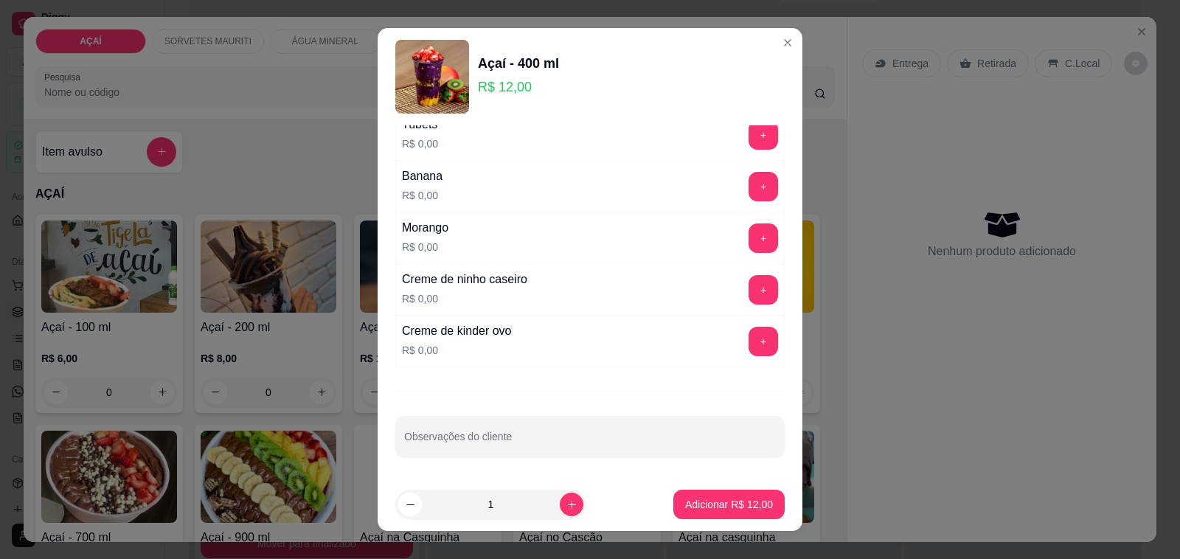
scroll to position [1890, 0]
click at [748, 282] on button "+" at bounding box center [762, 289] width 29 height 29
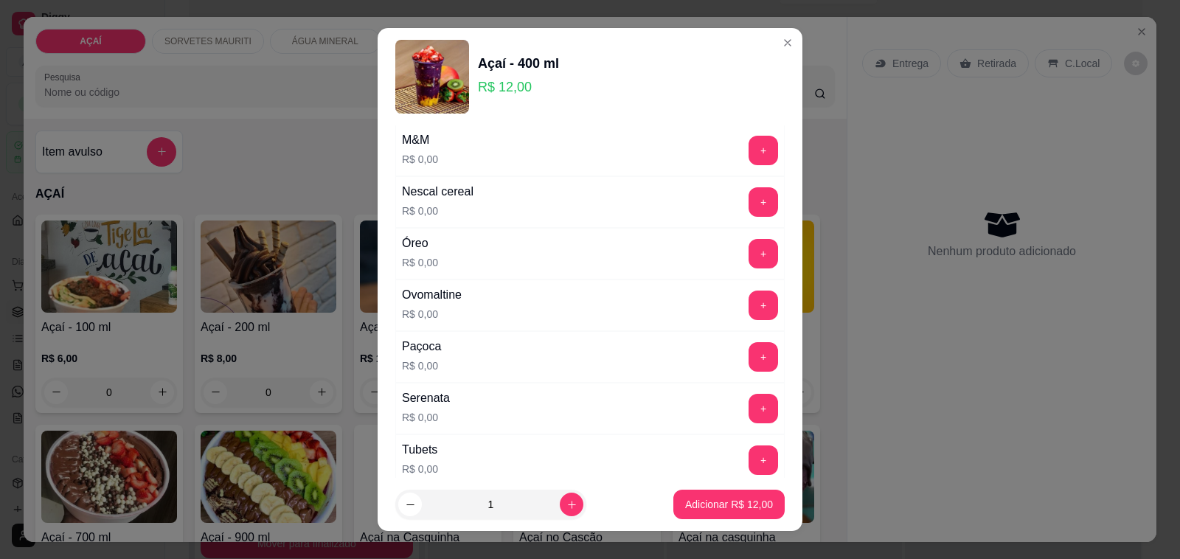
scroll to position [1429, 0]
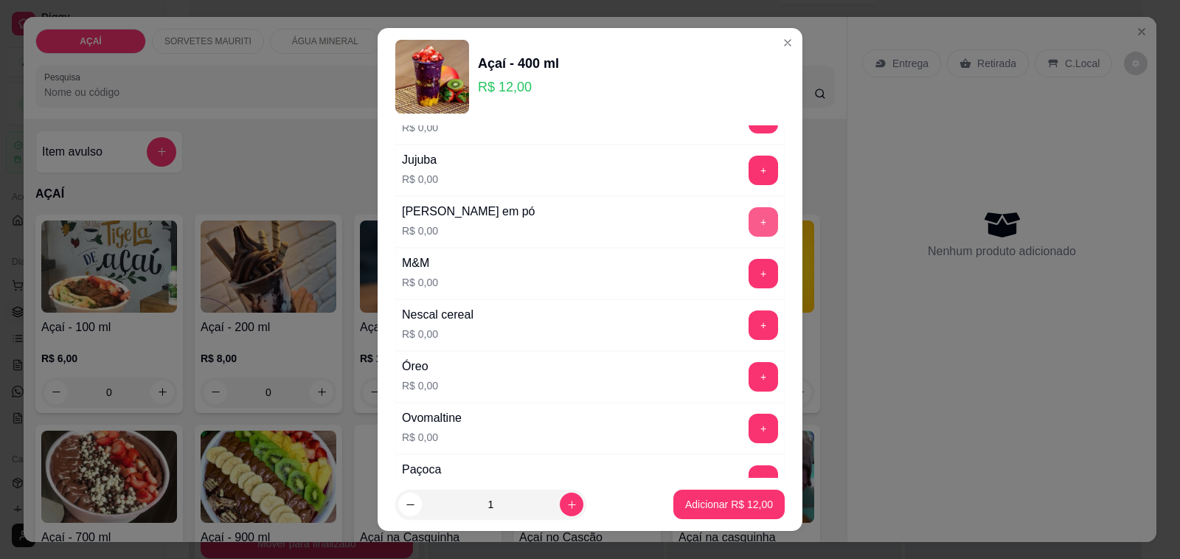
click at [748, 233] on button "+" at bounding box center [762, 221] width 29 height 29
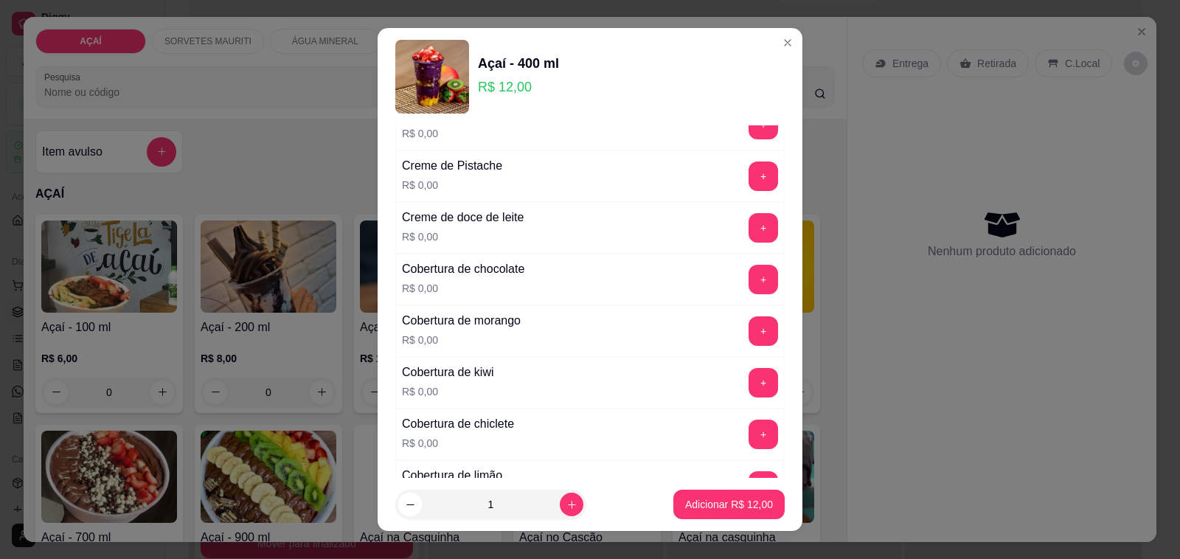
scroll to position [692, 0]
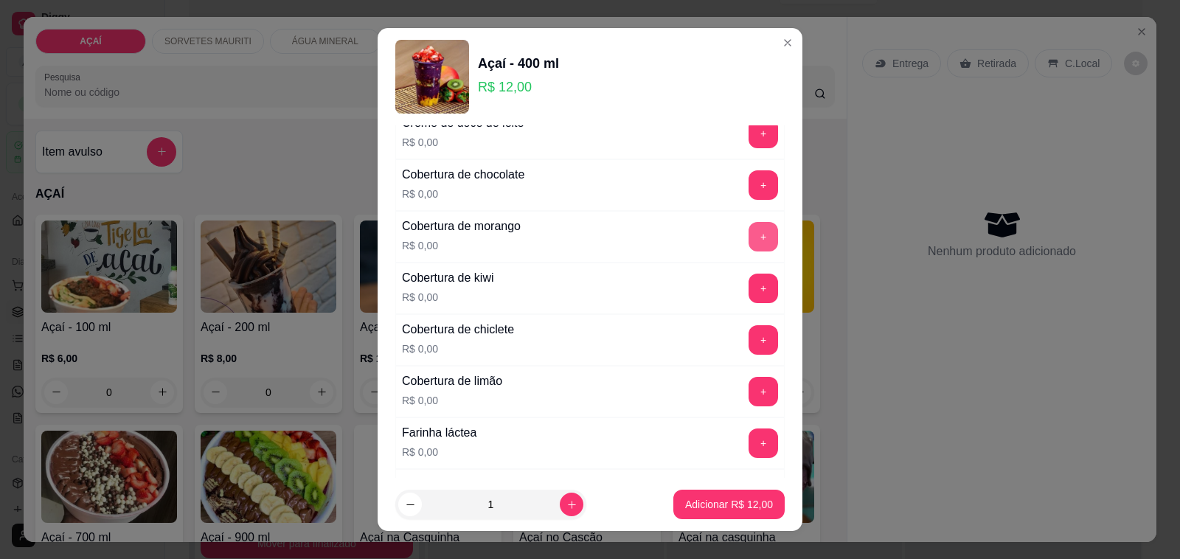
click at [748, 238] on button "+" at bounding box center [762, 236] width 29 height 29
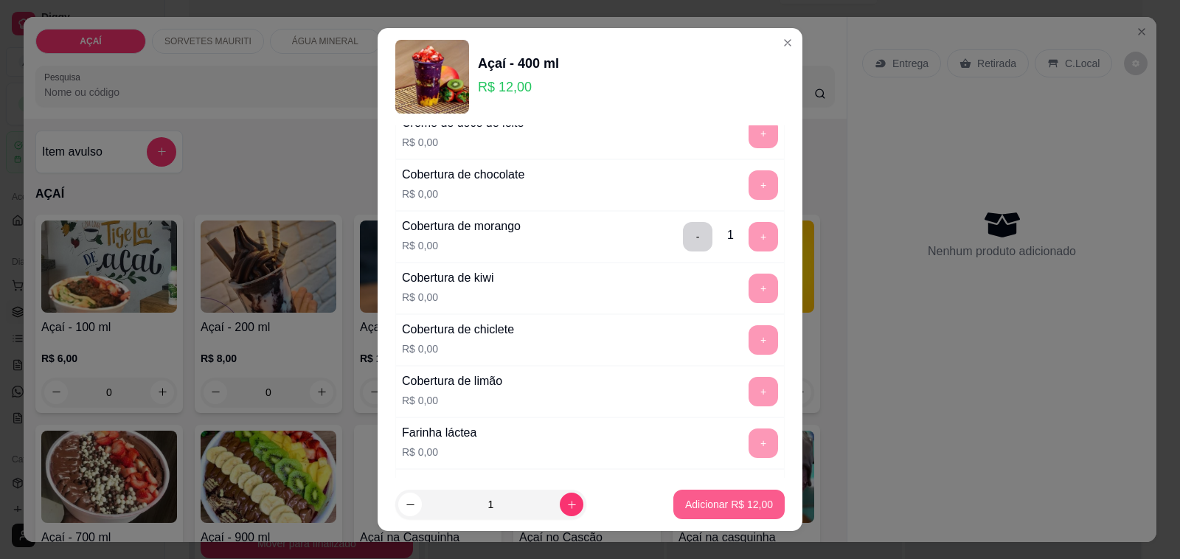
click at [710, 506] on p "Adicionar R$ 12,00" at bounding box center [729, 504] width 88 height 15
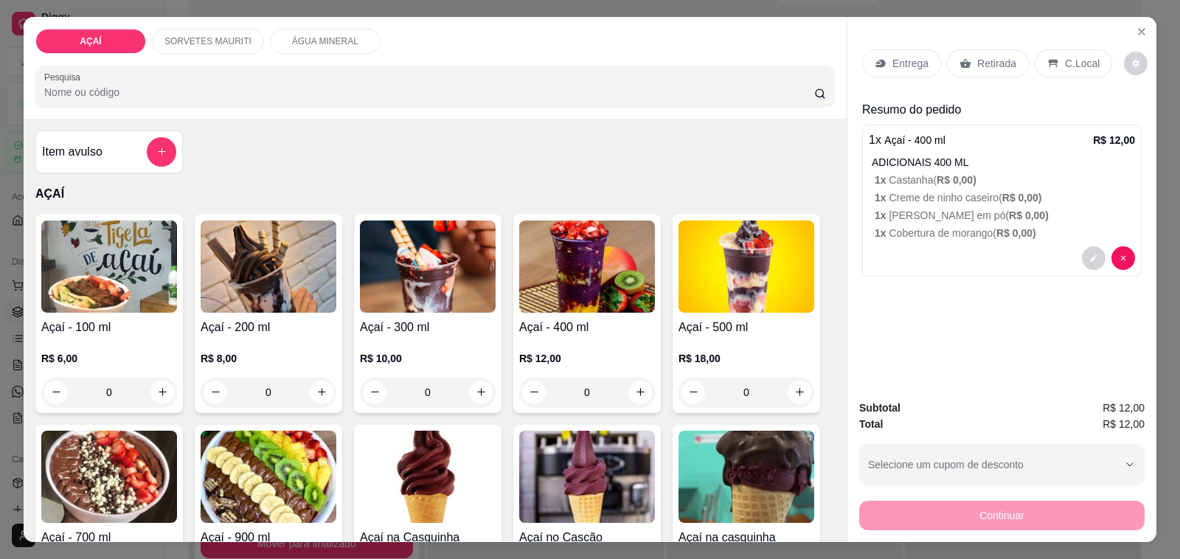
click at [894, 60] on p "Entrega" at bounding box center [910, 63] width 36 height 15
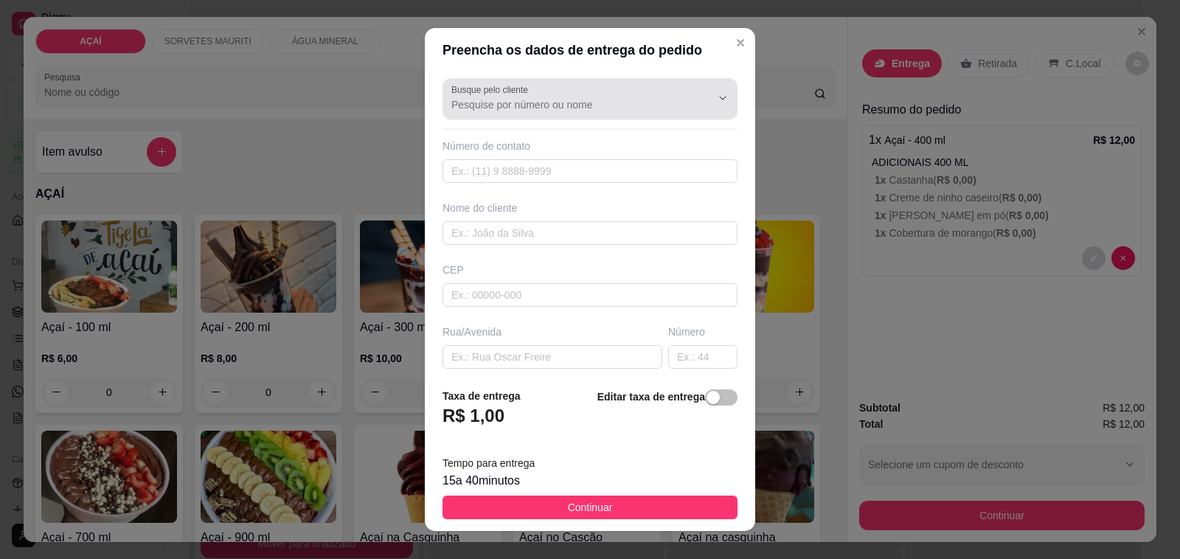
click at [636, 100] on input "Busque pelo cliente" at bounding box center [569, 104] width 236 height 15
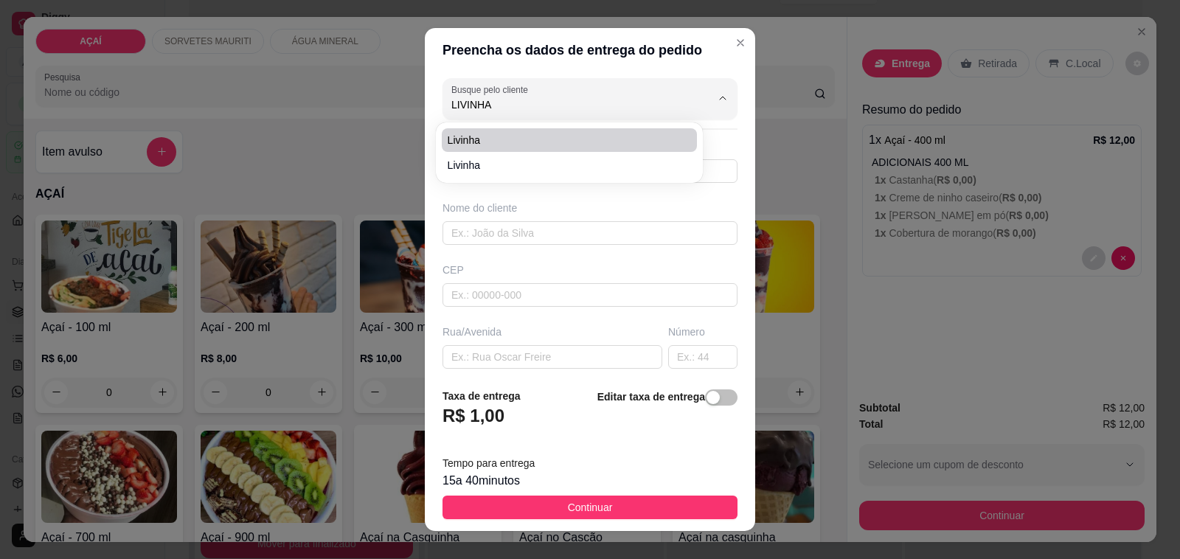
click at [512, 133] on span "Livinha" at bounding box center [562, 140] width 229 height 15
type input "Livinha"
type input "82981359951"
type input "Livinha"
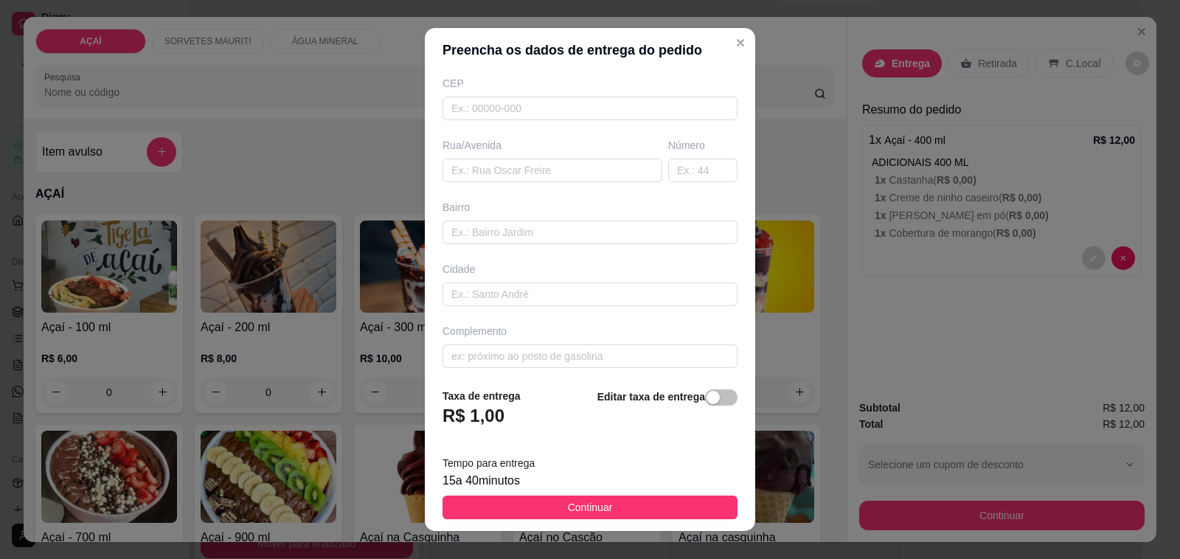
scroll to position [195, 0]
type input "Livinha"
click at [538, 347] on input "text" at bounding box center [589, 350] width 295 height 24
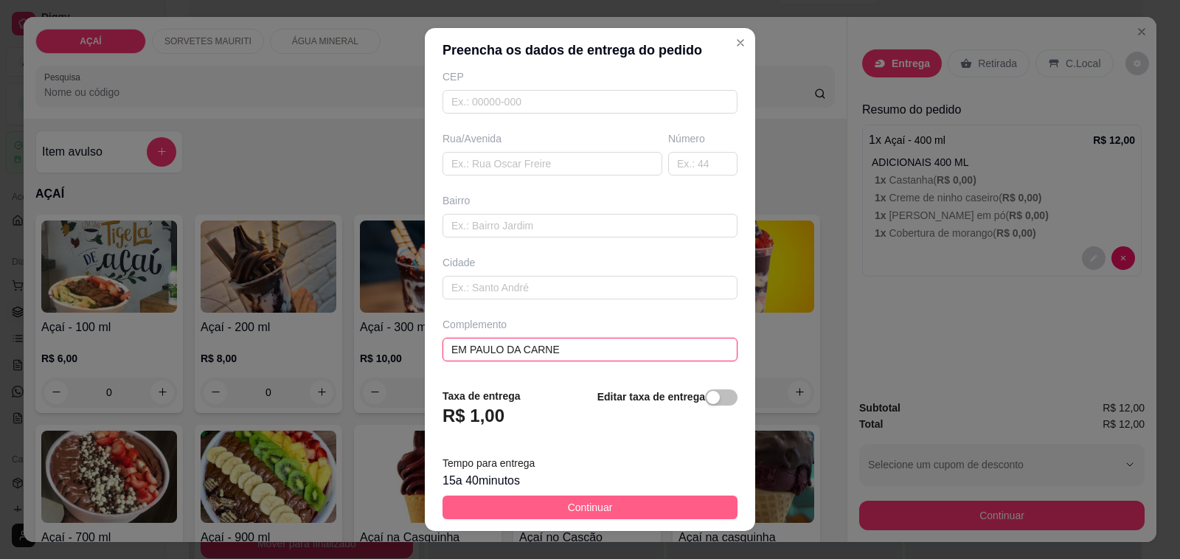
type input "EM PAULO DA CARNE"
click at [516, 509] on button "Continuar" at bounding box center [589, 508] width 295 height 24
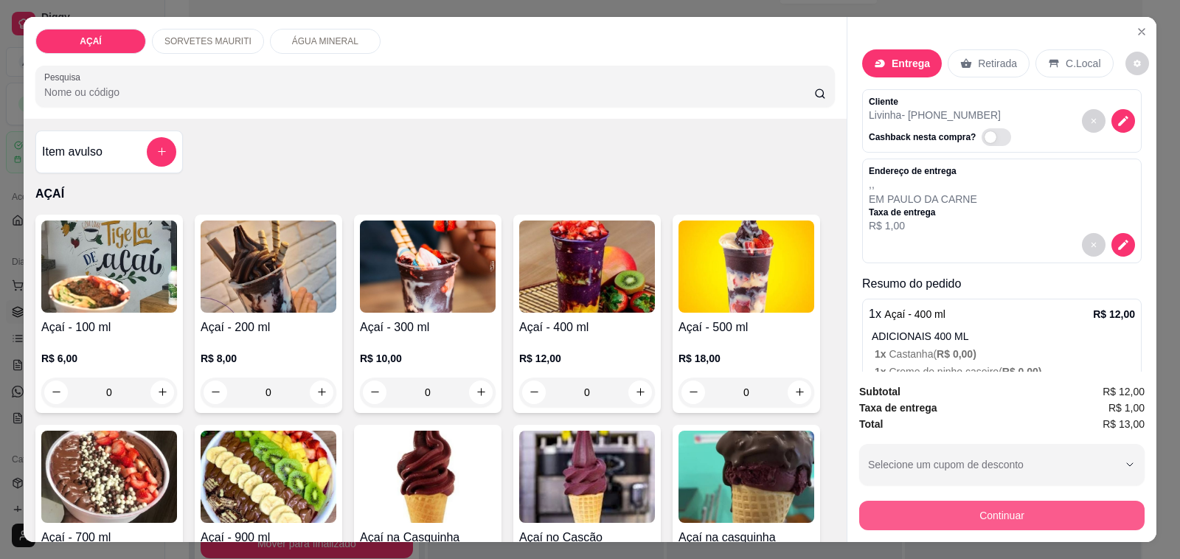
click at [953, 507] on button "Continuar" at bounding box center [1001, 515] width 285 height 29
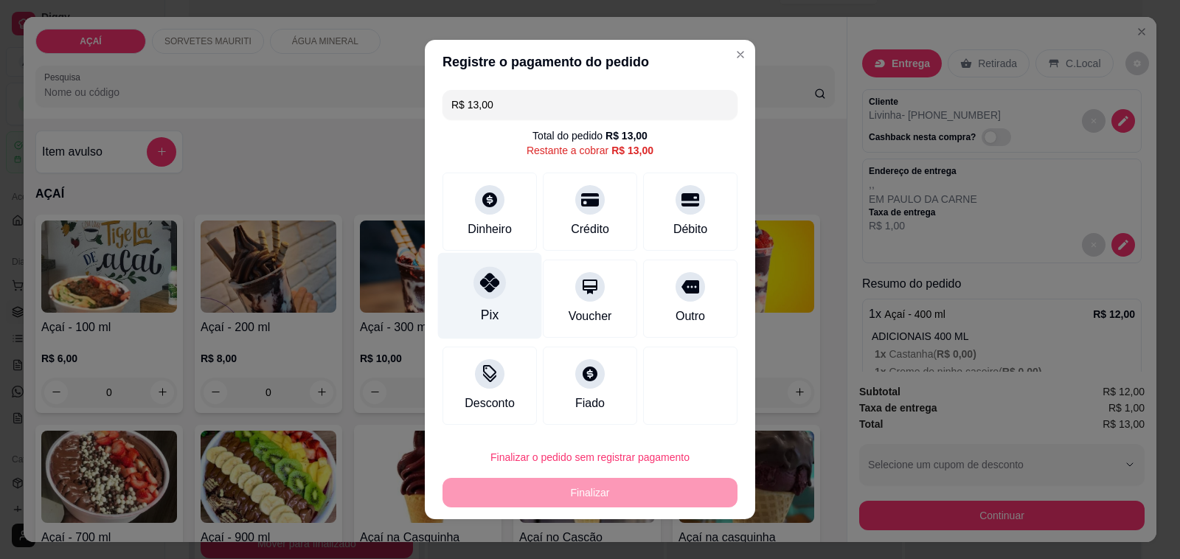
click at [506, 295] on div "Pix" at bounding box center [490, 296] width 104 height 86
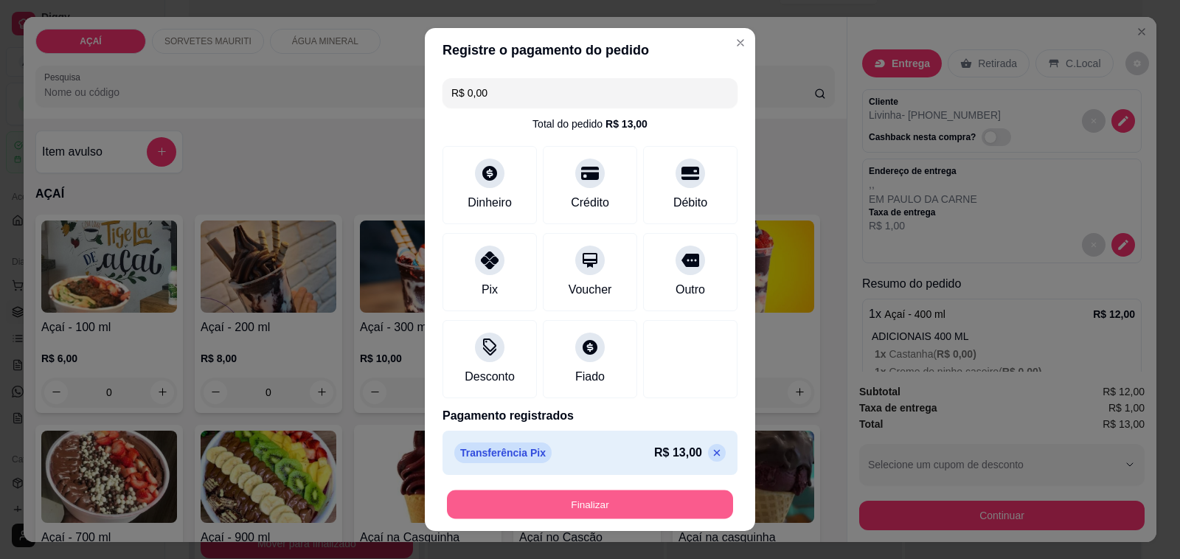
click at [577, 495] on button "Finalizar" at bounding box center [590, 504] width 286 height 29
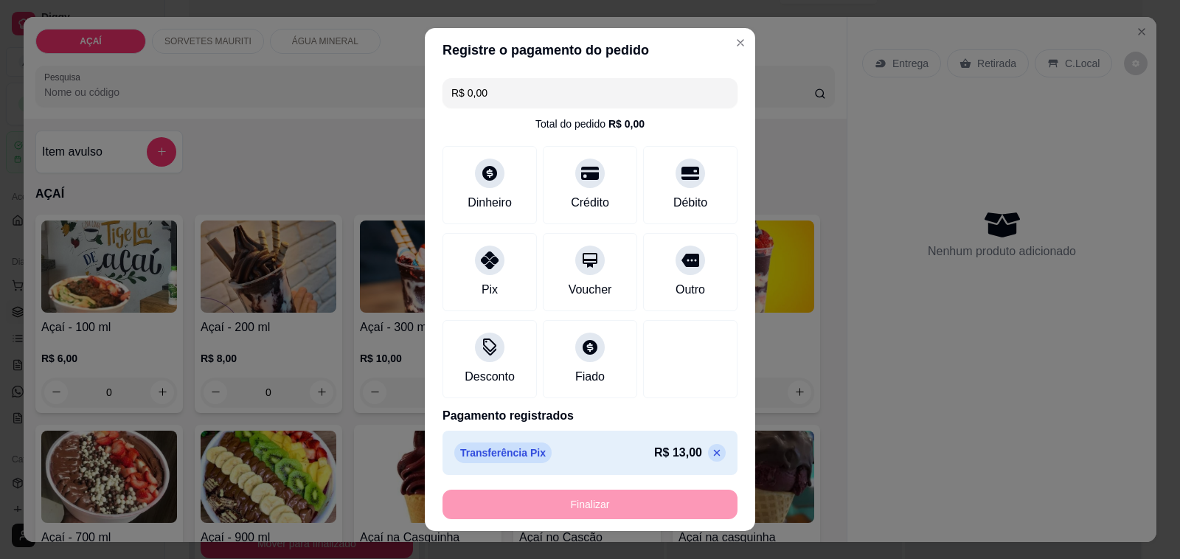
type input "-R$ 13,00"
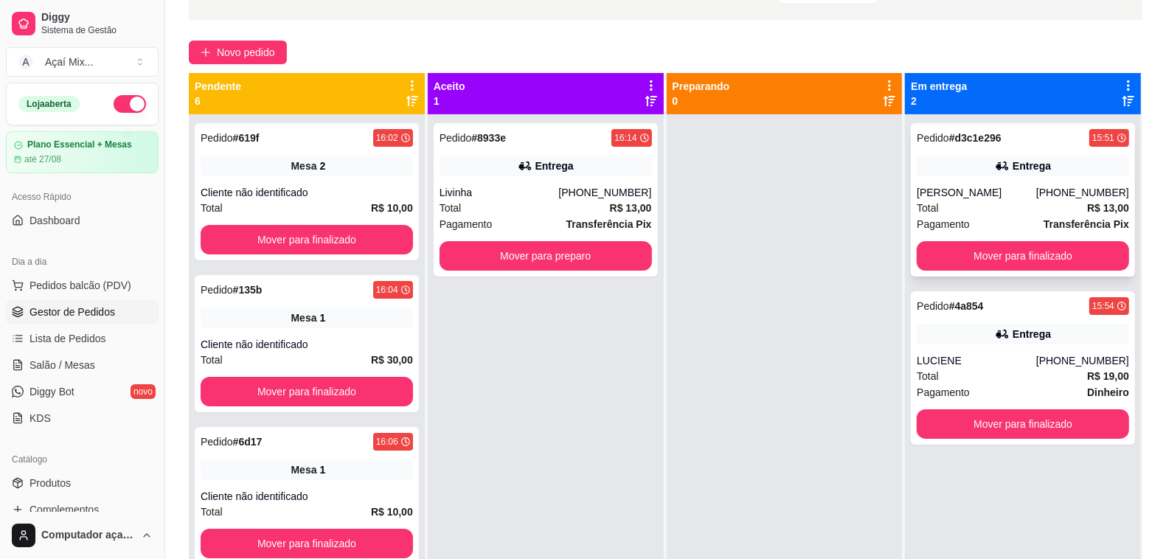
click at [1051, 197] on div "(82) 98824-4091" at bounding box center [1082, 192] width 93 height 15
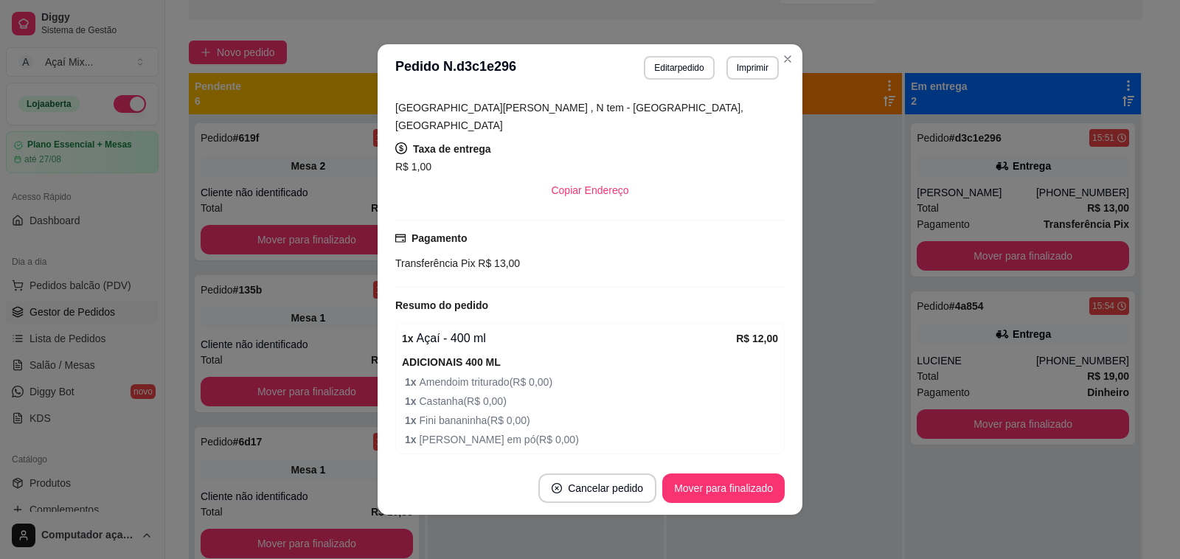
scroll to position [321, 0]
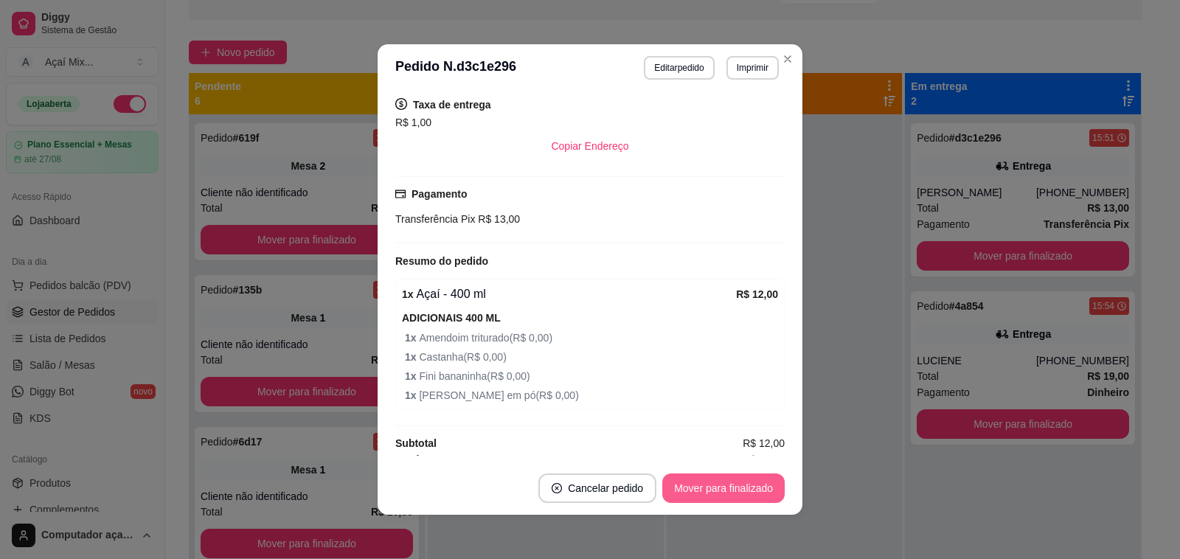
click at [688, 490] on button "Mover para finalizado" at bounding box center [723, 487] width 122 height 29
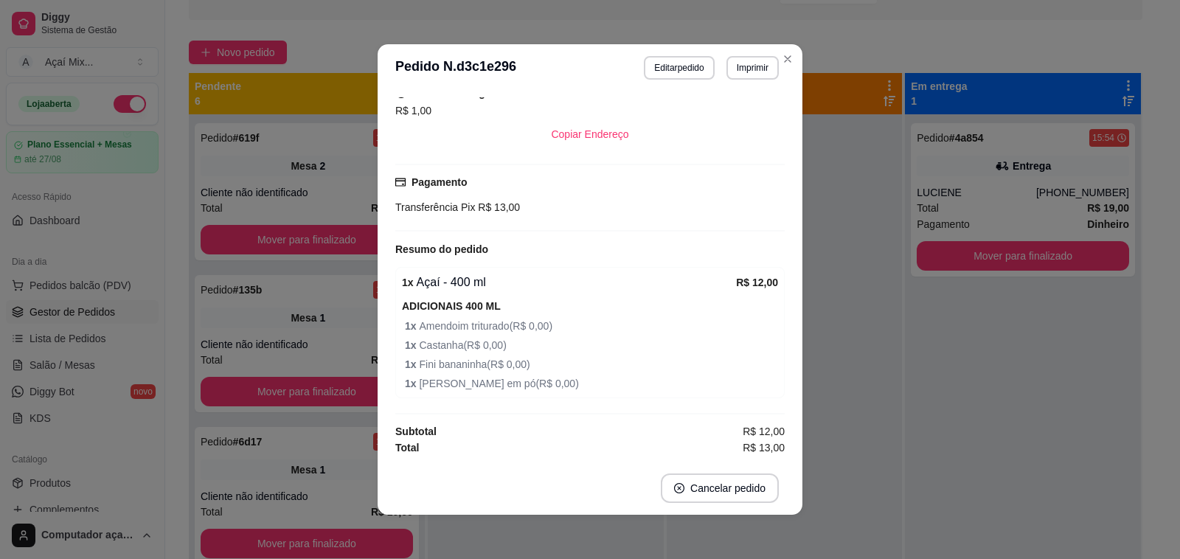
scroll to position [285, 0]
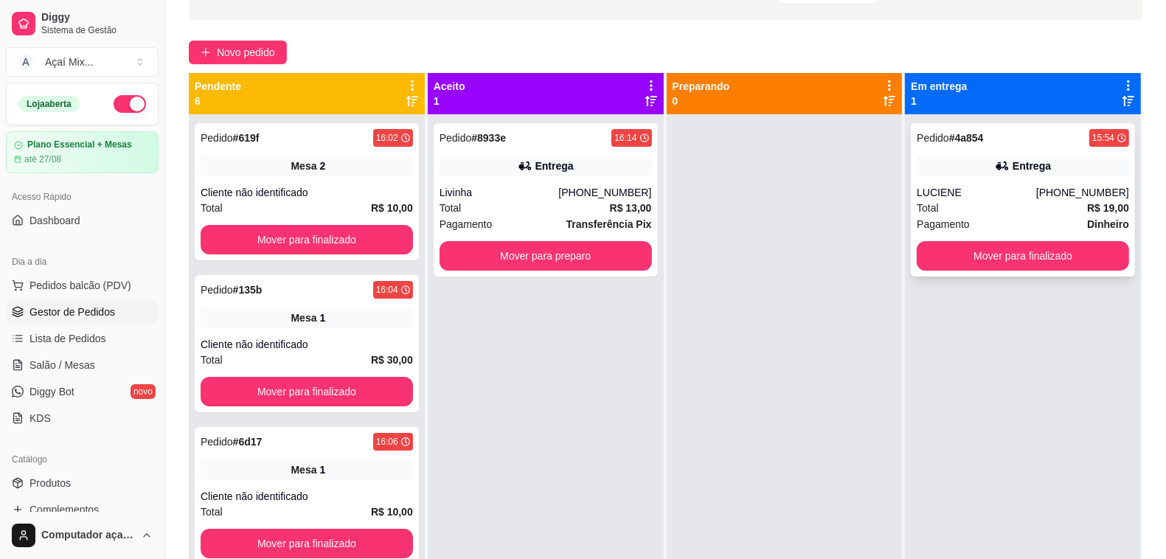
click at [1051, 212] on div "Total R$ 19,00" at bounding box center [1023, 208] width 212 height 16
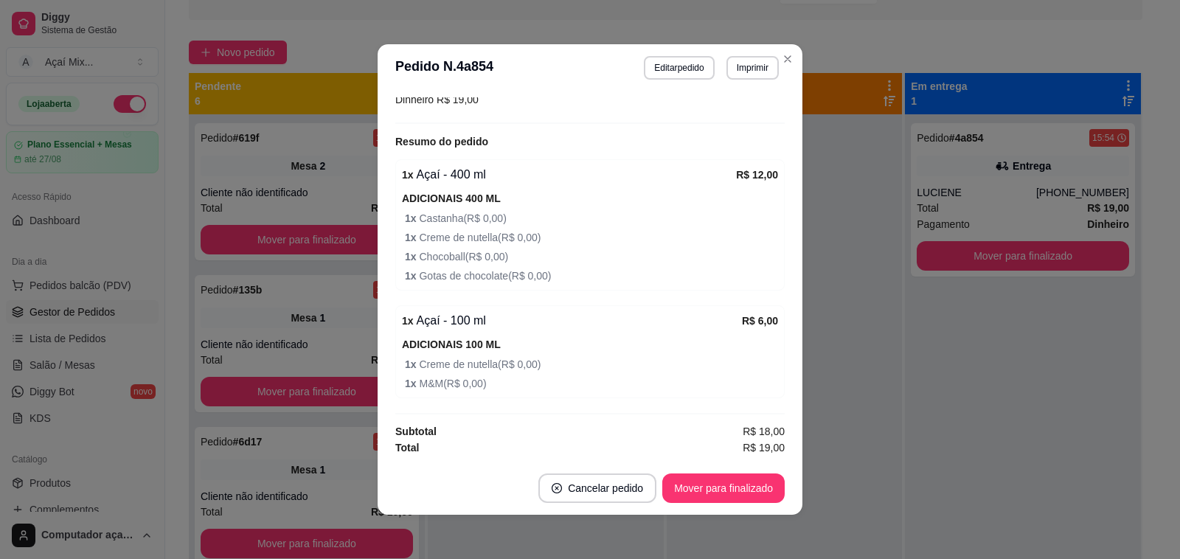
scroll to position [384, 0]
click at [717, 487] on button "Mover para finalizado" at bounding box center [723, 487] width 122 height 29
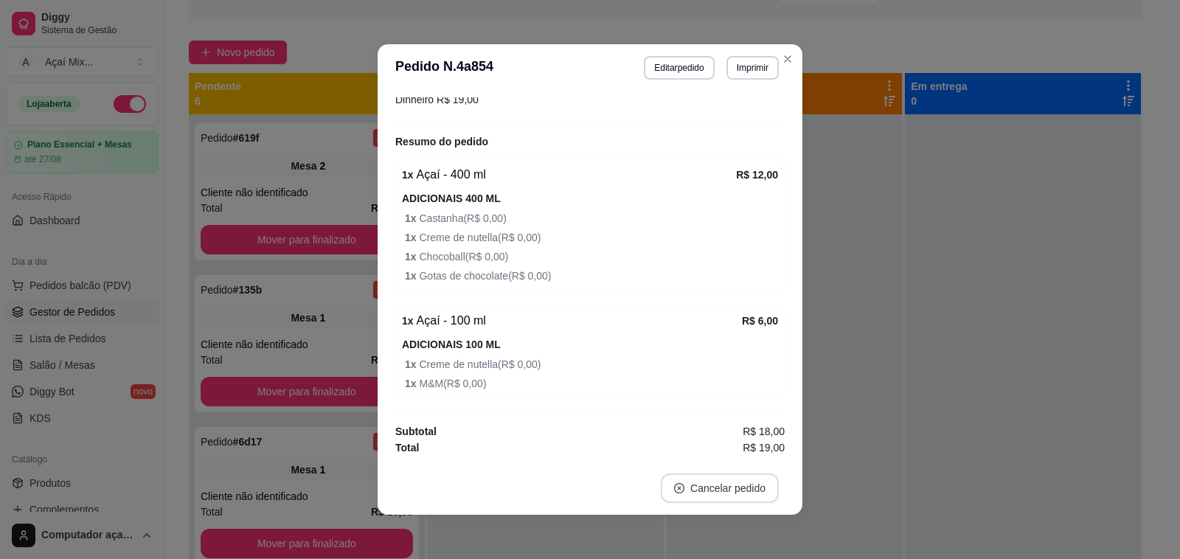
scroll to position [350, 0]
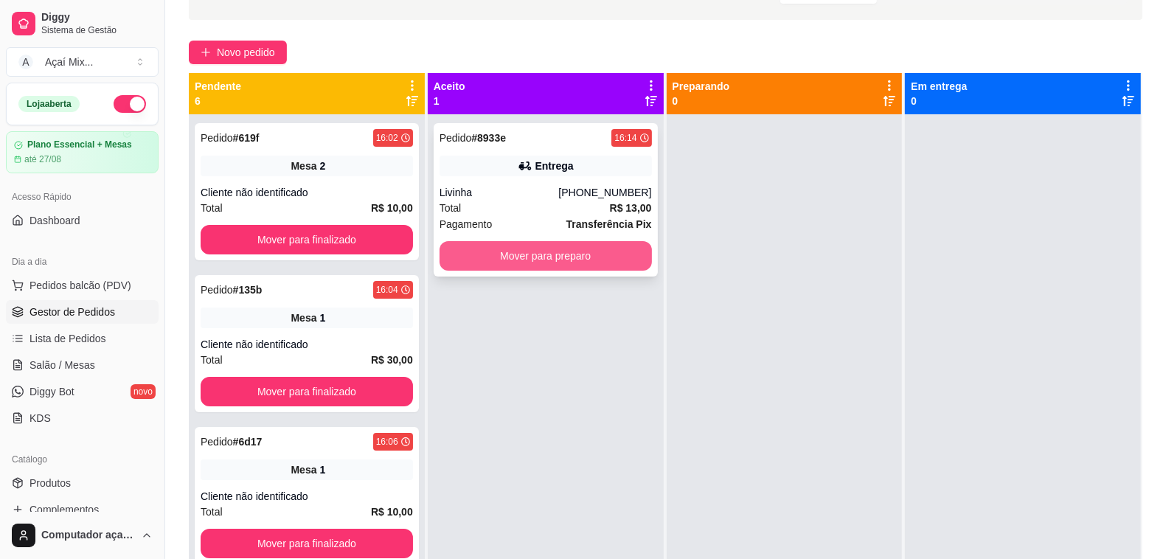
click at [542, 255] on button "Mover para preparo" at bounding box center [545, 255] width 212 height 29
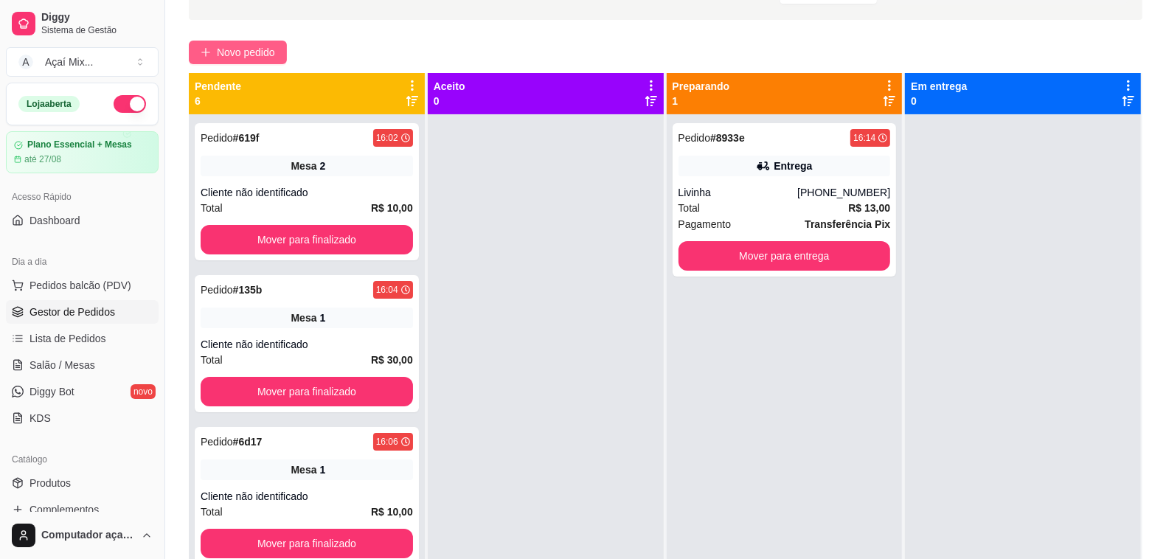
click at [243, 49] on span "Novo pedido" at bounding box center [246, 52] width 58 height 16
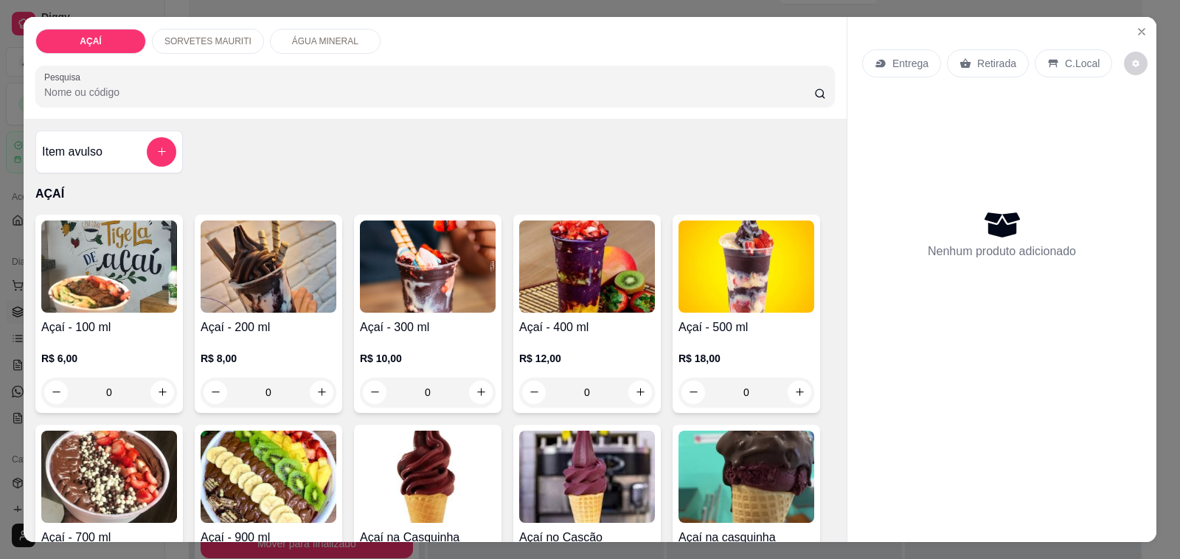
click at [229, 254] on img at bounding box center [269, 266] width 136 height 92
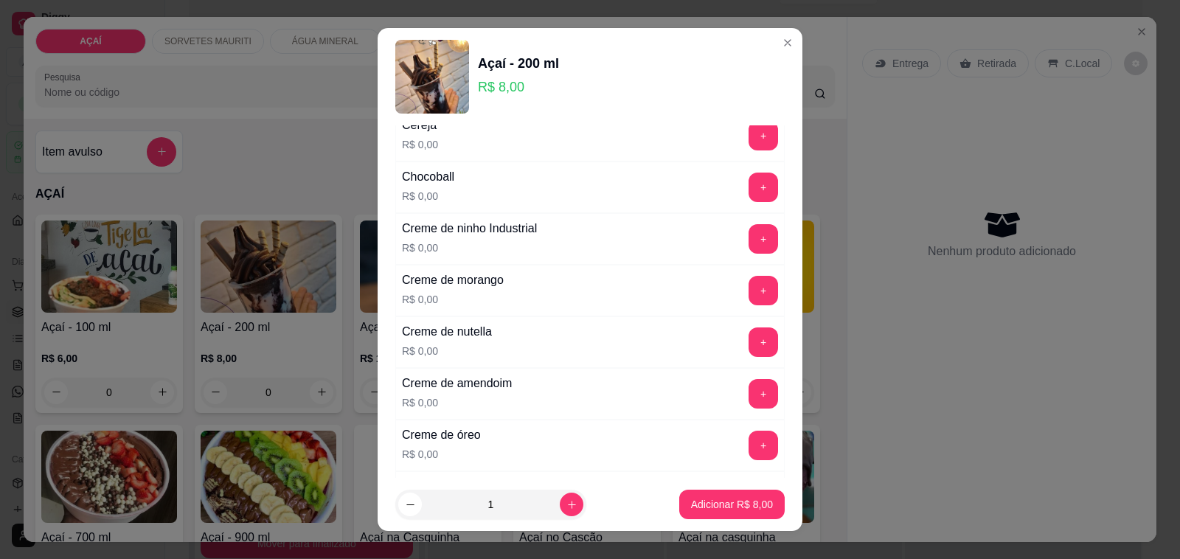
scroll to position [369, 0]
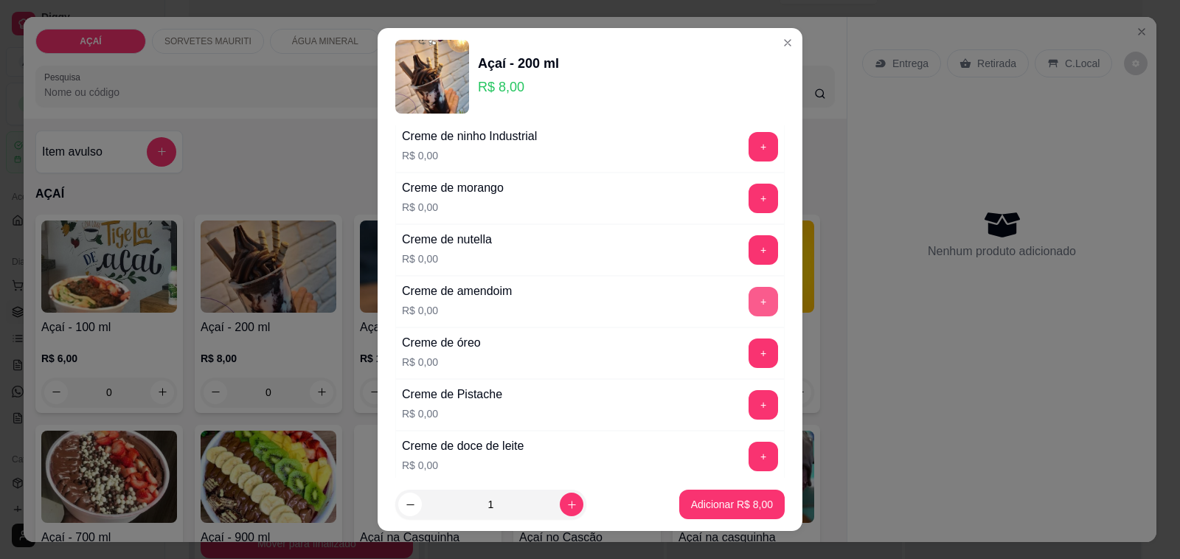
click at [748, 305] on button "+" at bounding box center [762, 301] width 29 height 29
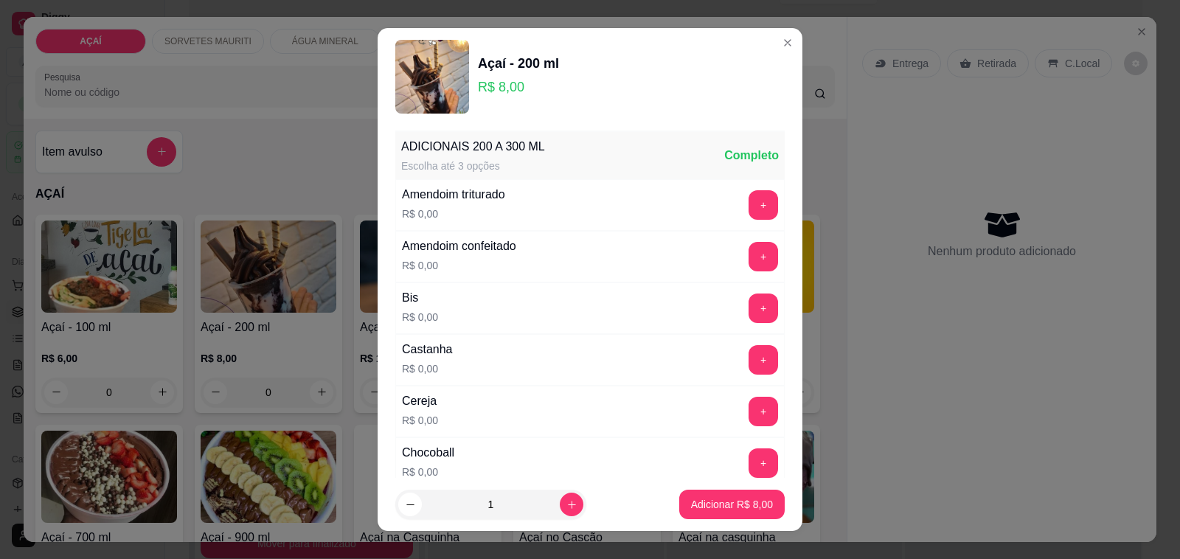
scroll to position [0, 0]
click at [748, 360] on button "+" at bounding box center [762, 360] width 29 height 29
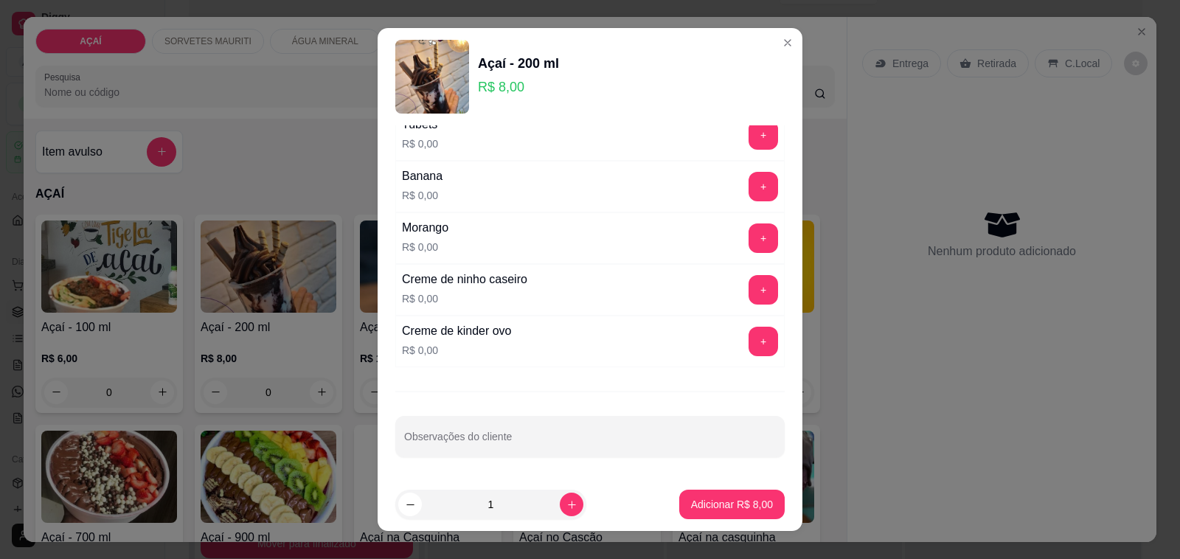
scroll to position [1890, 0]
click at [749, 282] on button "+" at bounding box center [763, 290] width 29 height 29
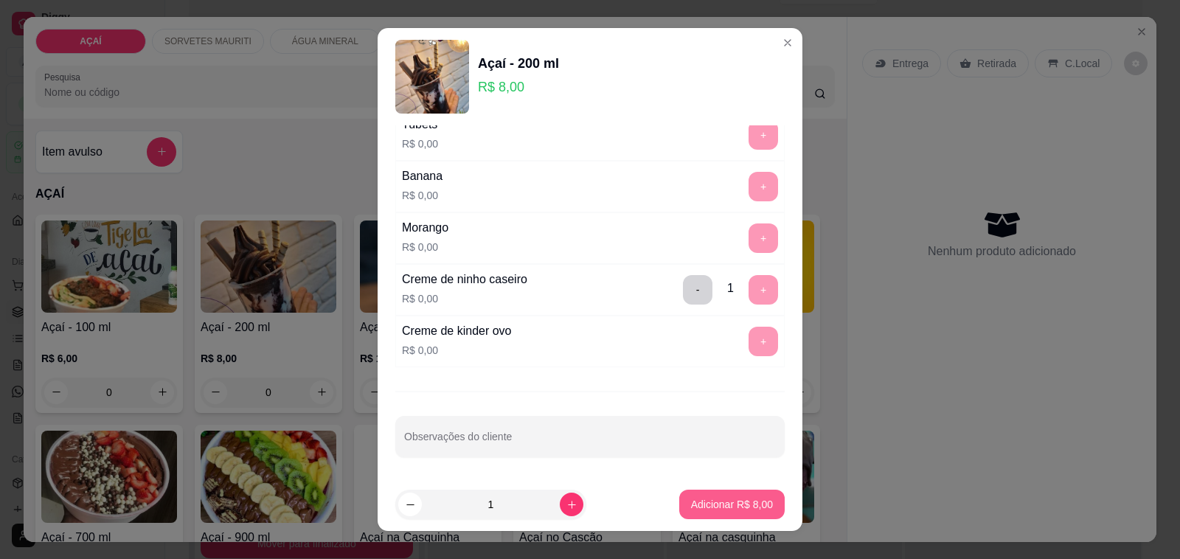
click at [706, 507] on p "Adicionar R$ 8,00" at bounding box center [732, 504] width 82 height 15
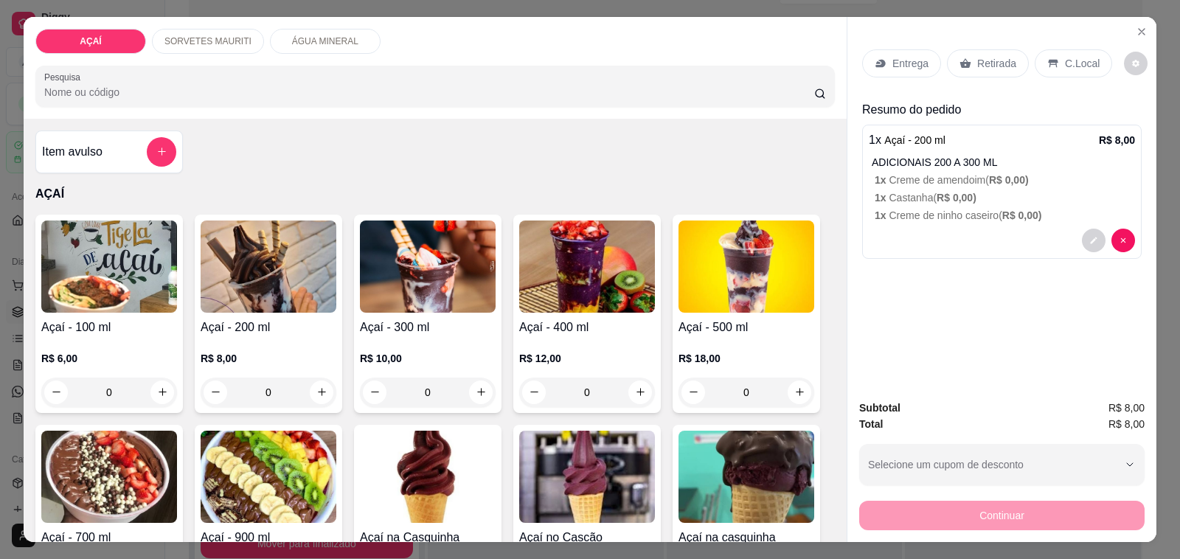
click at [285, 282] on img at bounding box center [269, 266] width 136 height 92
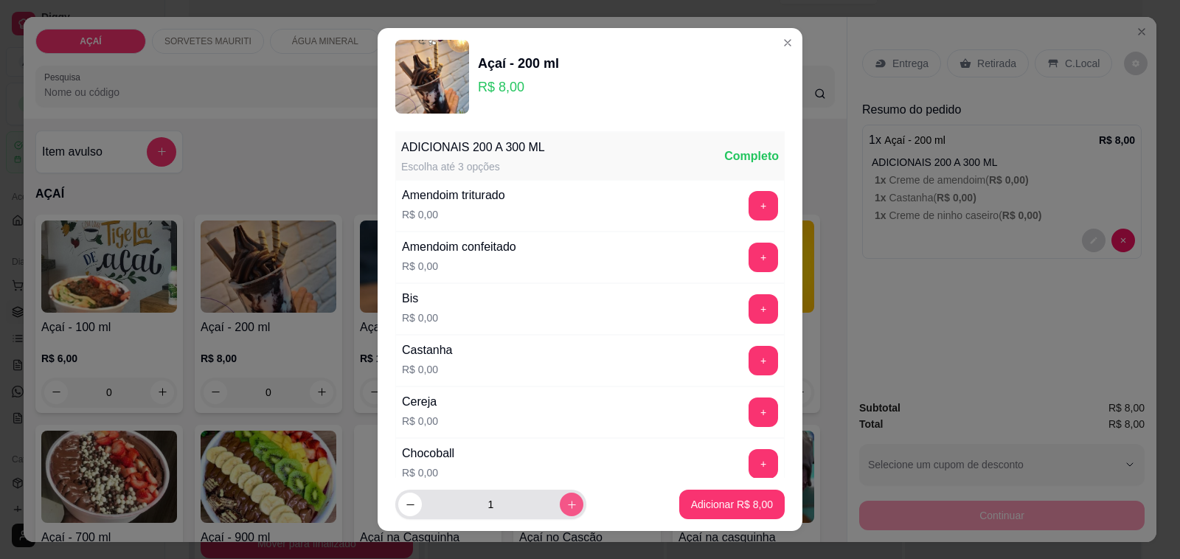
click at [566, 500] on icon "increase-product-quantity" at bounding box center [571, 504] width 11 height 11
type input "2"
click at [712, 503] on p "Adicionar R$ 16,00" at bounding box center [729, 504] width 86 height 14
type input "2"
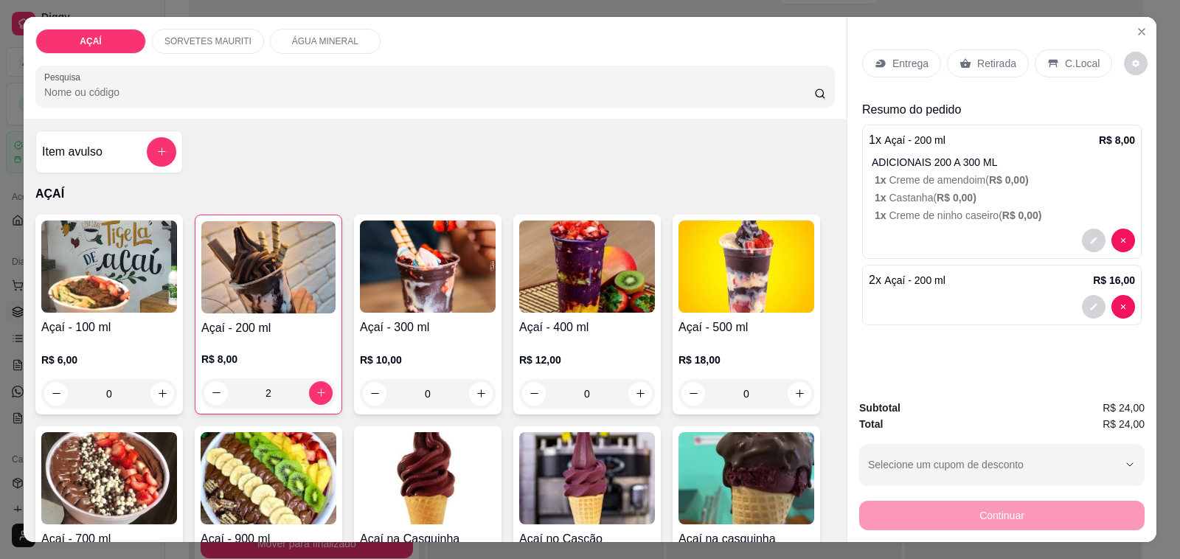
click at [237, 254] on img at bounding box center [268, 267] width 134 height 92
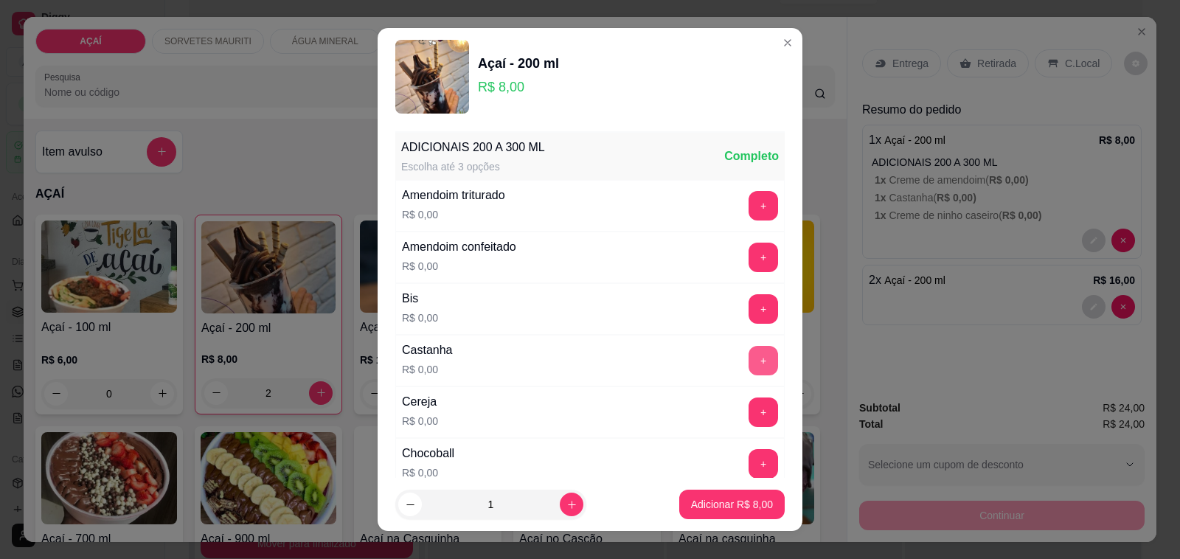
click at [748, 361] on button "+" at bounding box center [762, 360] width 29 height 29
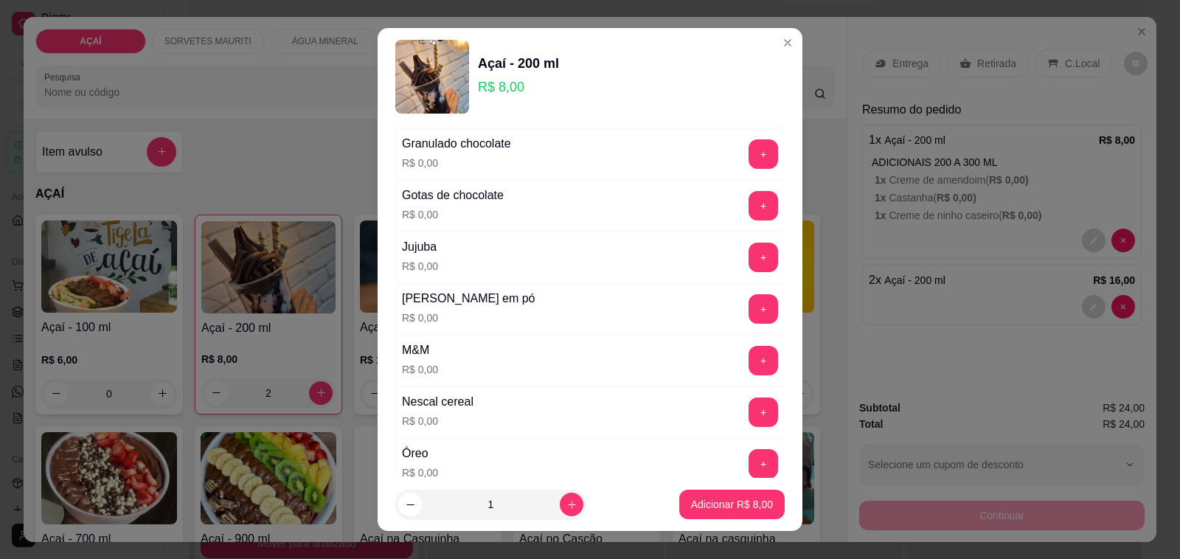
scroll to position [1383, 0]
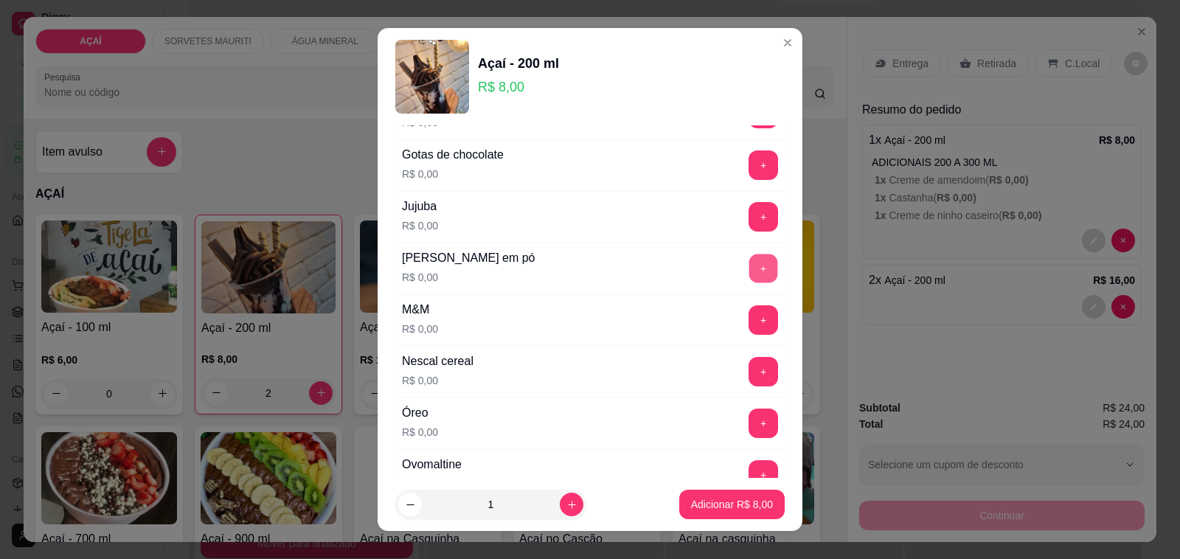
click at [749, 280] on button "+" at bounding box center [763, 268] width 29 height 29
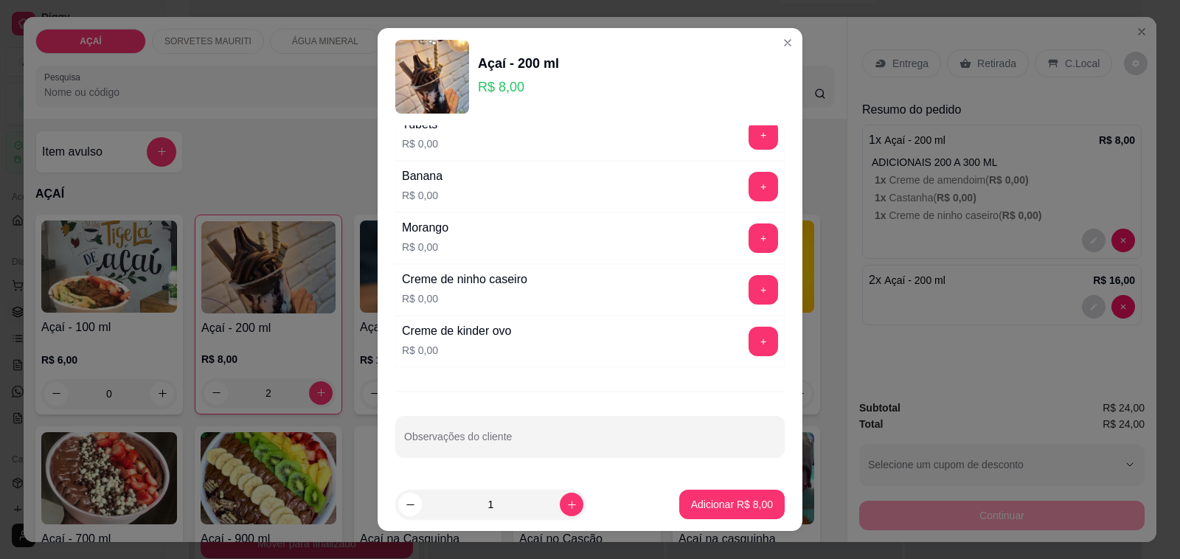
scroll to position [1890, 0]
click at [749, 289] on button "+" at bounding box center [763, 290] width 29 height 29
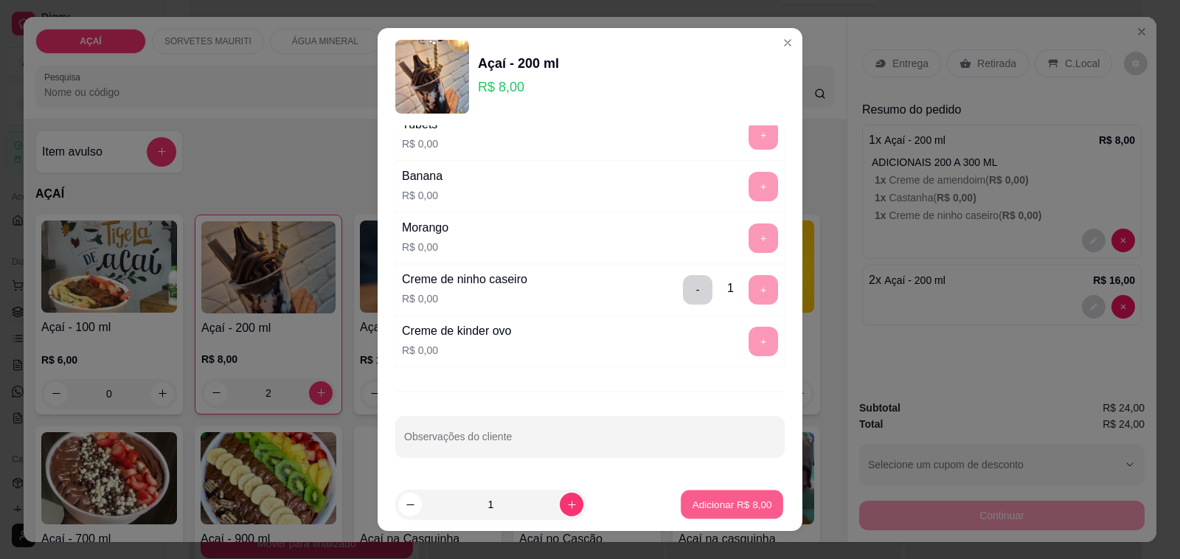
click at [695, 506] on p "Adicionar R$ 8,00" at bounding box center [732, 504] width 80 height 14
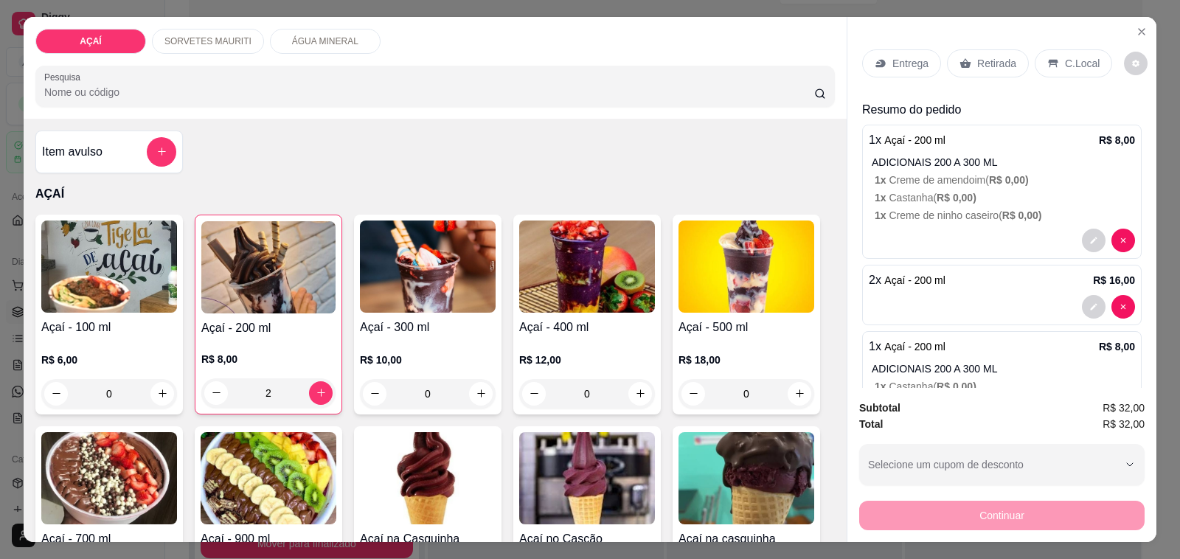
click at [911, 64] on div "Entrega" at bounding box center [901, 63] width 79 height 28
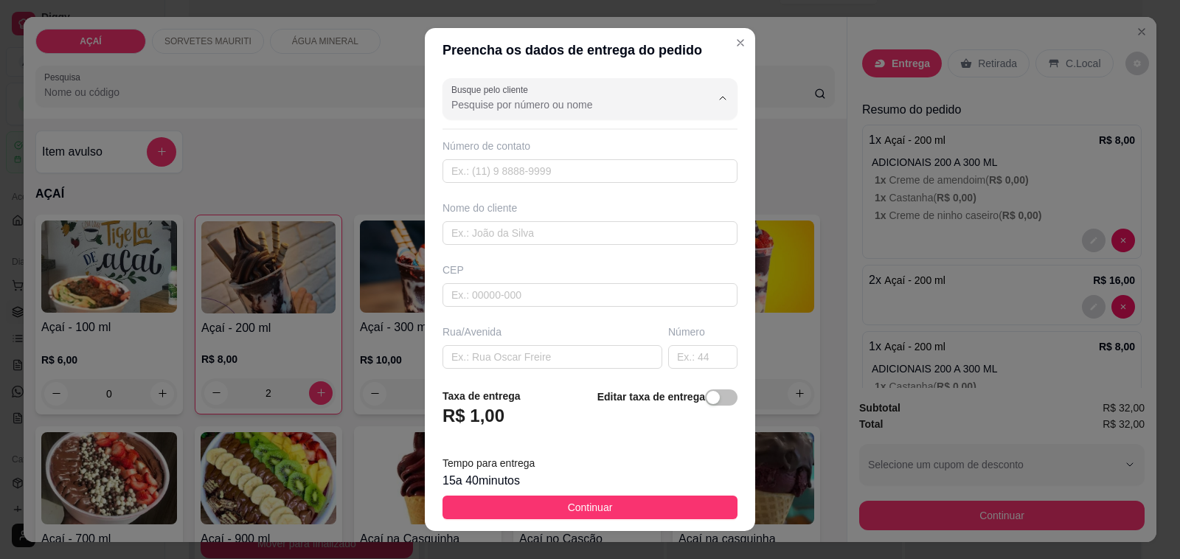
click at [617, 100] on input "Busque pelo cliente" at bounding box center [569, 104] width 236 height 15
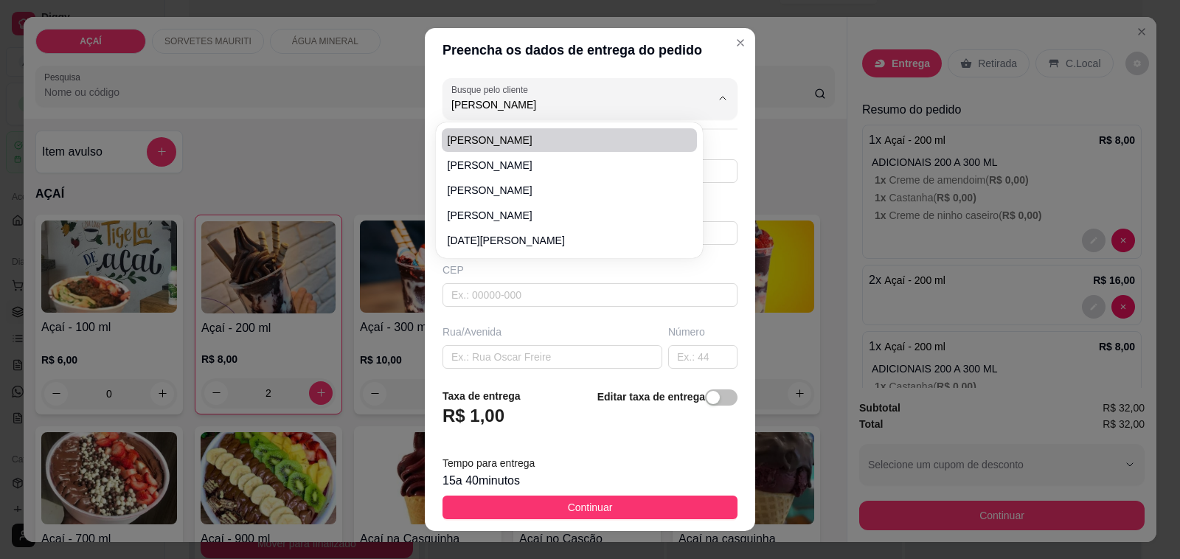
click at [569, 145] on span "Adriana Dias De Menezes" at bounding box center [562, 140] width 229 height 15
type input "Adriana Dias De Menezes"
type input "987228748"
type input "Adriana Dias De Menezes"
type input "575200000000"
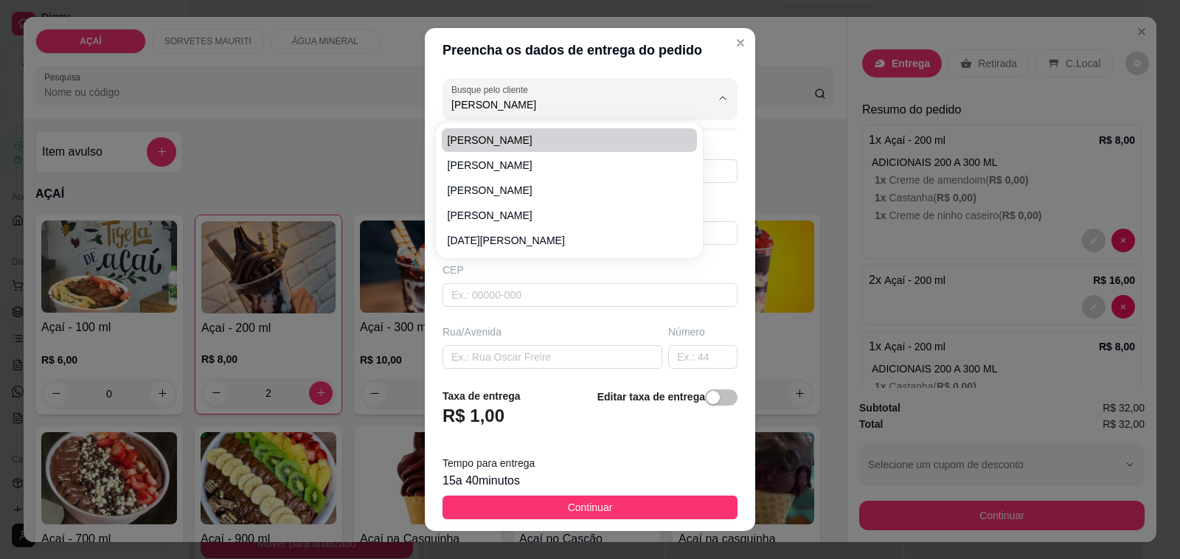
type input "Entrega casa de jorio"
type input "Perto riacho depois José Rodrigues"
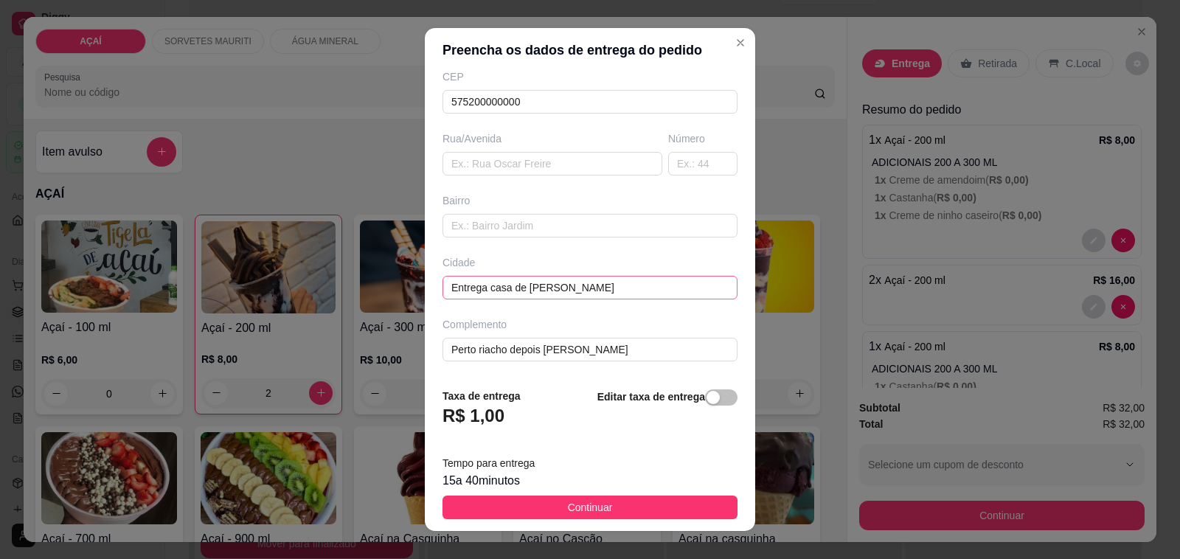
scroll to position [19, 0]
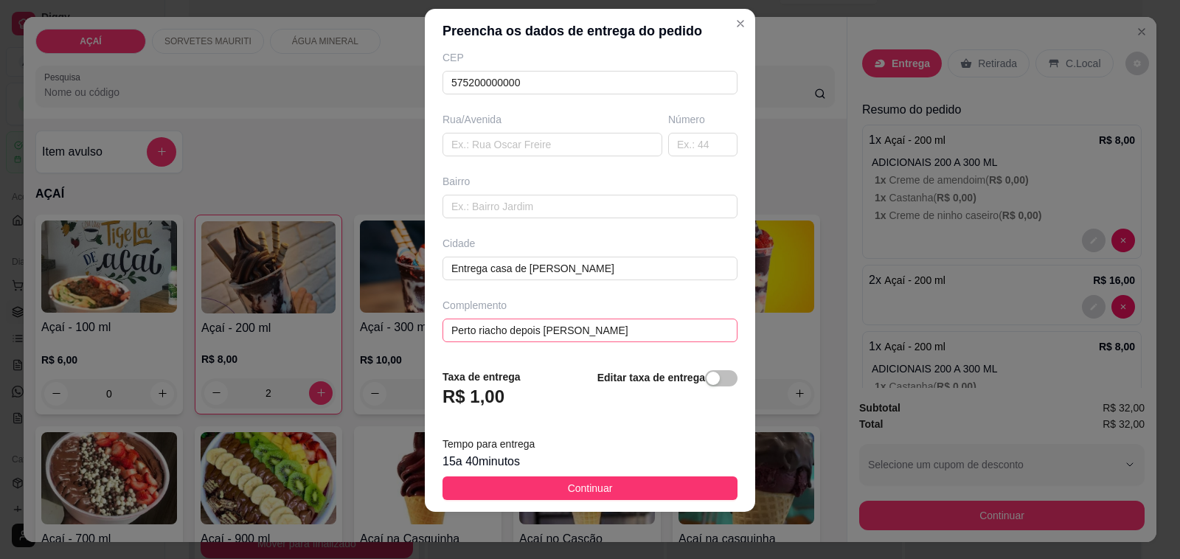
type input "Adriana Dias De Menezes"
drag, startPoint x: 603, startPoint y: 338, endPoint x: 638, endPoint y: 338, distance: 34.7
click at [606, 338] on input "Perto riacho depois José Rodrigues" at bounding box center [589, 331] width 295 height 24
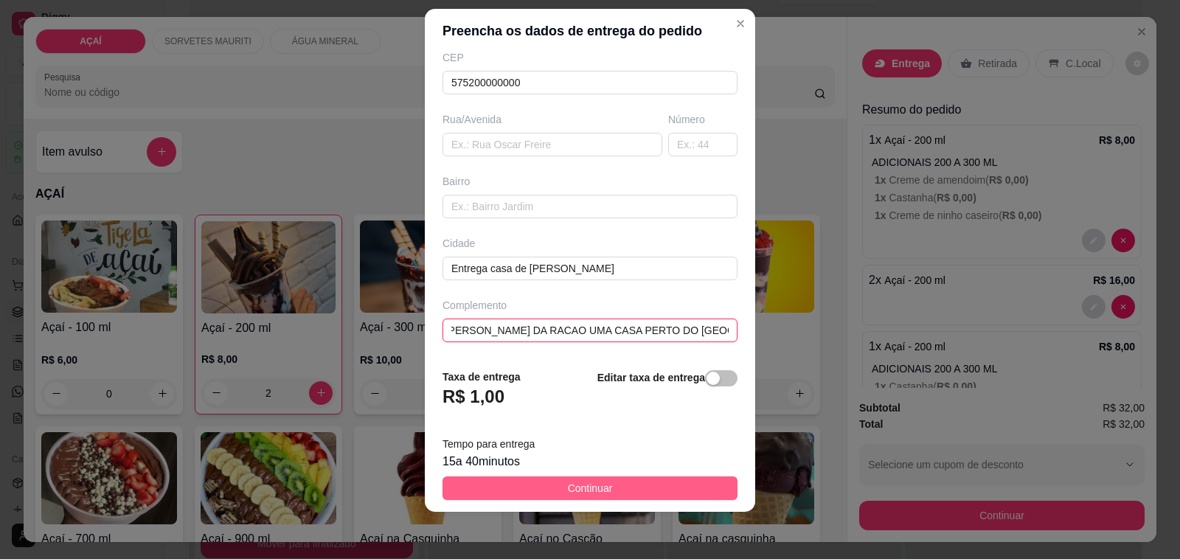
type input "PROXIMO A MARCONDES DA RACAO UMA CASA PERTO DO RIACHO"
click at [588, 484] on span "Continuar" at bounding box center [590, 488] width 45 height 16
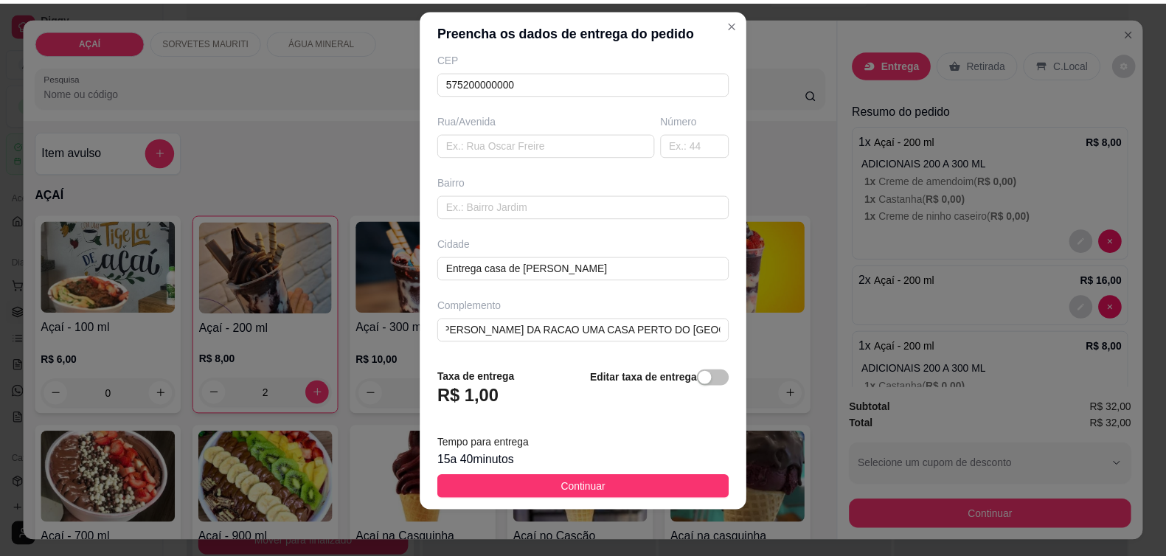
scroll to position [0, 0]
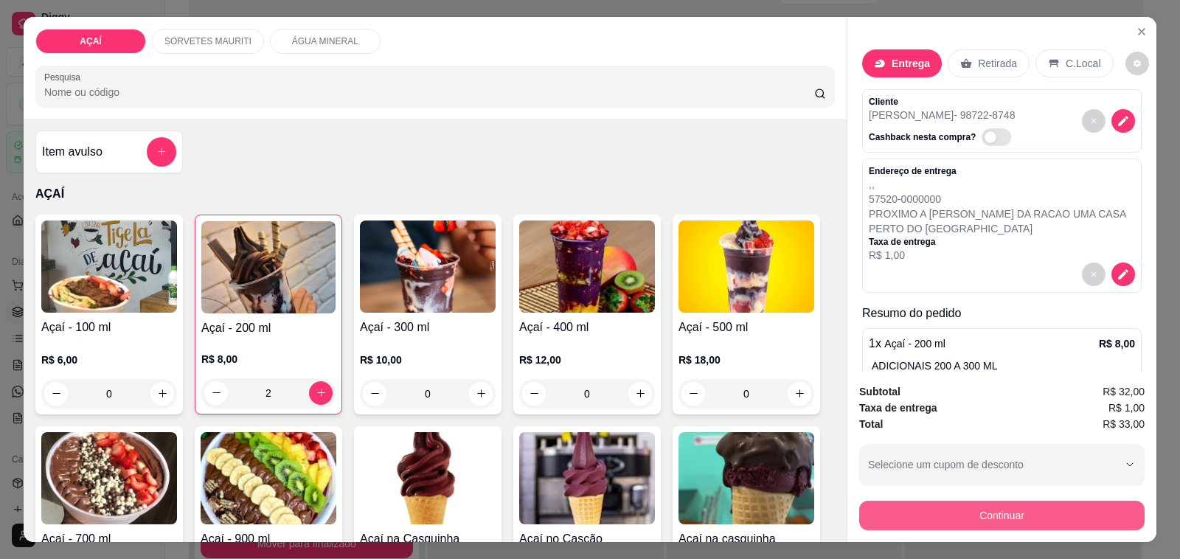
click at [922, 502] on button "Continuar" at bounding box center [1001, 515] width 285 height 29
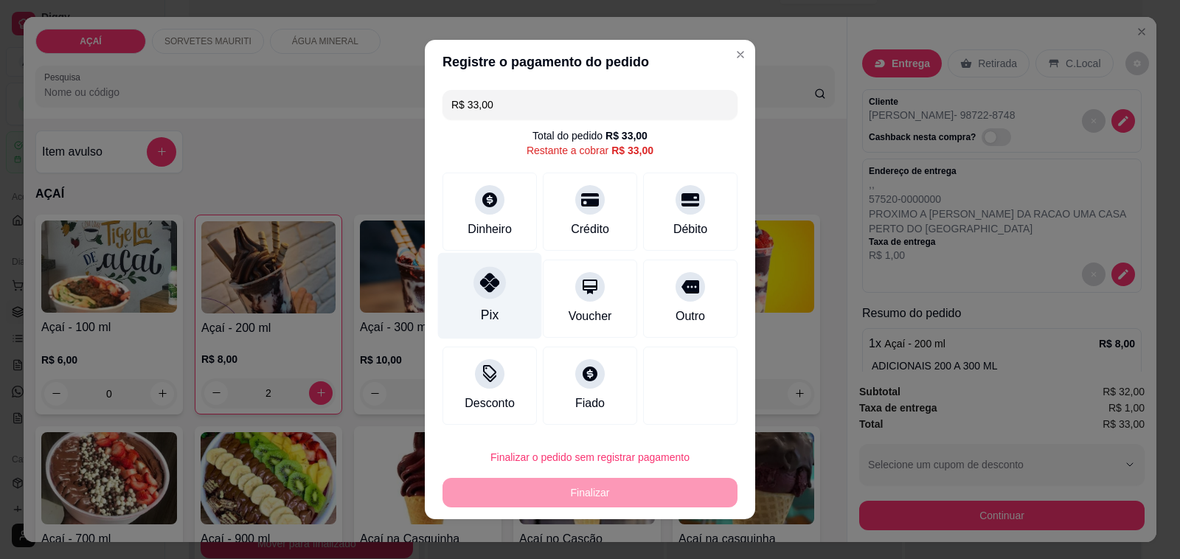
drag, startPoint x: 503, startPoint y: 296, endPoint x: 512, endPoint y: 299, distance: 10.3
click at [503, 296] on div "Pix" at bounding box center [490, 296] width 104 height 86
type input "R$ 0,00"
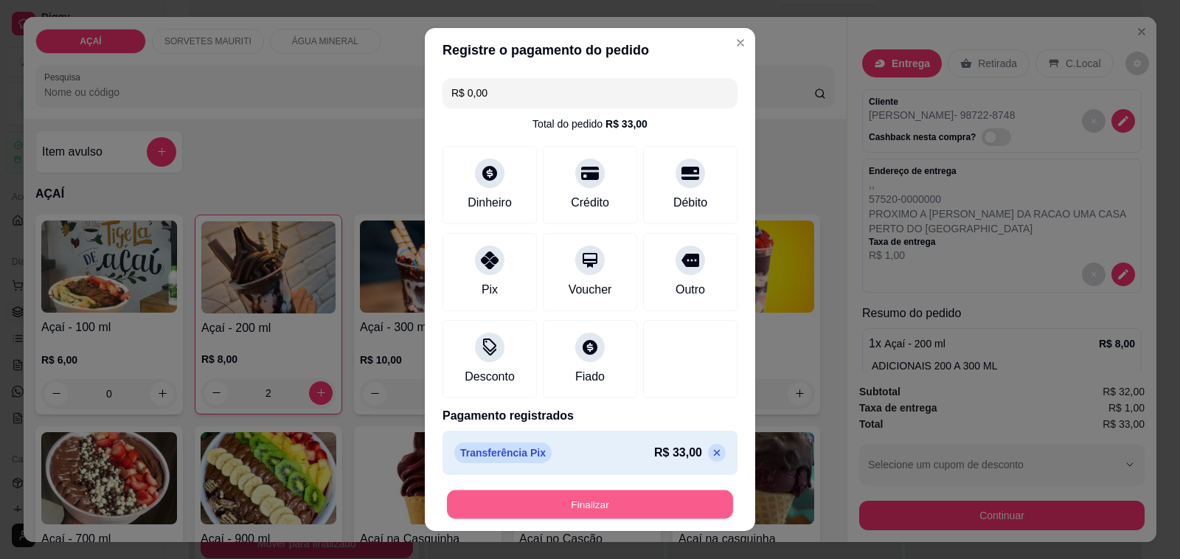
click at [591, 504] on button "Finalizar" at bounding box center [590, 504] width 286 height 29
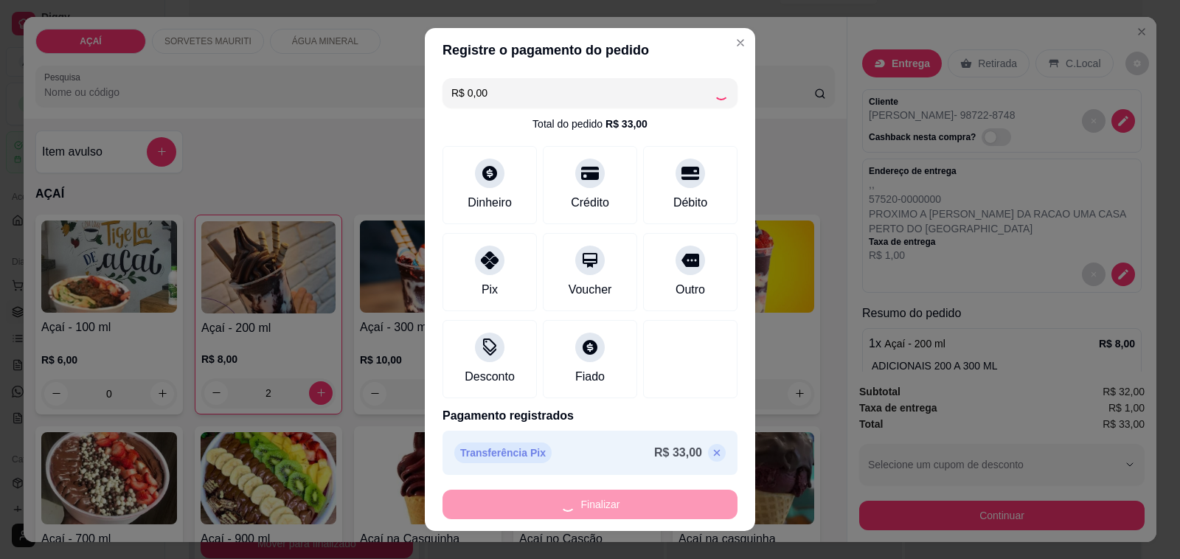
type input "0"
type input "-R$ 33,00"
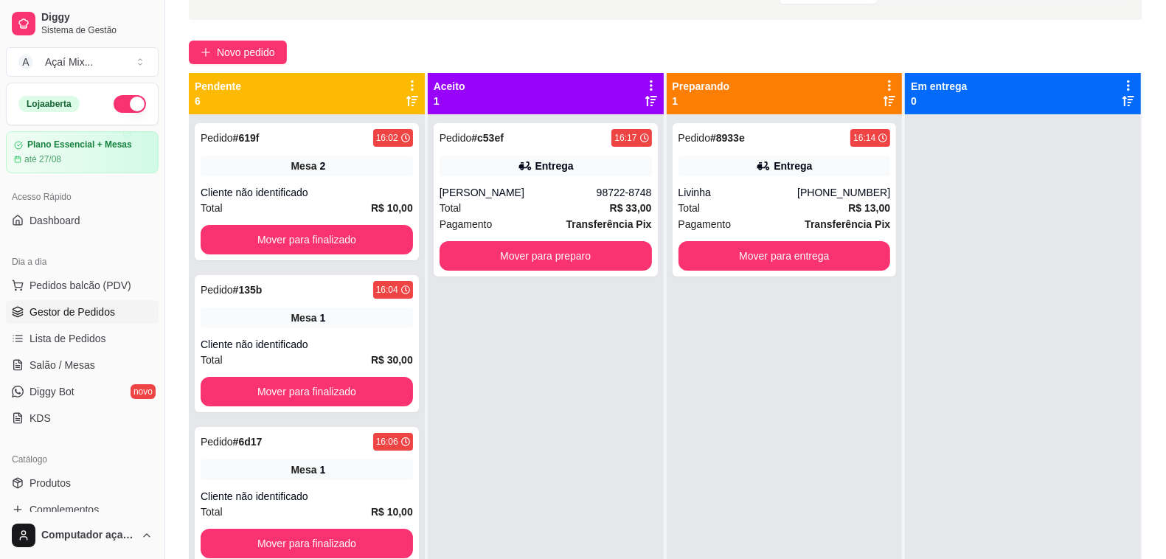
click at [747, 481] on div "Pedido # 8933e 16:14 Entrega Livinha (82) 98135-9951 Total R$ 13,00 Pagamento T…" at bounding box center [785, 393] width 236 height 559
click at [94, 361] on link "Salão / Mesas" at bounding box center [82, 365] width 153 height 24
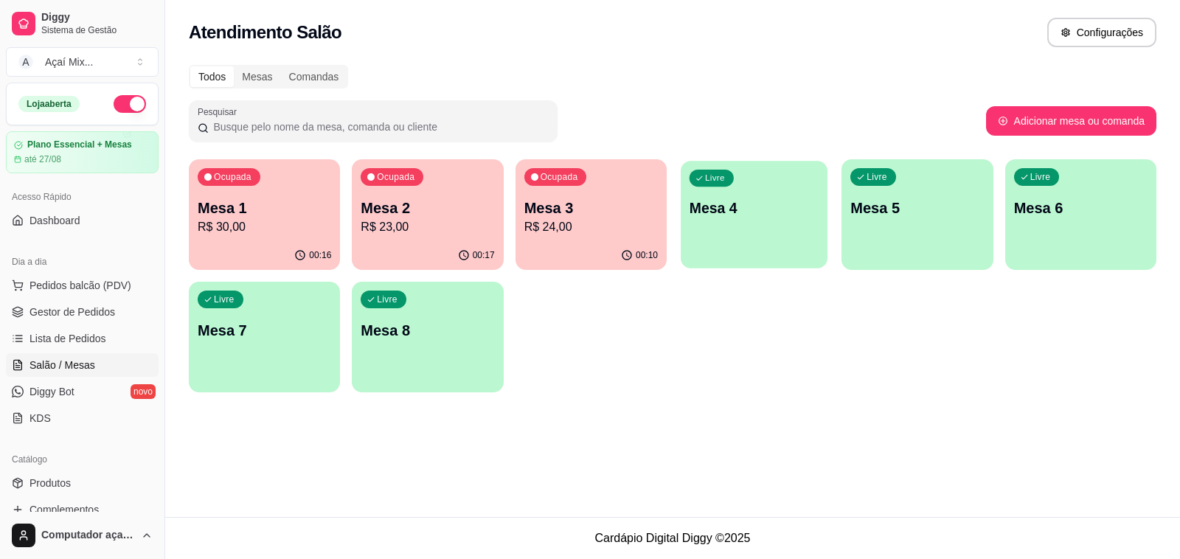
click at [712, 199] on p "Mesa 4" at bounding box center [754, 208] width 130 height 20
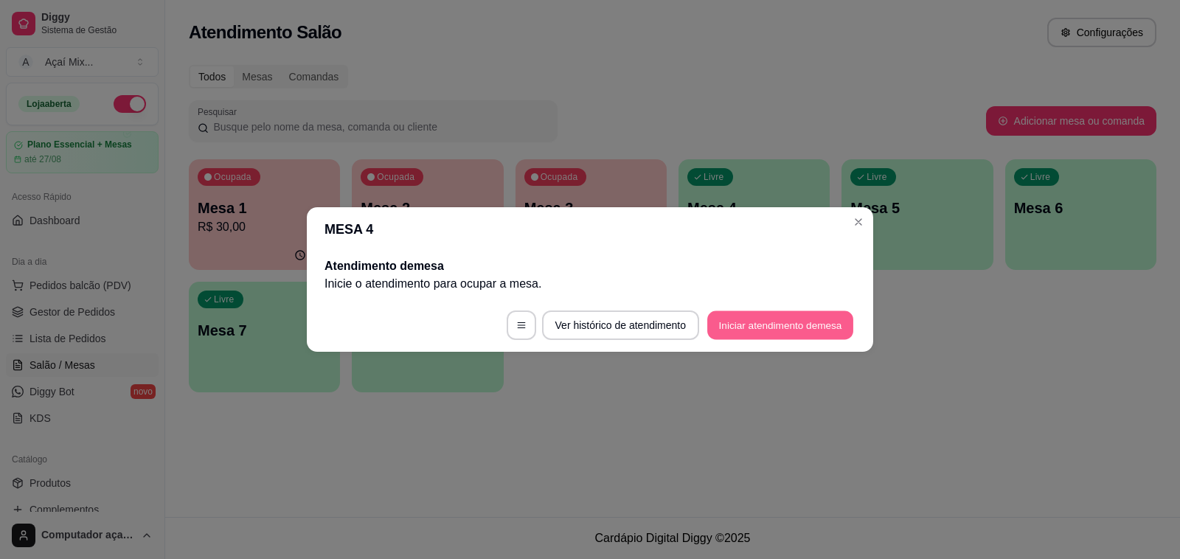
click at [767, 326] on button "Iniciar atendimento de mesa" at bounding box center [780, 325] width 146 height 29
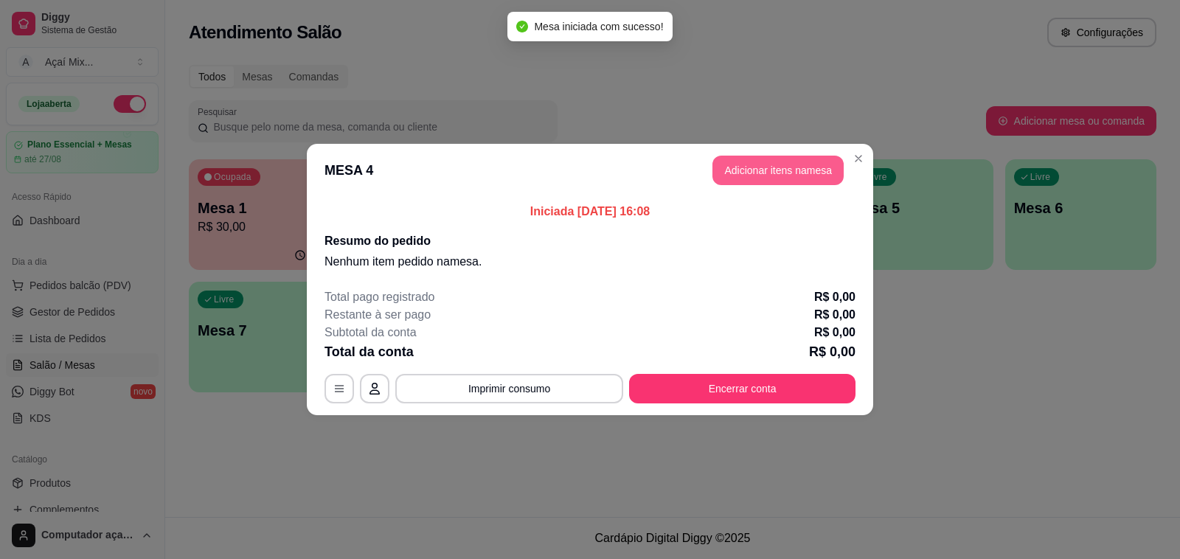
click at [732, 178] on button "Adicionar itens na mesa" at bounding box center [777, 170] width 131 height 29
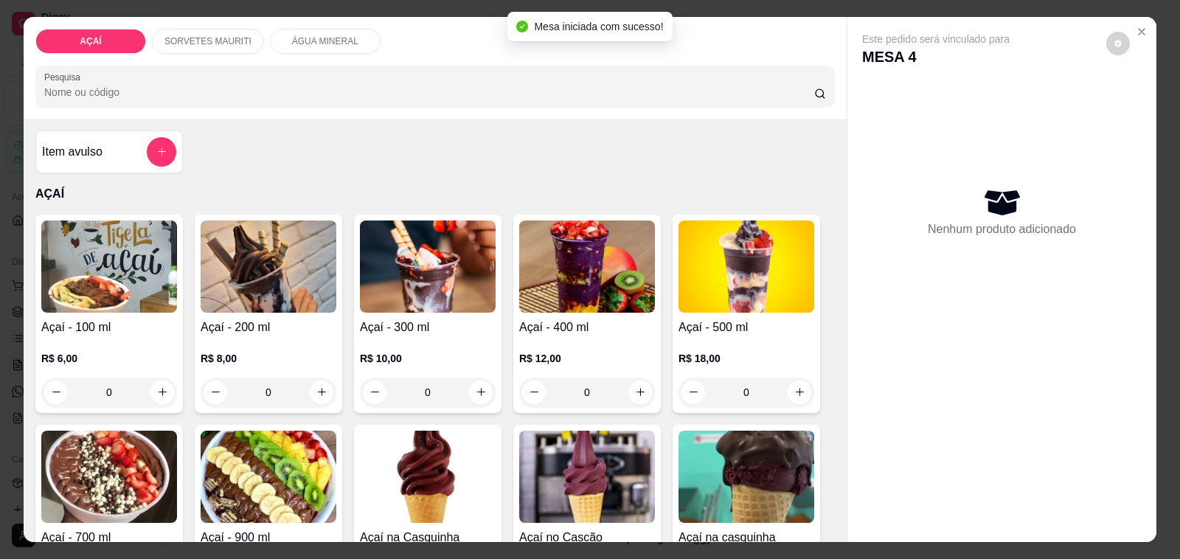
click at [407, 262] on img at bounding box center [428, 266] width 136 height 92
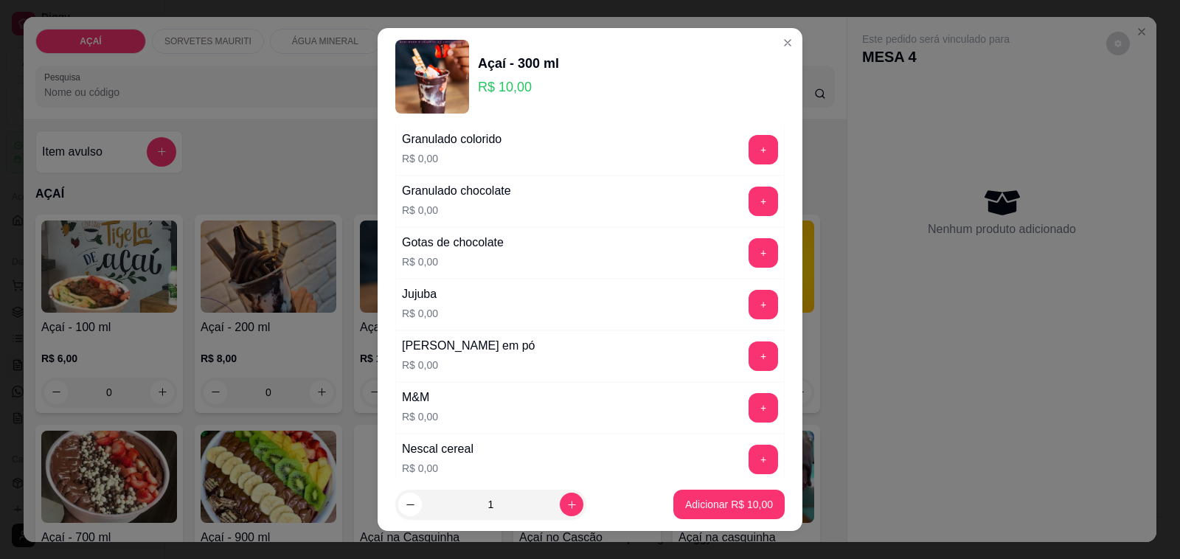
scroll to position [1383, 0]
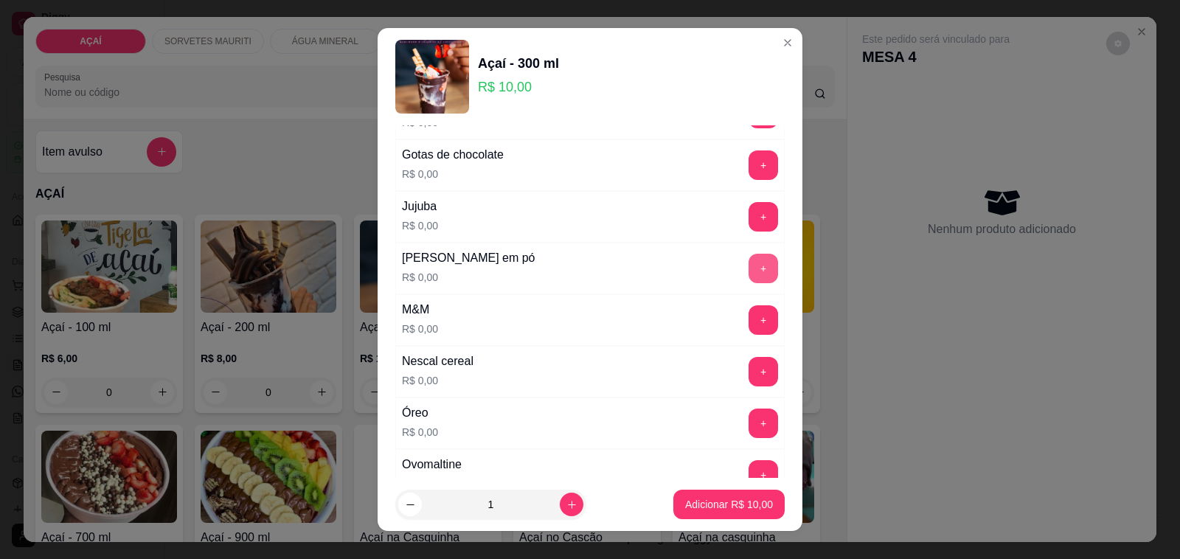
click at [748, 277] on button "+" at bounding box center [762, 268] width 29 height 29
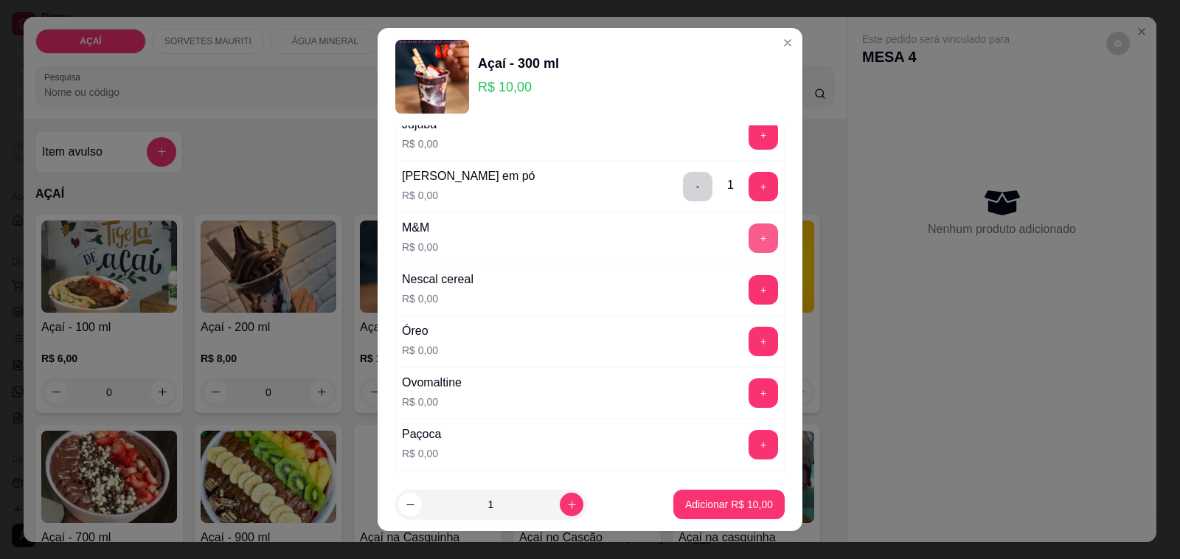
scroll to position [1567, 0]
click at [748, 297] on button "+" at bounding box center [762, 290] width 29 height 29
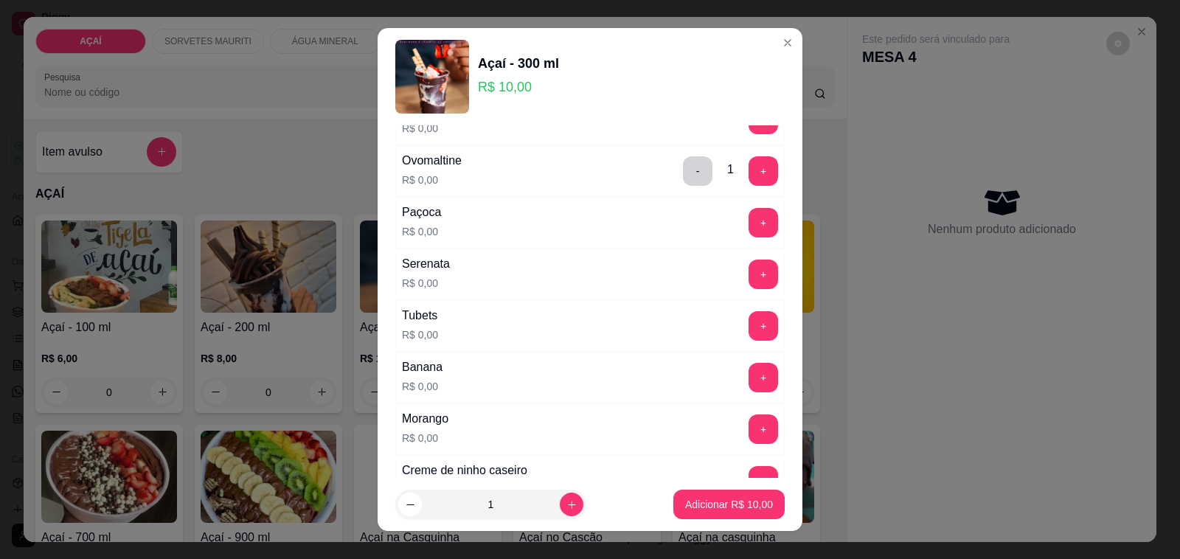
scroll to position [1659, 0]
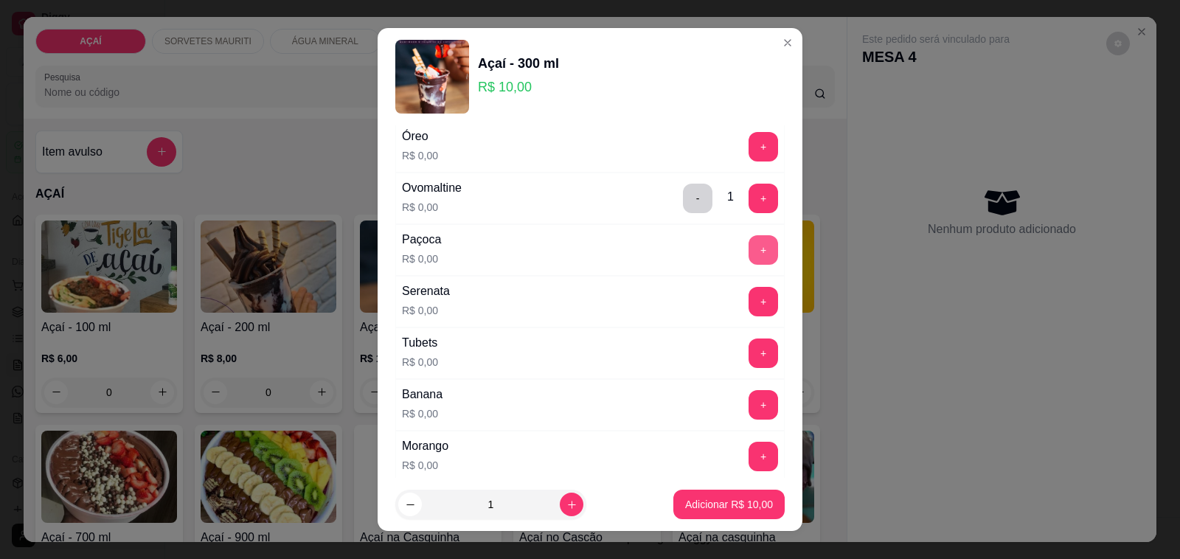
click at [748, 262] on button "+" at bounding box center [762, 249] width 29 height 29
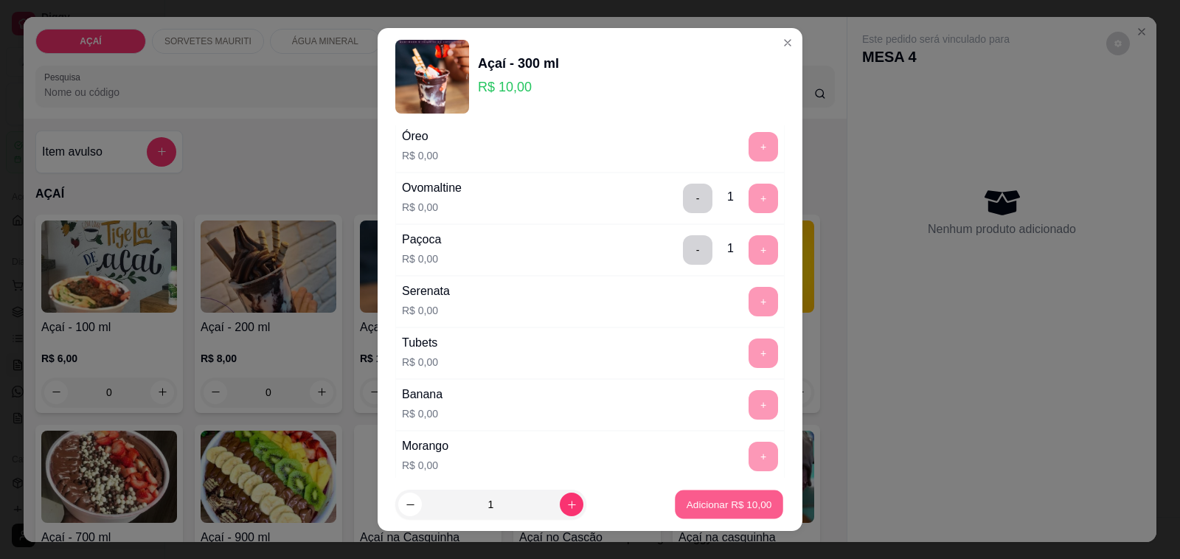
click at [698, 504] on p "Adicionar R$ 10,00" at bounding box center [729, 504] width 86 height 14
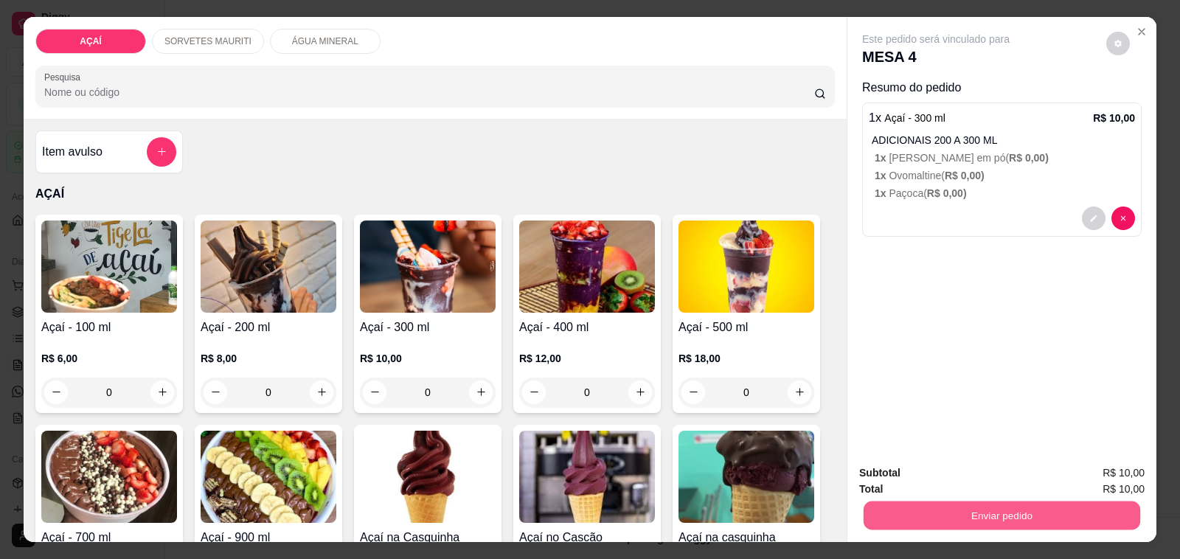
click at [942, 503] on button "Enviar pedido" at bounding box center [1001, 515] width 277 height 29
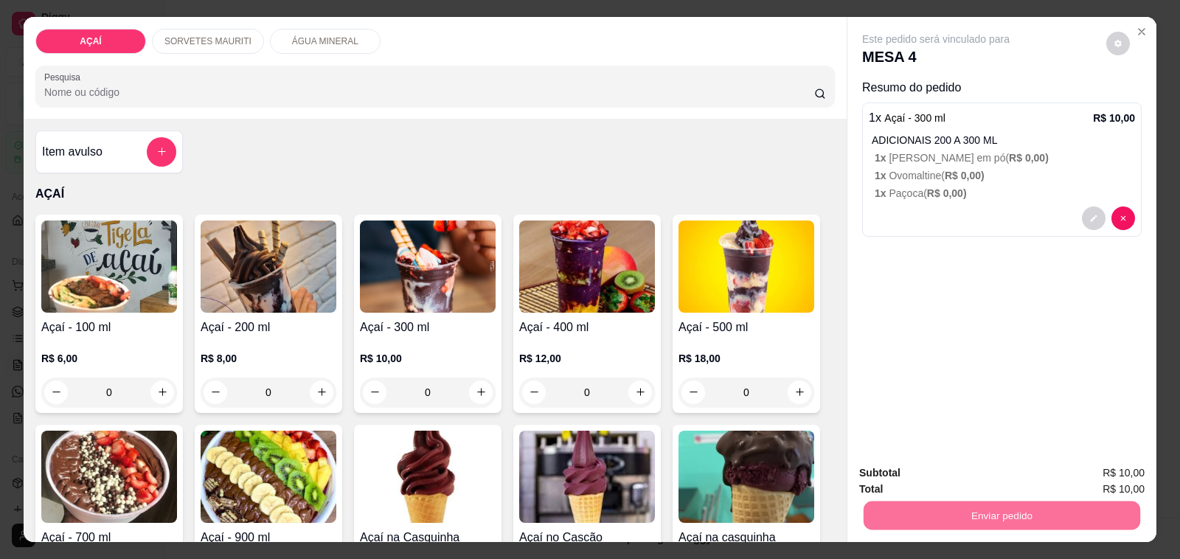
click at [931, 474] on button "Não registrar e enviar pedido" at bounding box center [951, 473] width 153 height 28
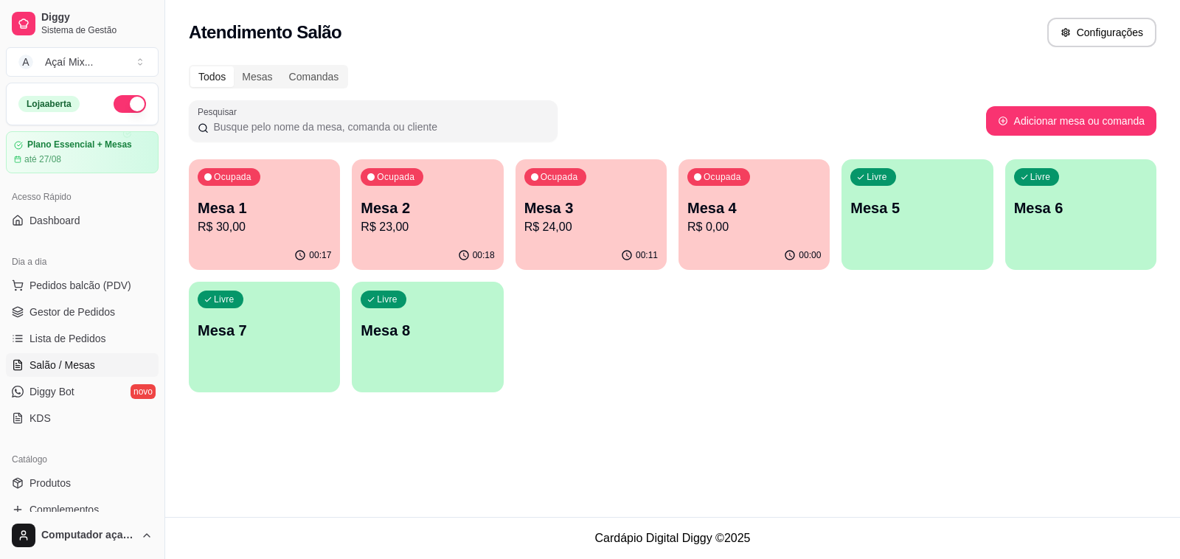
click at [807, 215] on p "Mesa 4" at bounding box center [753, 208] width 133 height 21
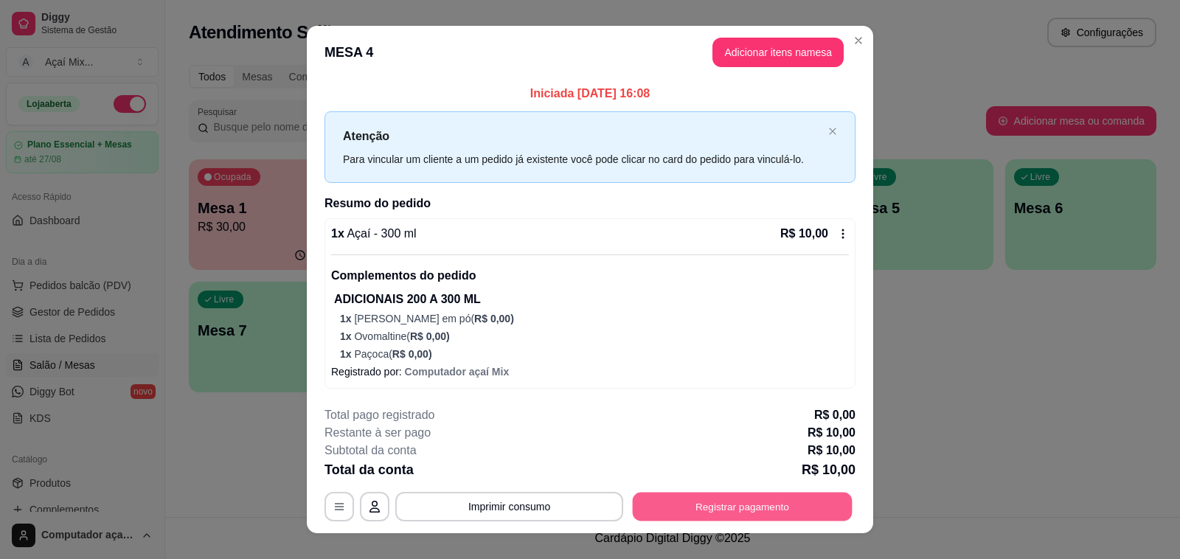
click at [712, 510] on button "Registrar pagamento" at bounding box center [743, 507] width 220 height 29
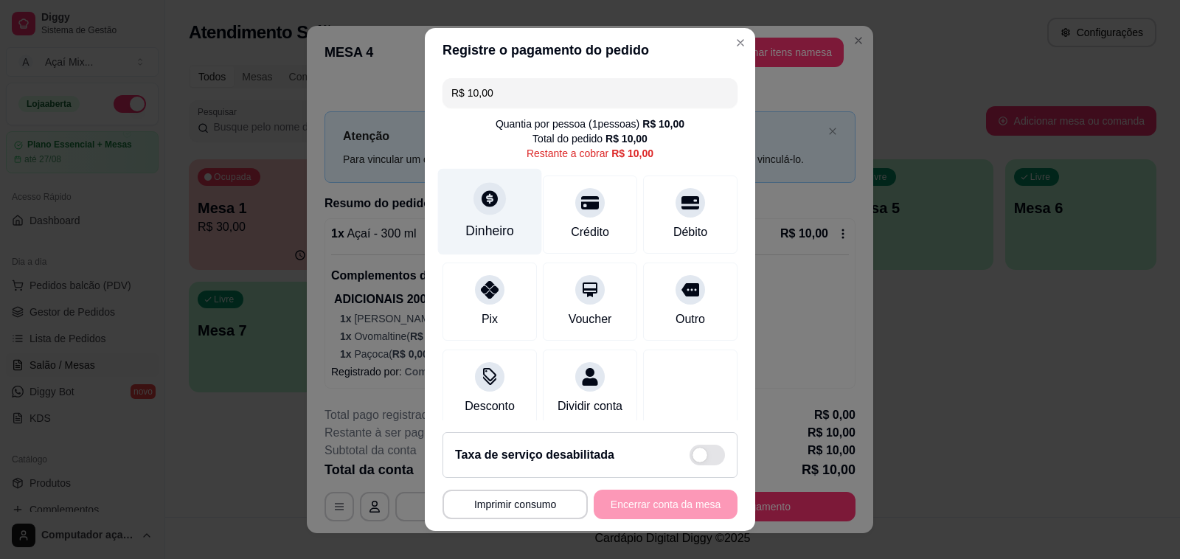
click at [498, 226] on div "Dinheiro" at bounding box center [489, 230] width 49 height 19
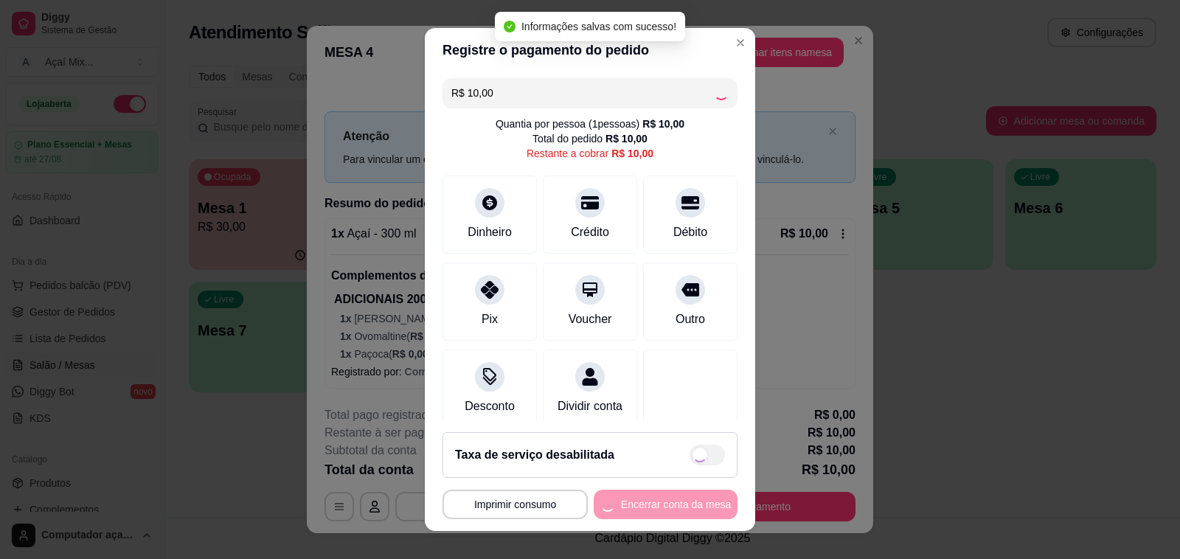
type input "R$ 0,00"
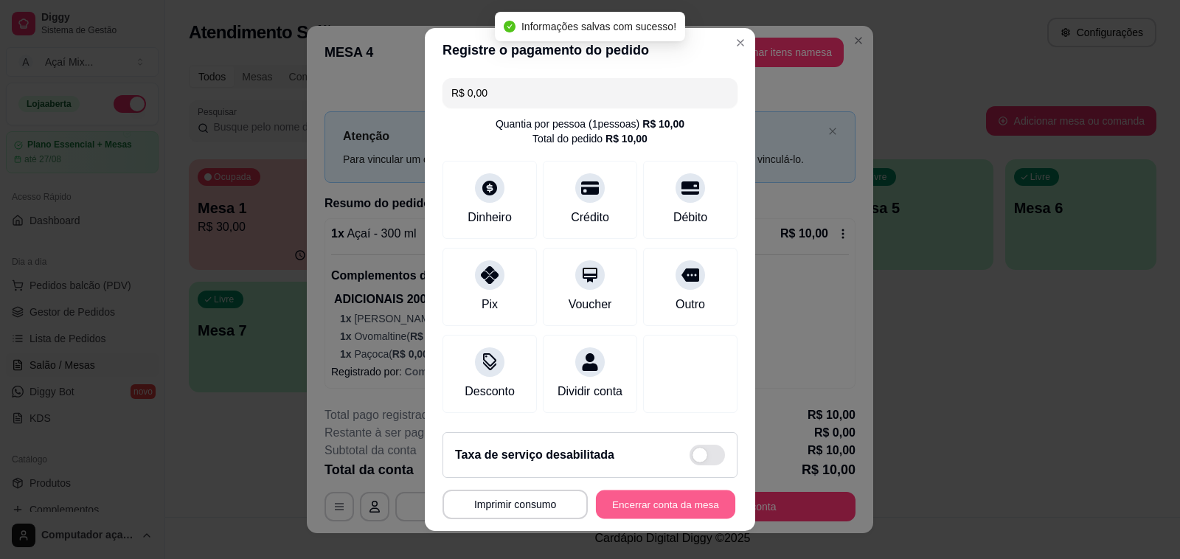
click at [666, 507] on button "Encerrar conta da mesa" at bounding box center [665, 504] width 139 height 29
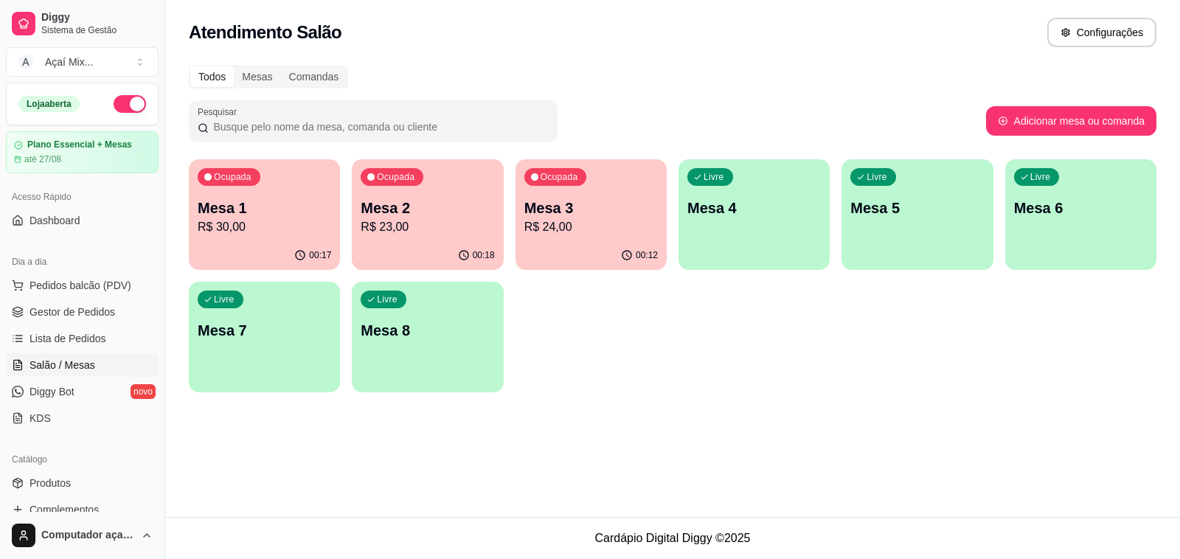
click at [723, 196] on div "Livre Mesa 4" at bounding box center [753, 205] width 151 height 93
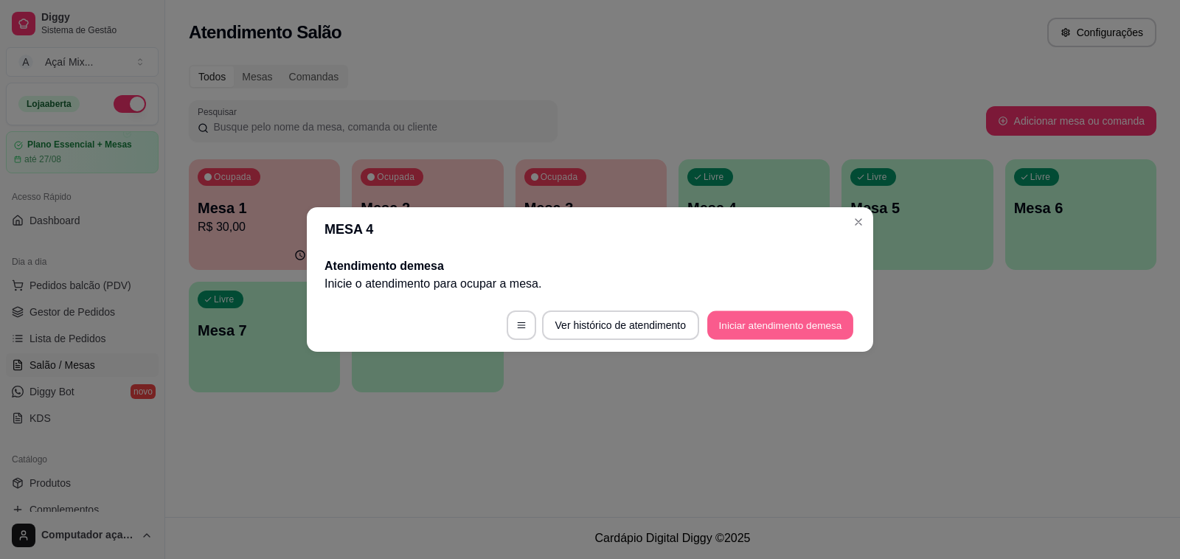
click at [753, 328] on button "Iniciar atendimento de mesa" at bounding box center [780, 325] width 146 height 29
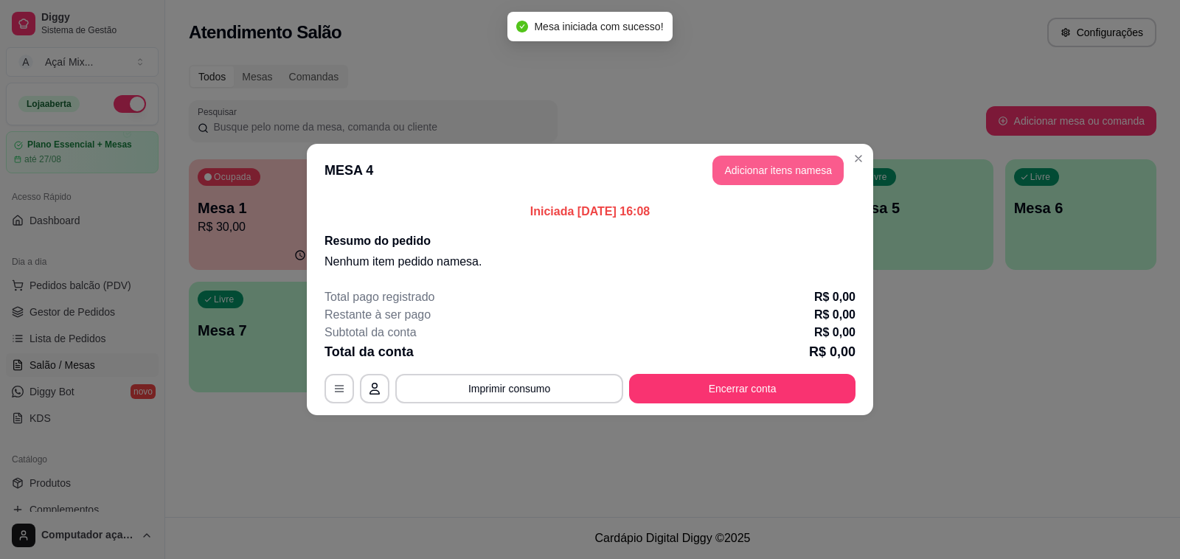
click at [807, 179] on button "Adicionar itens na mesa" at bounding box center [777, 170] width 131 height 29
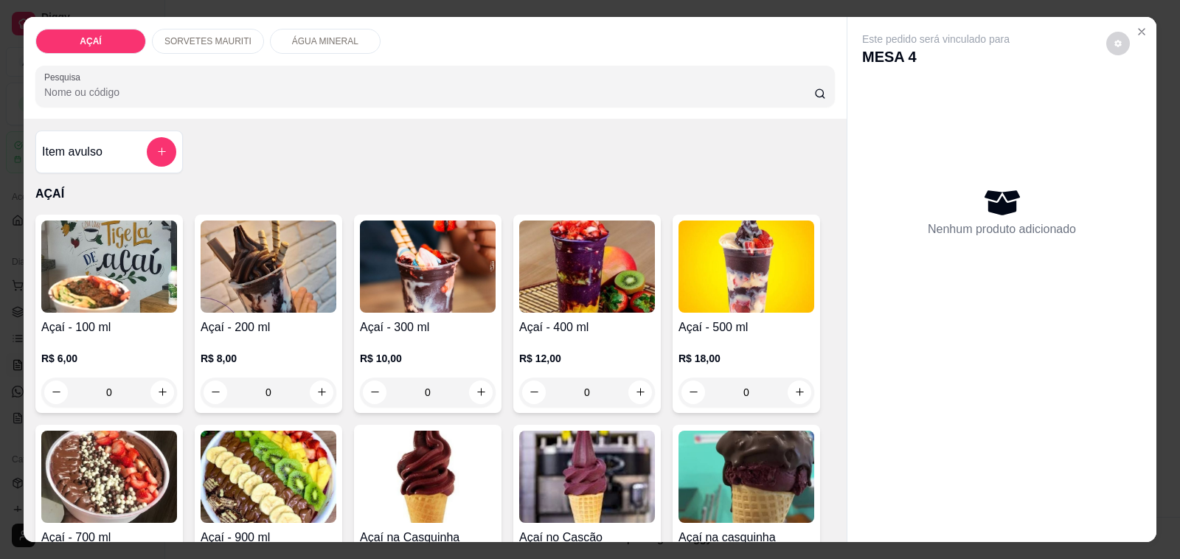
click at [700, 278] on img at bounding box center [746, 266] width 136 height 92
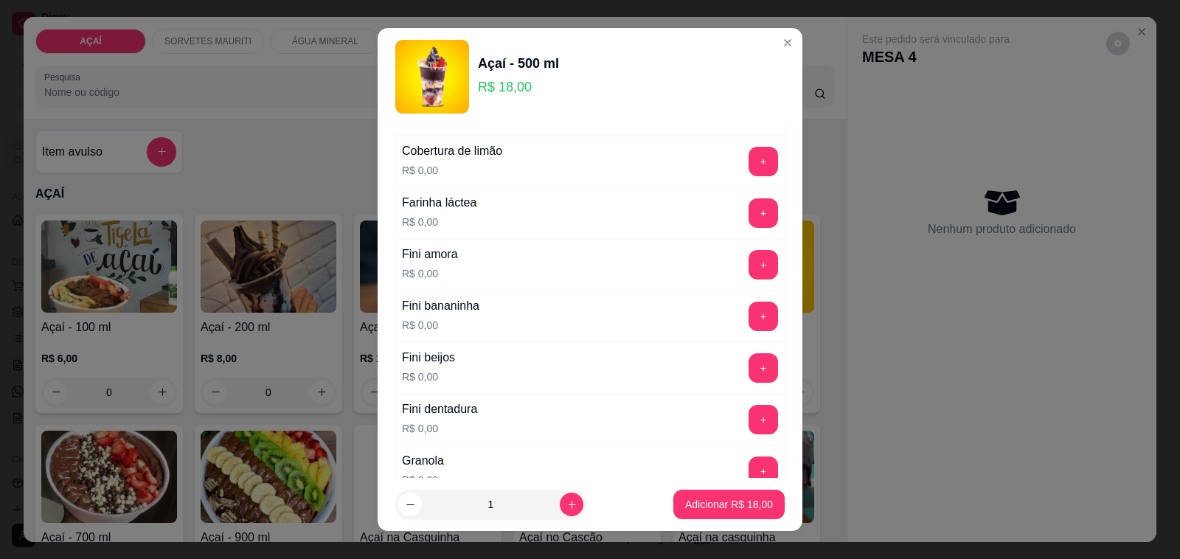
scroll to position [1014, 0]
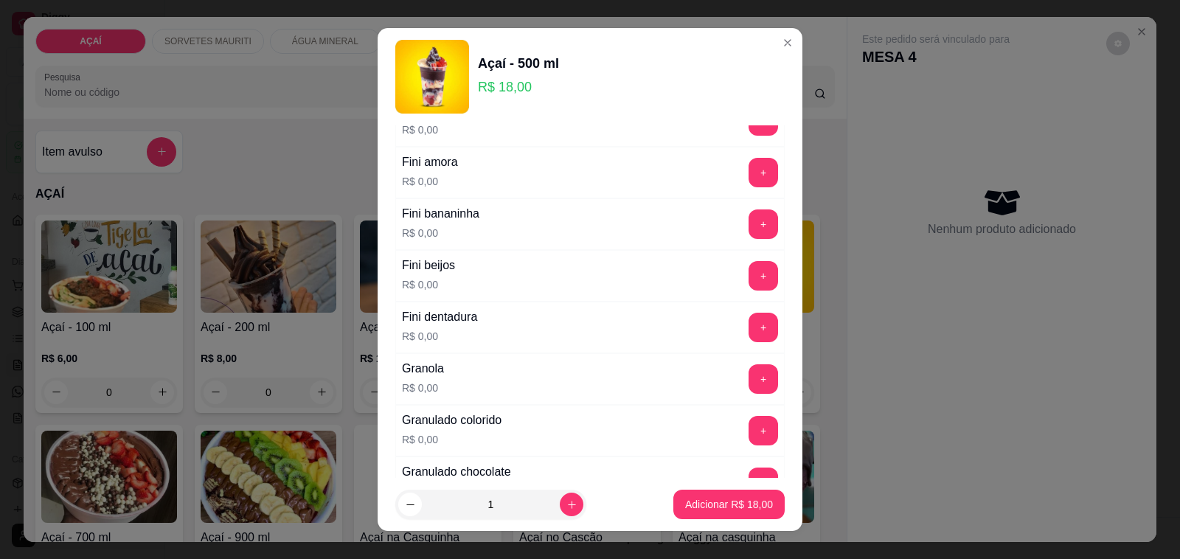
click at [748, 277] on button "+" at bounding box center [762, 275] width 29 height 29
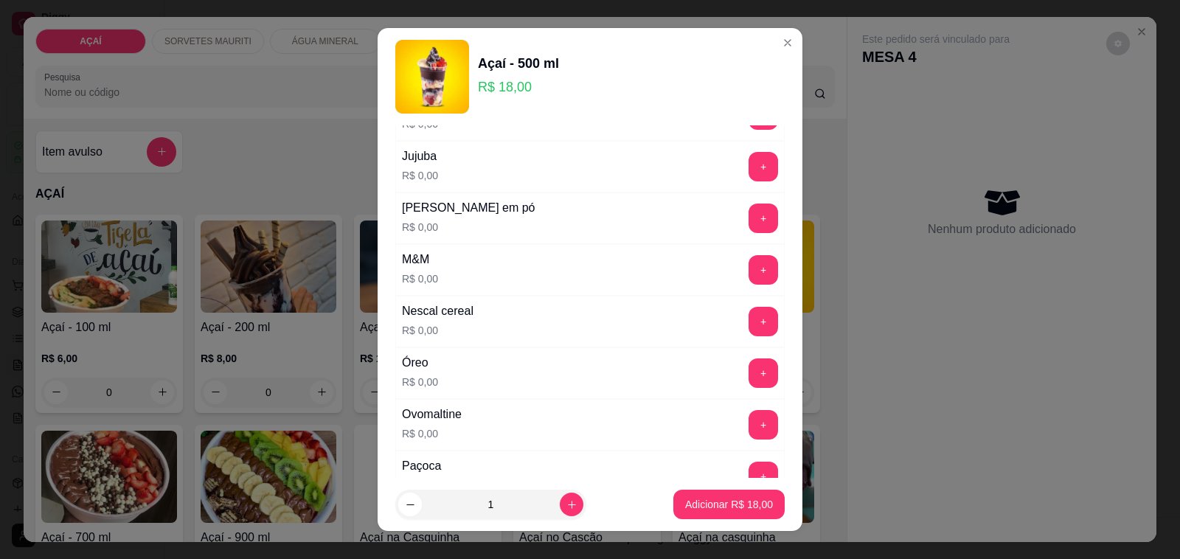
scroll to position [1383, 0]
click at [748, 232] on button "+" at bounding box center [762, 216] width 29 height 29
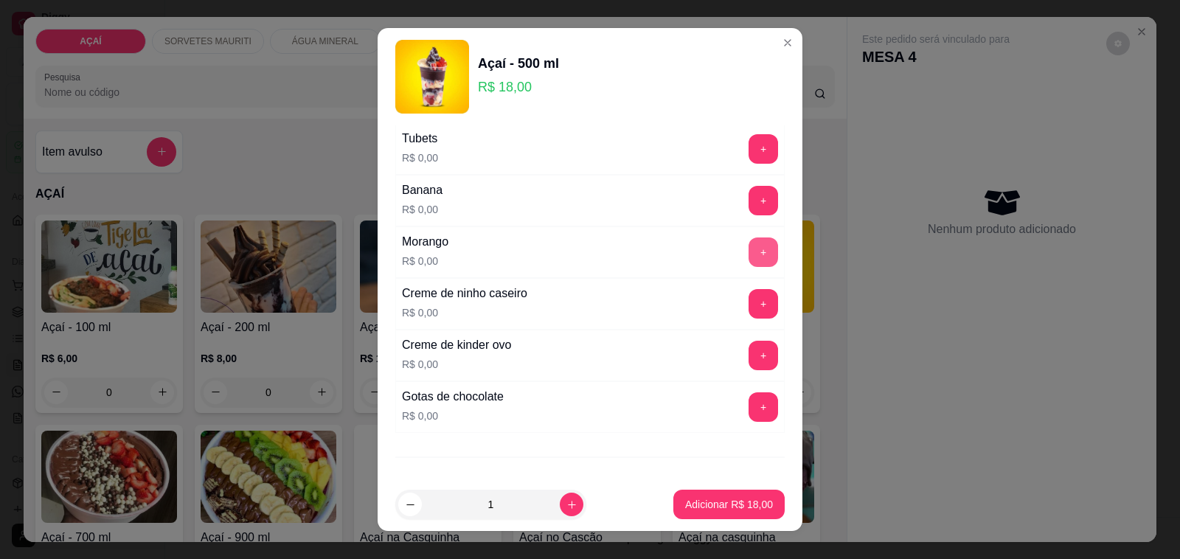
scroll to position [1843, 0]
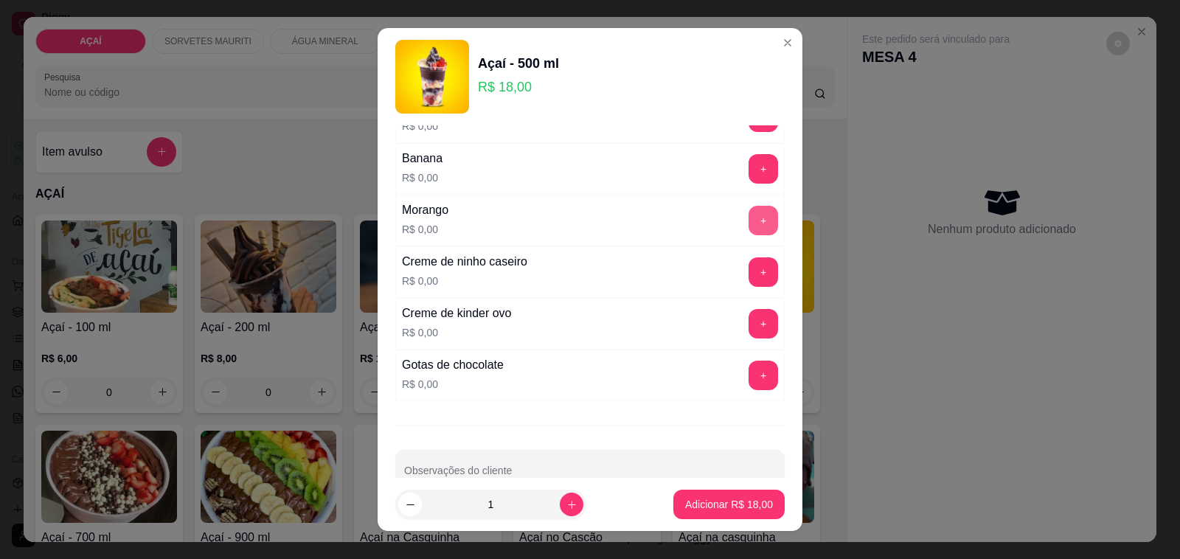
click at [748, 233] on button "+" at bounding box center [762, 220] width 29 height 29
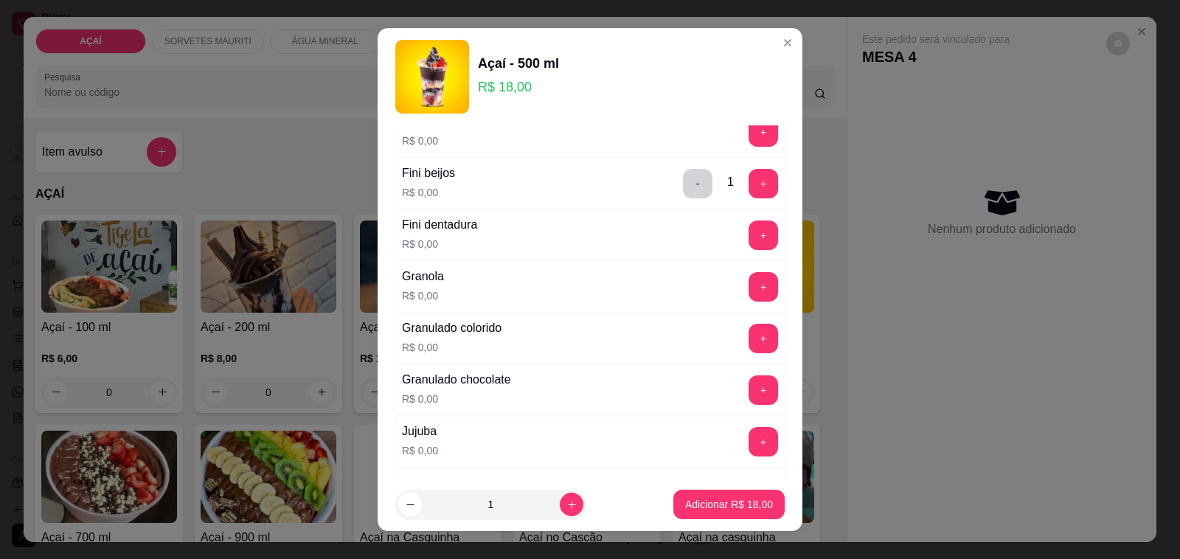
scroll to position [1198, 0]
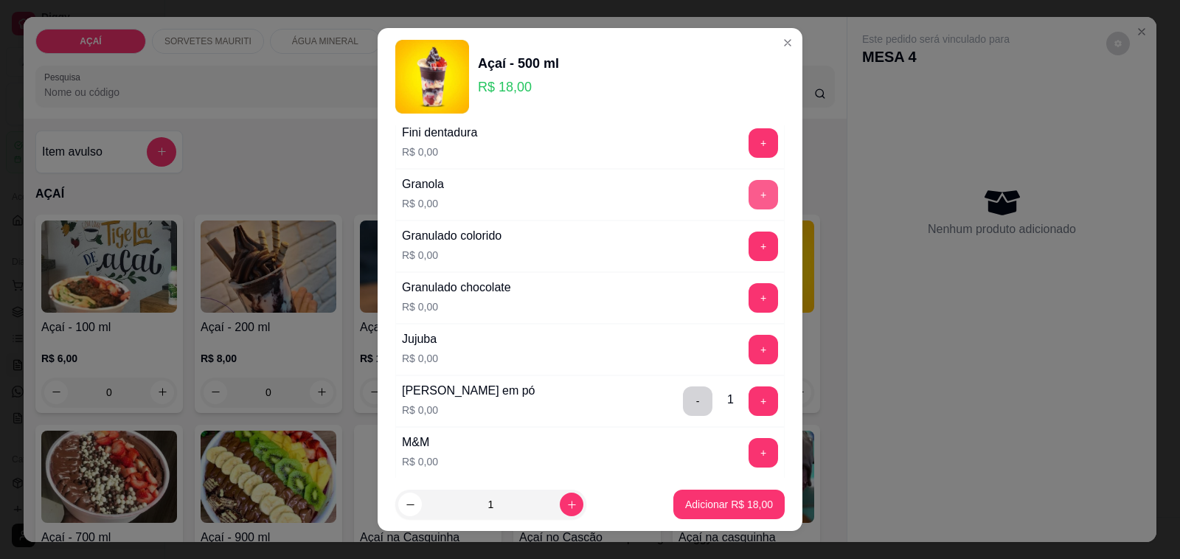
click at [748, 205] on button "+" at bounding box center [762, 194] width 29 height 29
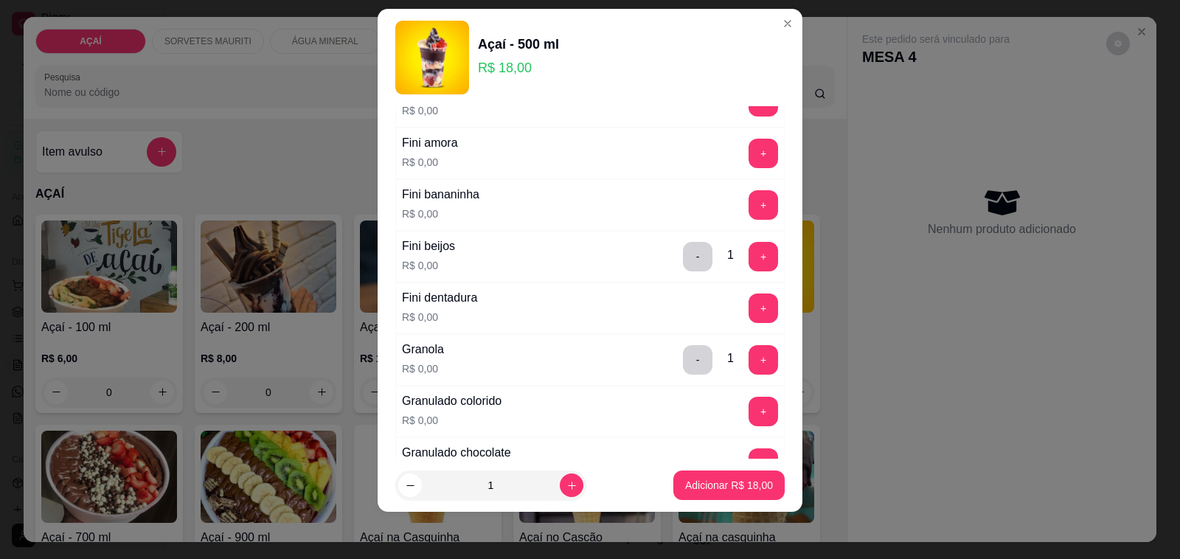
scroll to position [922, 0]
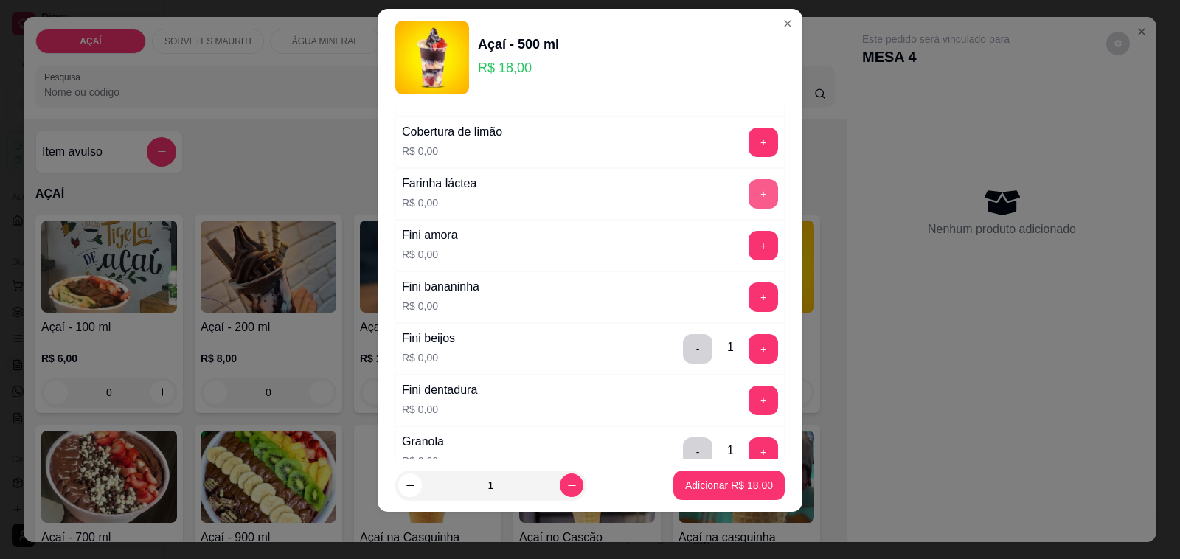
click at [748, 199] on button "+" at bounding box center [762, 193] width 29 height 29
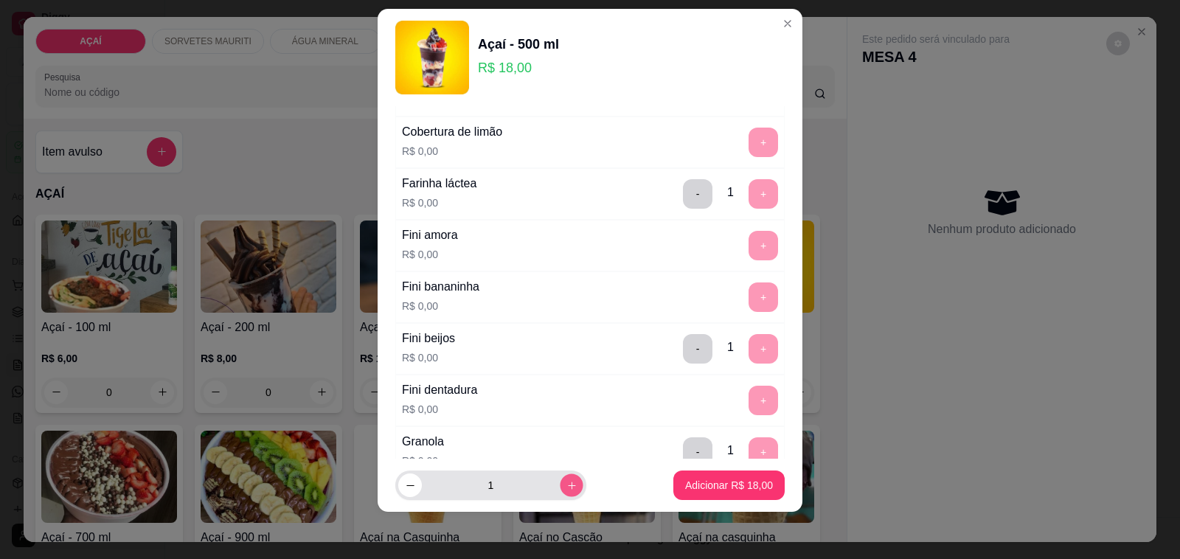
click at [566, 484] on icon "increase-product-quantity" at bounding box center [571, 485] width 11 height 11
type input "2"
click at [721, 480] on p "Adicionar R$ 36,00" at bounding box center [729, 485] width 88 height 15
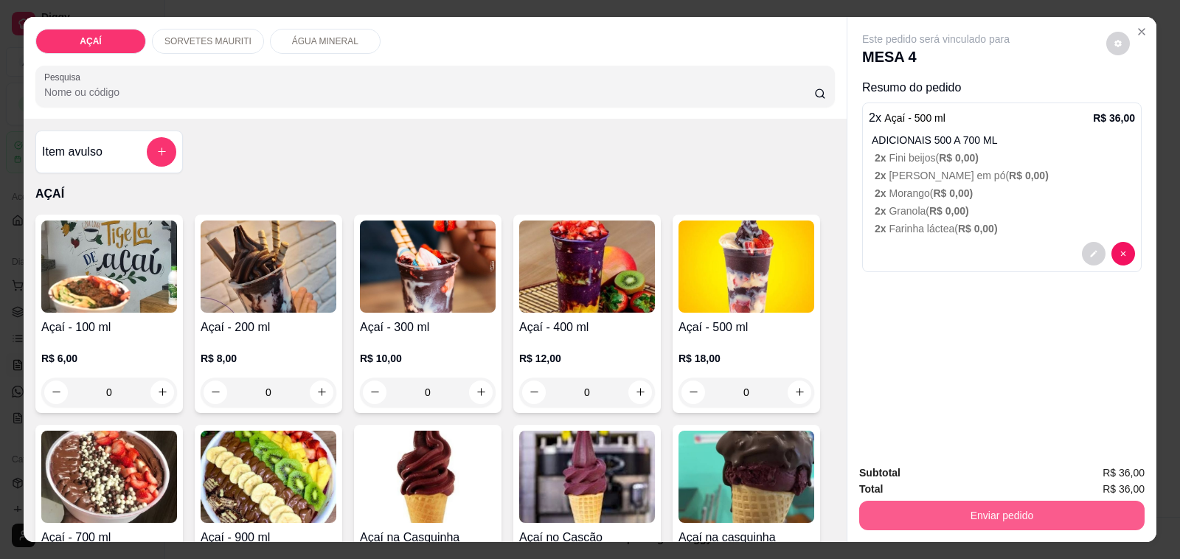
click at [982, 507] on button "Enviar pedido" at bounding box center [1001, 515] width 285 height 29
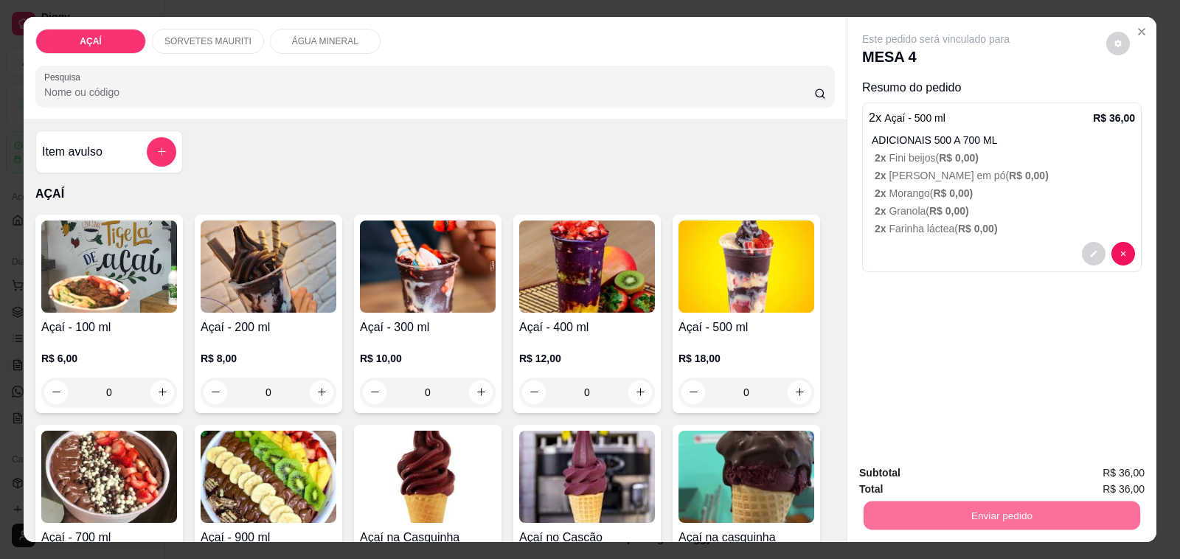
click at [915, 477] on button "Não registrar e enviar pedido" at bounding box center [951, 472] width 149 height 27
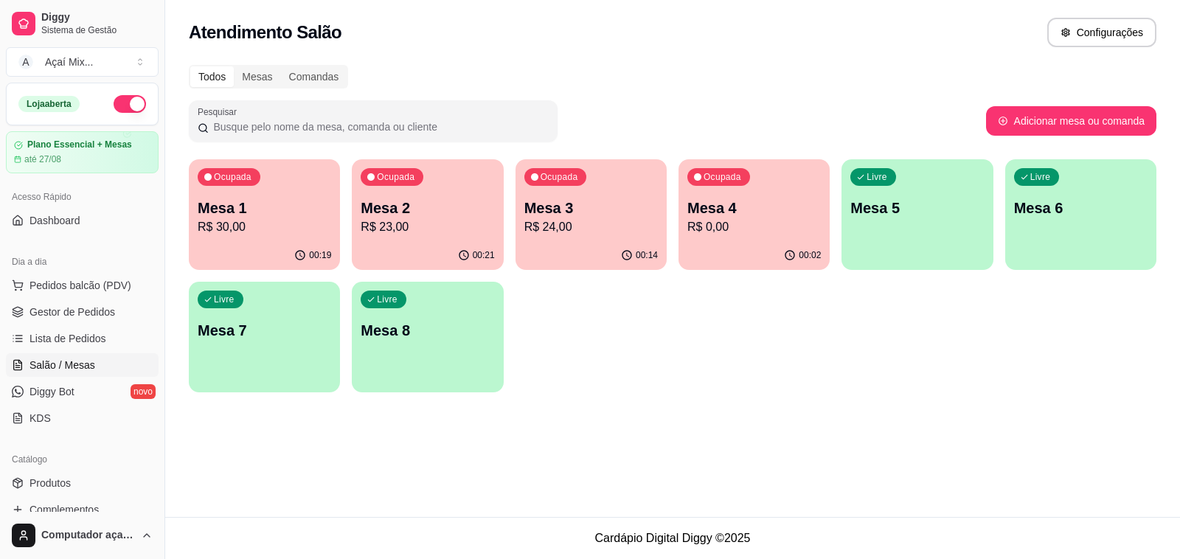
click at [297, 214] on p "Mesa 1" at bounding box center [264, 208] width 133 height 21
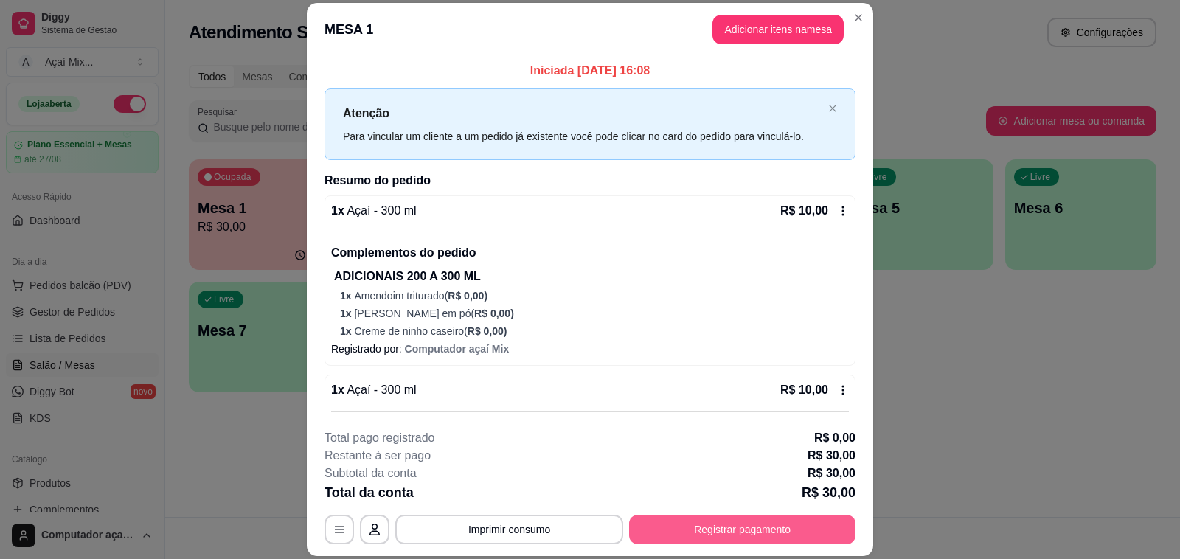
click at [706, 531] on button "Registrar pagamento" at bounding box center [742, 529] width 226 height 29
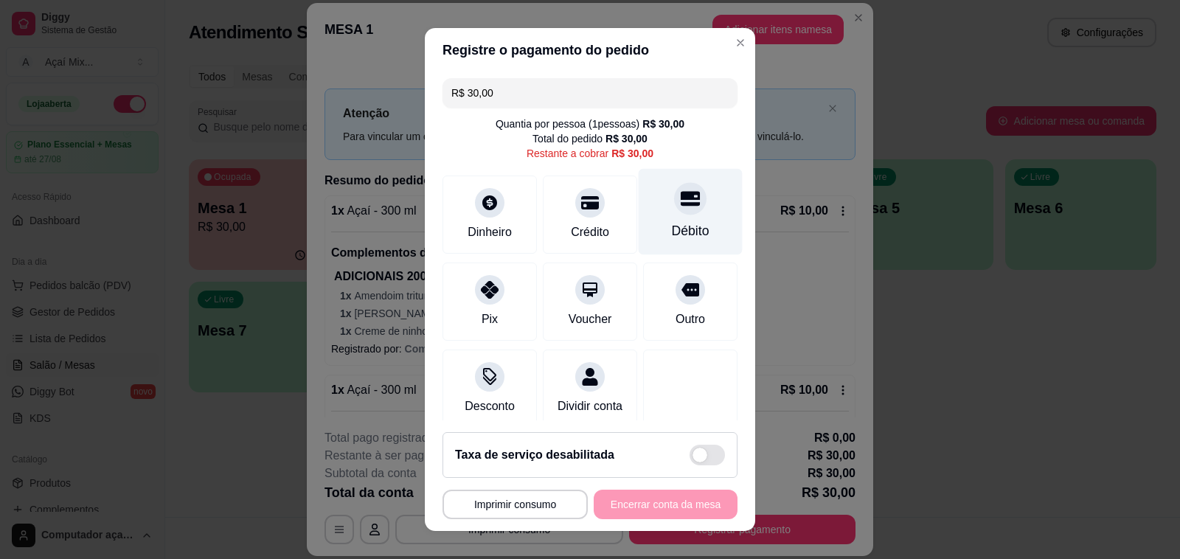
click at [640, 216] on div "Débito" at bounding box center [691, 212] width 104 height 86
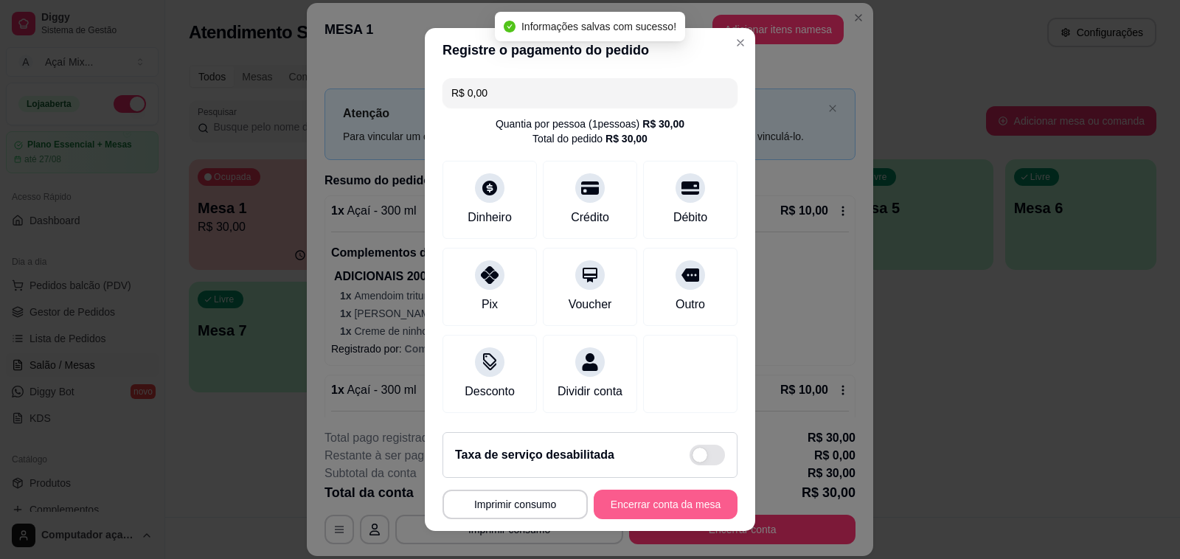
type input "R$ 0,00"
click at [634, 505] on button "Encerrar conta da mesa" at bounding box center [666, 504] width 144 height 29
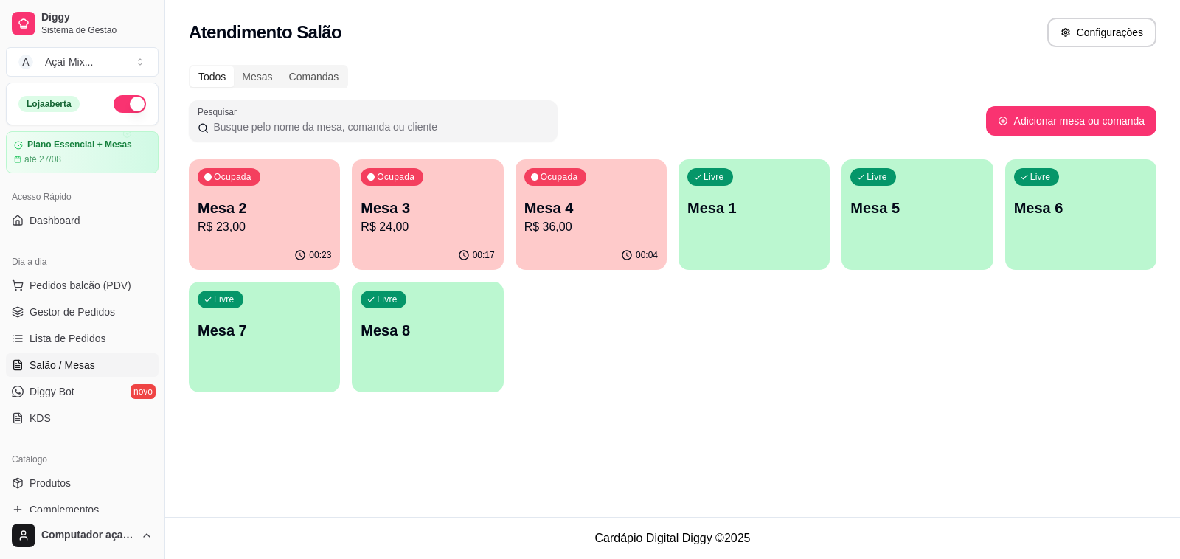
click at [264, 234] on p "R$ 23,00" at bounding box center [264, 227] width 133 height 18
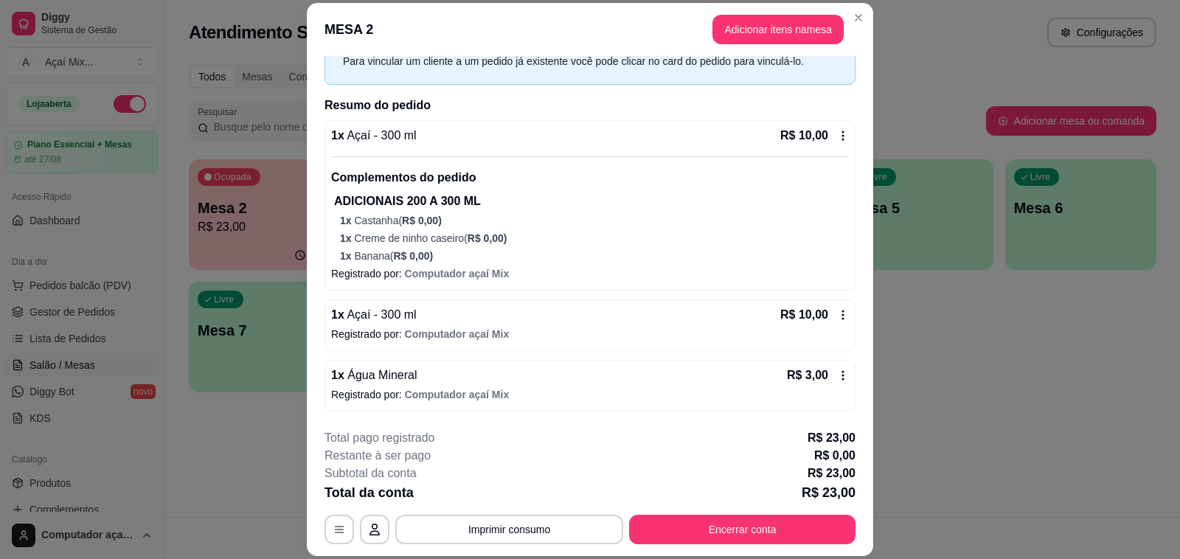
scroll to position [44, 0]
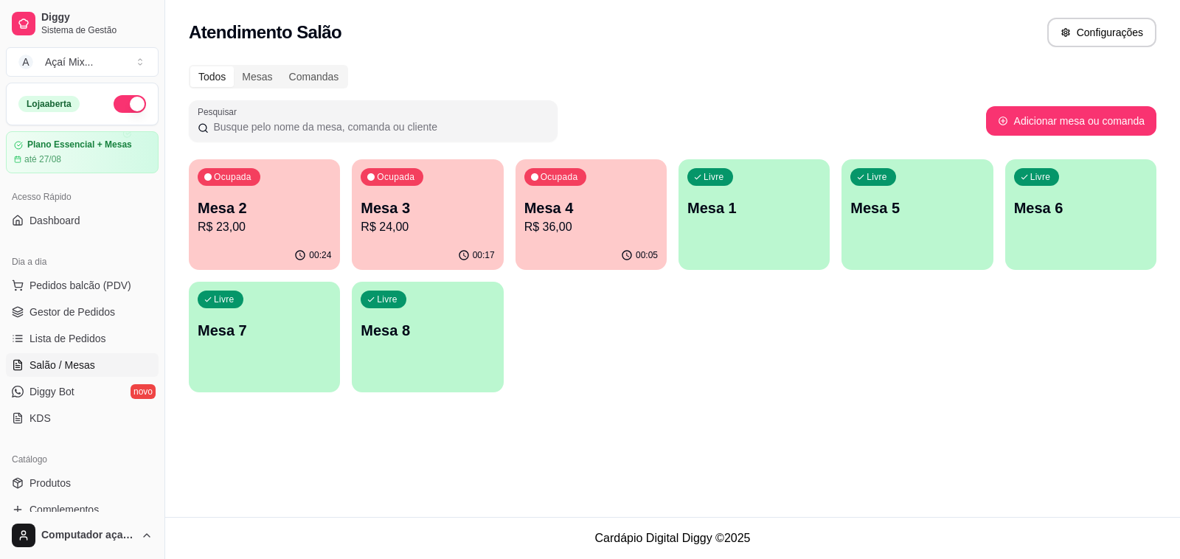
click at [234, 238] on div "Ocupada Mesa 2 R$ 23,00" at bounding box center [264, 200] width 151 height 82
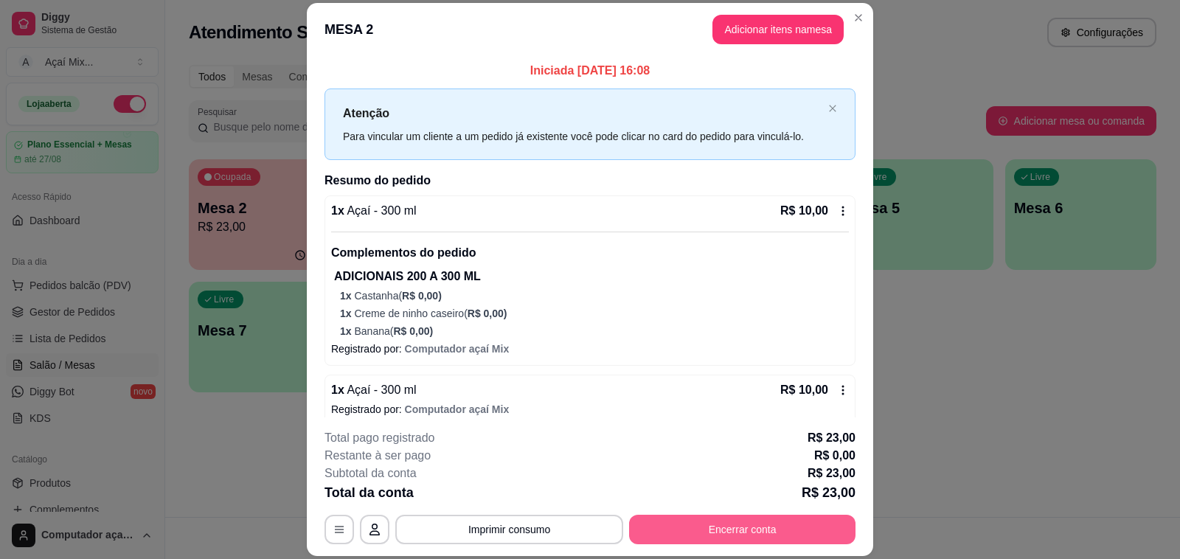
click at [771, 520] on button "Encerrar conta" at bounding box center [742, 529] width 226 height 29
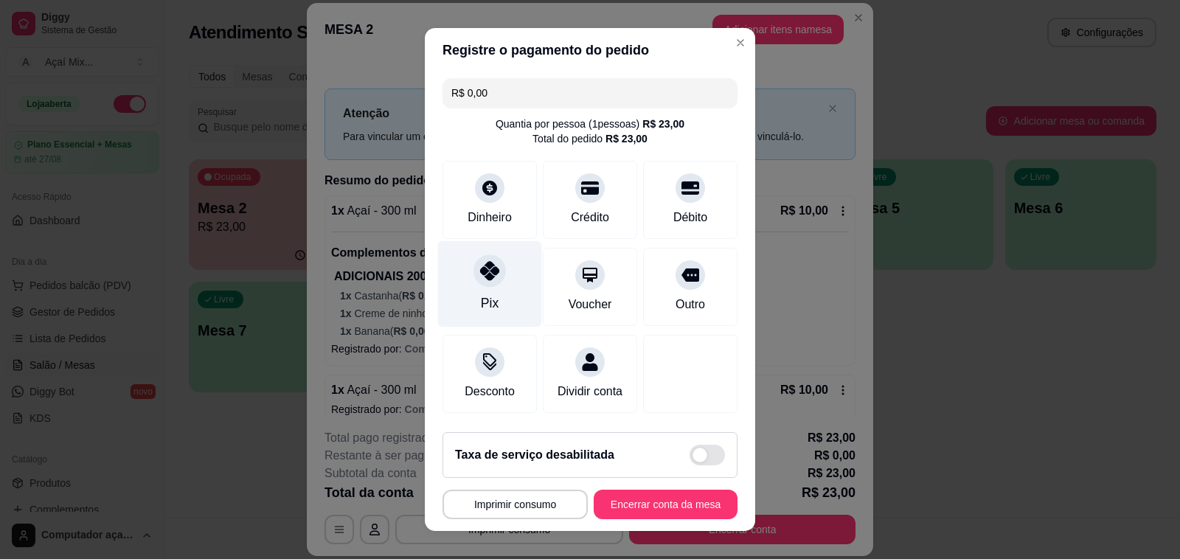
click at [496, 293] on div "Pix" at bounding box center [490, 284] width 104 height 86
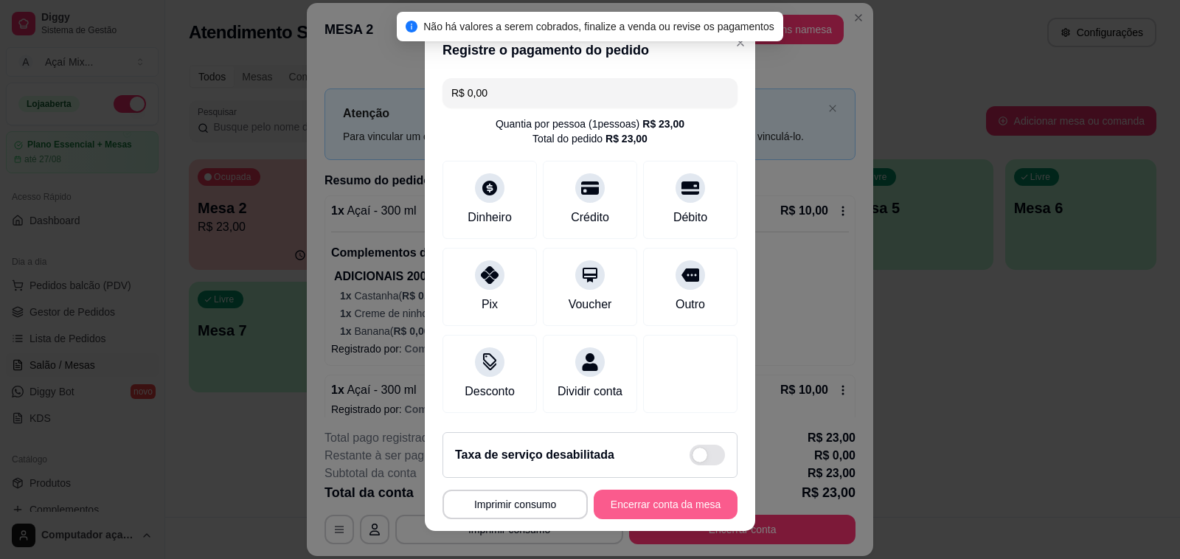
click at [630, 498] on button "Encerrar conta da mesa" at bounding box center [666, 504] width 144 height 29
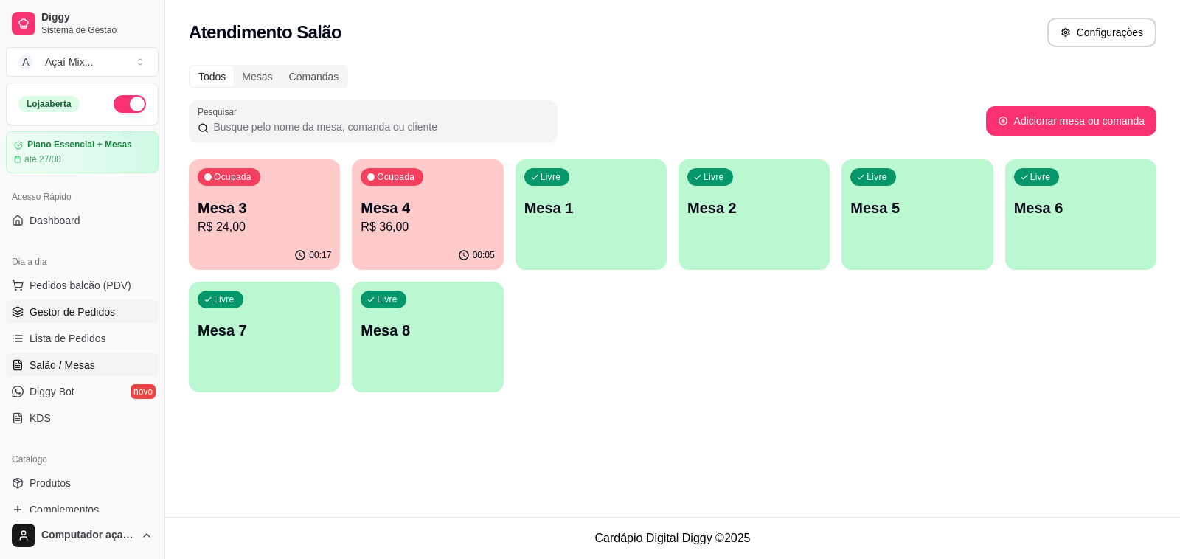
click at [102, 315] on span "Gestor de Pedidos" at bounding box center [72, 312] width 86 height 15
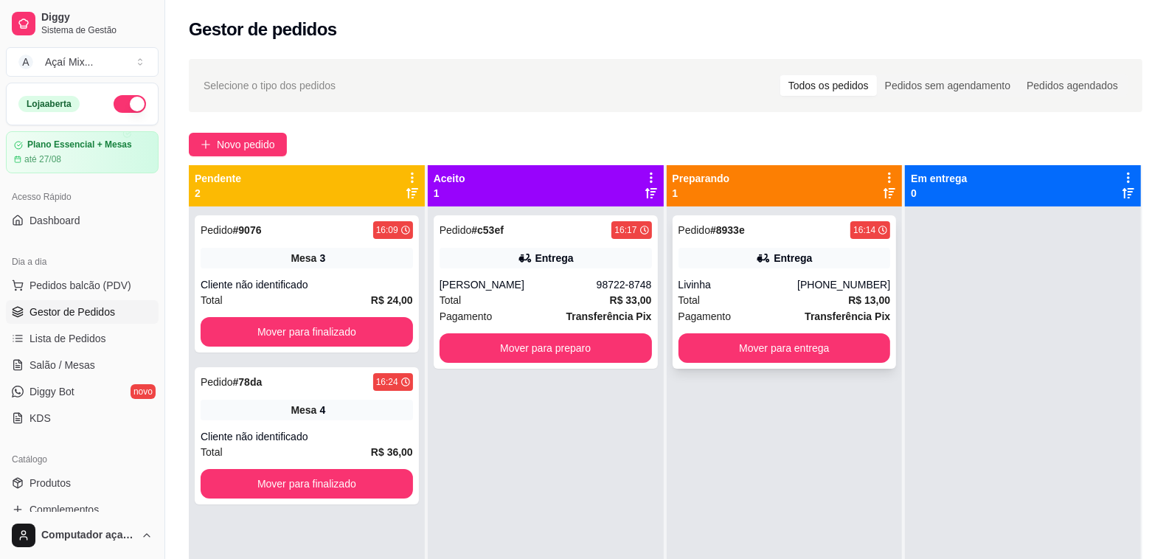
click at [767, 281] on div "Livinha" at bounding box center [737, 284] width 119 height 15
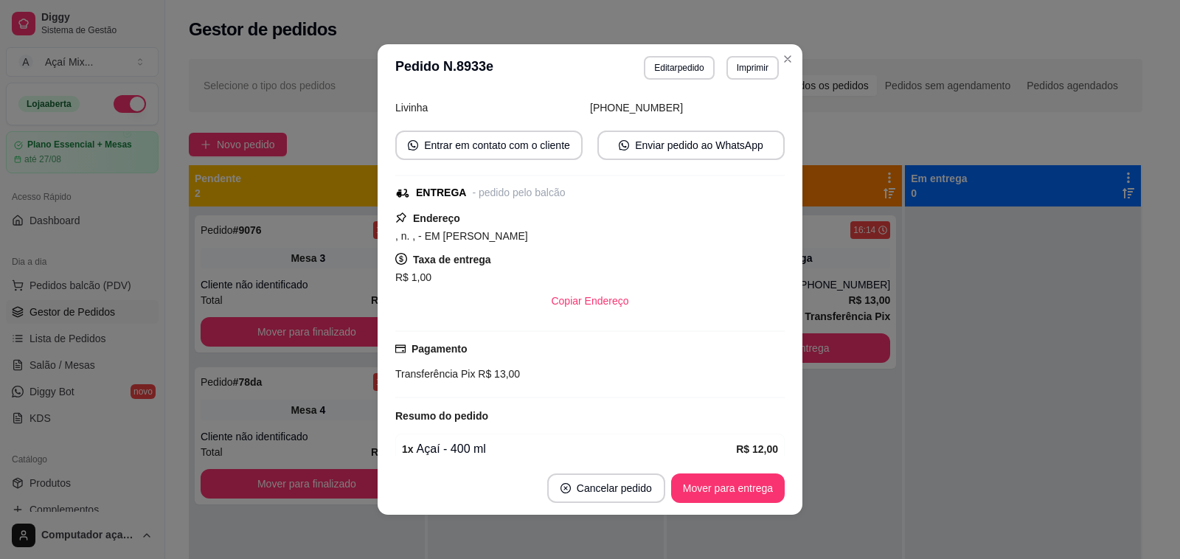
scroll to position [92, 0]
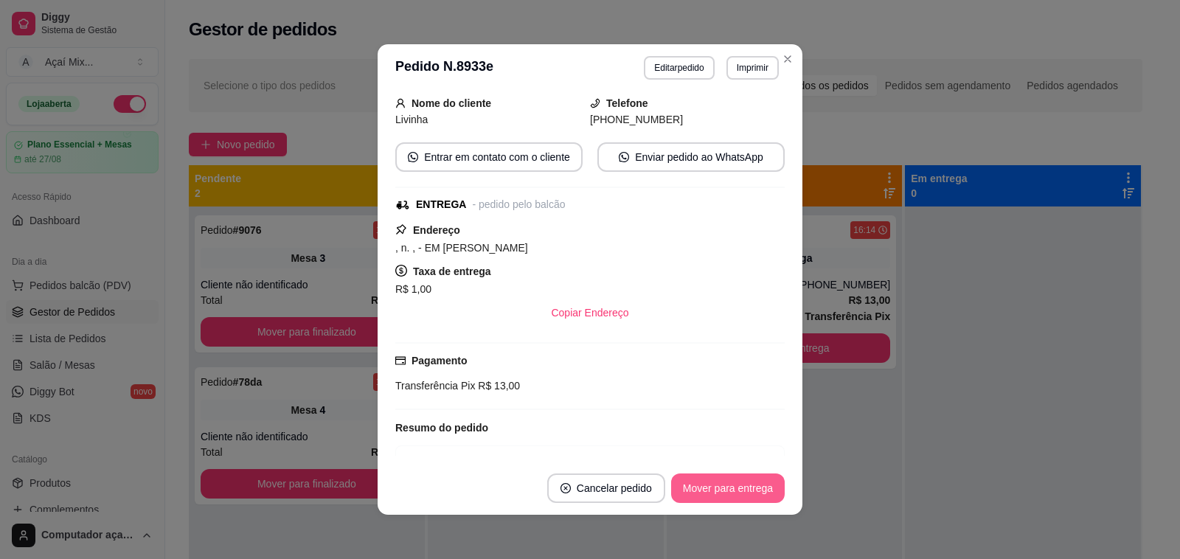
click at [720, 487] on button "Mover para entrega" at bounding box center [728, 487] width 114 height 29
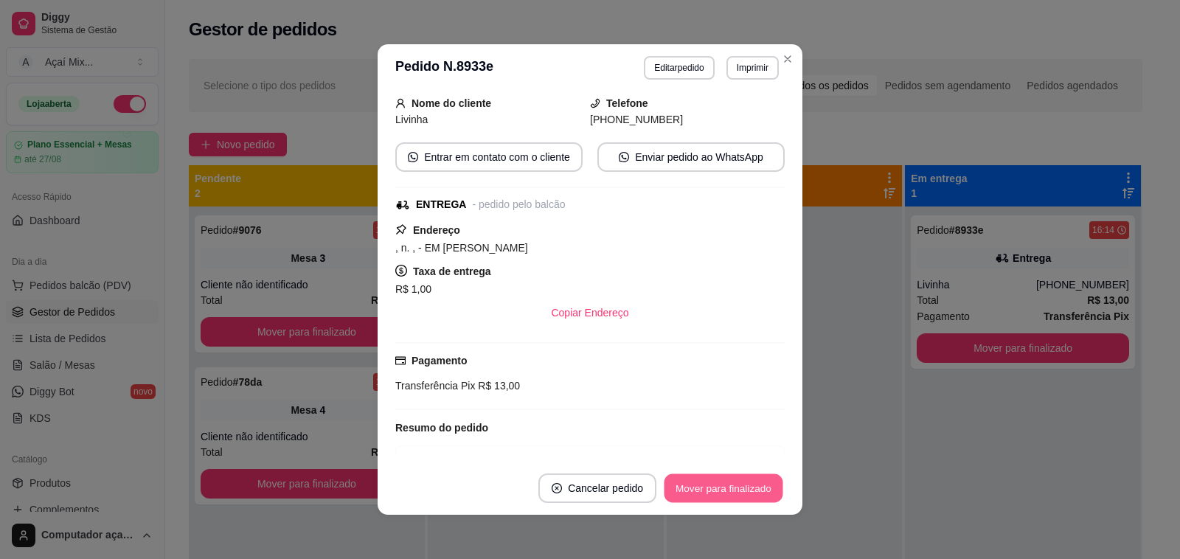
click at [748, 488] on button "Mover para finalizado" at bounding box center [723, 488] width 119 height 29
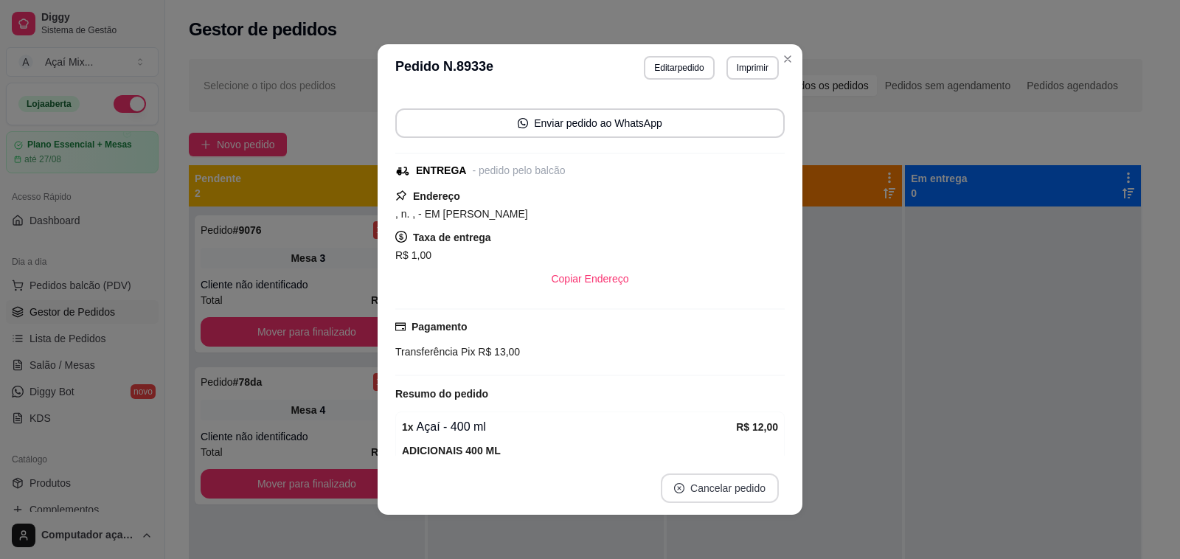
scroll to position [57, 0]
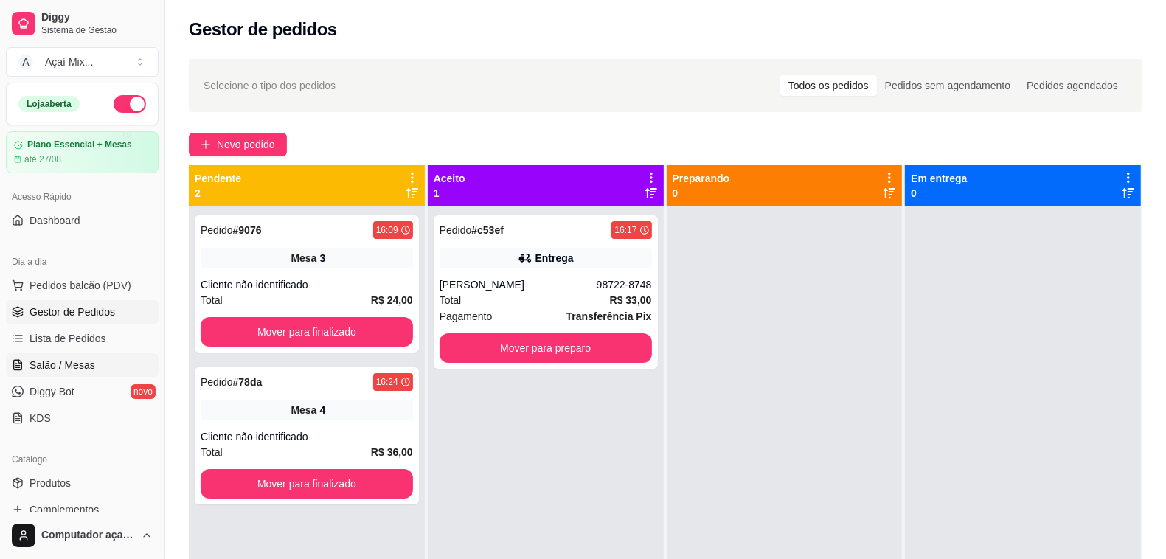
click at [63, 367] on span "Salão / Mesas" at bounding box center [62, 365] width 66 height 15
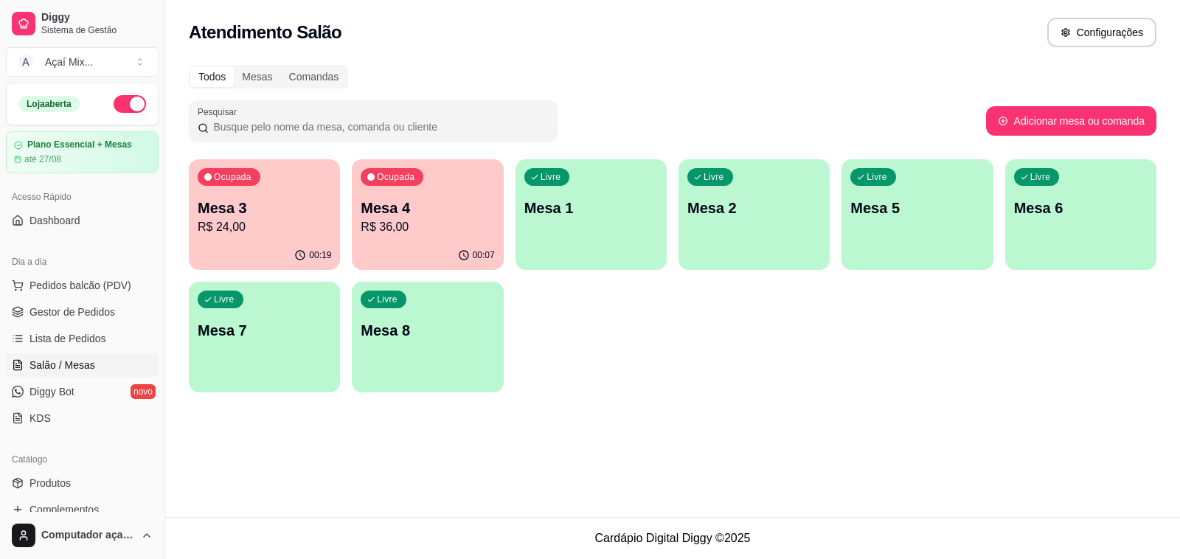
click at [279, 241] on div "00:19" at bounding box center [264, 255] width 151 height 29
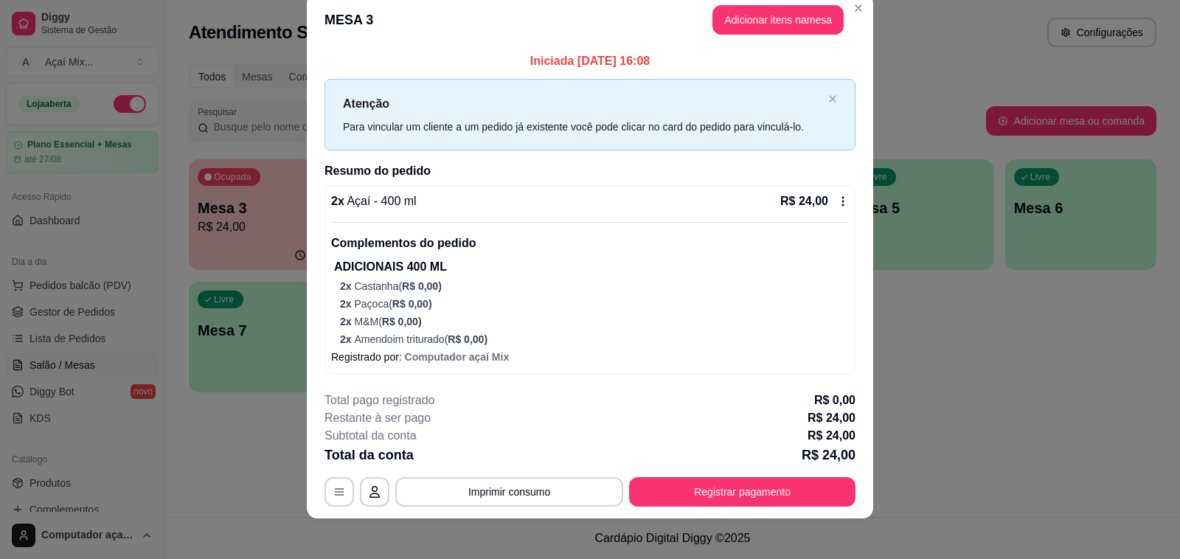
scroll to position [30, 0]
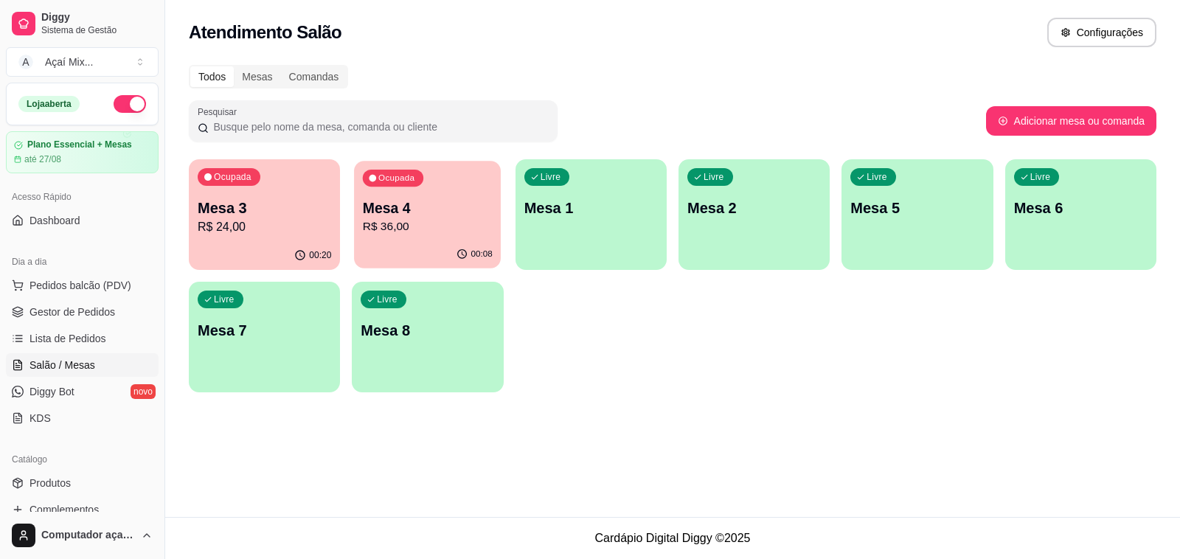
click at [422, 218] on p "R$ 36,00" at bounding box center [428, 226] width 130 height 17
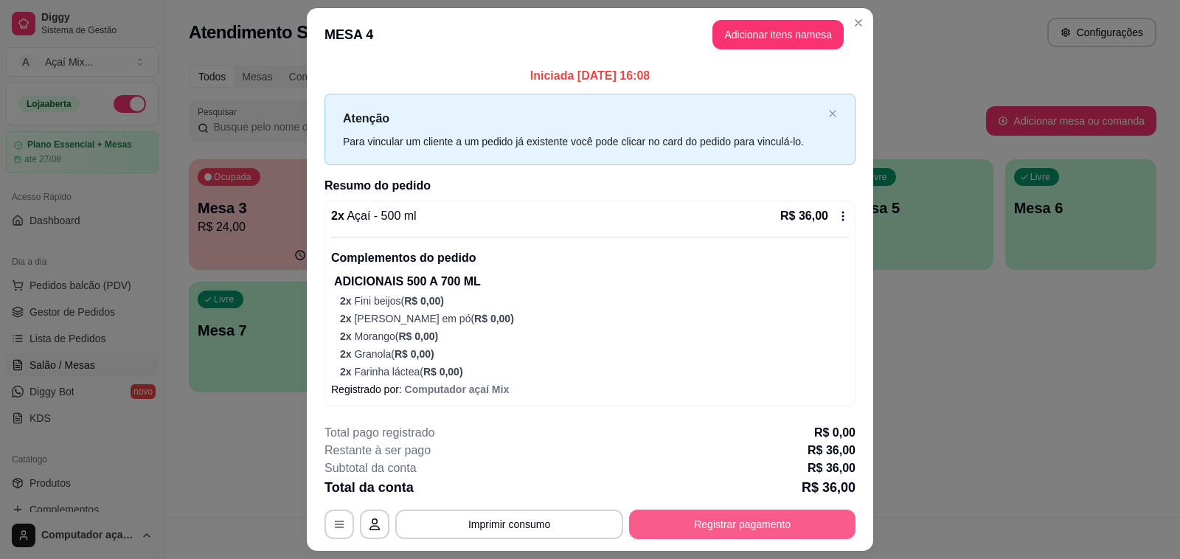
click at [700, 526] on button "Registrar pagamento" at bounding box center [742, 524] width 226 height 29
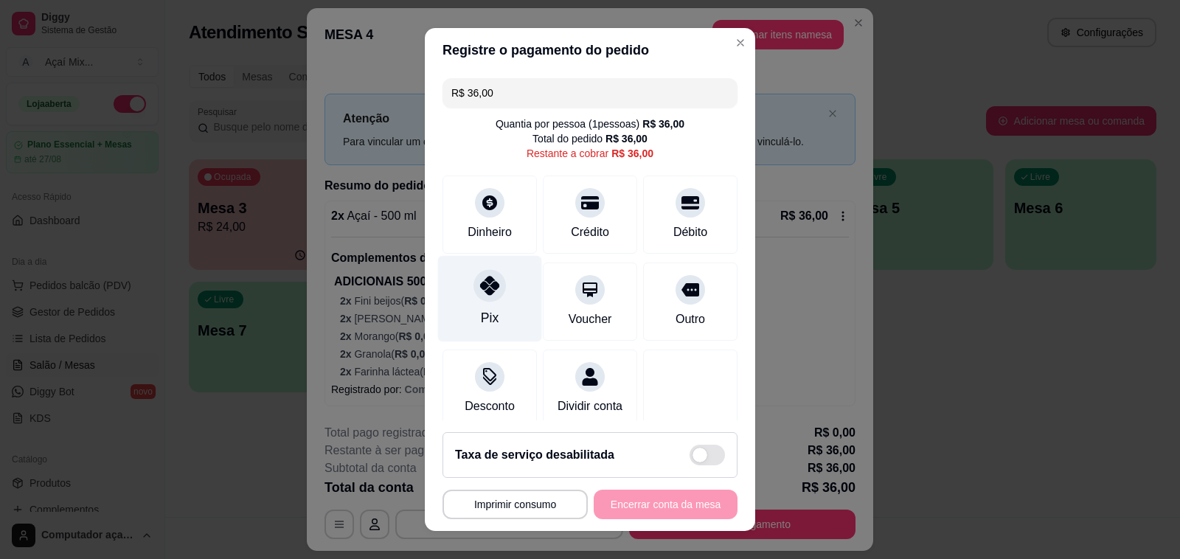
click at [500, 299] on div "Pix" at bounding box center [490, 299] width 104 height 86
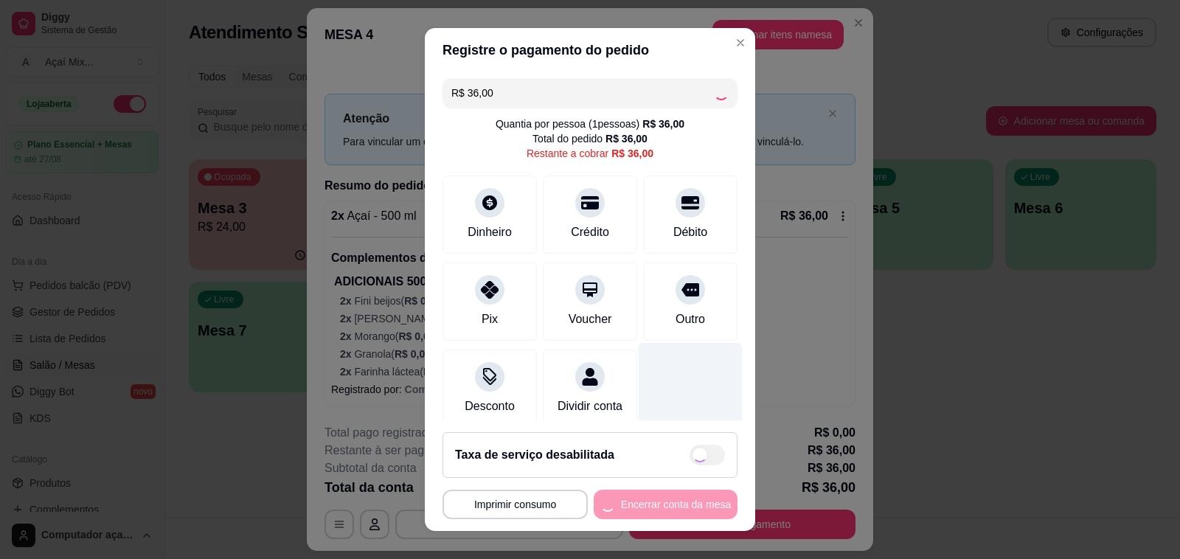
type input "R$ 0,00"
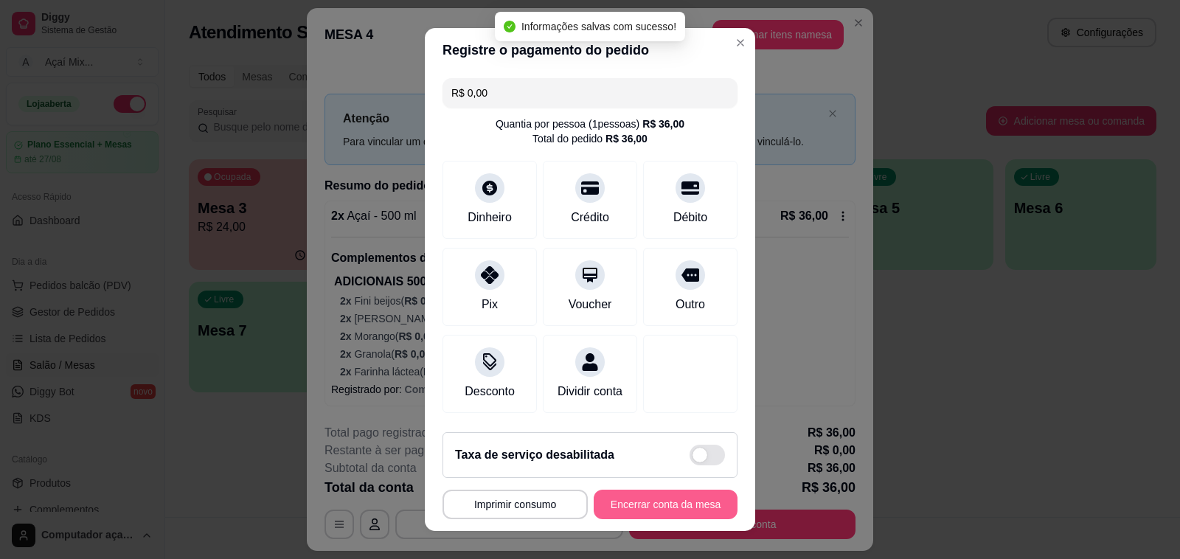
click at [651, 498] on button "Encerrar conta da mesa" at bounding box center [666, 504] width 144 height 29
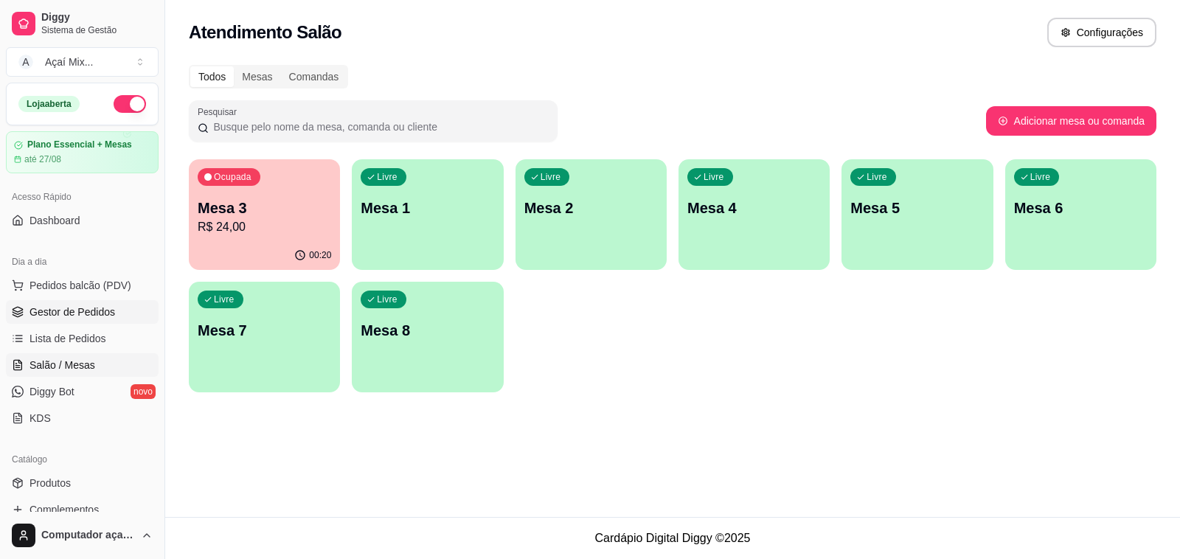
click at [83, 310] on span "Gestor de Pedidos" at bounding box center [72, 312] width 86 height 15
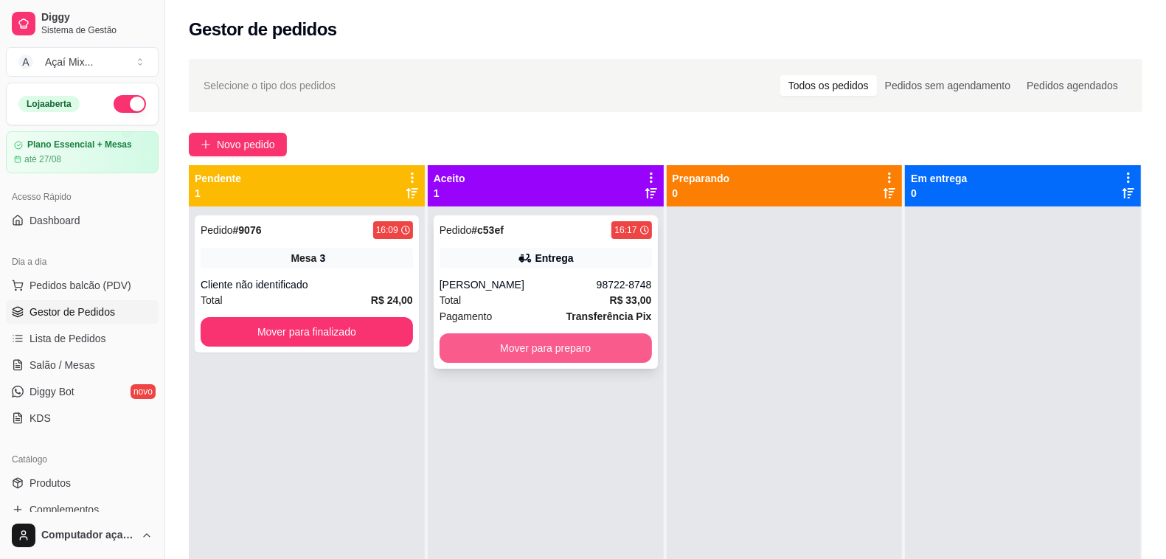
click at [528, 344] on button "Mover para preparo" at bounding box center [545, 347] width 212 height 29
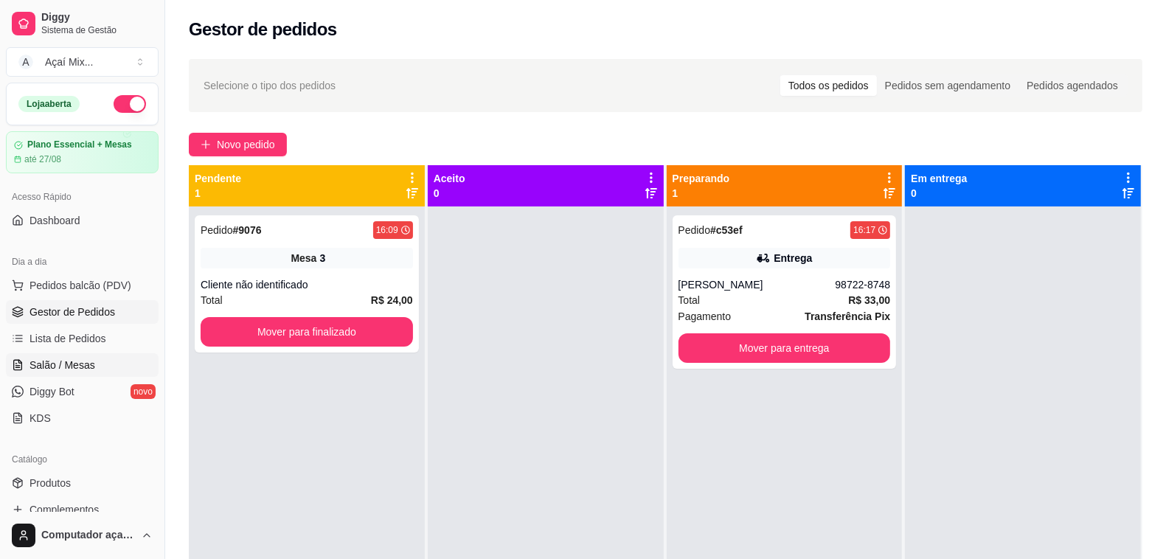
click at [92, 355] on link "Salão / Mesas" at bounding box center [82, 365] width 153 height 24
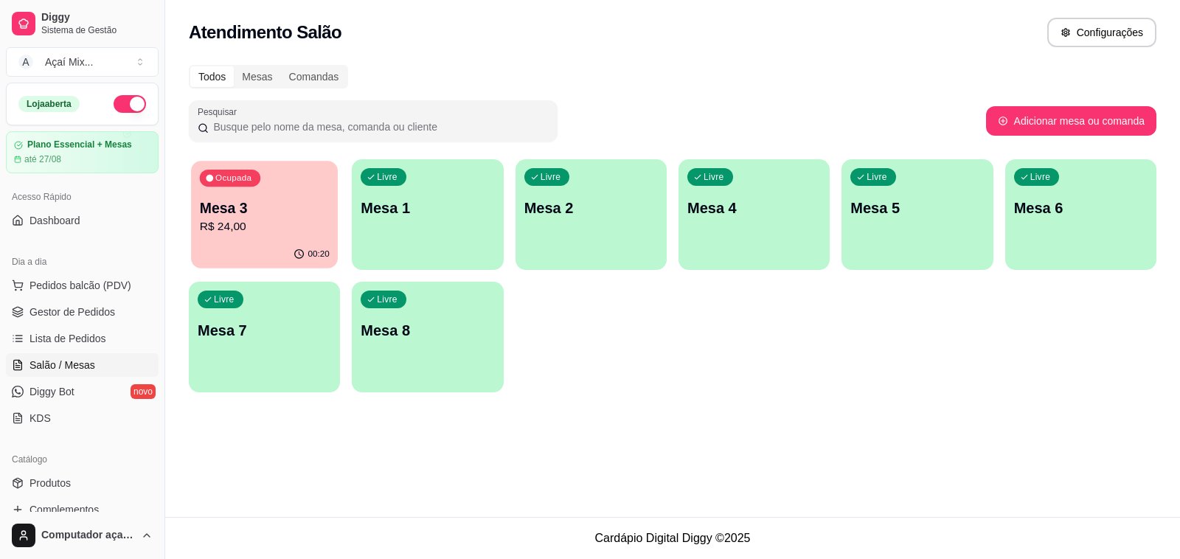
click at [253, 242] on div "00:20" at bounding box center [264, 254] width 147 height 28
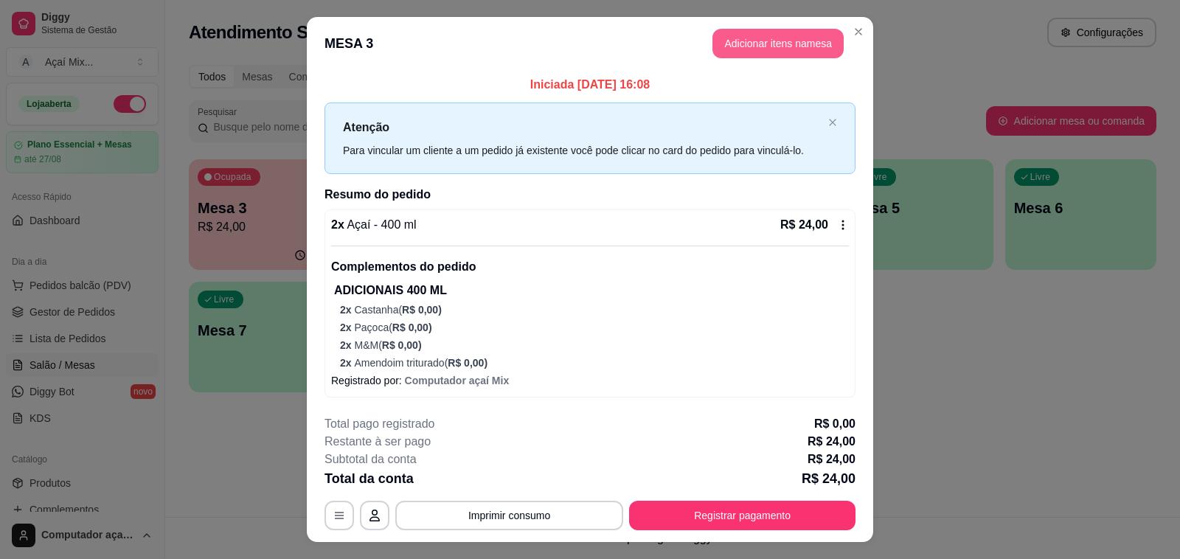
click at [729, 42] on button "Adicionar itens na mesa" at bounding box center [777, 43] width 131 height 29
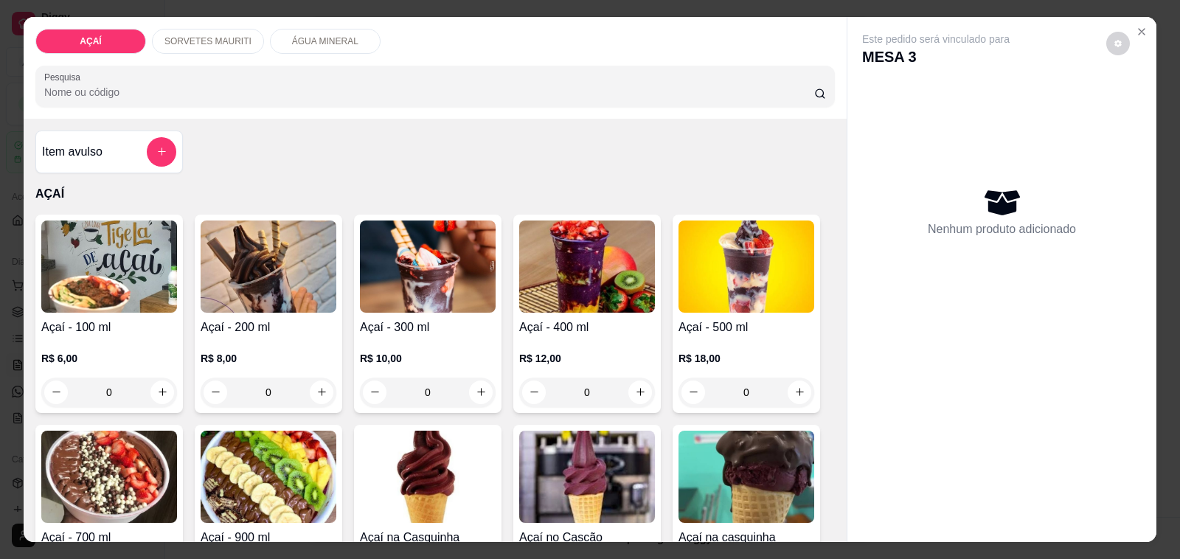
click at [531, 282] on img at bounding box center [587, 266] width 136 height 92
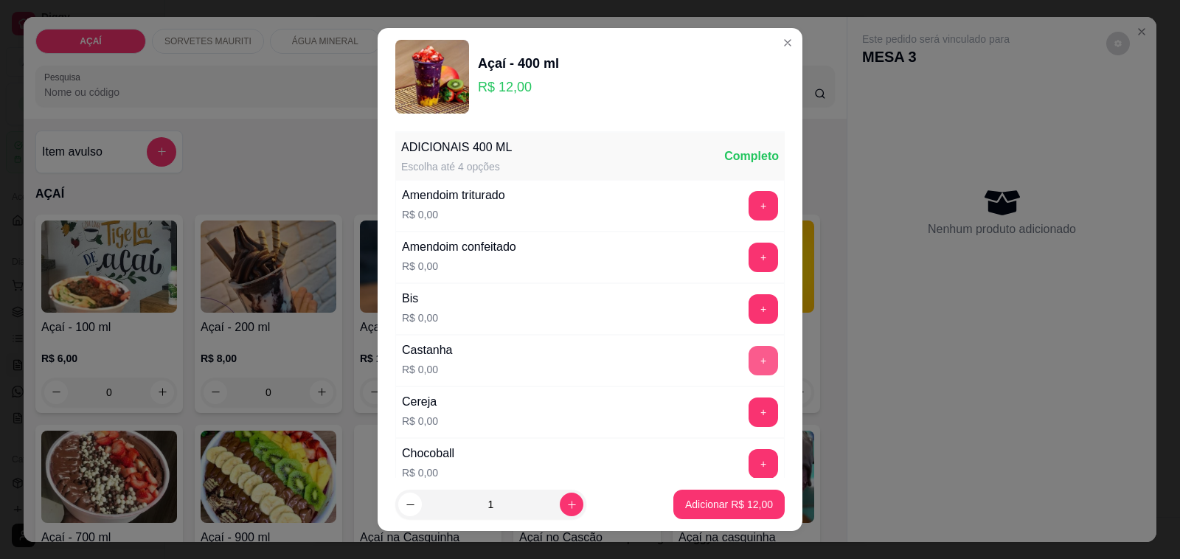
click at [748, 369] on button "+" at bounding box center [762, 360] width 29 height 29
click at [748, 210] on button "+" at bounding box center [762, 205] width 29 height 29
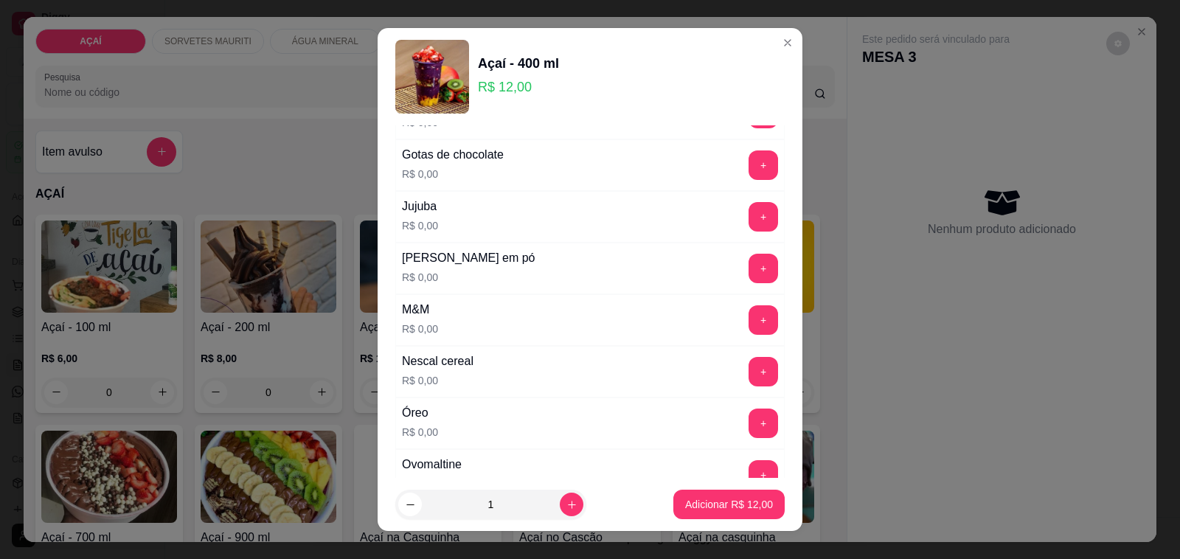
scroll to position [1475, 0]
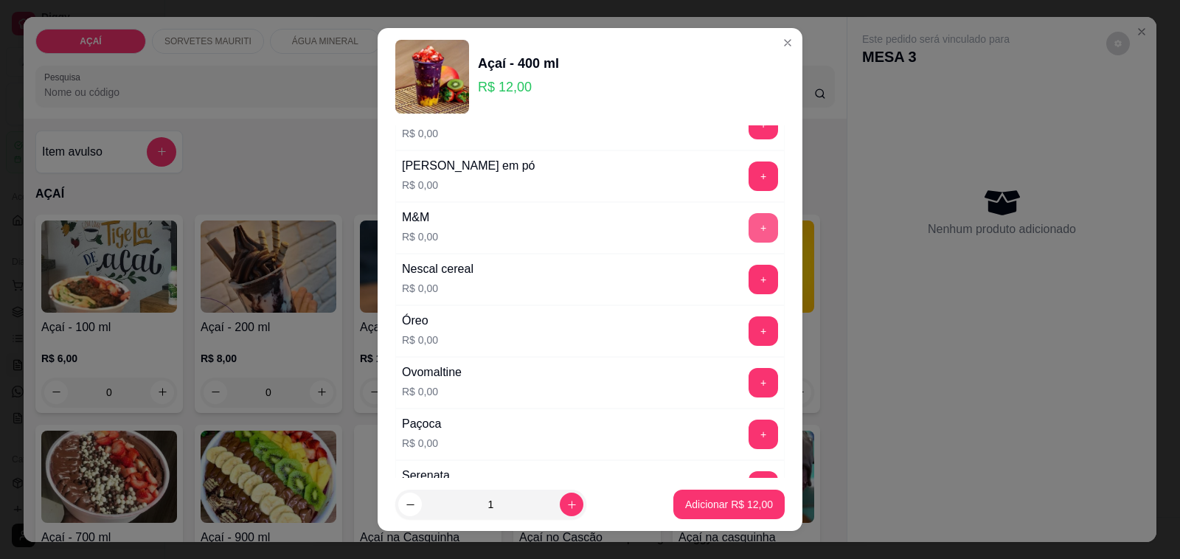
click at [748, 237] on button "+" at bounding box center [762, 227] width 29 height 29
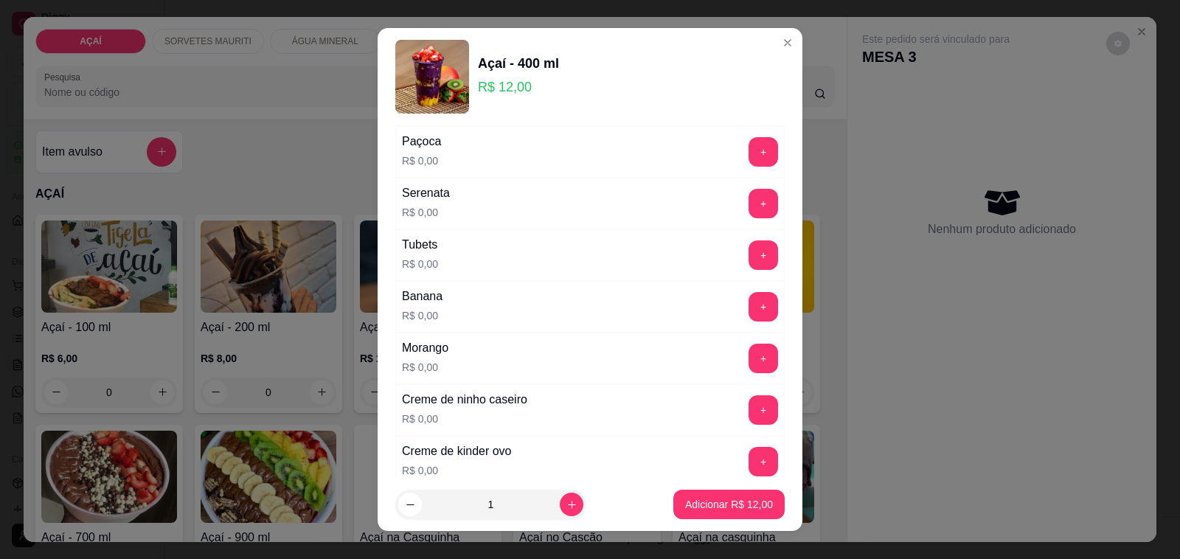
scroll to position [1659, 0]
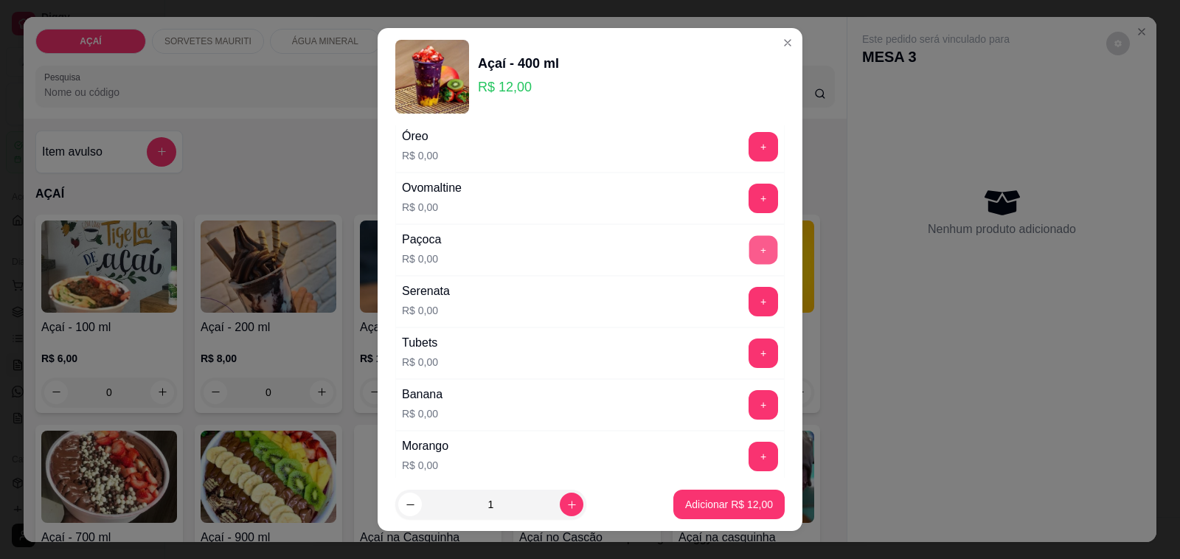
click at [749, 264] on button "+" at bounding box center [763, 250] width 29 height 29
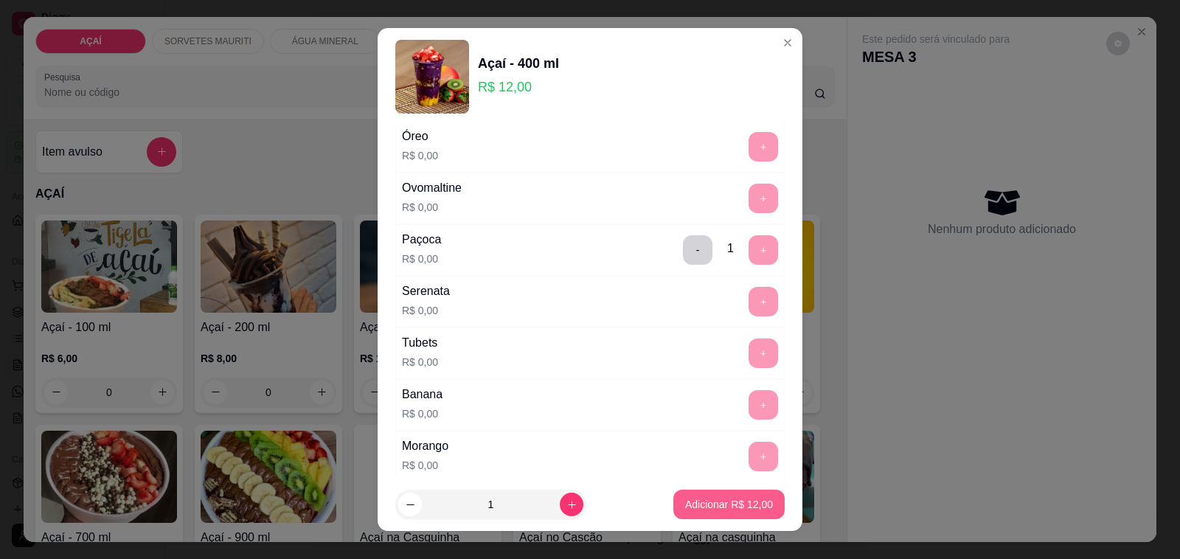
click at [713, 512] on button "Adicionar R$ 12,00" at bounding box center [728, 504] width 111 height 29
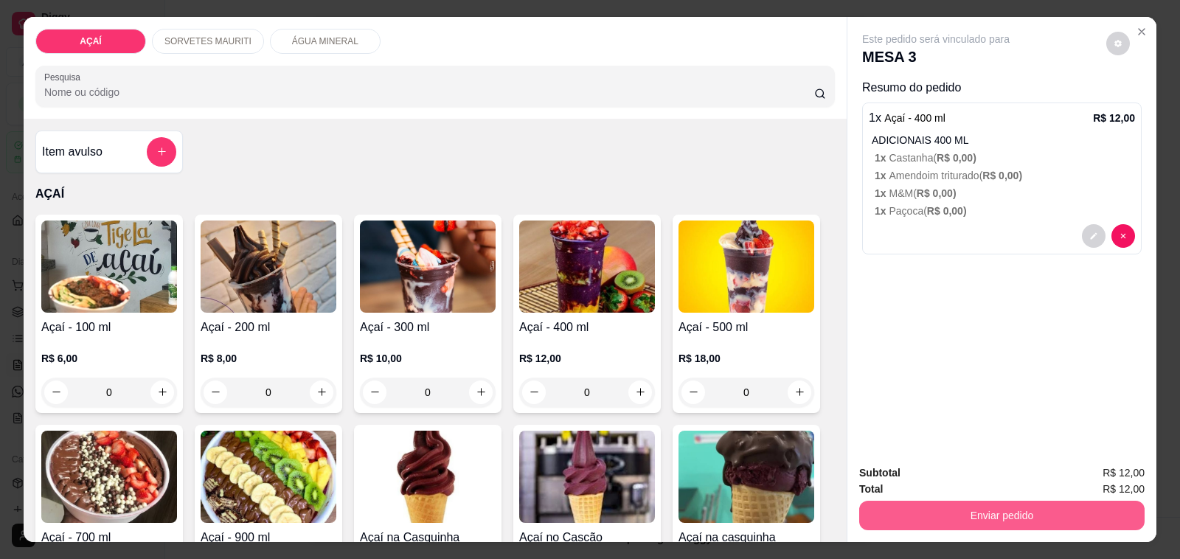
click at [959, 503] on button "Enviar pedido" at bounding box center [1001, 515] width 285 height 29
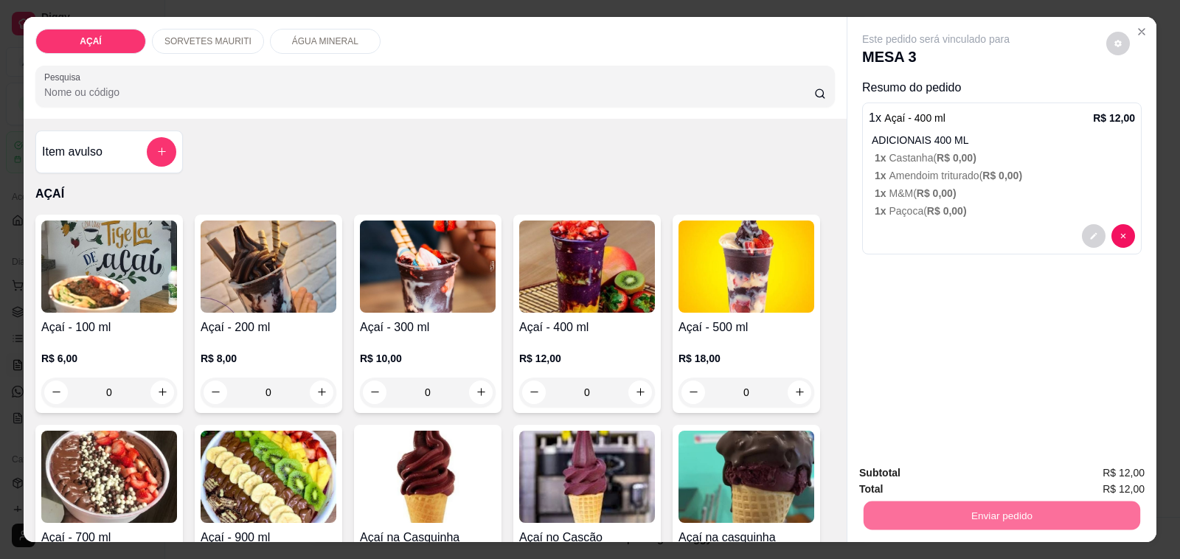
click at [956, 477] on button "Não registrar e enviar pedido" at bounding box center [951, 473] width 153 height 28
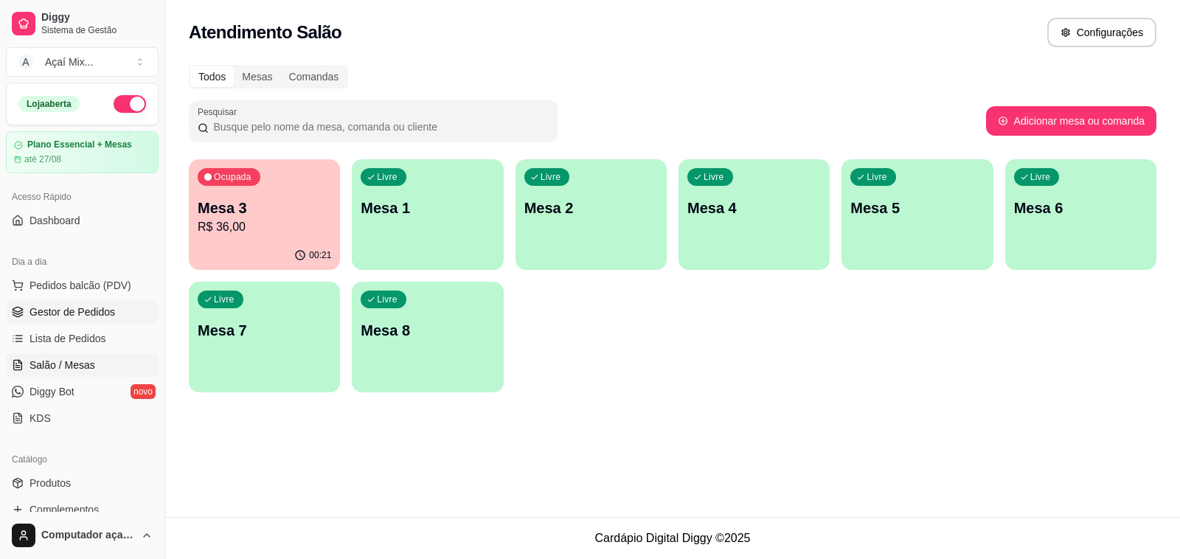
drag, startPoint x: 105, startPoint y: 315, endPoint x: 109, endPoint y: 305, distance: 11.0
click at [105, 312] on span "Gestor de Pedidos" at bounding box center [72, 312] width 86 height 15
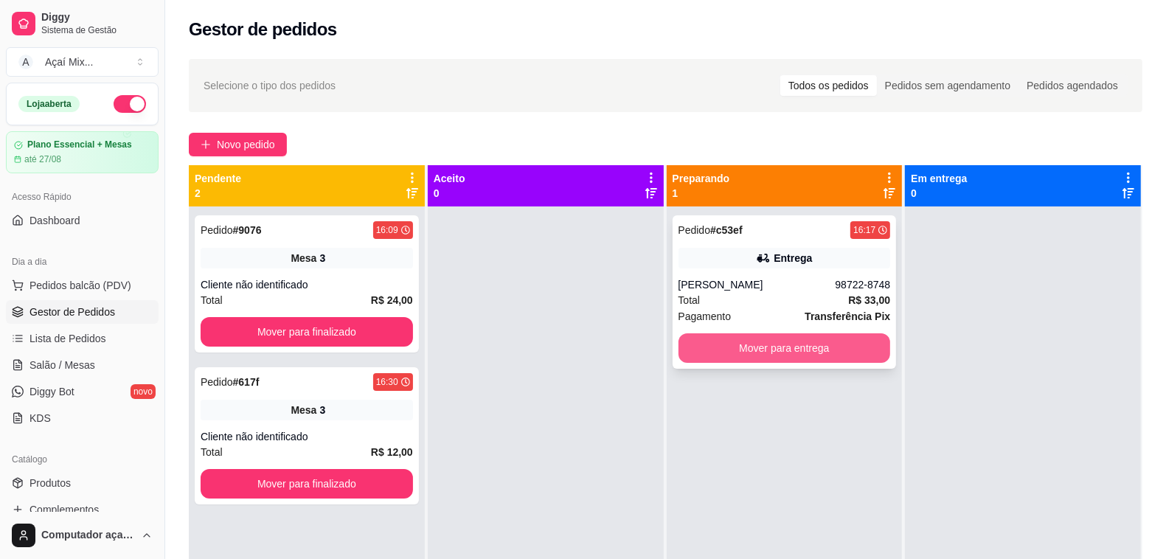
click at [721, 352] on button "Mover para entrega" at bounding box center [784, 347] width 212 height 29
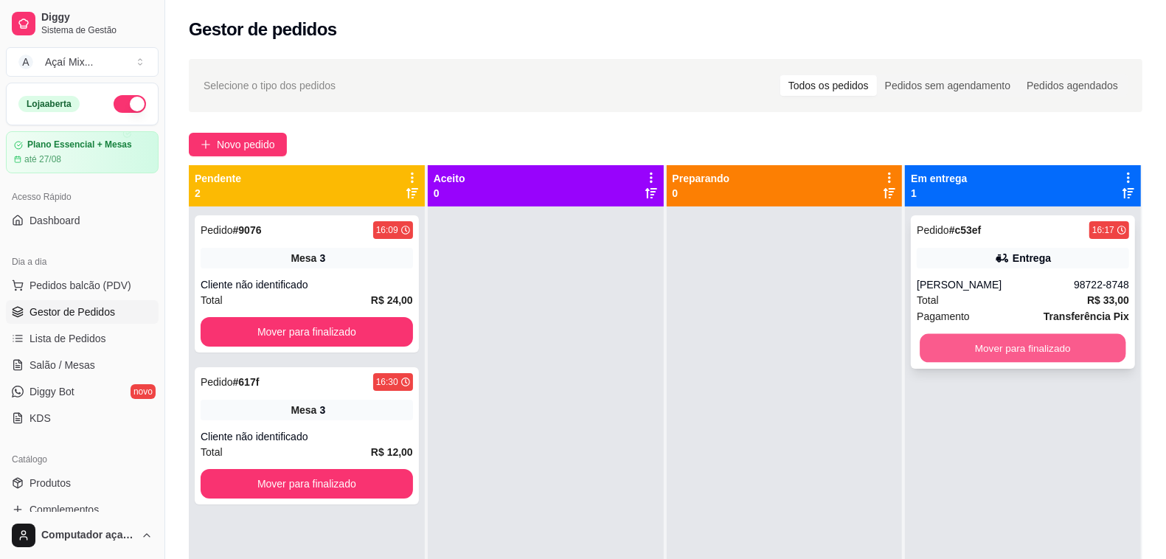
click at [1001, 345] on button "Mover para finalizado" at bounding box center [1023, 348] width 206 height 29
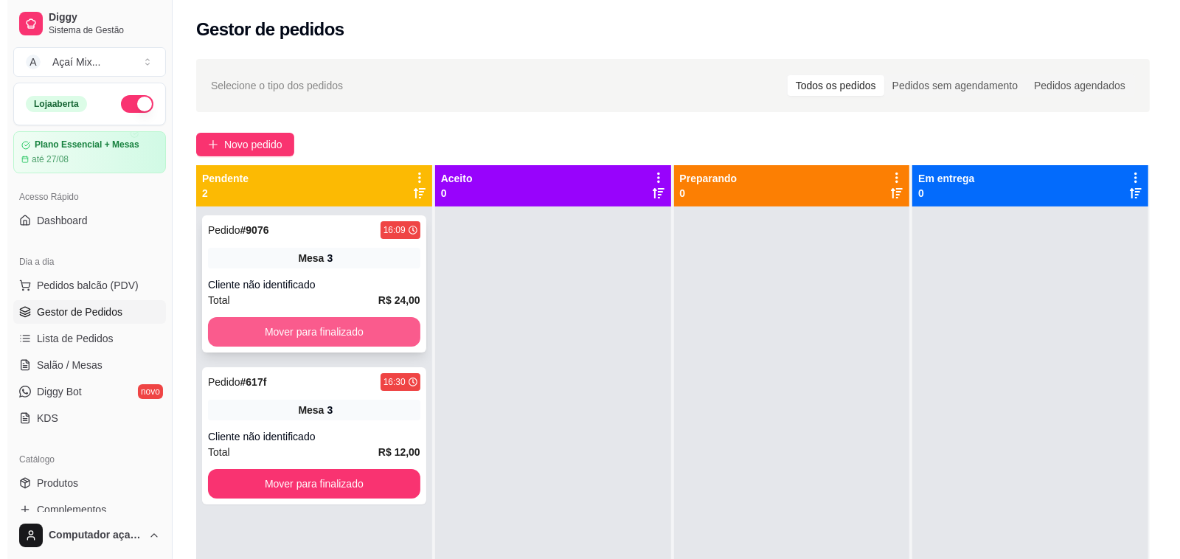
scroll to position [41, 0]
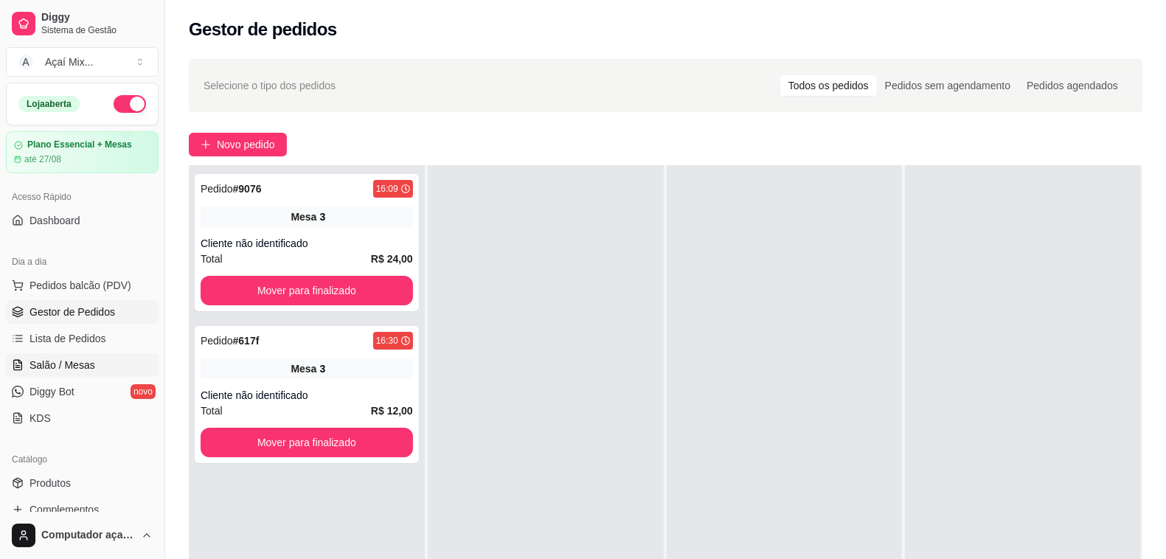
click at [80, 362] on span "Salão / Mesas" at bounding box center [62, 365] width 66 height 15
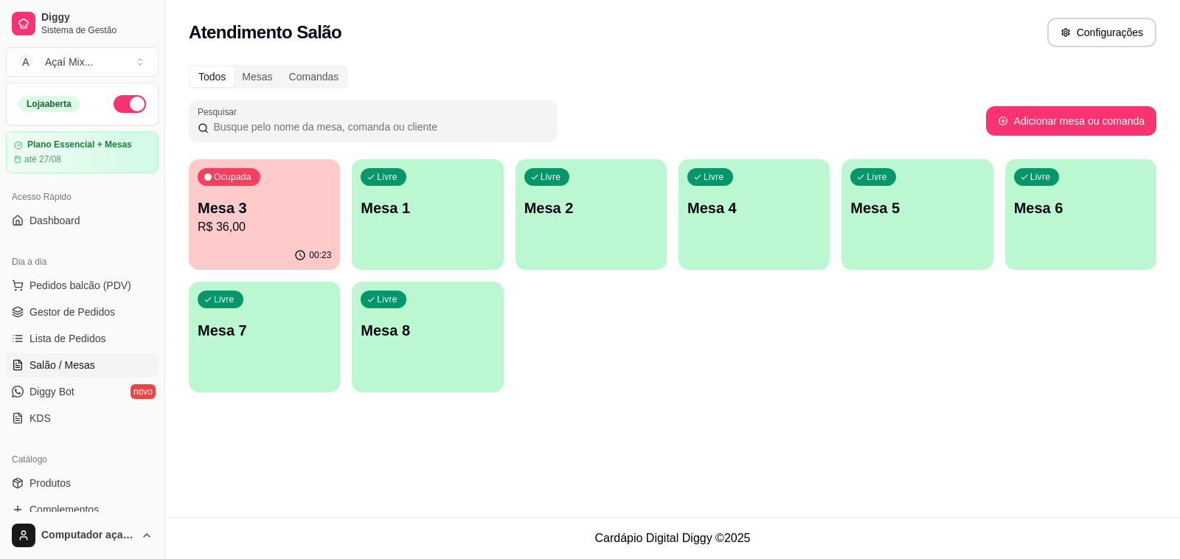
click at [220, 203] on p "Mesa 3" at bounding box center [264, 208] width 133 height 21
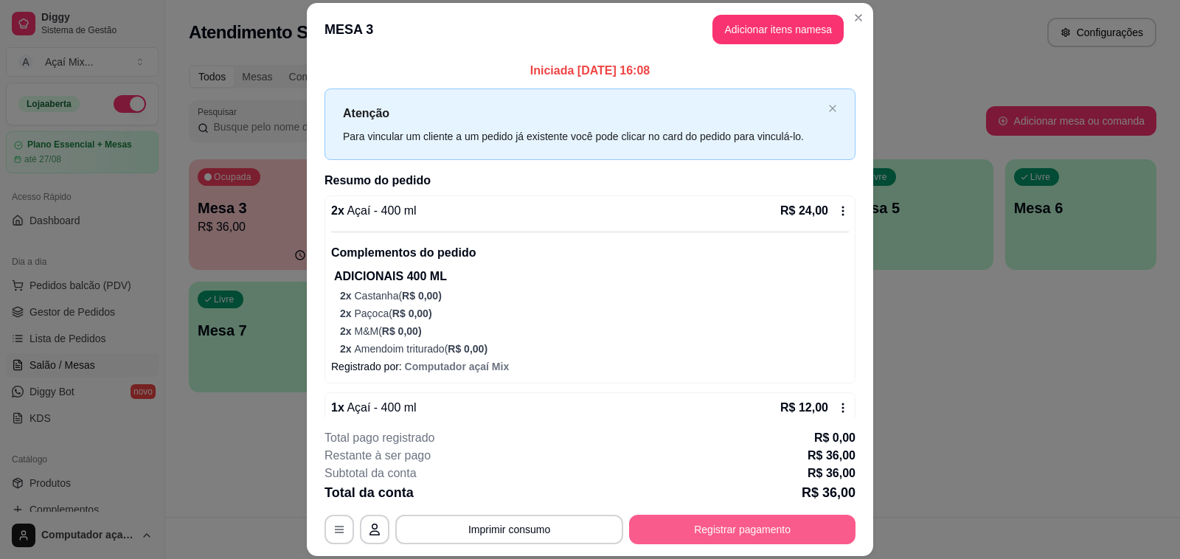
click at [675, 528] on button "Registrar pagamento" at bounding box center [742, 529] width 226 height 29
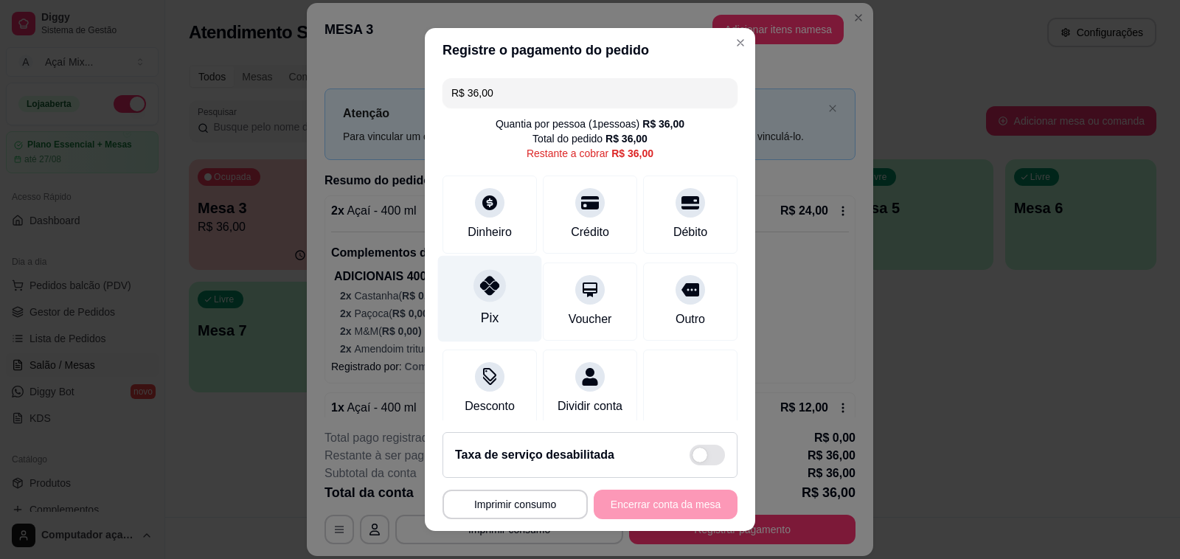
click at [493, 300] on div "Pix" at bounding box center [490, 299] width 104 height 86
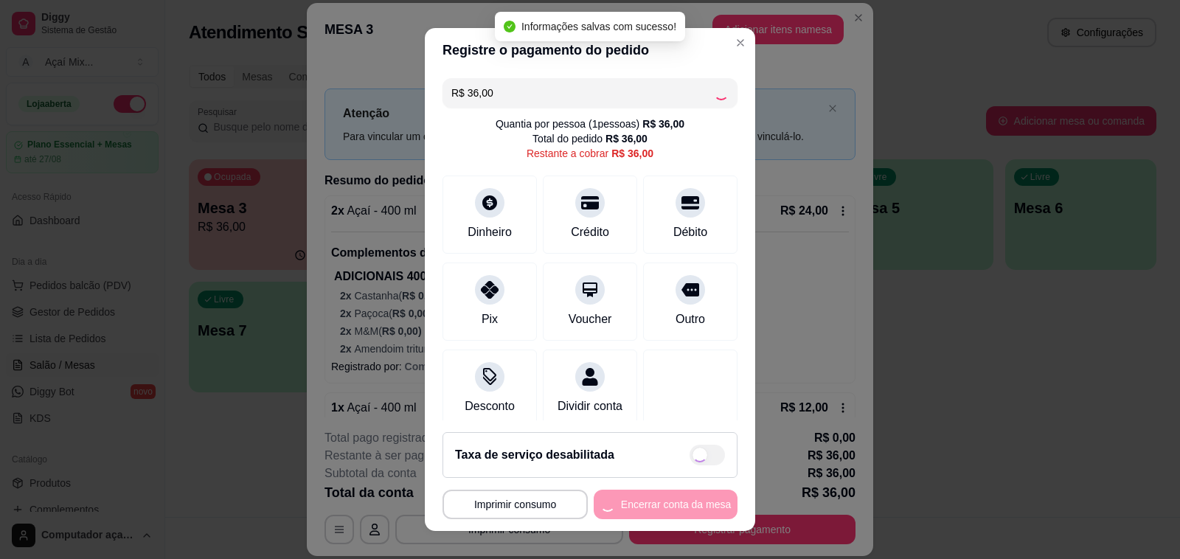
type input "R$ 0,00"
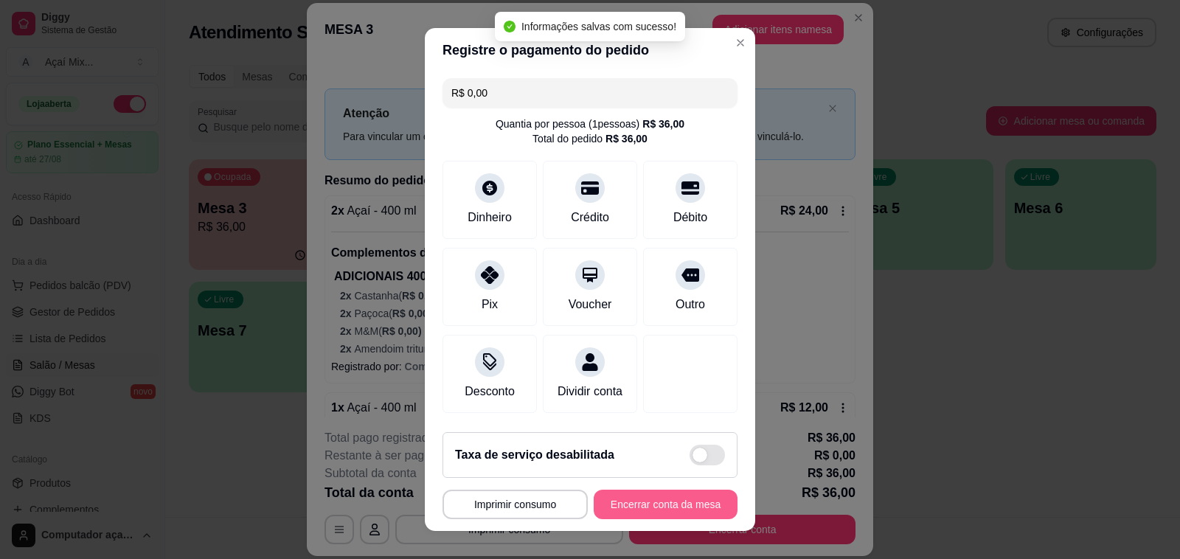
click at [657, 499] on button "Encerrar conta da mesa" at bounding box center [666, 504] width 144 height 29
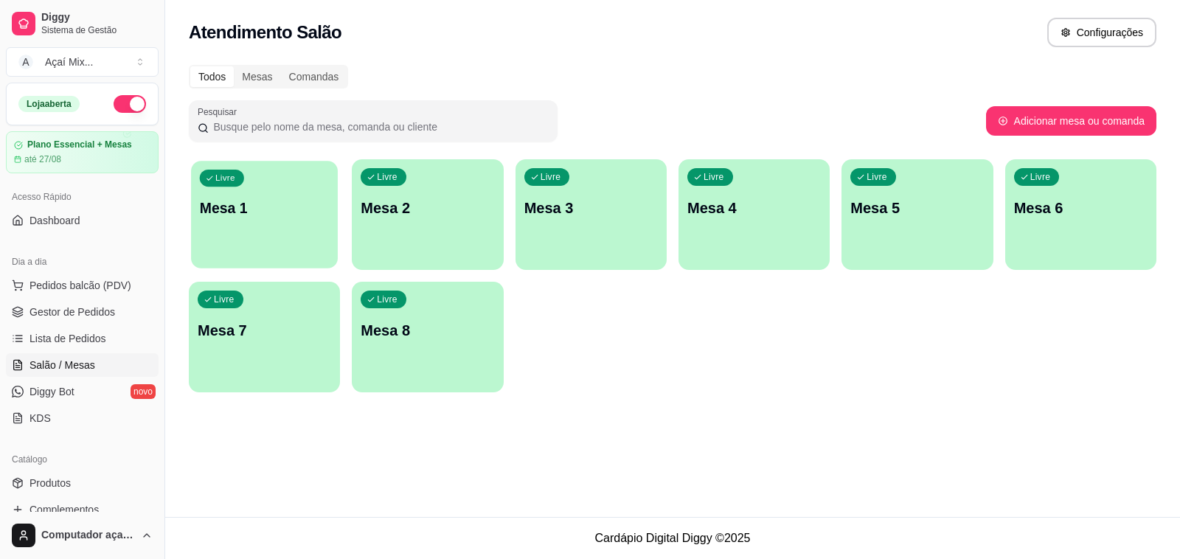
click at [274, 212] on p "Mesa 1" at bounding box center [265, 208] width 130 height 20
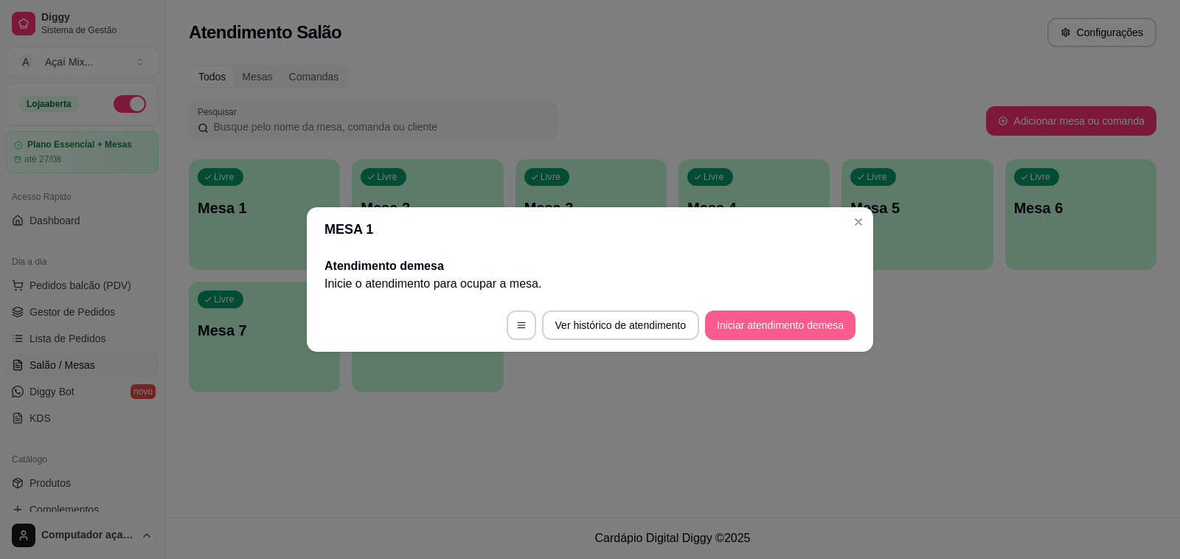
click at [712, 318] on button "Iniciar atendimento de mesa" at bounding box center [780, 324] width 150 height 29
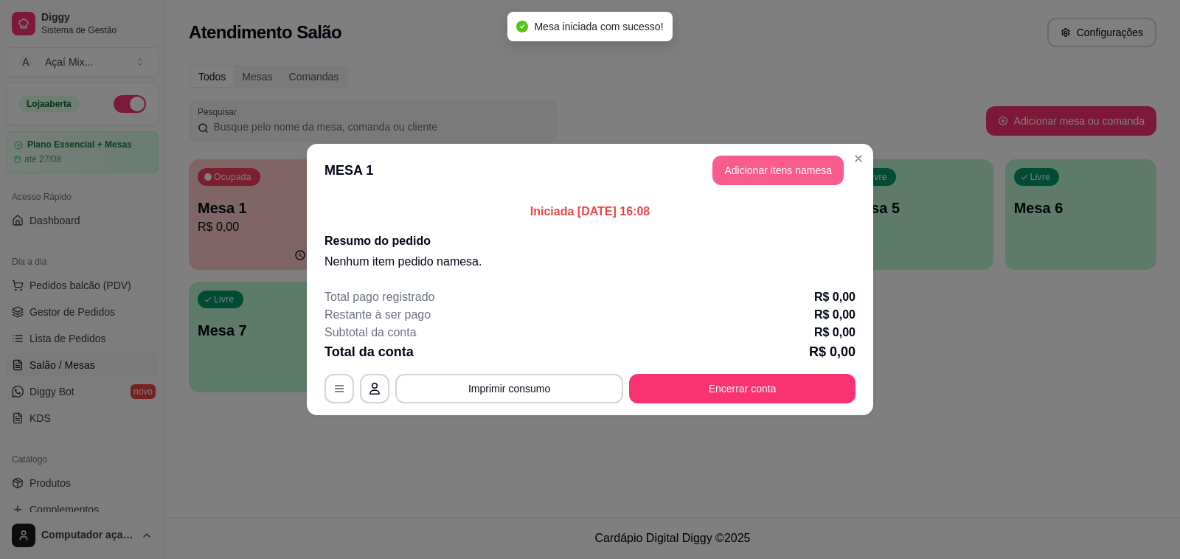
click at [739, 170] on button "Adicionar itens na mesa" at bounding box center [777, 170] width 131 height 29
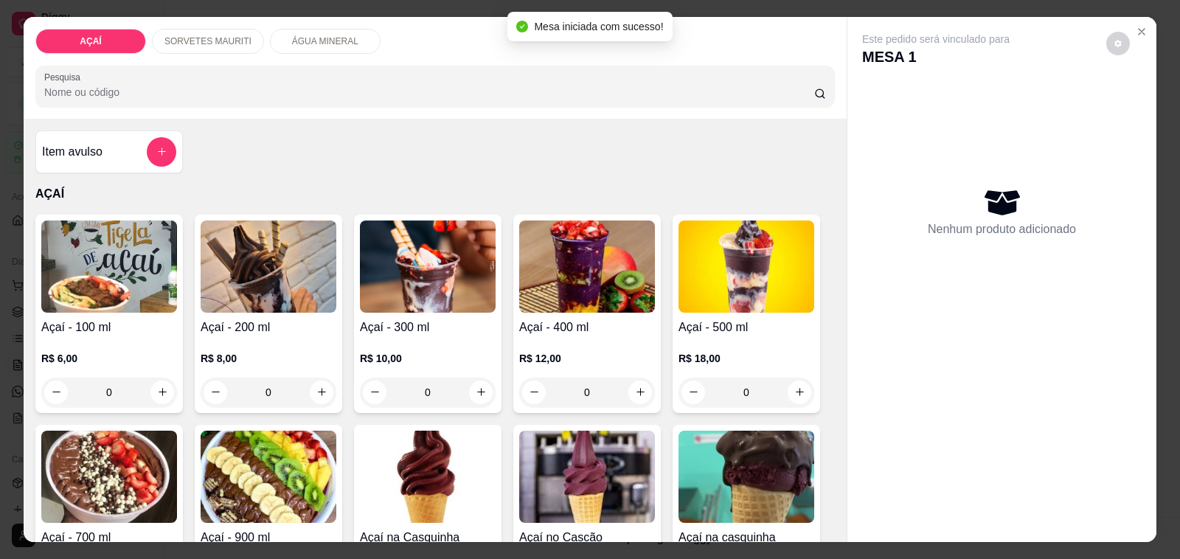
click at [387, 280] on img at bounding box center [428, 266] width 136 height 92
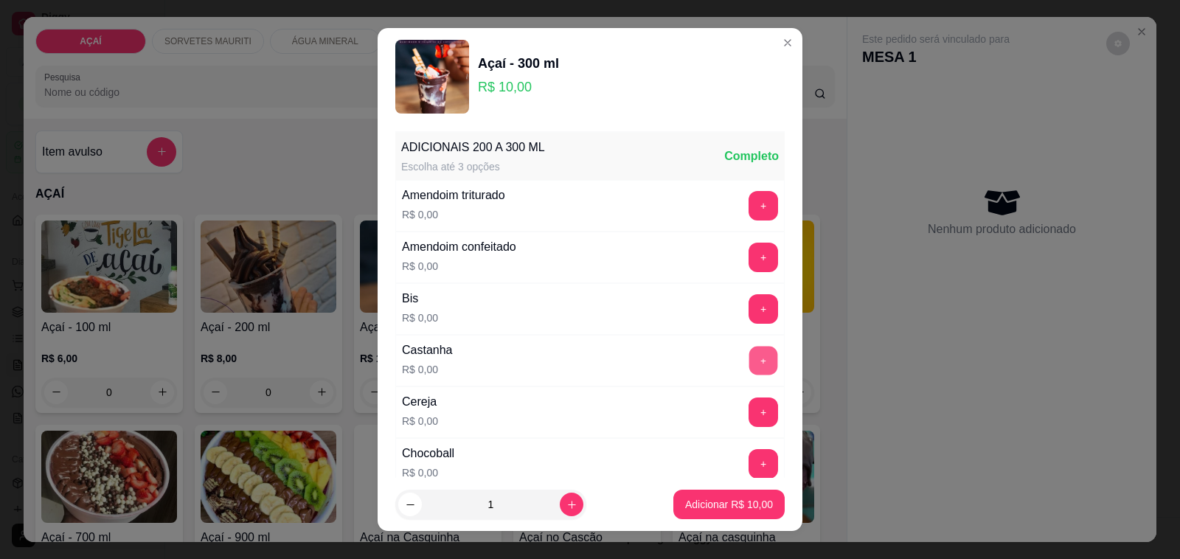
click at [749, 358] on button "+" at bounding box center [763, 361] width 29 height 29
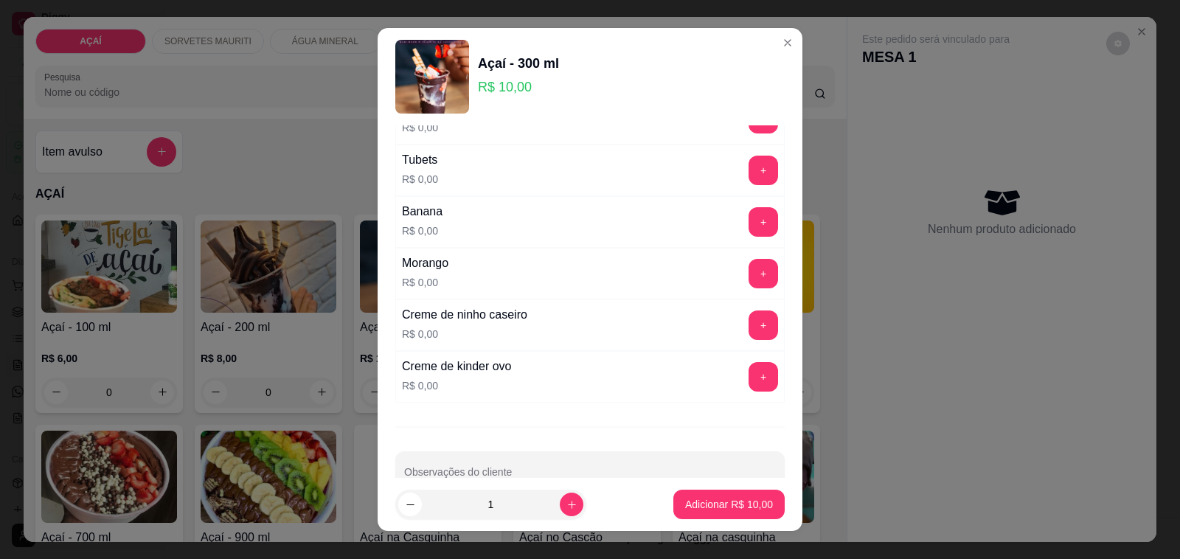
scroll to position [1843, 0]
click at [749, 330] on button "+" at bounding box center [763, 324] width 29 height 29
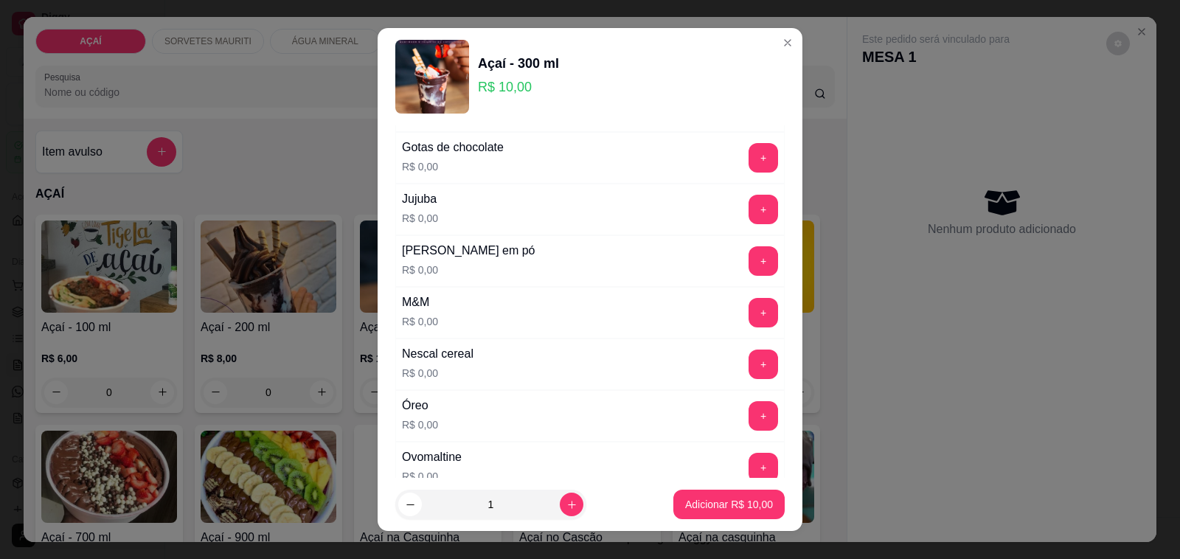
scroll to position [1383, 0]
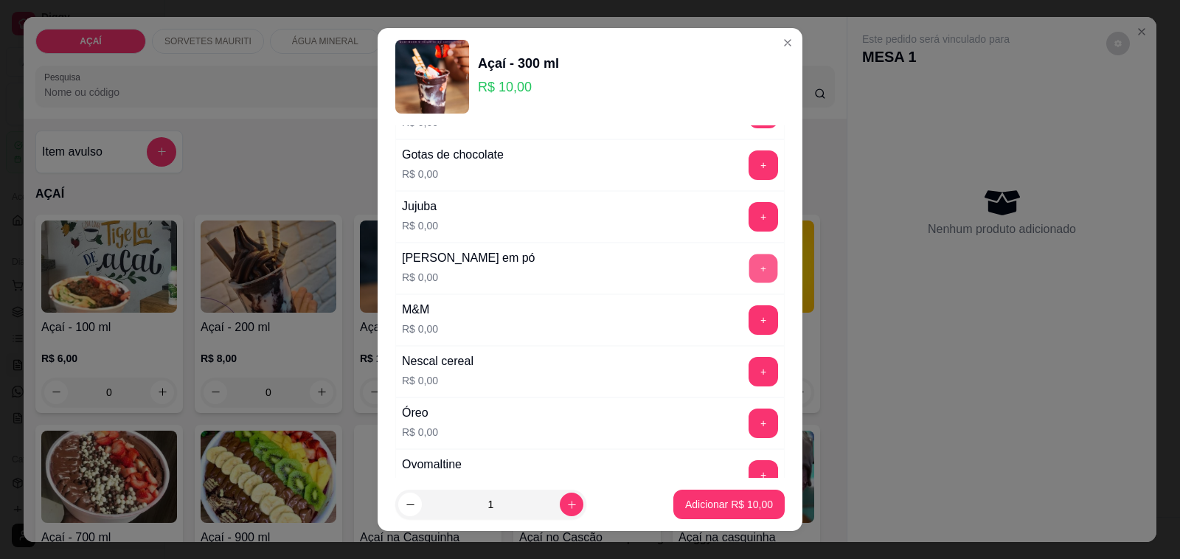
click at [749, 269] on button "+" at bounding box center [763, 268] width 29 height 29
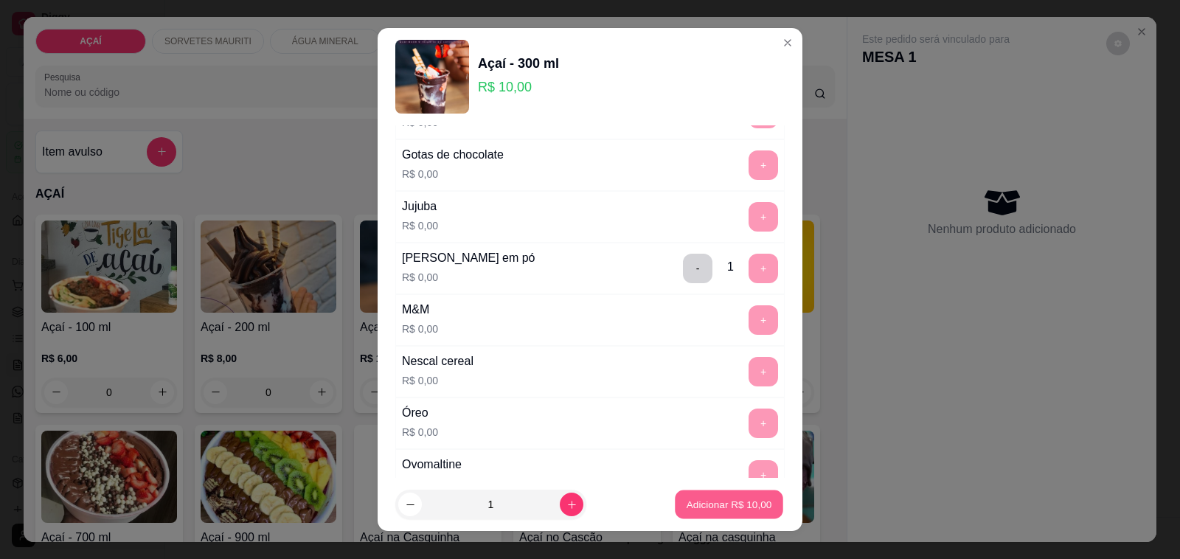
click at [691, 505] on p "Adicionar R$ 10,00" at bounding box center [729, 504] width 86 height 14
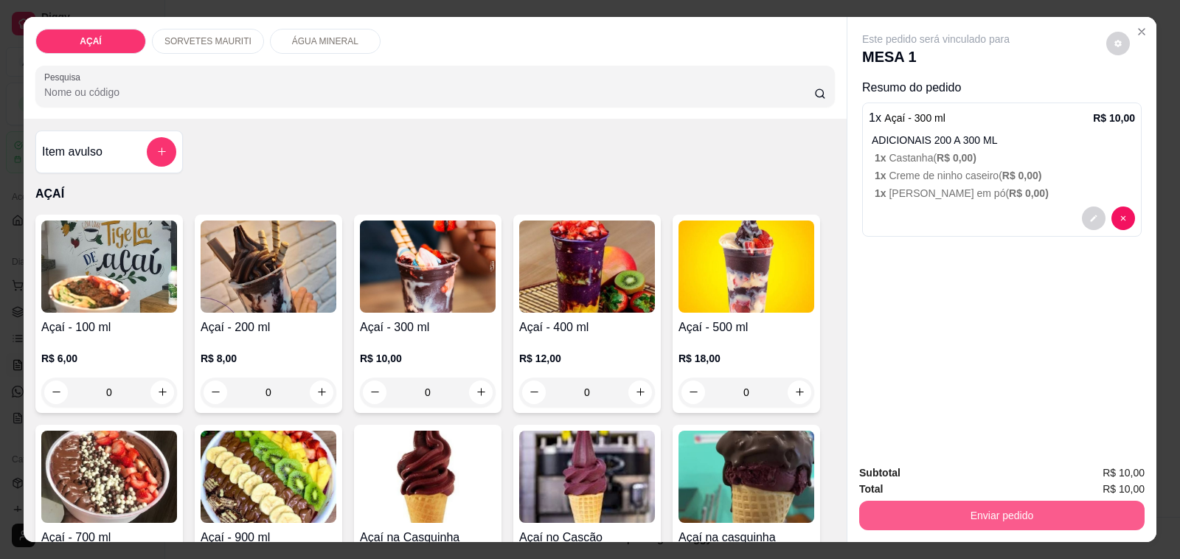
click at [1069, 510] on button "Enviar pedido" at bounding box center [1001, 515] width 285 height 29
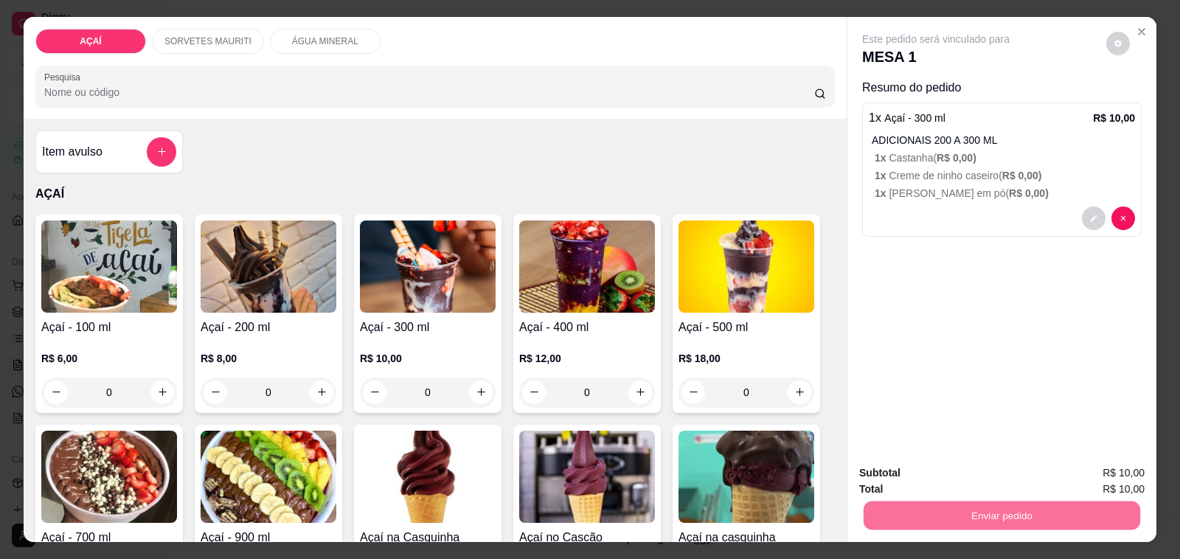
click at [919, 476] on button "Não registrar e enviar pedido" at bounding box center [951, 473] width 153 height 28
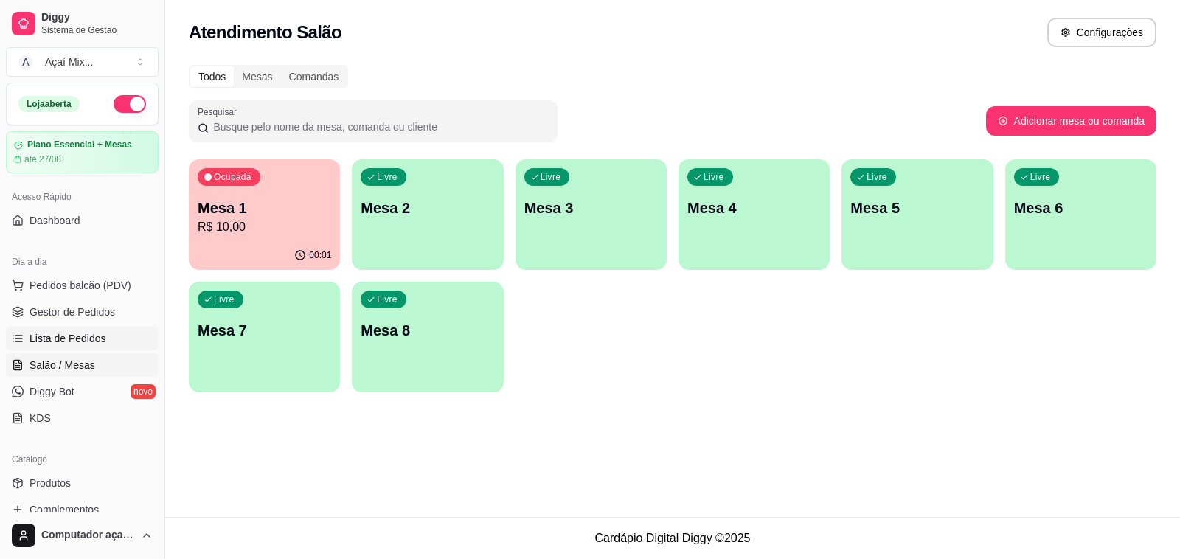
click at [96, 330] on link "Lista de Pedidos" at bounding box center [82, 339] width 153 height 24
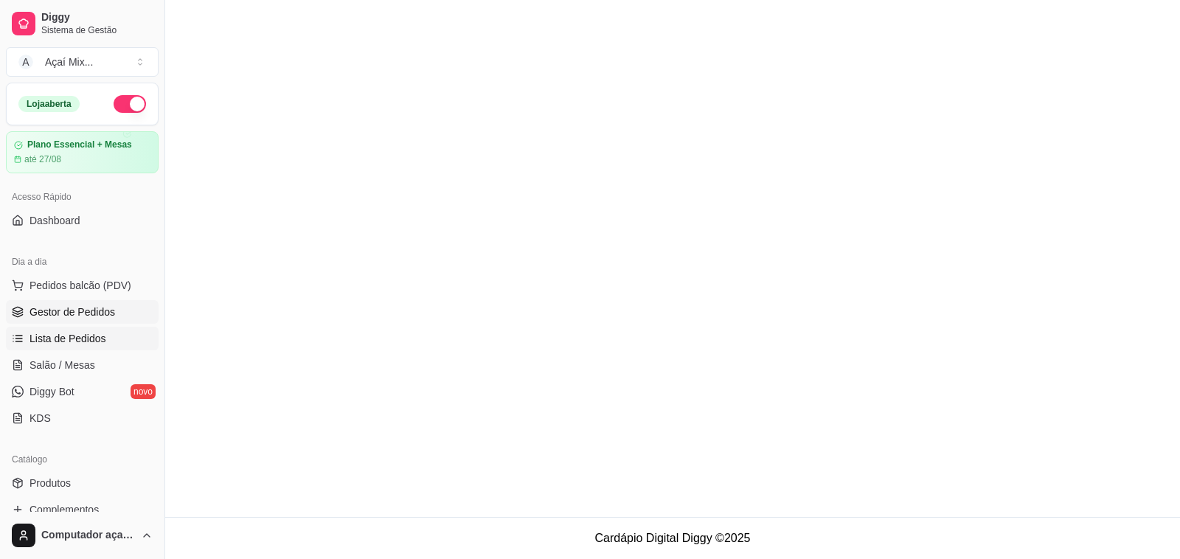
click at [105, 312] on span "Gestor de Pedidos" at bounding box center [72, 312] width 86 height 15
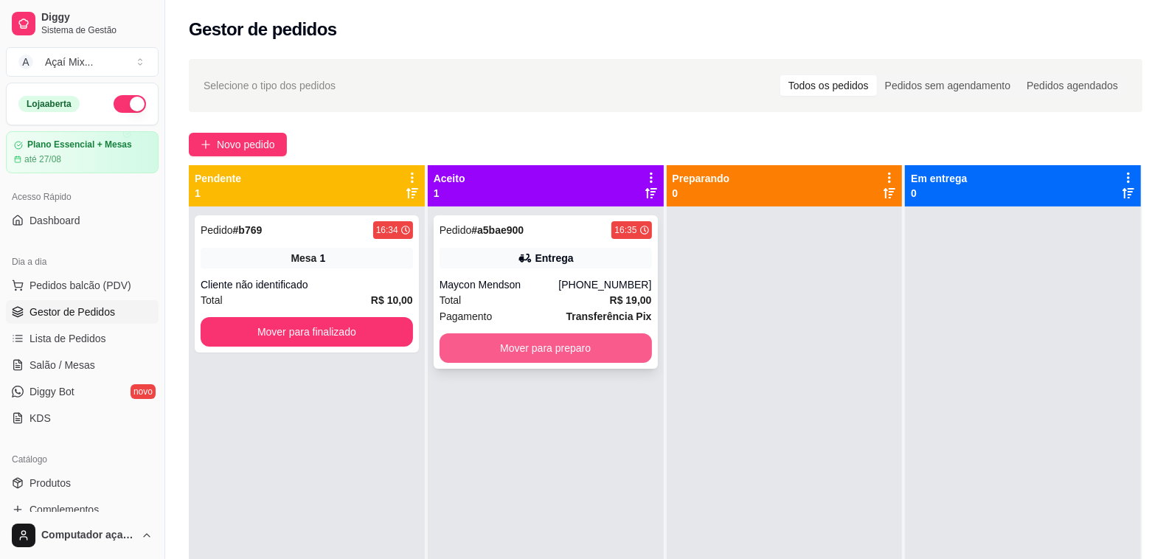
click at [564, 345] on button "Mover para preparo" at bounding box center [545, 347] width 212 height 29
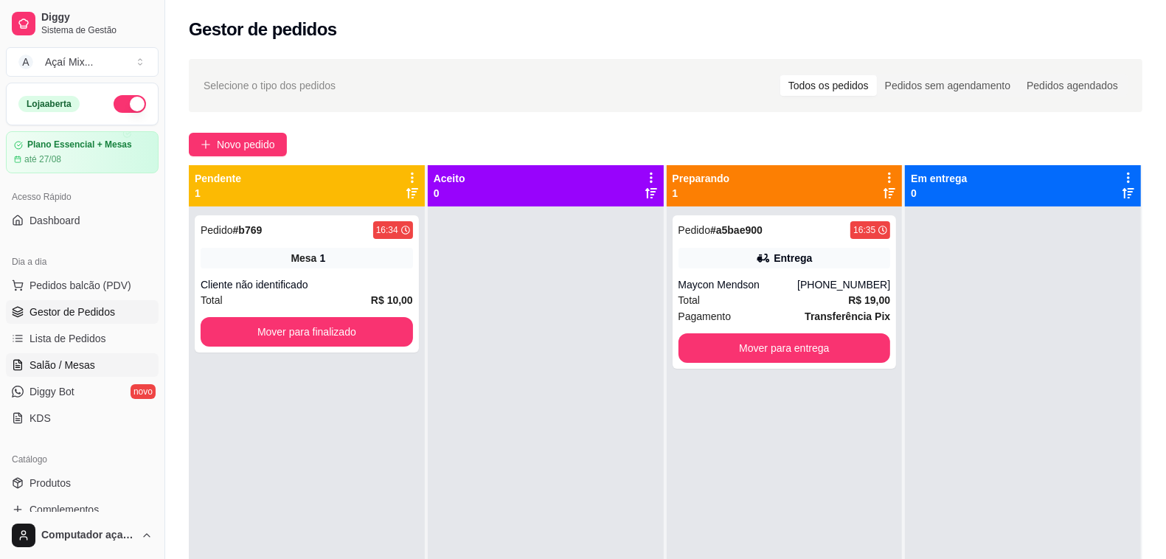
click at [111, 355] on link "Salão / Mesas" at bounding box center [82, 365] width 153 height 24
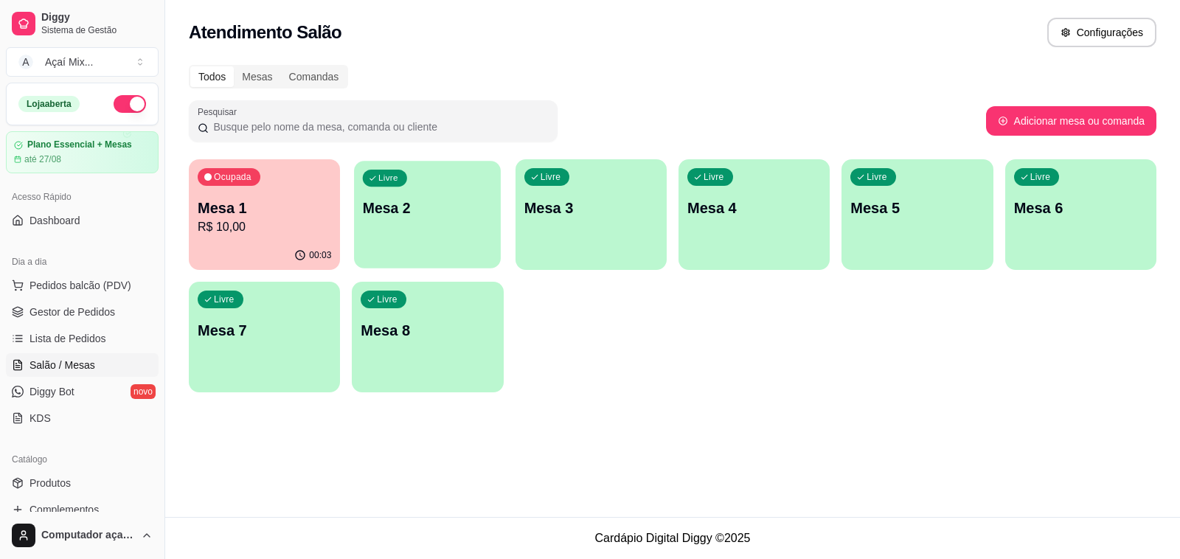
click at [448, 203] on p "Mesa 2" at bounding box center [428, 208] width 130 height 20
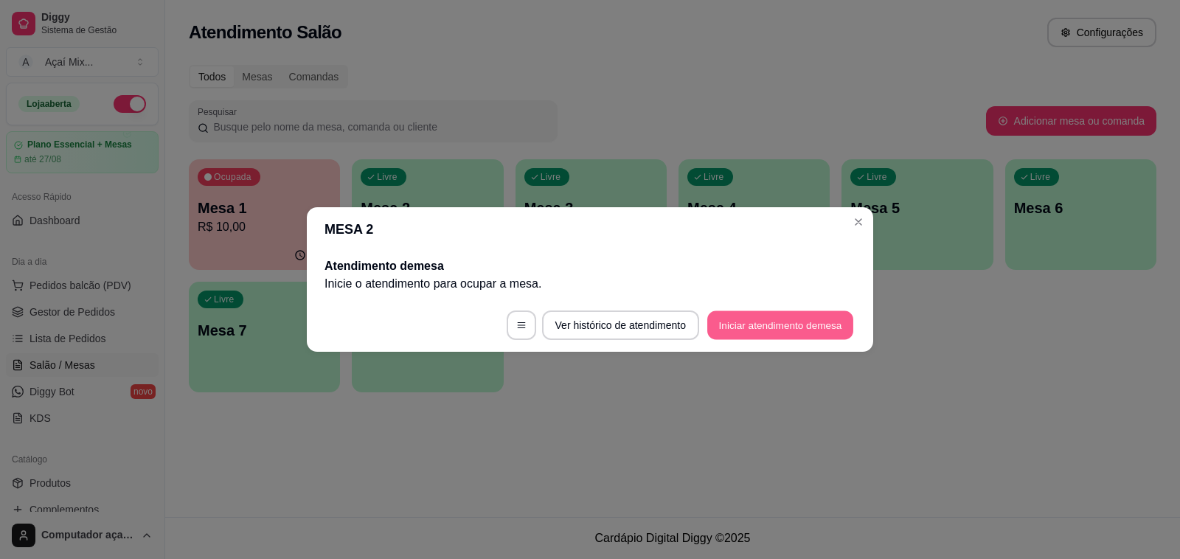
click at [743, 328] on button "Iniciar atendimento de mesa" at bounding box center [780, 325] width 146 height 29
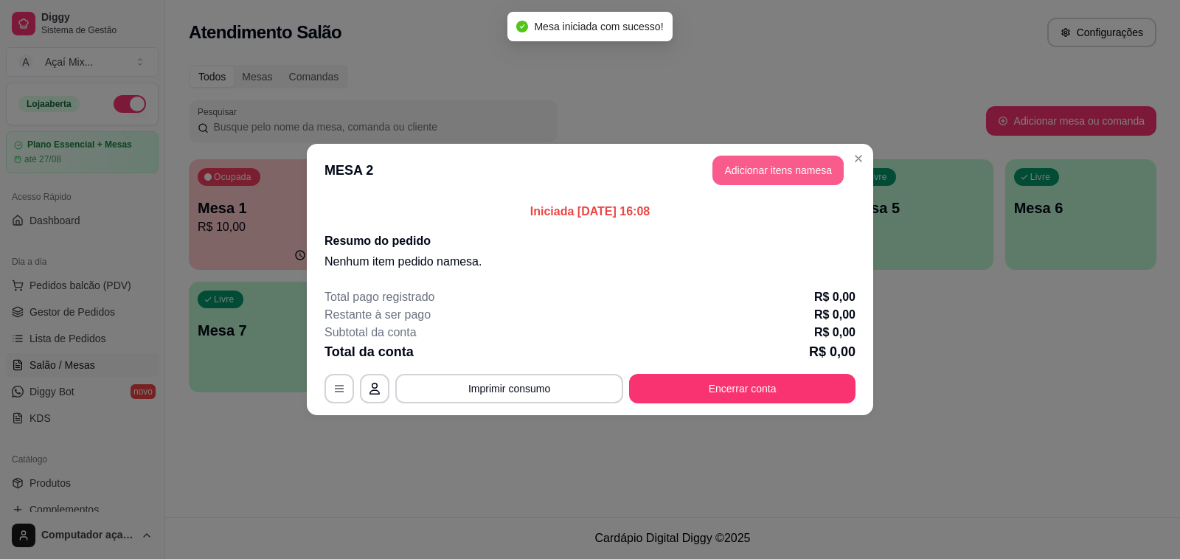
click at [748, 181] on button "Adicionar itens na mesa" at bounding box center [777, 170] width 131 height 29
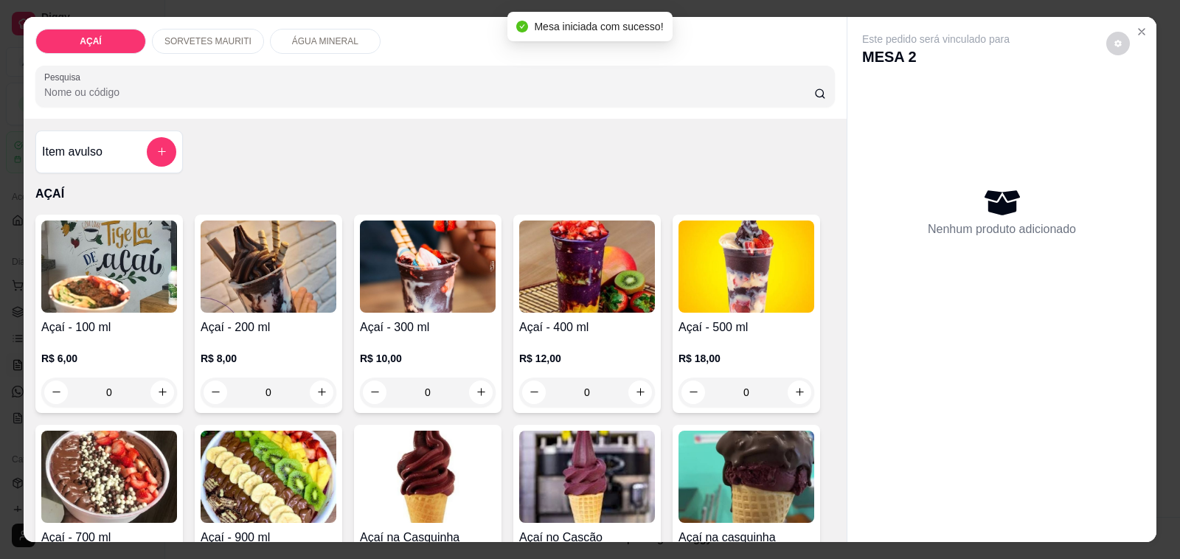
click at [599, 291] on img at bounding box center [587, 266] width 136 height 92
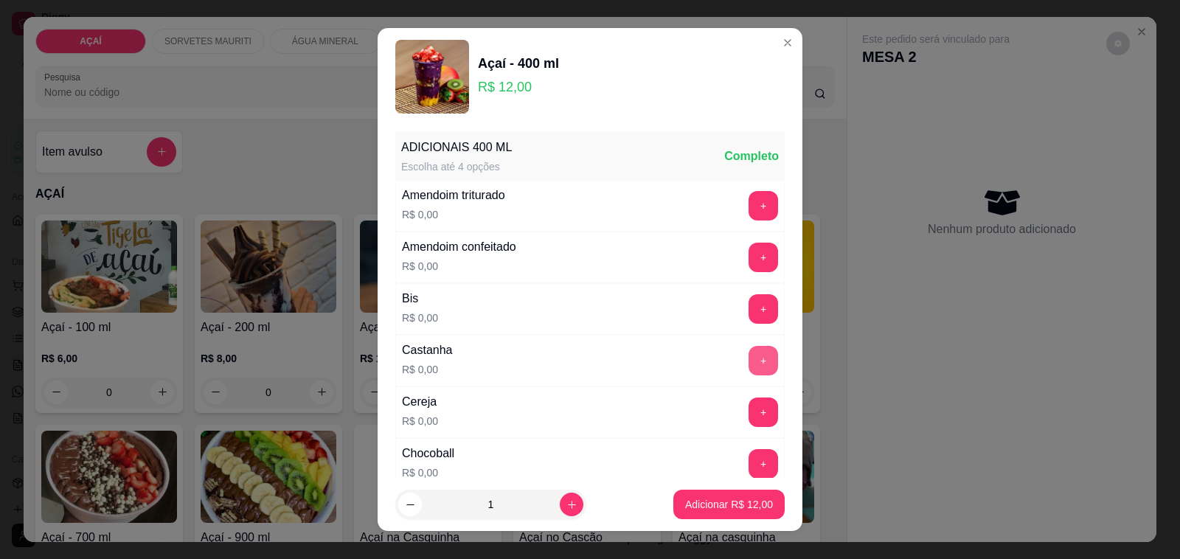
click at [748, 365] on button "+" at bounding box center [762, 360] width 29 height 29
click at [748, 215] on button "+" at bounding box center [762, 205] width 29 height 29
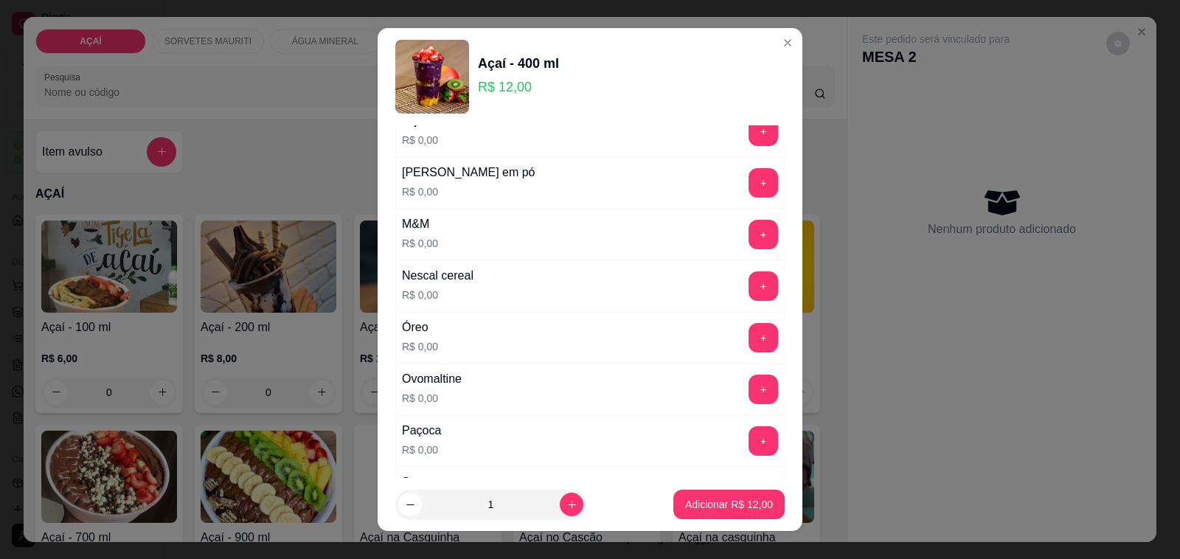
scroll to position [1475, 0]
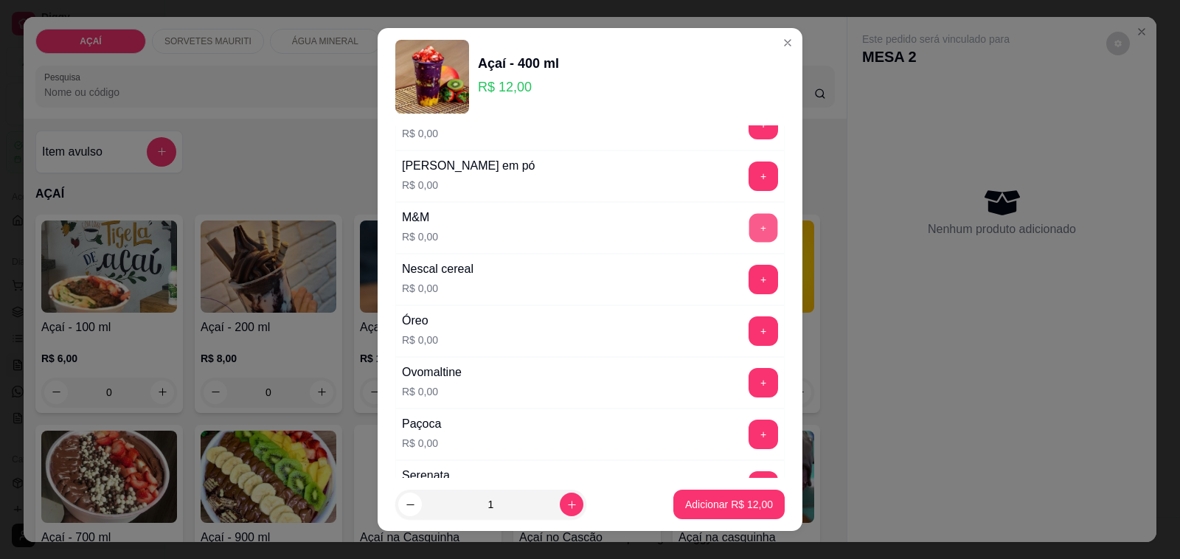
click at [749, 237] on button "+" at bounding box center [763, 228] width 29 height 29
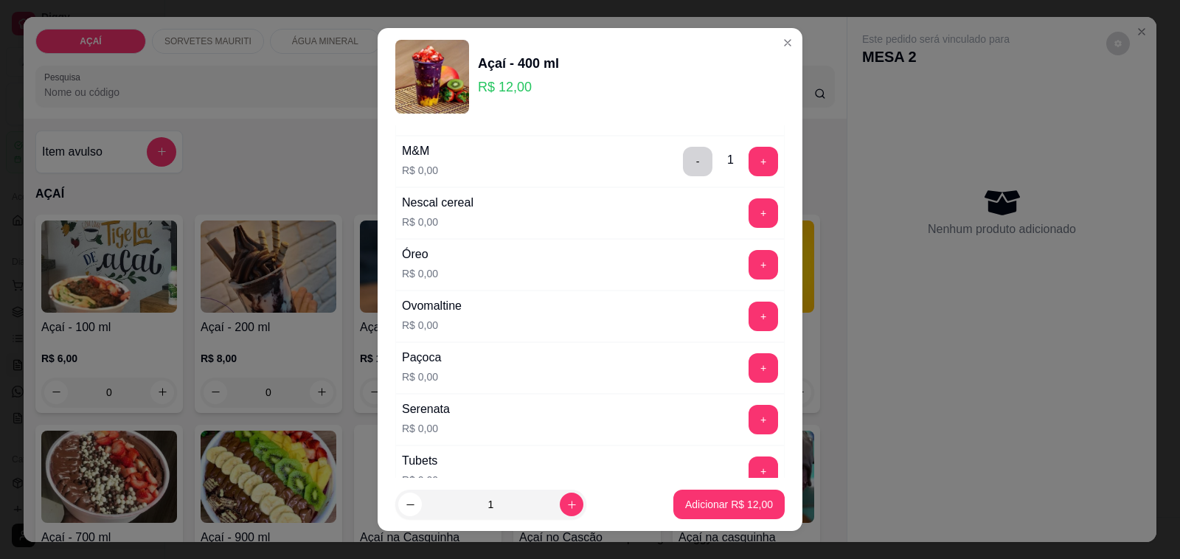
scroll to position [1567, 0]
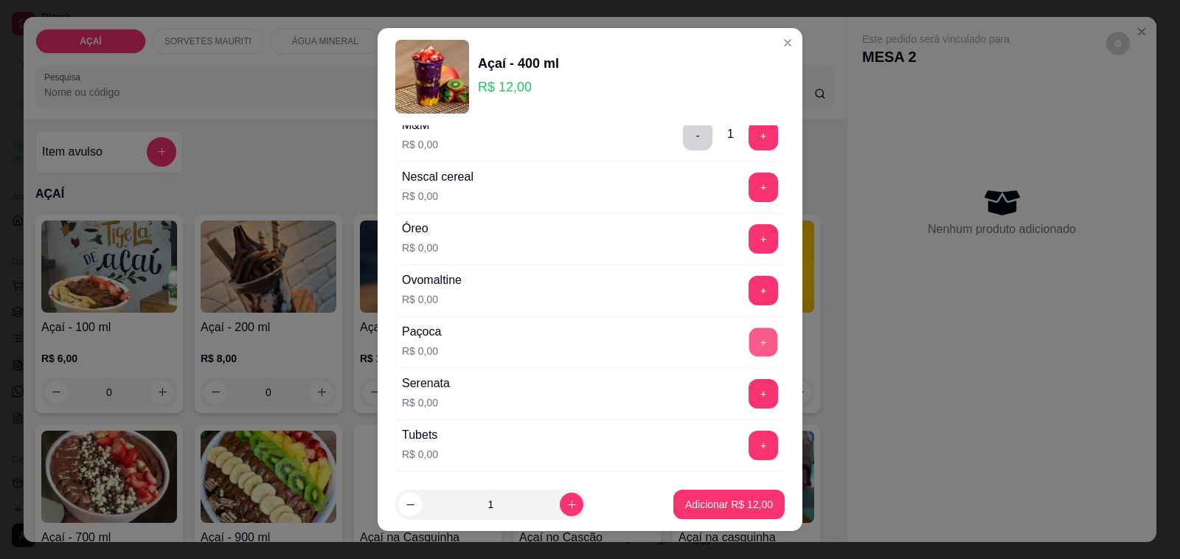
click at [749, 351] on button "+" at bounding box center [763, 342] width 29 height 29
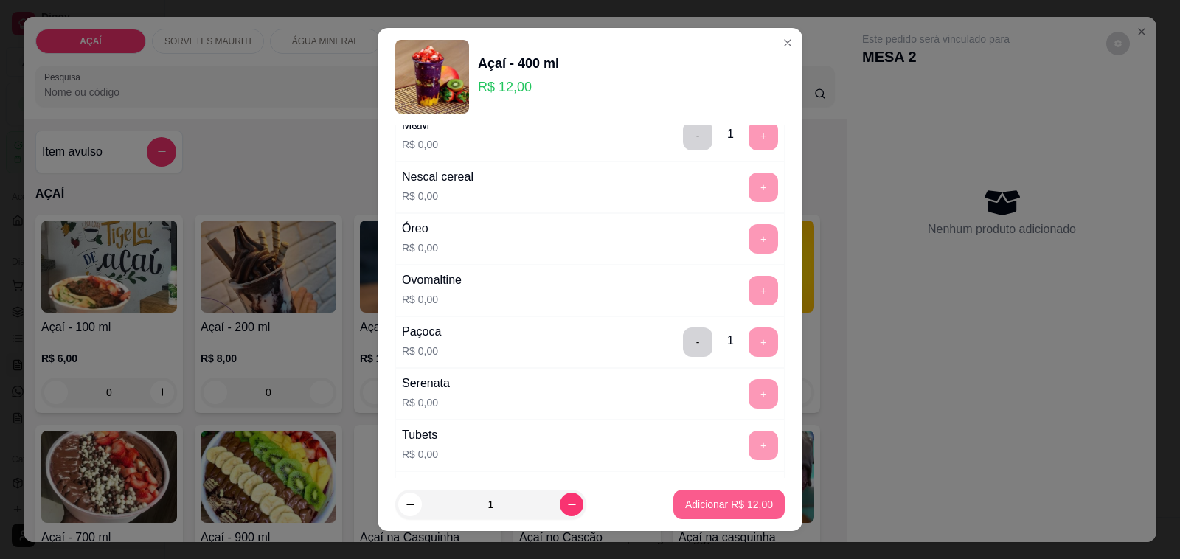
click at [723, 509] on p "Adicionar R$ 12,00" at bounding box center [729, 504] width 88 height 15
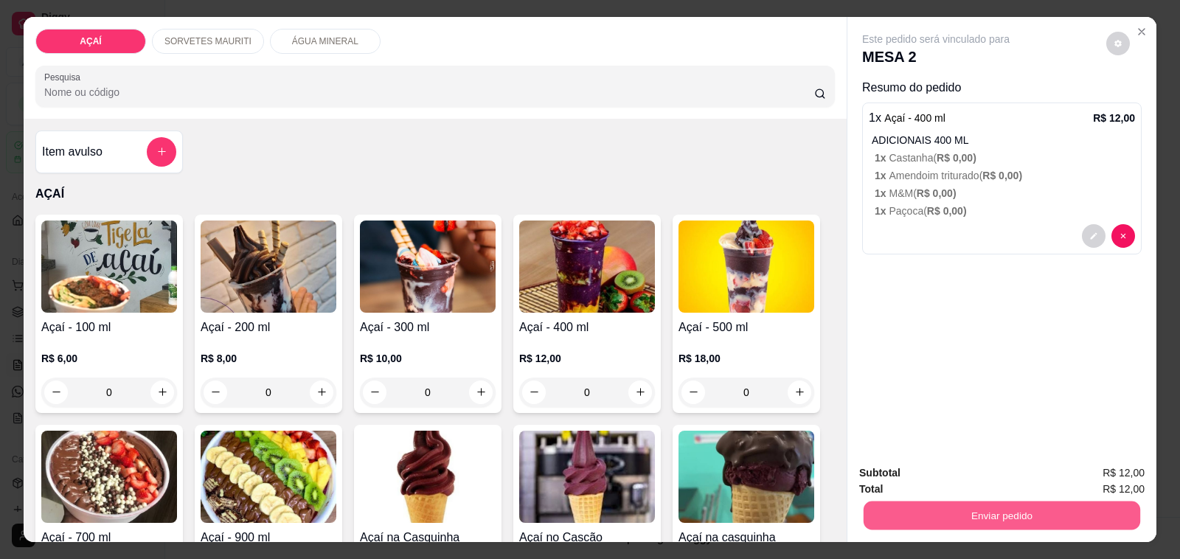
click at [951, 509] on button "Enviar pedido" at bounding box center [1001, 515] width 277 height 29
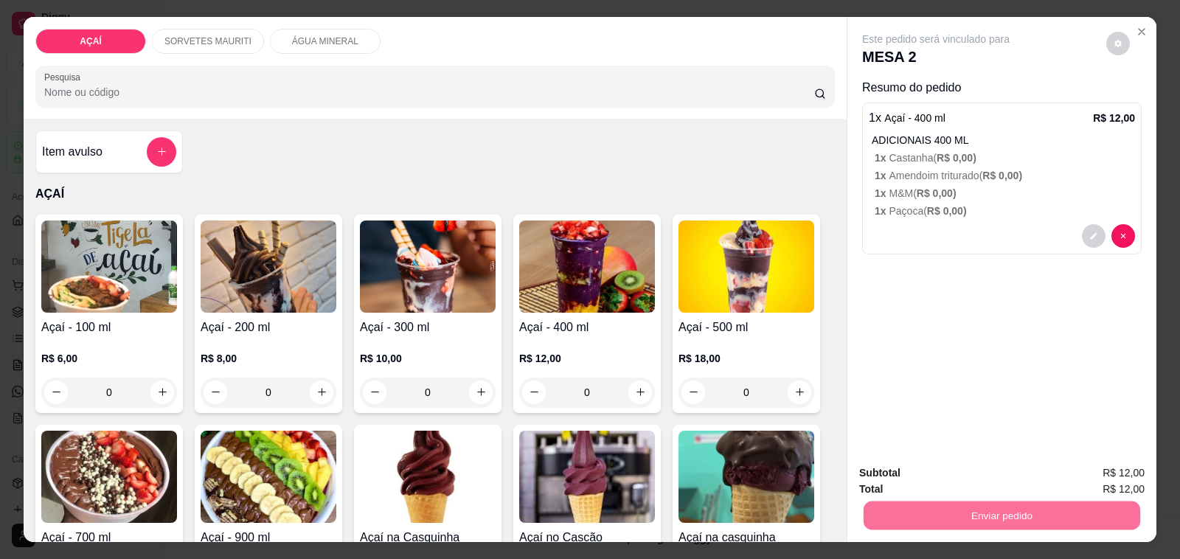
click at [909, 479] on button "Não registrar e enviar pedido" at bounding box center [951, 473] width 153 height 28
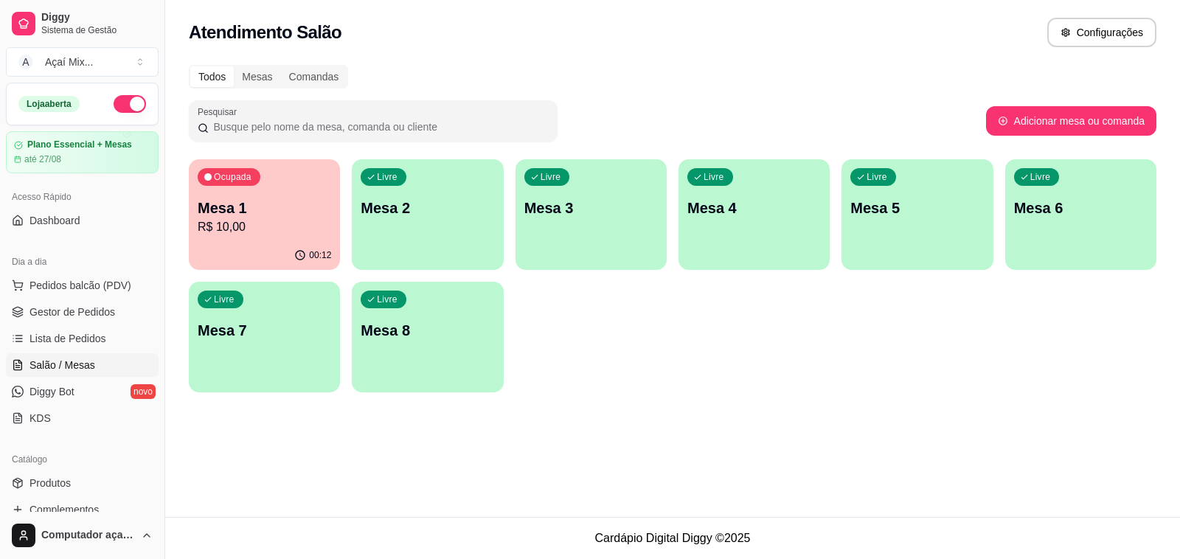
click at [280, 210] on p "Mesa 1" at bounding box center [264, 208] width 133 height 21
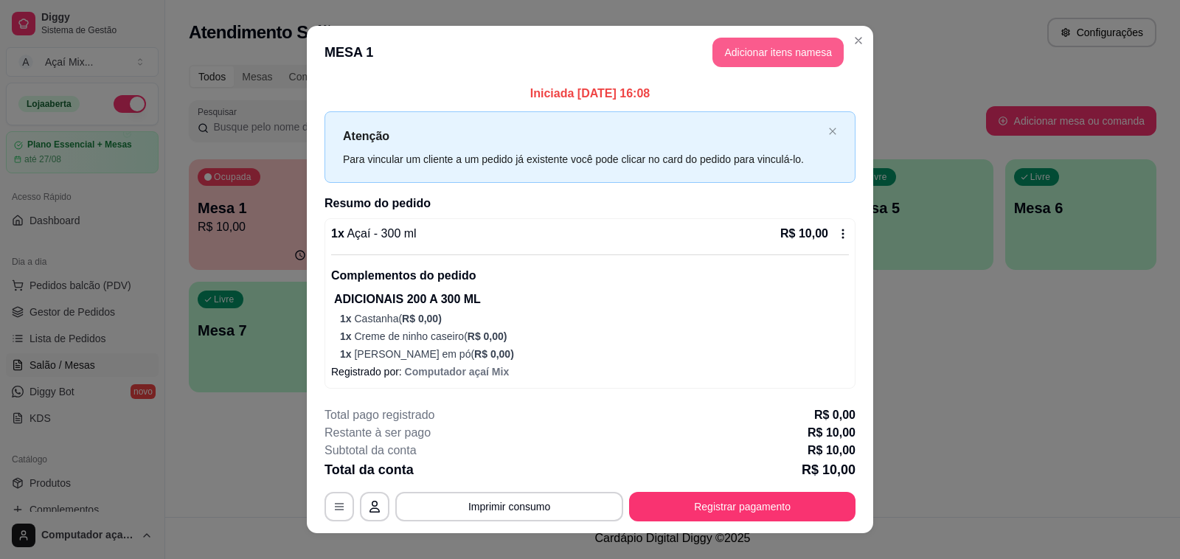
click at [717, 45] on button "Adicionar itens na mesa" at bounding box center [777, 52] width 131 height 29
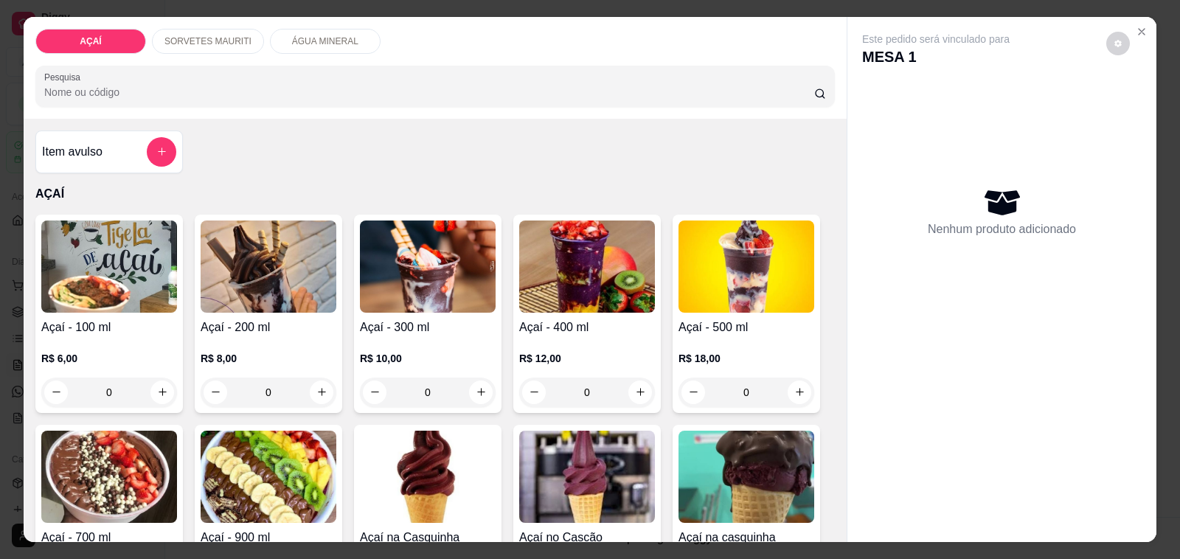
click at [455, 274] on img at bounding box center [428, 266] width 136 height 92
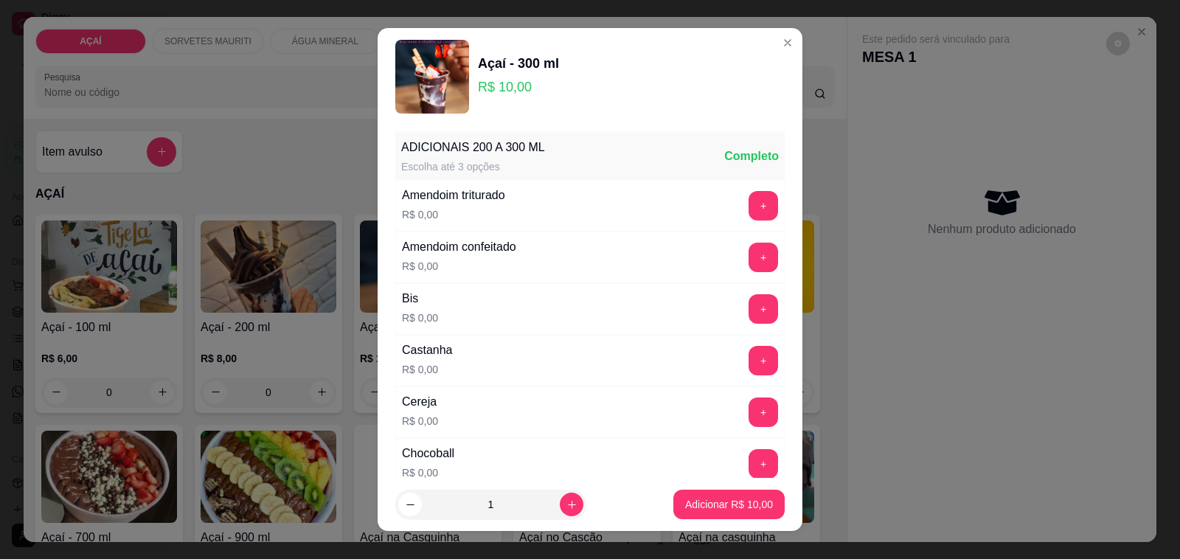
scroll to position [92, 0]
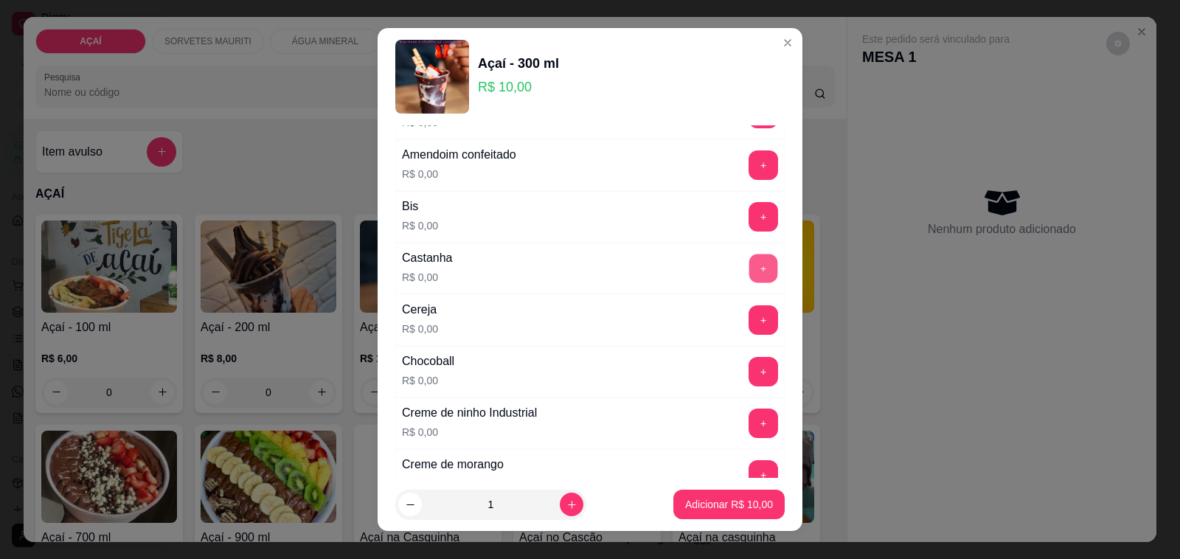
click at [749, 271] on button "+" at bounding box center [763, 268] width 29 height 29
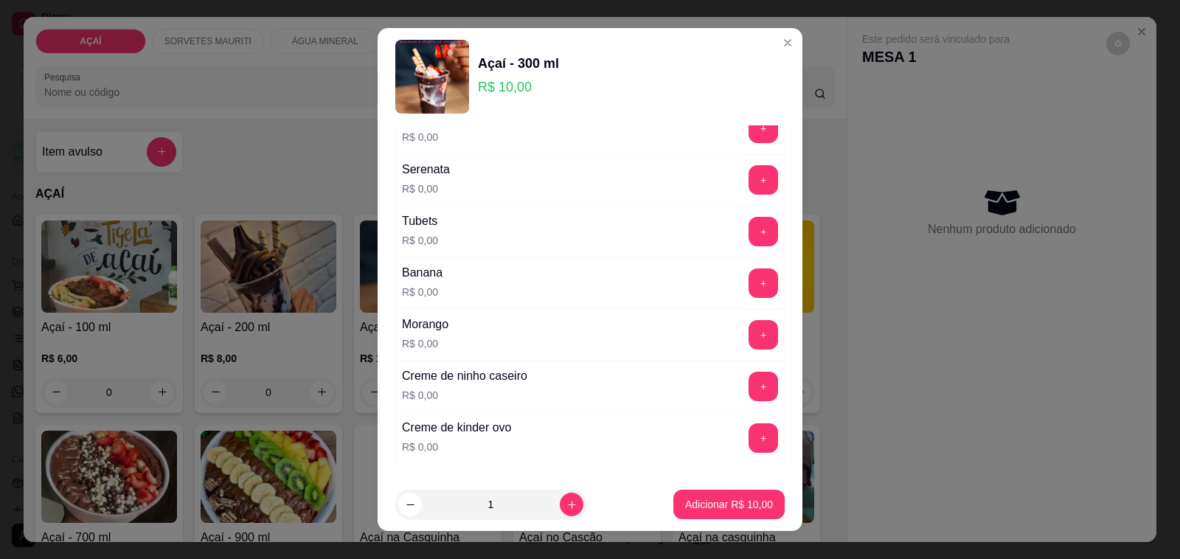
scroll to position [1890, 0]
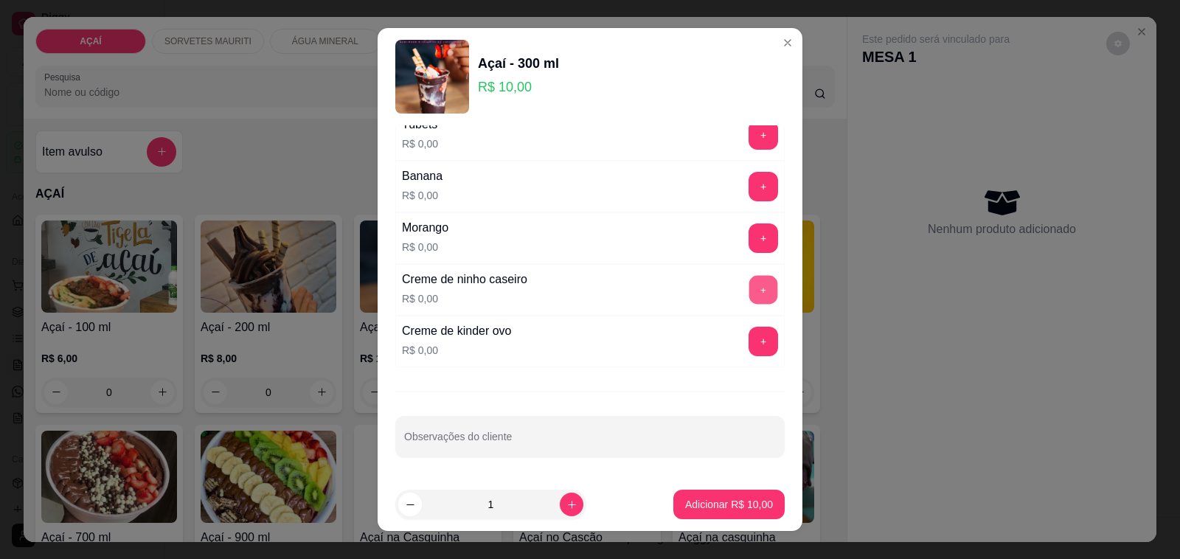
click at [749, 289] on button "+" at bounding box center [763, 290] width 29 height 29
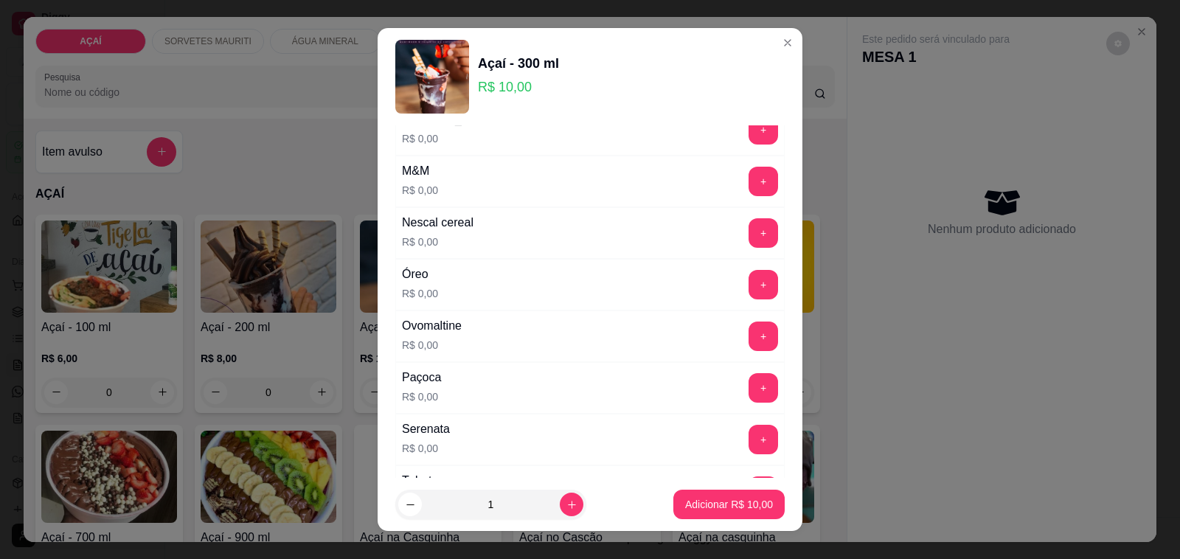
scroll to position [1429, 0]
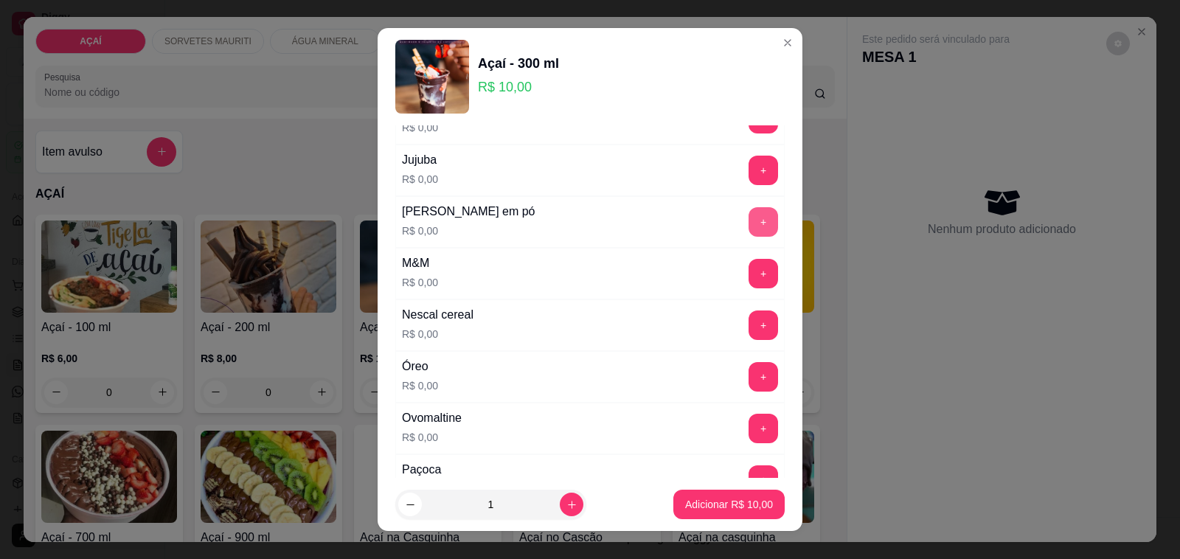
click at [748, 227] on button "+" at bounding box center [762, 221] width 29 height 29
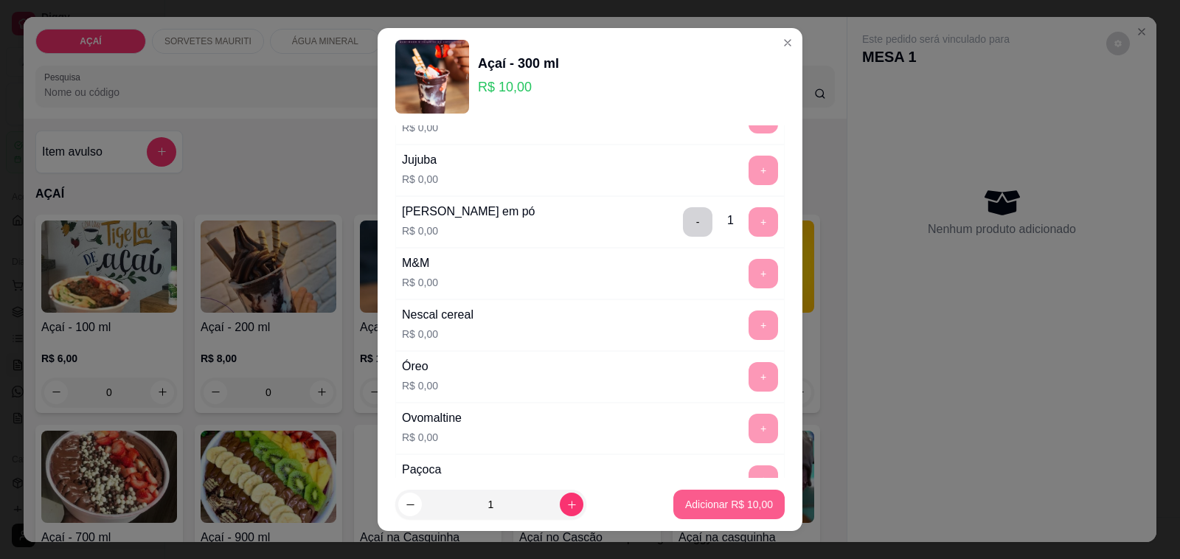
click at [725, 498] on p "Adicionar R$ 10,00" at bounding box center [729, 504] width 88 height 15
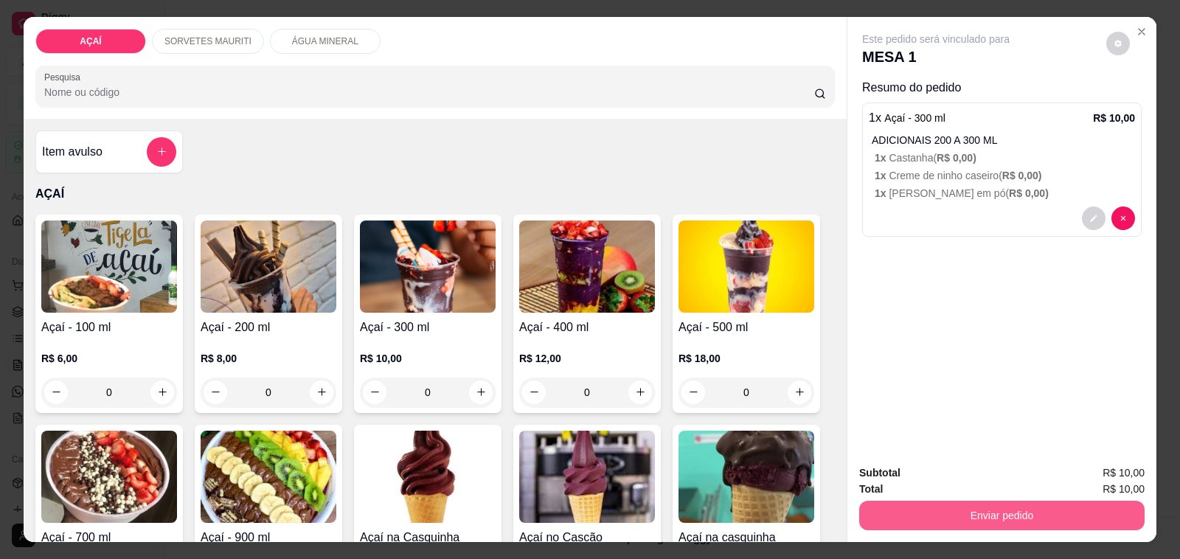
click at [911, 504] on button "Enviar pedido" at bounding box center [1001, 515] width 285 height 29
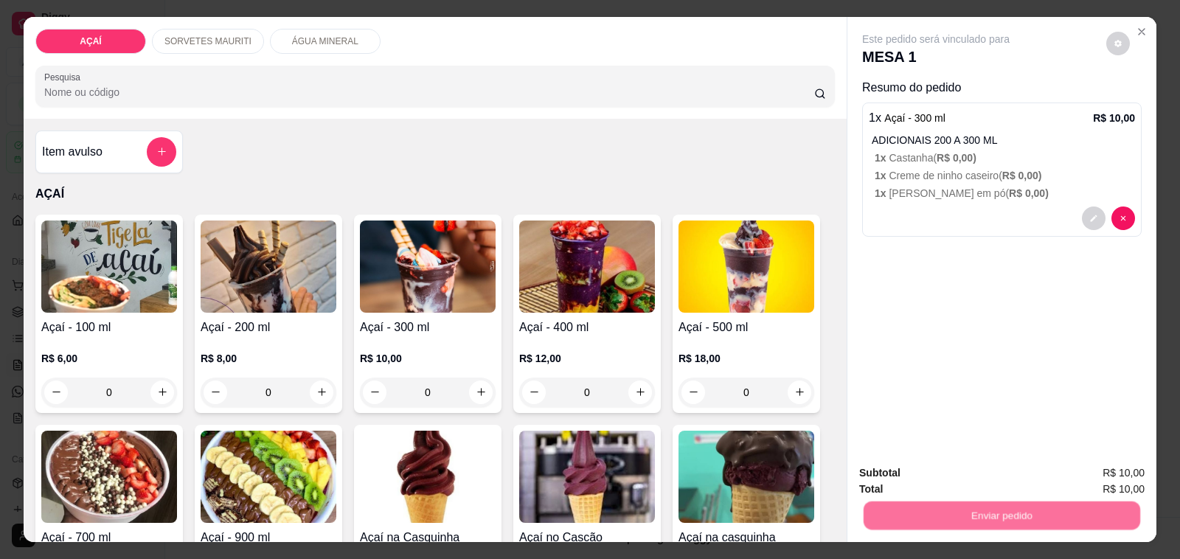
click at [933, 470] on button "Não registrar e enviar pedido" at bounding box center [951, 473] width 153 height 28
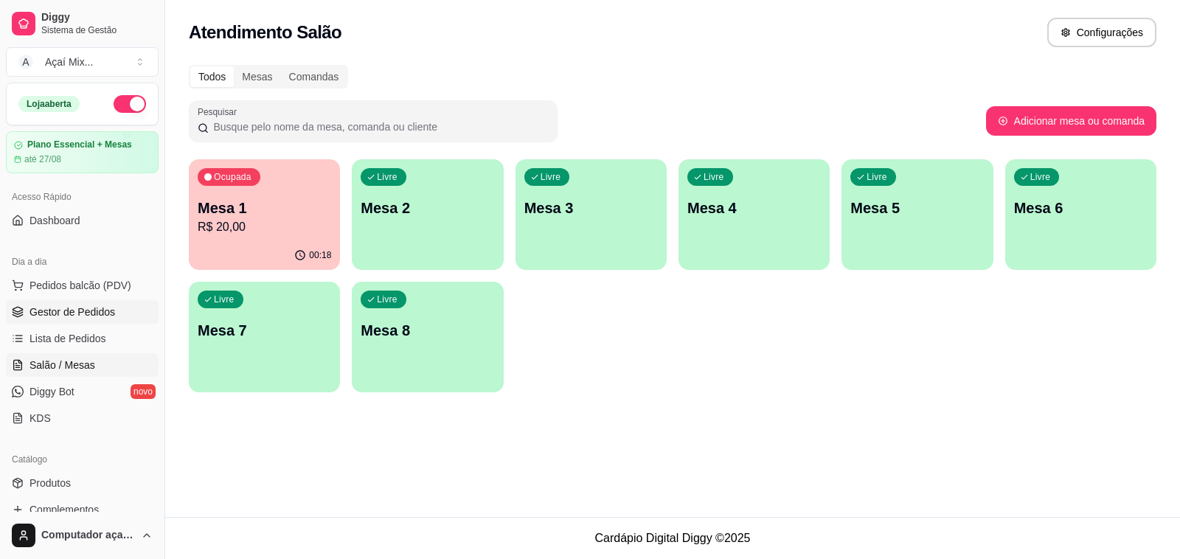
click at [50, 315] on span "Gestor de Pedidos" at bounding box center [72, 312] width 86 height 15
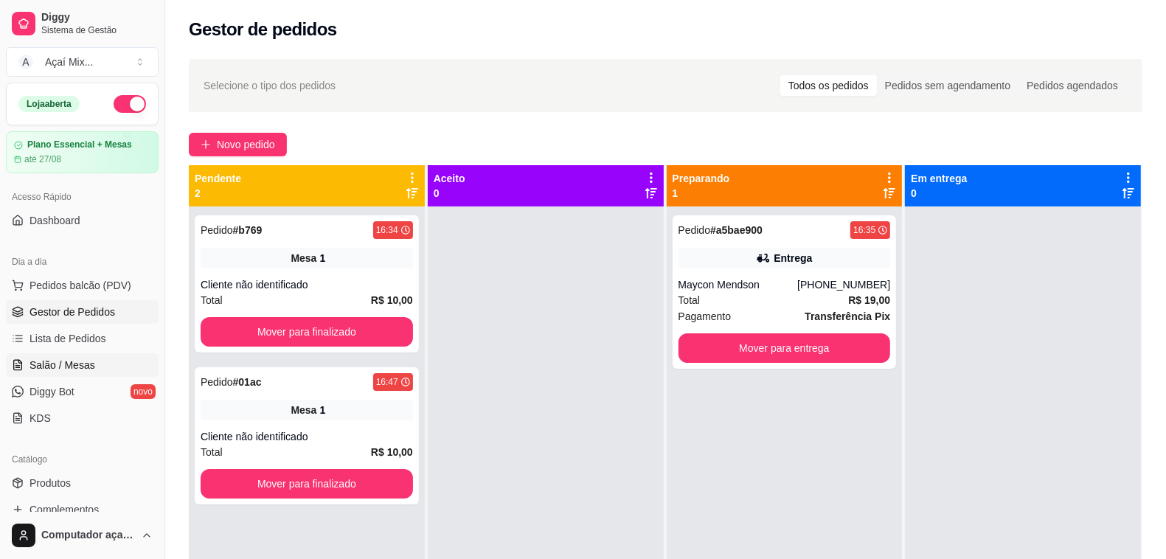
click at [71, 366] on span "Salão / Mesas" at bounding box center [62, 365] width 66 height 15
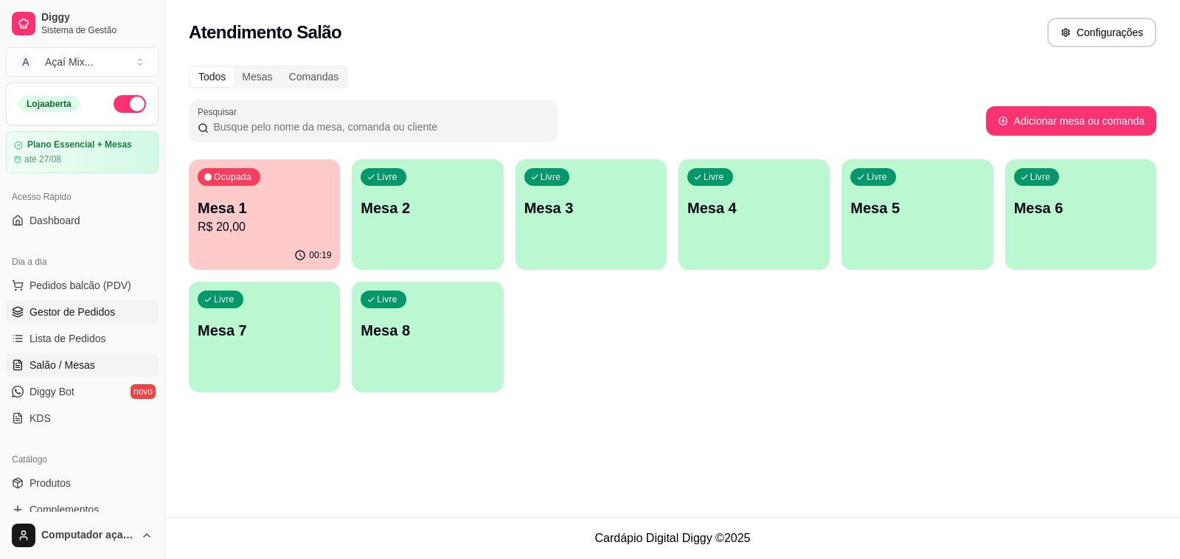
click at [90, 312] on span "Gestor de Pedidos" at bounding box center [72, 312] width 86 height 15
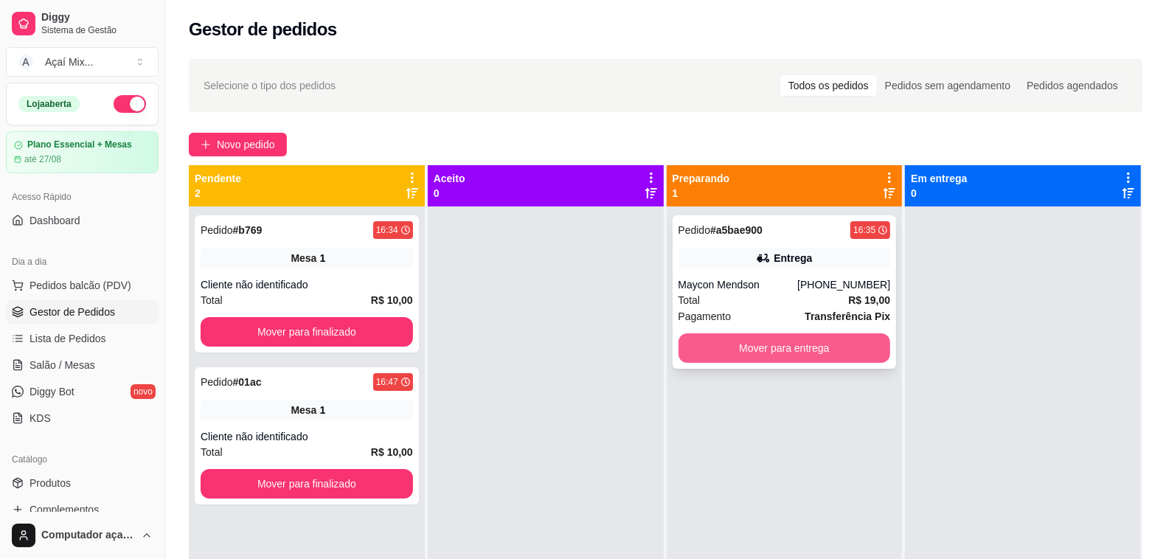
click at [783, 352] on button "Mover para entrega" at bounding box center [784, 347] width 212 height 29
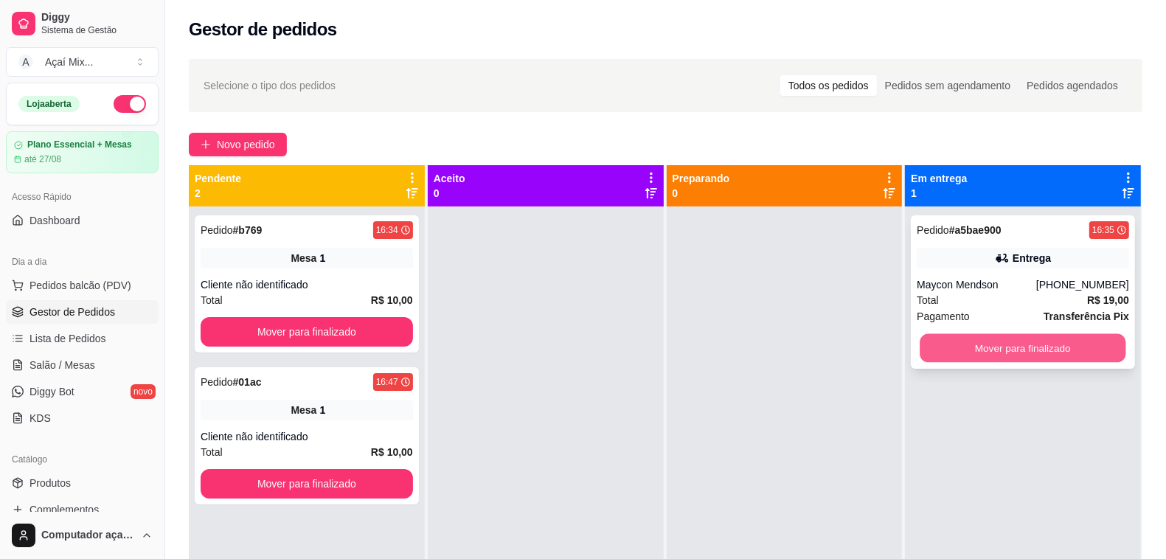
click at [974, 347] on button "Mover para finalizado" at bounding box center [1023, 348] width 206 height 29
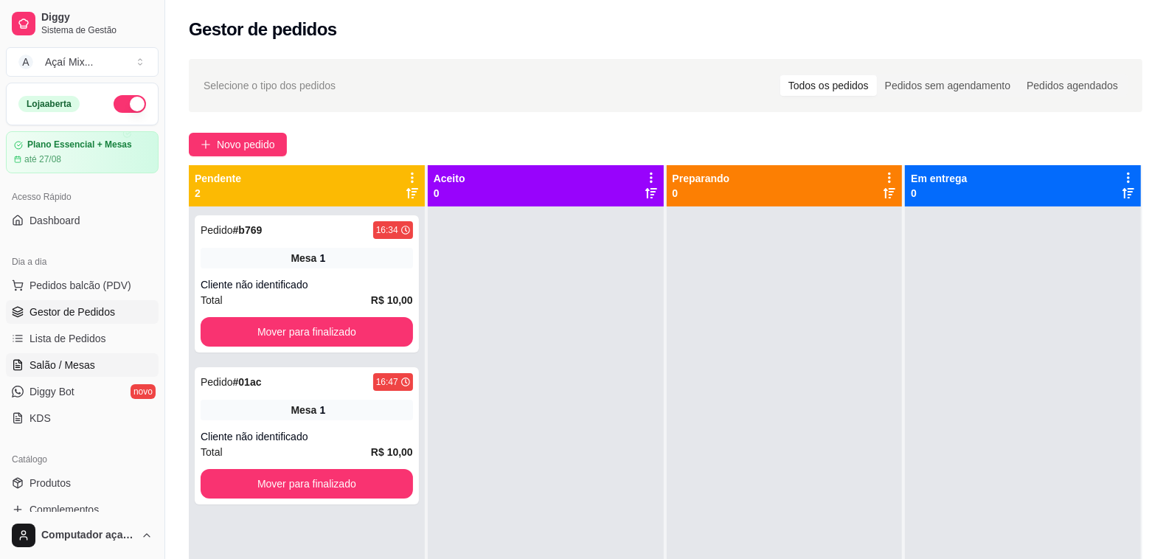
click at [94, 366] on link "Salão / Mesas" at bounding box center [82, 365] width 153 height 24
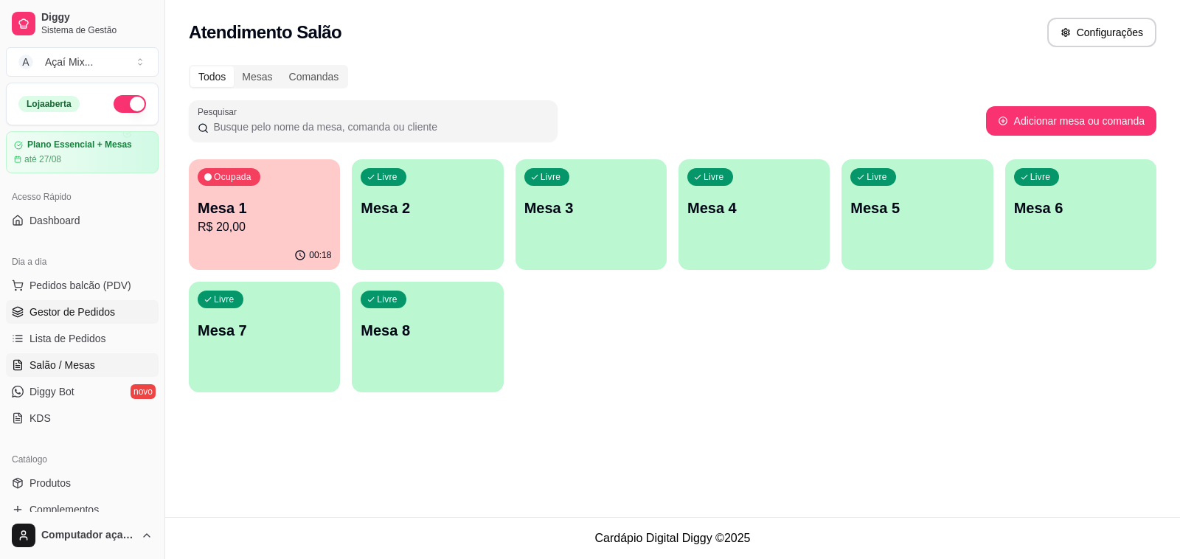
click at [79, 310] on span "Gestor de Pedidos" at bounding box center [72, 312] width 86 height 15
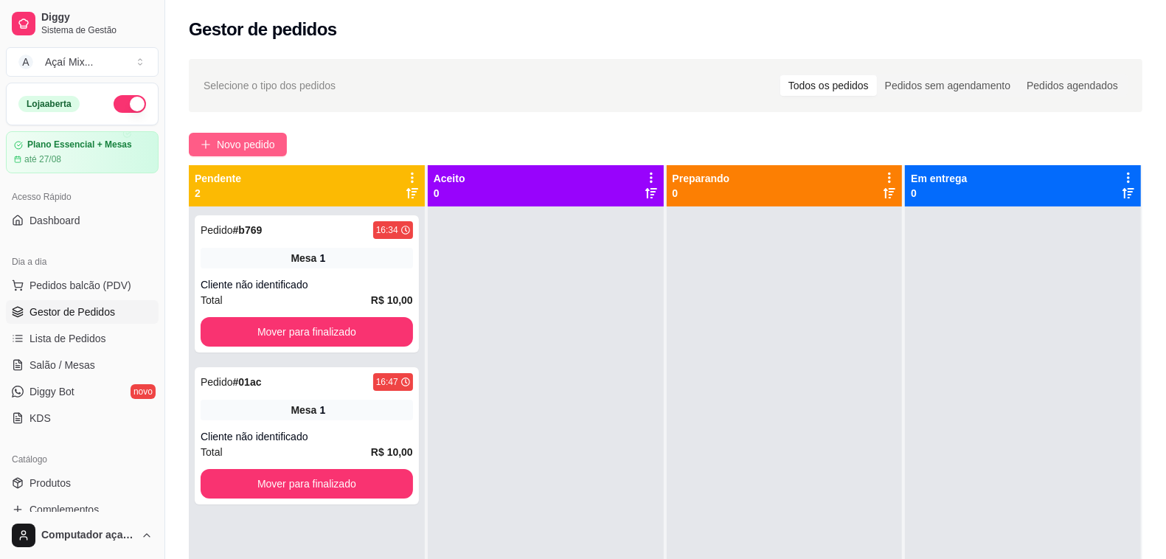
click at [229, 142] on span "Novo pedido" at bounding box center [246, 144] width 58 height 16
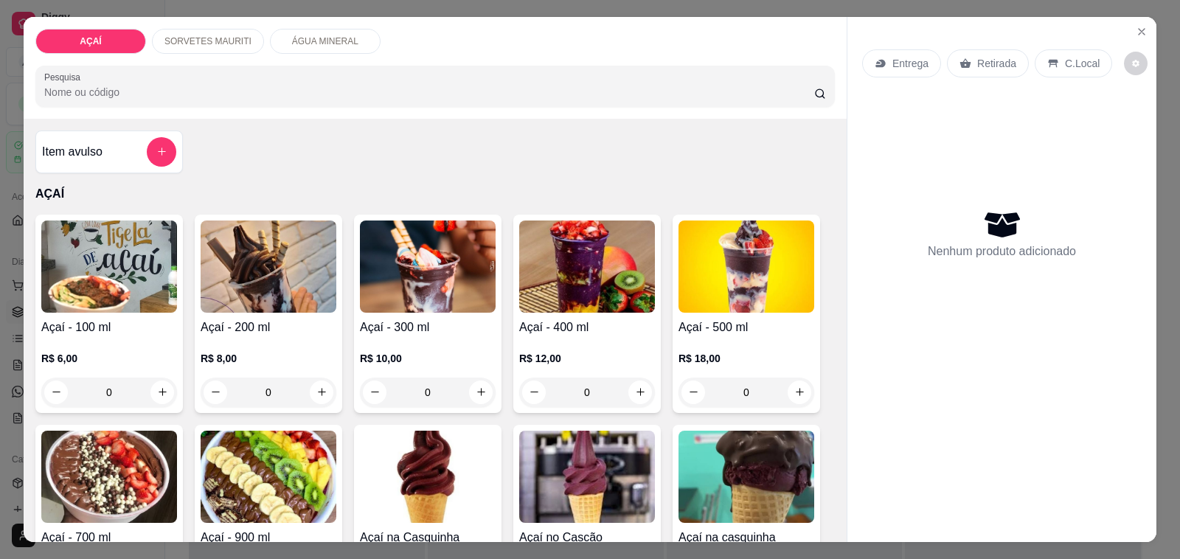
click at [241, 260] on img at bounding box center [269, 266] width 136 height 92
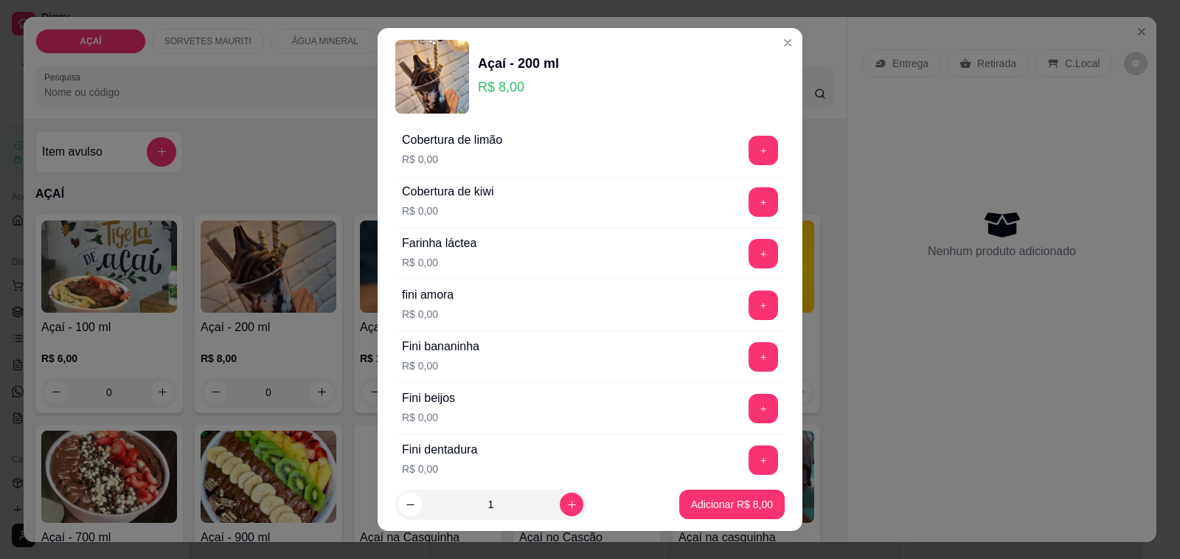
scroll to position [922, 0]
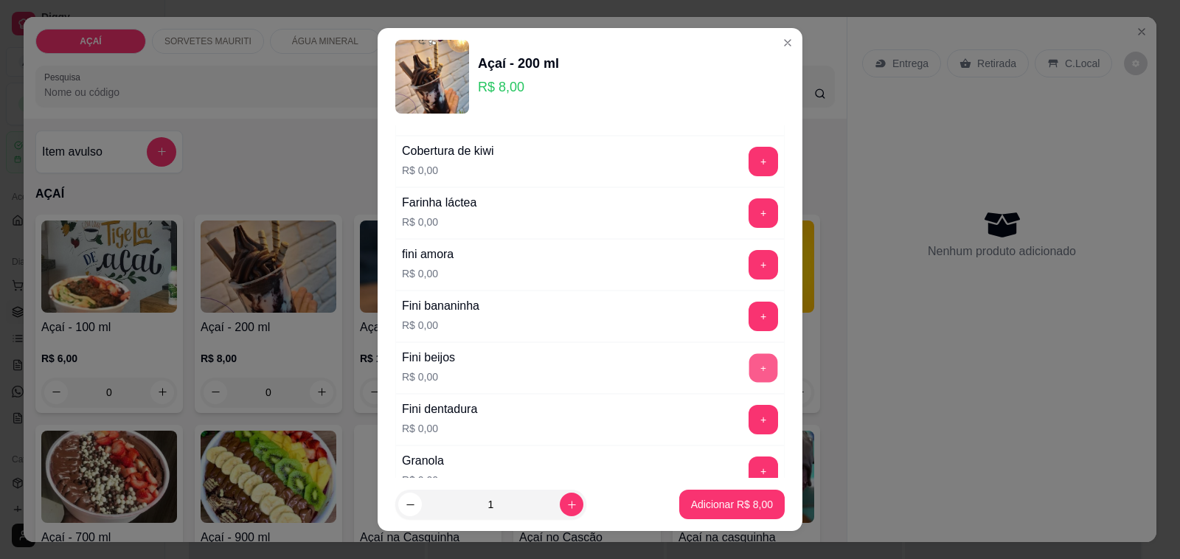
click at [749, 370] on button "+" at bounding box center [763, 368] width 29 height 29
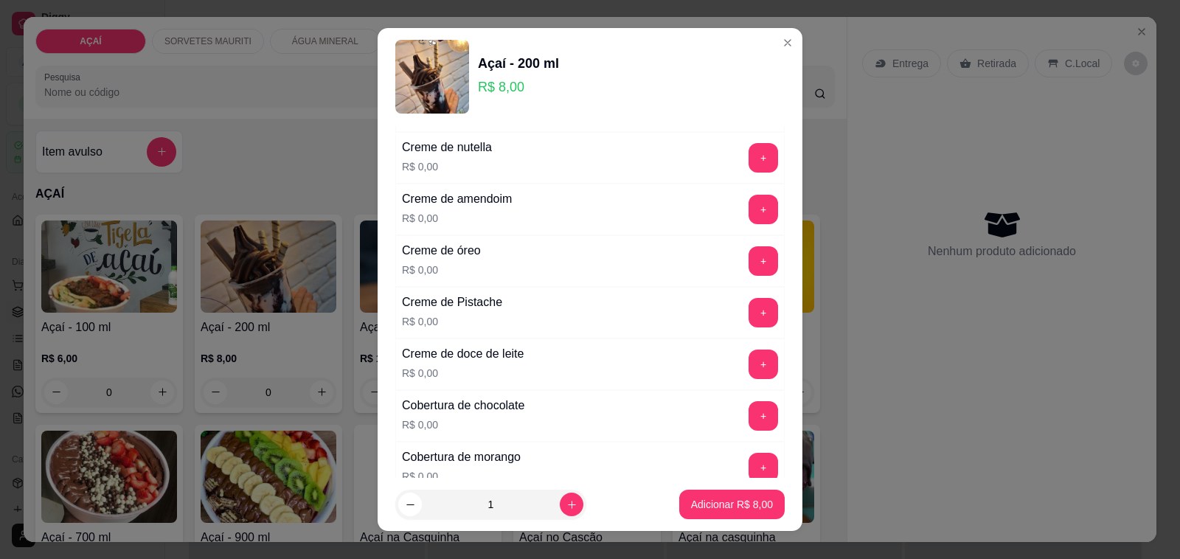
scroll to position [369, 0]
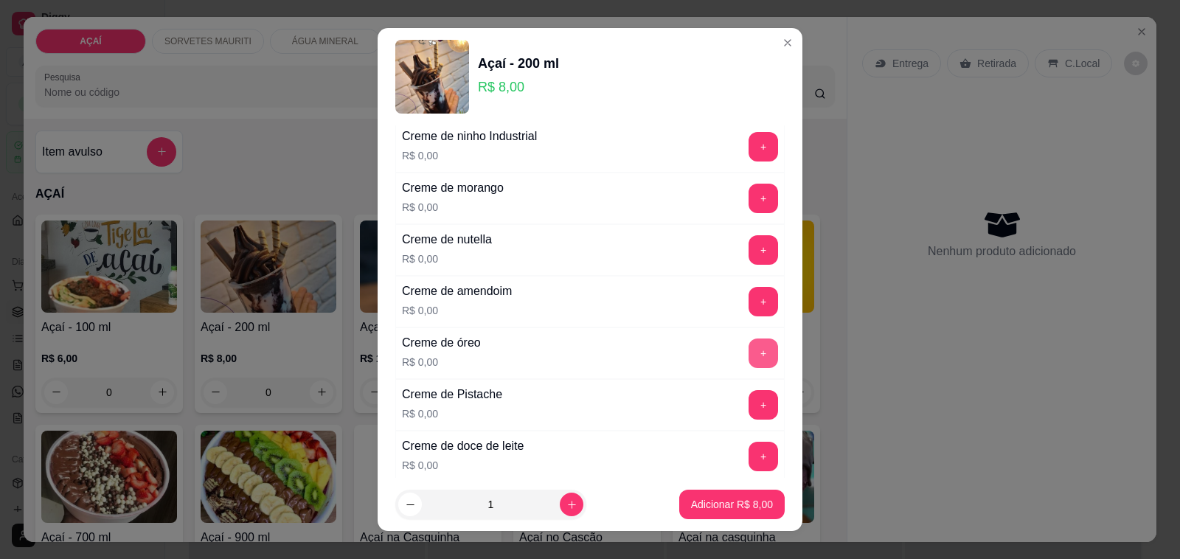
click at [748, 355] on button "+" at bounding box center [762, 352] width 29 height 29
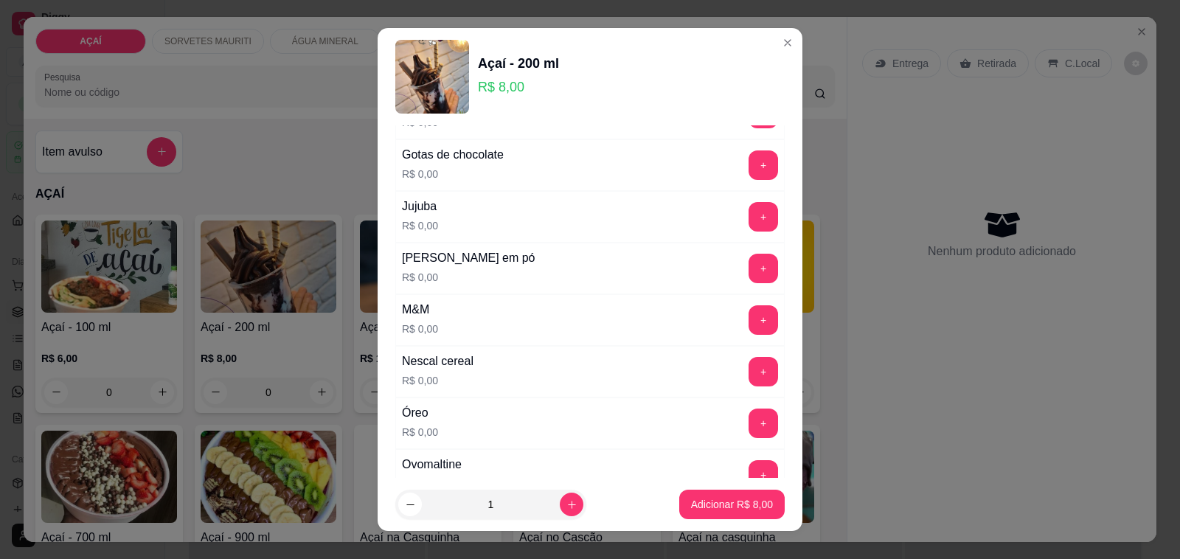
scroll to position [1475, 0]
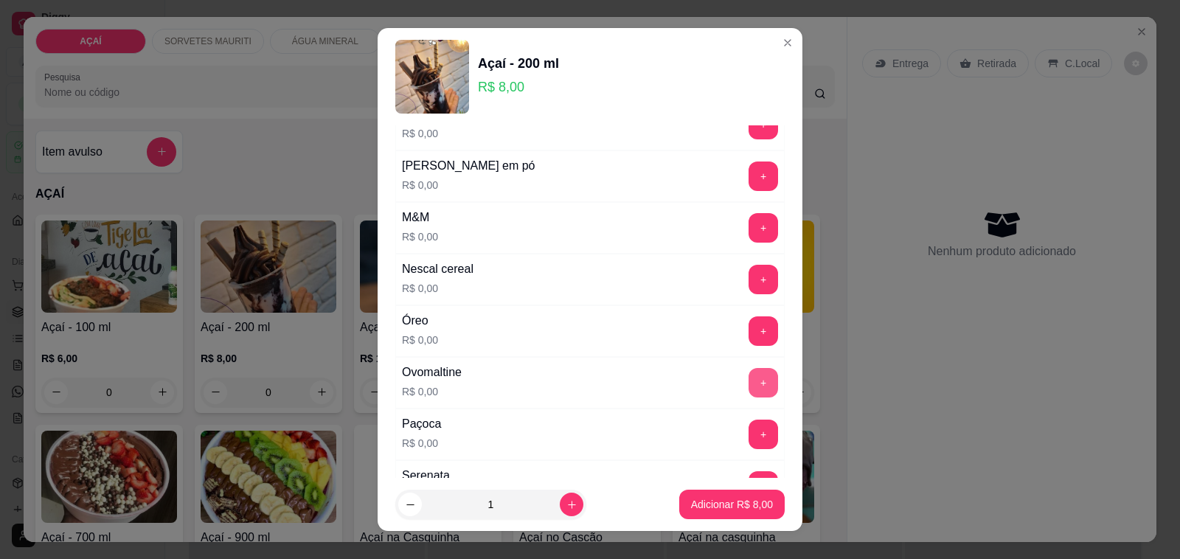
click at [748, 392] on button "+" at bounding box center [762, 382] width 29 height 29
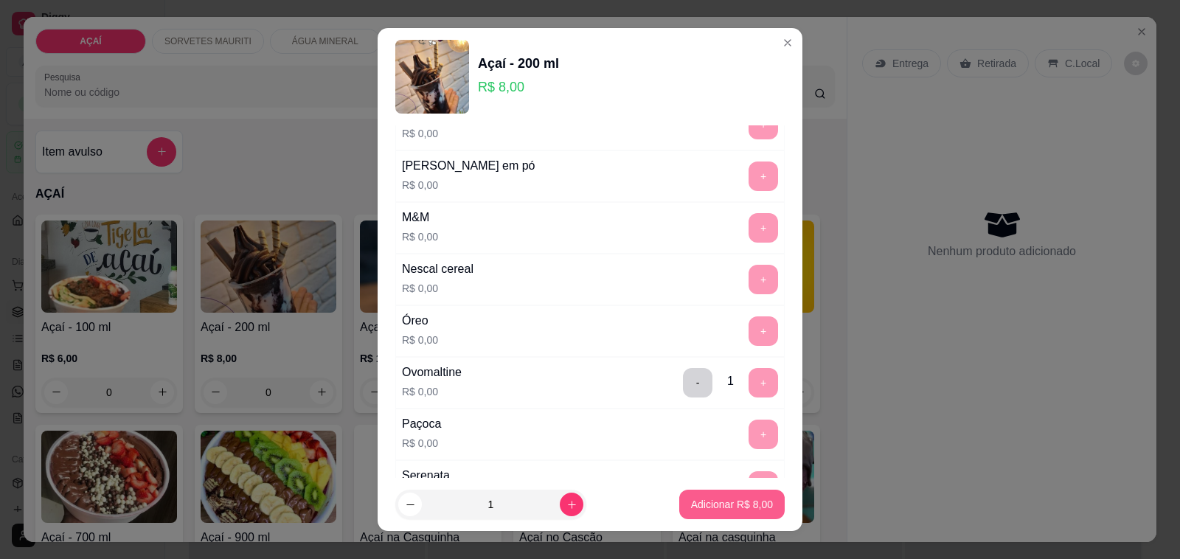
click at [727, 501] on p "Adicionar R$ 8,00" at bounding box center [732, 504] width 82 height 15
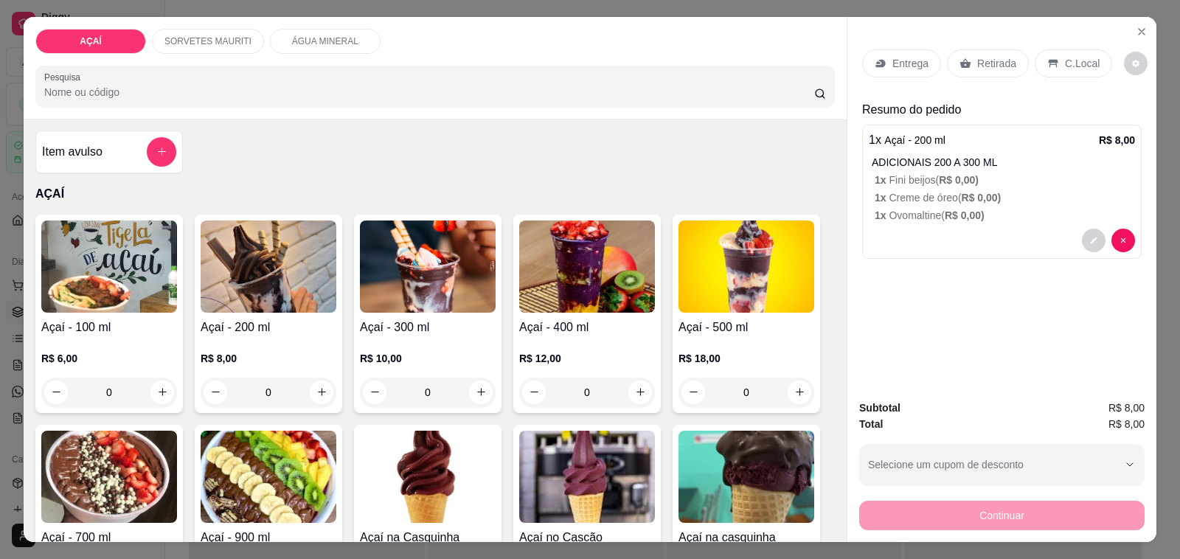
click at [892, 56] on p "Entrega" at bounding box center [910, 63] width 36 height 15
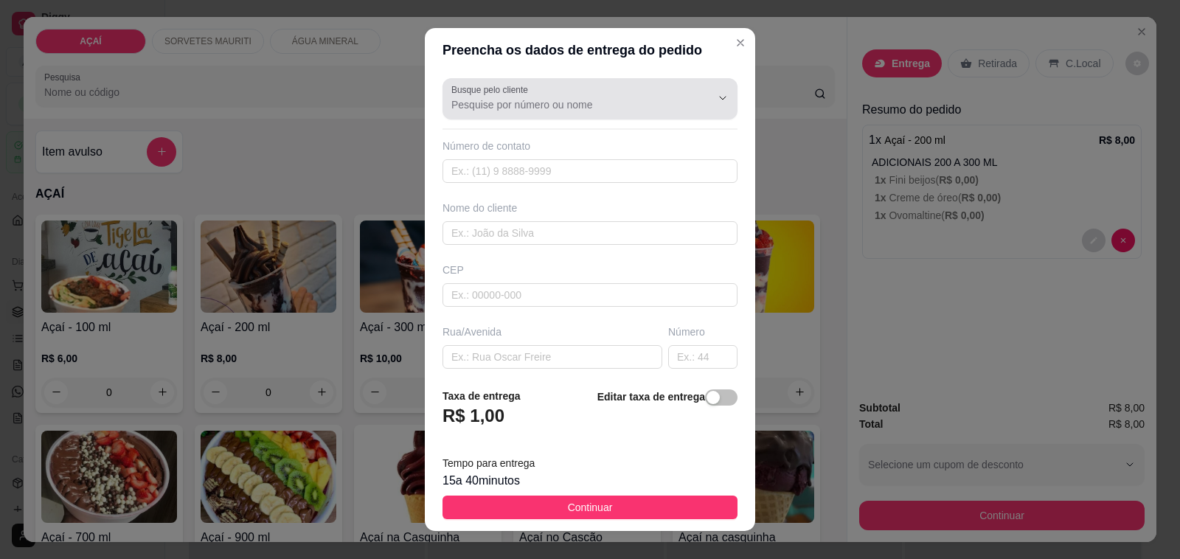
click at [562, 101] on input "Busque pelo cliente" at bounding box center [569, 104] width 236 height 15
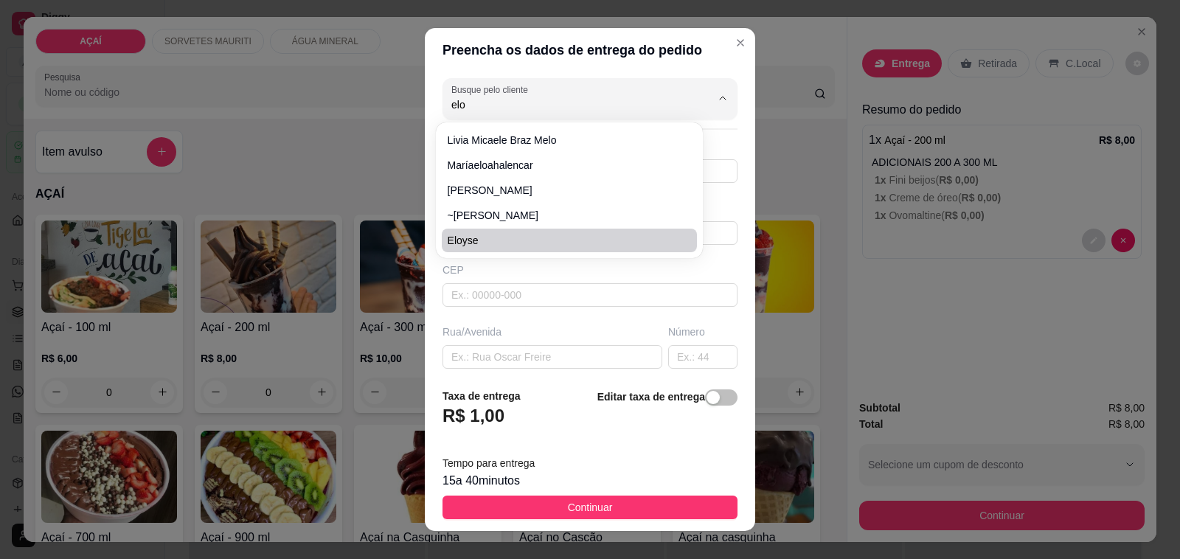
click at [524, 243] on span "eloyse" at bounding box center [562, 240] width 229 height 15
type input "eloyse"
type input "82981399275"
type input "eloyse"
type input "57520000"
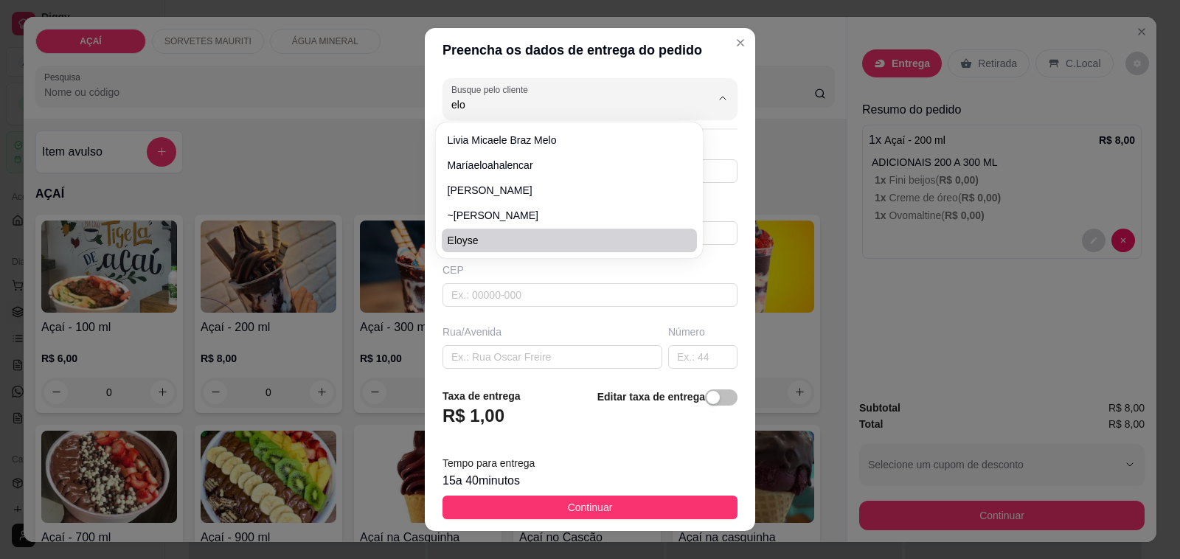
type input "Maravilha"
type input "NA CASA DE MANOEL NA [GEOGRAPHIC_DATA]"
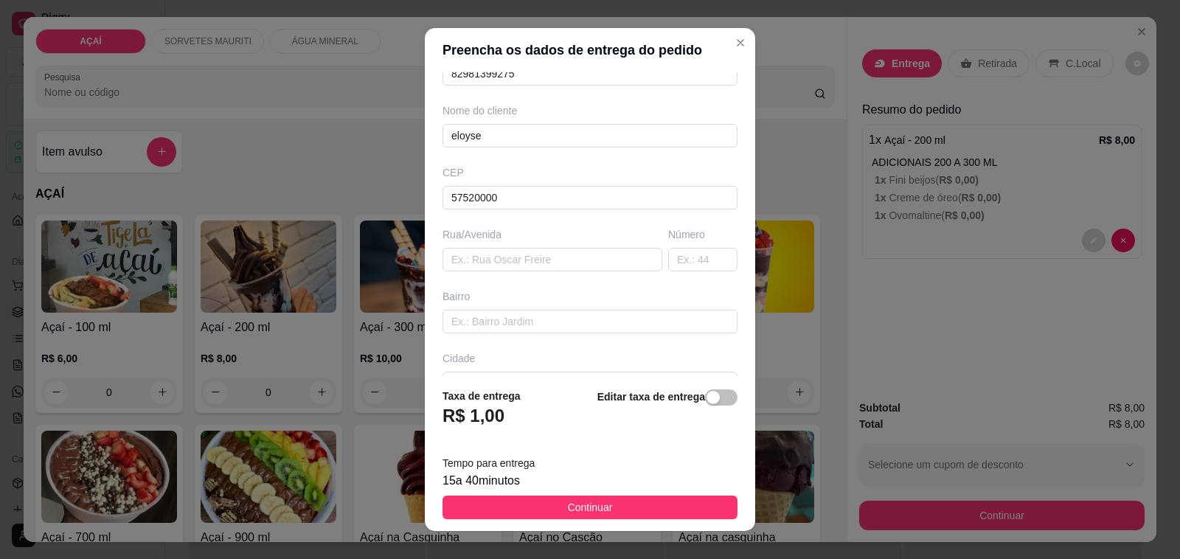
scroll to position [0, 0]
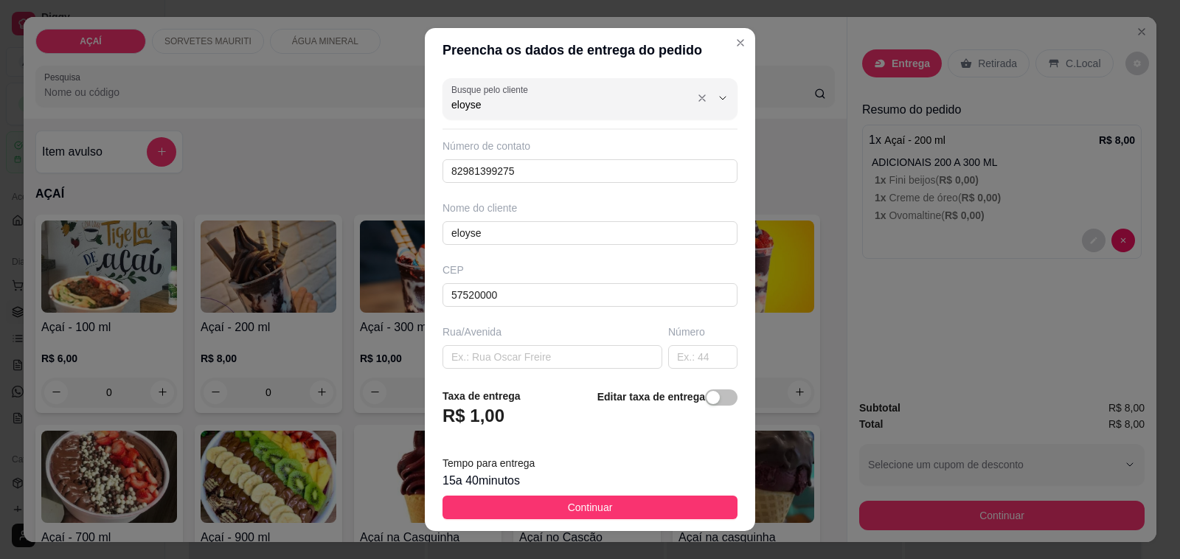
click at [531, 101] on input "eloyse" at bounding box center [569, 104] width 236 height 15
type input "e"
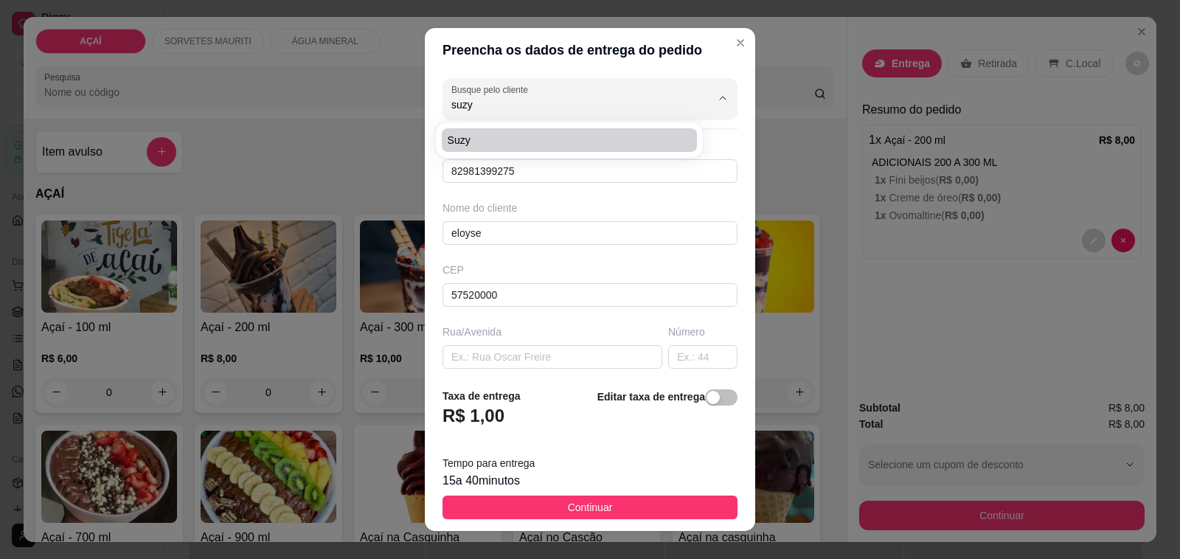
click at [540, 133] on span "suzy" at bounding box center [562, 140] width 229 height 15
type input "suzy"
type input "828630460"
type input "suzy"
type input "5752000000"
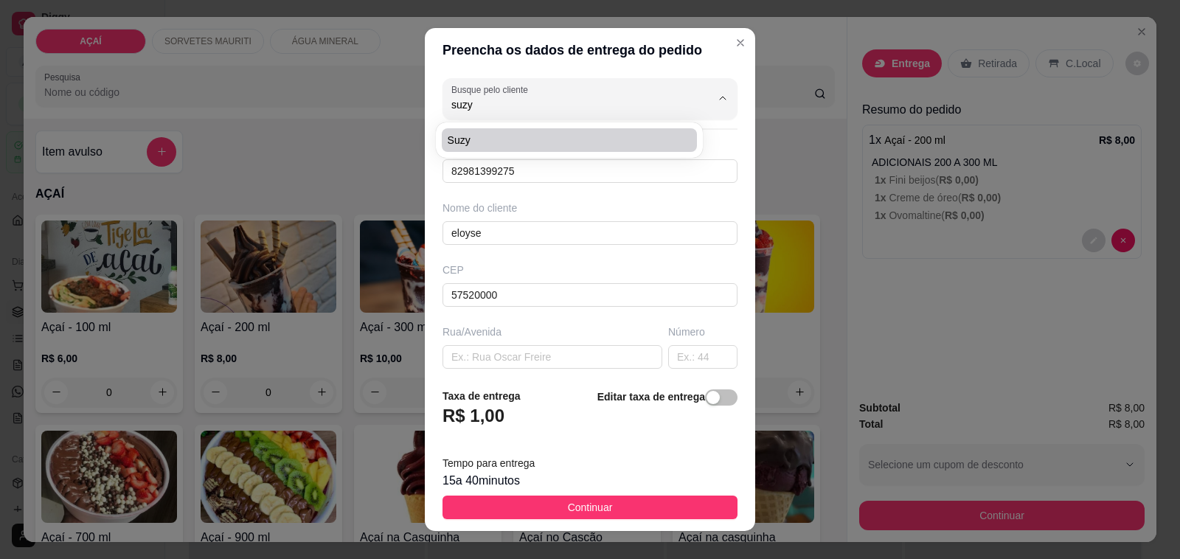
type input "entrega aqui perto da casa da mulher do frangao , a ultima casa do calçamento"
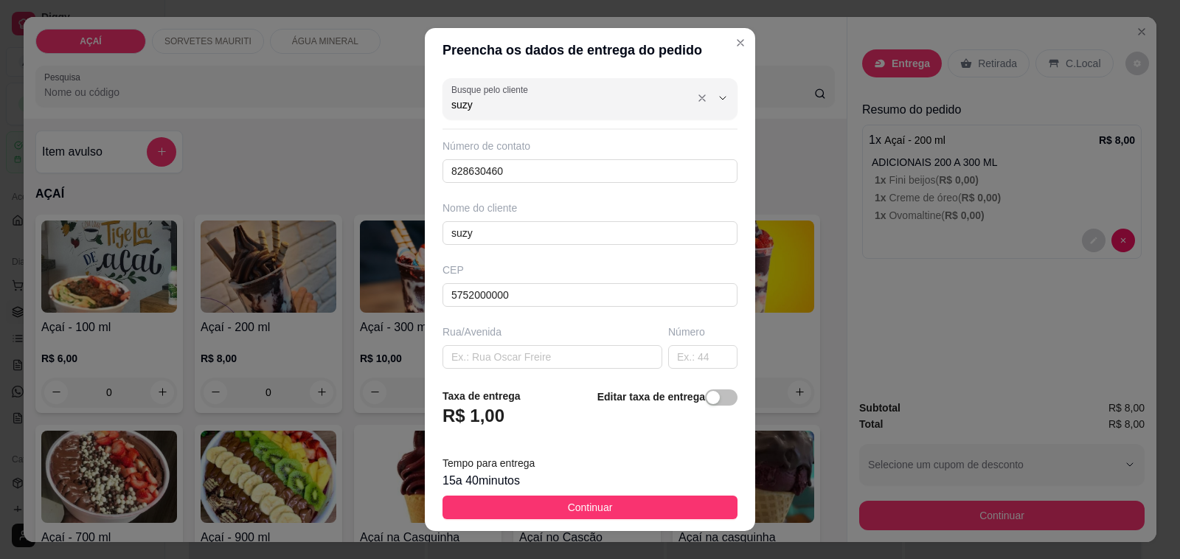
click at [521, 111] on input "suzy" at bounding box center [569, 104] width 236 height 15
type input "s"
type input "e"
type input "ELOISE"
click at [543, 160] on input "828630460" at bounding box center [589, 171] width 295 height 24
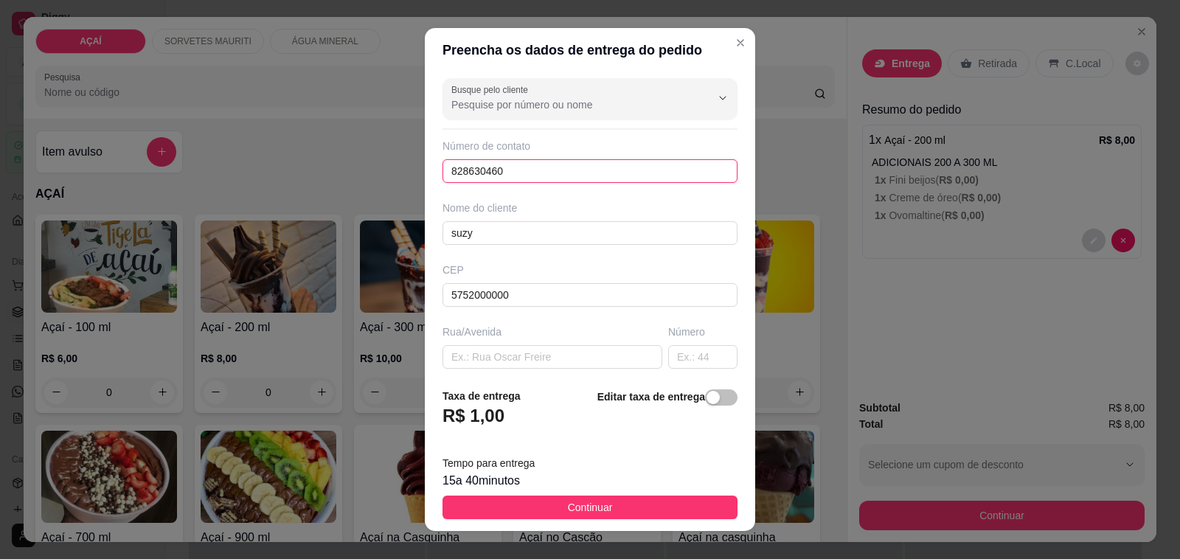
click at [549, 179] on input "828630460" at bounding box center [589, 171] width 295 height 24
type input "8"
type input "(82) 98874-4991"
type input "s"
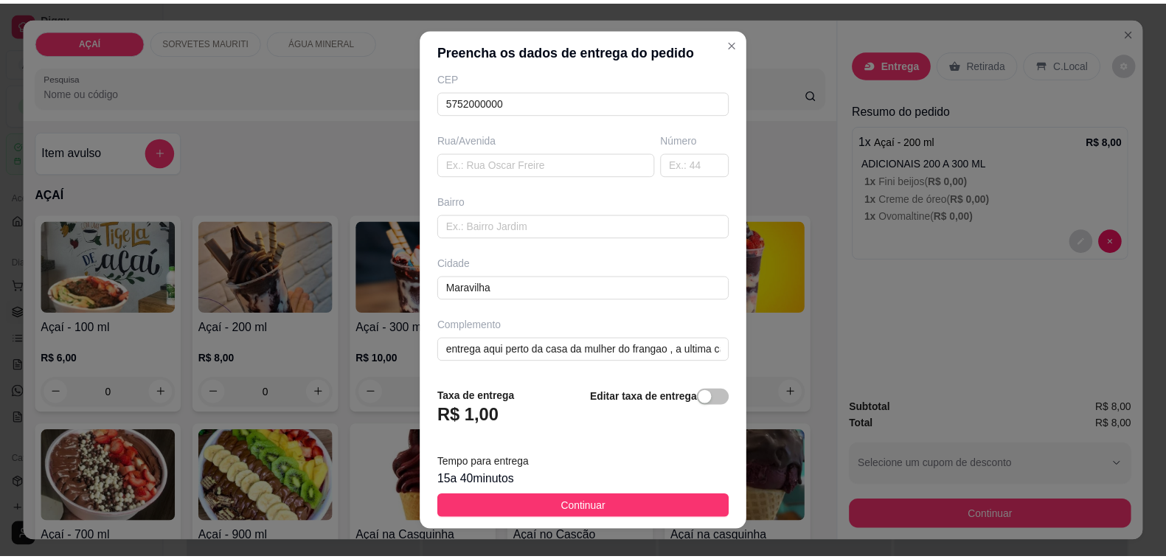
scroll to position [19, 0]
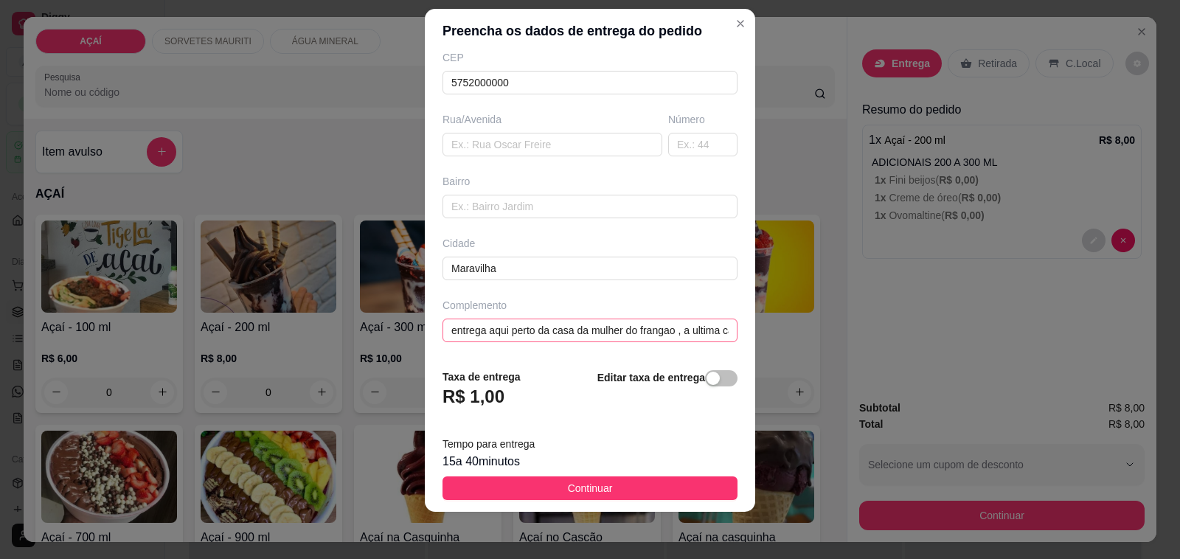
type input "ELOISE"
click at [667, 341] on input "entrega aqui perto da casa da mulher do frangao , a ultima casa do calçamento" at bounding box center [589, 331] width 295 height 24
click at [667, 341] on input ", a ultima casa do calçamento" at bounding box center [589, 331] width 295 height 24
type input ","
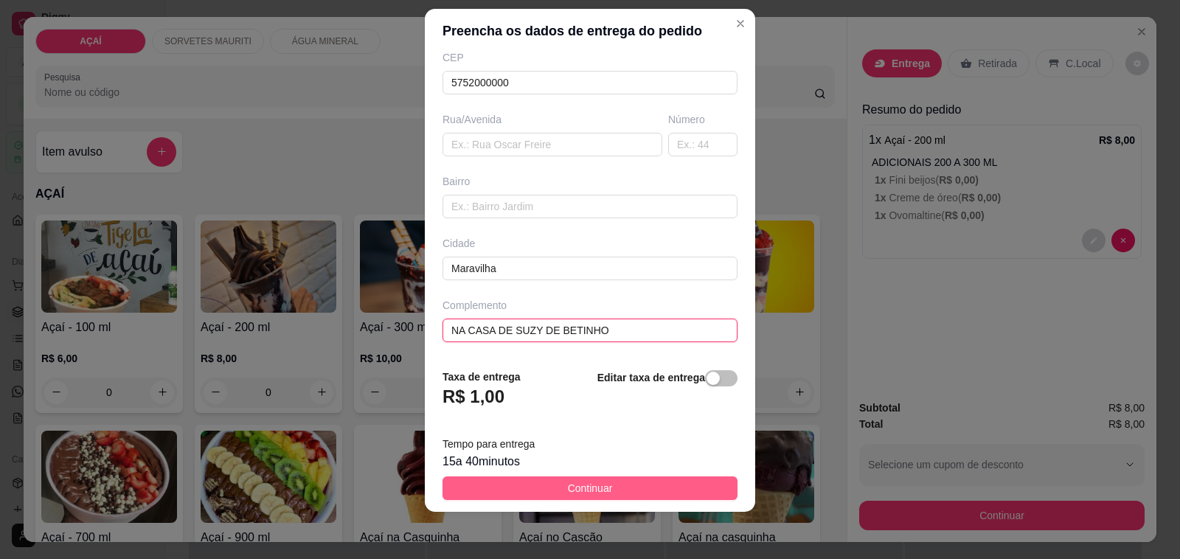
type input "NA CASA DE SUZY DE BETINHO"
click at [580, 481] on span "Continuar" at bounding box center [590, 488] width 45 height 16
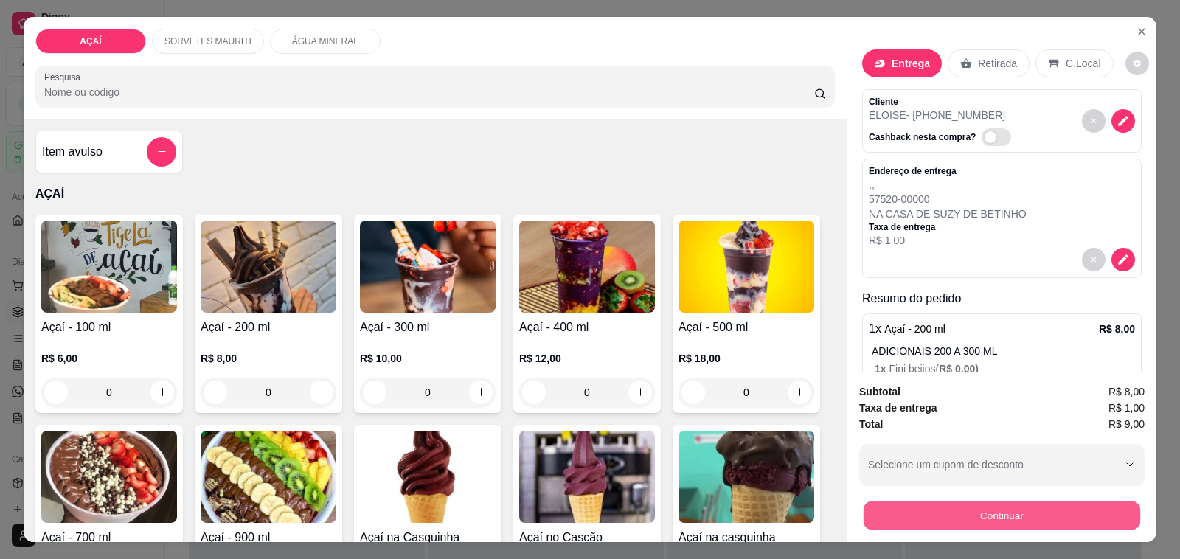
click at [996, 515] on button "Continuar" at bounding box center [1001, 515] width 277 height 29
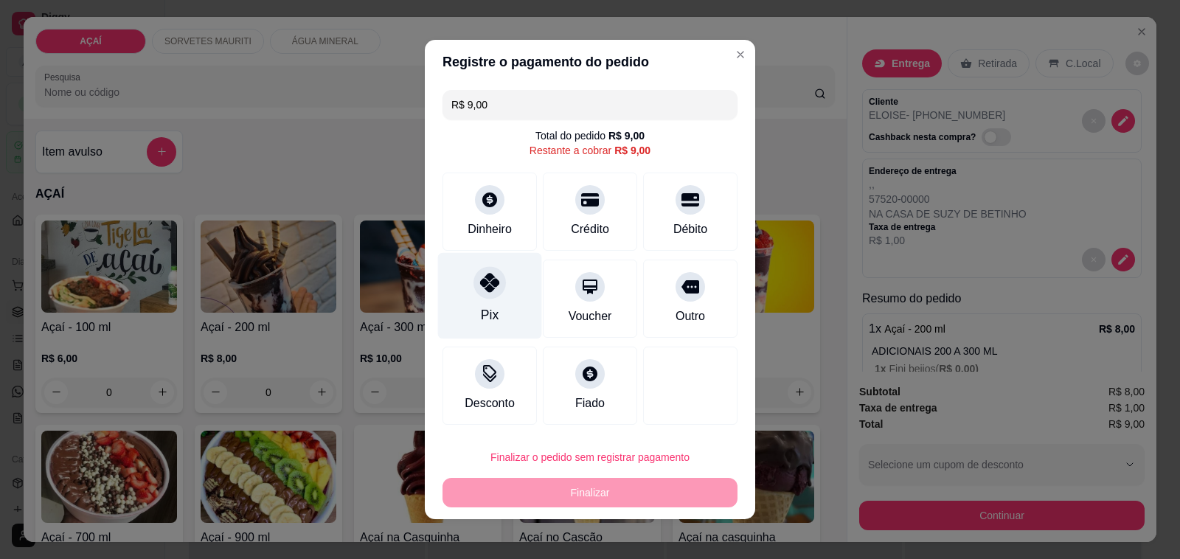
click at [514, 303] on div "Pix" at bounding box center [490, 296] width 104 height 86
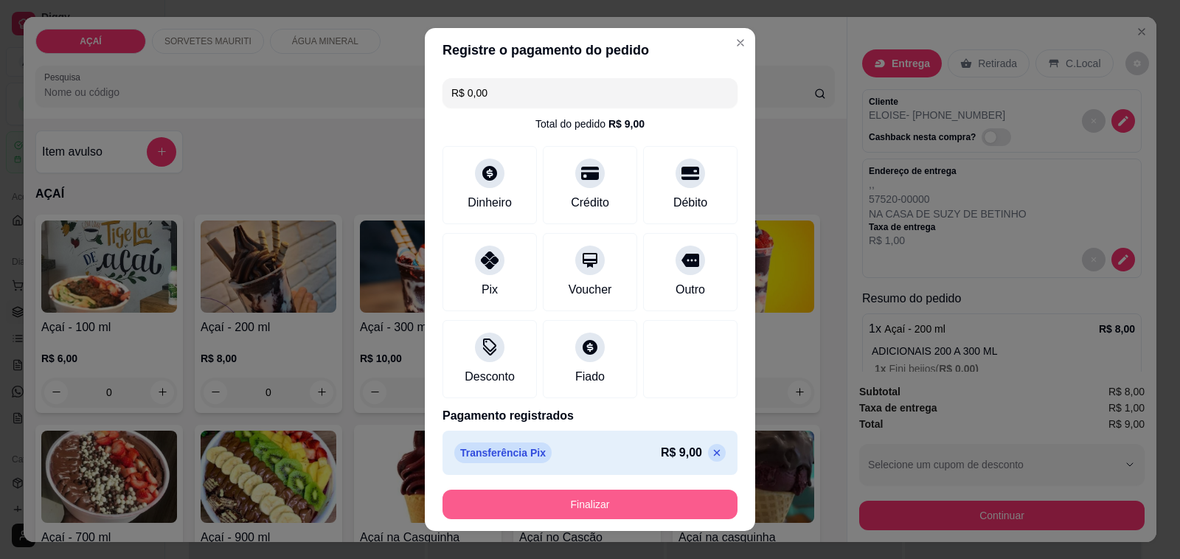
click at [573, 499] on button "Finalizar" at bounding box center [589, 504] width 295 height 29
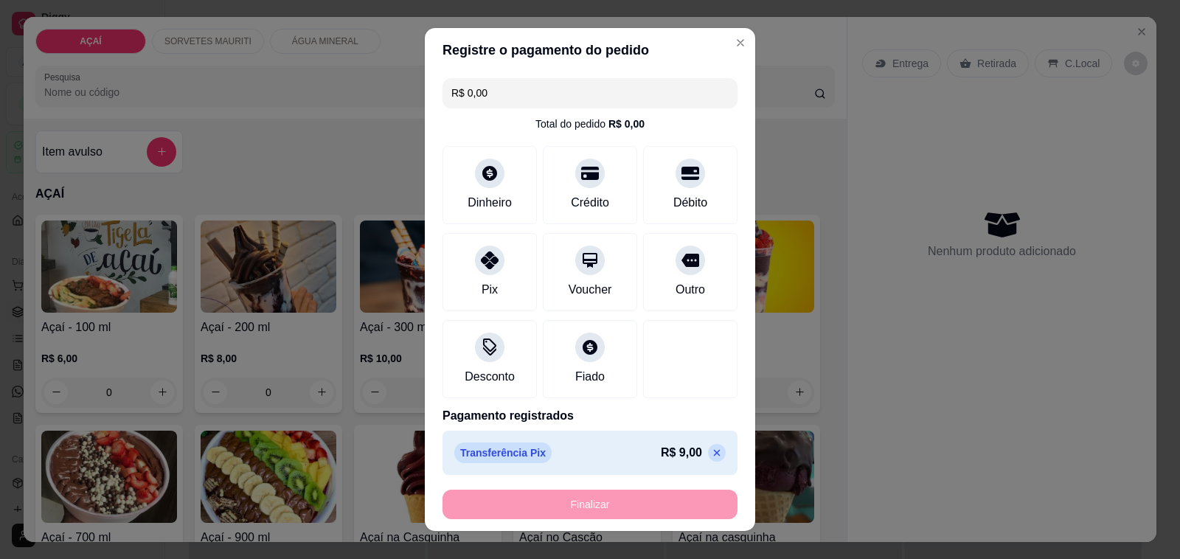
type input "-R$ 9,00"
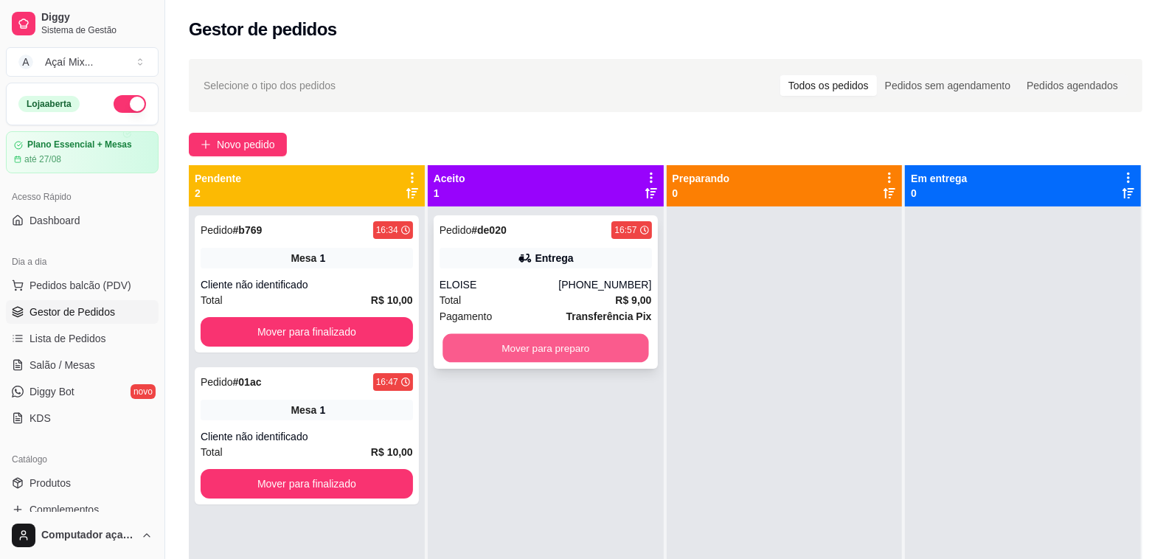
click at [583, 352] on button "Mover para preparo" at bounding box center [545, 348] width 206 height 29
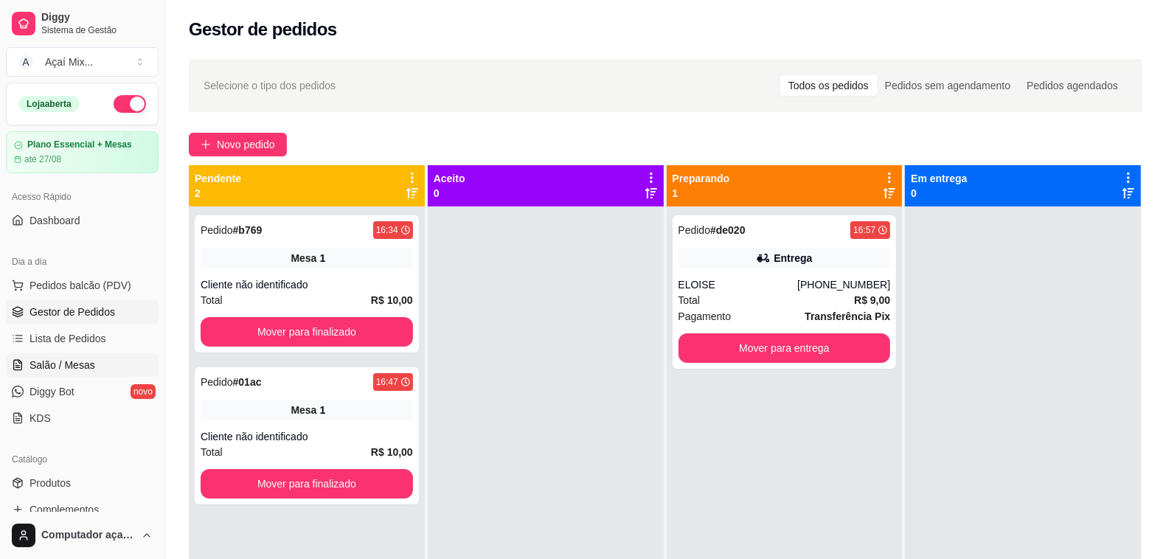
click at [52, 353] on link "Salão / Mesas" at bounding box center [82, 365] width 153 height 24
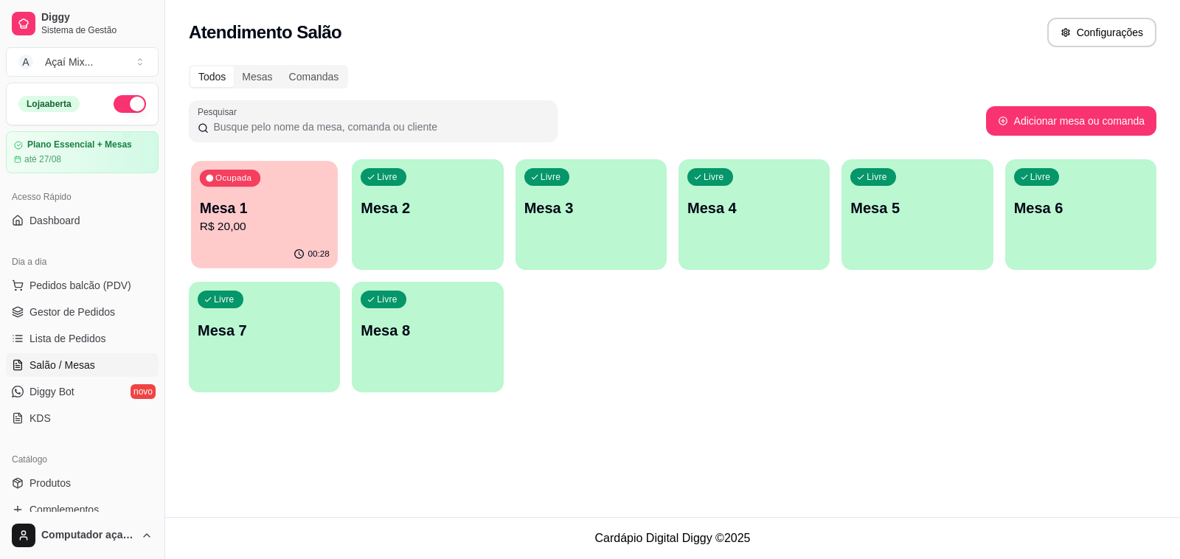
click at [307, 243] on div "00:28" at bounding box center [264, 254] width 147 height 28
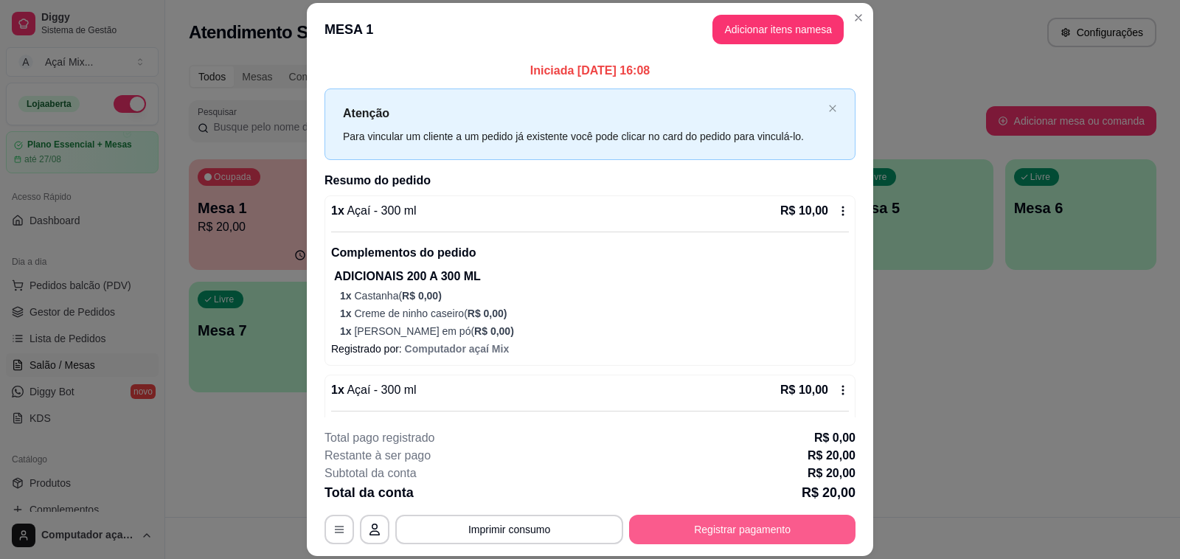
click at [776, 535] on button "Registrar pagamento" at bounding box center [742, 529] width 226 height 29
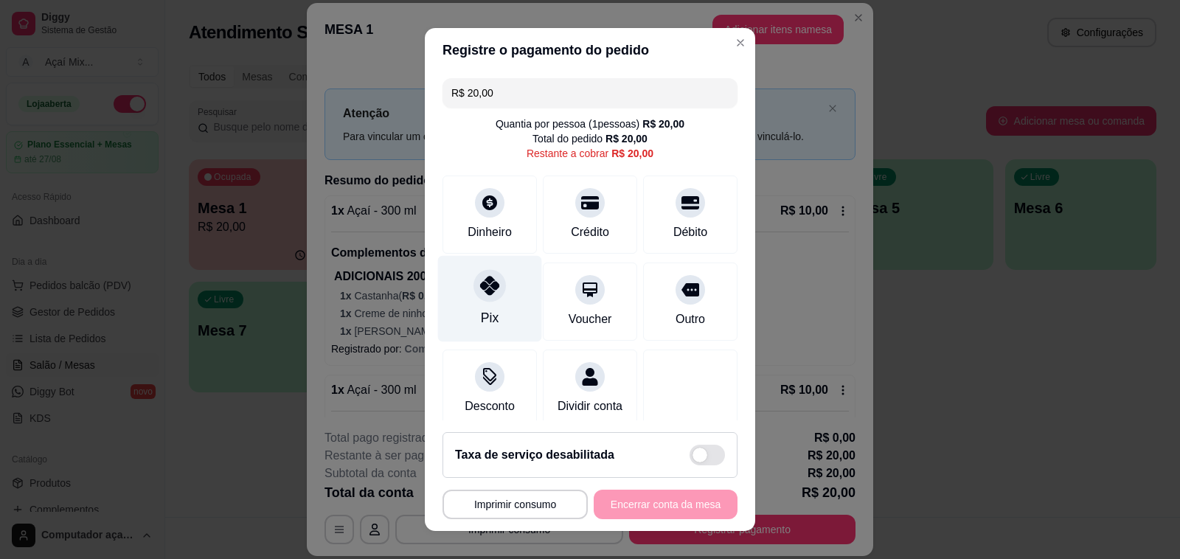
click at [476, 299] on div at bounding box center [489, 285] width 32 height 32
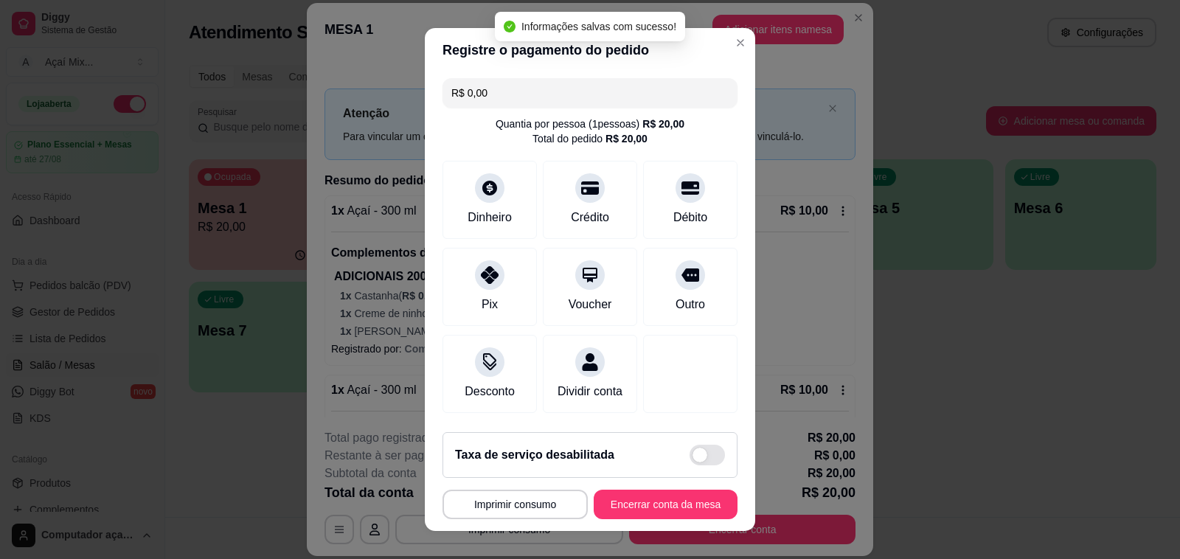
type input "R$ 0,00"
click at [672, 507] on button "Encerrar conta da mesa" at bounding box center [665, 504] width 139 height 29
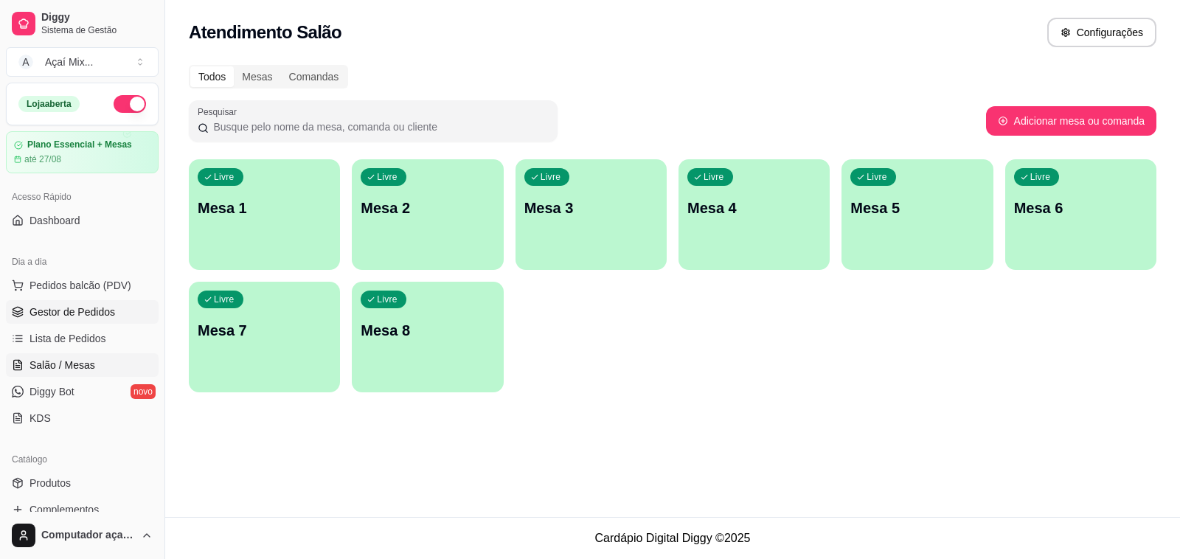
click at [74, 321] on link "Gestor de Pedidos" at bounding box center [82, 312] width 153 height 24
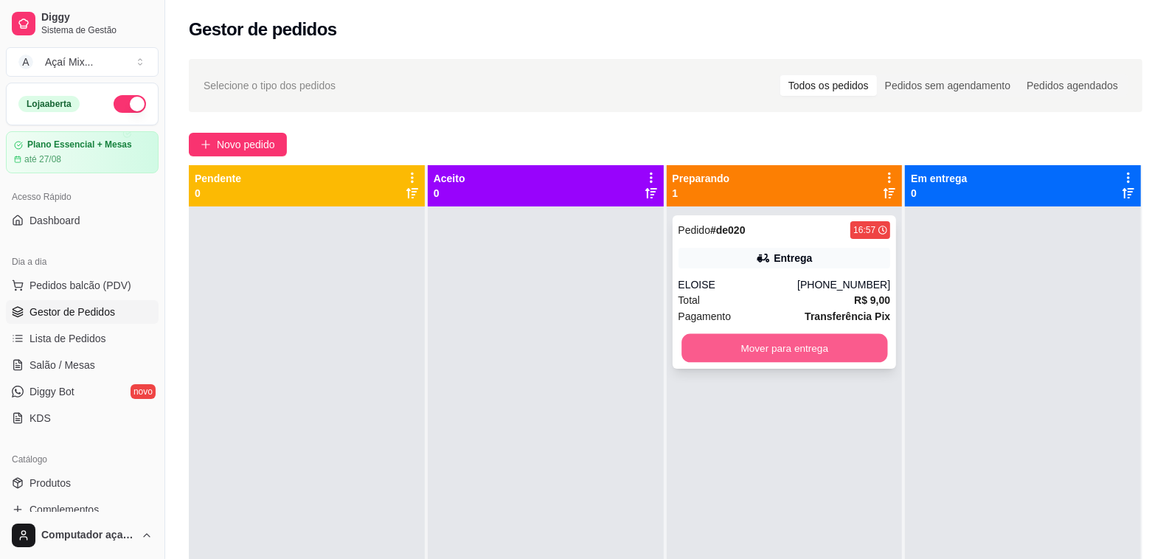
click at [849, 348] on button "Mover para entrega" at bounding box center [784, 348] width 206 height 29
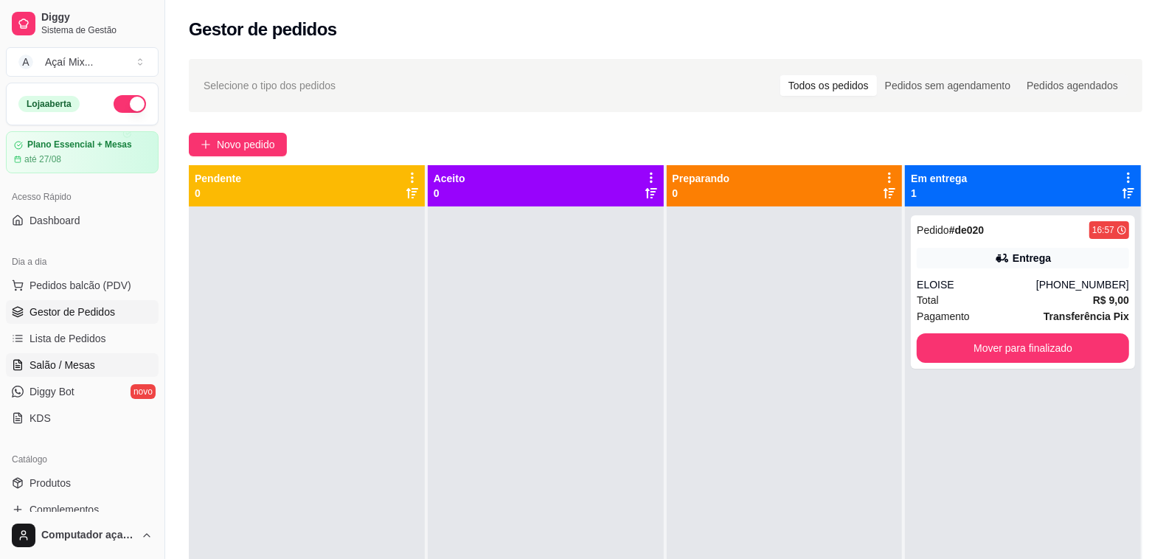
click at [52, 362] on span "Salão / Mesas" at bounding box center [62, 365] width 66 height 15
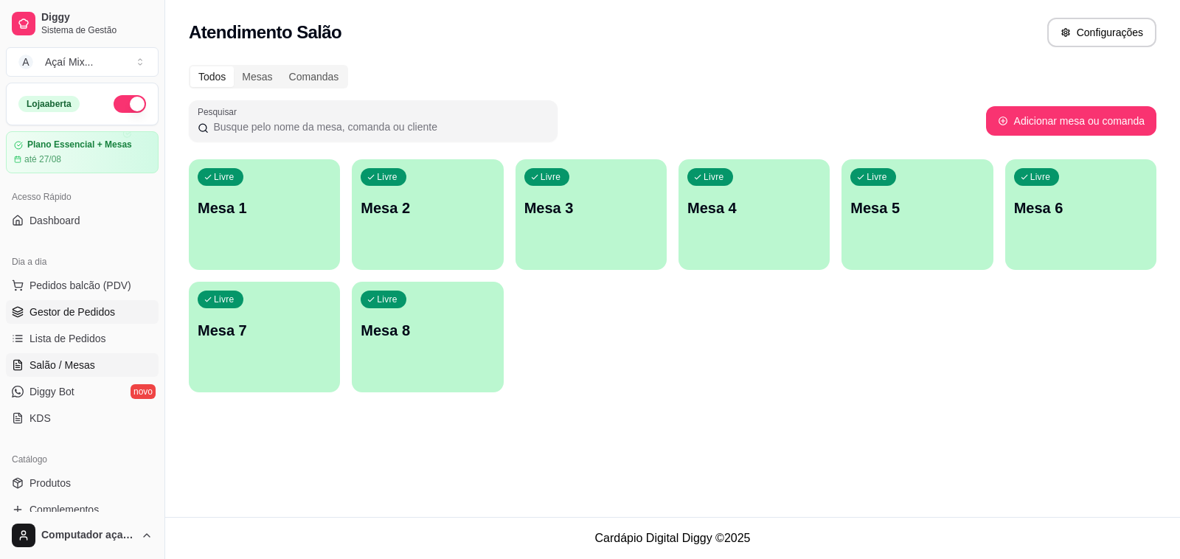
click at [119, 307] on link "Gestor de Pedidos" at bounding box center [82, 312] width 153 height 24
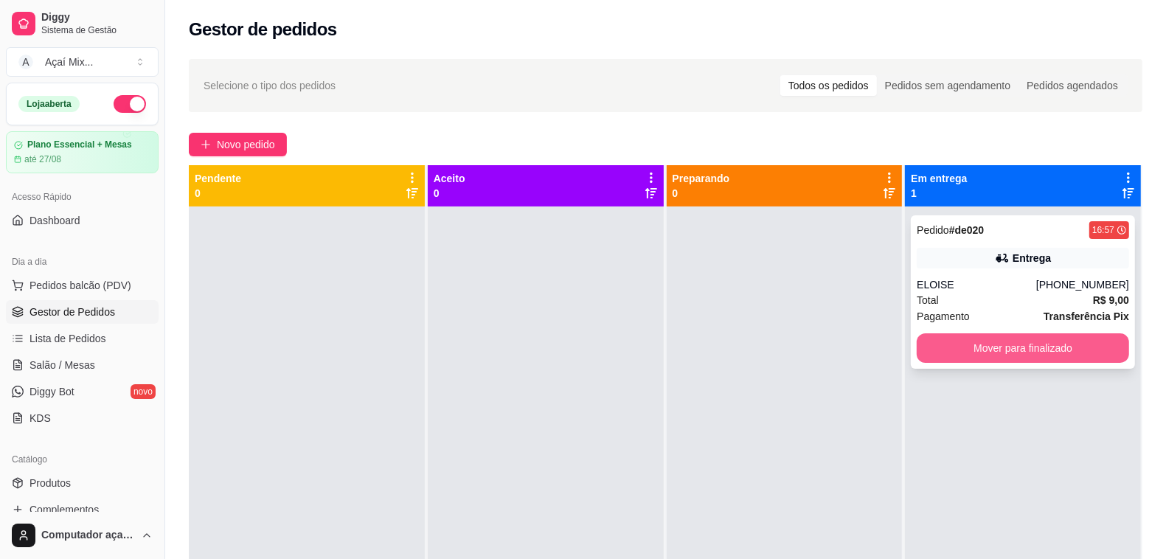
click at [1047, 352] on button "Mover para finalizado" at bounding box center [1023, 347] width 212 height 29
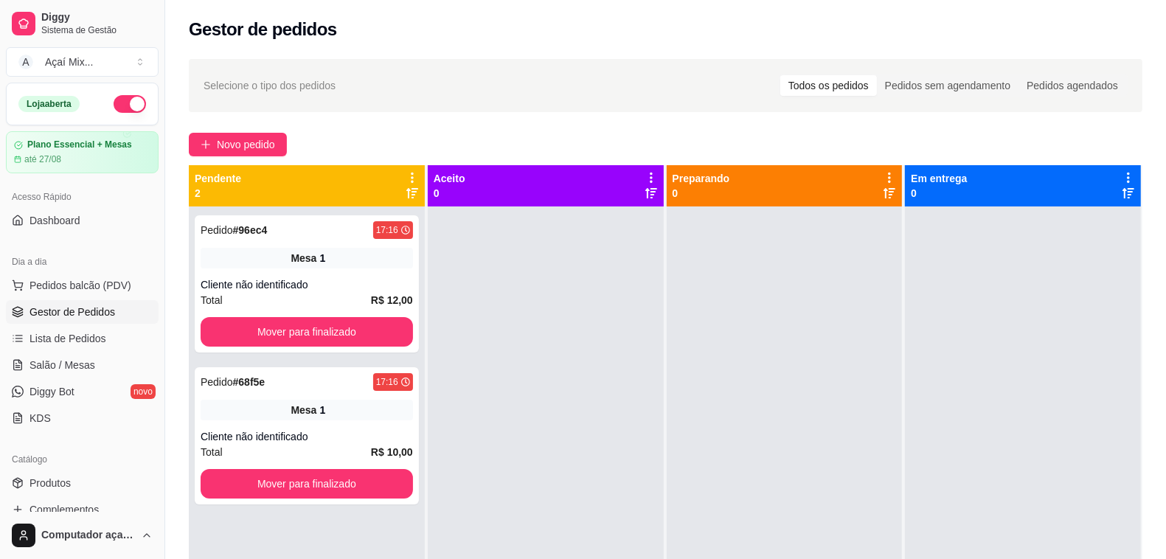
click at [104, 304] on link "Gestor de Pedidos" at bounding box center [82, 312] width 153 height 24
click at [71, 367] on span "Salão / Mesas" at bounding box center [62, 365] width 66 height 15
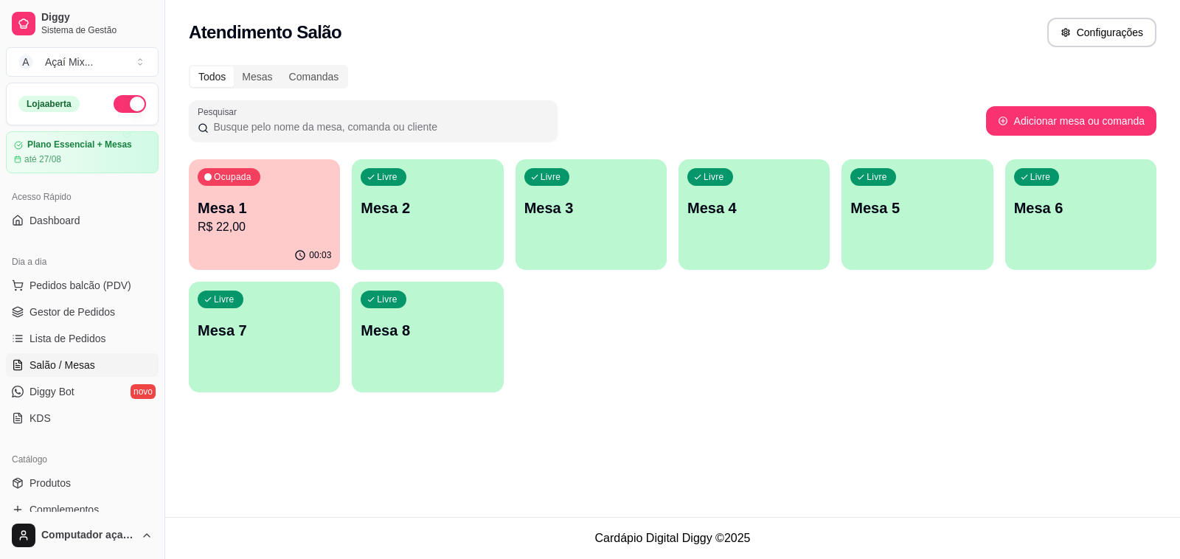
click at [470, 253] on div "button" at bounding box center [427, 261] width 151 height 18
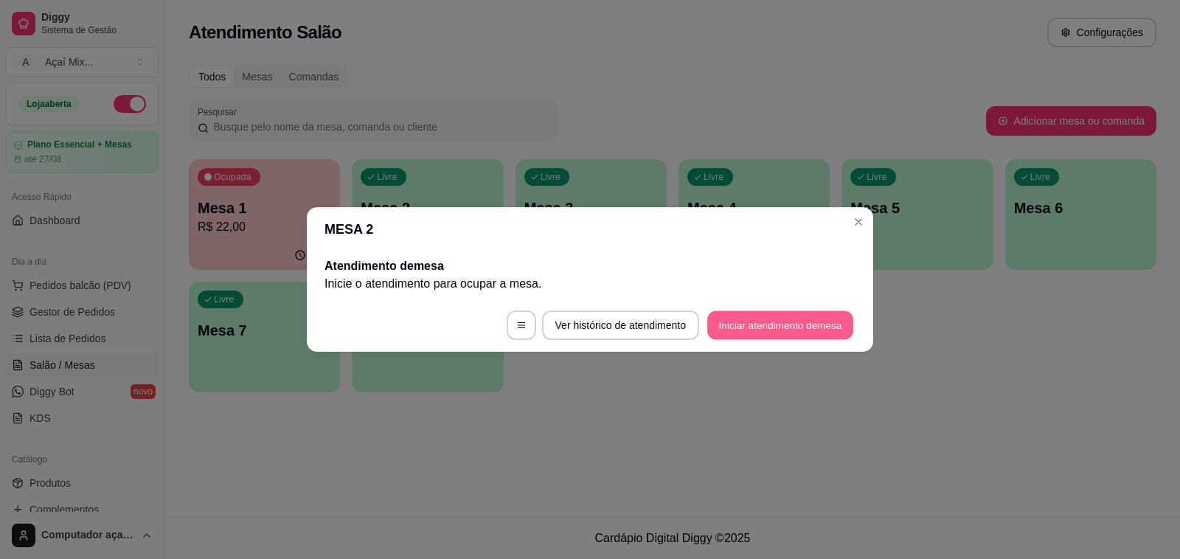
click at [809, 313] on button "Iniciar atendimento de mesa" at bounding box center [780, 325] width 146 height 29
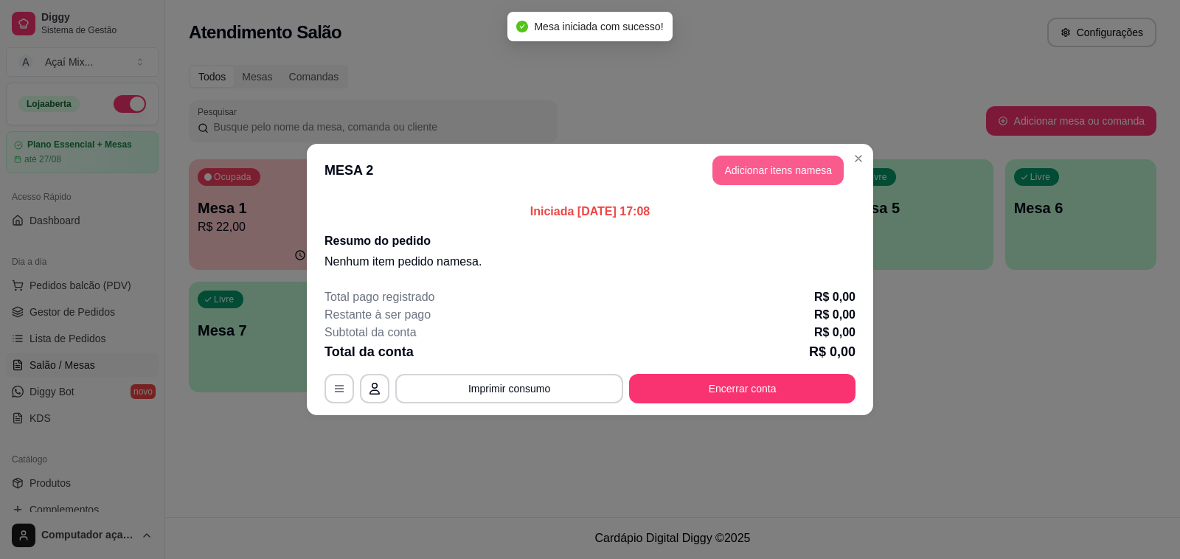
click at [736, 170] on button "Adicionar itens na mesa" at bounding box center [777, 170] width 131 height 29
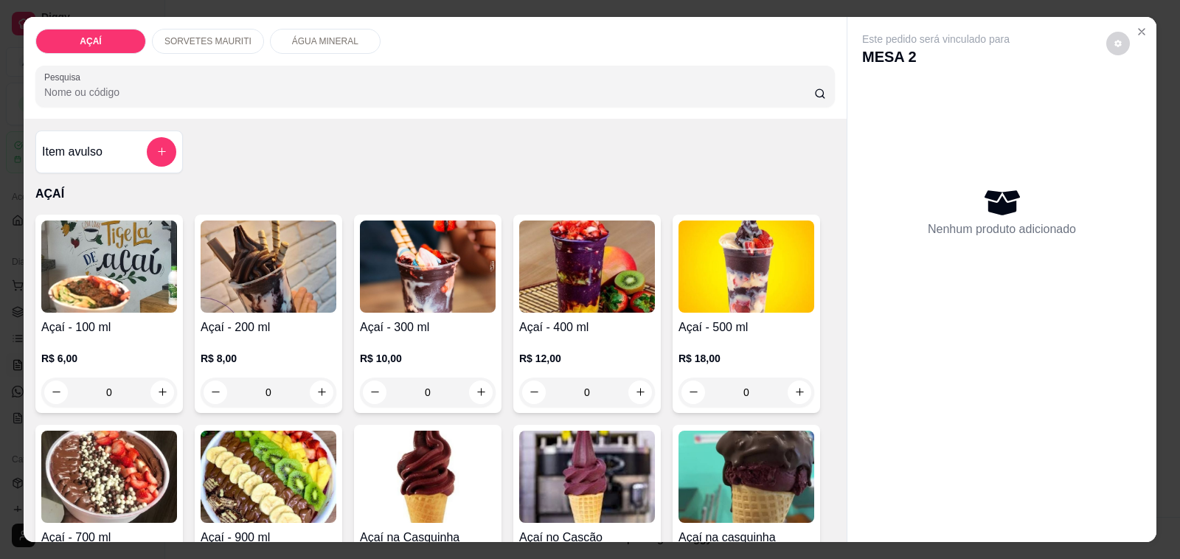
click at [307, 336] on div "R$ 8,00 0" at bounding box center [269, 371] width 136 height 71
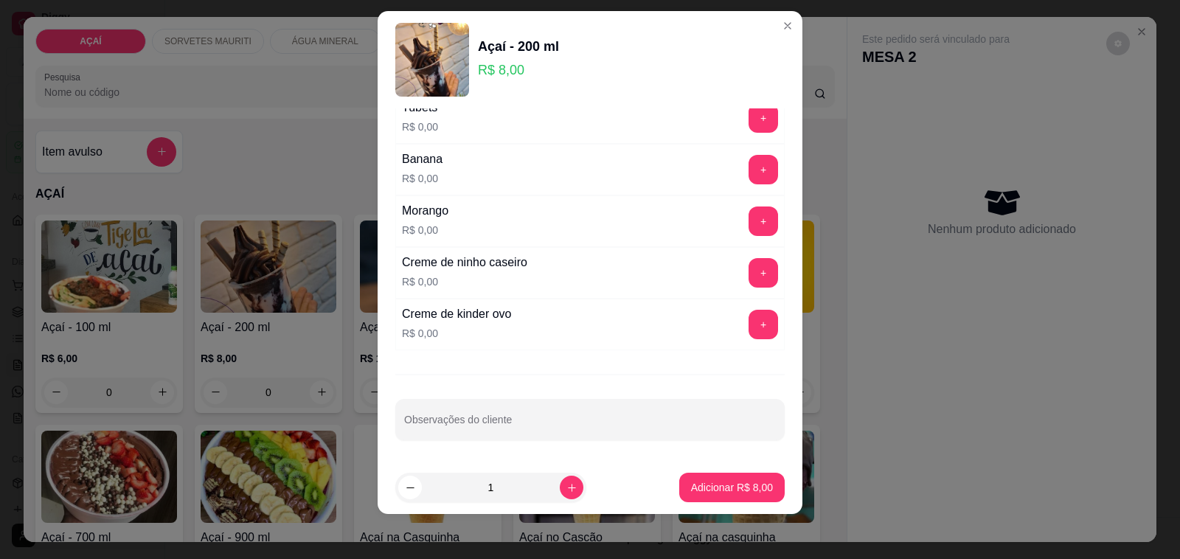
scroll to position [19, 0]
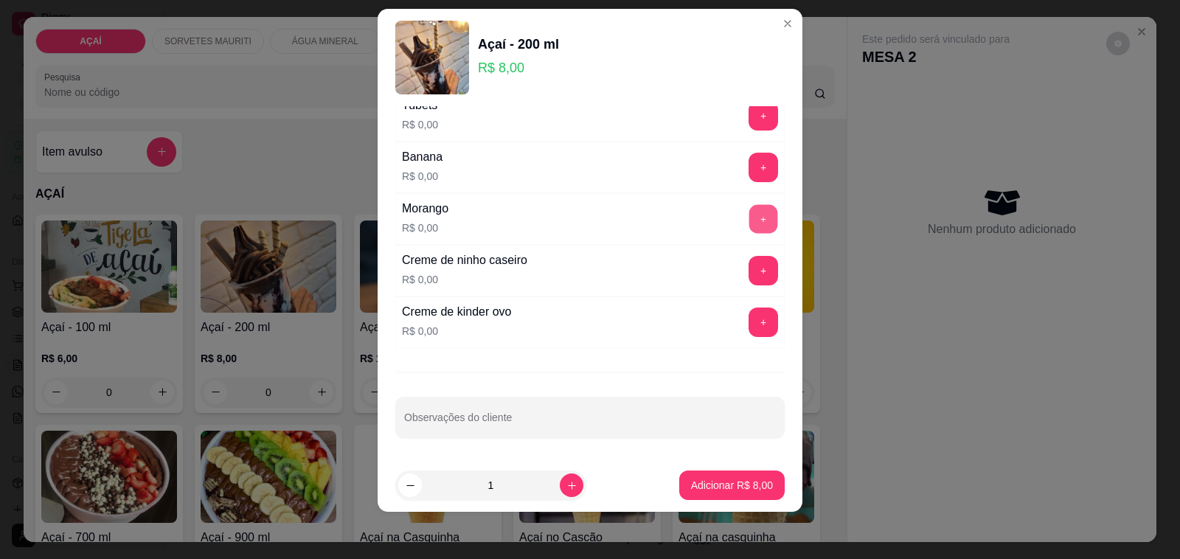
click at [749, 211] on button "+" at bounding box center [763, 219] width 29 height 29
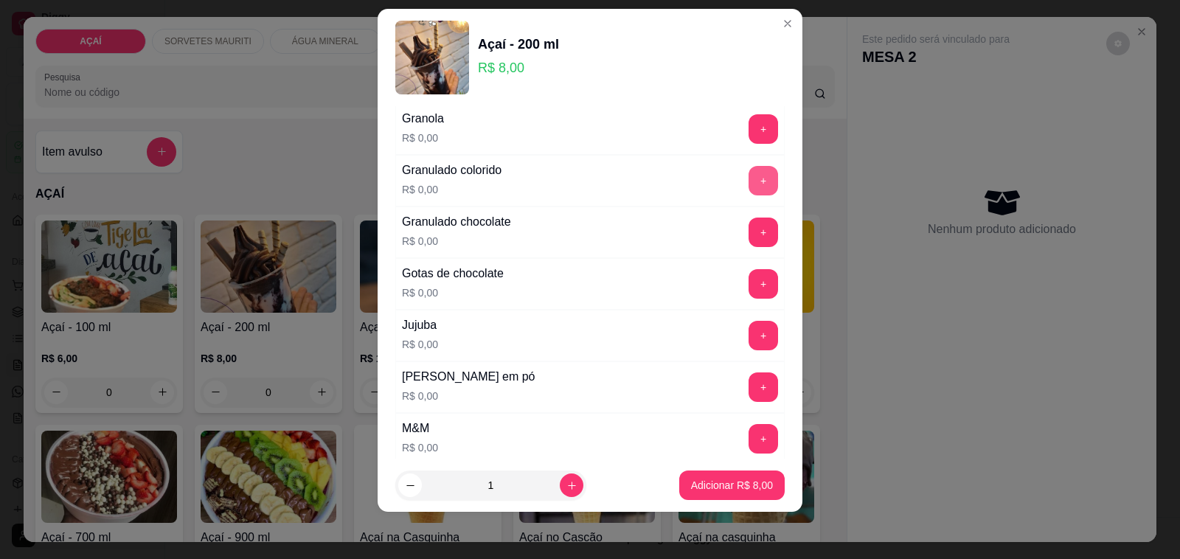
scroll to position [1337, 0]
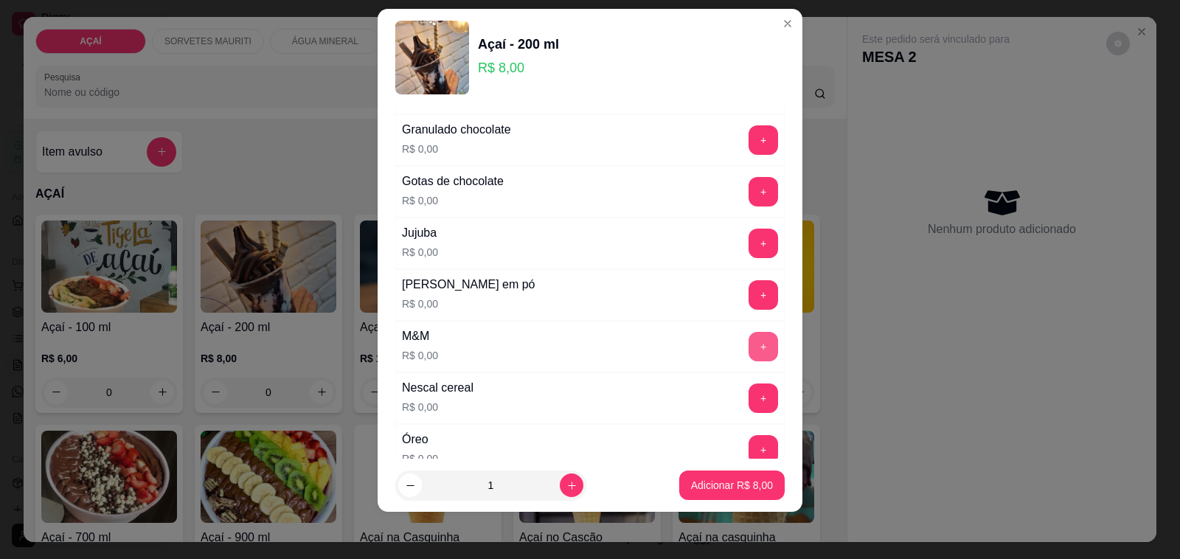
click at [748, 352] on button "+" at bounding box center [762, 346] width 29 height 29
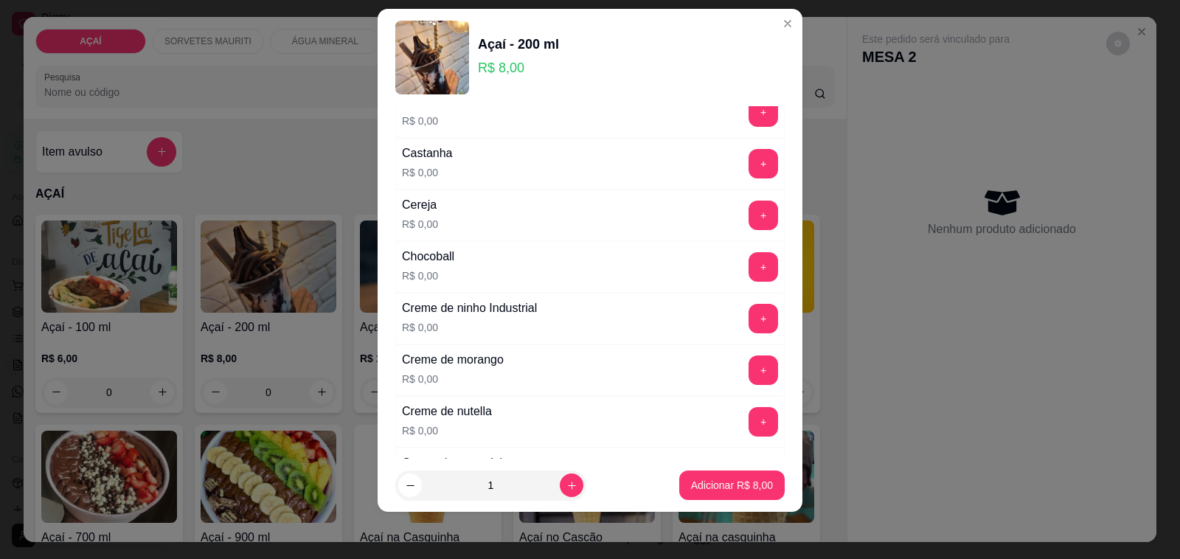
scroll to position [0, 0]
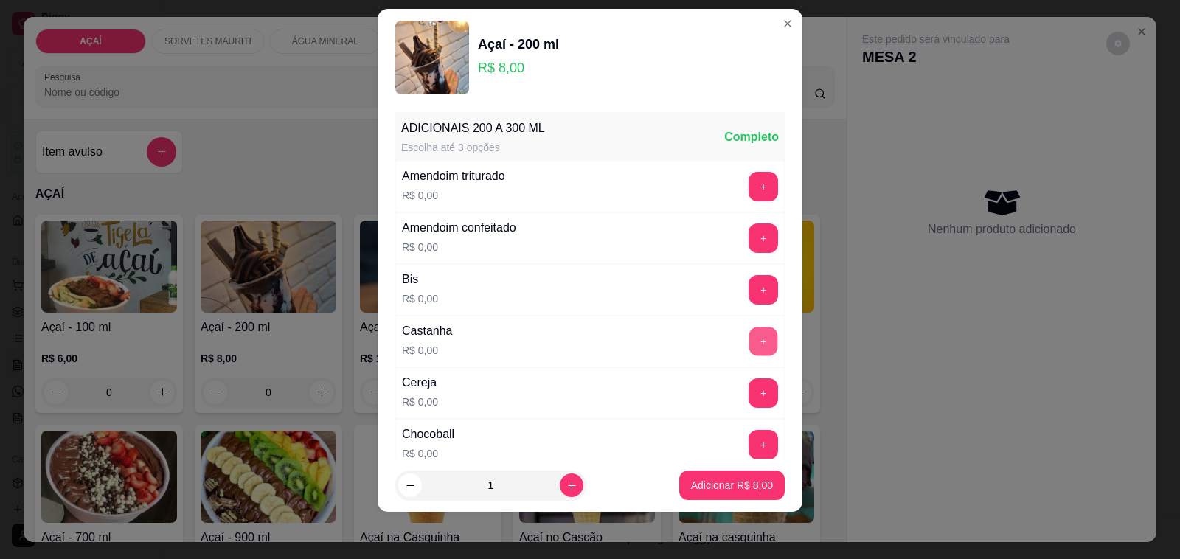
click at [749, 334] on button "+" at bounding box center [763, 341] width 29 height 29
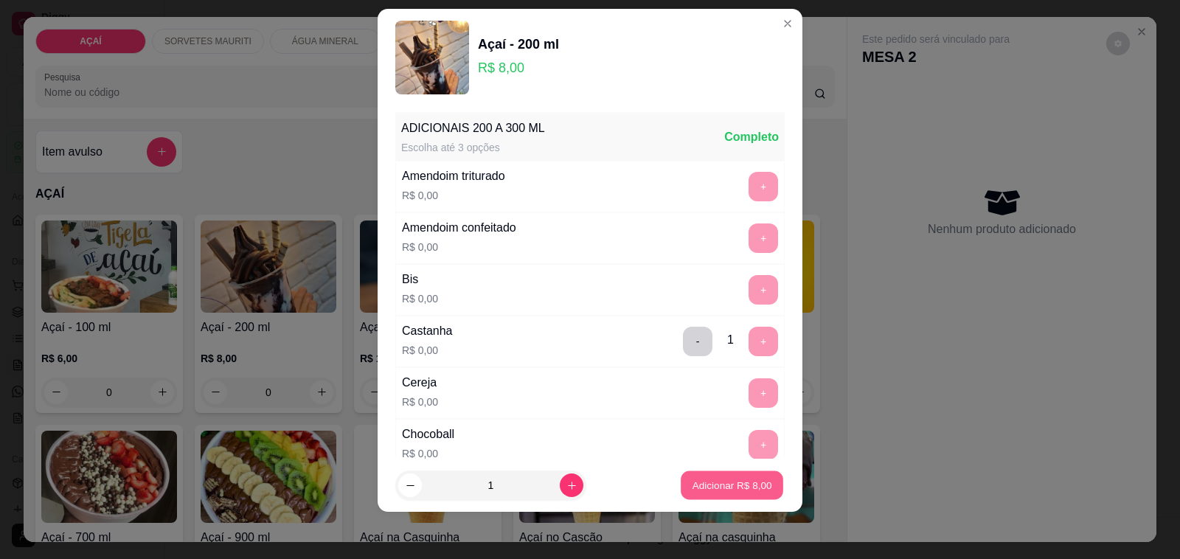
click at [715, 496] on button "Adicionar R$ 8,00" at bounding box center [732, 485] width 102 height 29
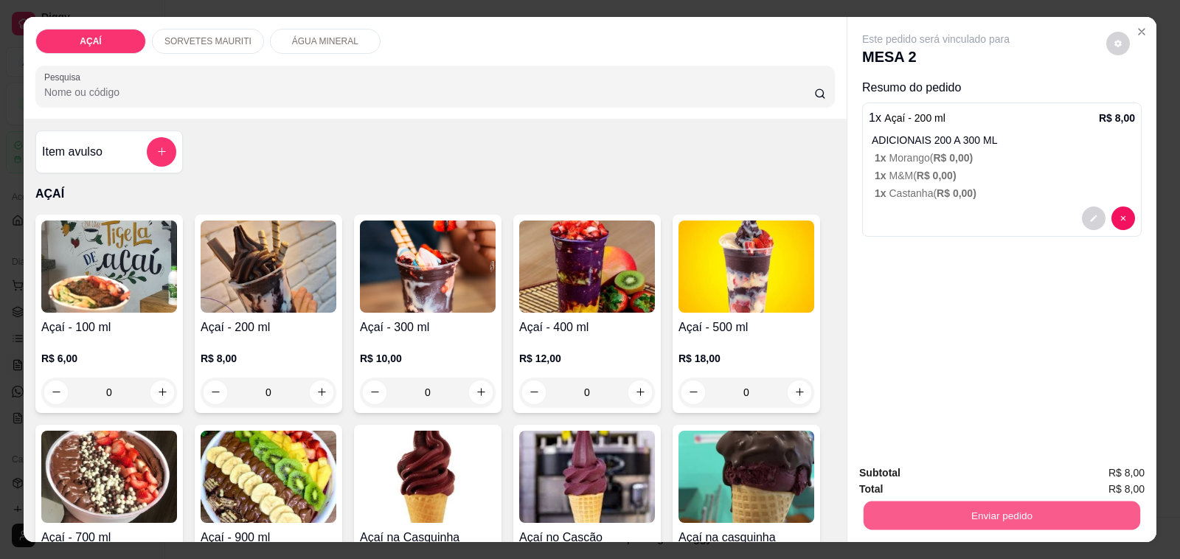
click at [1074, 502] on button "Enviar pedido" at bounding box center [1001, 515] width 277 height 29
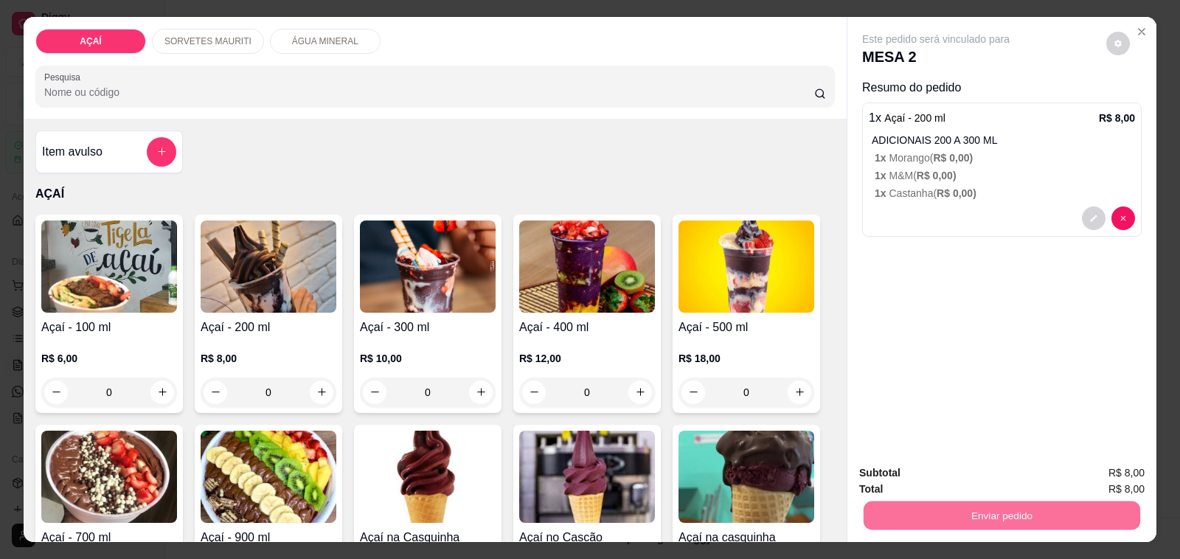
click at [983, 474] on button "Não registrar e enviar pedido" at bounding box center [951, 473] width 153 height 28
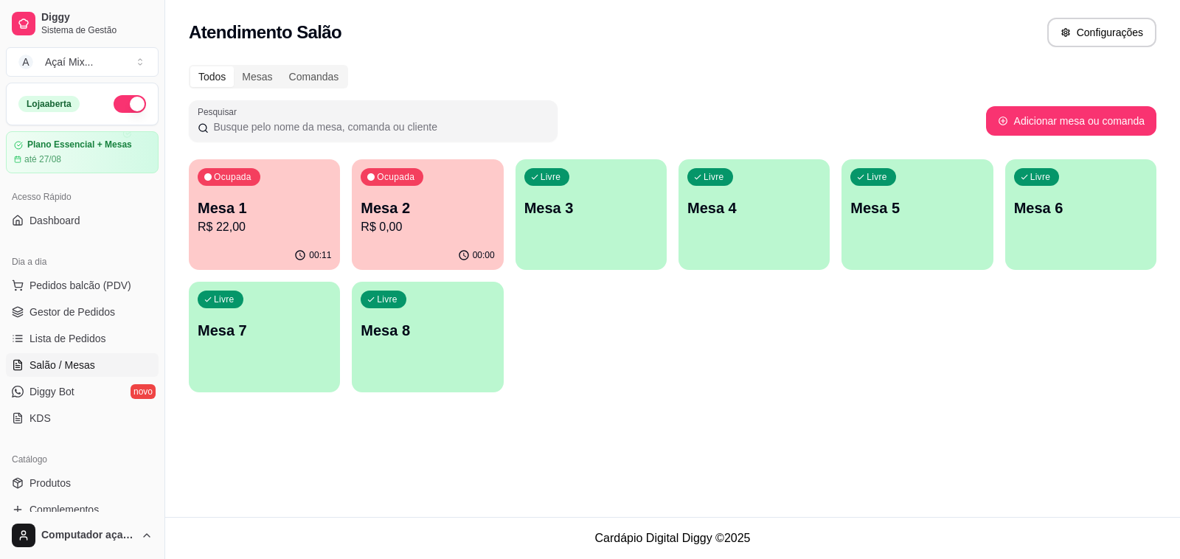
click at [518, 212] on div "Livre Mesa 3" at bounding box center [590, 205] width 151 height 93
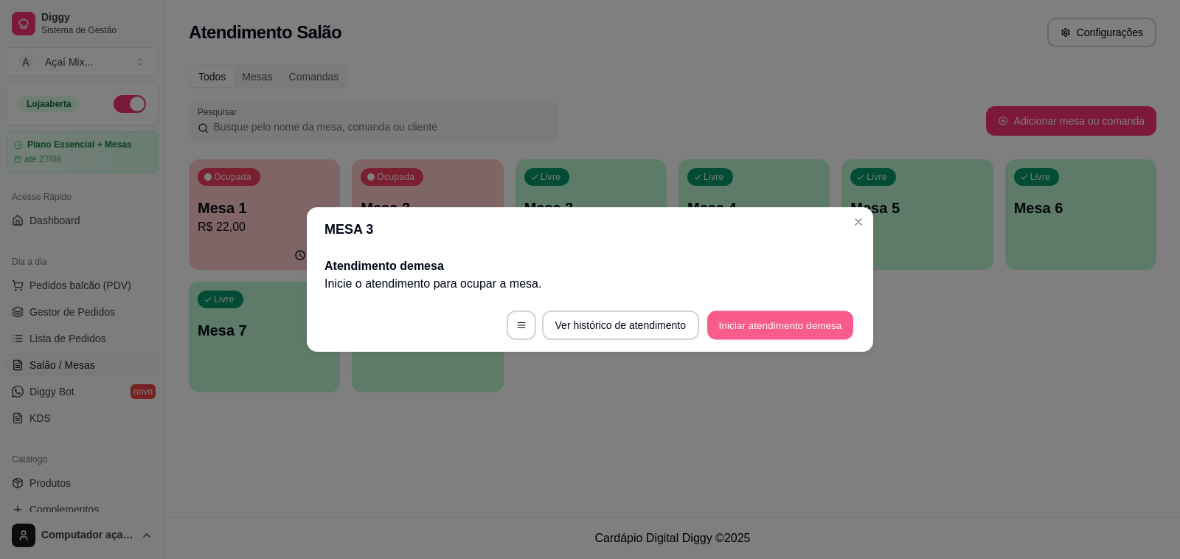
click at [765, 321] on button "Iniciar atendimento de mesa" at bounding box center [780, 325] width 146 height 29
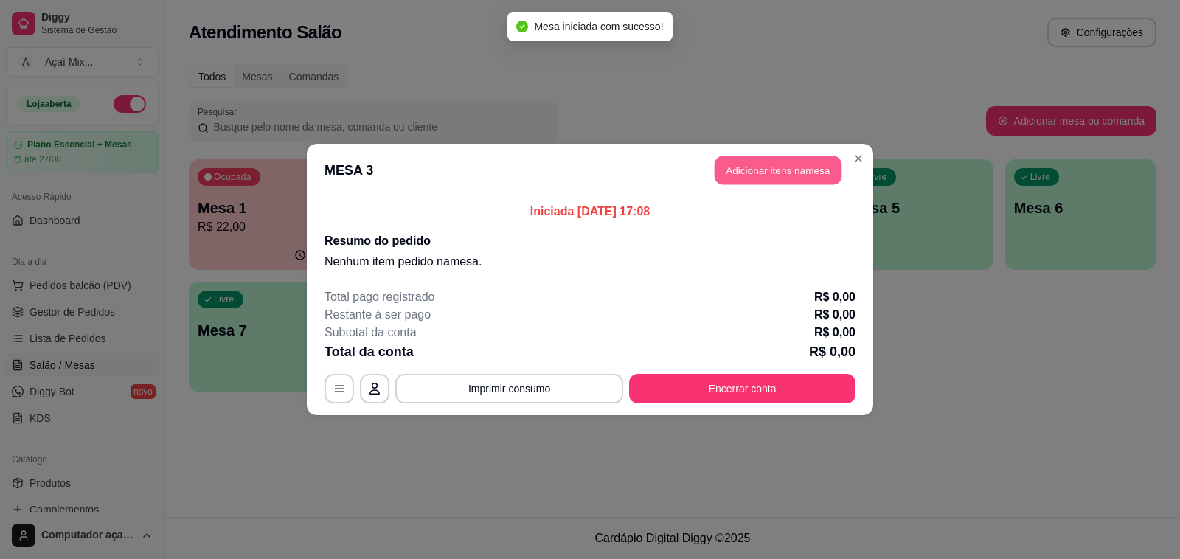
click at [747, 178] on button "Adicionar itens na mesa" at bounding box center [777, 170] width 127 height 29
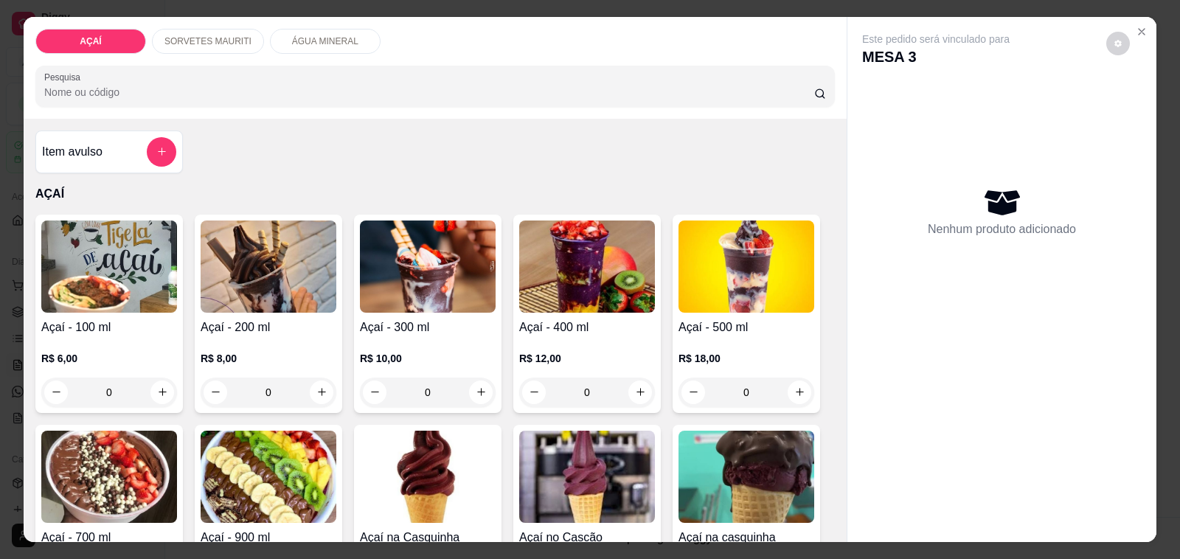
click at [540, 306] on img at bounding box center [587, 266] width 136 height 92
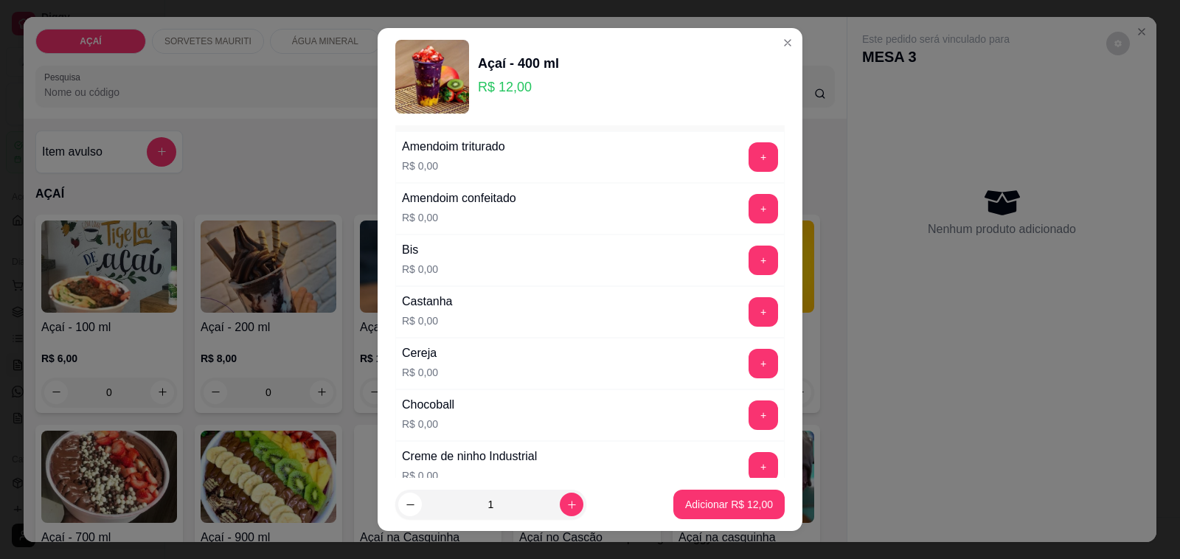
scroll to position [92, 0]
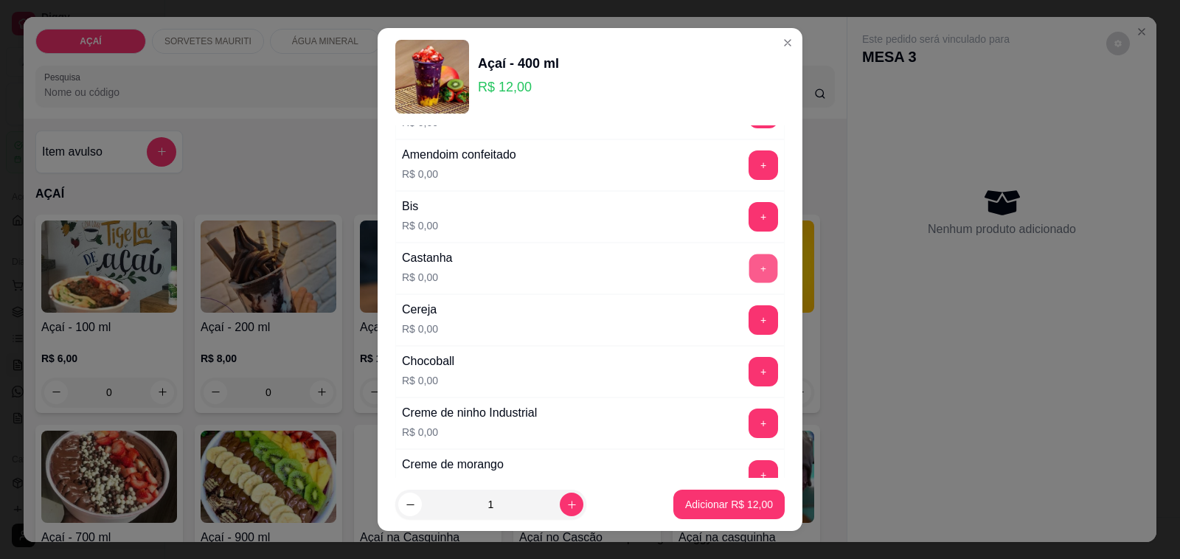
click at [749, 268] on button "+" at bounding box center [763, 268] width 29 height 29
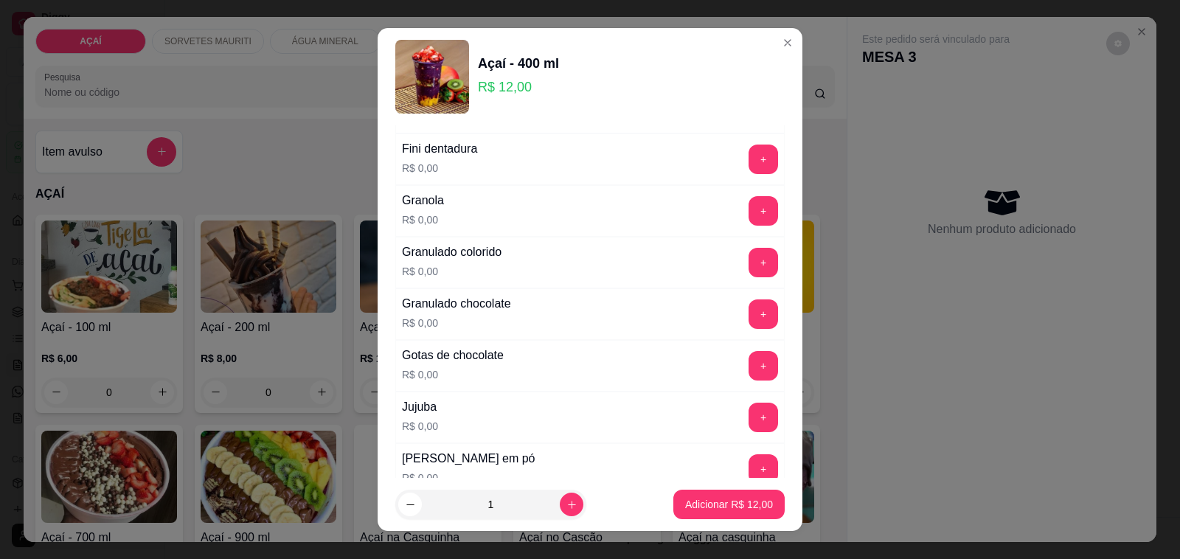
scroll to position [1198, 0]
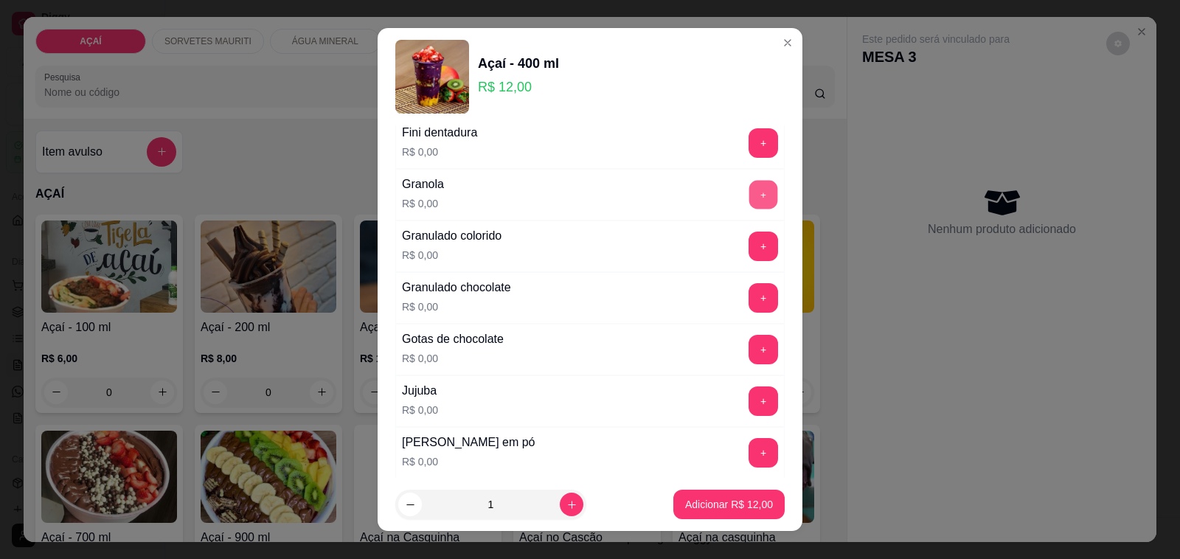
click at [749, 209] on button "+" at bounding box center [763, 195] width 29 height 29
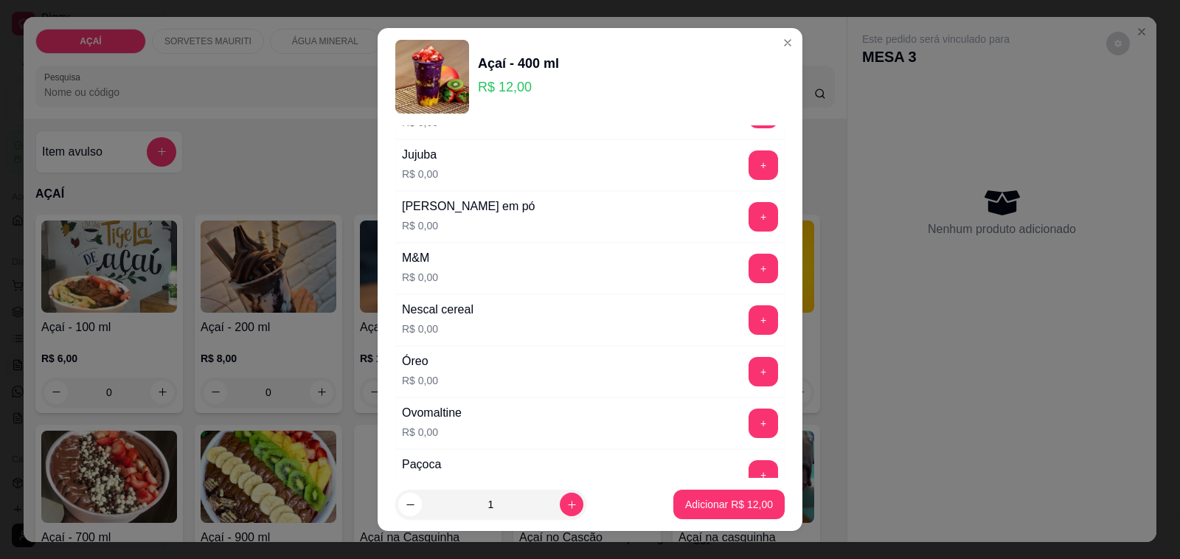
scroll to position [1337, 0]
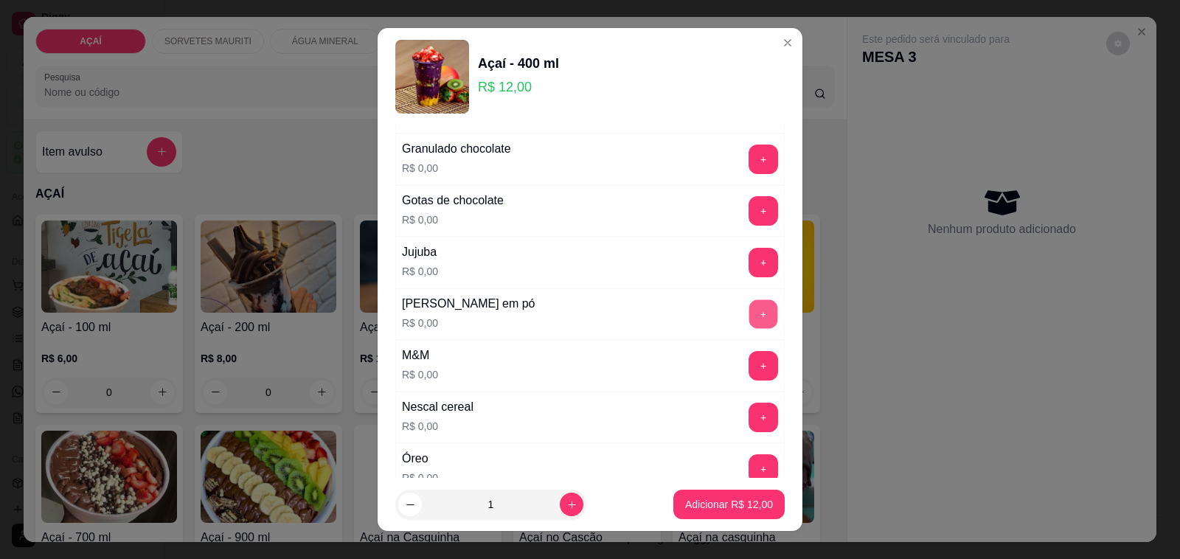
click at [749, 316] on button "+" at bounding box center [763, 314] width 29 height 29
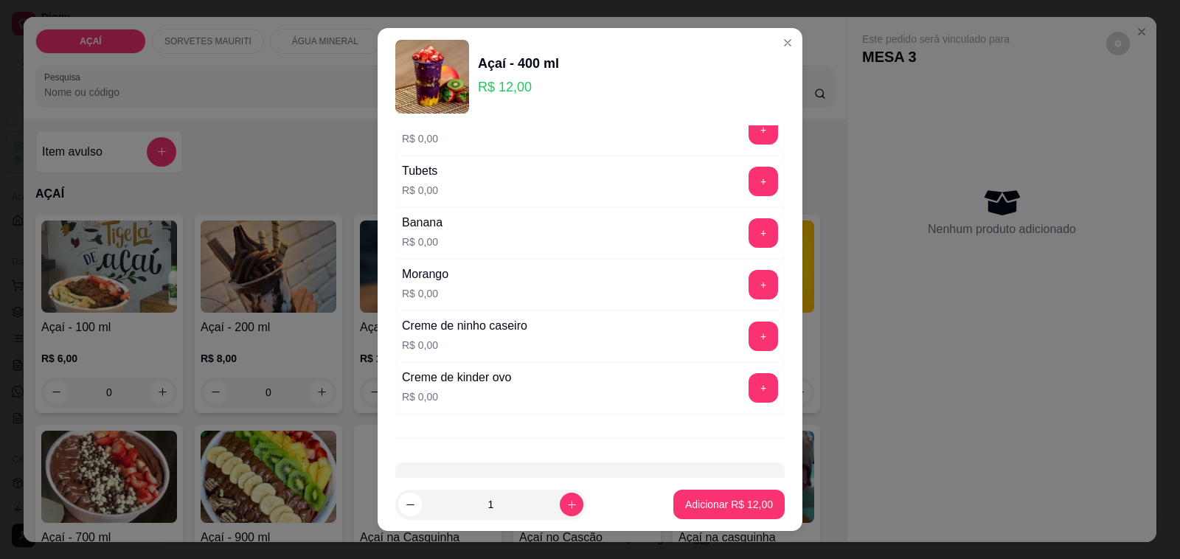
scroll to position [1890, 0]
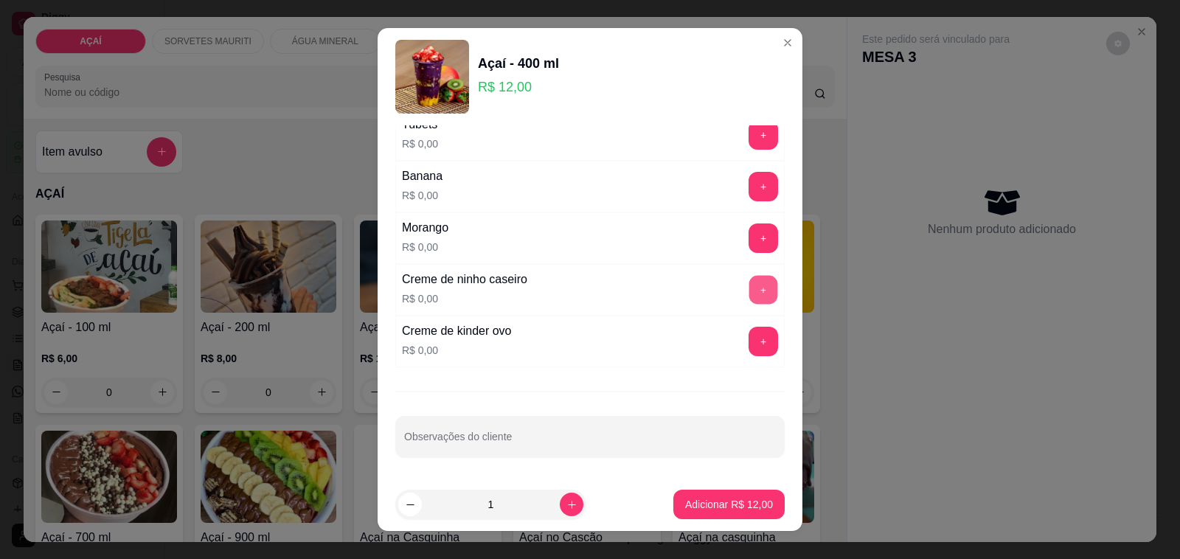
click at [749, 288] on button "+" at bounding box center [763, 290] width 29 height 29
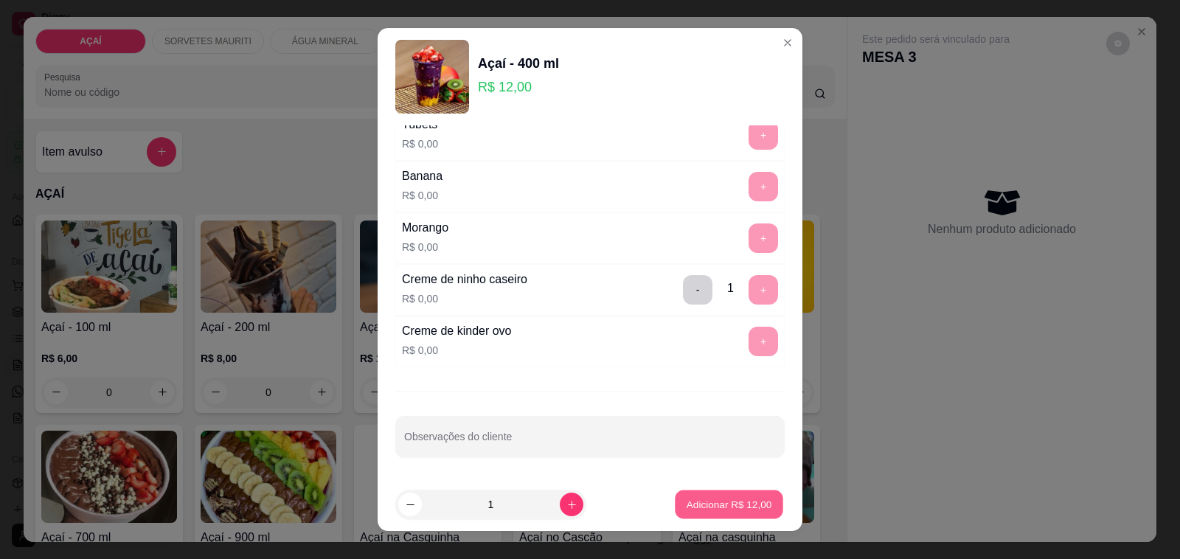
click at [731, 505] on p "Adicionar R$ 12,00" at bounding box center [729, 504] width 86 height 14
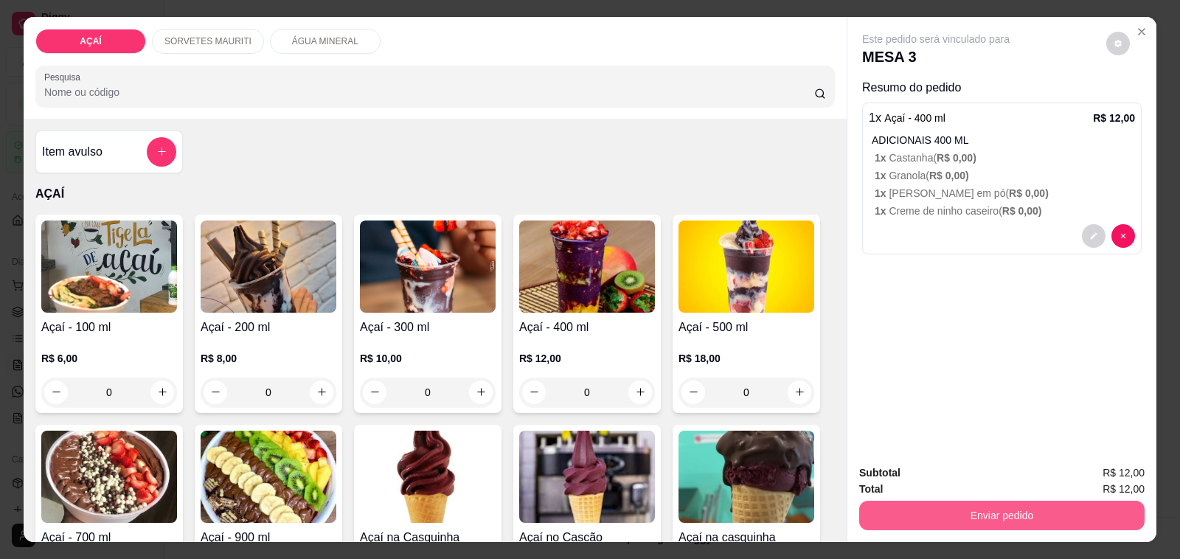
click at [1030, 501] on button "Enviar pedido" at bounding box center [1001, 515] width 285 height 29
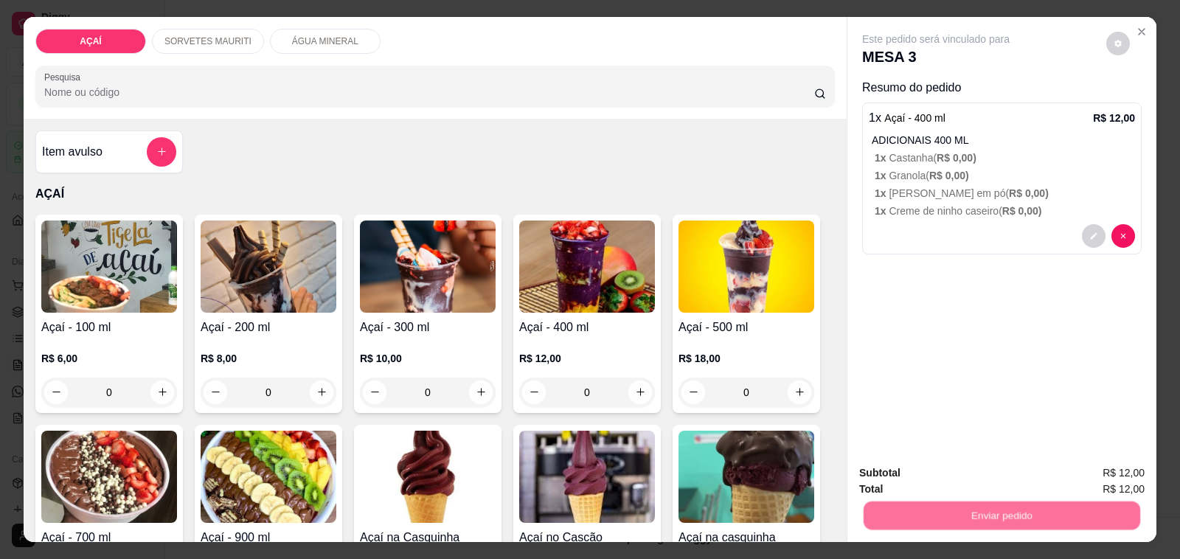
click at [1001, 478] on button "Não registrar e enviar pedido" at bounding box center [951, 473] width 153 height 28
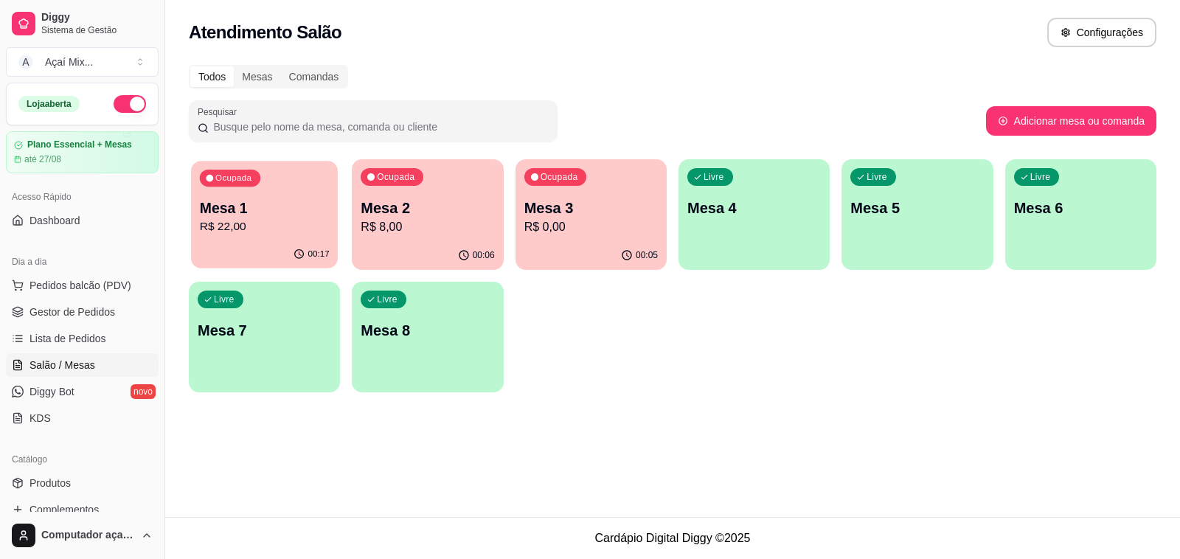
click at [289, 221] on p "R$ 22,00" at bounding box center [265, 226] width 130 height 17
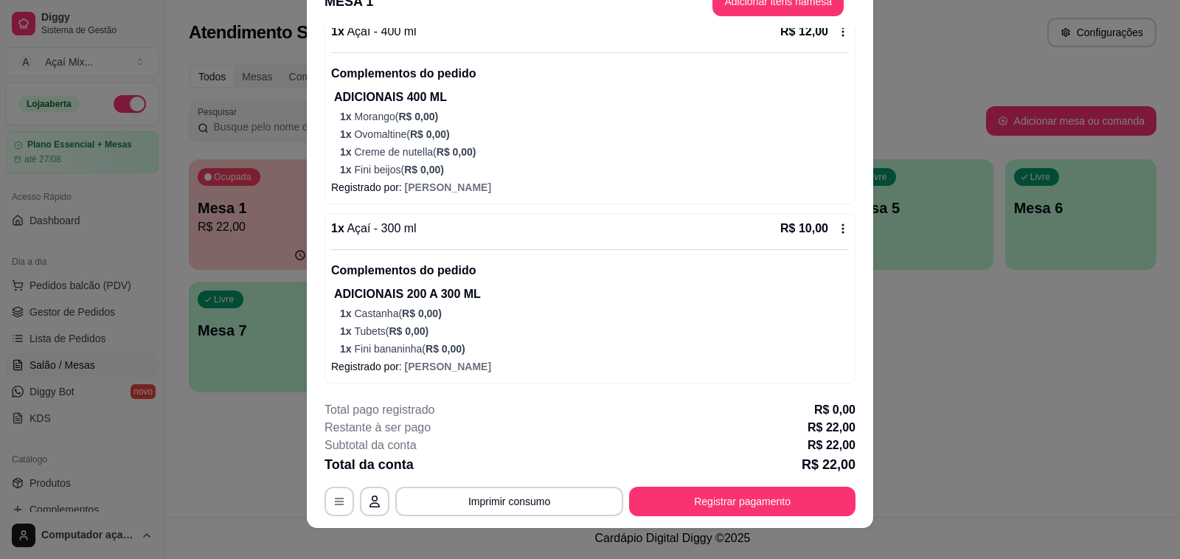
scroll to position [44, 0]
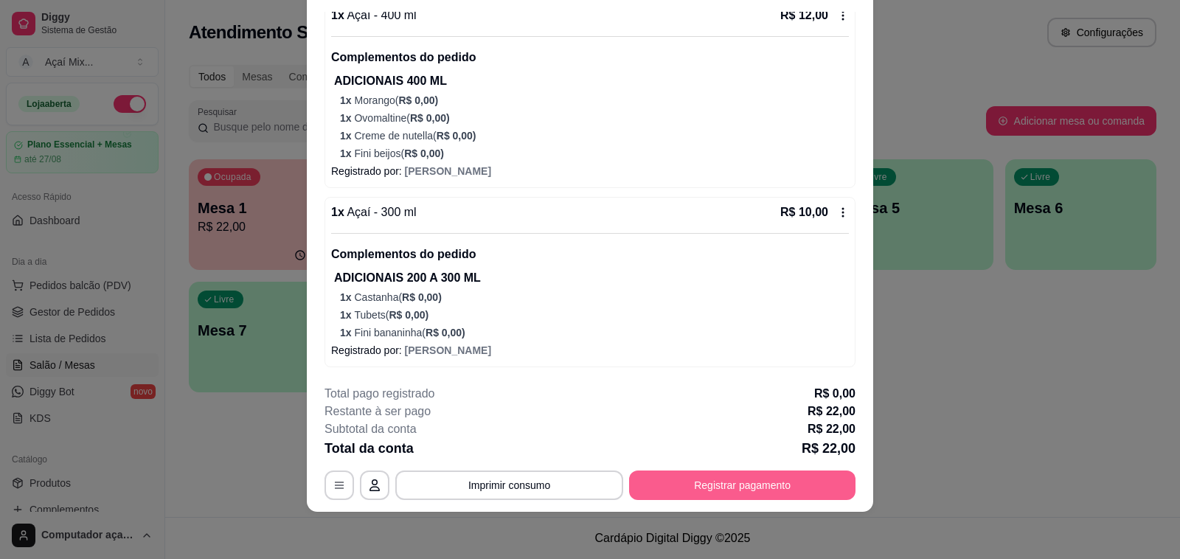
click at [756, 489] on button "Registrar pagamento" at bounding box center [742, 484] width 226 height 29
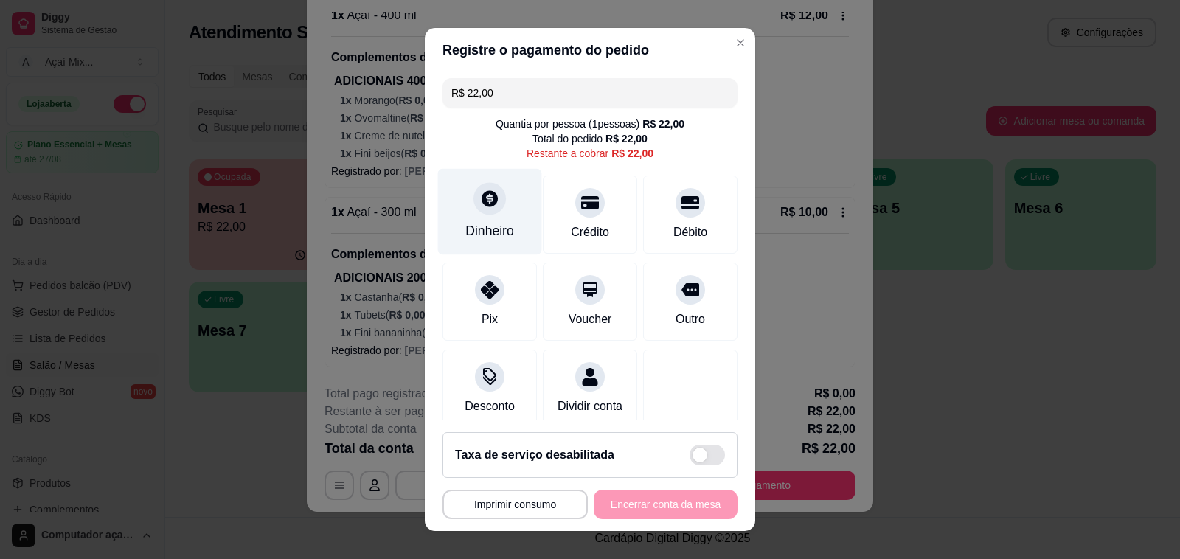
click at [490, 192] on div "Dinheiro" at bounding box center [490, 212] width 104 height 86
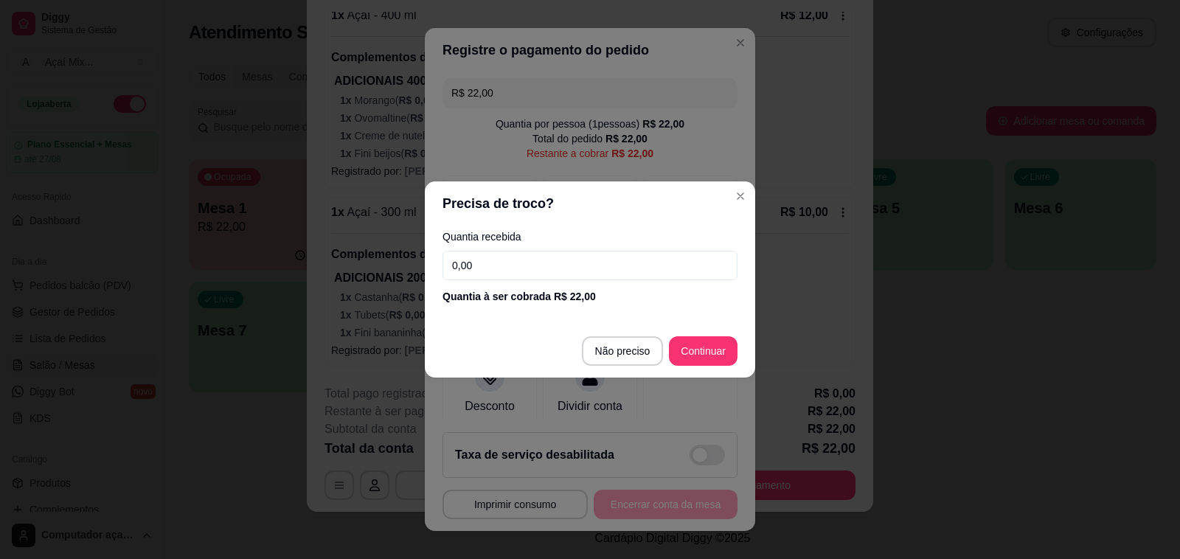
click at [551, 274] on input "0,00" at bounding box center [589, 265] width 295 height 29
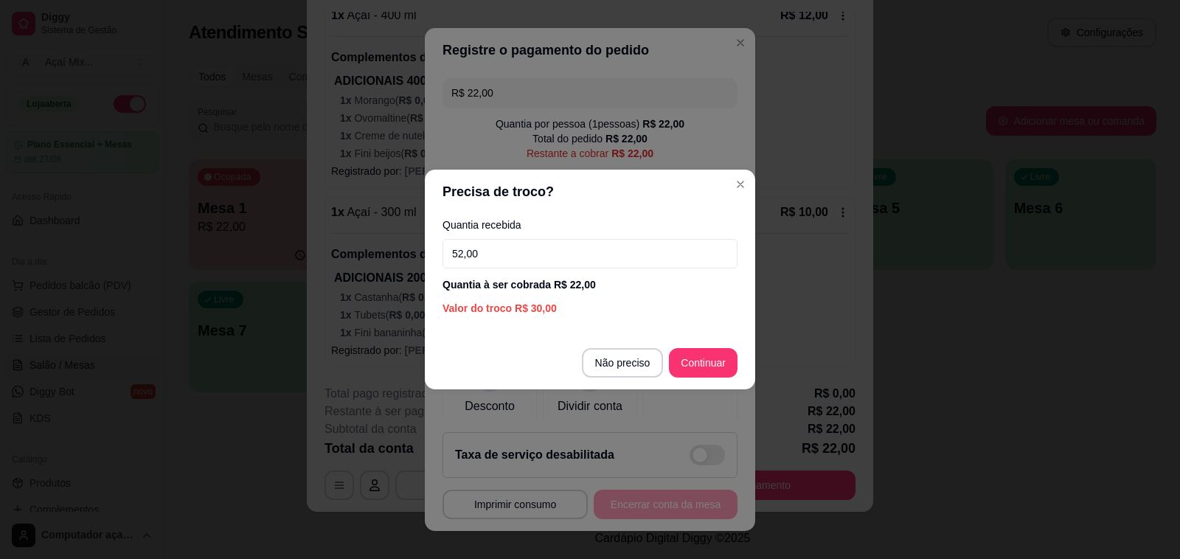
type input "52,00"
click at [712, 380] on footer "Não preciso Continuar" at bounding box center [590, 362] width 330 height 53
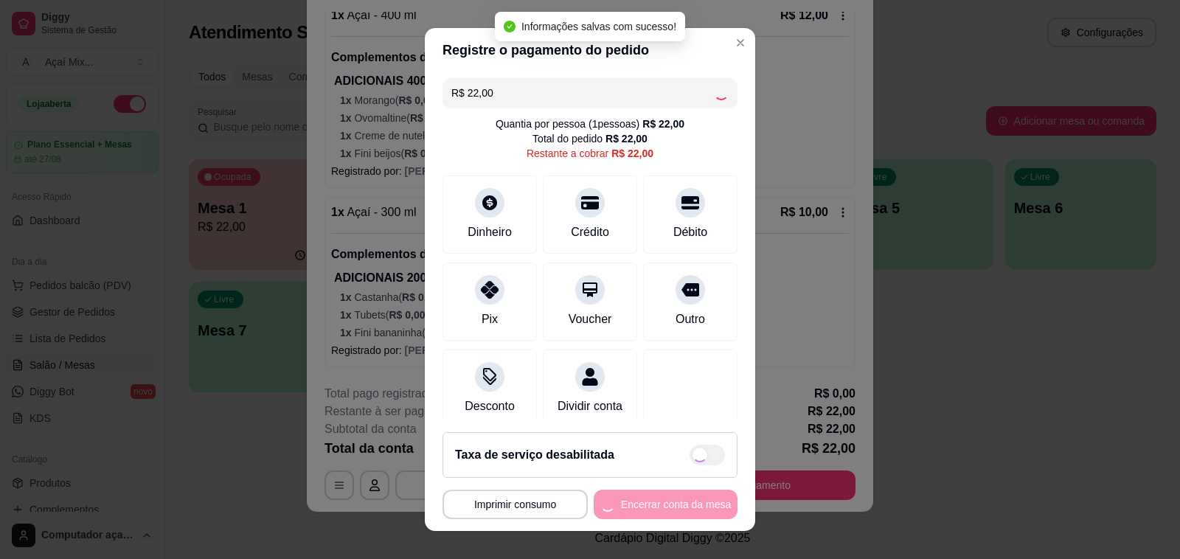
type input "R$ 0,00"
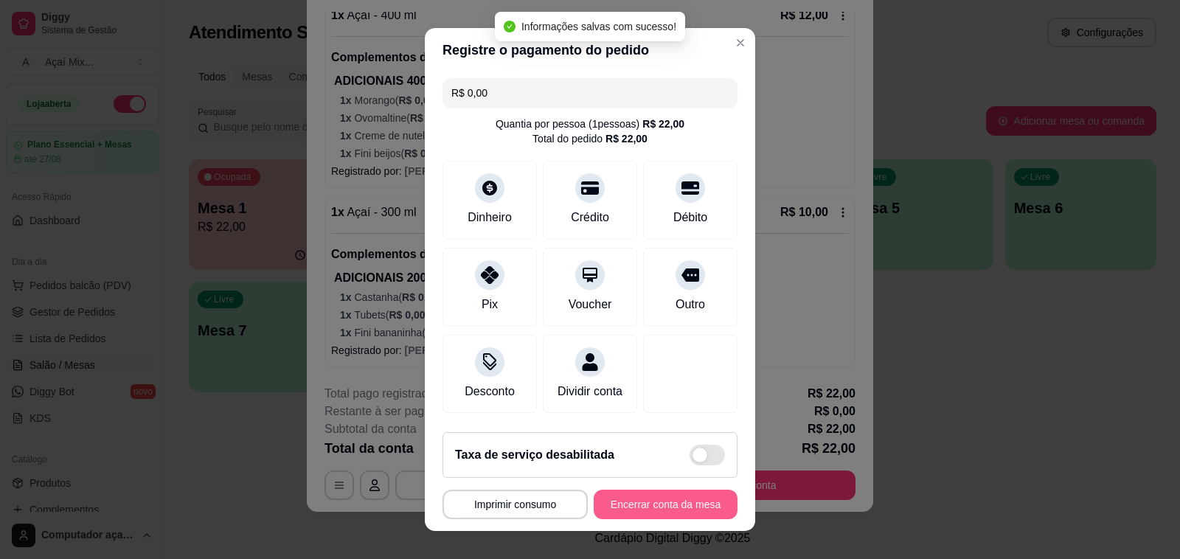
click at [691, 493] on button "Encerrar conta da mesa" at bounding box center [666, 504] width 144 height 29
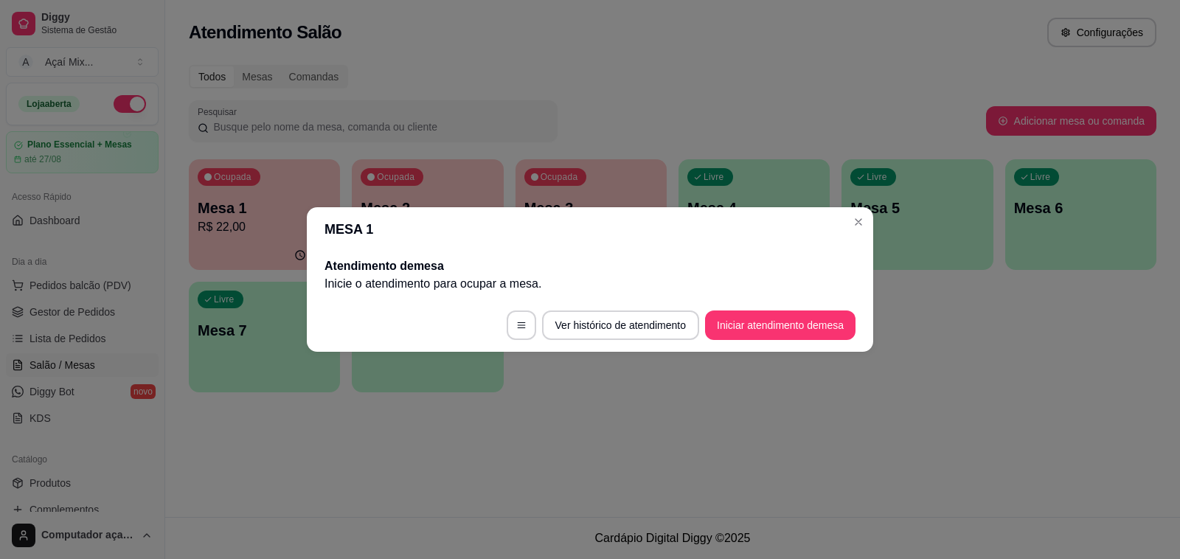
scroll to position [0, 0]
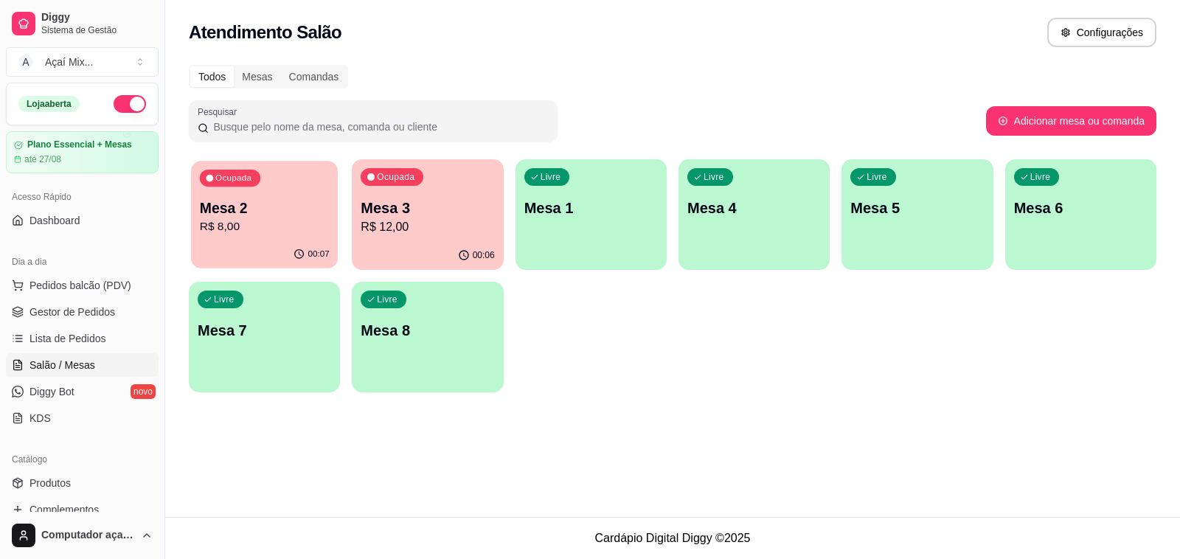
click at [275, 252] on div "00:07" at bounding box center [264, 254] width 147 height 28
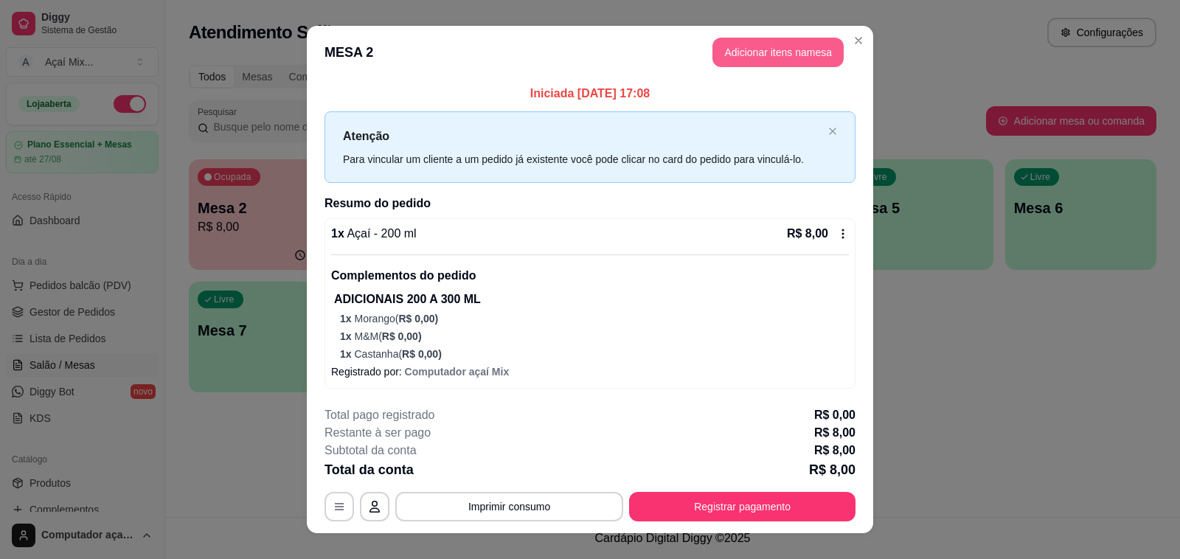
click at [717, 54] on button "Adicionar itens na mesa" at bounding box center [777, 52] width 131 height 29
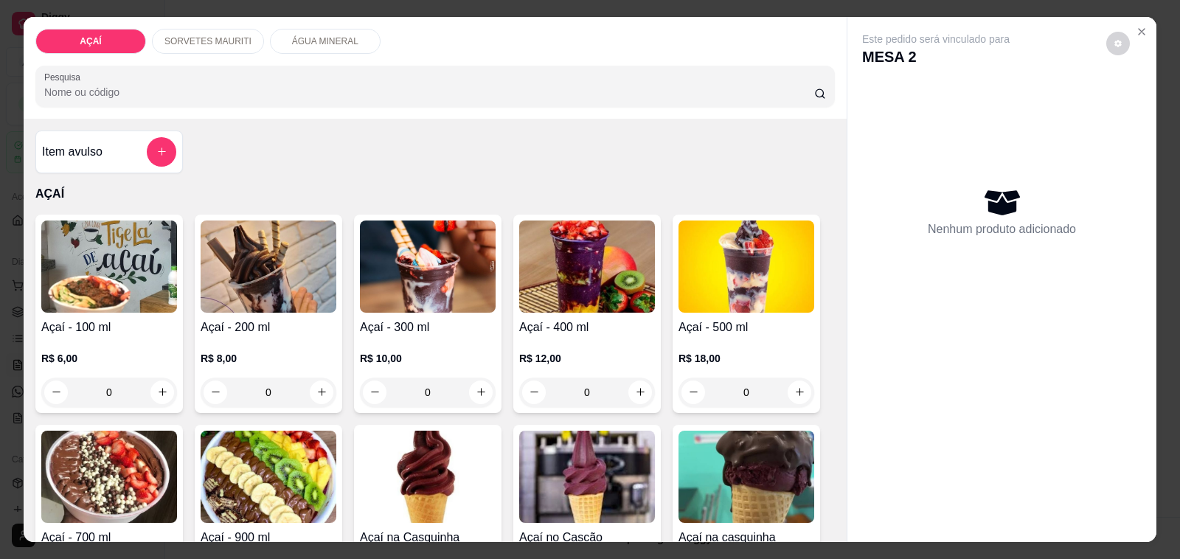
click at [210, 37] on p "SORVETES MAURITI" at bounding box center [207, 41] width 87 height 12
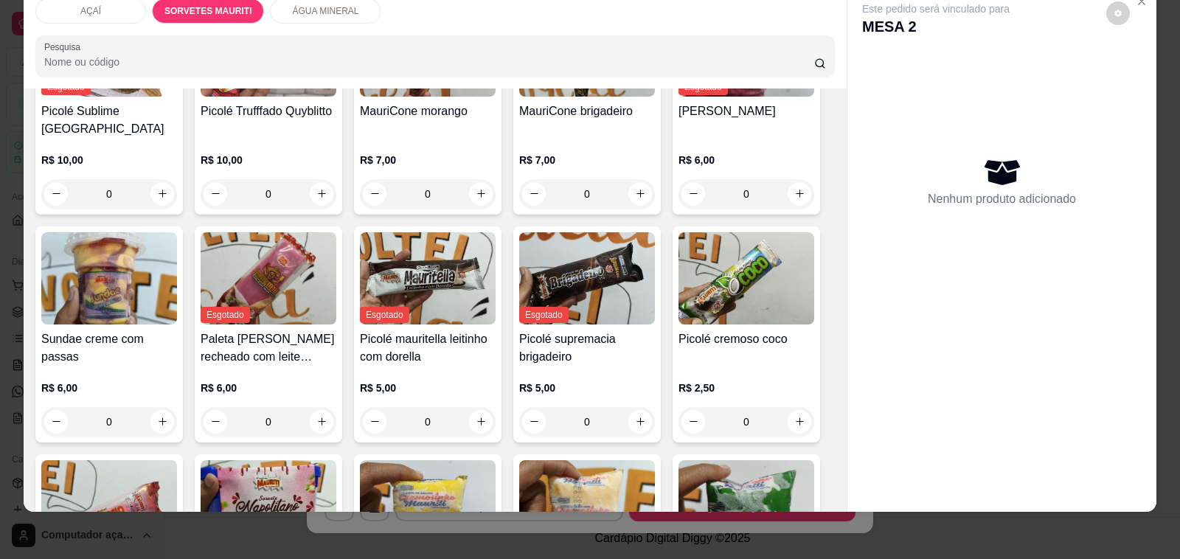
scroll to position [930, 0]
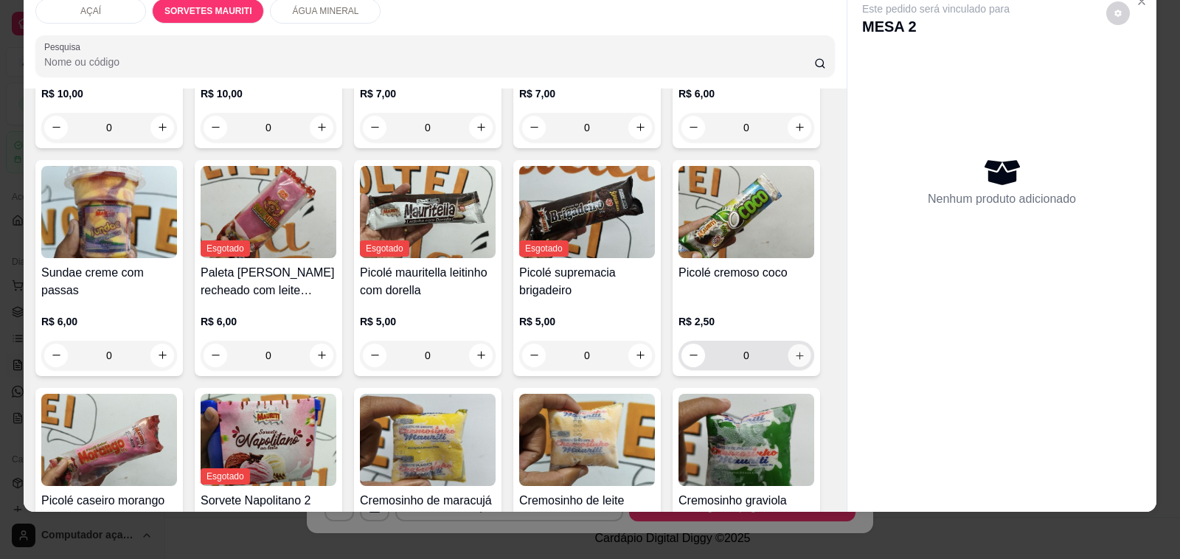
click at [794, 350] on icon "increase-product-quantity" at bounding box center [799, 355] width 11 height 11
type input "1"
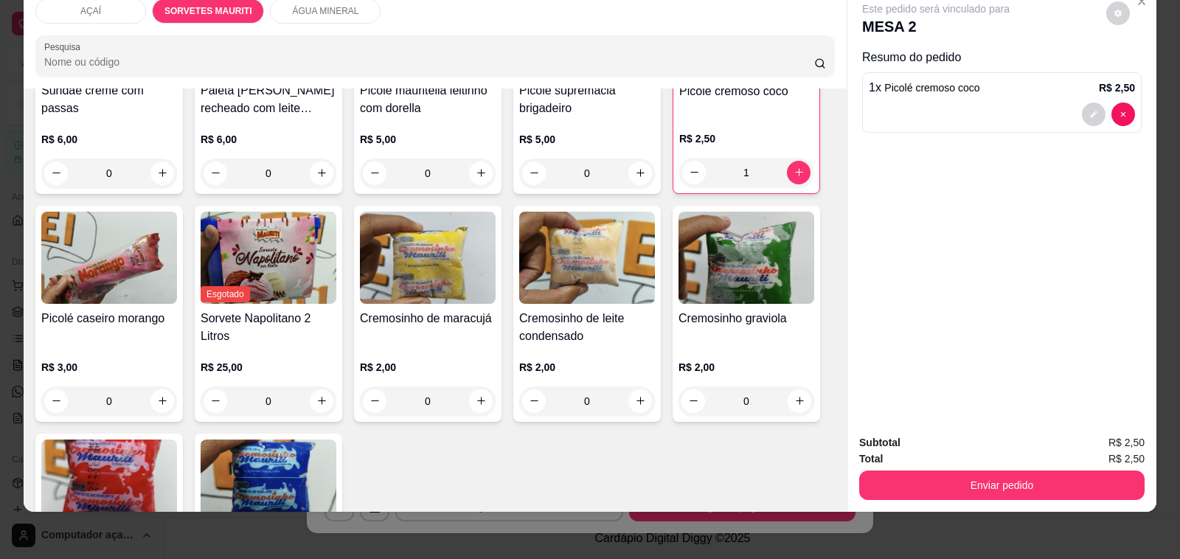
scroll to position [1114, 0]
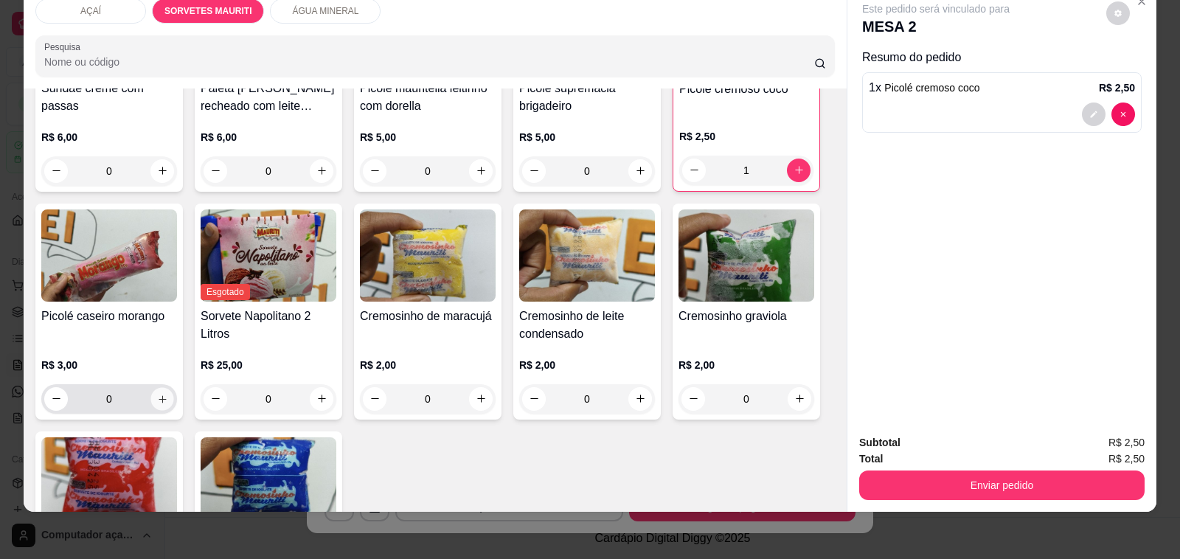
click at [157, 393] on icon "increase-product-quantity" at bounding box center [162, 398] width 11 height 11
type input "1"
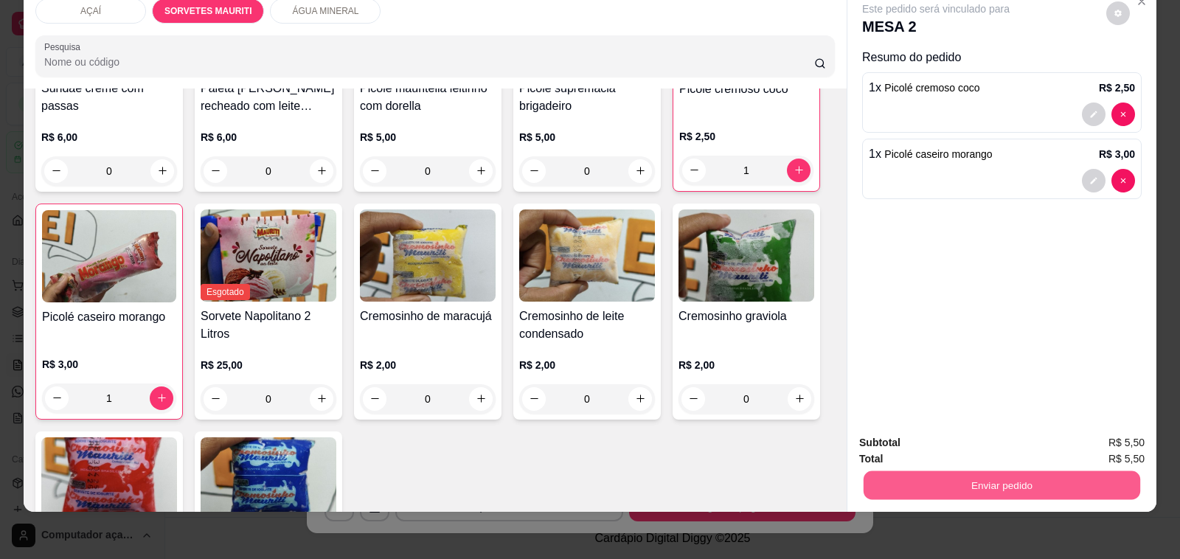
click at [930, 473] on button "Enviar pedido" at bounding box center [1001, 485] width 277 height 29
click at [941, 435] on button "Não registrar e enviar pedido" at bounding box center [951, 436] width 153 height 28
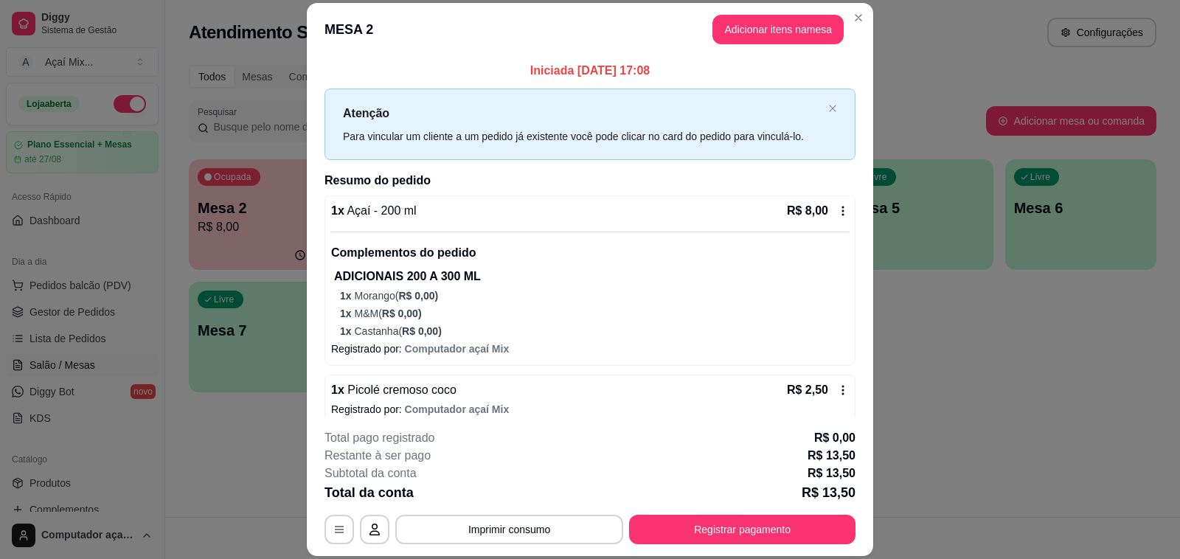
scroll to position [75, 0]
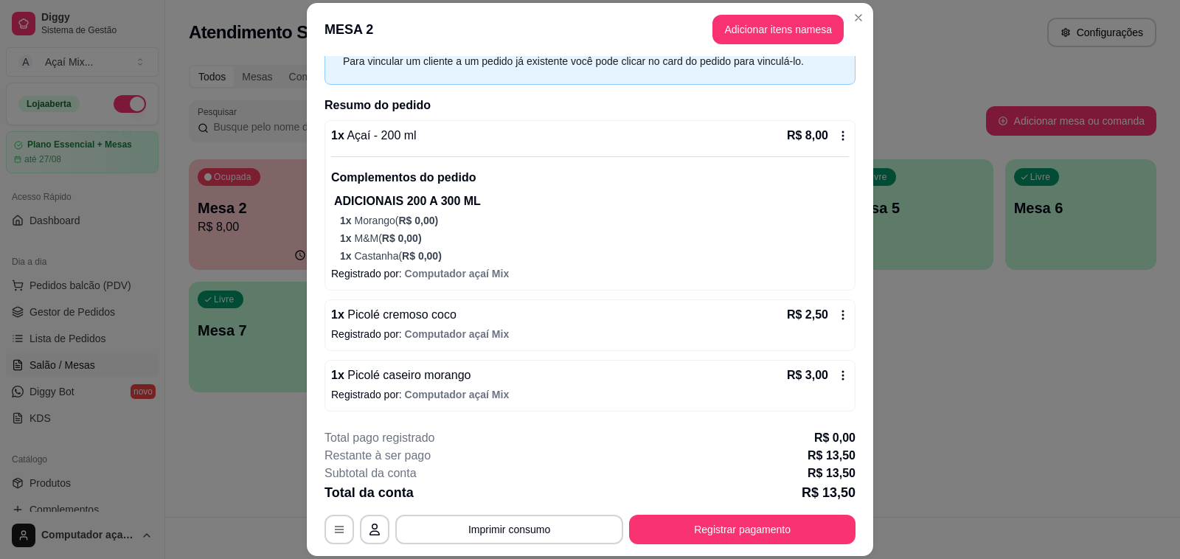
click at [810, 515] on button "Registrar pagamento" at bounding box center [742, 529] width 226 height 29
click at [799, 540] on button "Registrar pagamento" at bounding box center [743, 529] width 220 height 29
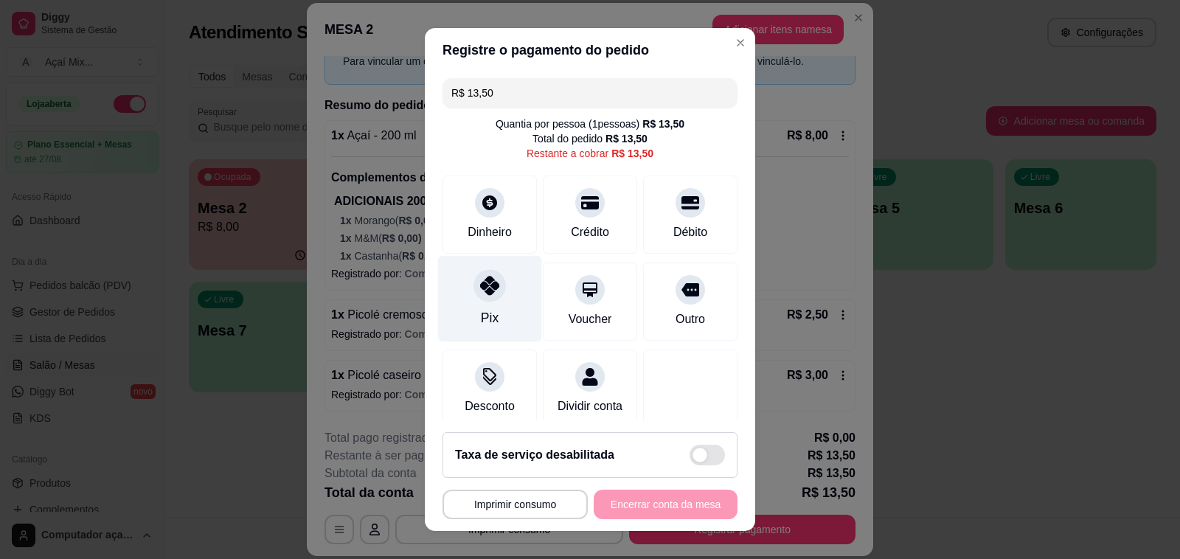
click at [492, 290] on div at bounding box center [489, 285] width 32 height 32
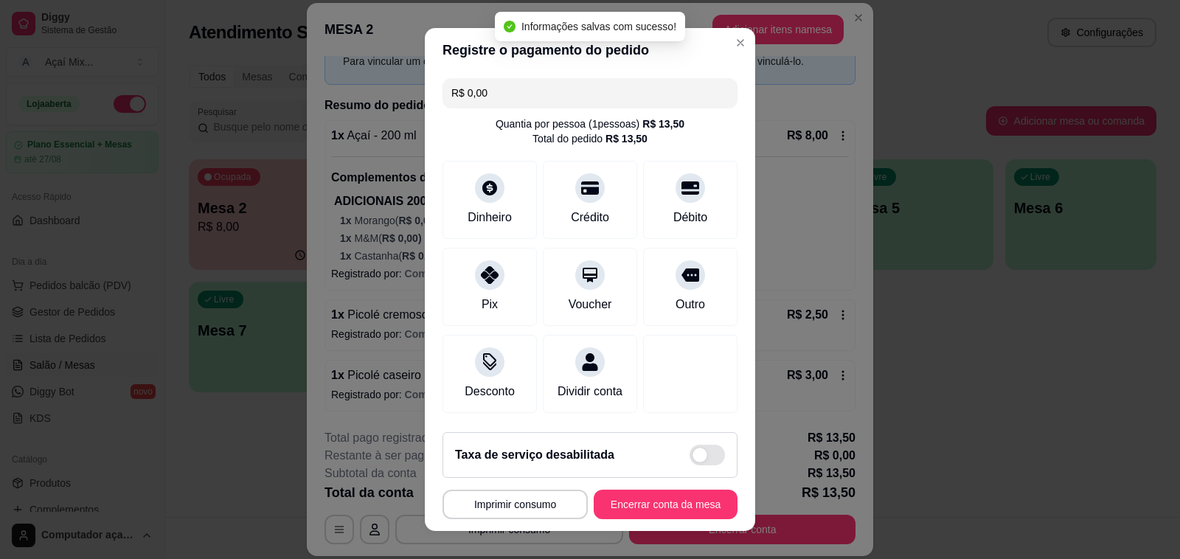
type input "R$ 0,00"
click at [647, 499] on button "Encerrar conta da mesa" at bounding box center [666, 504] width 144 height 29
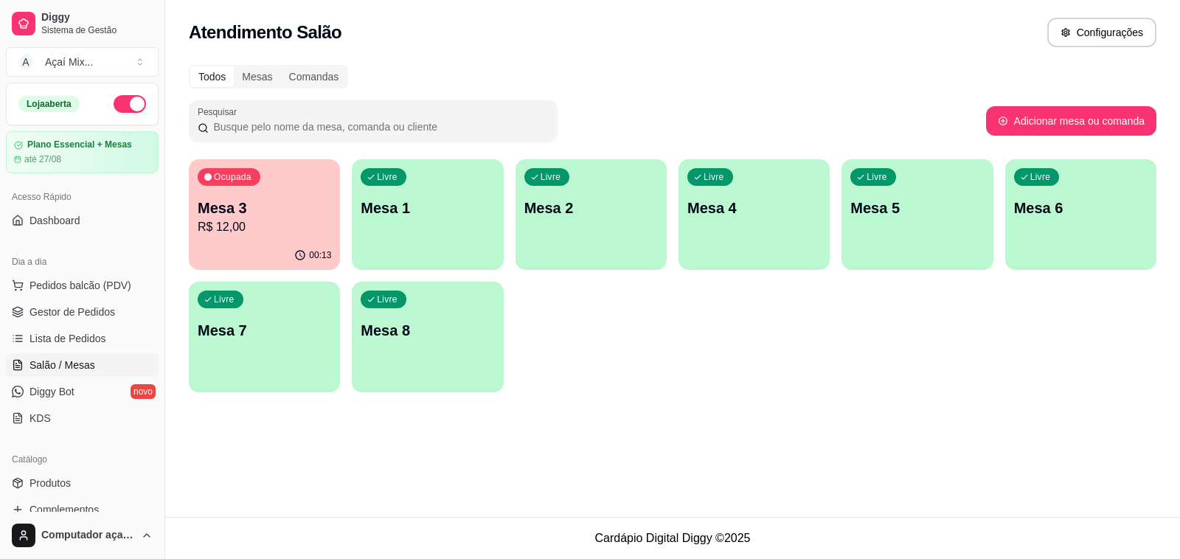
click at [210, 264] on div "00:13" at bounding box center [264, 255] width 151 height 29
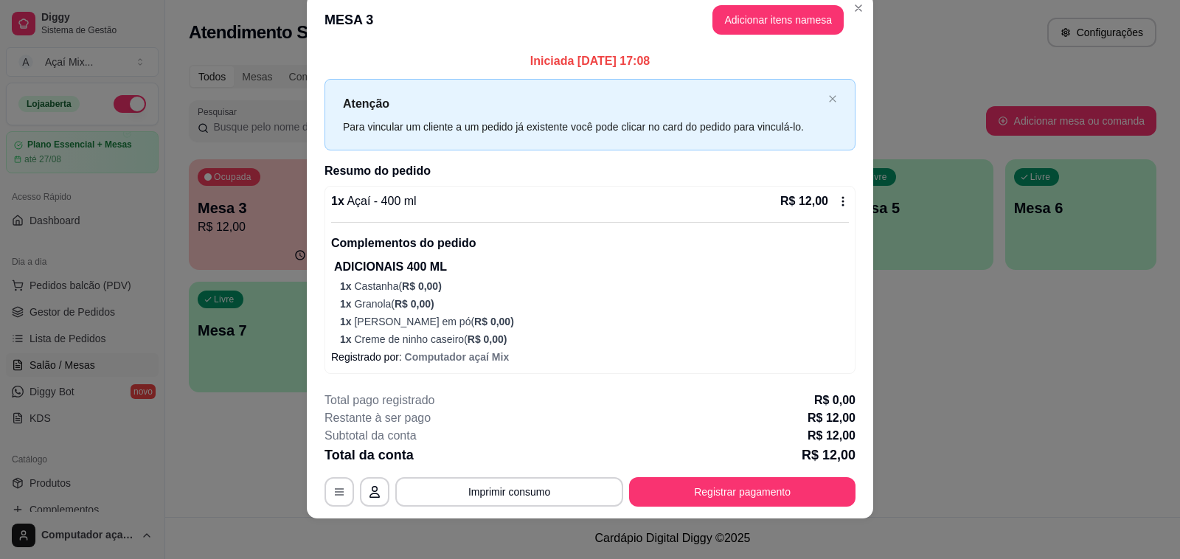
scroll to position [30, 0]
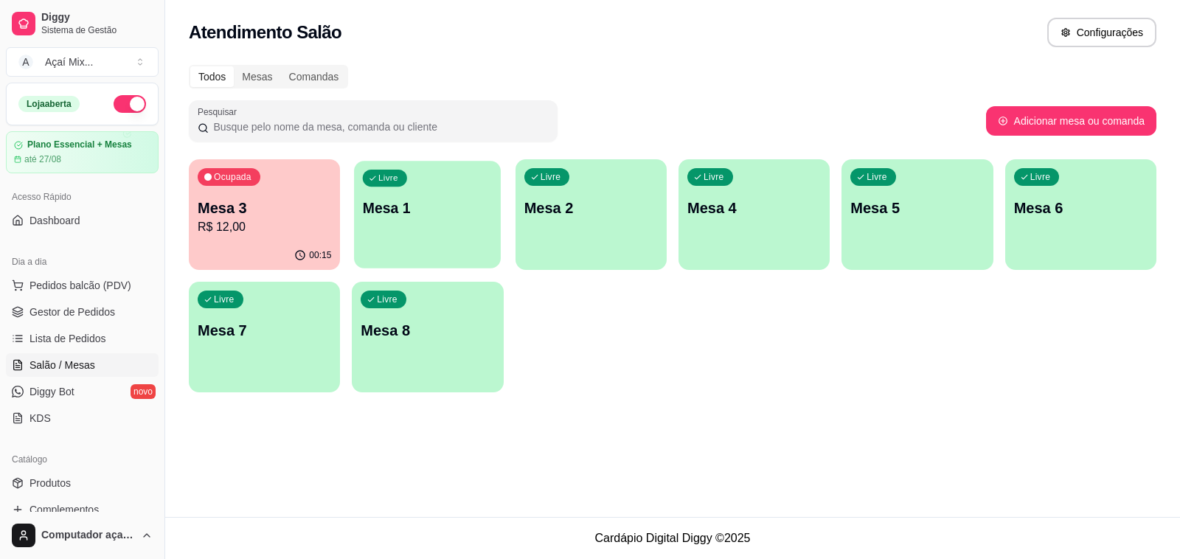
click at [440, 252] on div "button" at bounding box center [427, 259] width 147 height 17
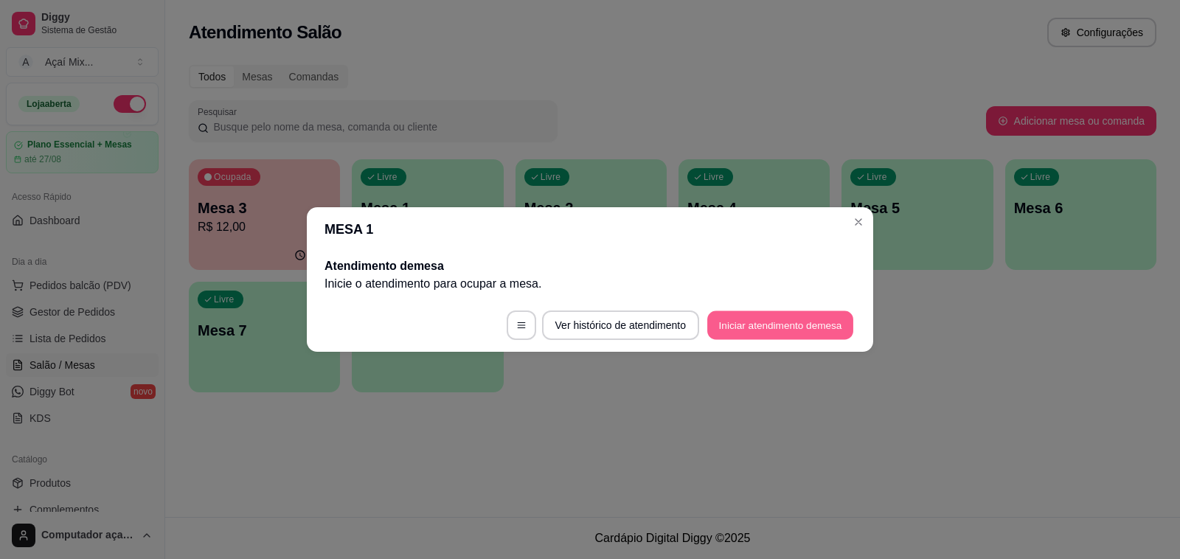
click at [833, 340] on footer "Ver histórico de atendimento Iniciar atendimento de mesa" at bounding box center [590, 325] width 566 height 53
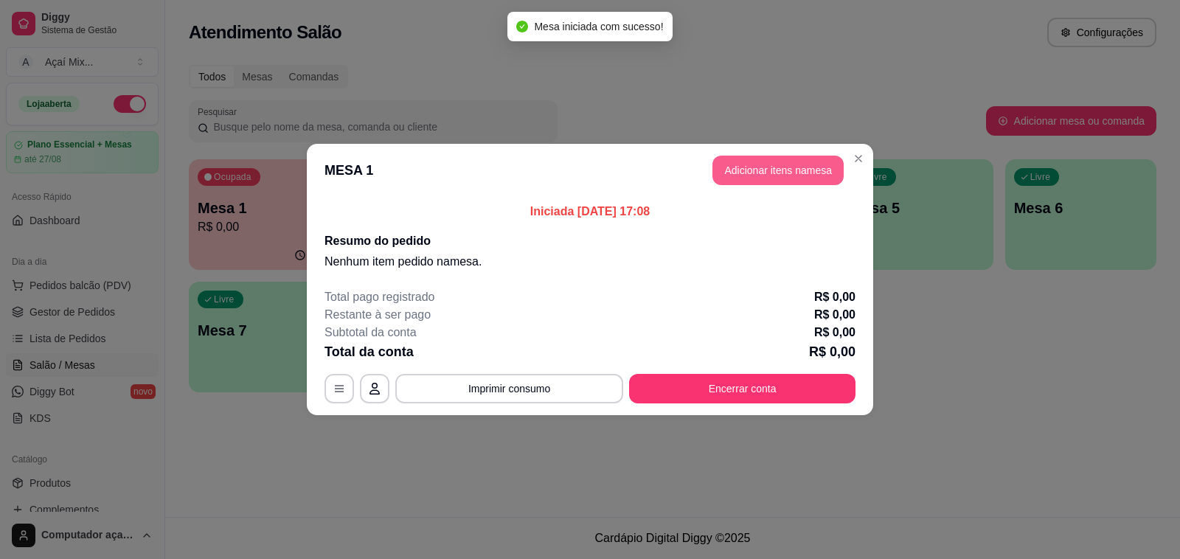
click at [780, 162] on button "Adicionar itens na mesa" at bounding box center [777, 170] width 131 height 29
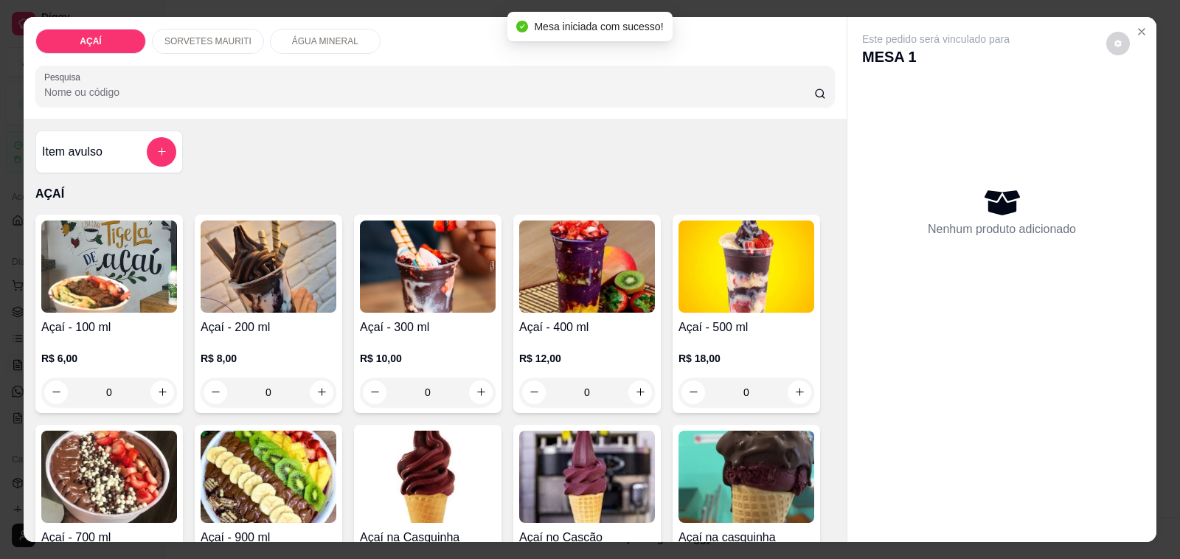
click at [373, 306] on img at bounding box center [428, 266] width 136 height 92
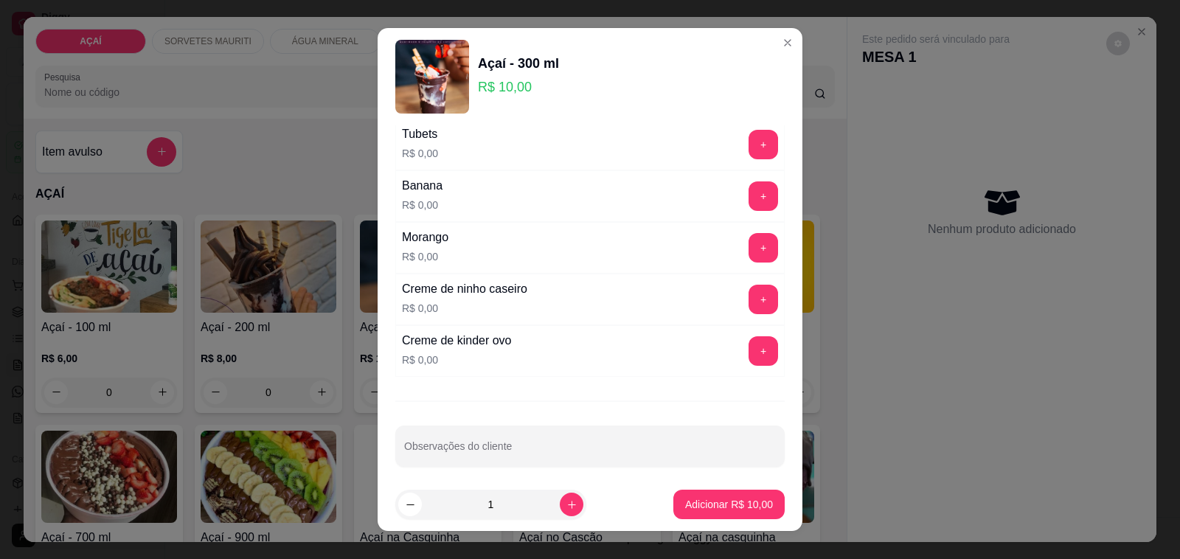
scroll to position [1890, 0]
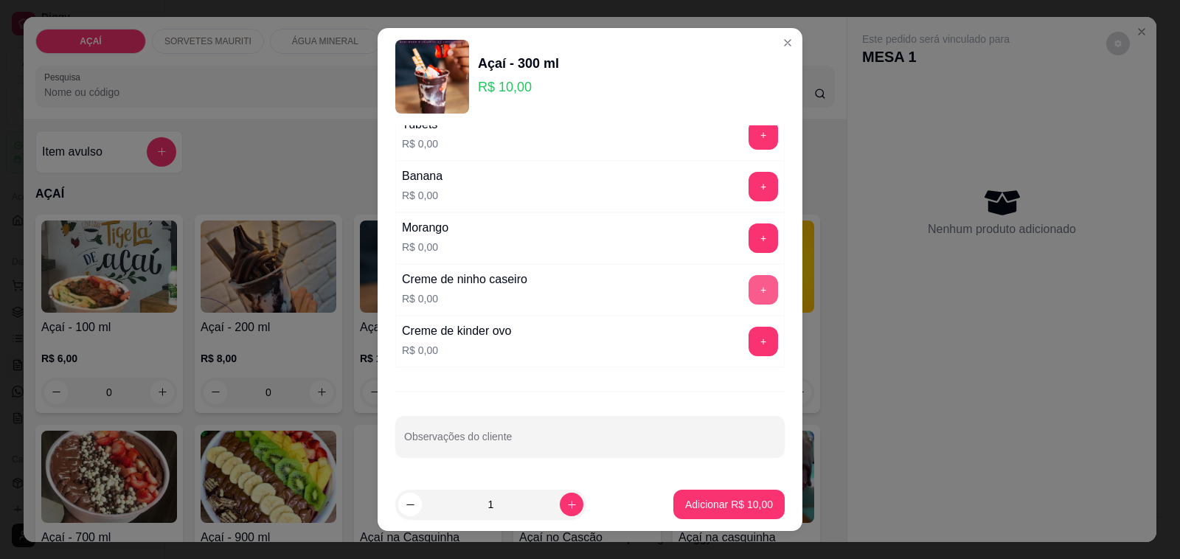
click at [748, 284] on button "+" at bounding box center [762, 289] width 29 height 29
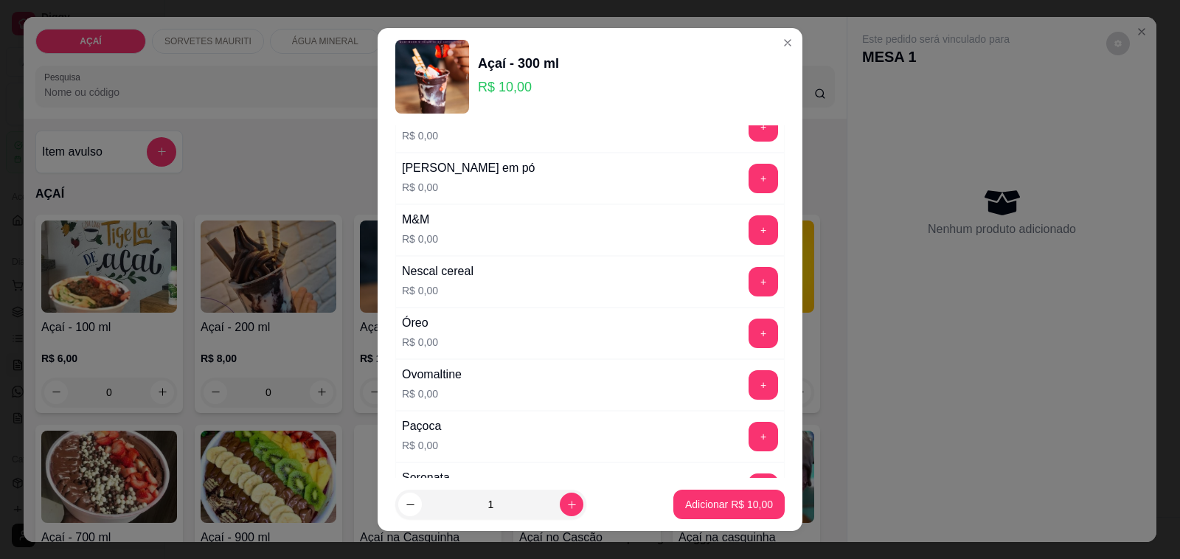
scroll to position [1429, 0]
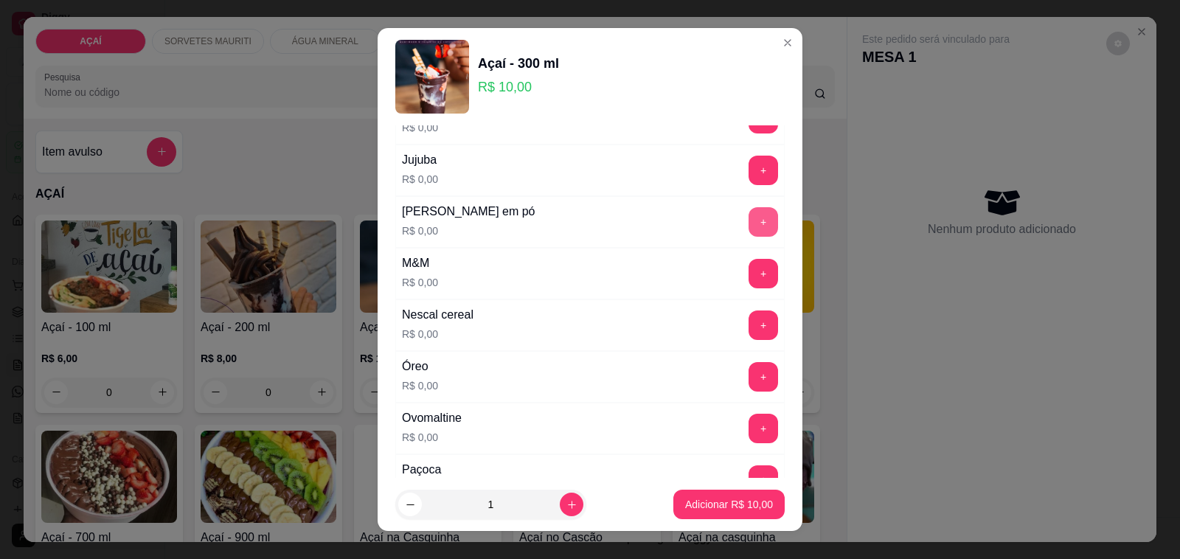
click at [748, 233] on button "+" at bounding box center [762, 221] width 29 height 29
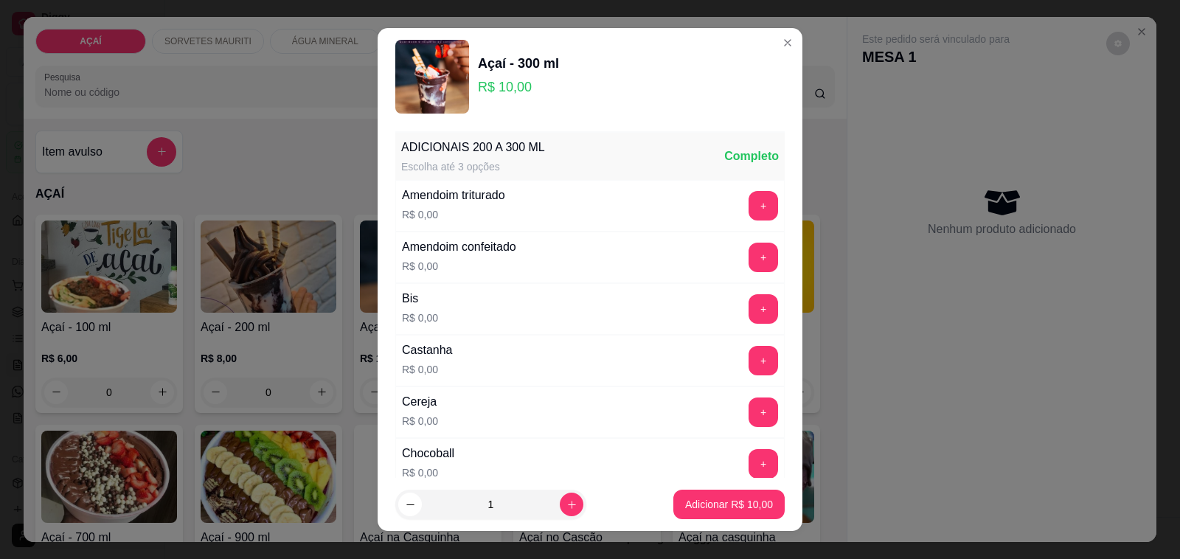
click at [748, 220] on button "+" at bounding box center [762, 205] width 29 height 29
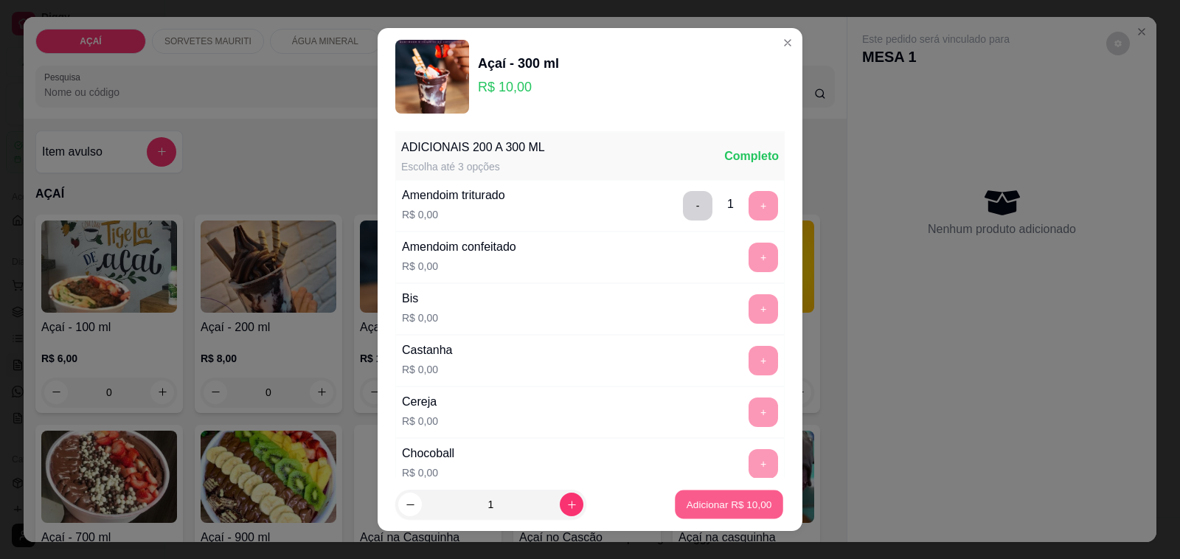
click at [698, 501] on p "Adicionar R$ 10,00" at bounding box center [729, 504] width 86 height 14
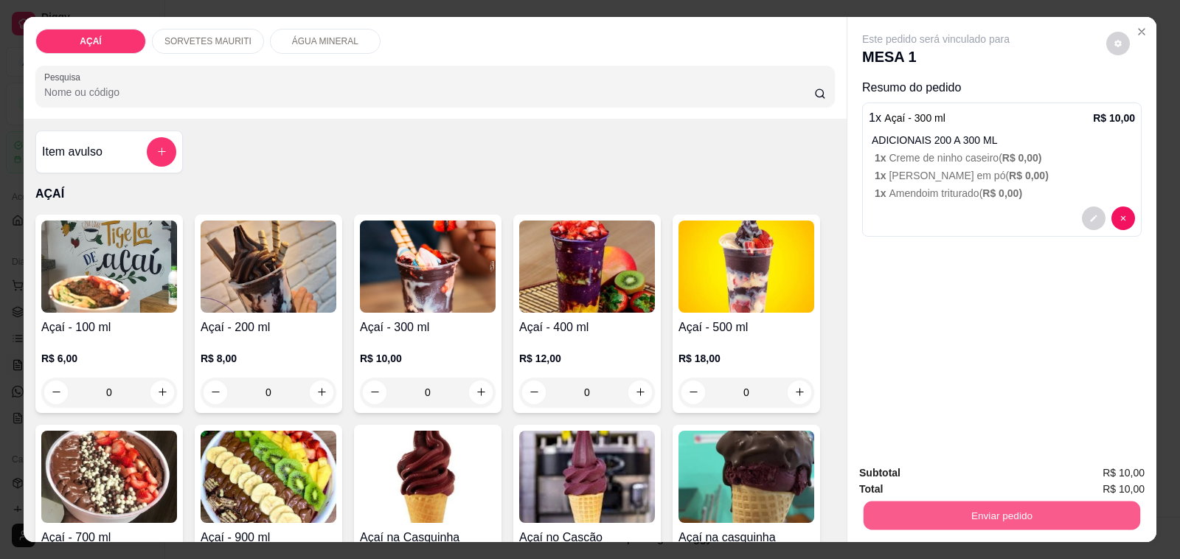
click at [877, 518] on button "Enviar pedido" at bounding box center [1001, 515] width 277 height 29
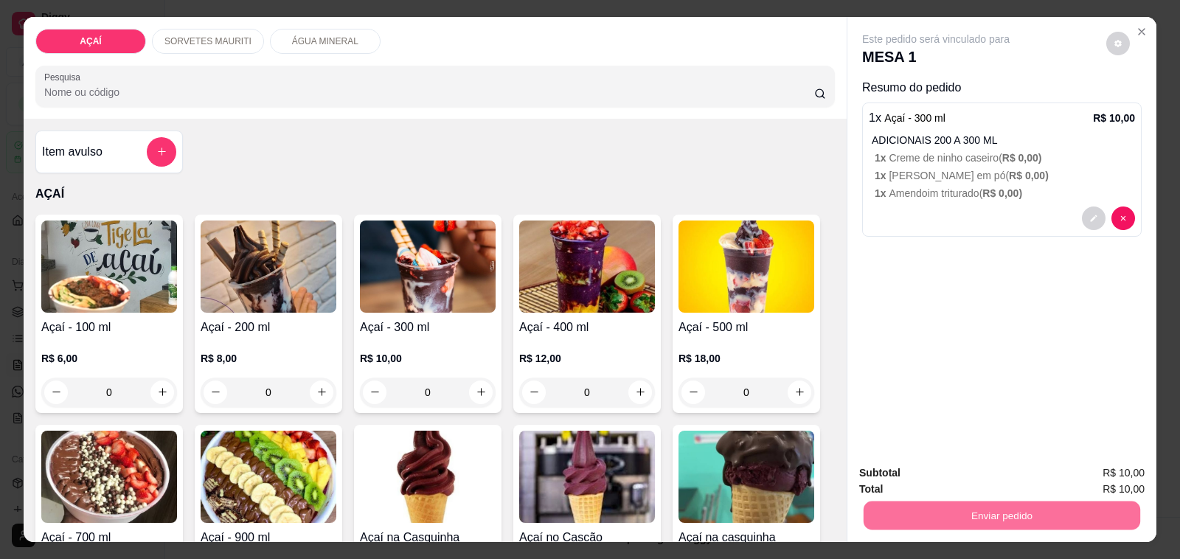
click at [894, 473] on button "Não registrar e enviar pedido" at bounding box center [951, 472] width 149 height 27
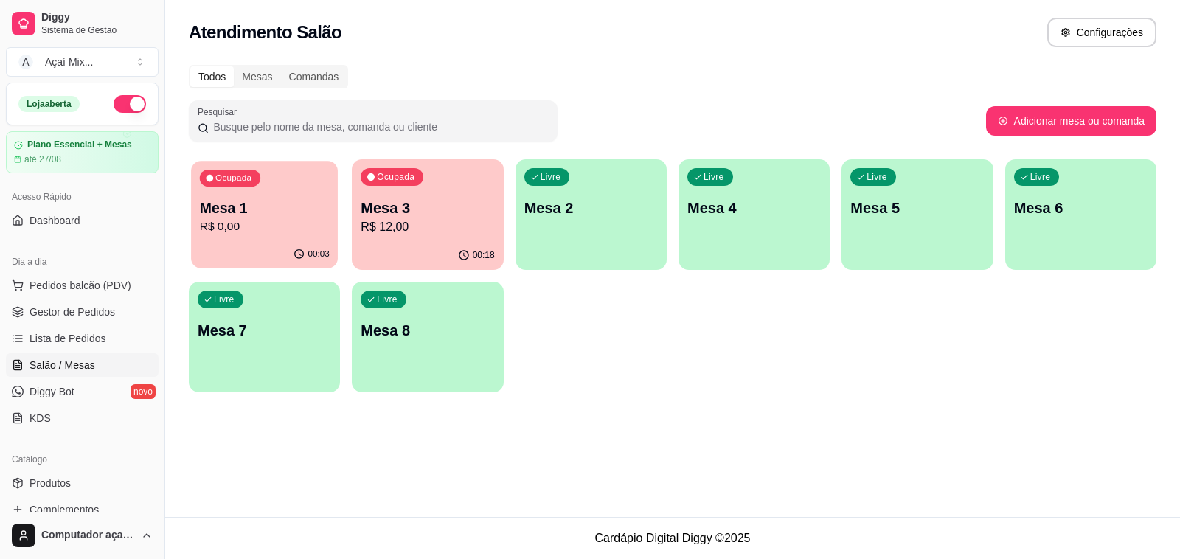
click at [317, 232] on p "R$ 0,00" at bounding box center [265, 226] width 130 height 17
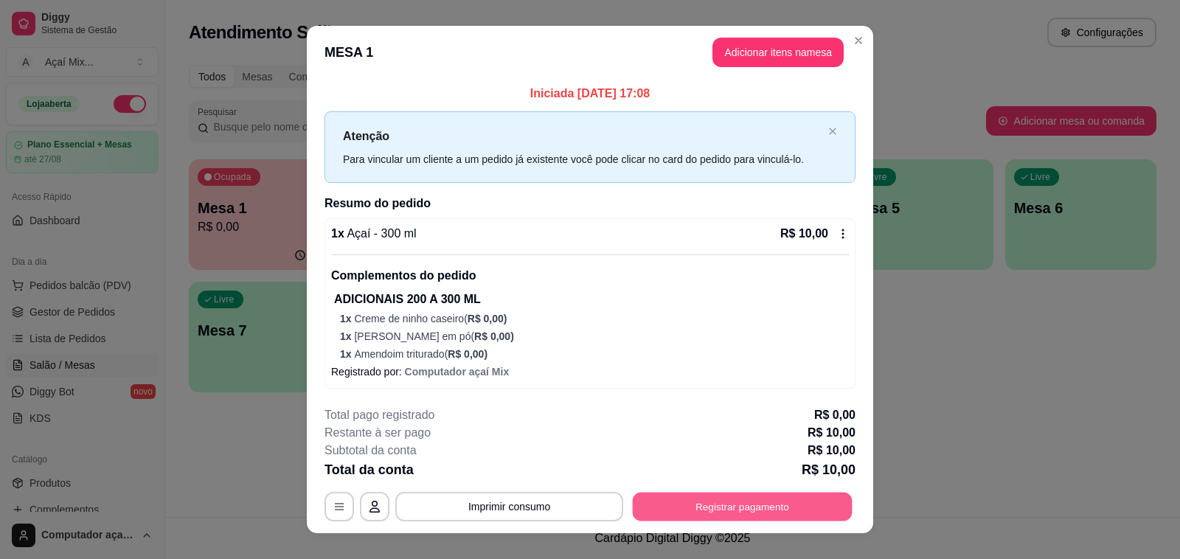
click at [716, 498] on button "Registrar pagamento" at bounding box center [743, 507] width 220 height 29
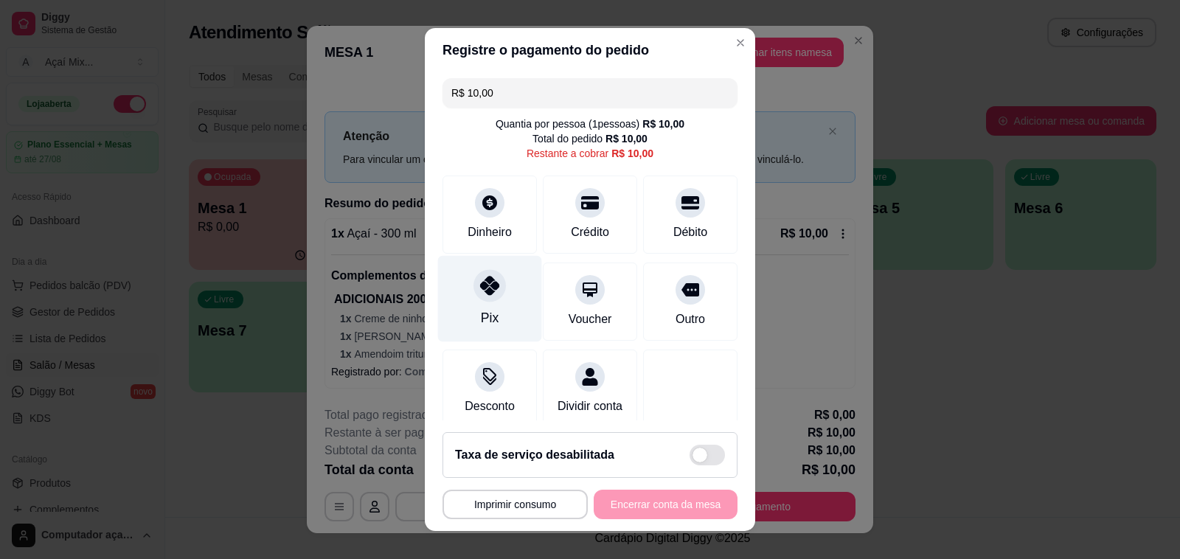
click at [496, 281] on div "Pix" at bounding box center [490, 299] width 104 height 86
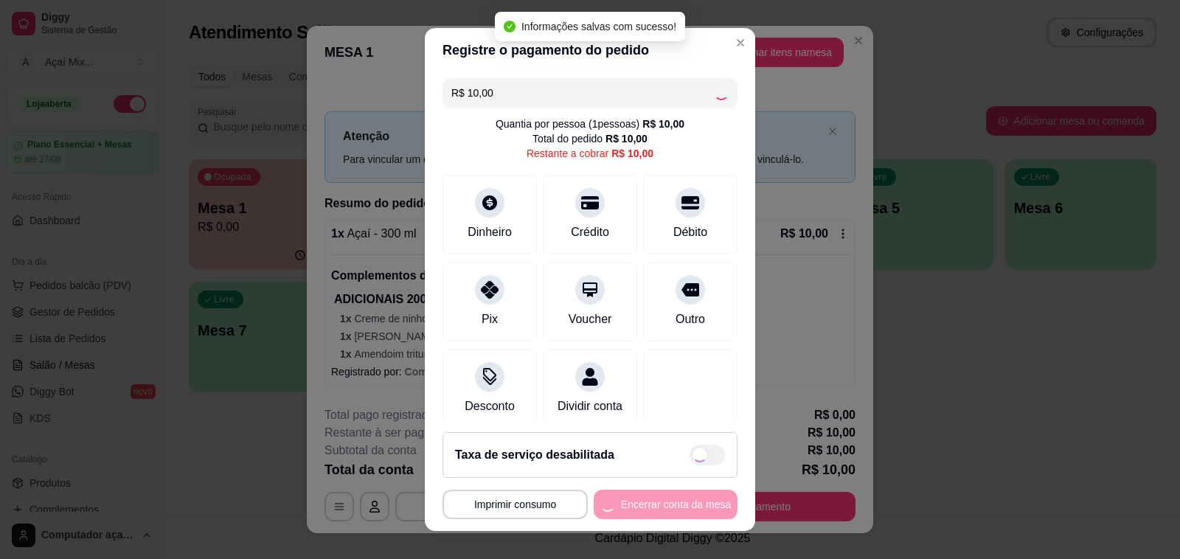
type input "R$ 0,00"
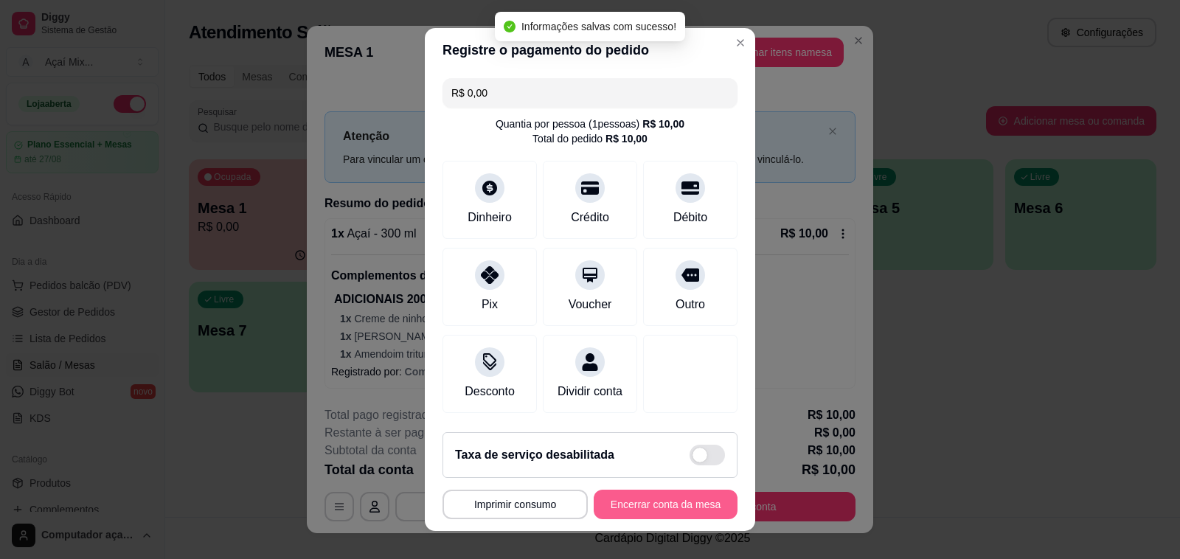
click at [675, 498] on button "Encerrar conta da mesa" at bounding box center [666, 504] width 144 height 29
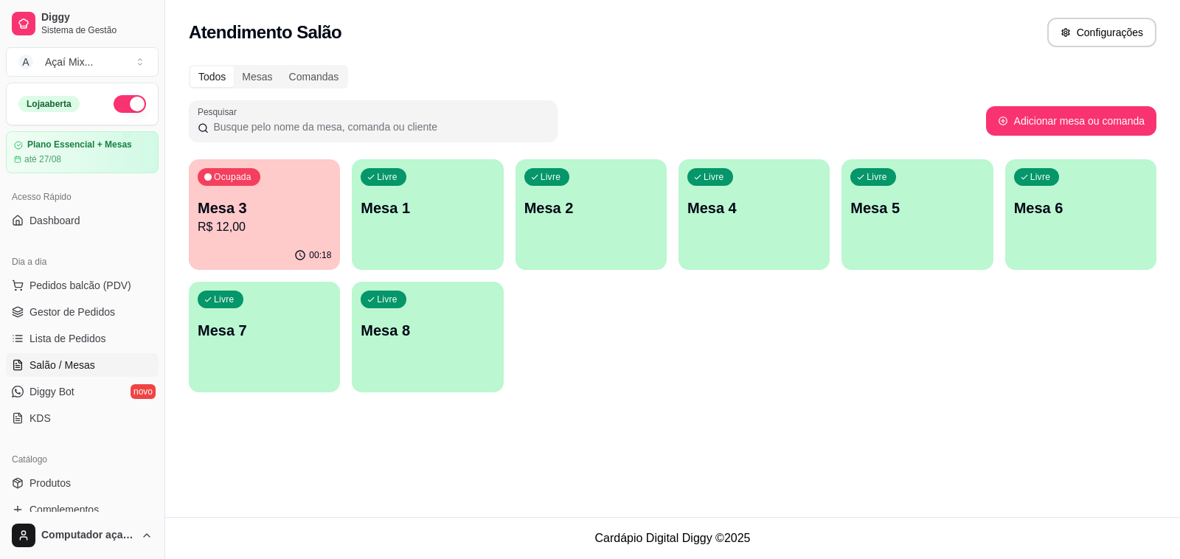
click at [312, 249] on p "00:18" at bounding box center [320, 255] width 22 height 12
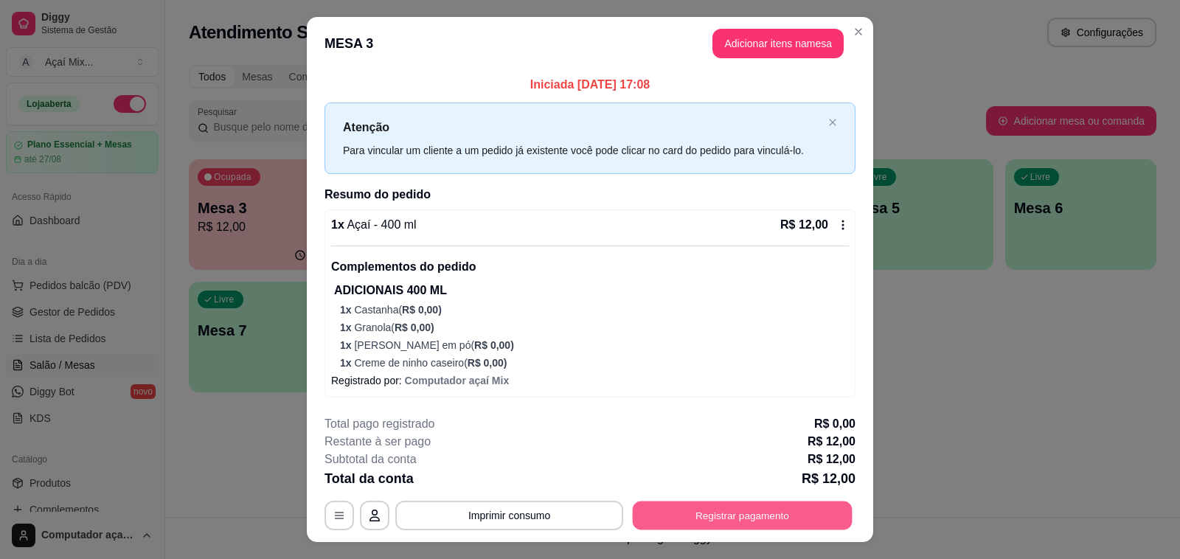
click at [724, 505] on button "Registrar pagamento" at bounding box center [743, 515] width 220 height 29
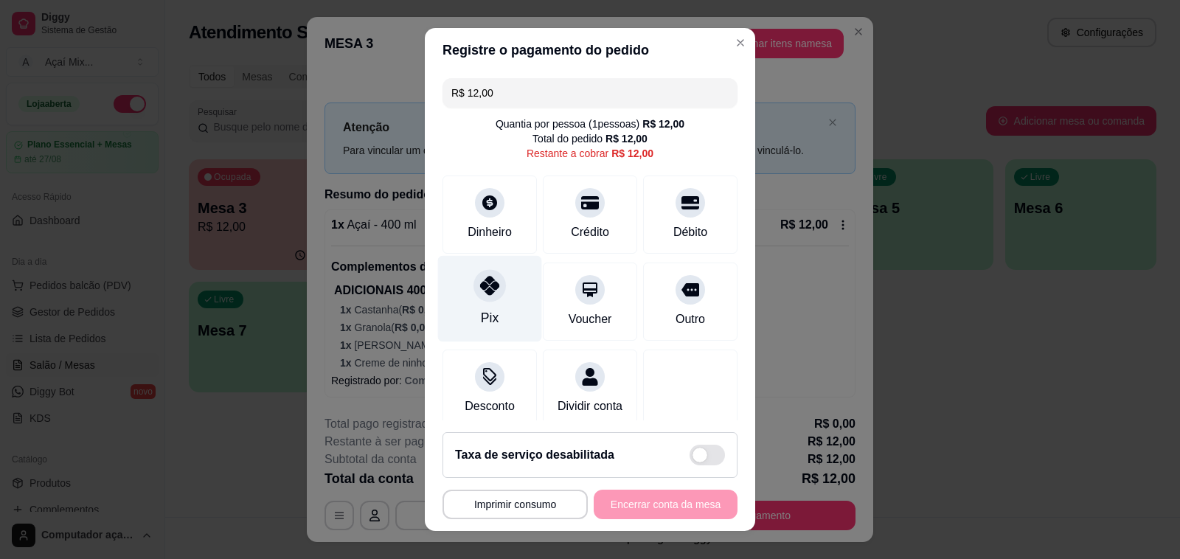
click at [448, 299] on div "Pix" at bounding box center [490, 299] width 104 height 86
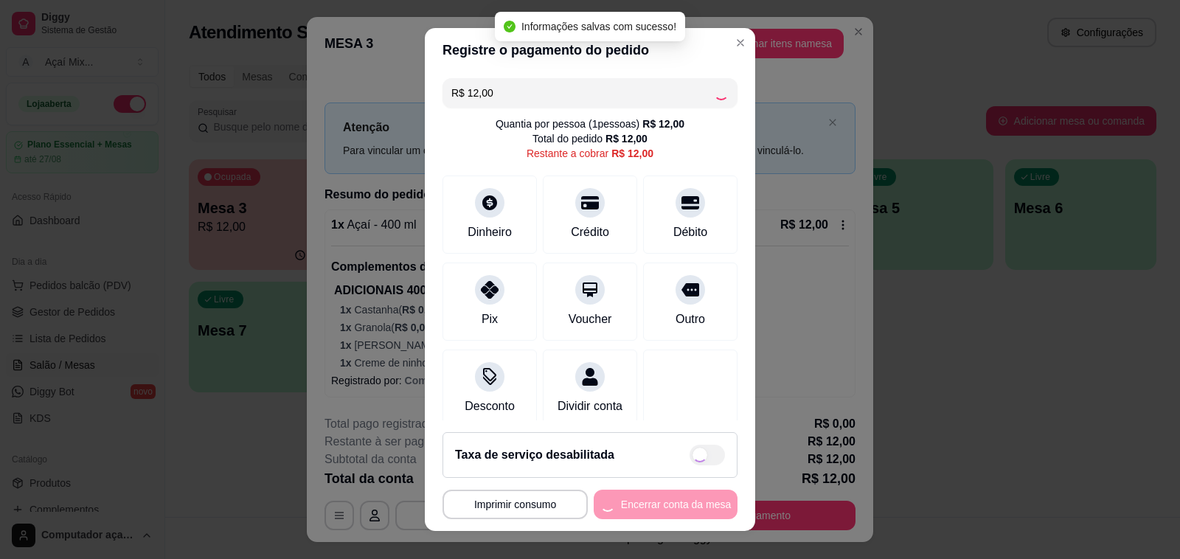
type input "R$ 0,00"
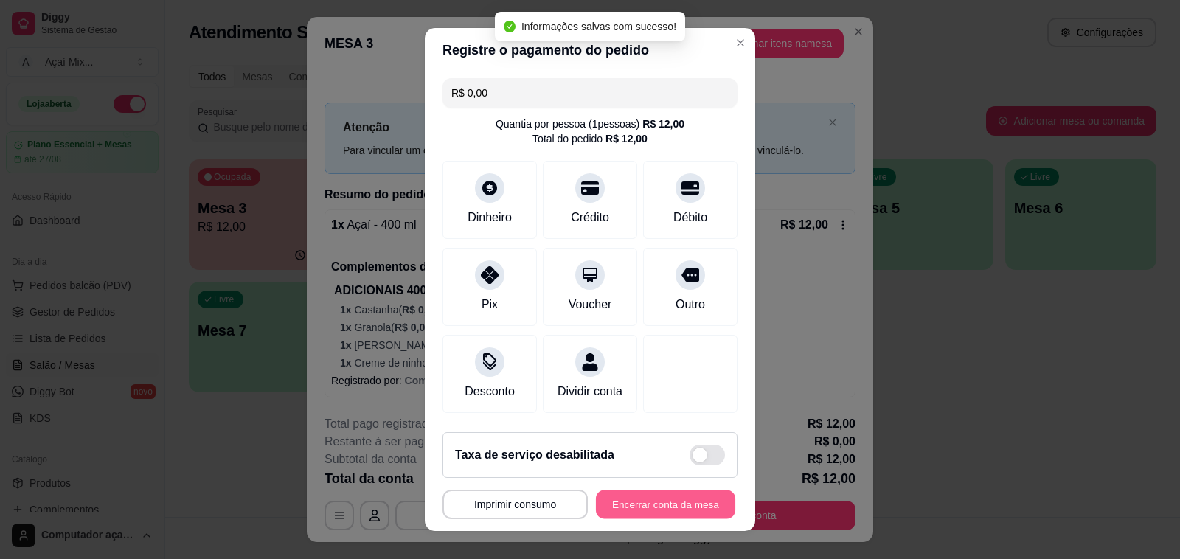
click at [602, 516] on button "Encerrar conta da mesa" at bounding box center [665, 504] width 139 height 29
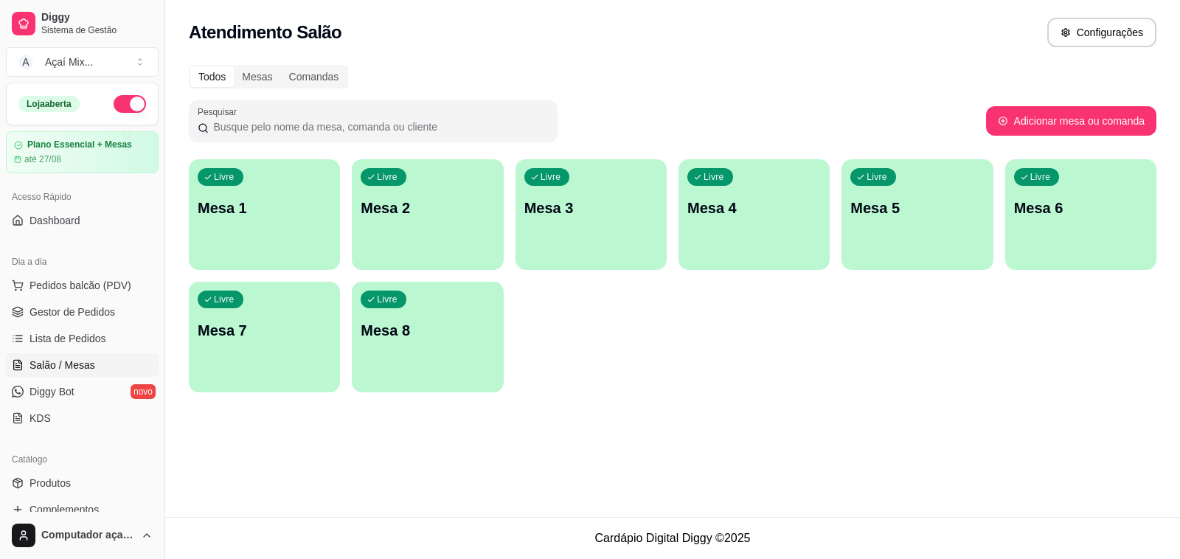
click at [237, 193] on div "Livre Mesa 1" at bounding box center [264, 205] width 151 height 93
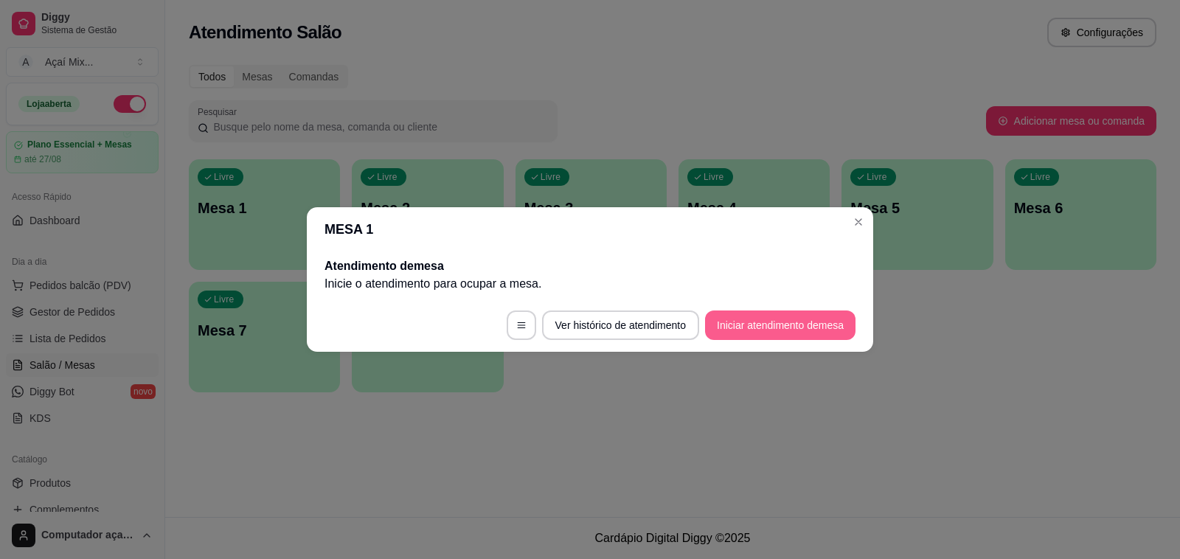
click at [716, 328] on button "Iniciar atendimento de mesa" at bounding box center [780, 324] width 150 height 29
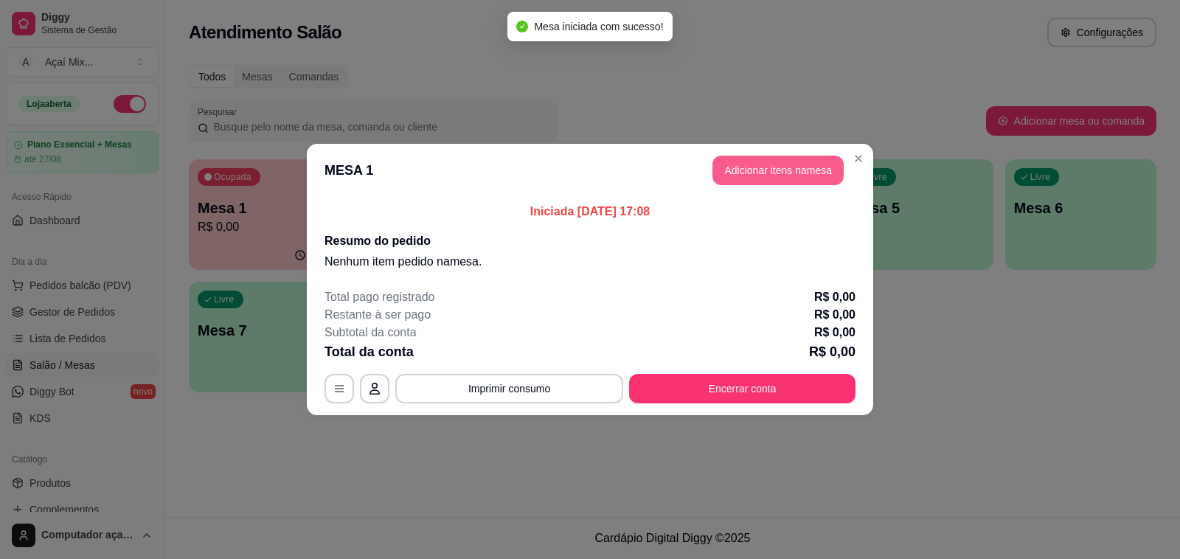
click at [765, 170] on button "Adicionar itens na mesa" at bounding box center [777, 170] width 131 height 29
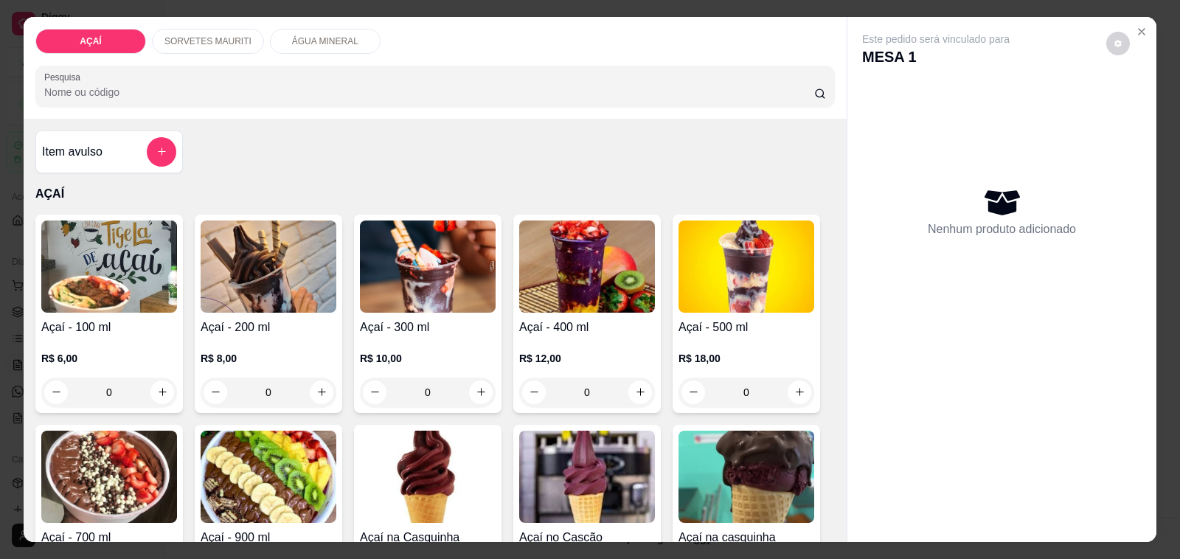
click at [548, 286] on img at bounding box center [587, 266] width 136 height 92
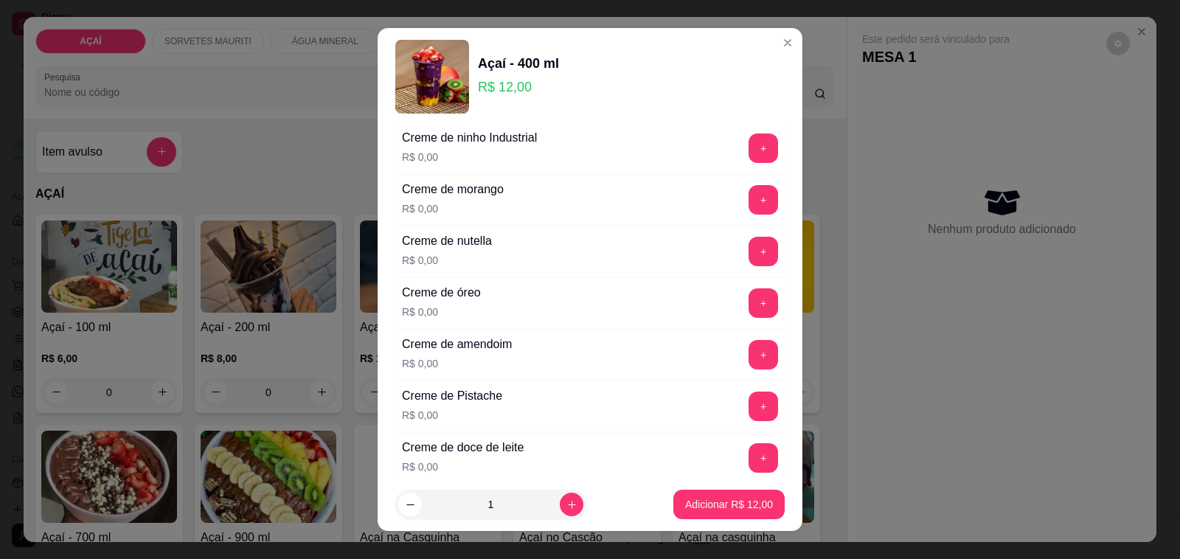
scroll to position [369, 0]
click at [748, 356] on button "+" at bounding box center [762, 352] width 29 height 29
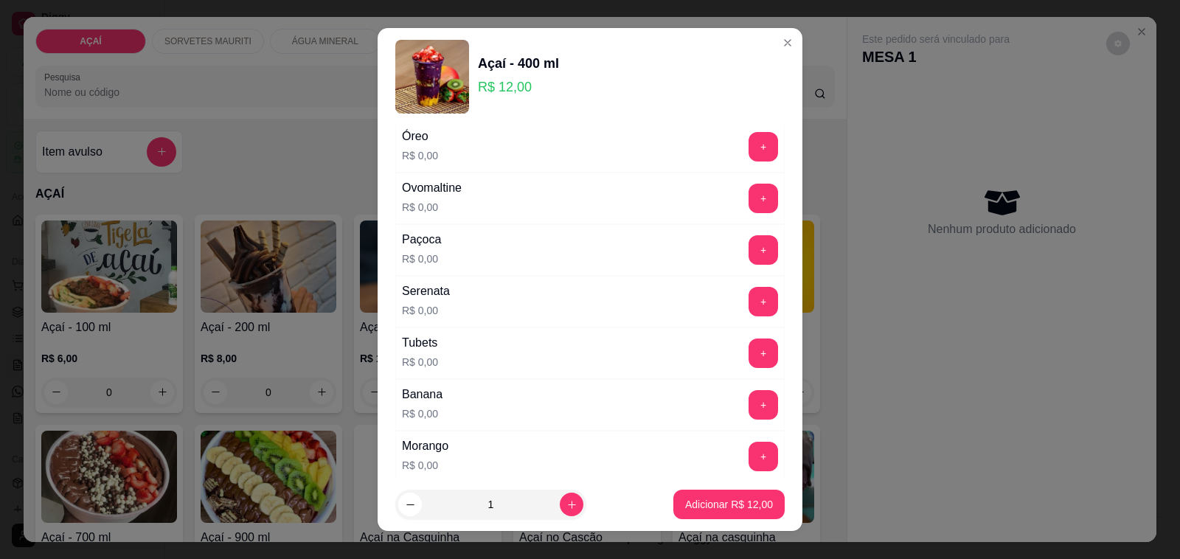
scroll to position [1890, 0]
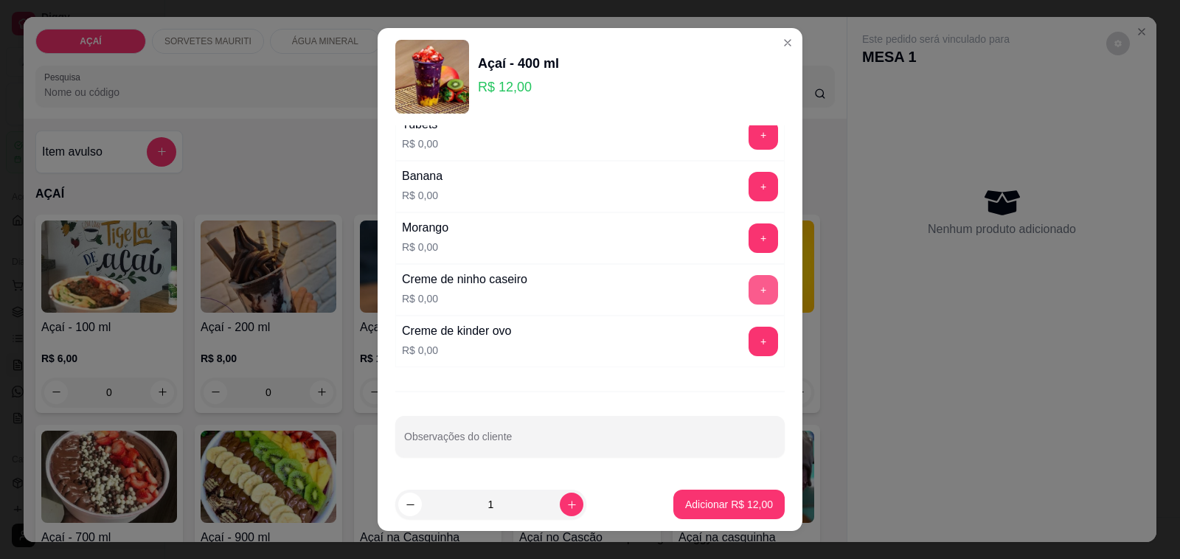
click at [748, 288] on button "+" at bounding box center [762, 289] width 29 height 29
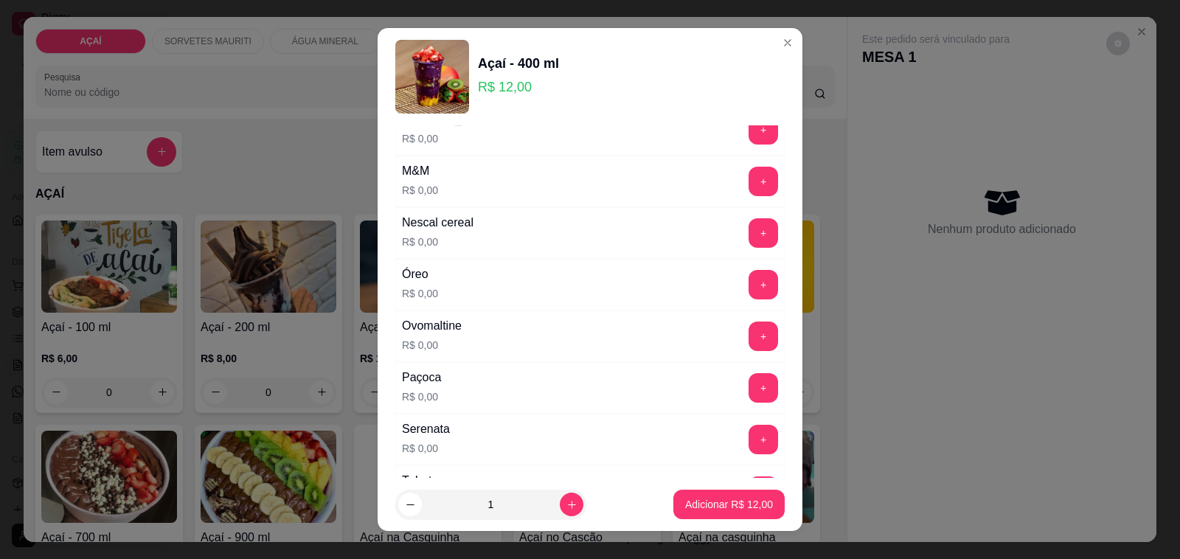
scroll to position [1429, 0]
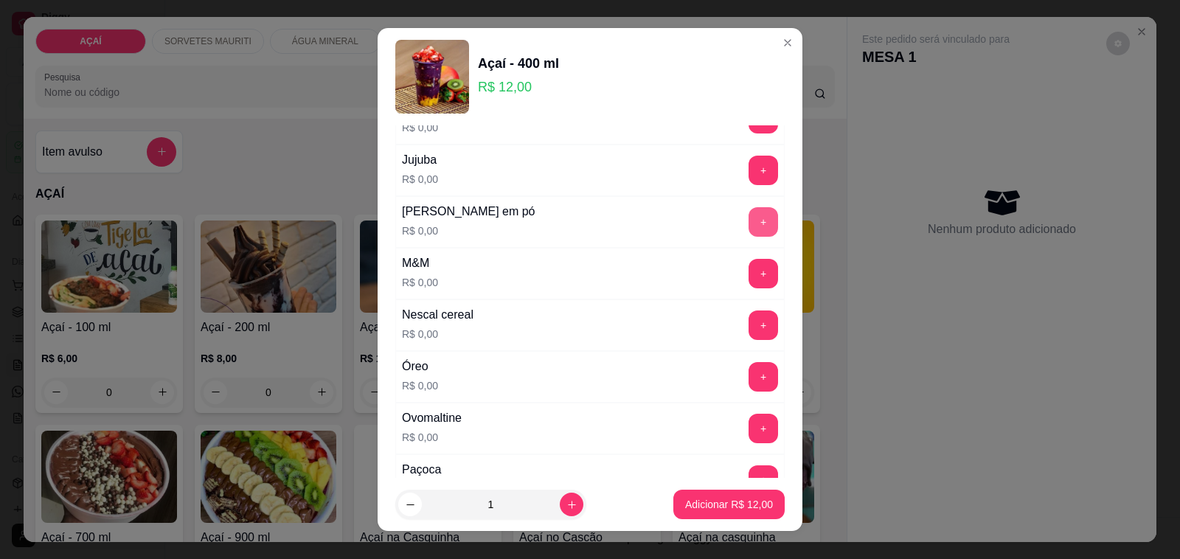
click at [748, 233] on button "+" at bounding box center [762, 221] width 29 height 29
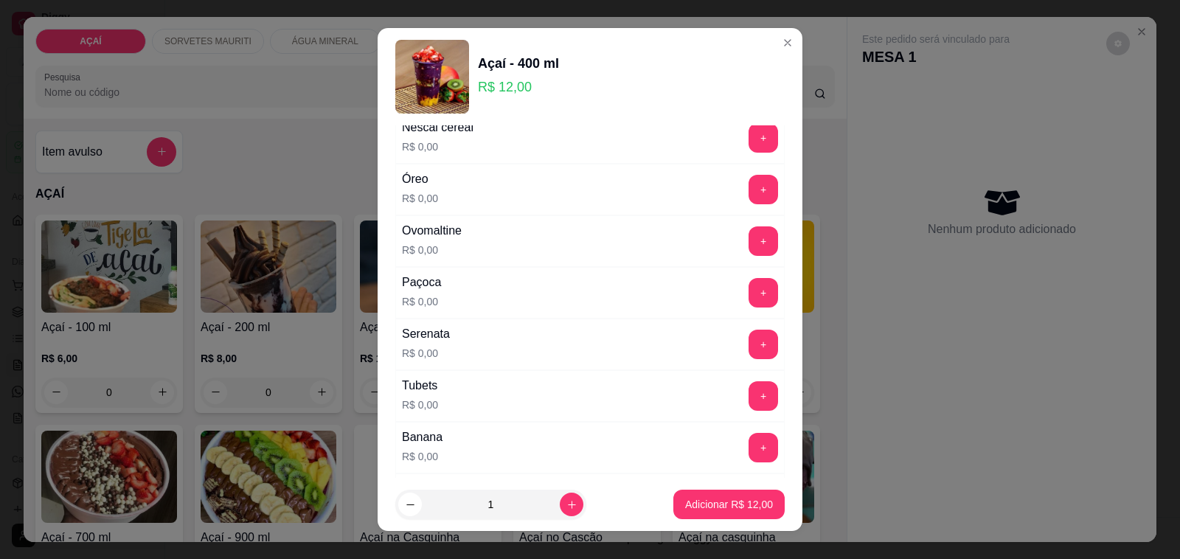
scroll to position [1613, 0]
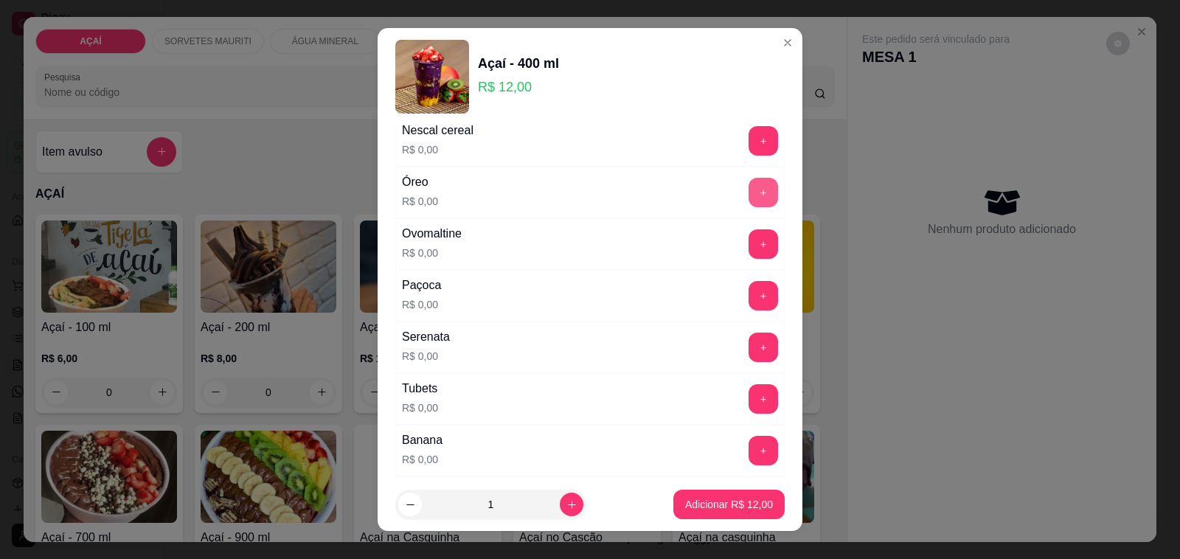
click at [748, 201] on button "+" at bounding box center [762, 192] width 29 height 29
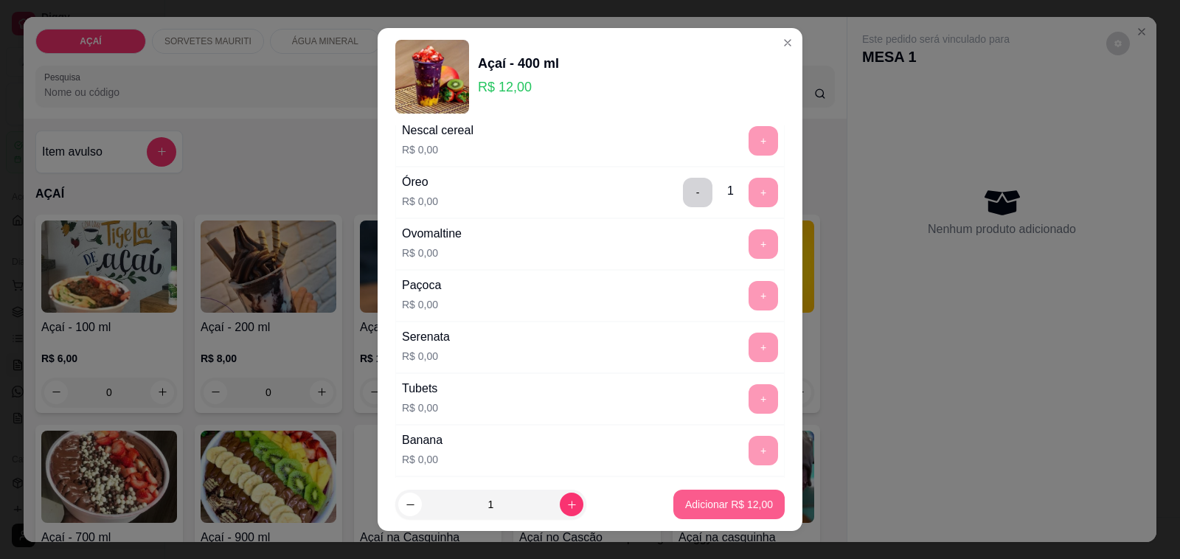
click at [704, 498] on p "Adicionar R$ 12,00" at bounding box center [729, 504] width 88 height 15
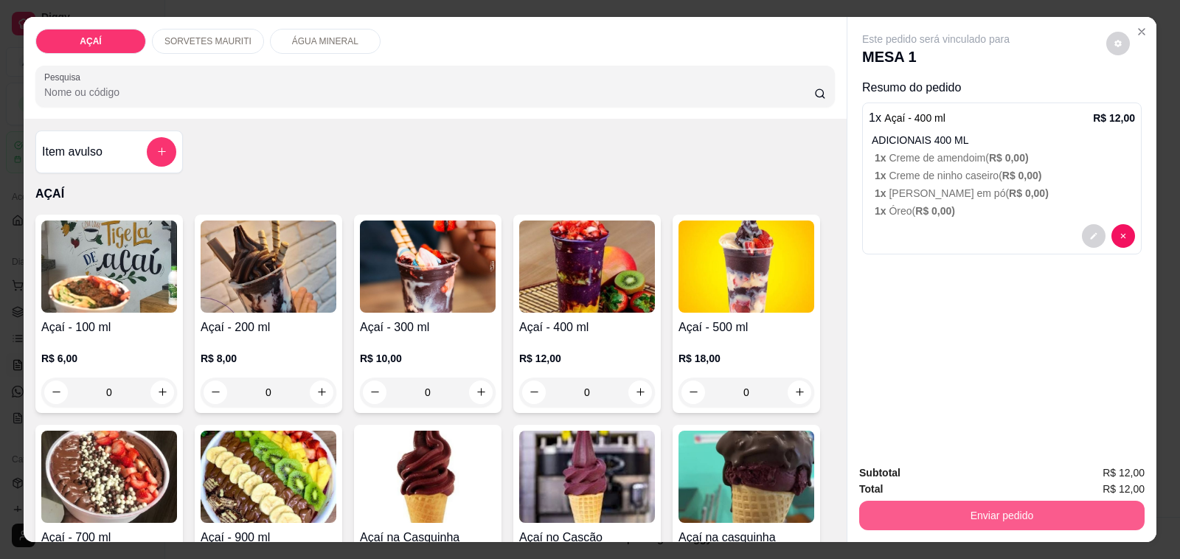
click at [971, 506] on button "Enviar pedido" at bounding box center [1001, 515] width 285 height 29
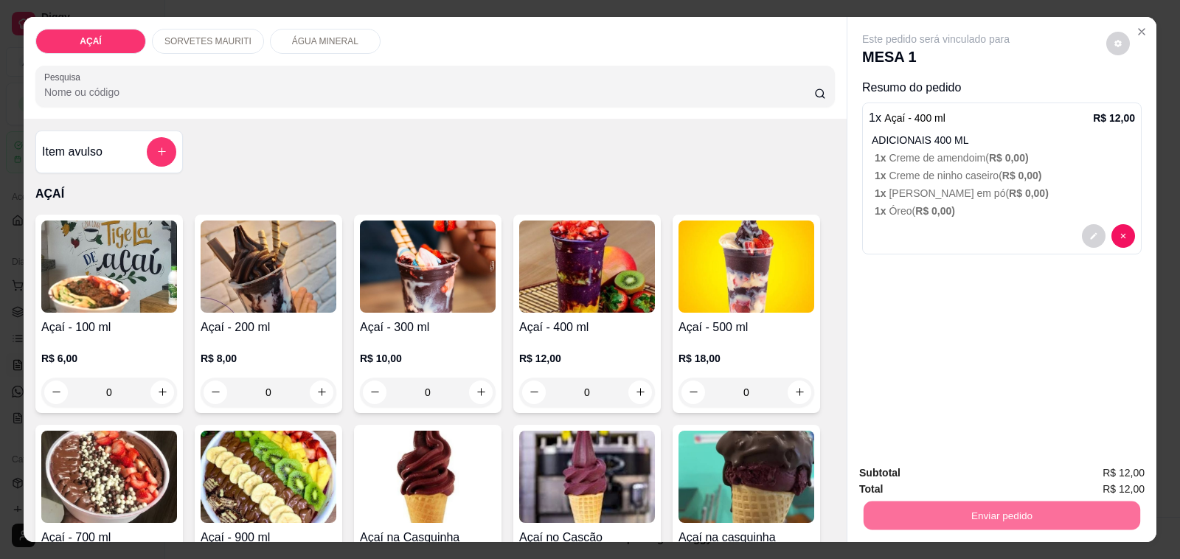
click at [959, 473] on button "Não registrar e enviar pedido" at bounding box center [951, 472] width 149 height 27
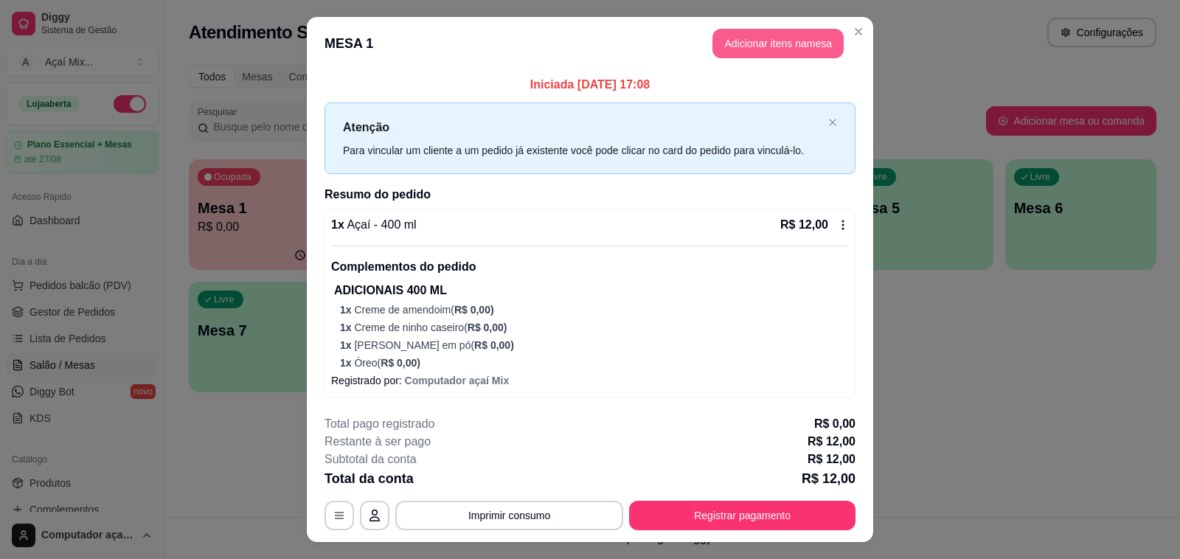
click at [746, 46] on button "Adicionar itens na mesa" at bounding box center [777, 43] width 131 height 29
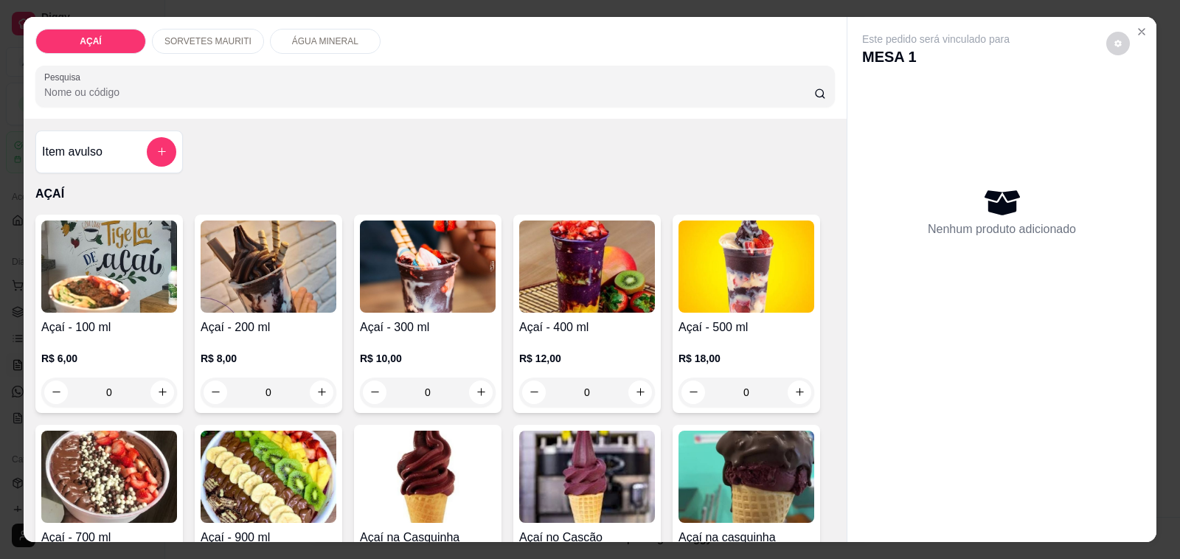
click at [609, 253] on img at bounding box center [587, 266] width 136 height 92
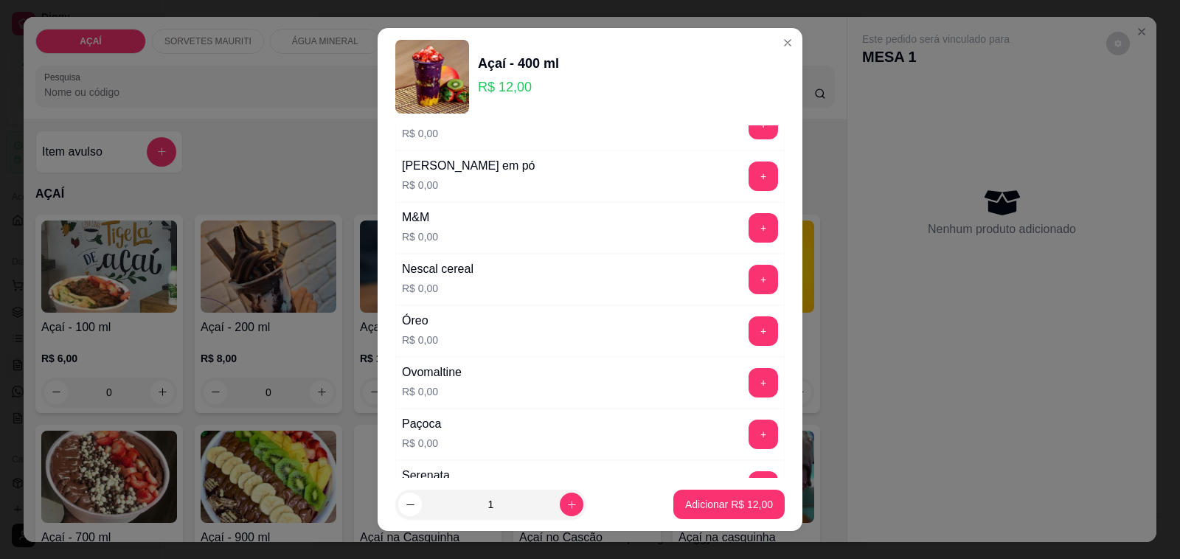
scroll to position [1383, 0]
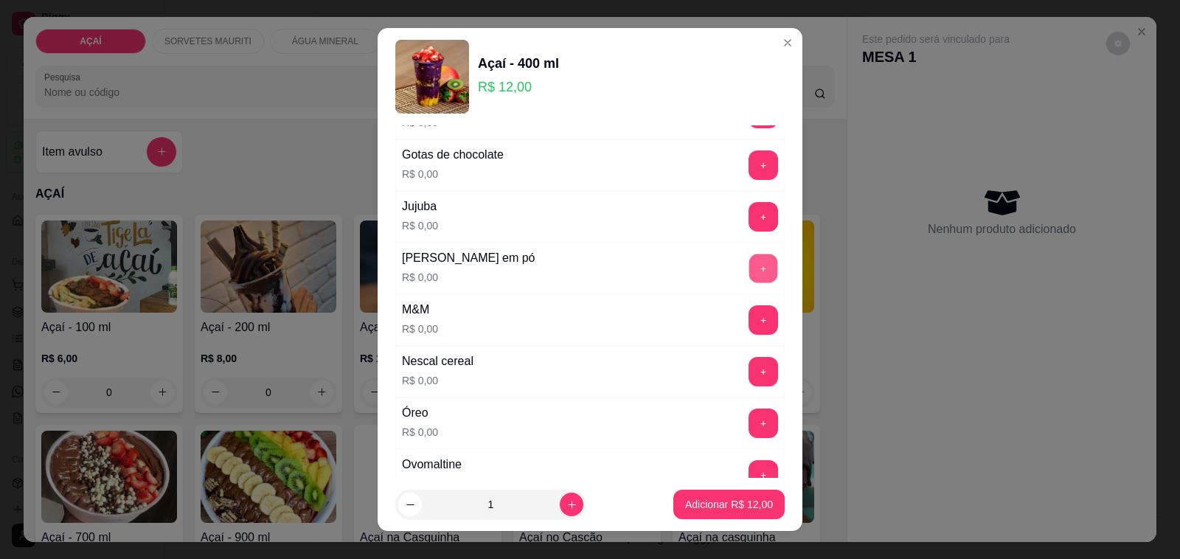
click at [749, 282] on button "+" at bounding box center [763, 268] width 29 height 29
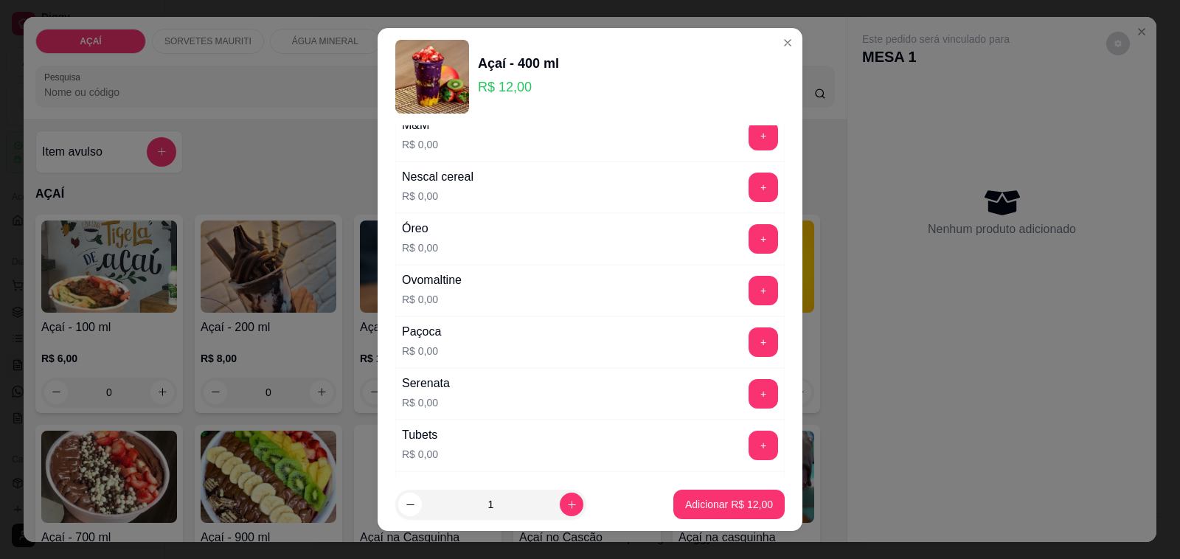
scroll to position [1475, 0]
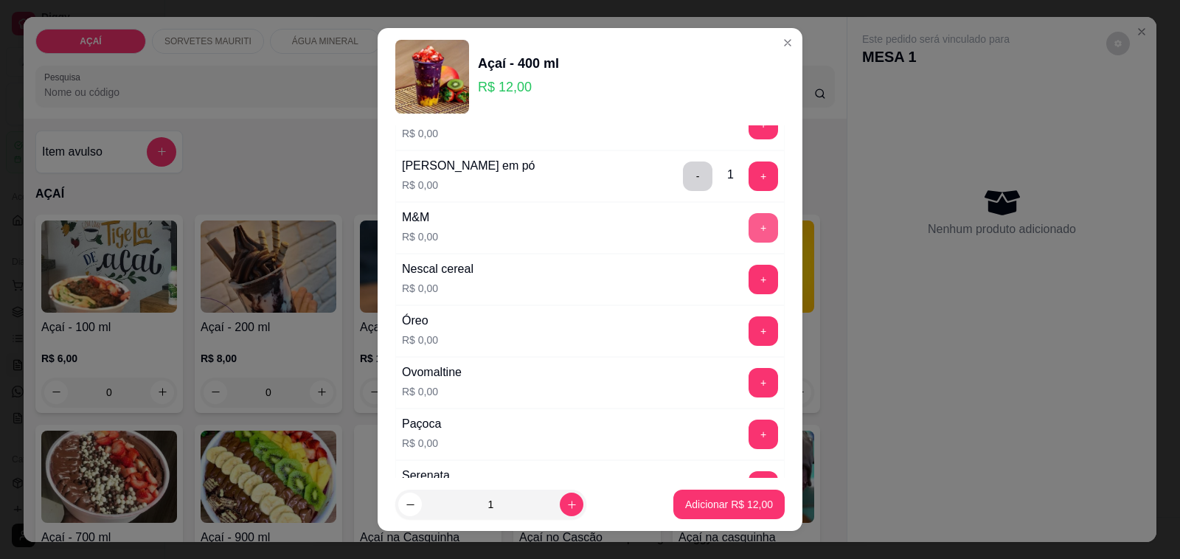
click at [748, 238] on button "+" at bounding box center [762, 227] width 29 height 29
click at [706, 500] on p "Adicionar R$ 12,00" at bounding box center [729, 504] width 88 height 15
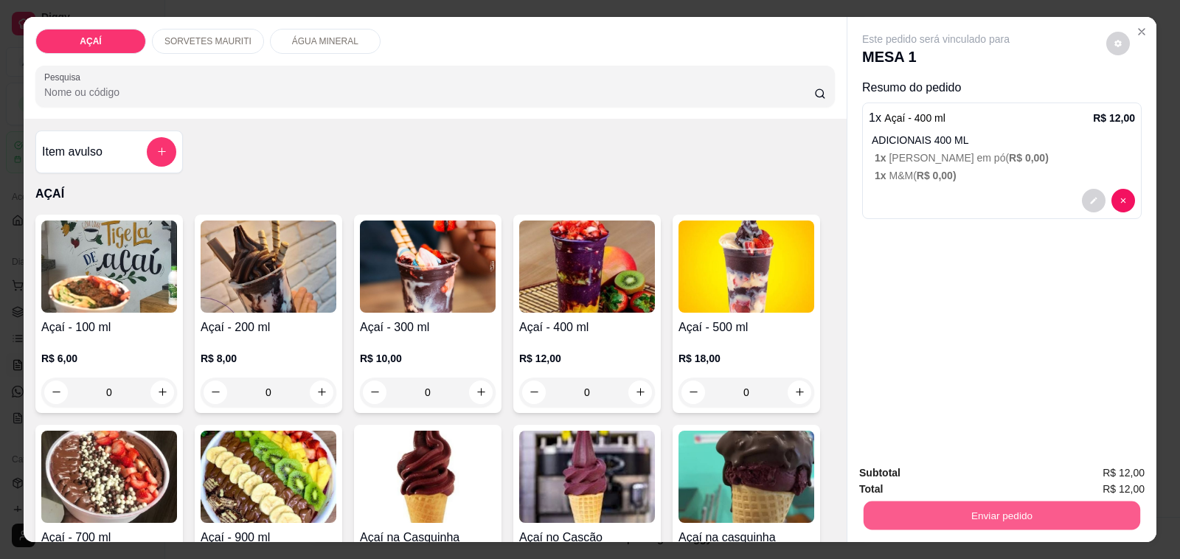
click at [892, 501] on button "Enviar pedido" at bounding box center [1001, 515] width 277 height 29
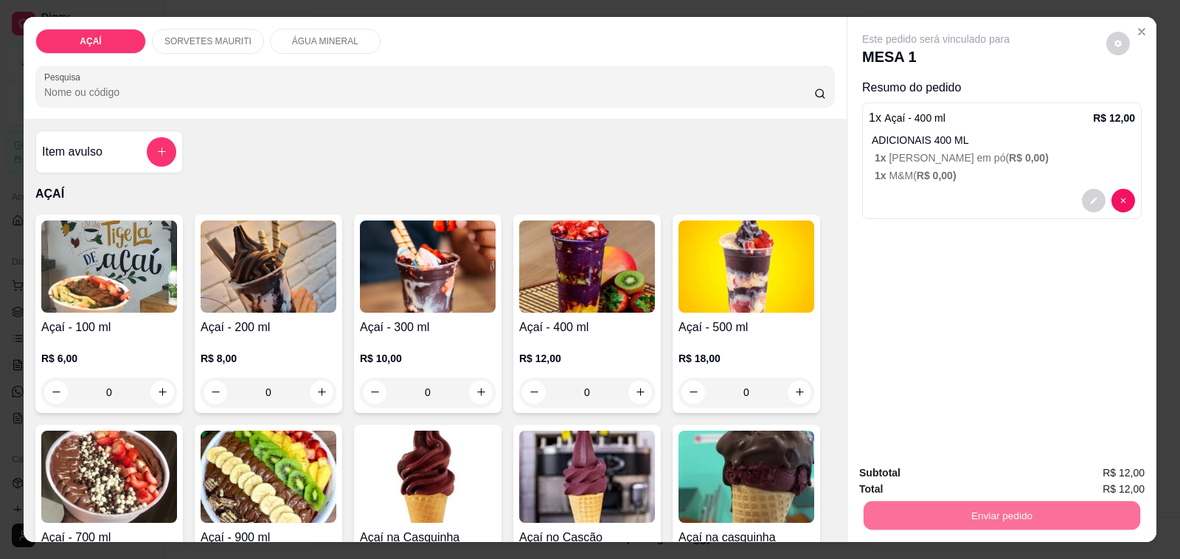
click at [922, 462] on button "Não registrar e enviar pedido" at bounding box center [951, 472] width 149 height 27
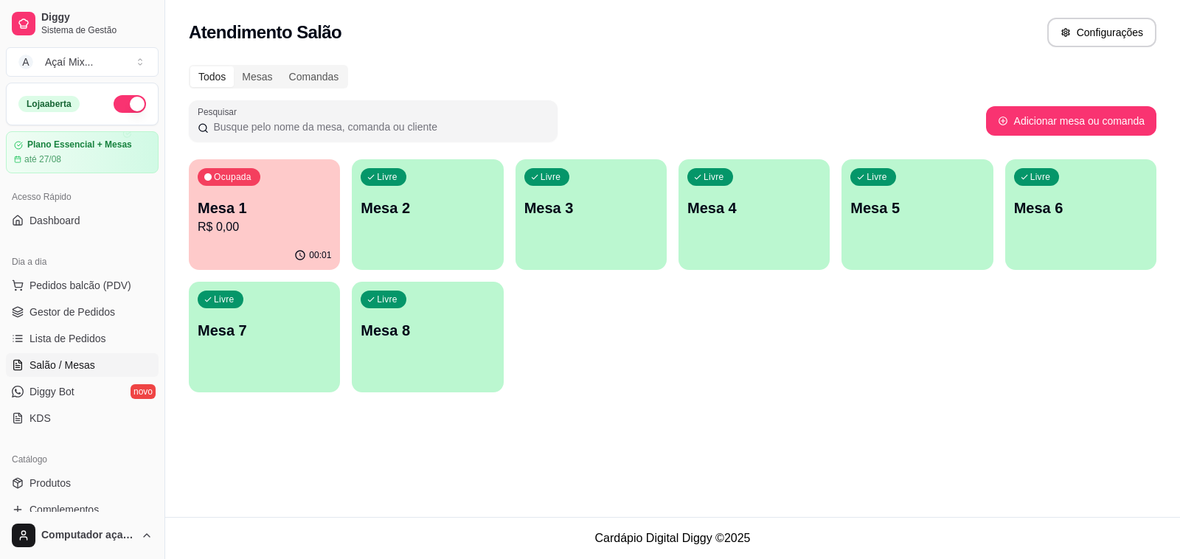
click at [432, 221] on div "Livre Mesa 2" at bounding box center [427, 205] width 151 height 93
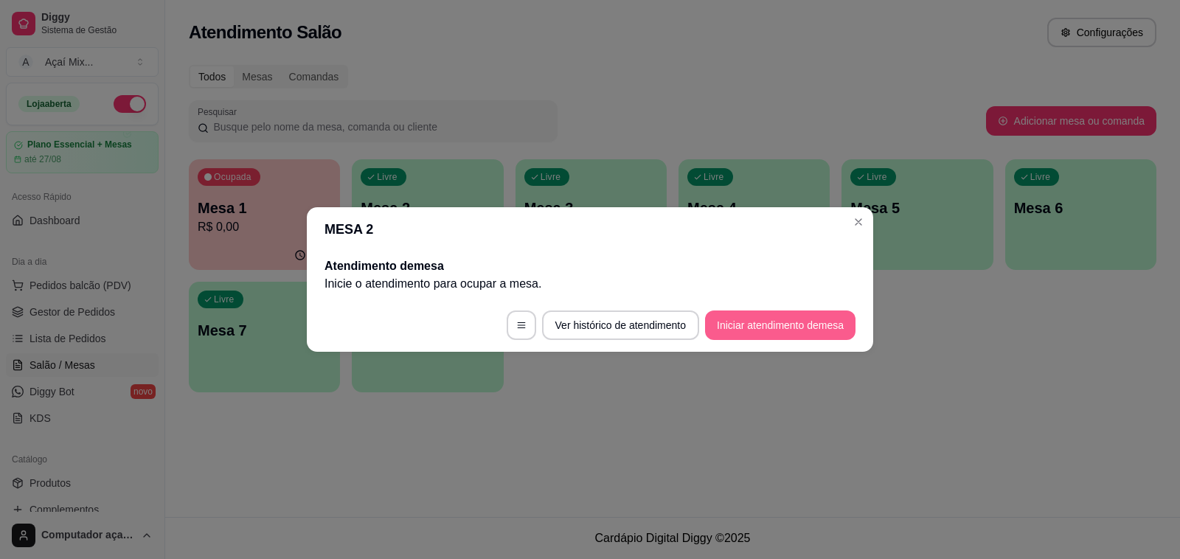
click at [758, 337] on button "Iniciar atendimento de mesa" at bounding box center [780, 324] width 150 height 29
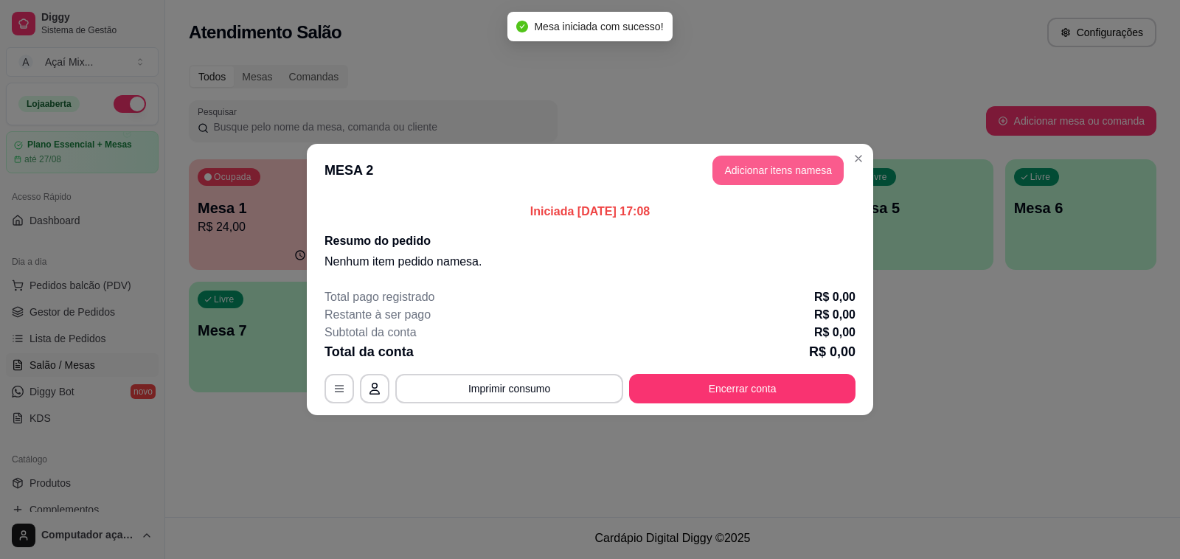
click at [745, 172] on button "Adicionar itens na mesa" at bounding box center [777, 170] width 131 height 29
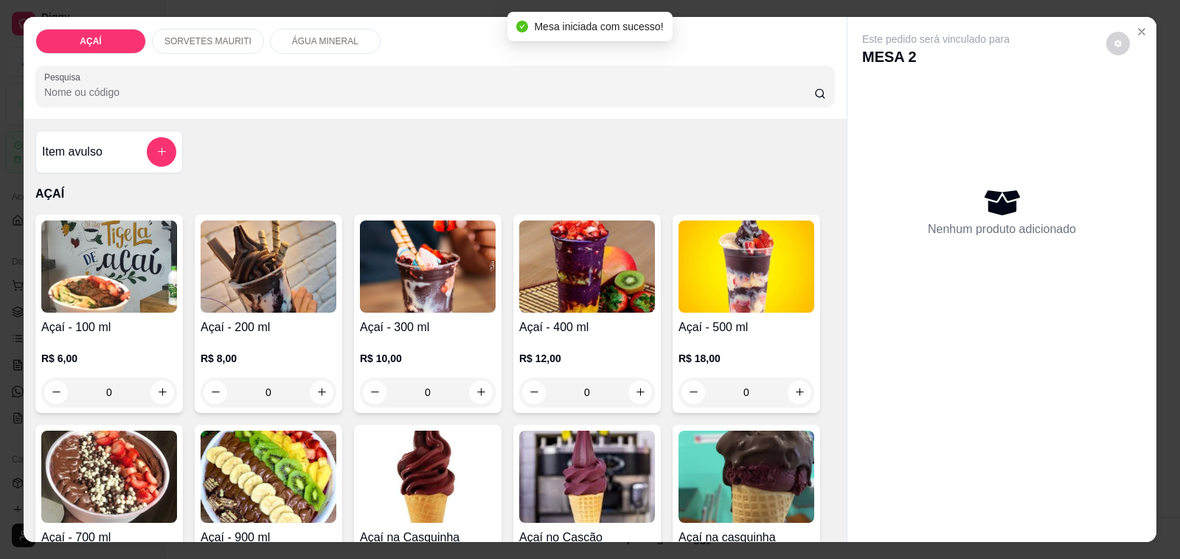
click at [602, 229] on img at bounding box center [587, 266] width 136 height 92
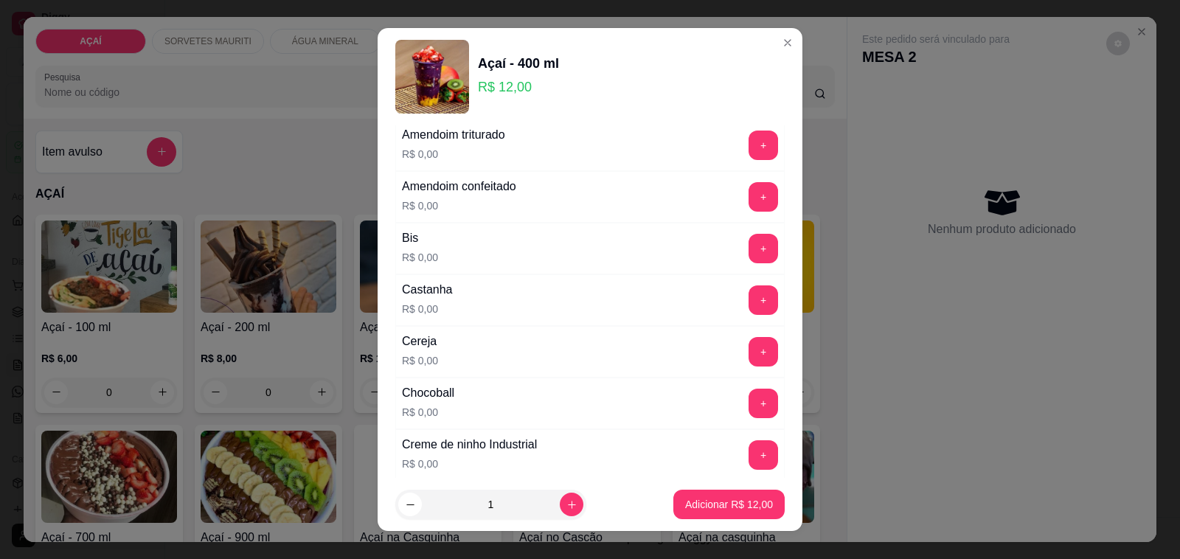
scroll to position [92, 0]
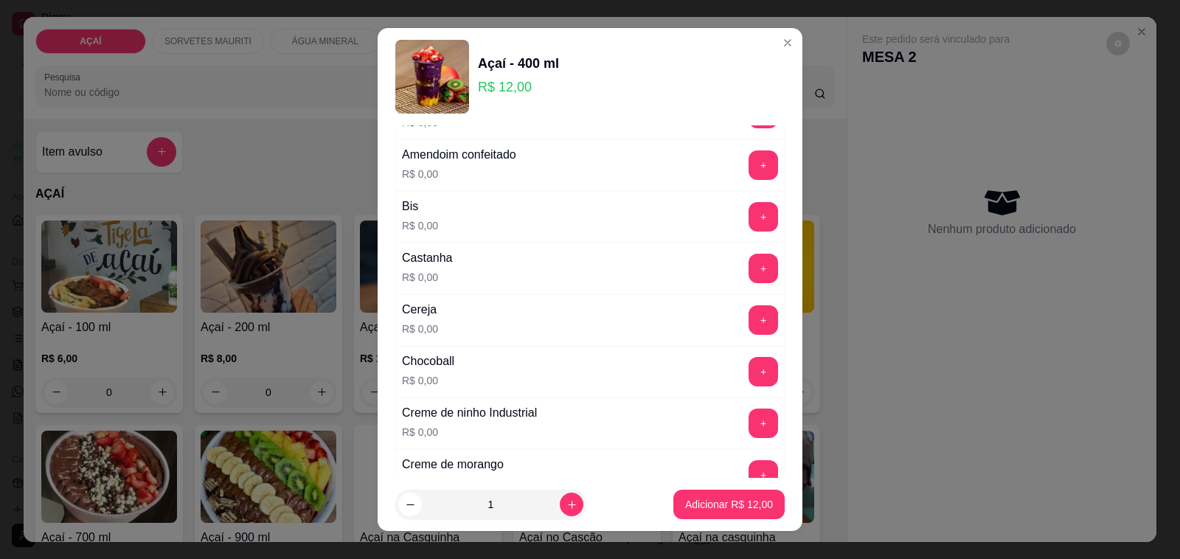
click at [743, 271] on div "+" at bounding box center [763, 268] width 41 height 29
click at [749, 273] on button "+" at bounding box center [763, 268] width 29 height 29
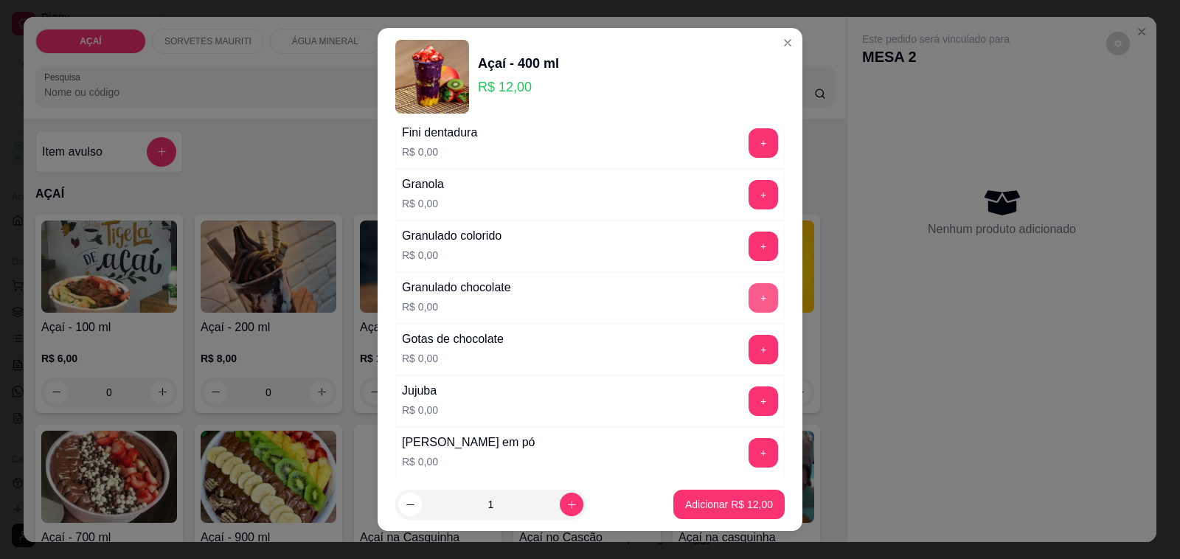
scroll to position [1290, 0]
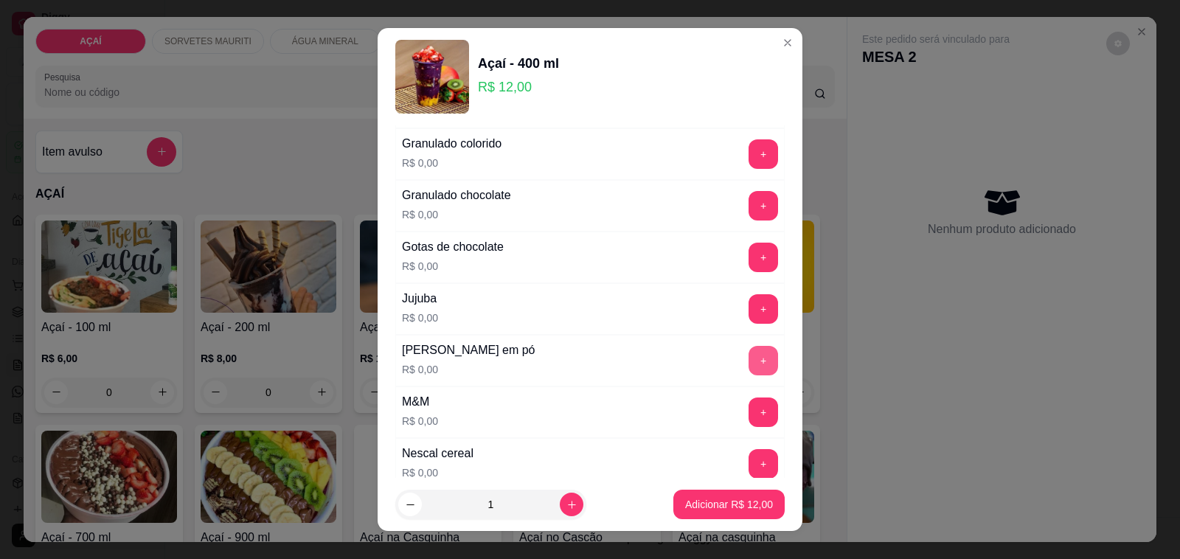
click at [748, 372] on button "+" at bounding box center [762, 360] width 29 height 29
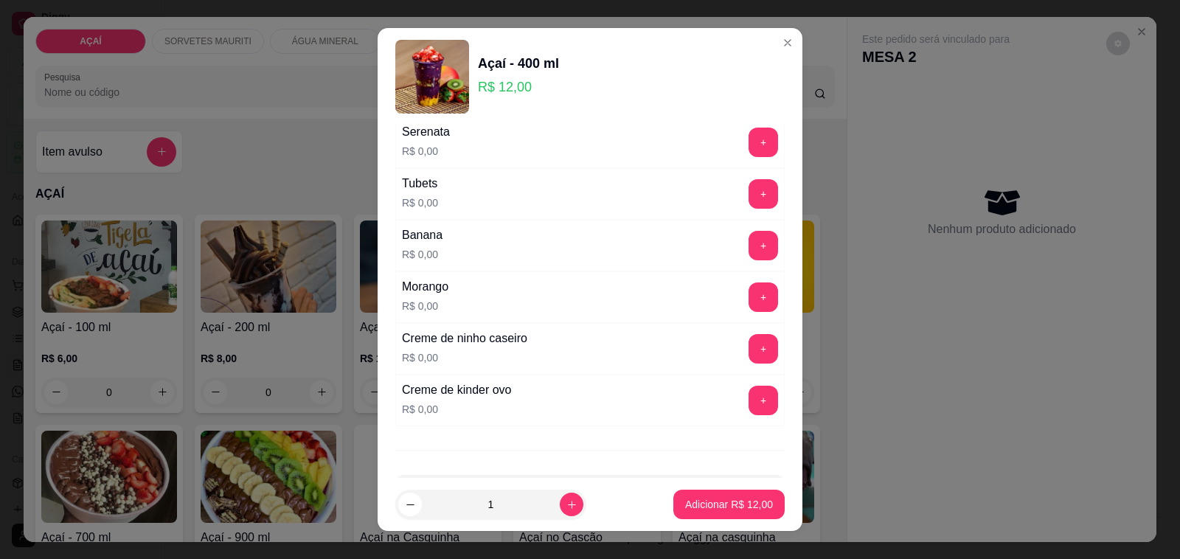
scroll to position [1843, 0]
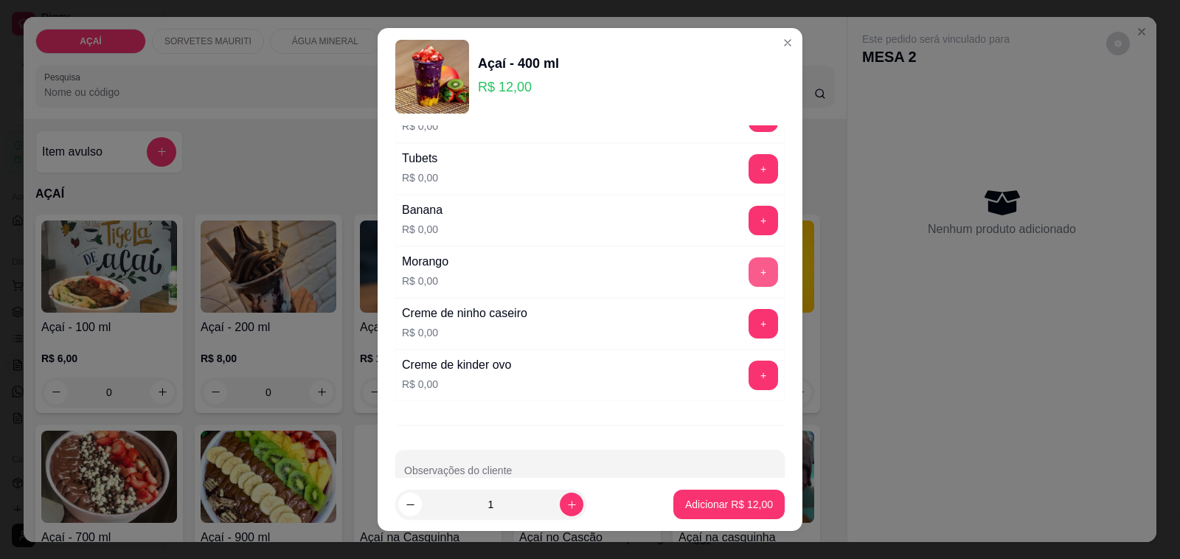
click at [748, 287] on button "+" at bounding box center [762, 271] width 29 height 29
click at [717, 509] on p "Adicionar R$ 12,00" at bounding box center [729, 504] width 86 height 14
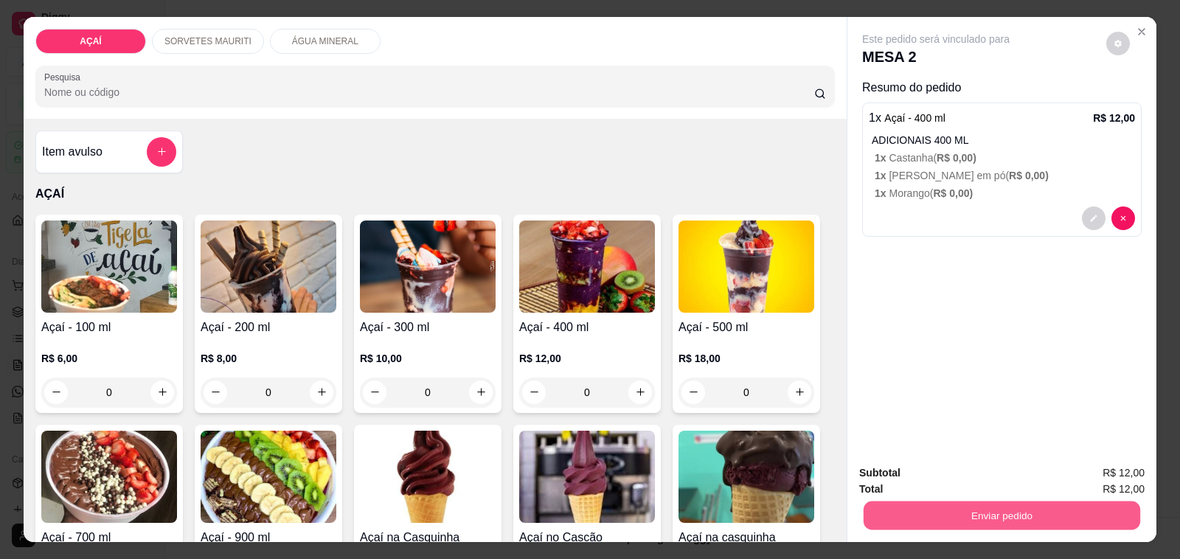
click at [957, 518] on button "Enviar pedido" at bounding box center [1001, 515] width 277 height 29
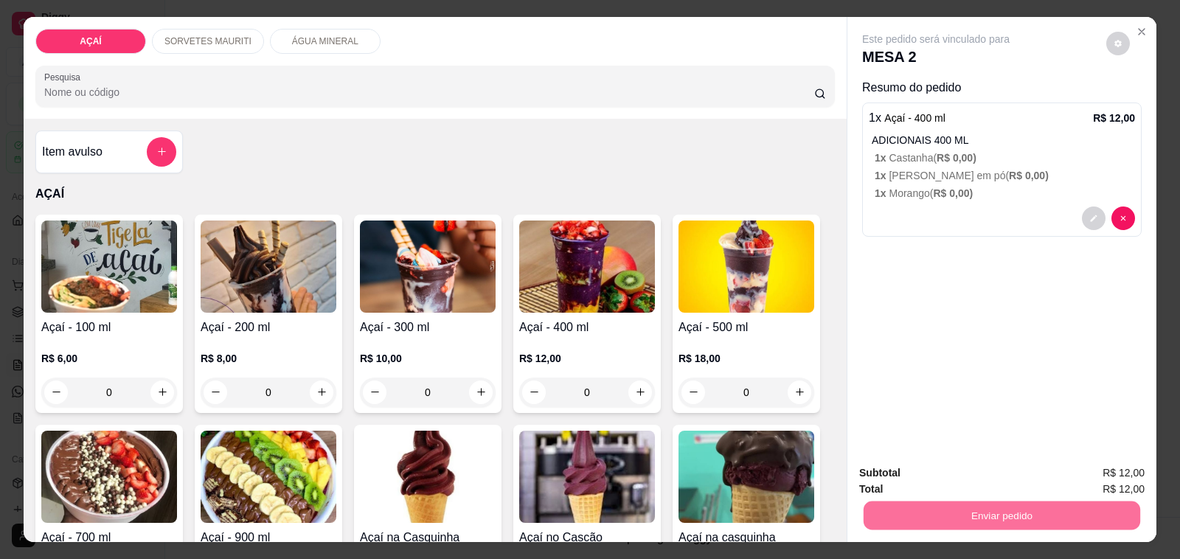
click at [933, 474] on button "Não registrar e enviar pedido" at bounding box center [951, 473] width 153 height 28
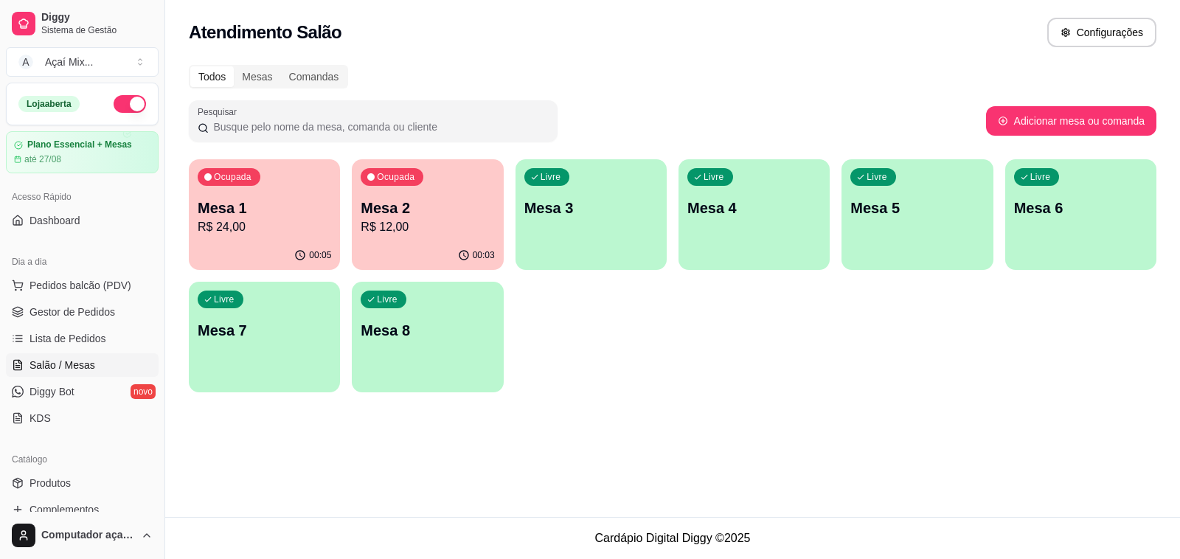
click at [437, 223] on p "R$ 12,00" at bounding box center [427, 227] width 133 height 18
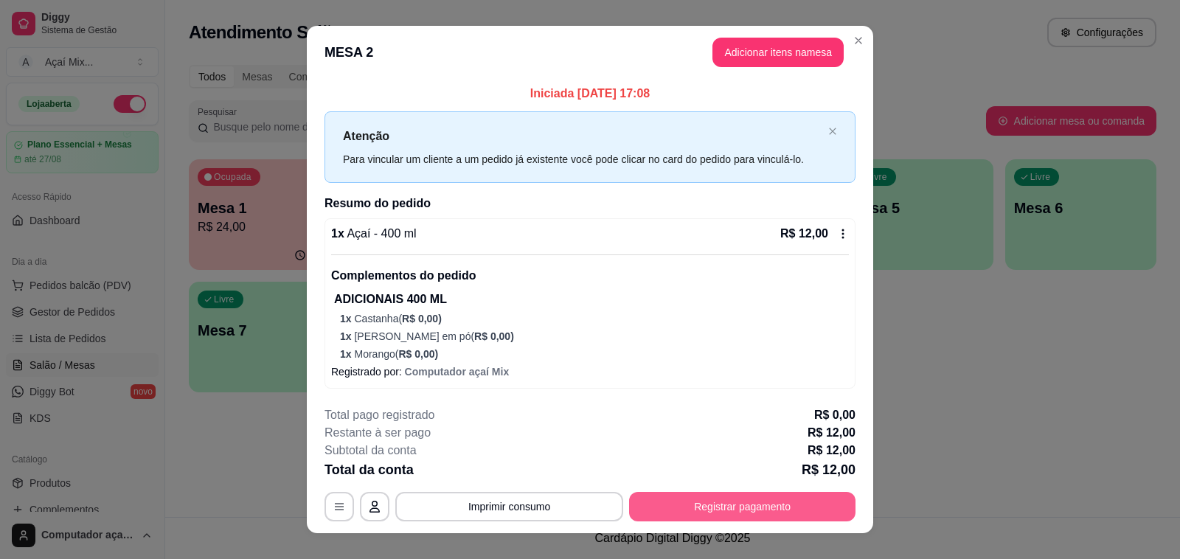
click at [720, 509] on button "Registrar pagamento" at bounding box center [742, 506] width 226 height 29
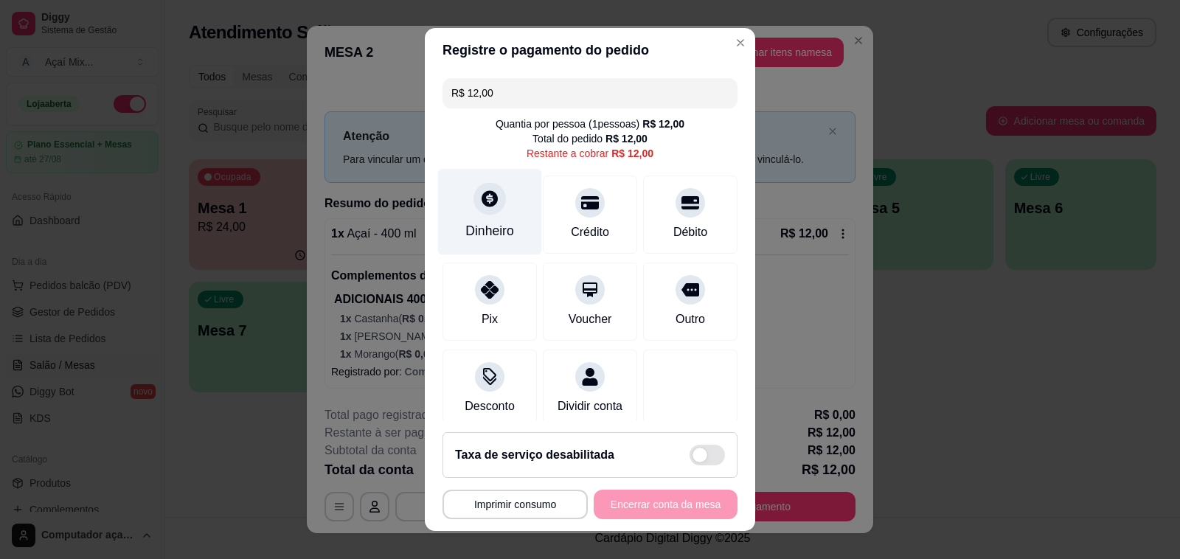
click at [473, 222] on div "Dinheiro" at bounding box center [489, 230] width 49 height 19
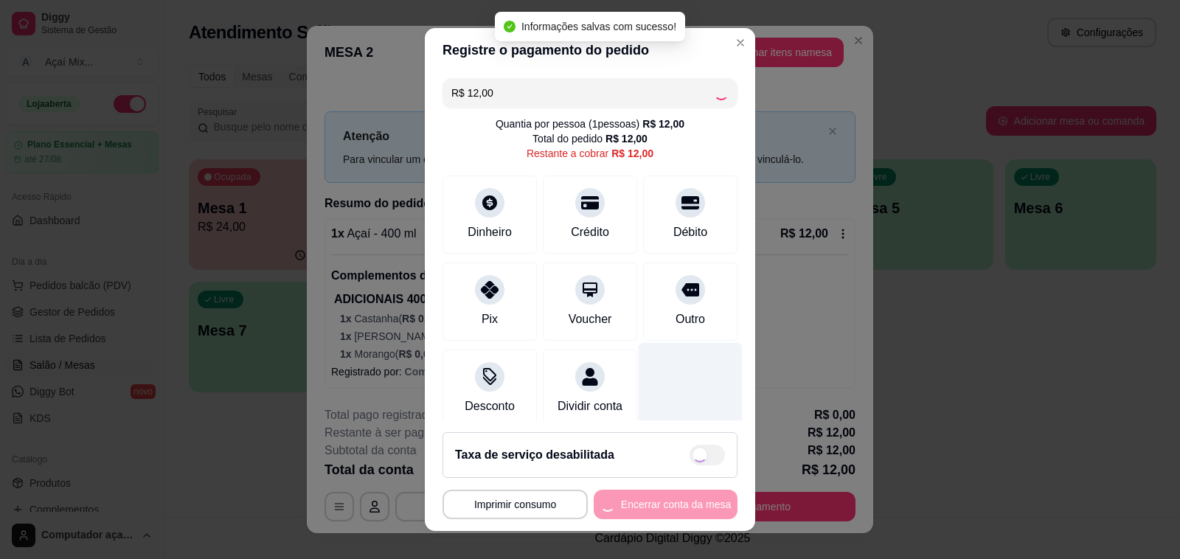
type input "R$ 0,00"
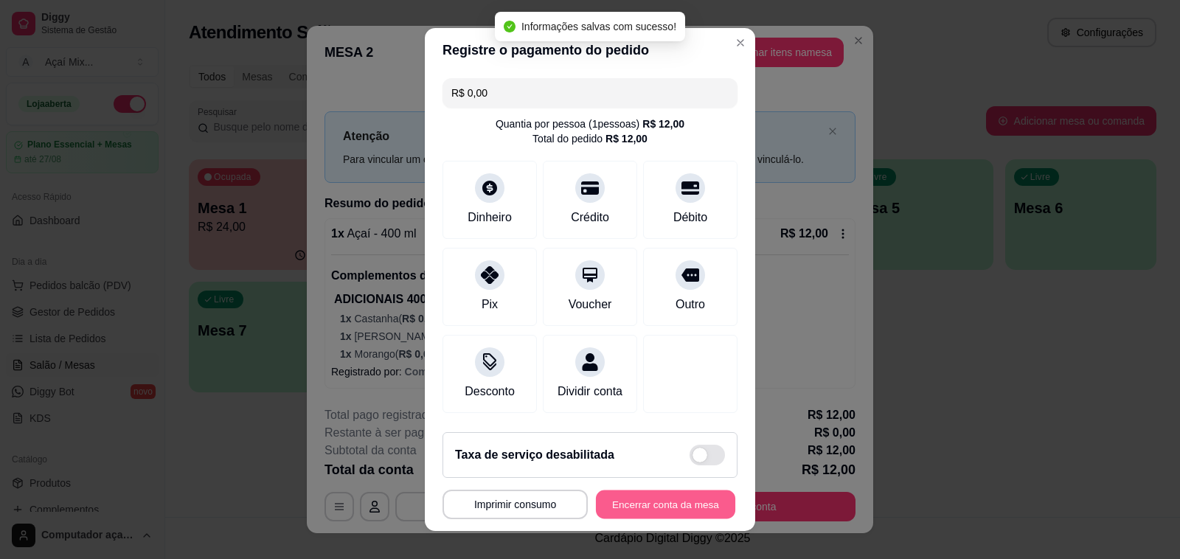
click at [662, 494] on button "Encerrar conta da mesa" at bounding box center [665, 504] width 139 height 29
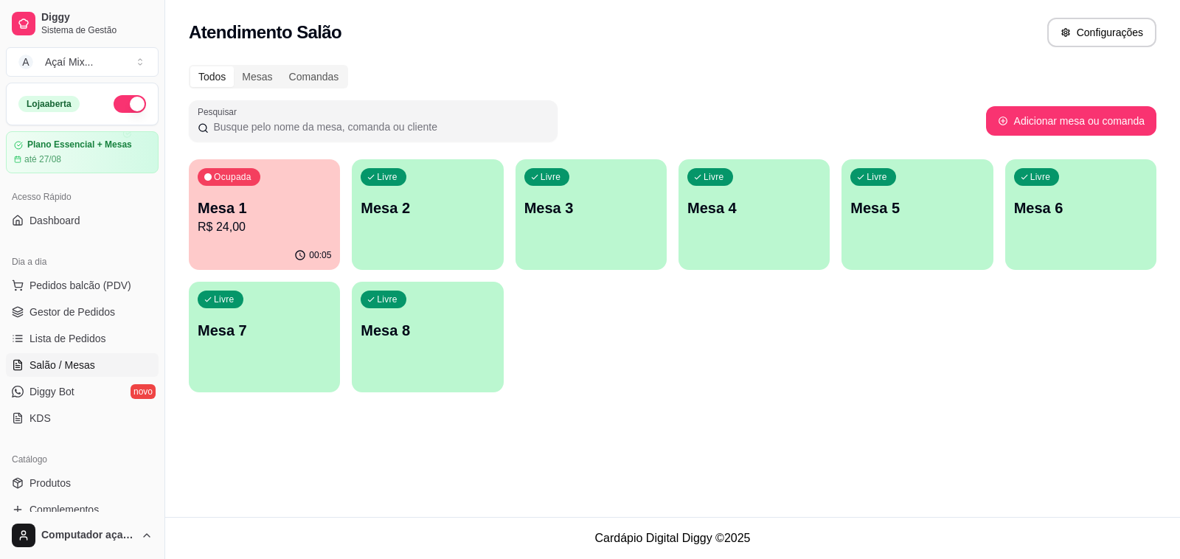
click at [251, 243] on div "00:05" at bounding box center [264, 255] width 151 height 29
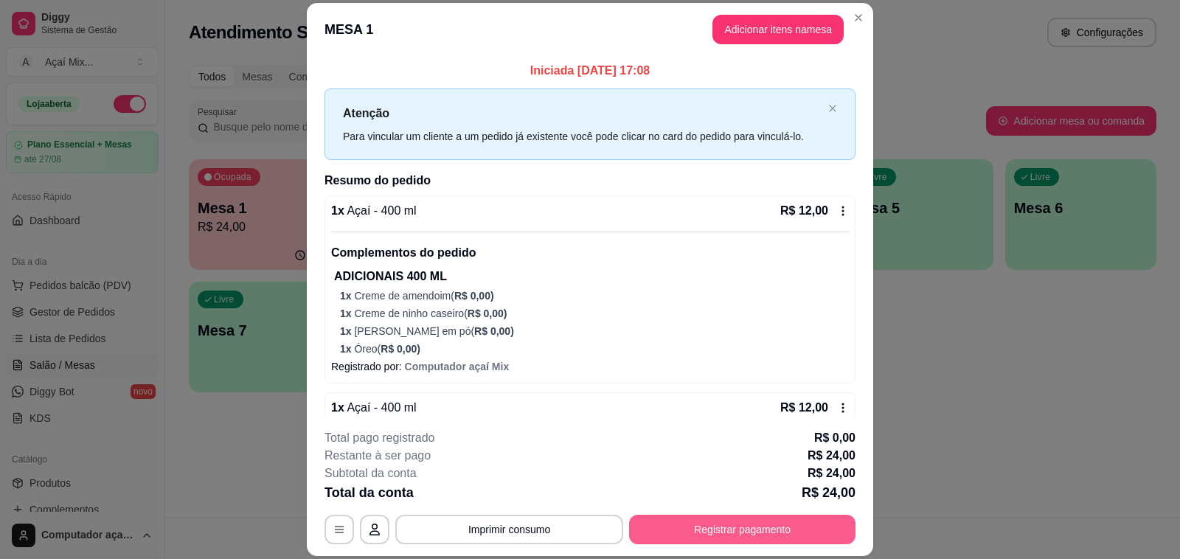
click at [687, 518] on button "Registrar pagamento" at bounding box center [742, 529] width 226 height 29
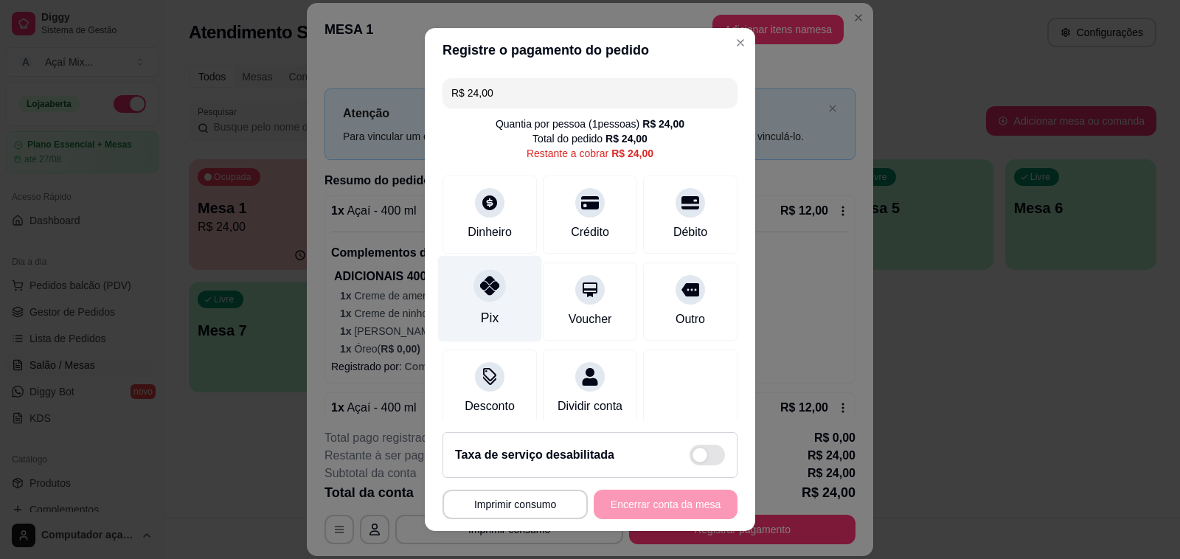
click at [502, 318] on div "Pix" at bounding box center [490, 299] width 104 height 86
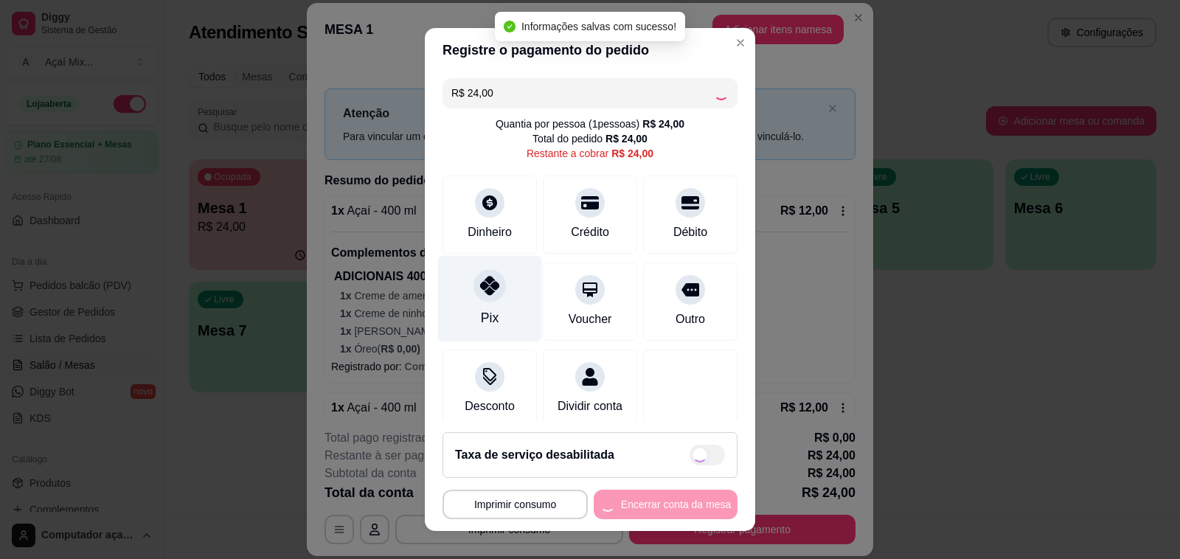
type input "R$ 0,00"
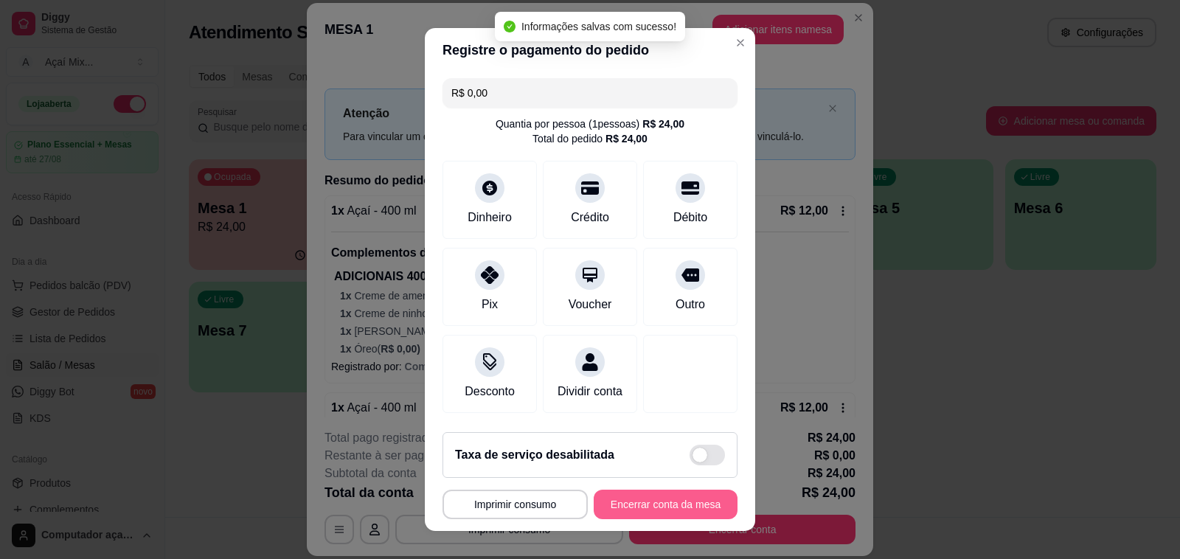
click at [678, 505] on button "Encerrar conta da mesa" at bounding box center [666, 504] width 144 height 29
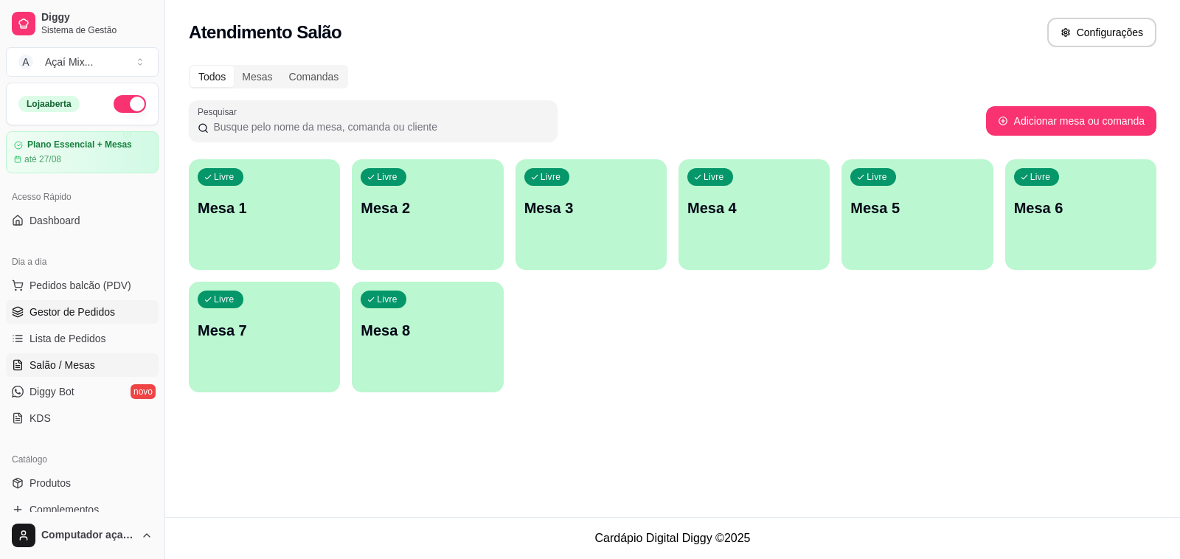
click at [82, 310] on span "Gestor de Pedidos" at bounding box center [72, 312] width 86 height 15
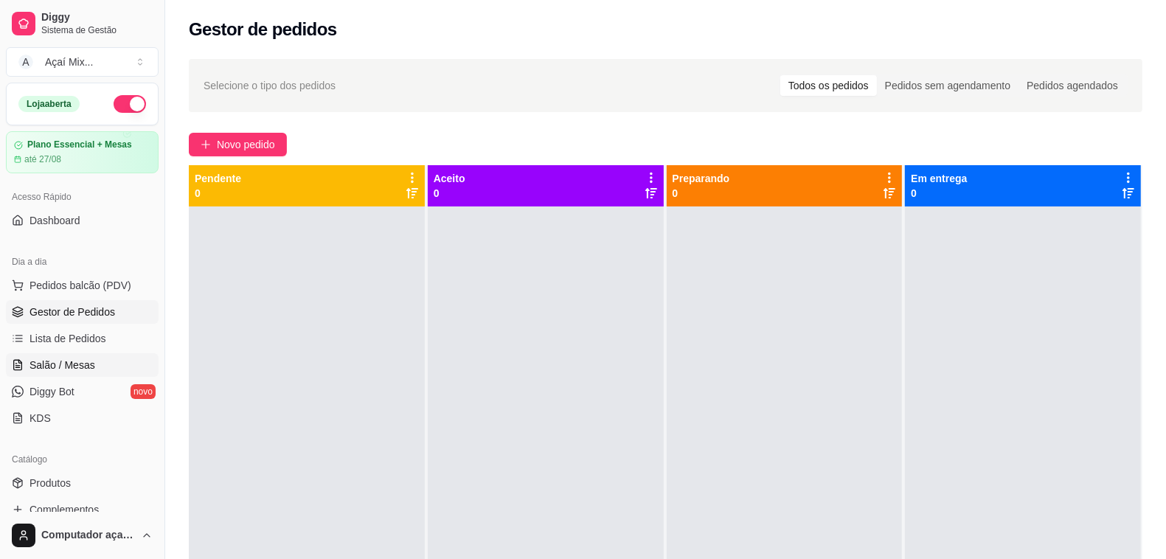
click at [63, 363] on span "Salão / Mesas" at bounding box center [62, 365] width 66 height 15
